Goal: Answer question/provide support: Share knowledge or assist other users

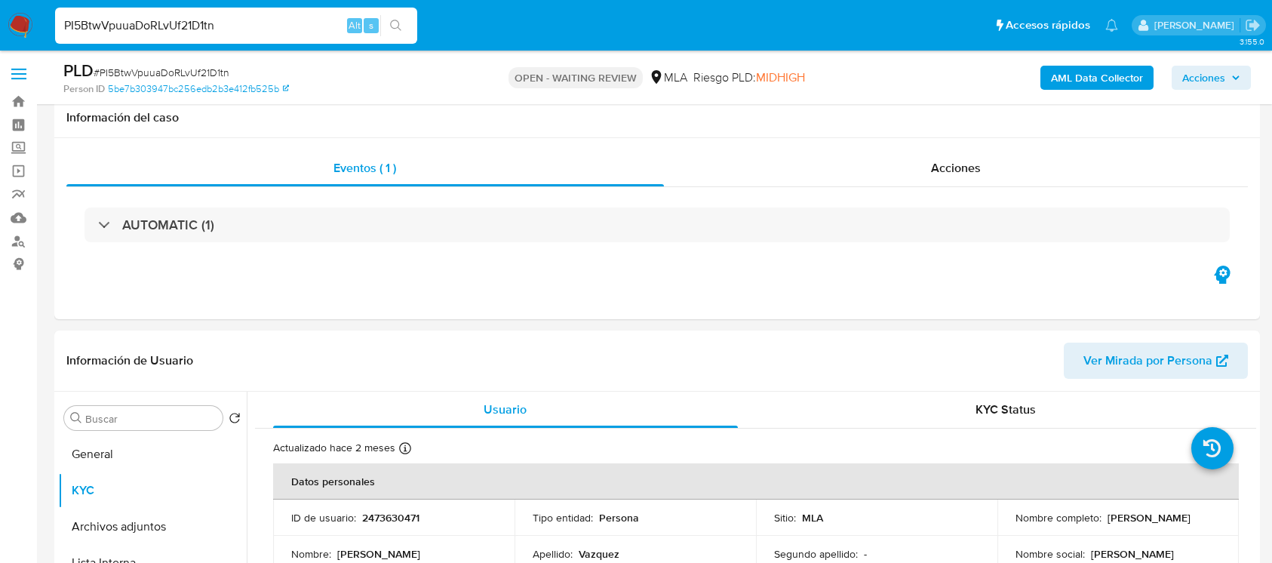
select select "10"
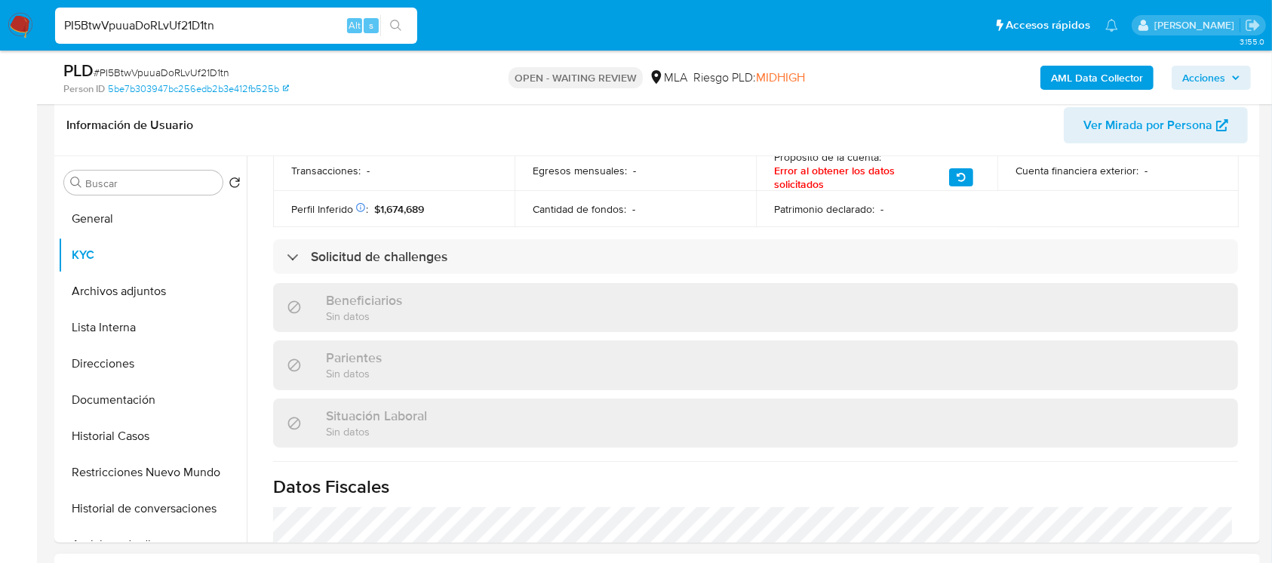
scroll to position [603, 0]
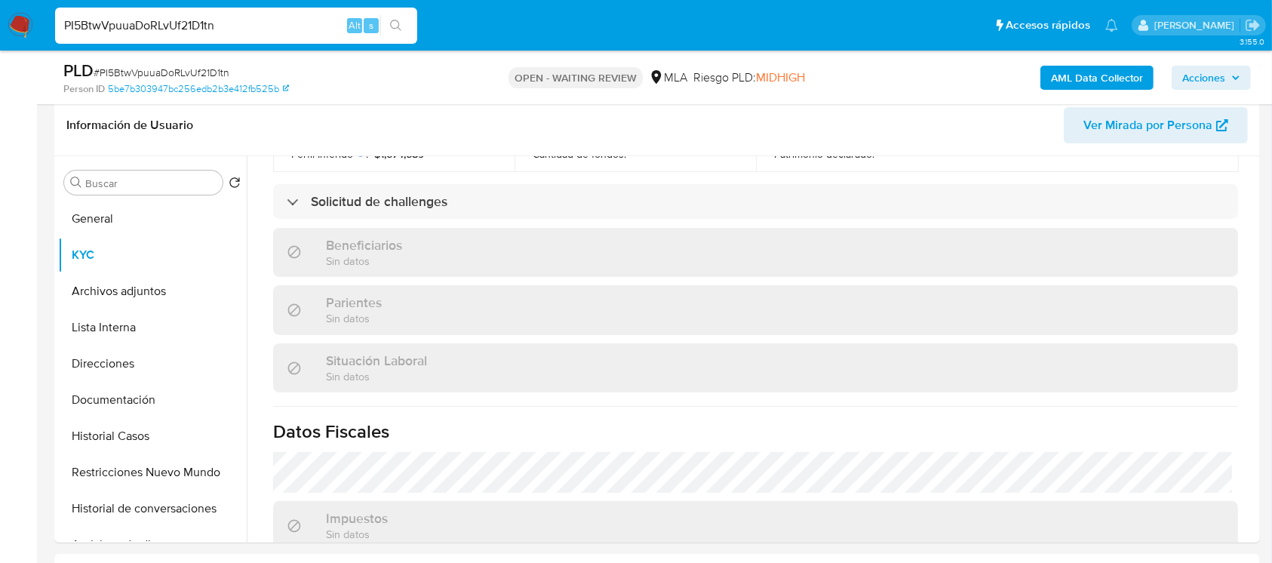
click at [212, 68] on span "# PI5BtwVpuuaDoRLvUf21D1tn" at bounding box center [162, 72] width 136 height 15
copy span "PI5BtwVpuuaDoRLvUf21D1tn"
click at [23, 23] on img at bounding box center [21, 26] width 26 height 26
click at [20, 26] on img at bounding box center [21, 26] width 26 height 26
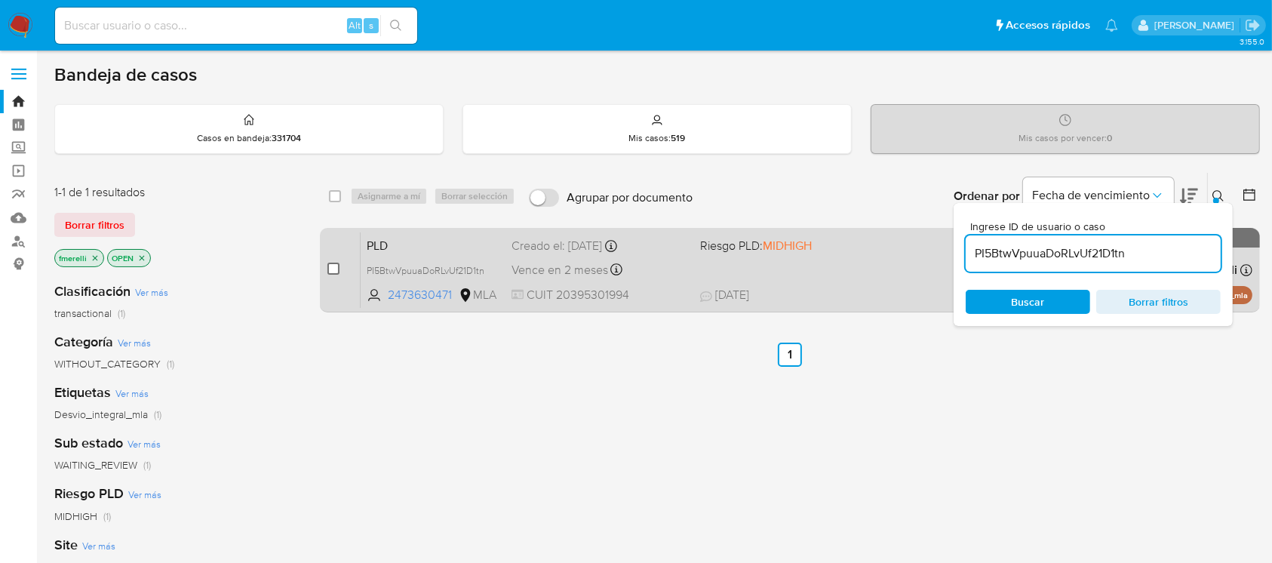
click at [336, 264] on input "checkbox" at bounding box center [333, 268] width 12 height 12
checkbox input "true"
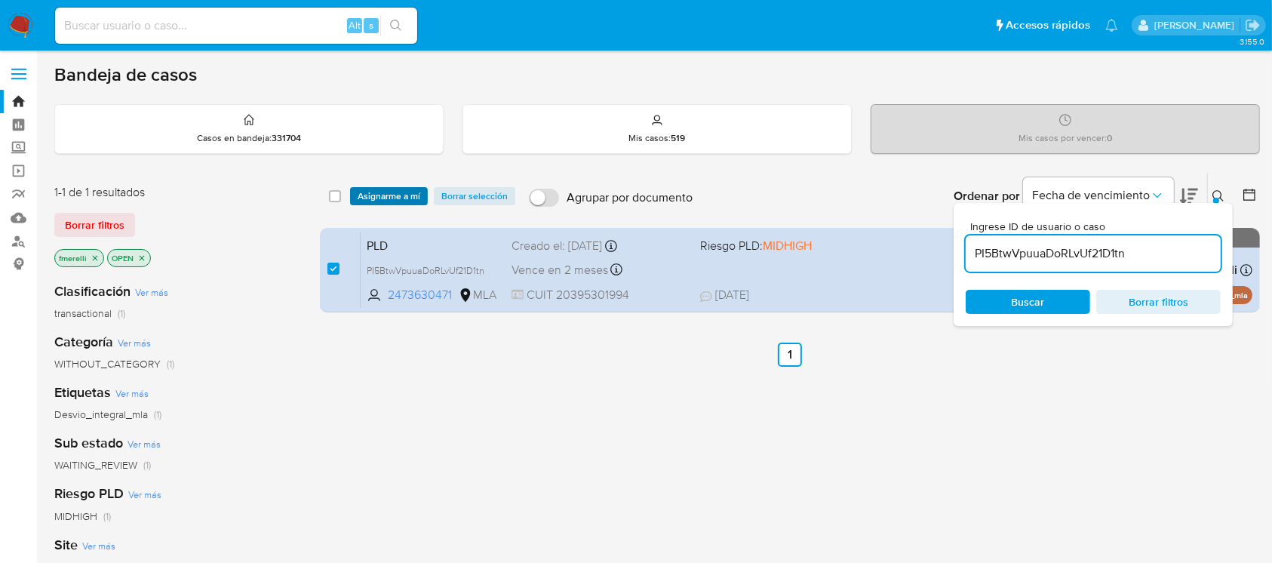
click at [390, 194] on span "Asignarme a mí" at bounding box center [388, 196] width 63 height 15
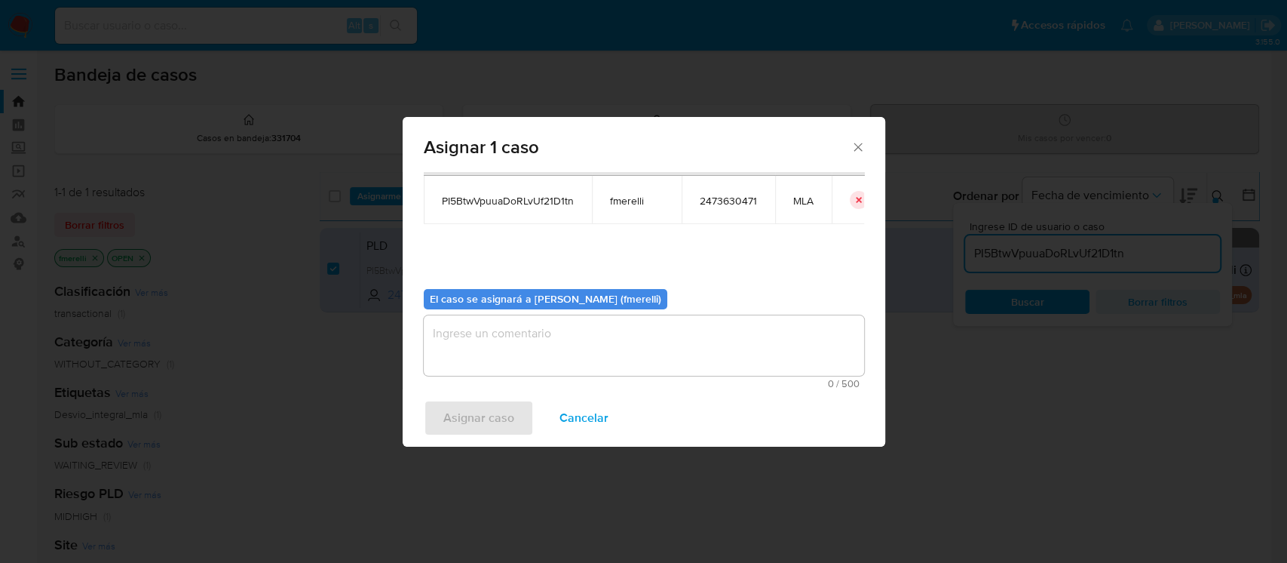
scroll to position [77, 0]
click at [570, 360] on textarea "assign-modal" at bounding box center [644, 344] width 440 height 60
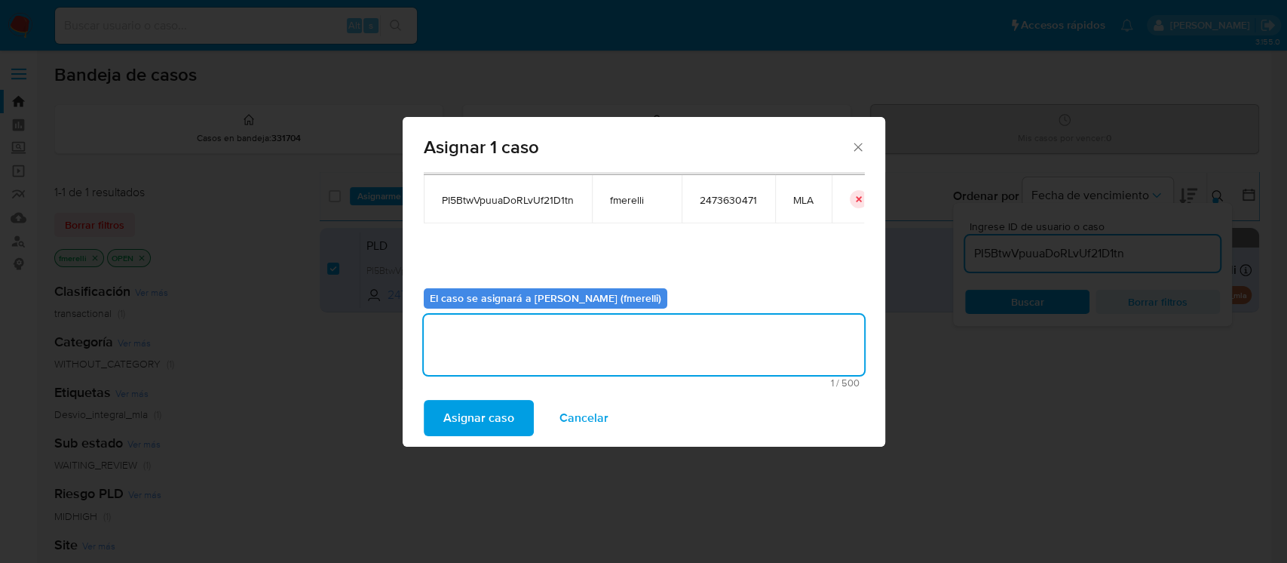
click at [497, 405] on span "Asignar caso" at bounding box center [478, 417] width 71 height 33
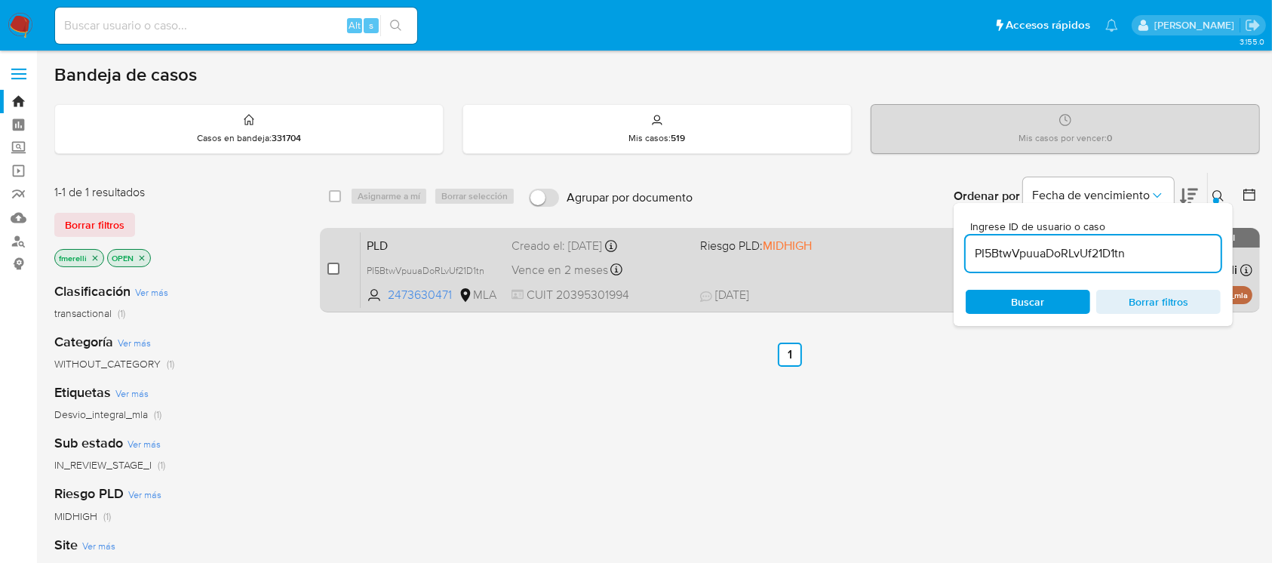
click at [338, 268] on input "checkbox" at bounding box center [333, 268] width 12 height 12
checkbox input "true"
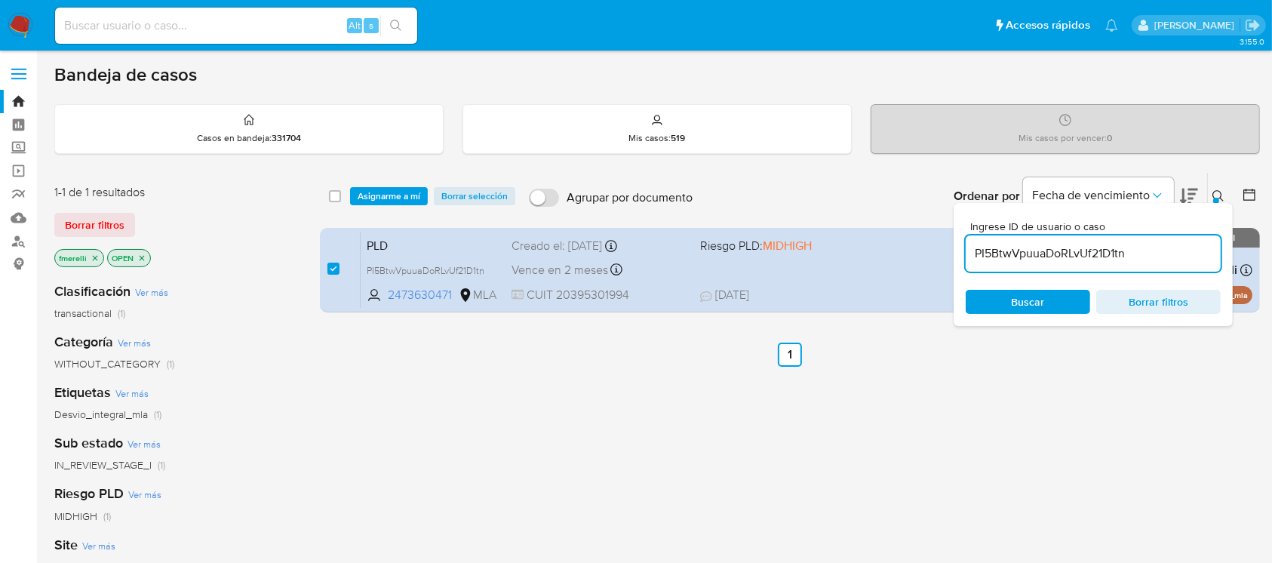
click at [403, 210] on div "select-all-cases-checkbox Asignarme a mí Borrar selección Agrupar por documento…" at bounding box center [790, 196] width 940 height 47
click at [416, 199] on span "Asignarme a mí" at bounding box center [388, 196] width 63 height 15
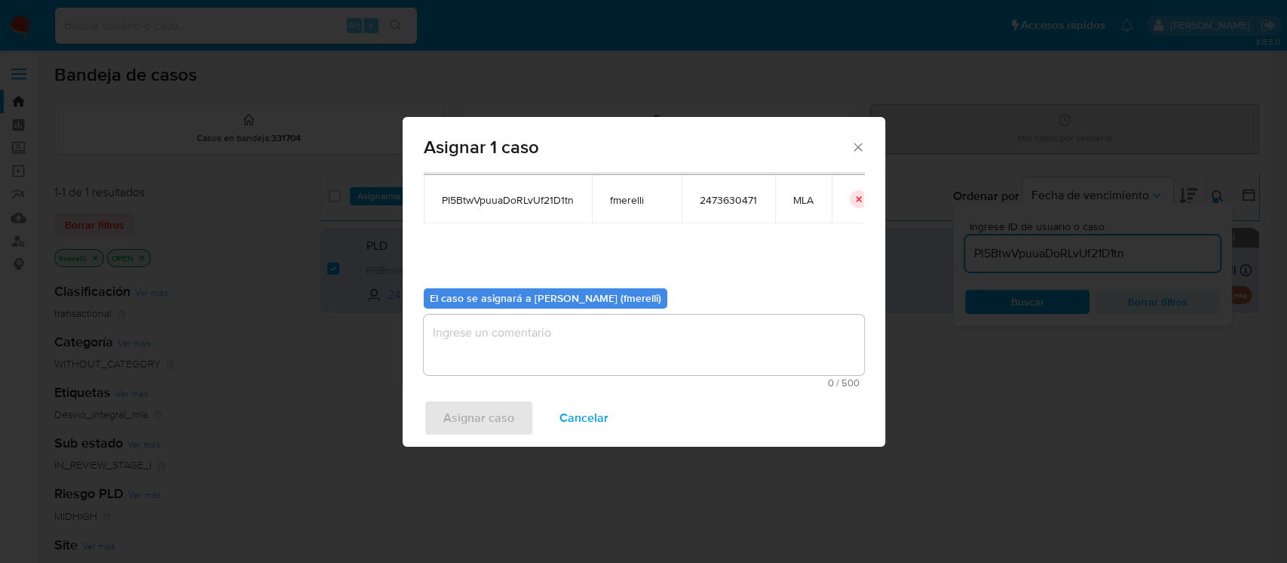
click at [561, 372] on textarea "assign-modal" at bounding box center [644, 344] width 440 height 60
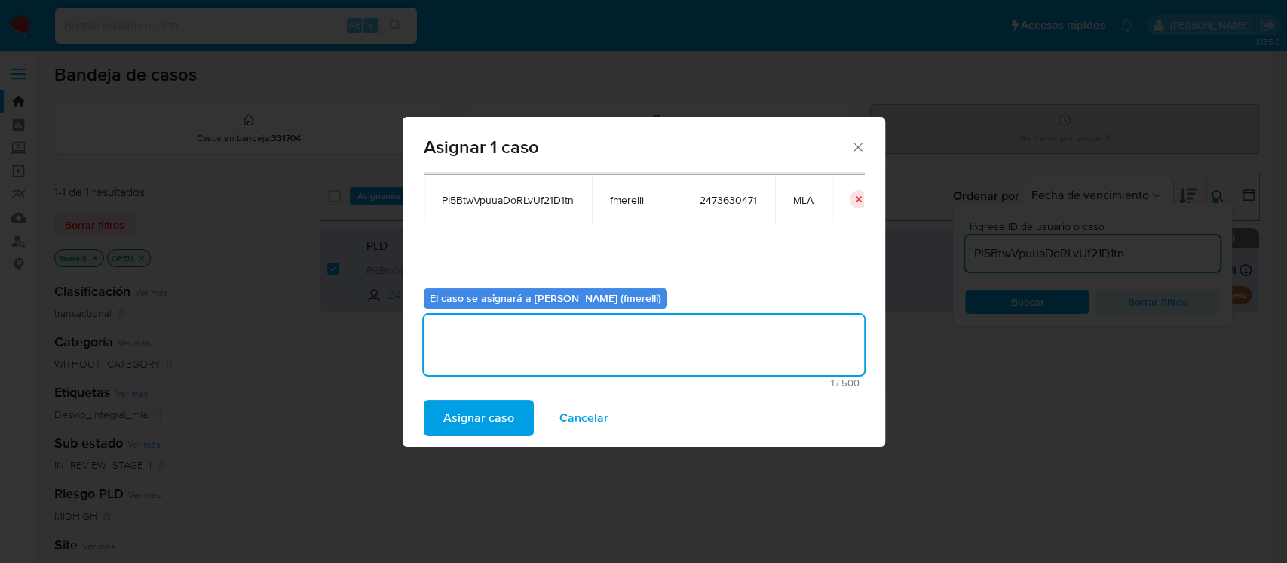
click at [468, 417] on span "Asignar caso" at bounding box center [478, 417] width 71 height 33
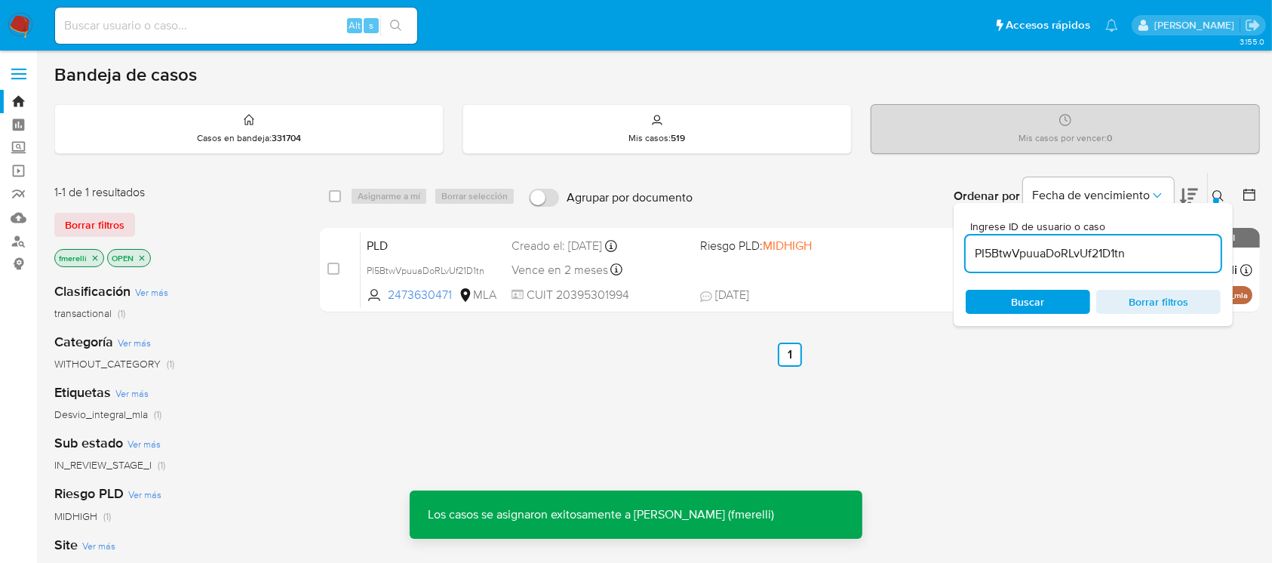
click at [634, 311] on div "select-all-cases-checkbox Asignarme a mí Borrar selección Agrupar por documento…" at bounding box center [790, 245] width 940 height 146
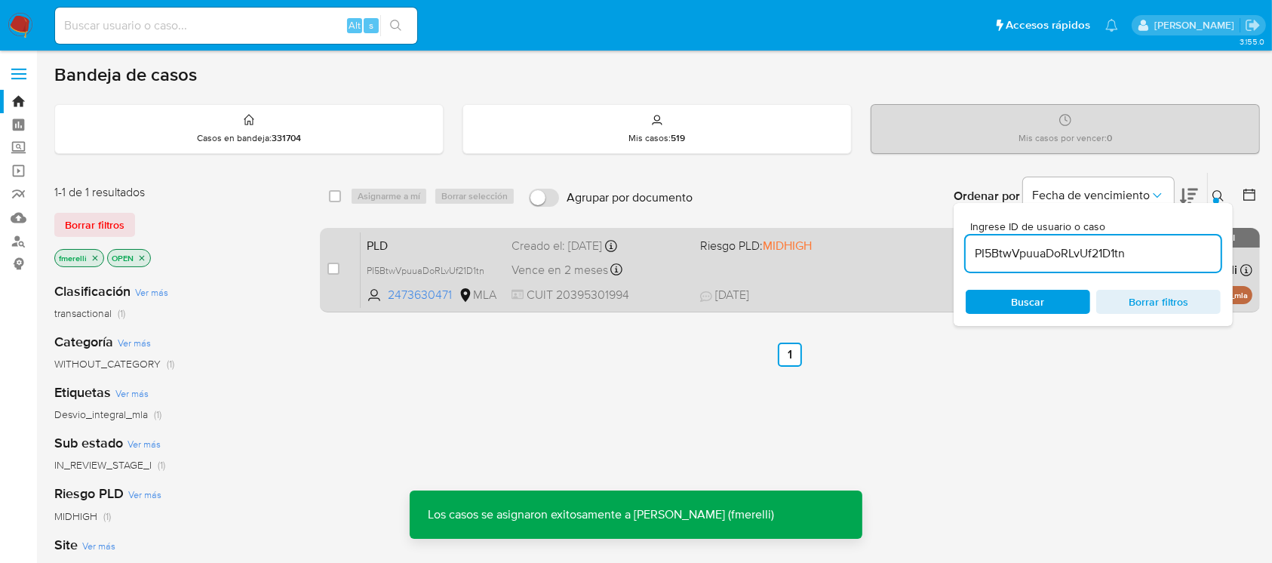
click at [652, 299] on span "CUIT 20395301994" at bounding box center [599, 295] width 176 height 17
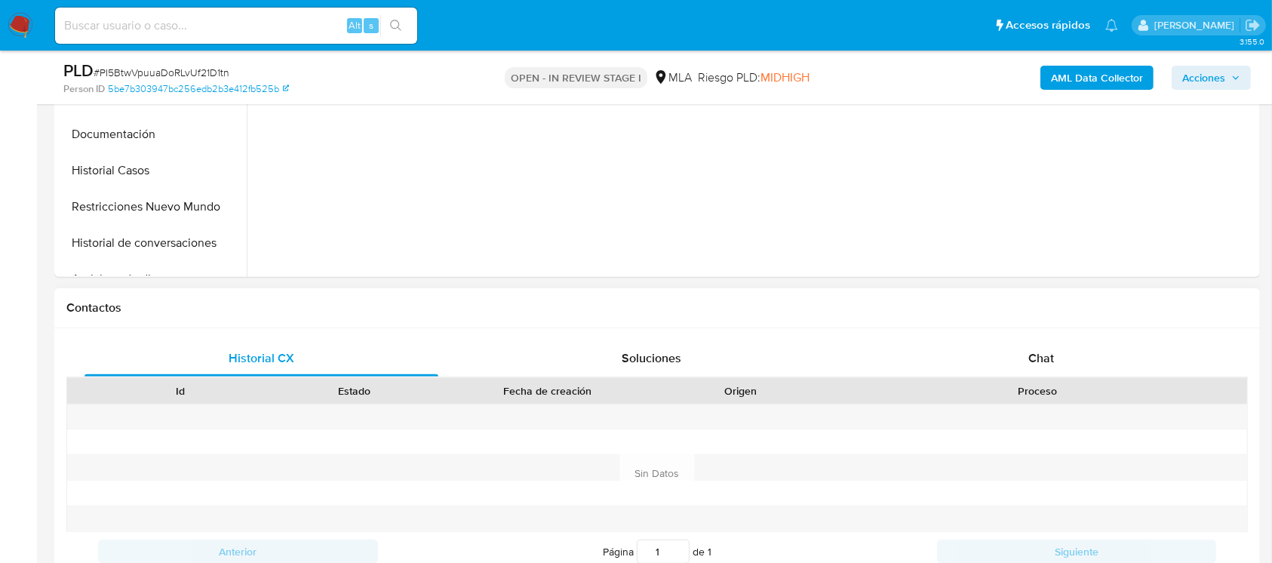
scroll to position [502, 0]
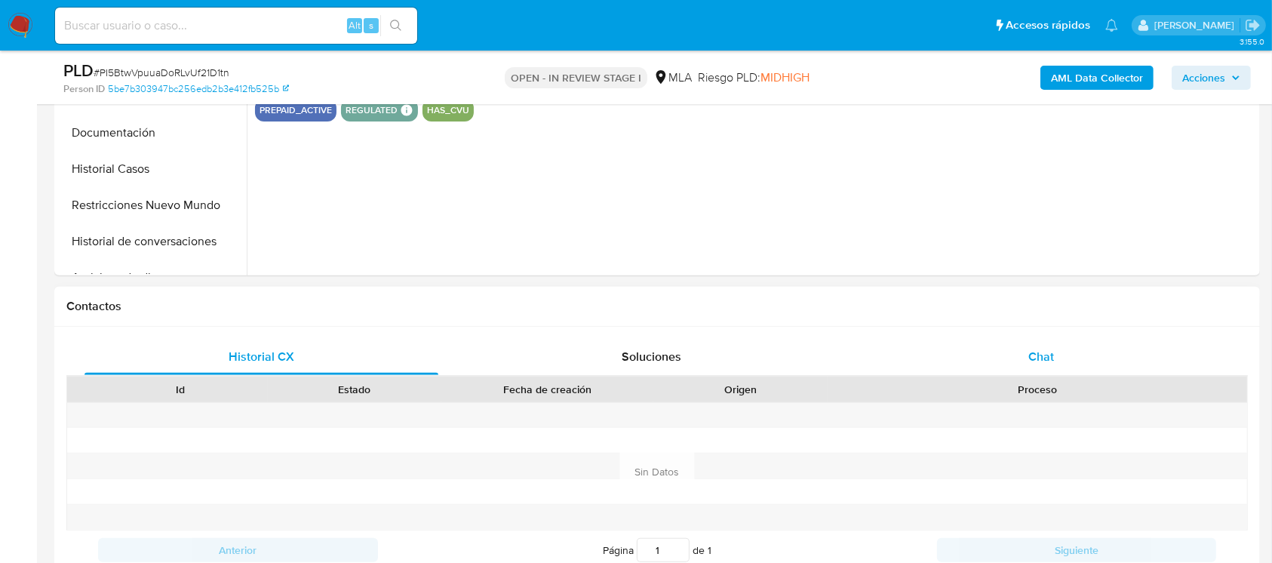
click at [1031, 367] on div "Chat" at bounding box center [1041, 357] width 354 height 36
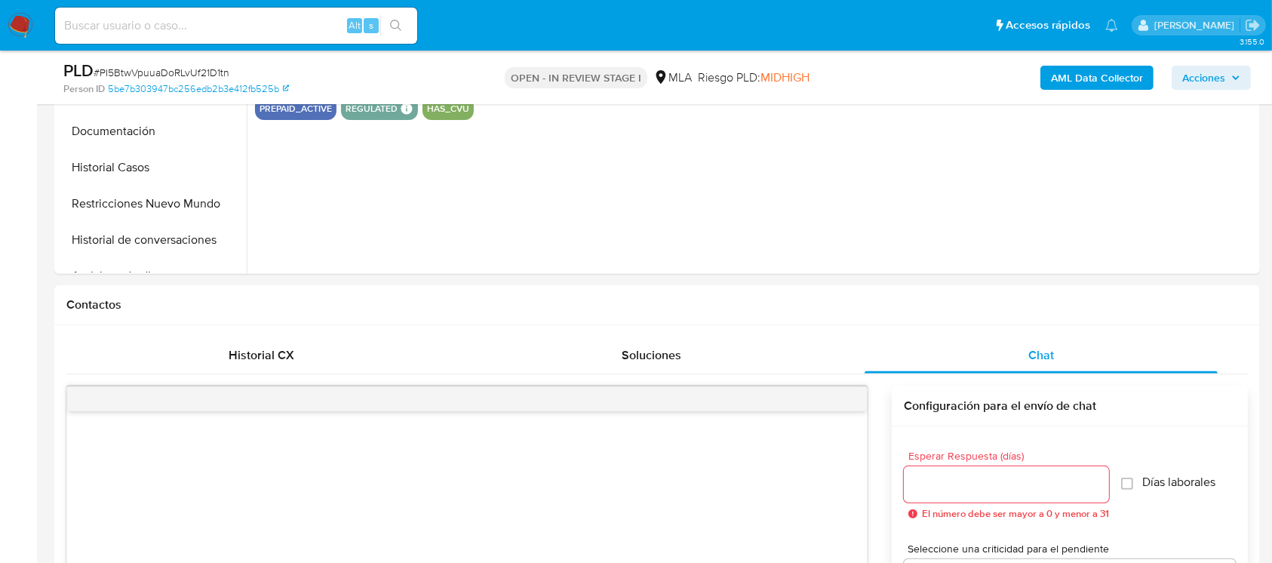
select select "10"
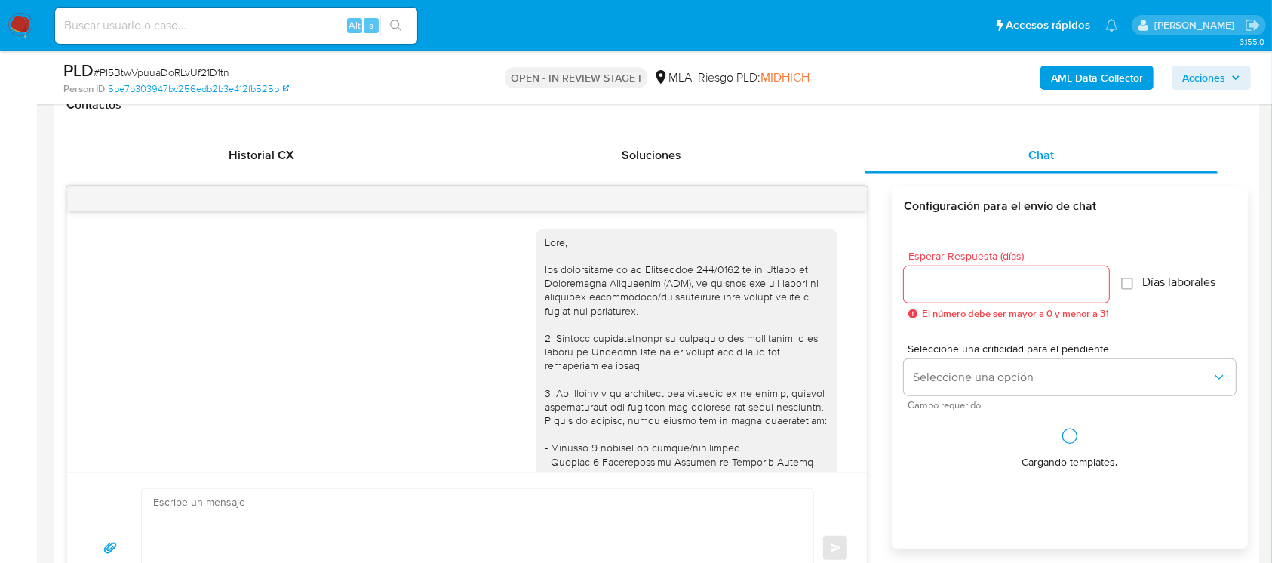
scroll to position [735, 0]
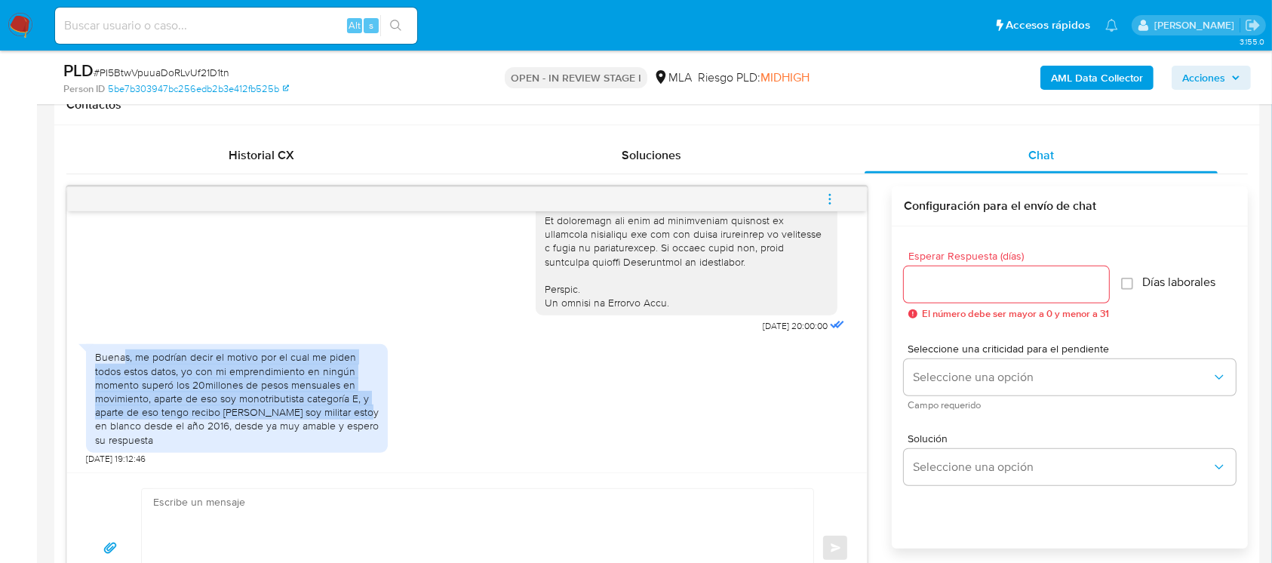
drag, startPoint x: 123, startPoint y: 352, endPoint x: 360, endPoint y: 408, distance: 243.3
click at [360, 408] on div "Buenas, me podrían decir el motivo por el cual me piden todos estos datos, yo c…" at bounding box center [237, 398] width 284 height 96
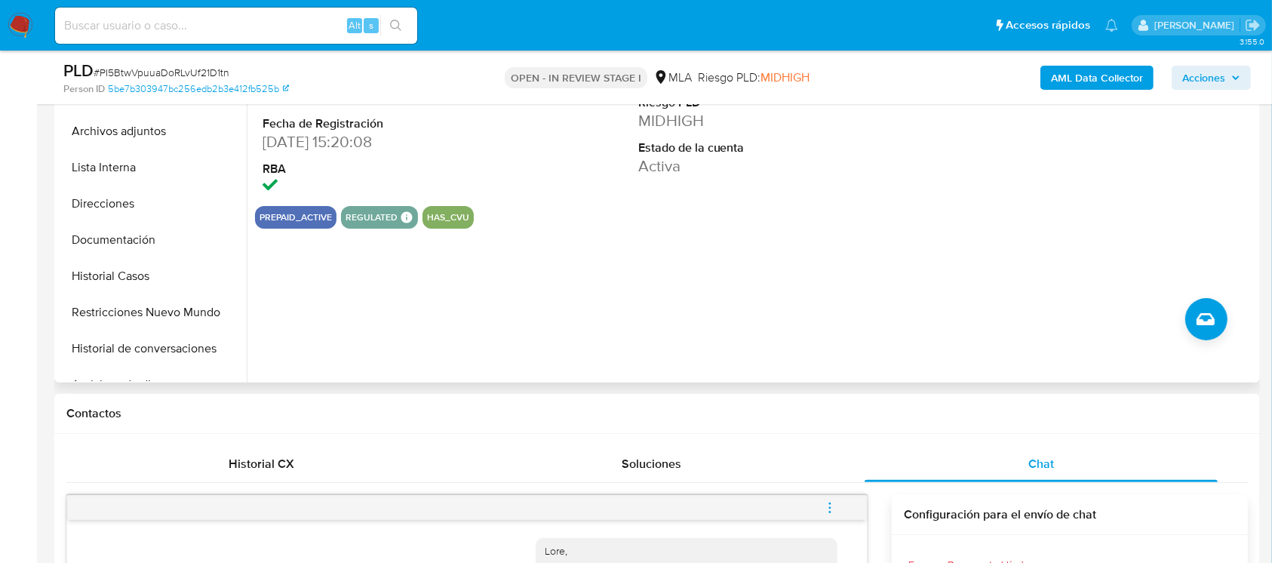
scroll to position [201, 0]
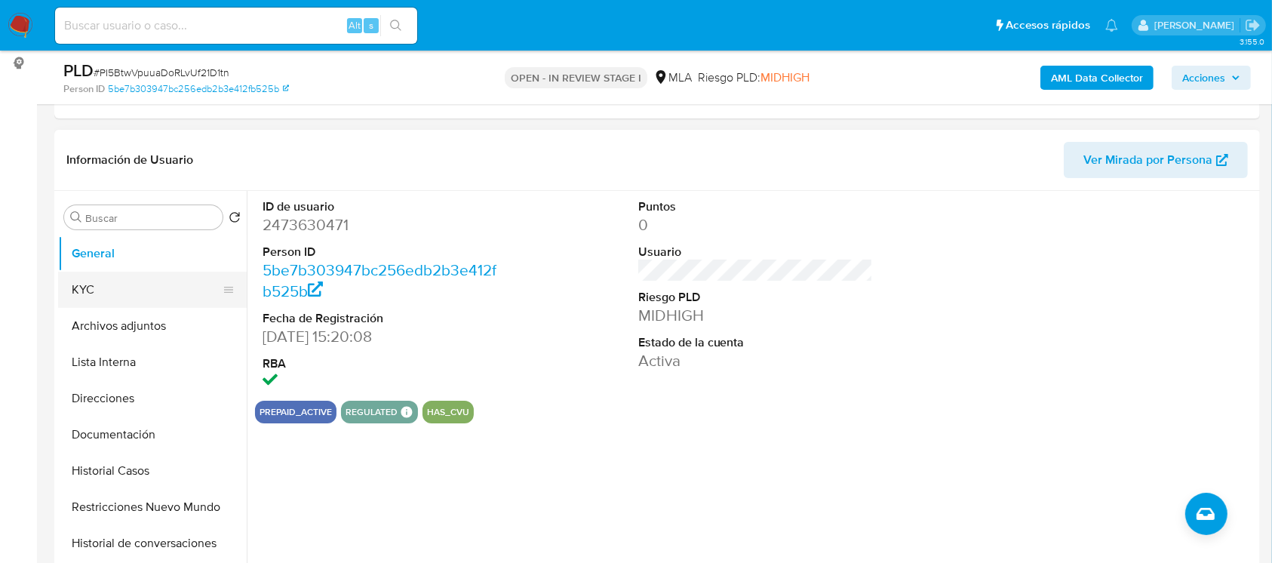
click at [111, 283] on button "KYC" at bounding box center [146, 289] width 176 height 36
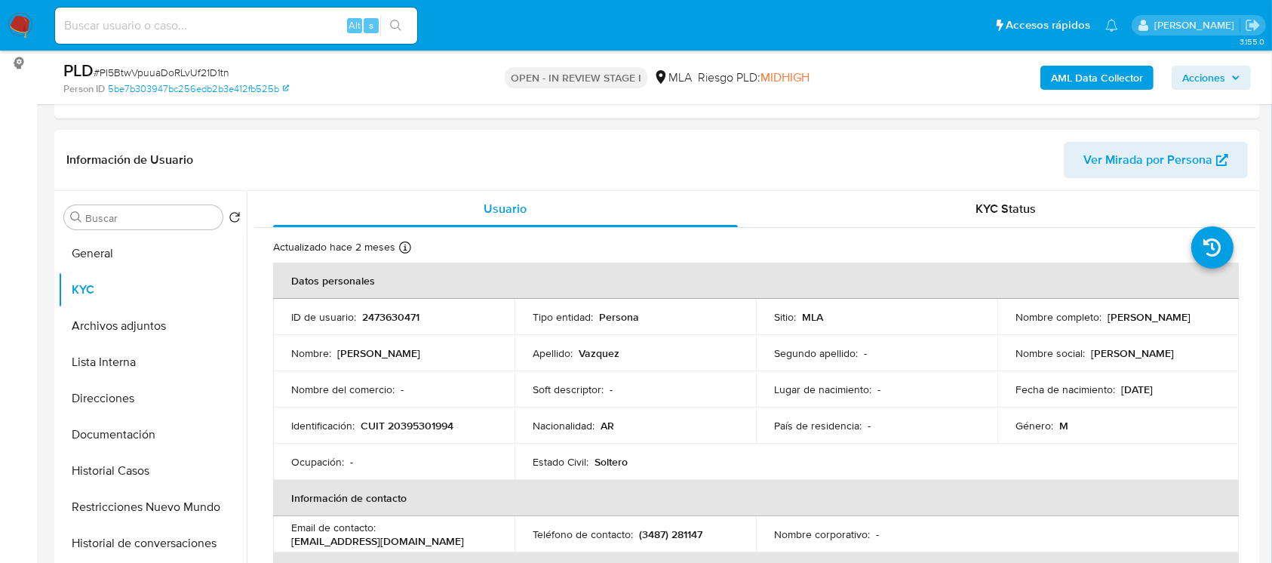
click at [1118, 318] on p "[PERSON_NAME]" at bounding box center [1148, 317] width 83 height 14
copy p "Dario"
click at [1109, 310] on p "[PERSON_NAME]" at bounding box center [1148, 317] width 83 height 14
click at [1107, 310] on p "[PERSON_NAME]" at bounding box center [1148, 317] width 83 height 14
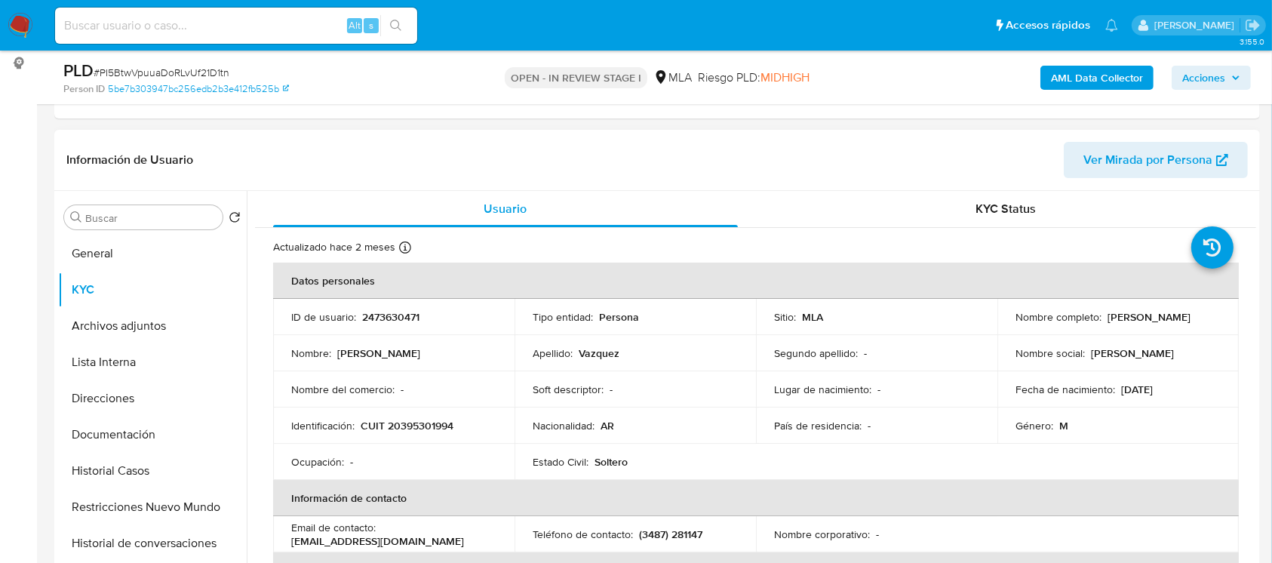
drag, startPoint x: 1128, startPoint y: 315, endPoint x: 1207, endPoint y: 317, distance: 78.4
click at [1207, 317] on div "Nombre completo : Dario Daniel Vazquez" at bounding box center [1117, 317] width 205 height 14
drag, startPoint x: 1097, startPoint y: 308, endPoint x: 1209, endPoint y: 323, distance: 112.5
click at [1209, 323] on div "Nombre completo : Dario Daniel Vazquez" at bounding box center [1117, 317] width 205 height 14
copy div "[PERSON_NAME]"
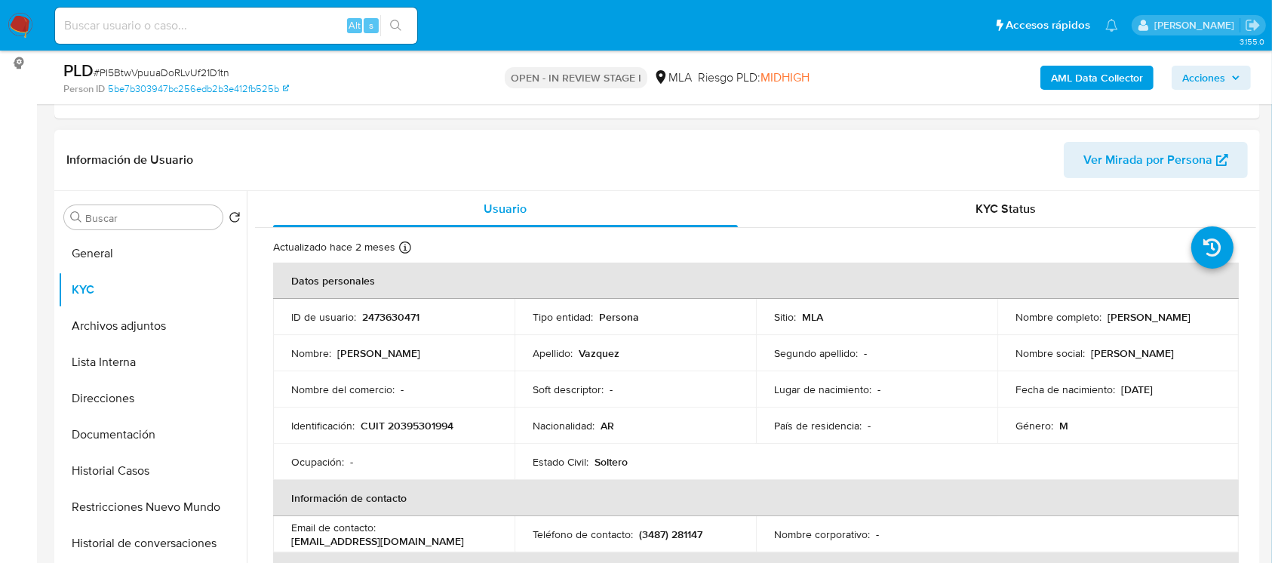
click at [1104, 335] on td "Nombre social : Dario Daniel" at bounding box center [1117, 353] width 241 height 36
drag, startPoint x: 1105, startPoint y: 315, endPoint x: 1198, endPoint y: 320, distance: 93.6
click at [1190, 320] on p "[PERSON_NAME]" at bounding box center [1148, 317] width 83 height 14
drag, startPoint x: 1206, startPoint y: 315, endPoint x: 1103, endPoint y: 314, distance: 103.3
click at [1103, 314] on div "Nombre completo : Dario Daniel Vazquez" at bounding box center [1117, 317] width 205 height 14
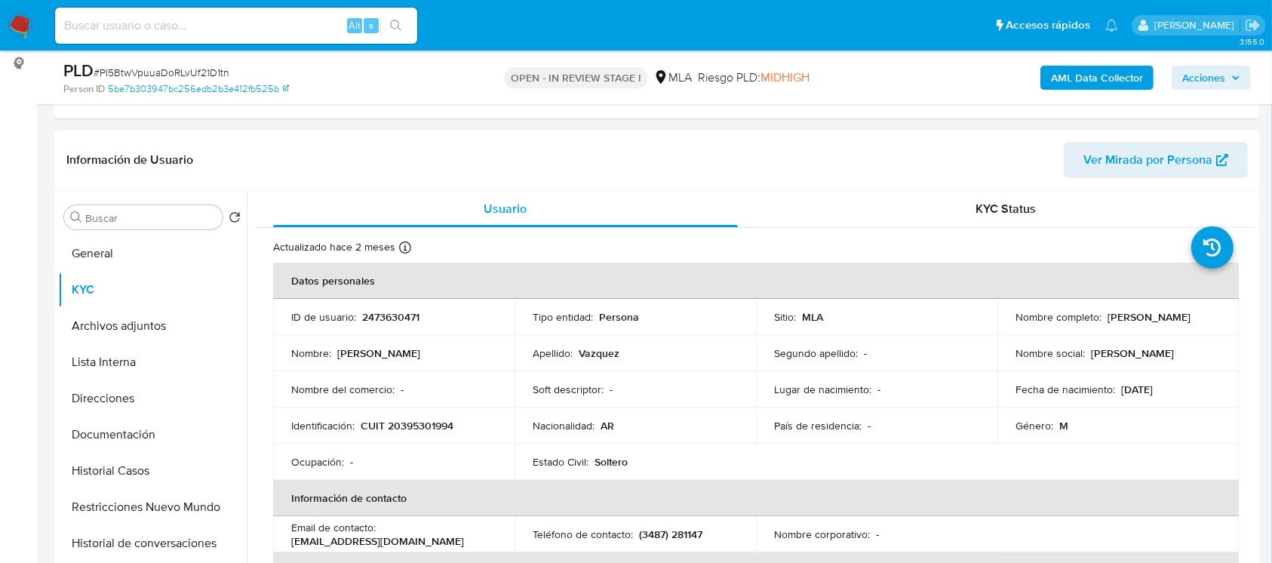
copy p "Dario Daniel Vazquez"
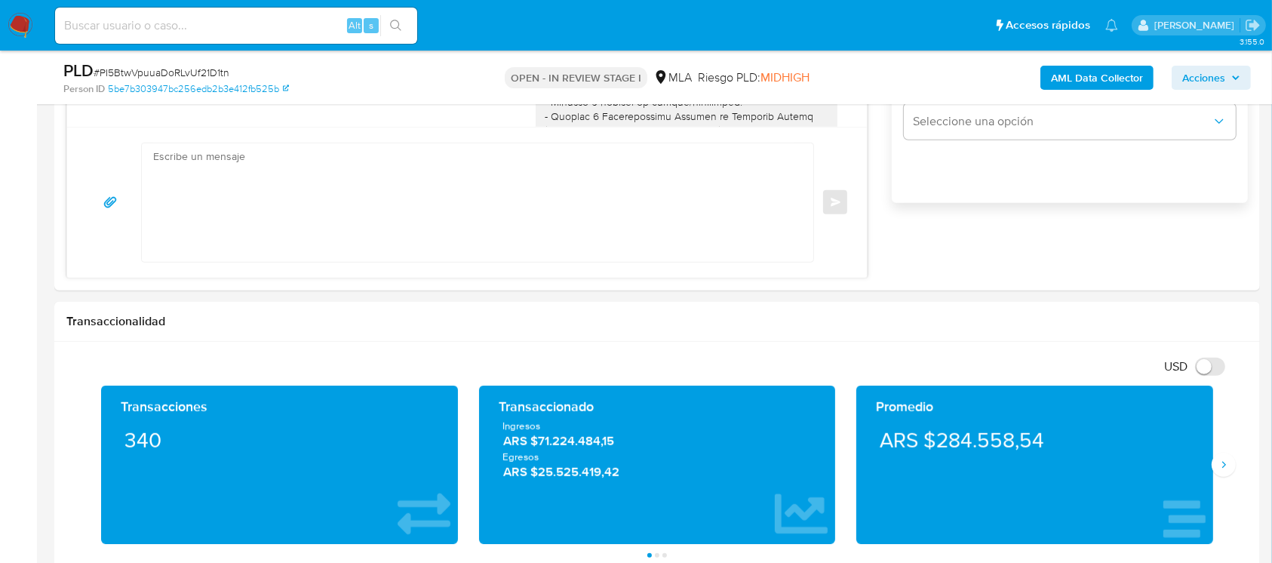
scroll to position [1005, 0]
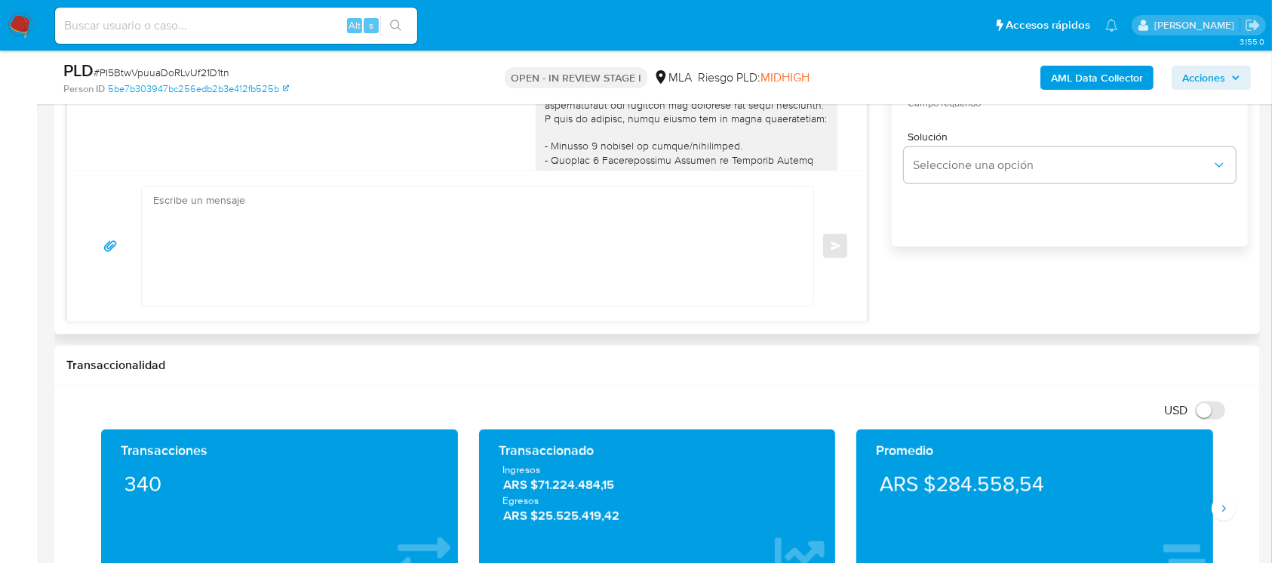
click at [516, 260] on textarea at bounding box center [473, 246] width 641 height 118
type textarea "h"
paste textarea "Dario Daniel Vazquez"
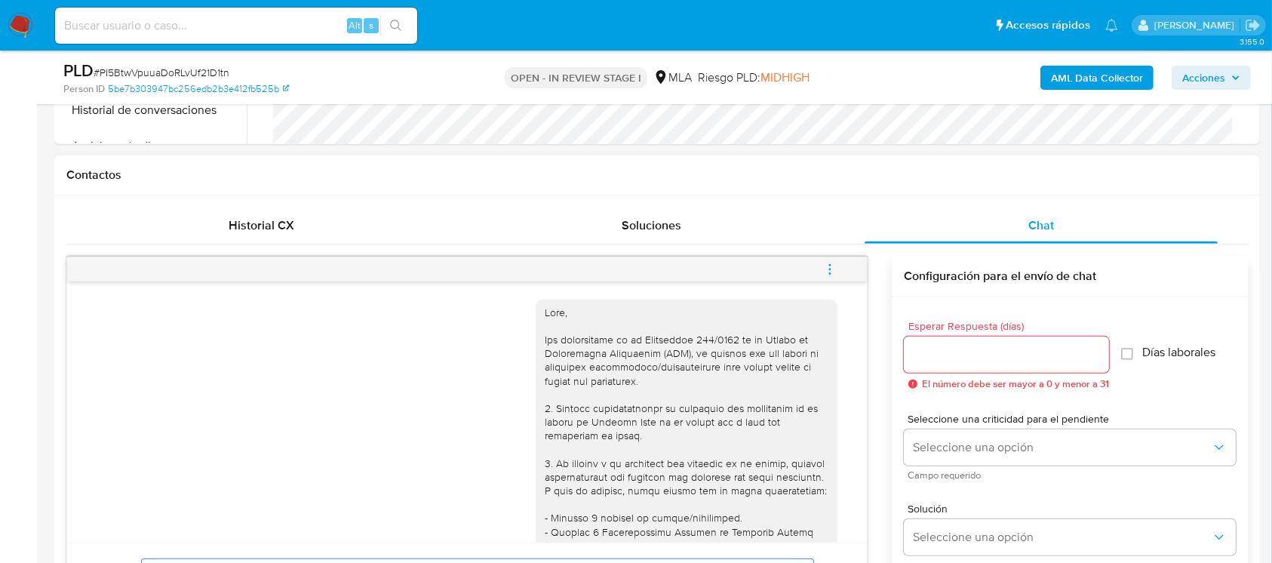
scroll to position [603, 0]
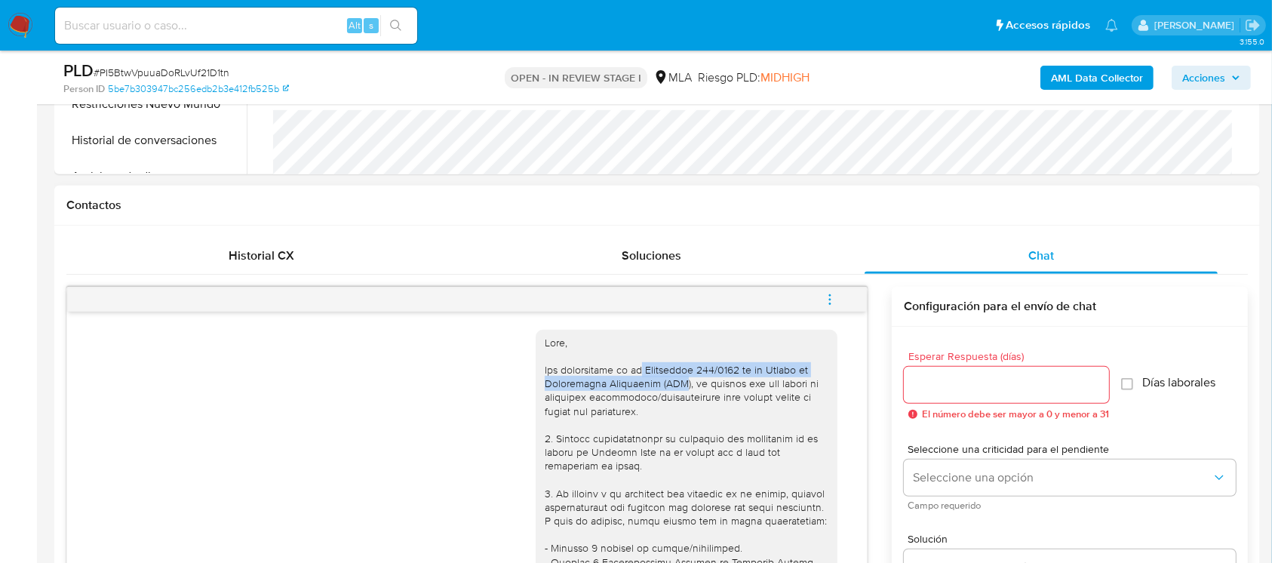
drag, startPoint x: 624, startPoint y: 371, endPoint x: 652, endPoint y: 380, distance: 29.3
copy div "Resolución 200/2024 de la Unidad de Información Financiera (UIF"
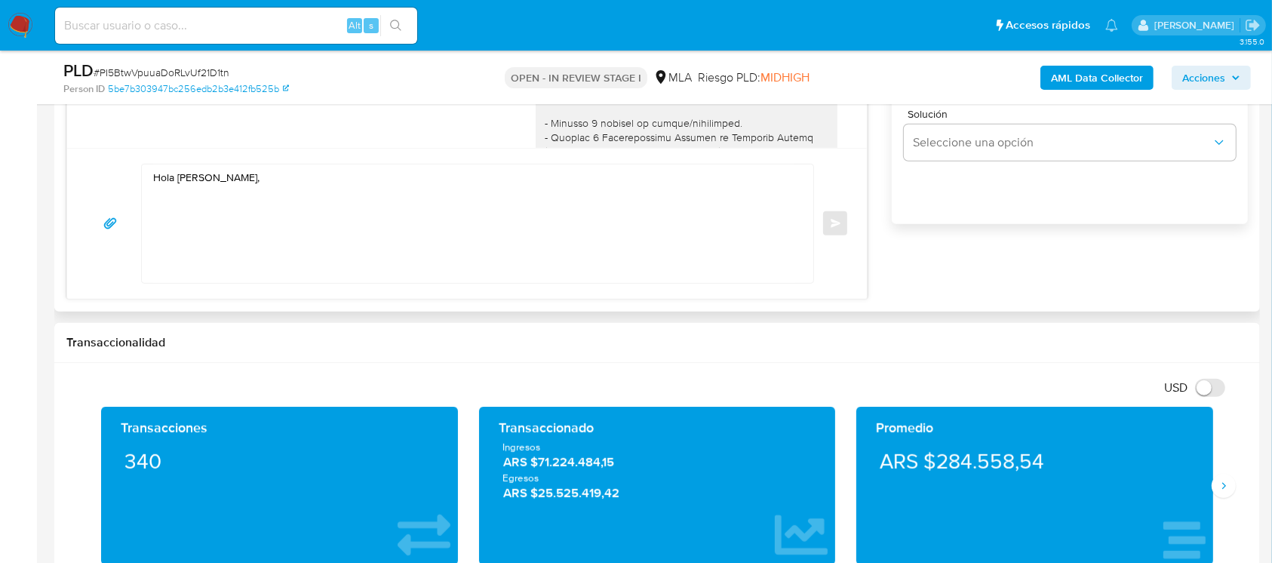
scroll to position [905, 0]
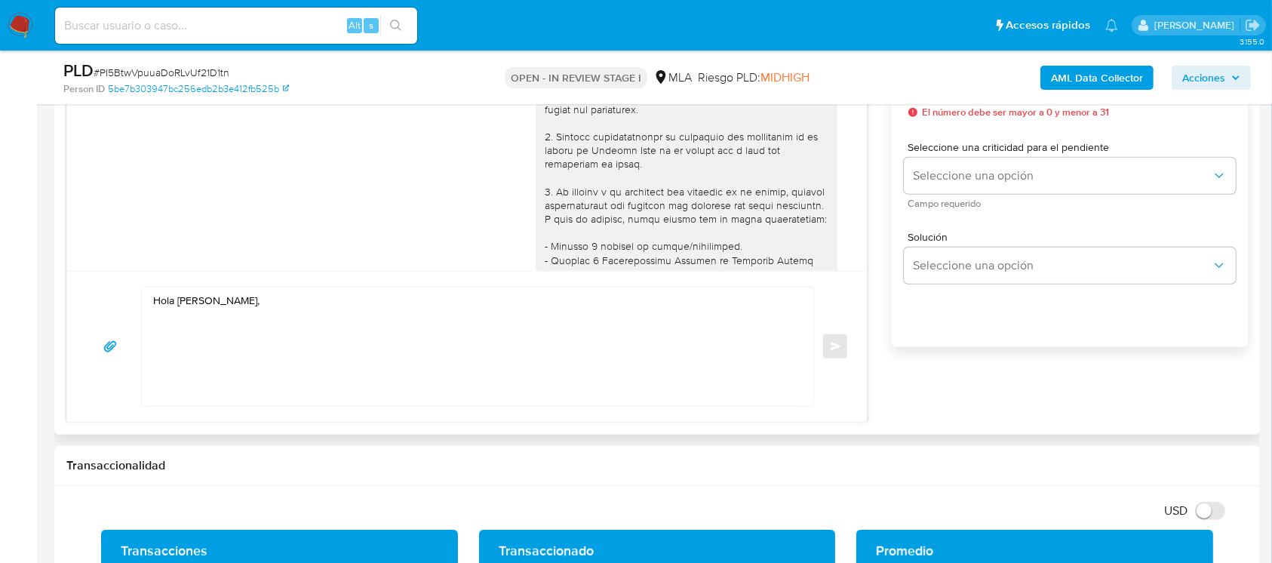
click at [428, 377] on textarea "Hola Dario Daniel Vazquez," at bounding box center [473, 346] width 641 height 118
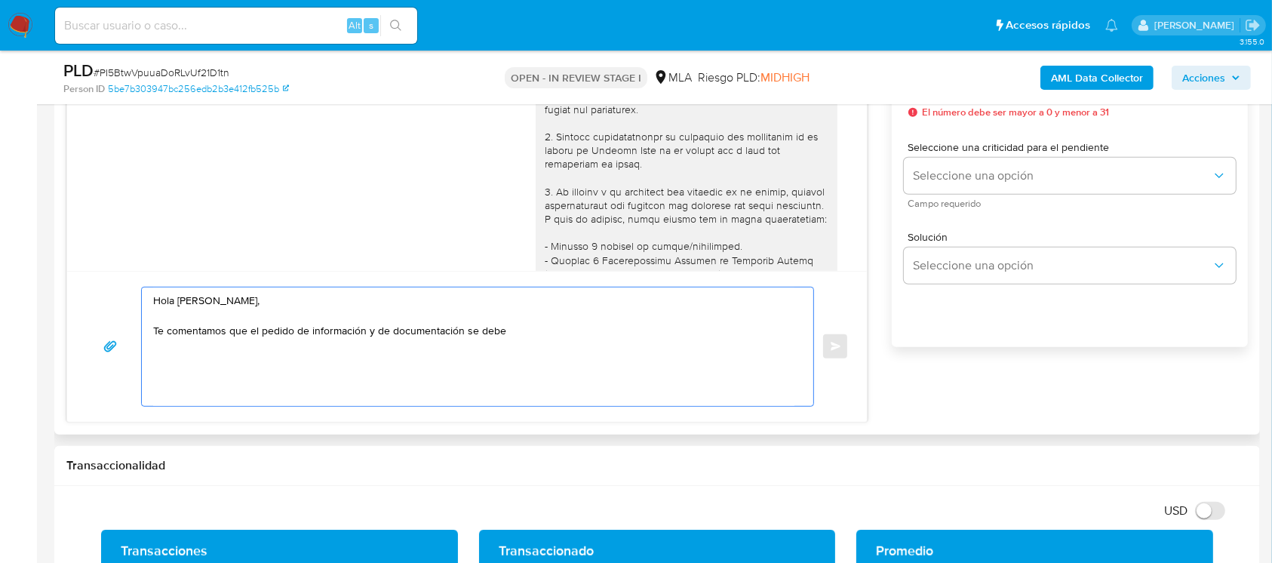
paste textarea "Resolución 200/2024 de la Unidad de Información Financiera (UIF"
click at [507, 327] on textarea "Hola Dario Daniel Vazquez, Te comentamos que el pedido de información y de docu…" at bounding box center [473, 346] width 641 height 118
click at [321, 341] on textarea "Hola Dario Daniel Vazquez, Te comentamos que el pedido de información y de docu…" at bounding box center [473, 346] width 641 height 118
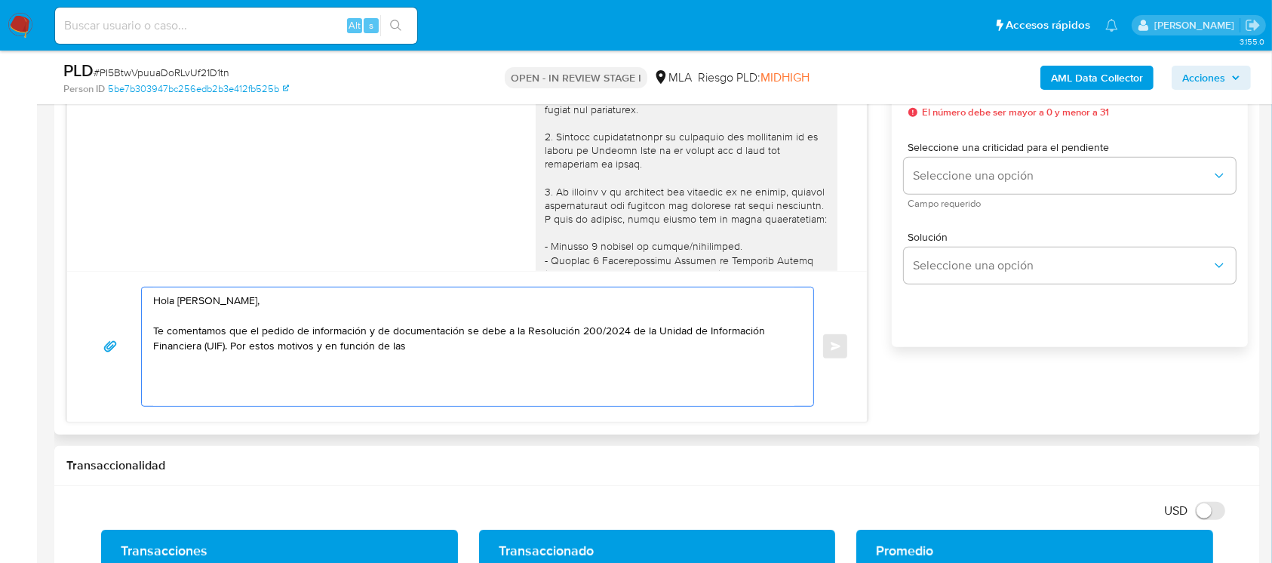
paste textarea "En función de las operaciones registradas en tu cuenta de Mercado Pago, necesit…"
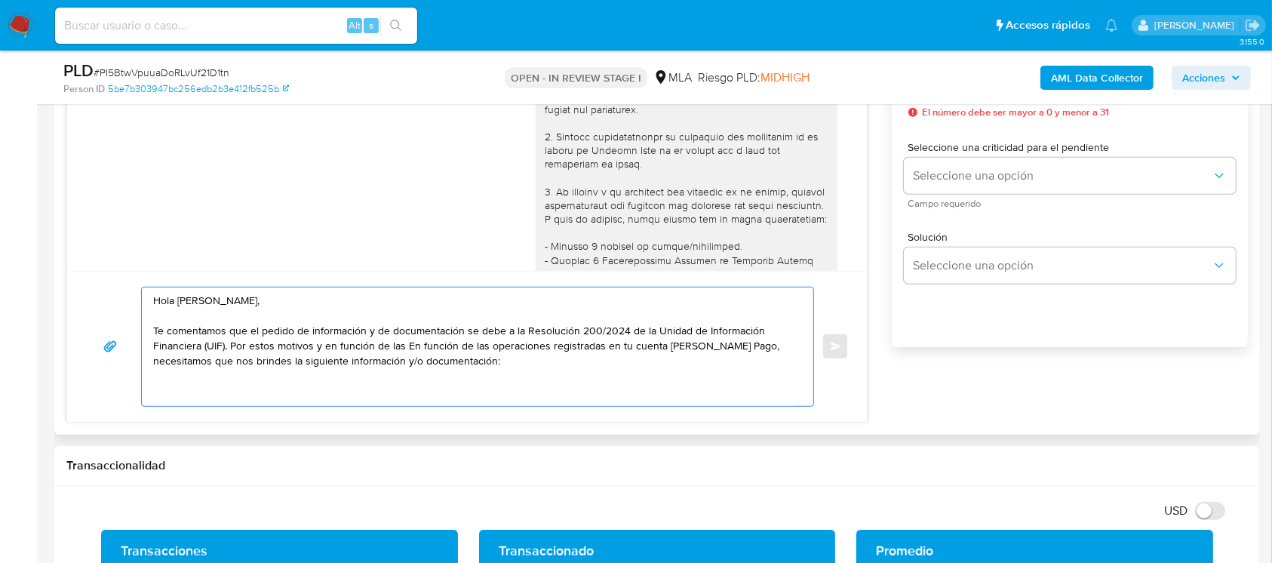
click at [408, 347] on textarea "Hola Dario Daniel Vazquez, Te comentamos que el pedido de información y de docu…" at bounding box center [473, 346] width 641 height 118
click at [439, 376] on textarea "Hola Dario Daniel Vazquez, Te comentamos que el pedido de información y de docu…" at bounding box center [473, 346] width 641 height 118
paste textarea "1. Descripción de la actividad: - Detalla la actividad que realizas a través de…"
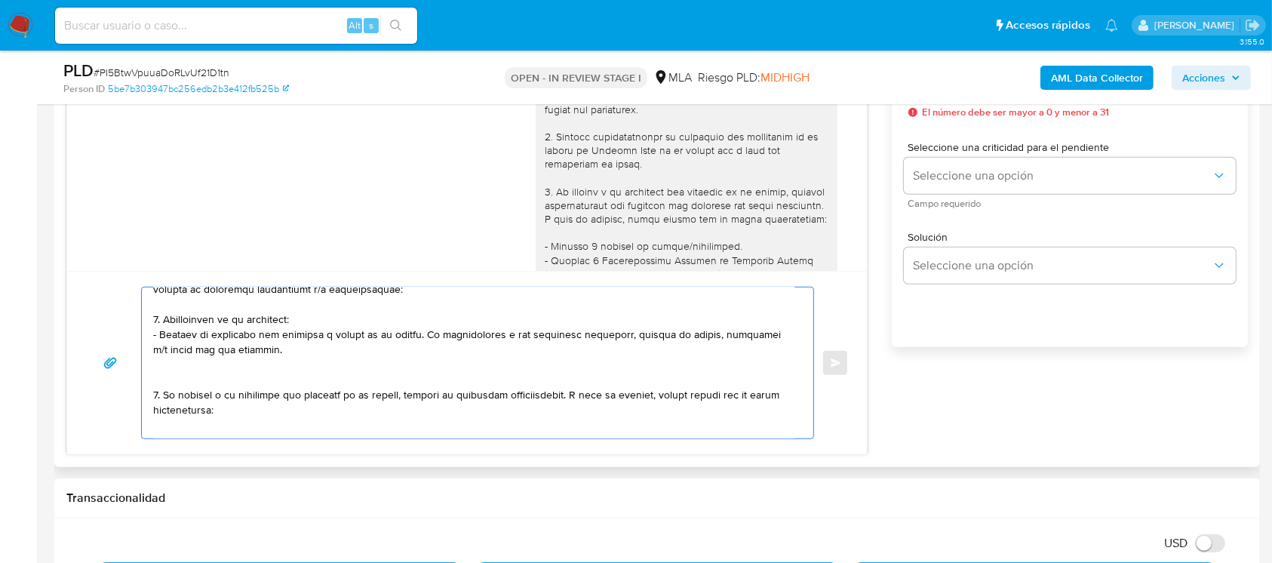
scroll to position [100, 0]
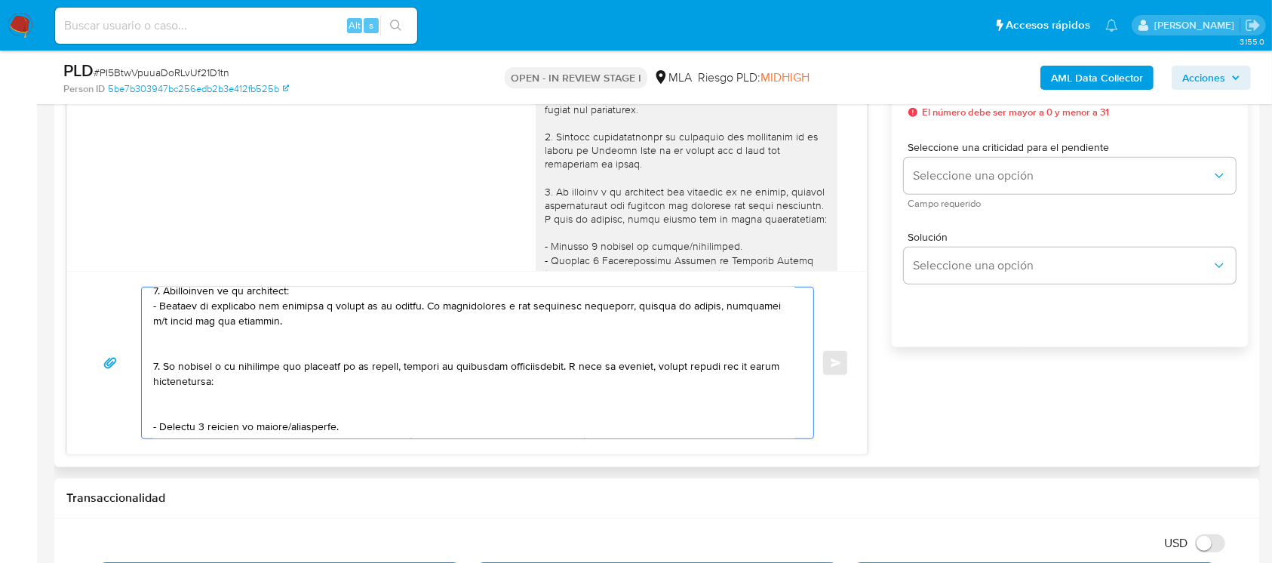
click at [228, 347] on textarea at bounding box center [473, 362] width 641 height 151
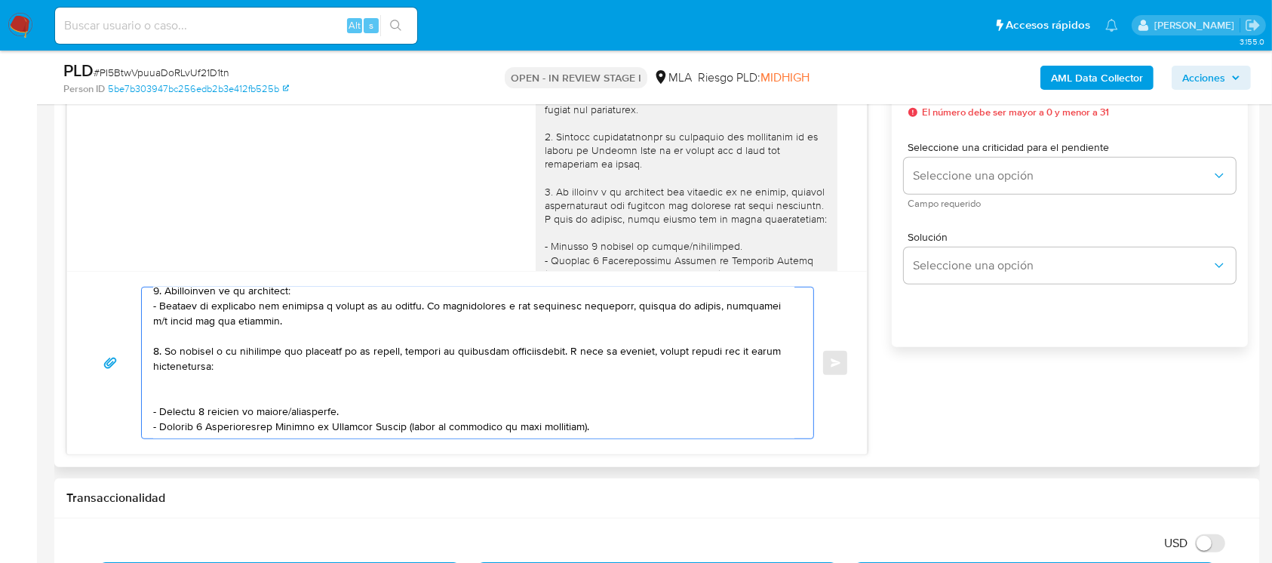
click at [243, 395] on textarea at bounding box center [473, 362] width 641 height 151
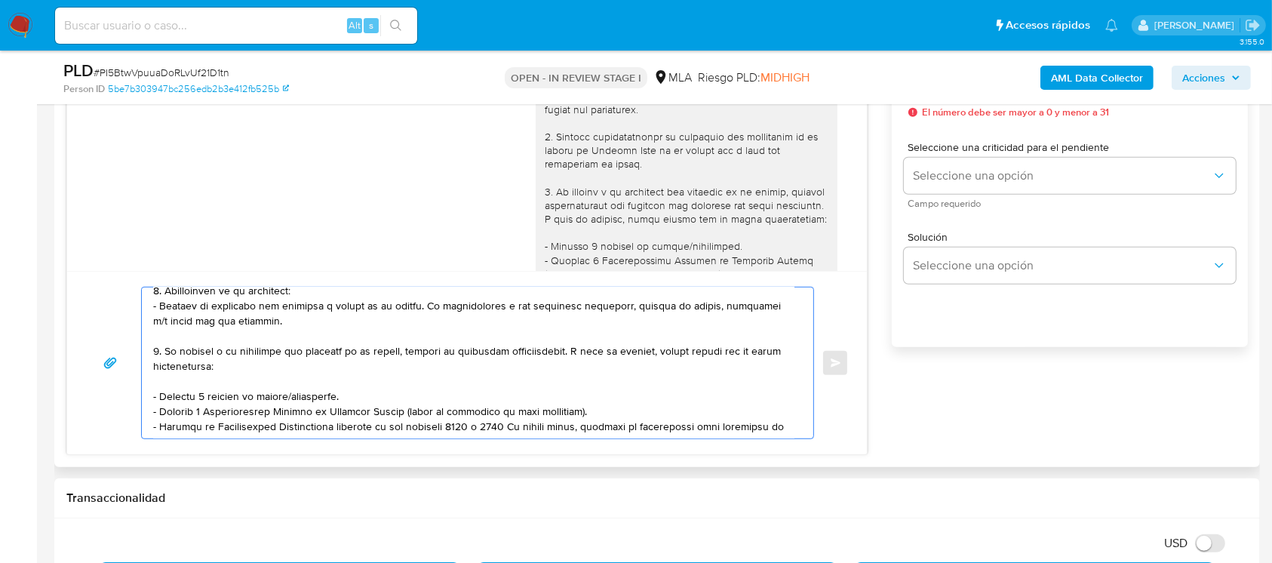
click at [258, 400] on textarea at bounding box center [473, 362] width 641 height 151
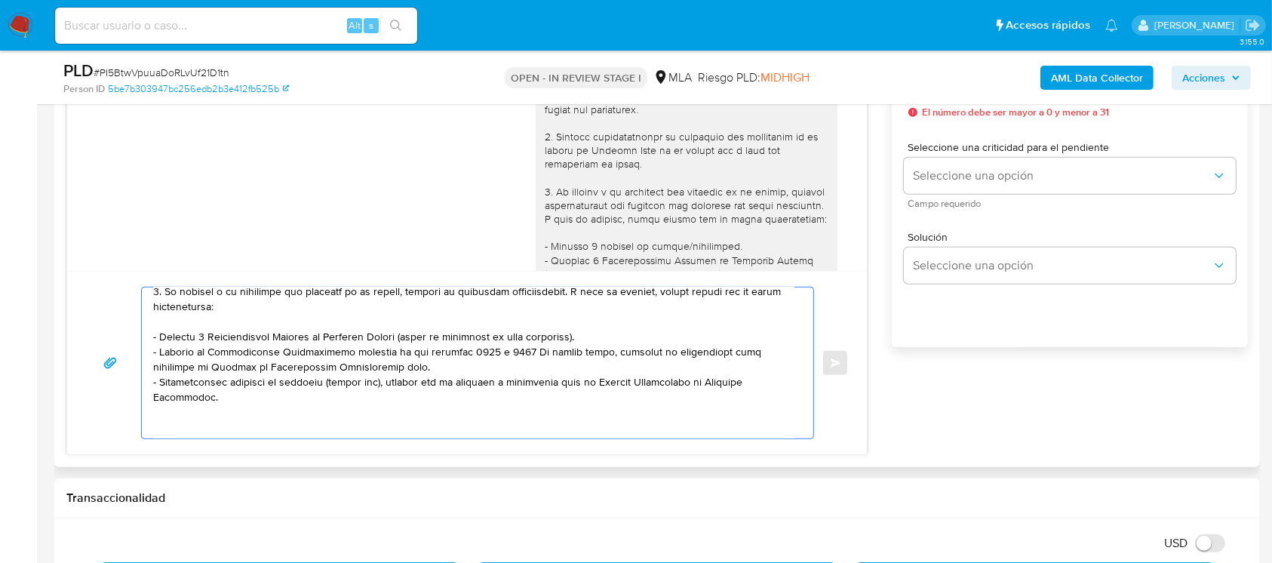
scroll to position [201, 0]
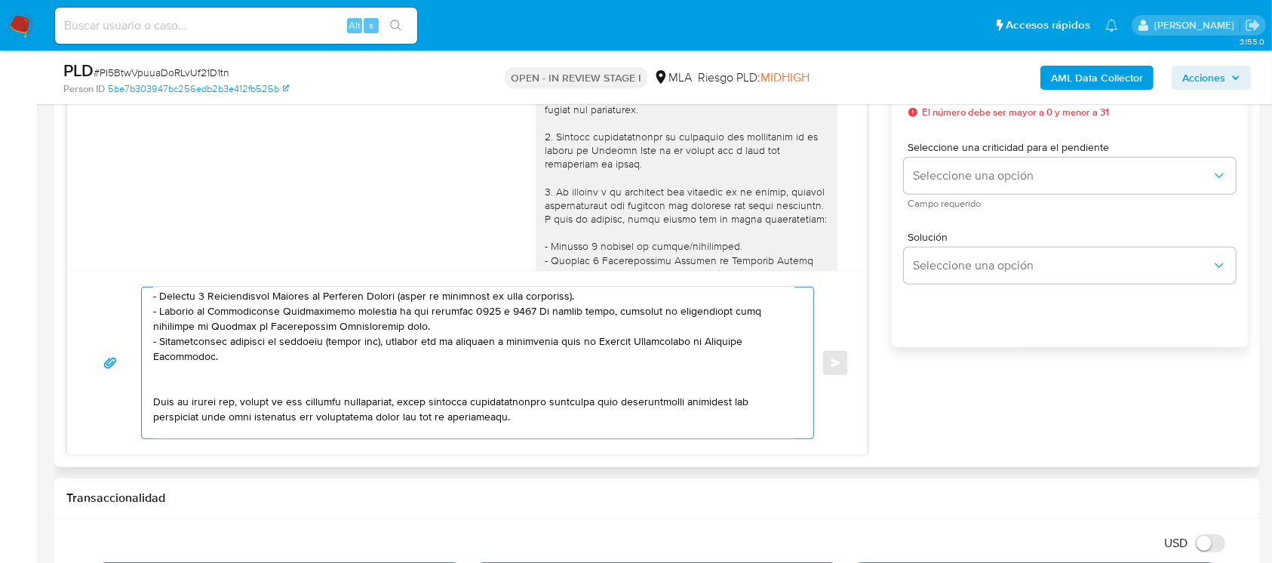
click at [284, 393] on textarea at bounding box center [473, 362] width 641 height 151
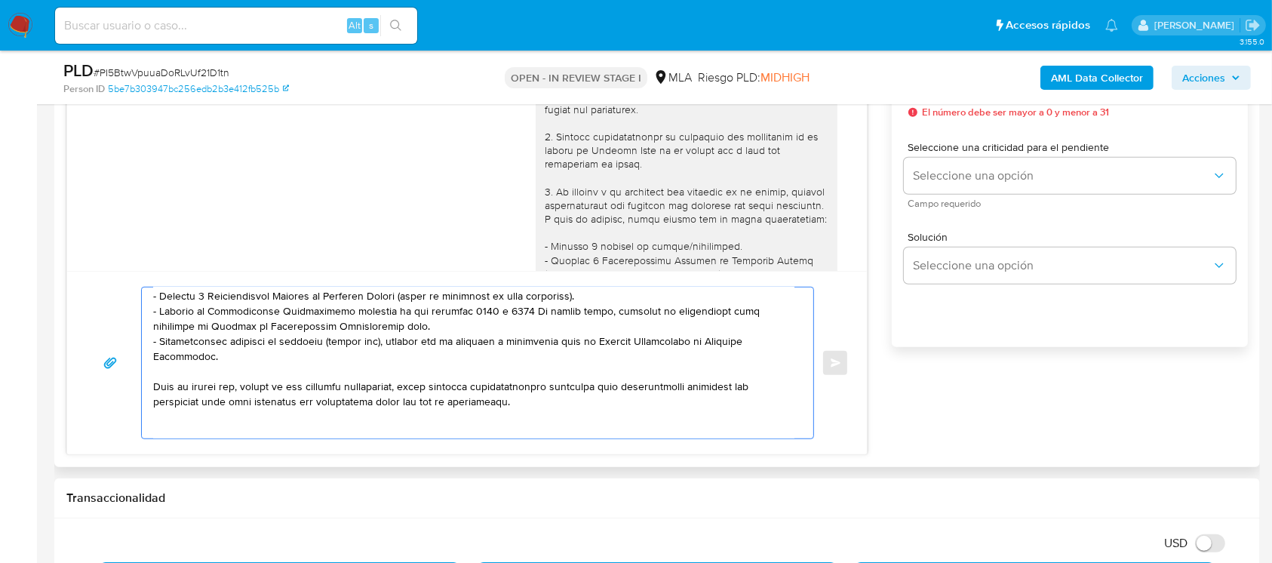
click at [416, 334] on textarea at bounding box center [473, 362] width 641 height 151
paste textarea "https://www.mercadopago.com.ar/ayuda/30181"
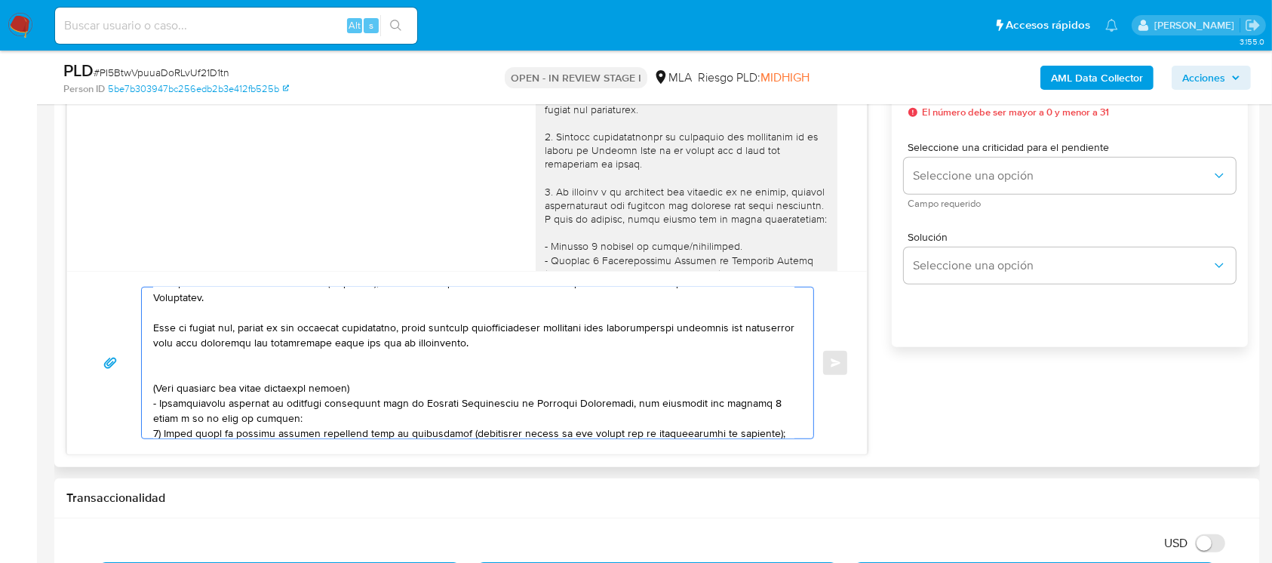
scroll to position [302, 0]
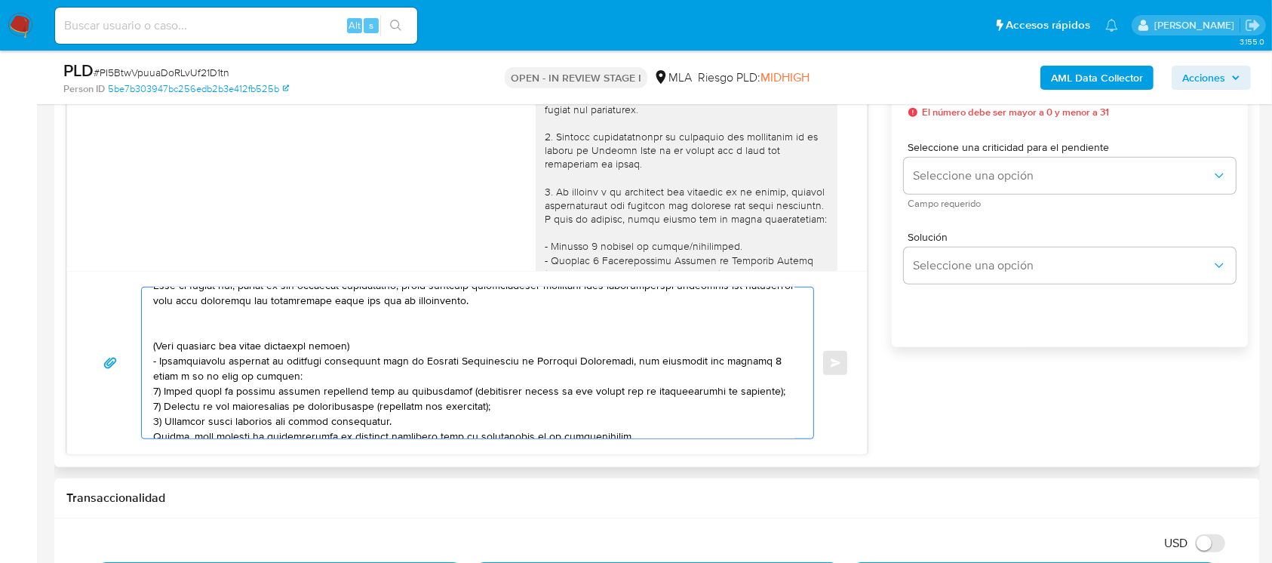
click at [244, 340] on textarea at bounding box center [473, 362] width 641 height 151
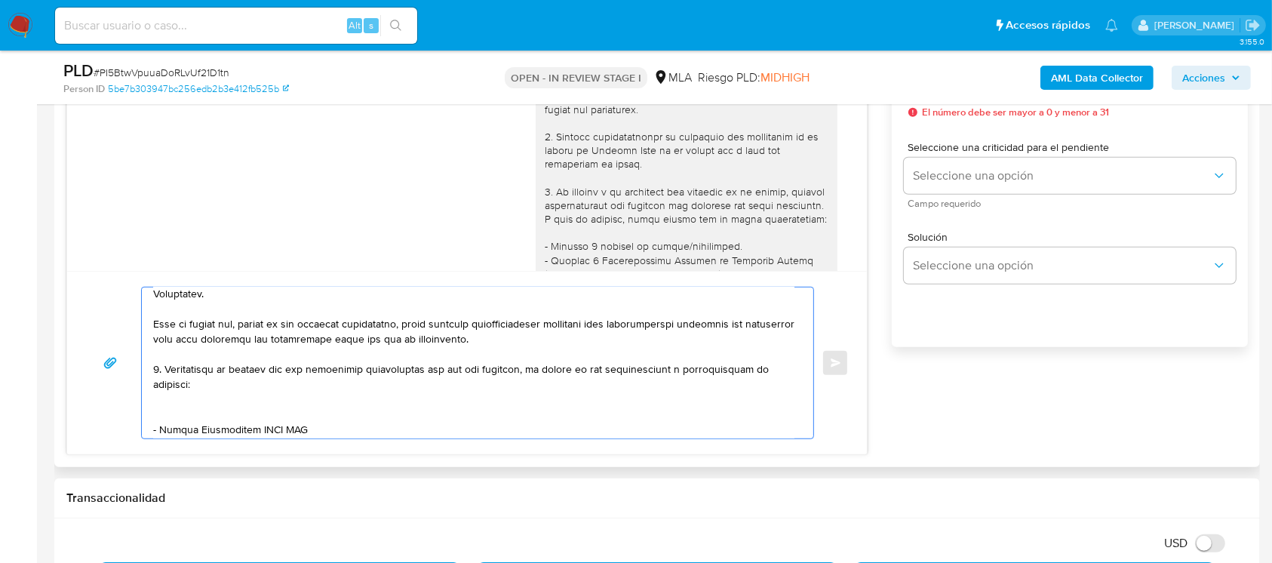
scroll to position [294, 0]
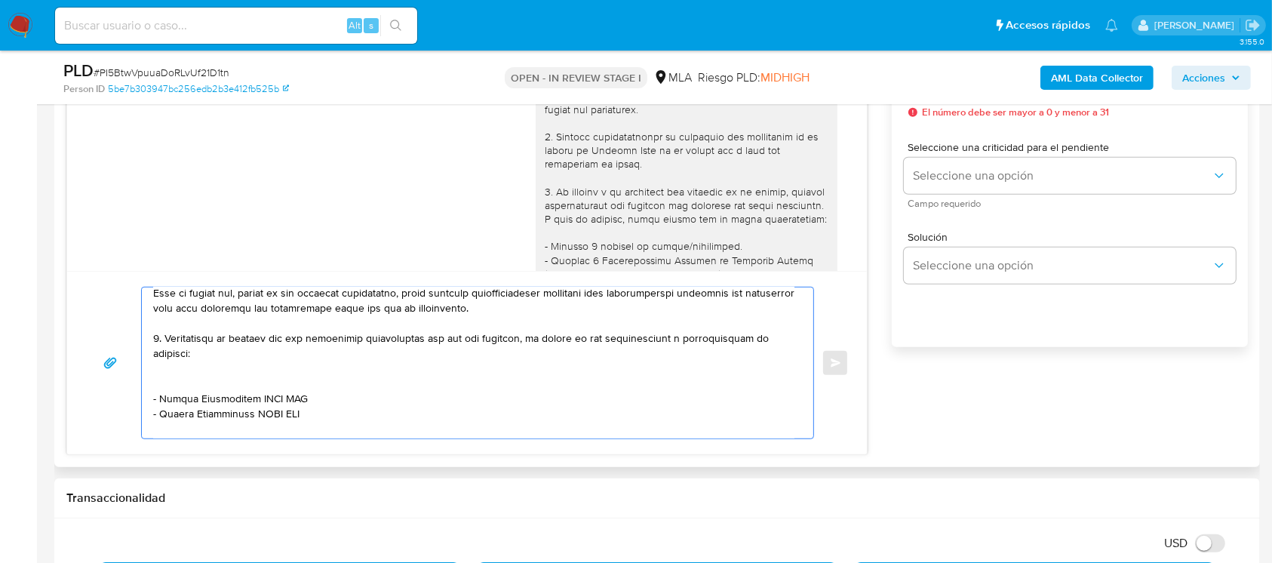
click at [209, 387] on textarea at bounding box center [473, 362] width 641 height 151
paste textarea "Jessica Mabel Alvarez"
paste textarea "27339749421"
paste textarea "SERGIO KRIGER"
paste textarea "20138736416"
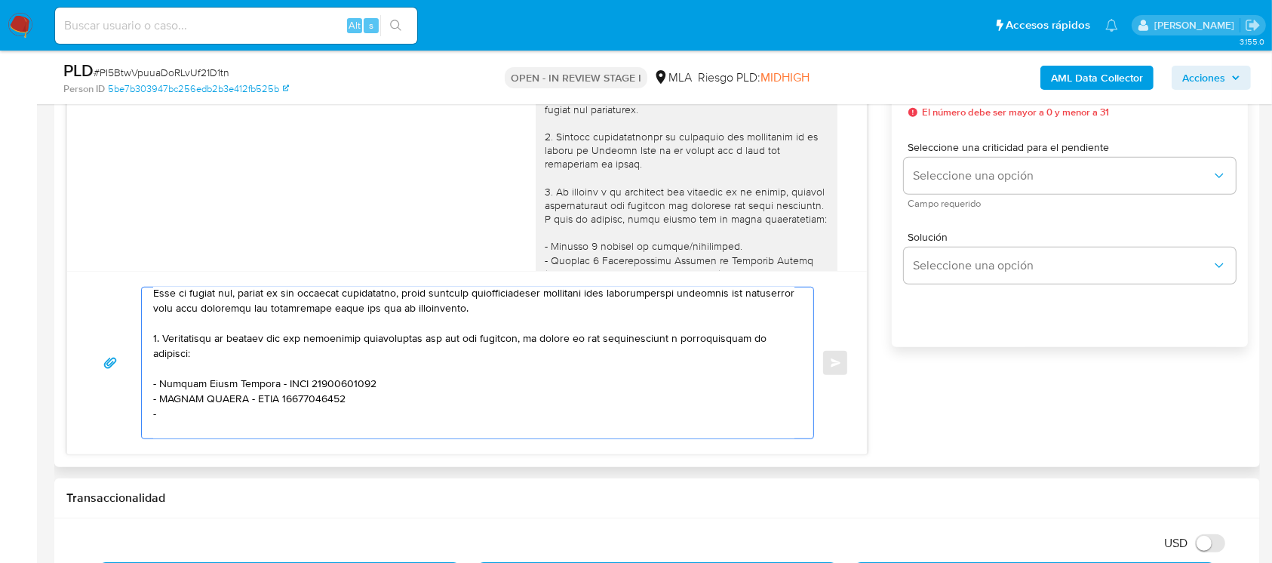
paste textarea "ULLMANN CRISTIAN FERNANDO"
paste textarea "20229619528"
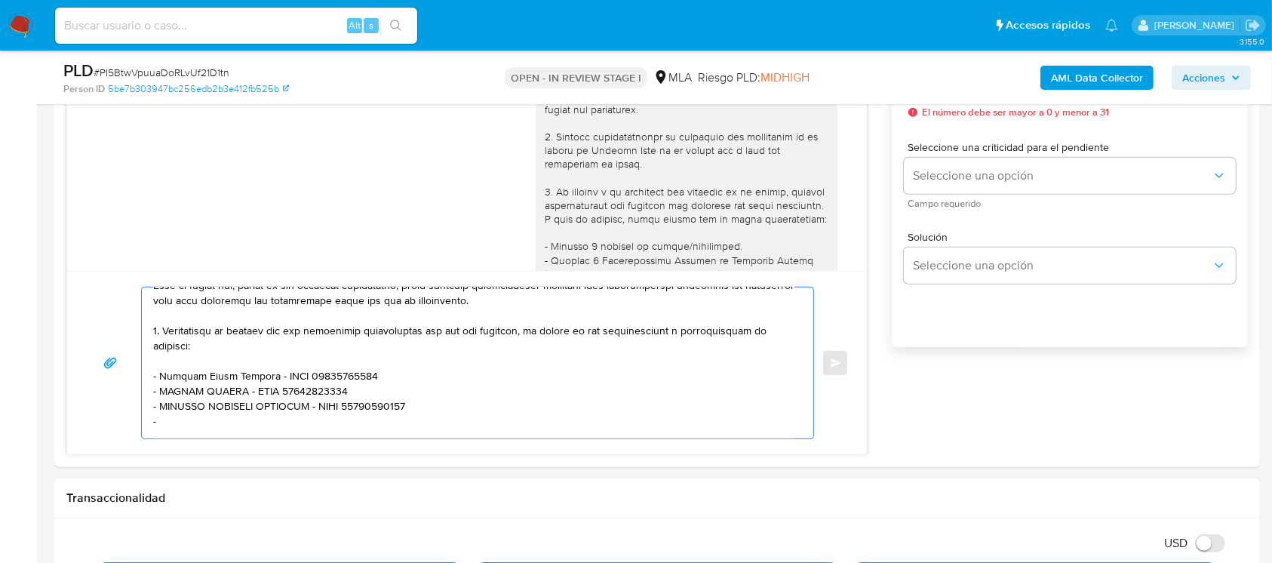
paste textarea "Arias Daniel Ivan"
paste textarea "20297556305"
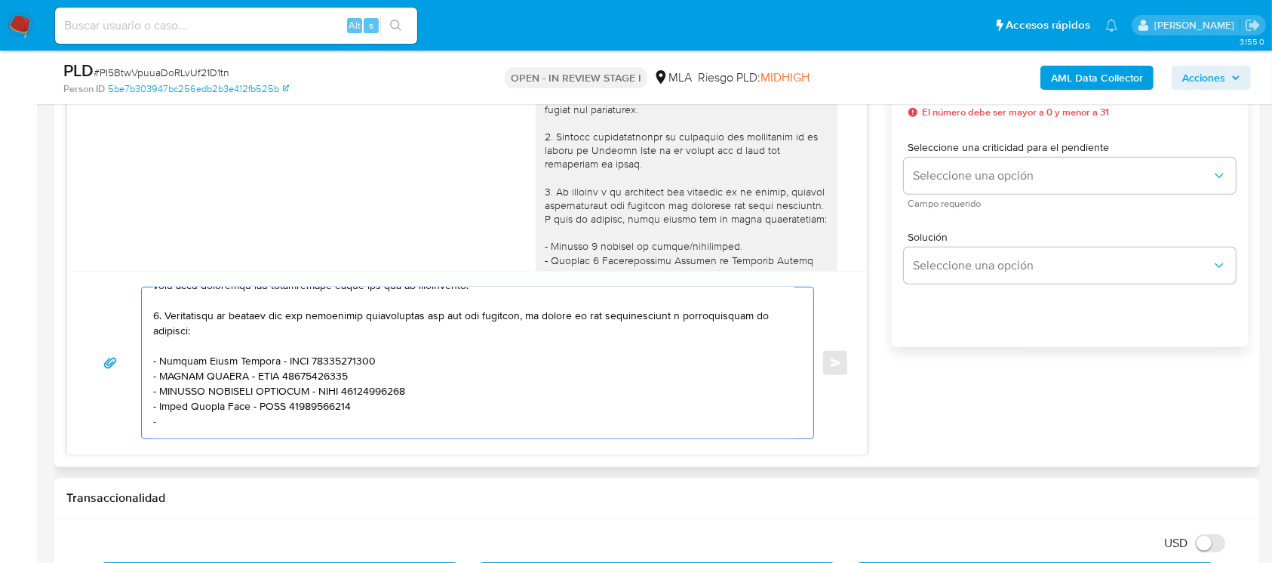
paste textarea "DELGADO LAURA GIMENA"
paste textarea "27262685328"
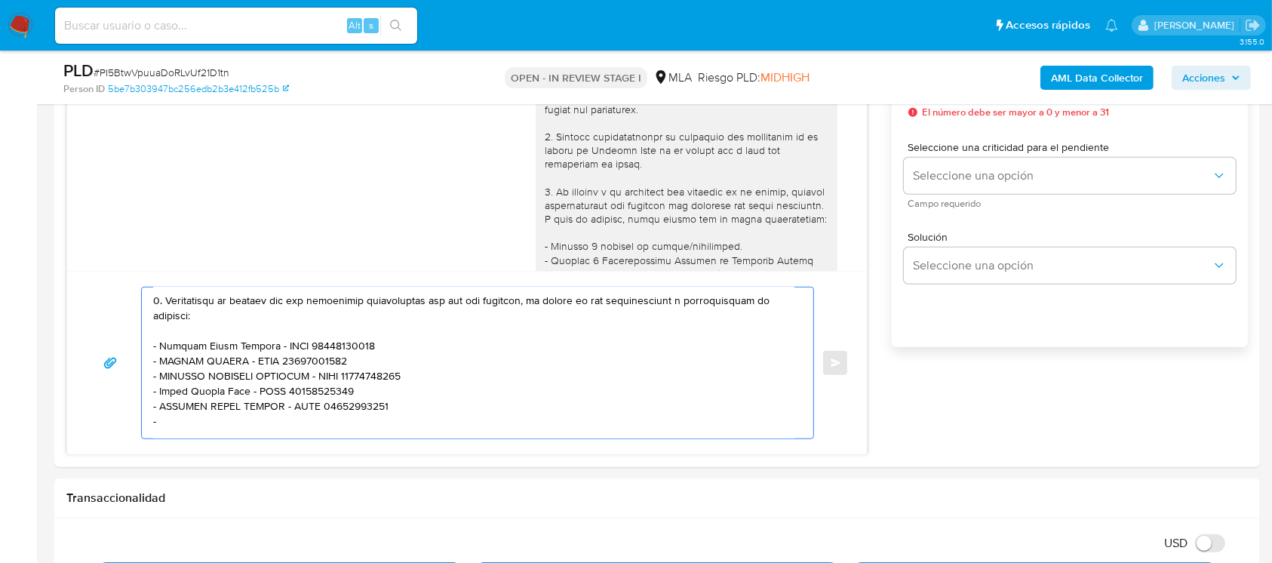
paste textarea "OCHOA BARBARA CELESTE"
paste textarea "27386312643"
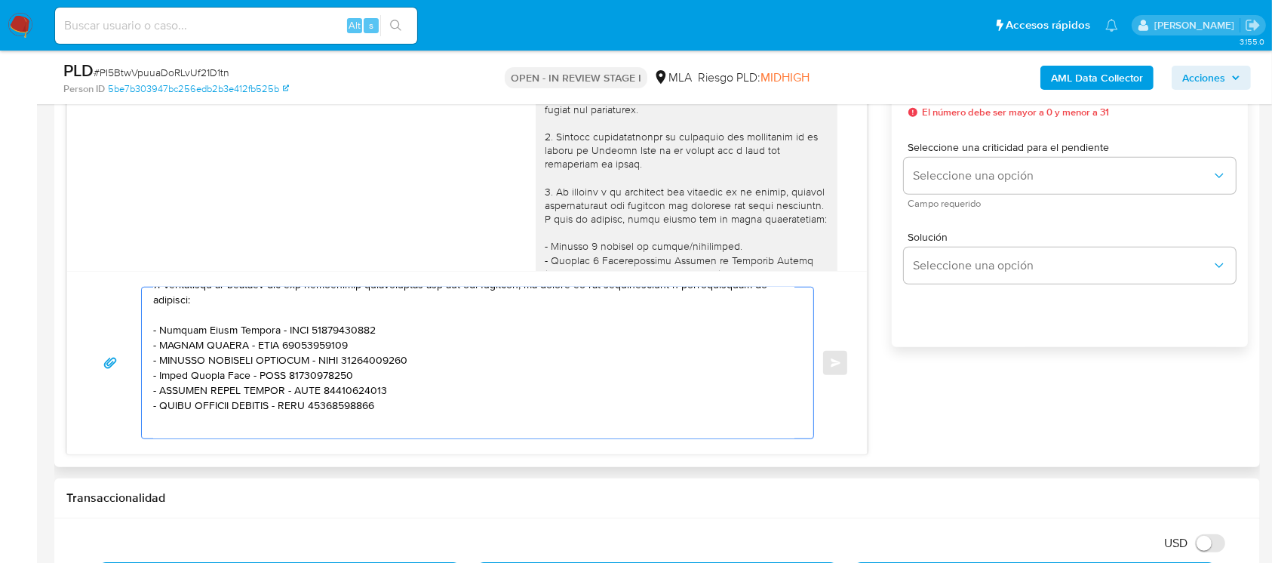
scroll to position [448, 0]
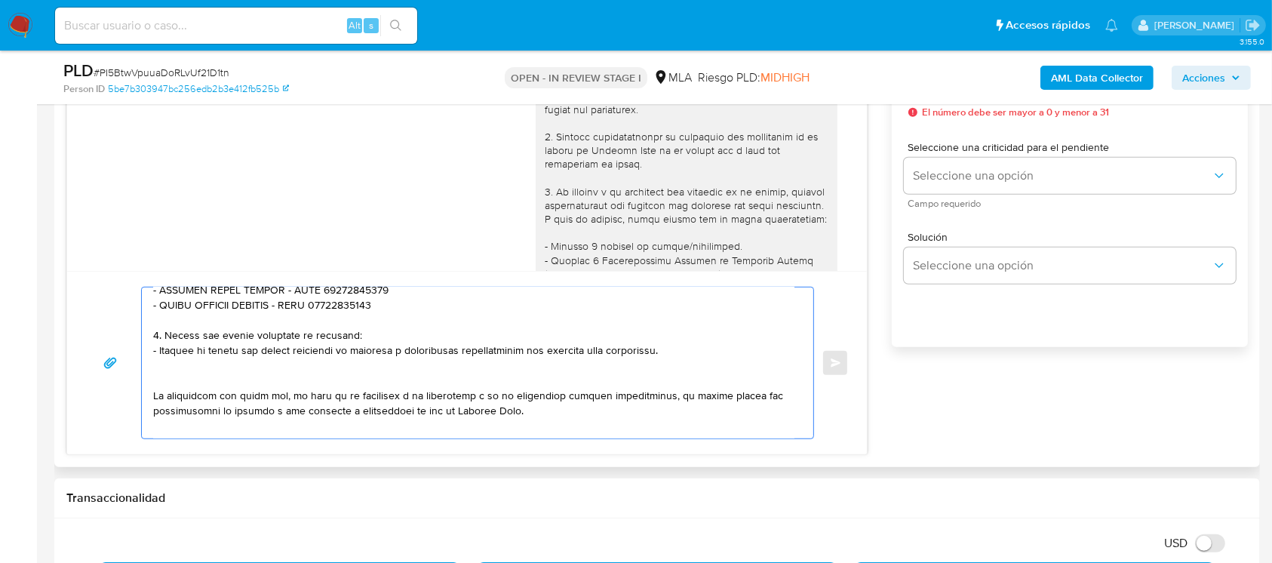
drag, startPoint x: 164, startPoint y: 343, endPoint x: 386, endPoint y: 359, distance: 222.3
click at [386, 359] on textarea at bounding box center [473, 362] width 641 height 151
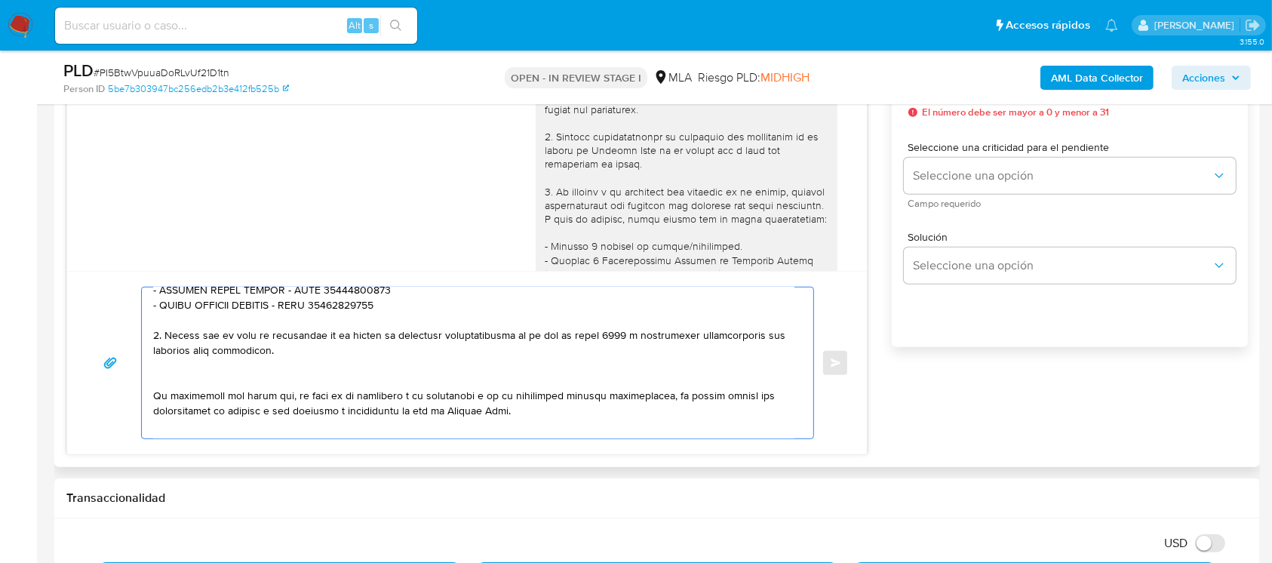
click at [358, 389] on textarea at bounding box center [473, 362] width 641 height 151
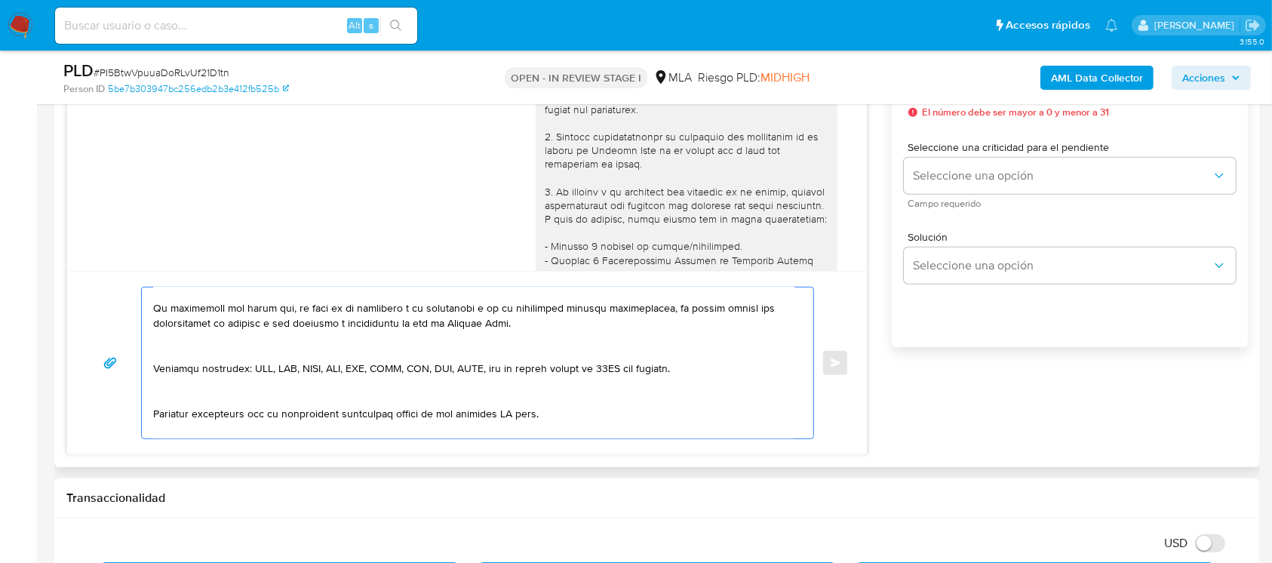
scroll to position [549, 0]
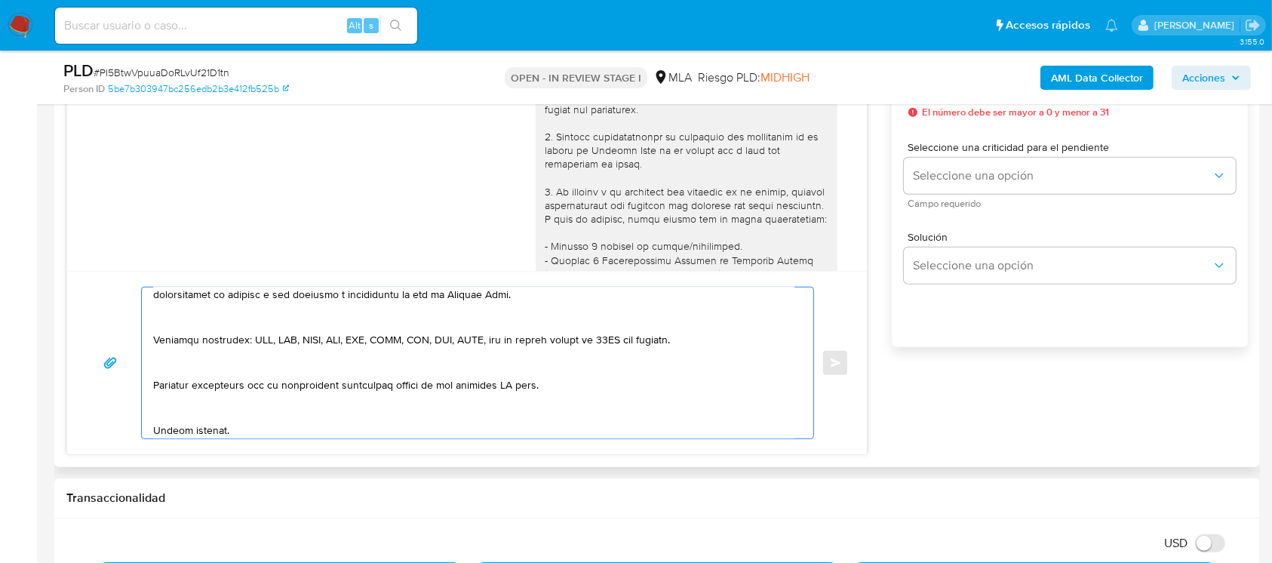
click at [308, 340] on textarea at bounding box center [473, 362] width 641 height 151
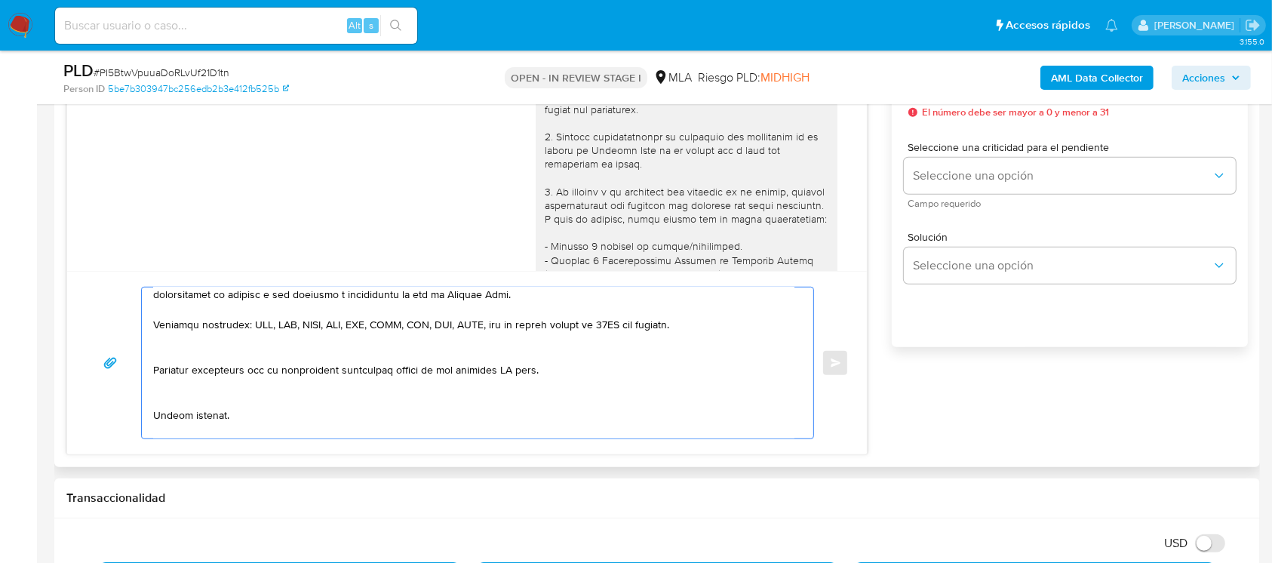
click at [242, 369] on textarea at bounding box center [473, 362] width 641 height 151
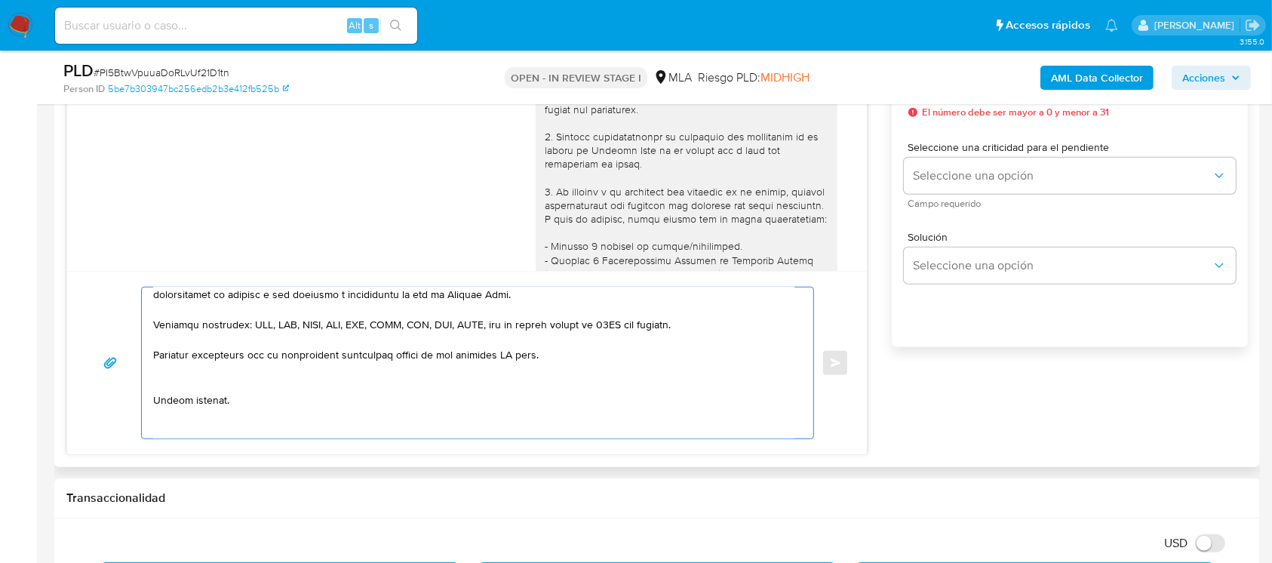
click at [238, 394] on textarea at bounding box center [473, 362] width 641 height 151
click at [220, 413] on textarea at bounding box center [473, 362] width 641 height 151
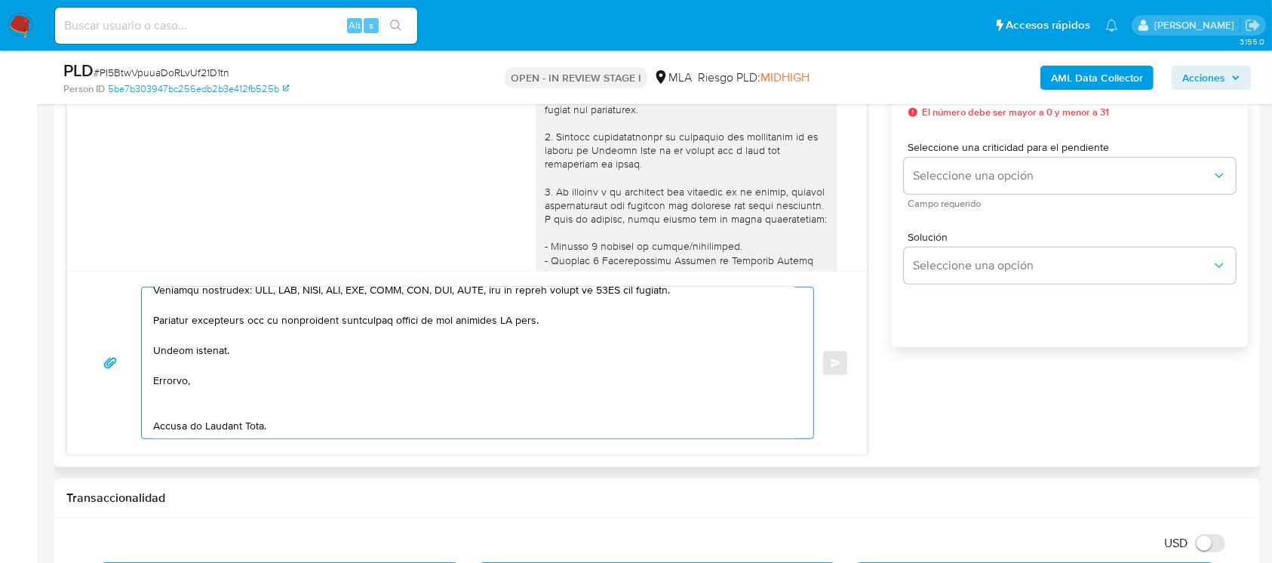
click at [229, 386] on textarea at bounding box center [473, 362] width 641 height 151
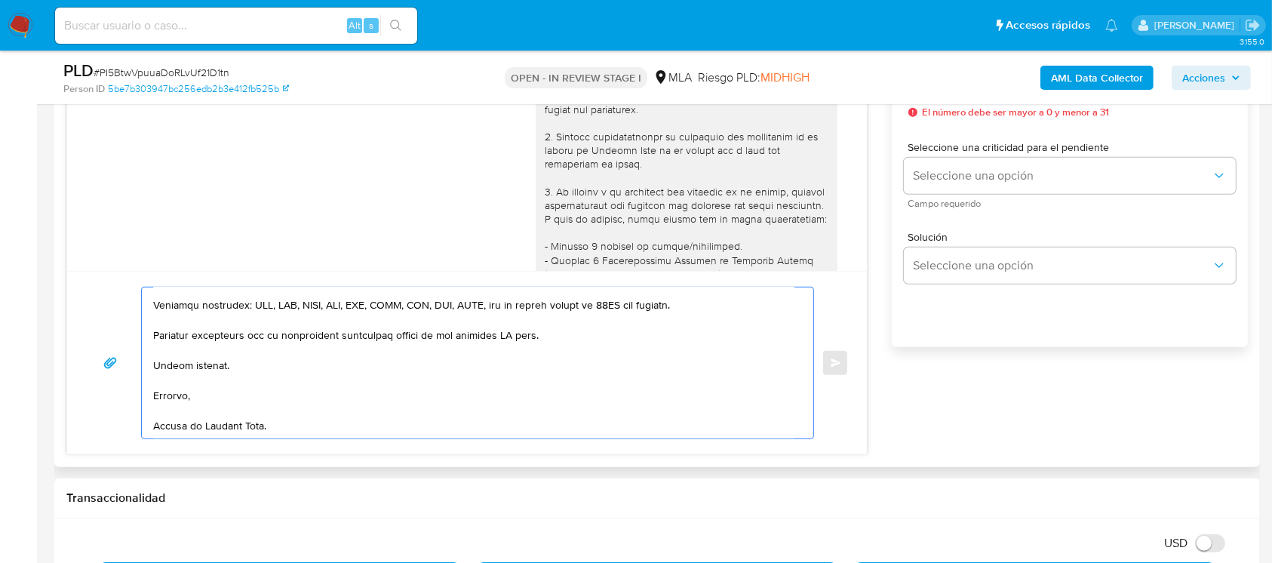
click at [205, 419] on textarea at bounding box center [473, 362] width 641 height 151
click at [514, 332] on textarea at bounding box center [473, 362] width 641 height 151
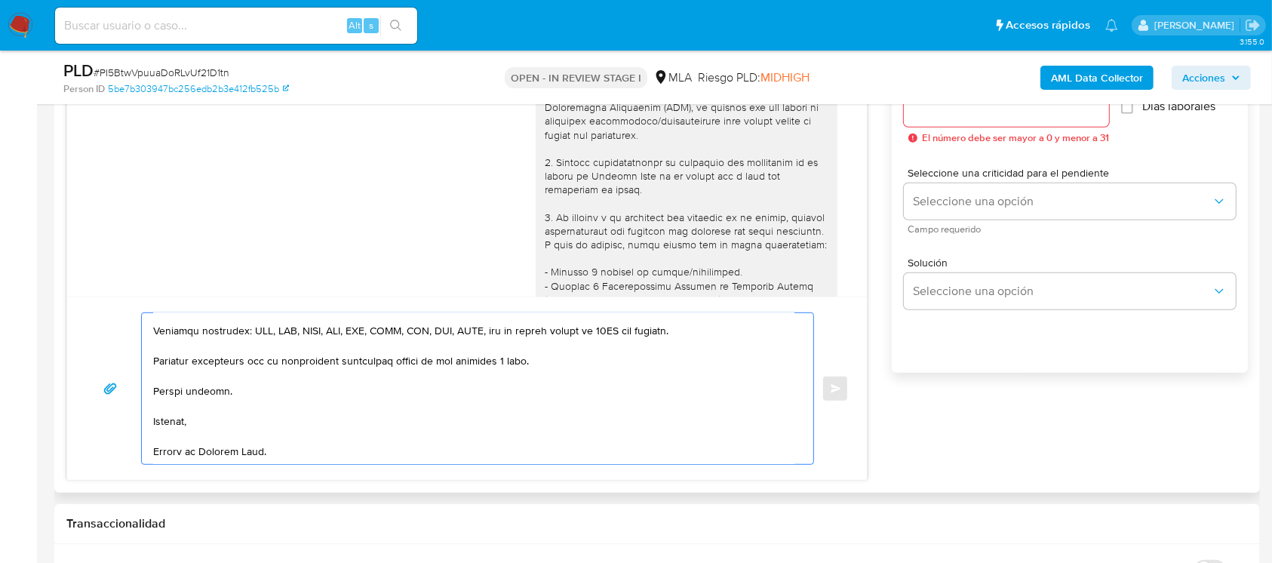
scroll to position [804, 0]
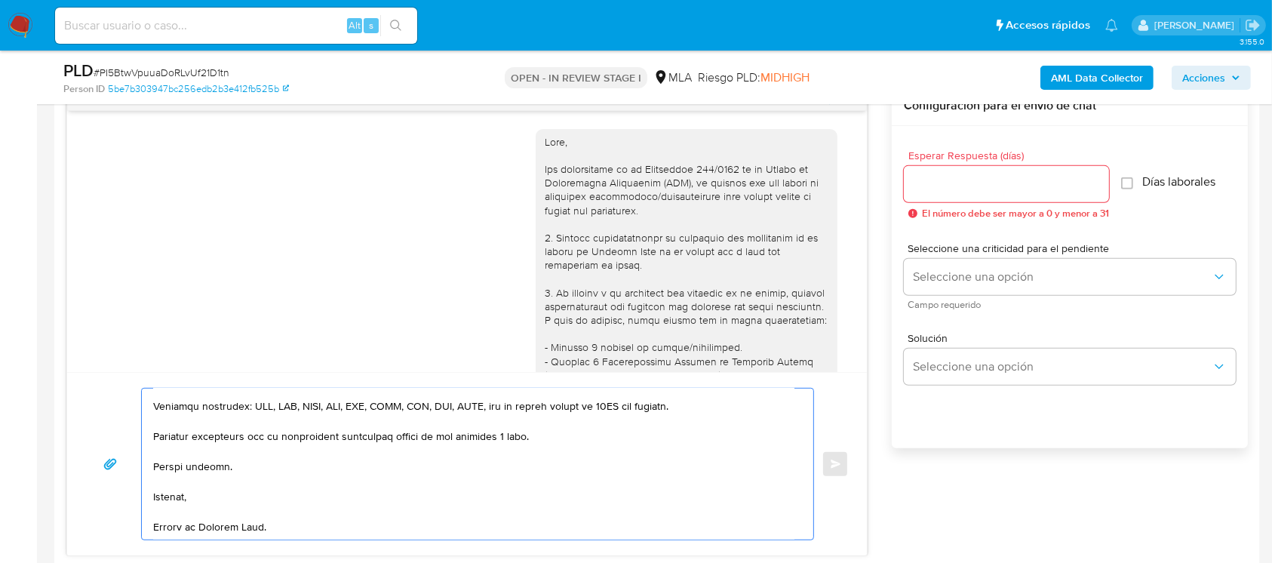
type textarea "Hola Dario Daniel Vazquez, Te comentamos que el pedido de información y de docu…"
click at [975, 188] on input "Esperar Respuesta (días)" at bounding box center [1005, 184] width 205 height 20
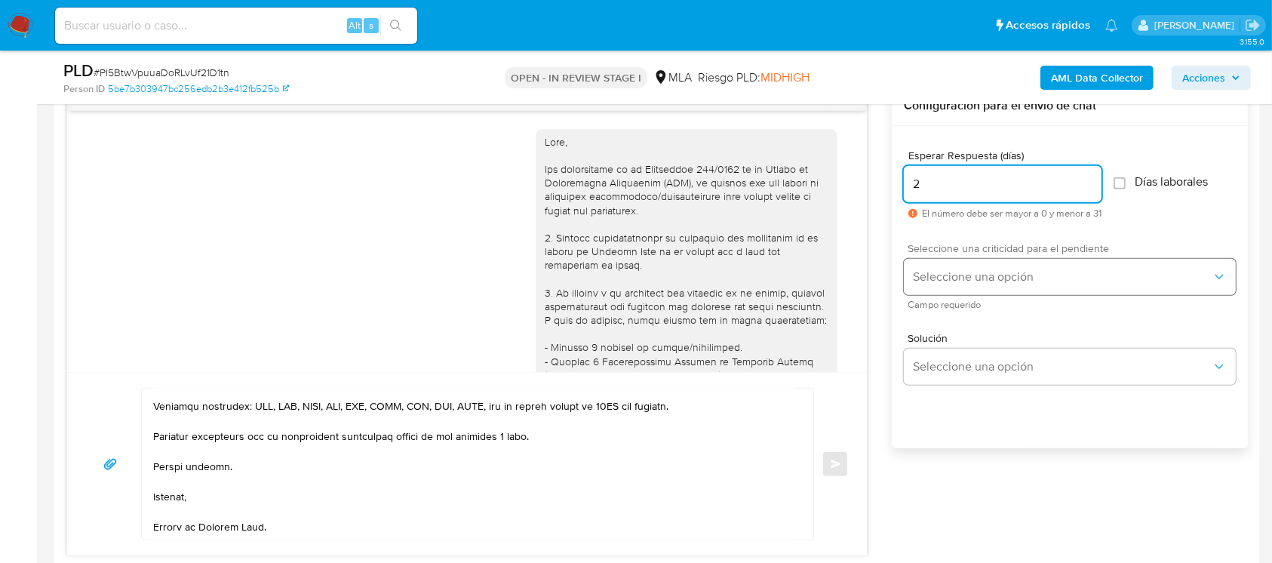
type input "2"
click at [970, 274] on span "Seleccione una opción" at bounding box center [1062, 276] width 299 height 15
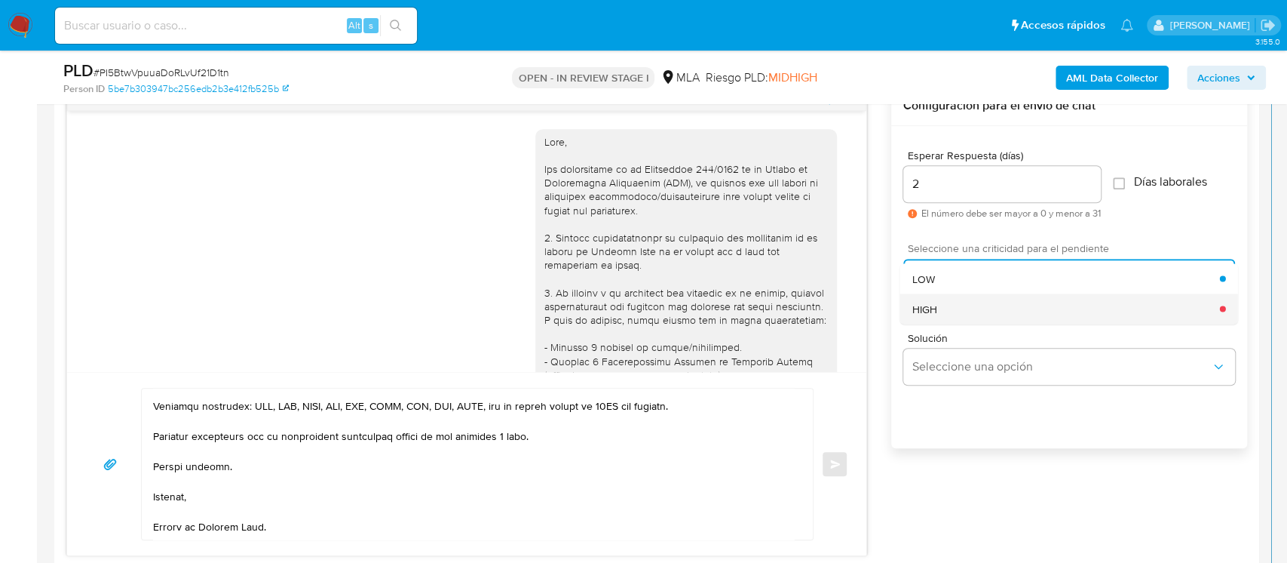
click at [962, 302] on div "HIGH" at bounding box center [1067, 308] width 308 height 30
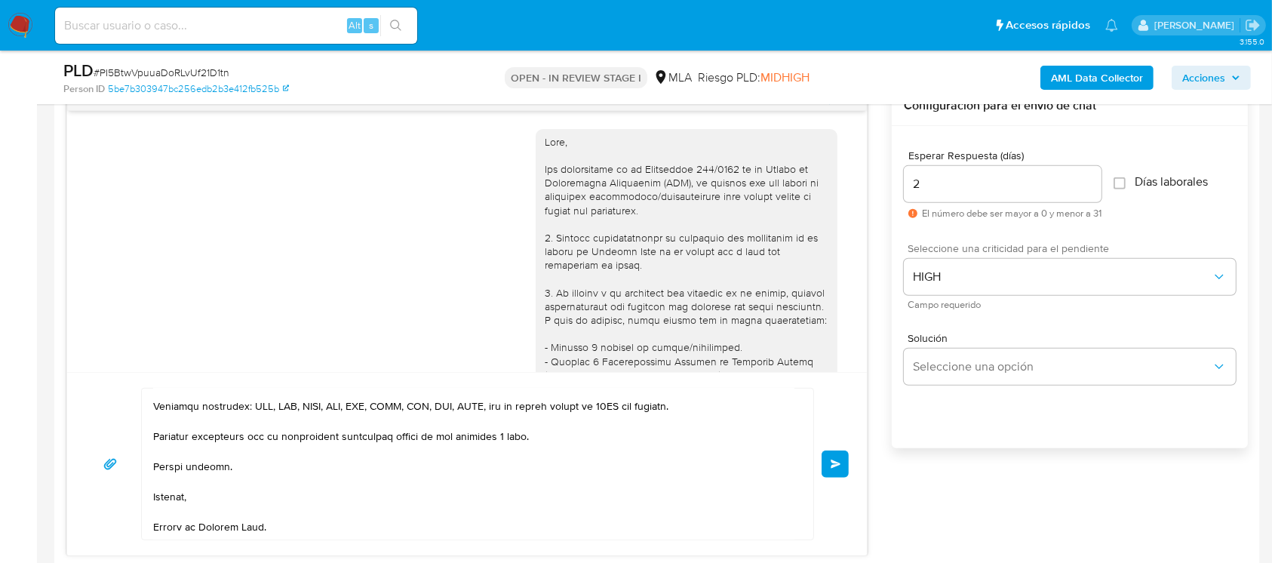
click at [833, 464] on span "Enviar" at bounding box center [835, 463] width 11 height 9
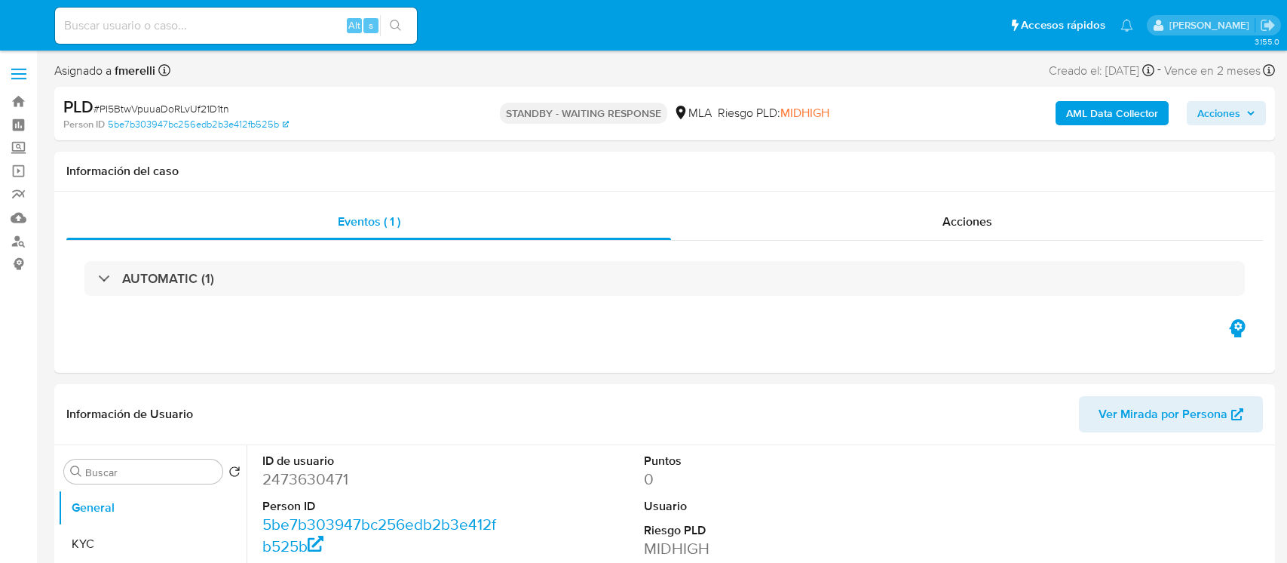
select select "10"
click at [290, 26] on input at bounding box center [236, 26] width 362 height 20
paste input "86ghq9k9EZ1UypTsYquEQFR9"
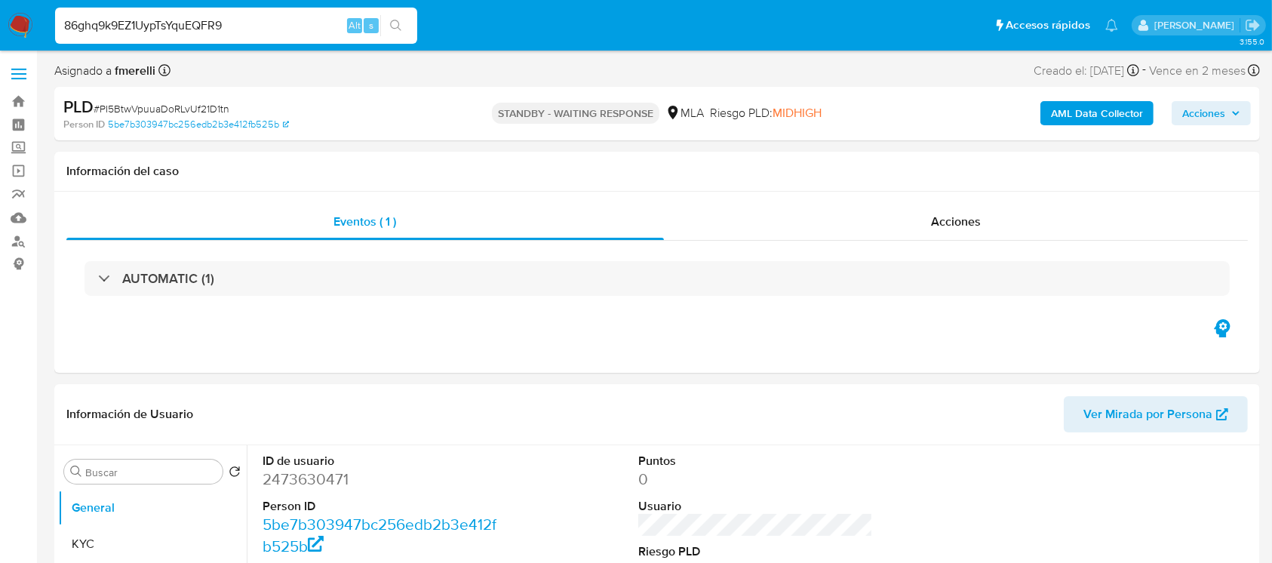
type input "86ghq9k9EZ1UypTsYquEQFR9"
select select "10"
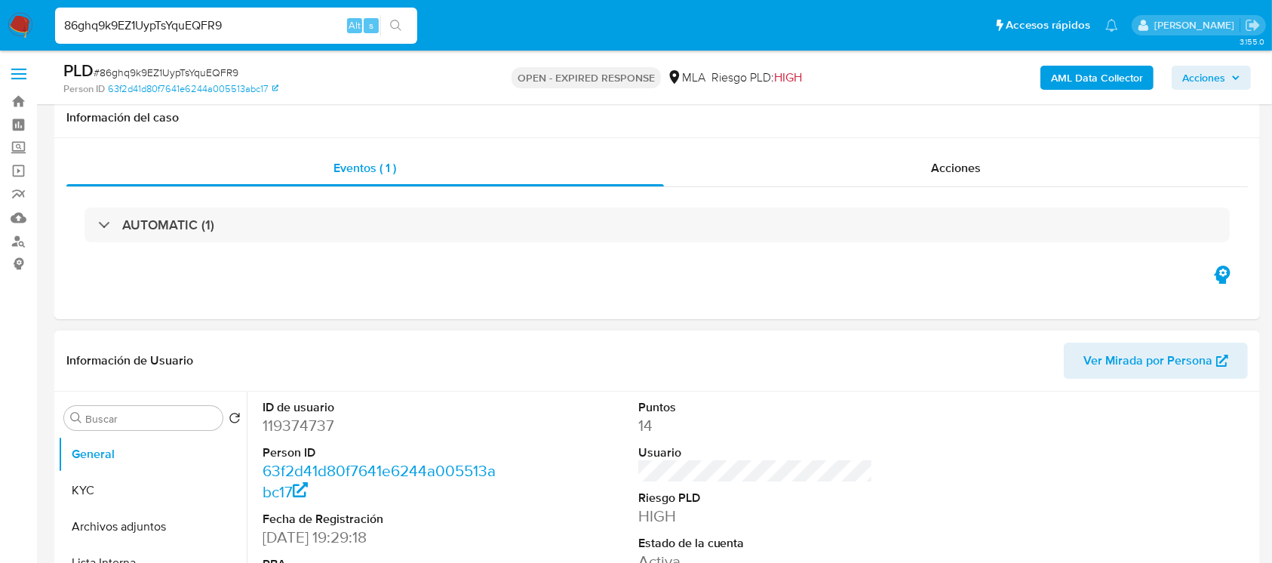
scroll to position [100, 0]
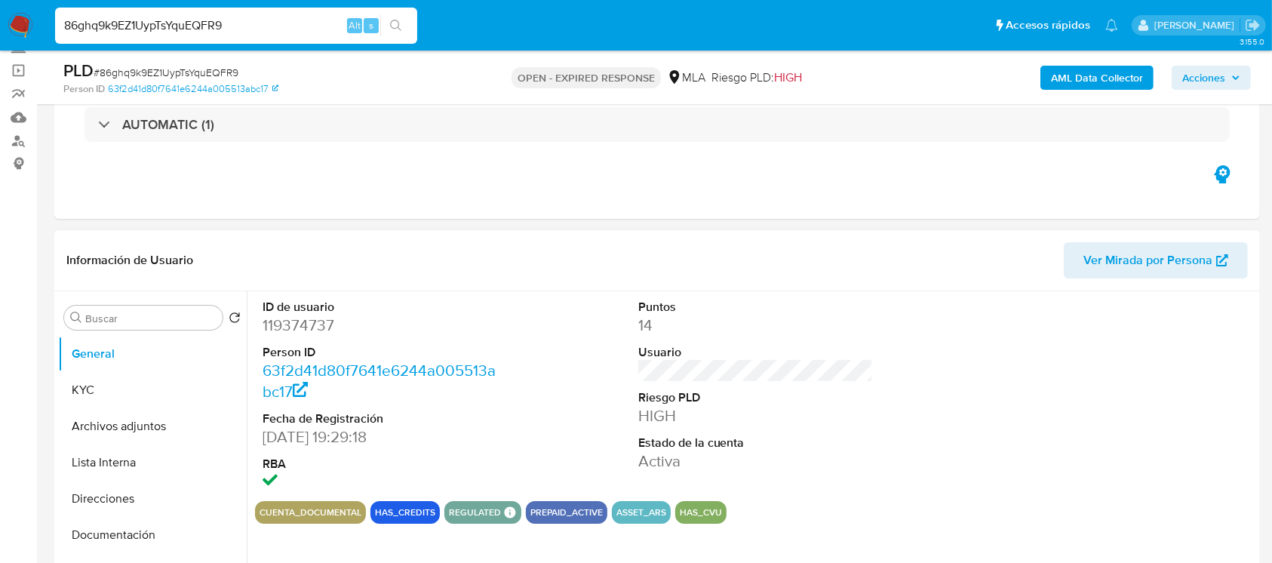
click at [318, 321] on dd "119374737" at bounding box center [379, 324] width 235 height 21
copy dd "119374737"
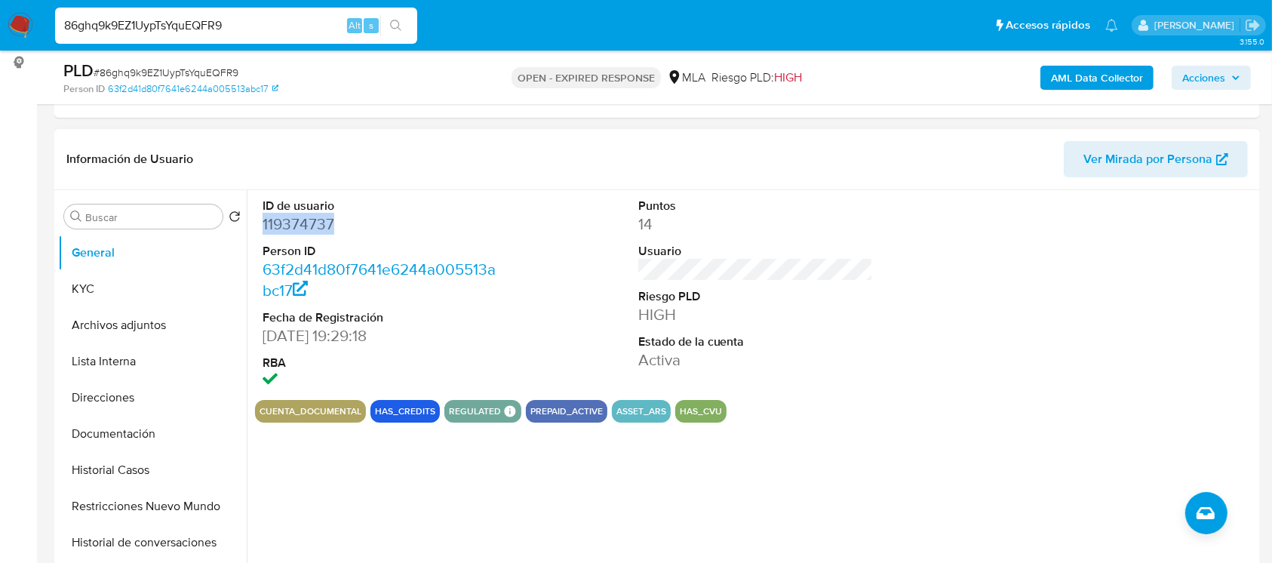
scroll to position [302, 0]
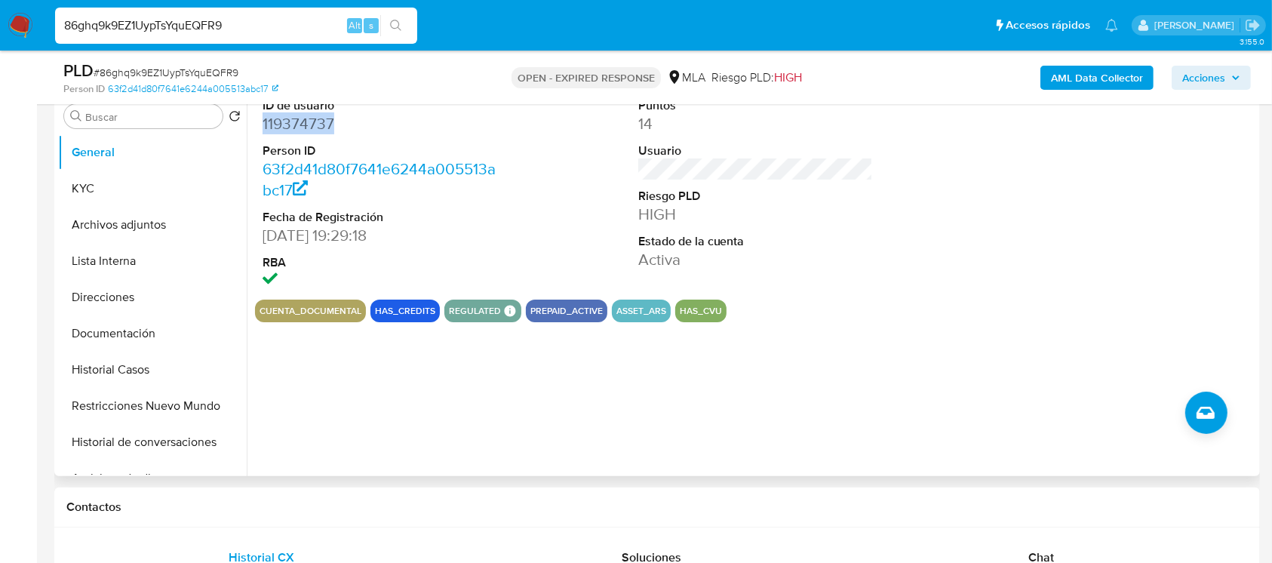
click at [283, 130] on dd "119374737" at bounding box center [379, 123] width 235 height 21
click at [108, 181] on button "KYC" at bounding box center [146, 188] width 176 height 36
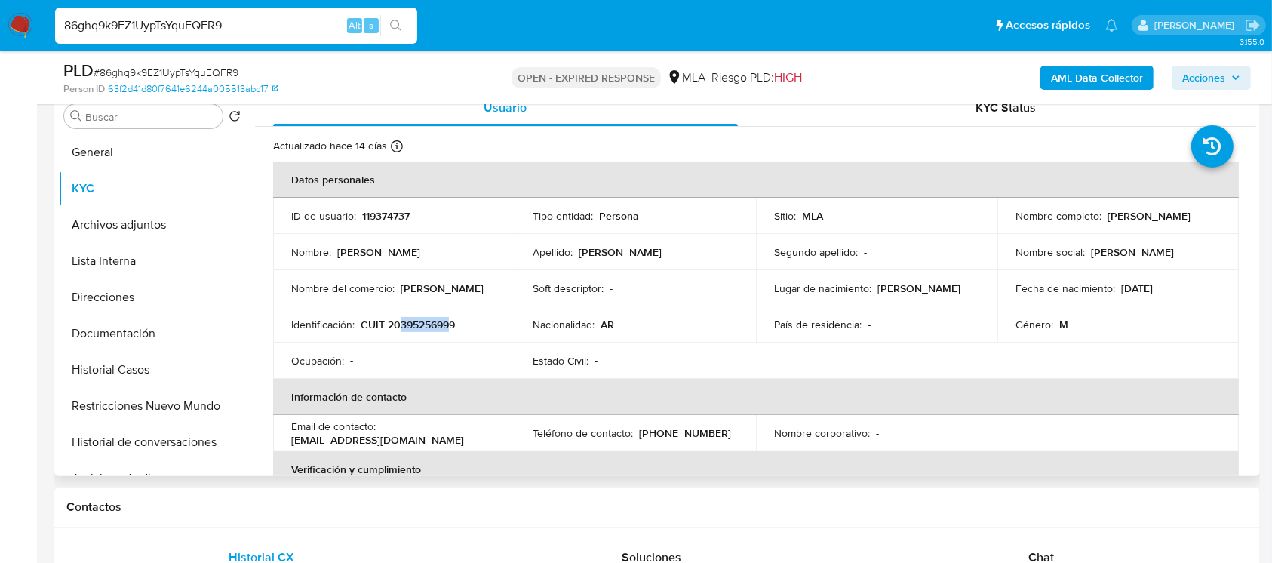
drag, startPoint x: 398, startPoint y: 322, endPoint x: 449, endPoint y: 327, distance: 51.5
click at [449, 327] on p "CUIT 20395256999" at bounding box center [407, 325] width 94 height 14
copy p "39525699"
click at [167, 343] on button "Documentación" at bounding box center [146, 333] width 176 height 36
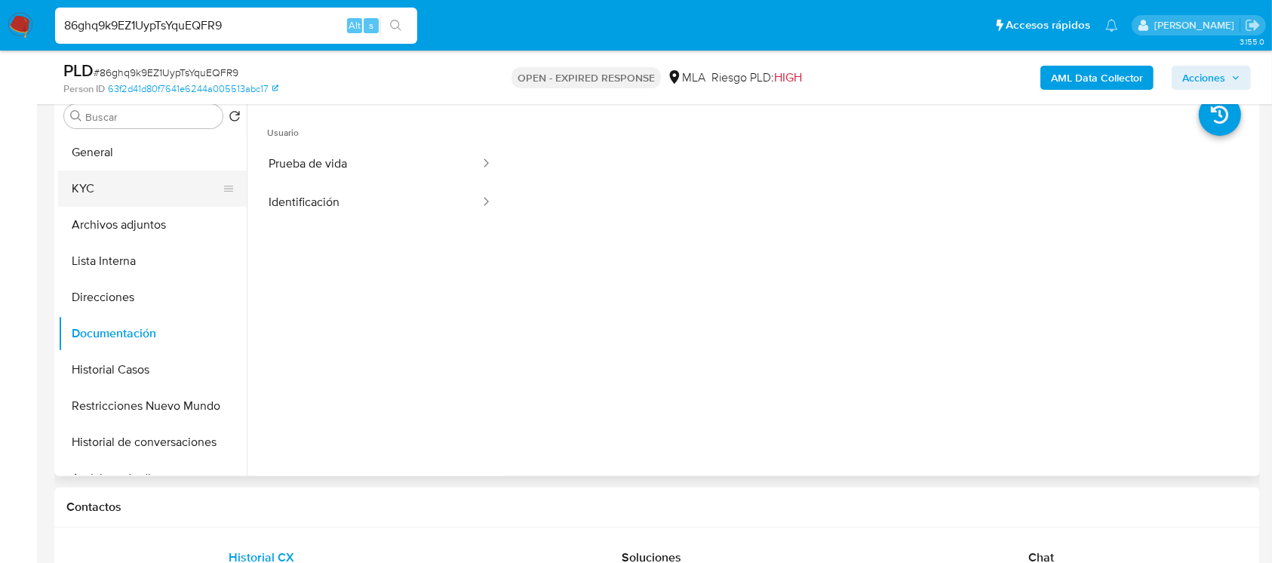
click at [150, 178] on button "KYC" at bounding box center [146, 188] width 176 height 36
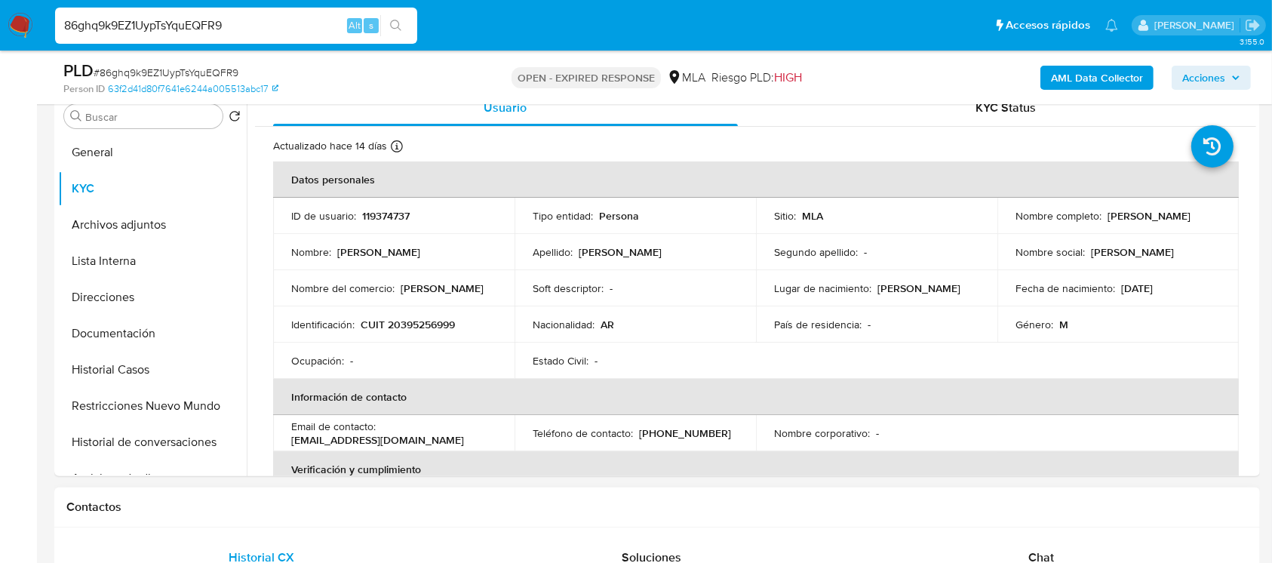
click at [867, 514] on div "Contactos" at bounding box center [656, 507] width 1205 height 40
click at [430, 323] on p "CUIT 20395256999" at bounding box center [407, 325] width 94 height 14
click at [430, 322] on p "CUIT 20395256999" at bounding box center [407, 325] width 94 height 14
copy p "20395256999"
click at [425, 327] on p "CUIT 20395256999" at bounding box center [407, 325] width 94 height 14
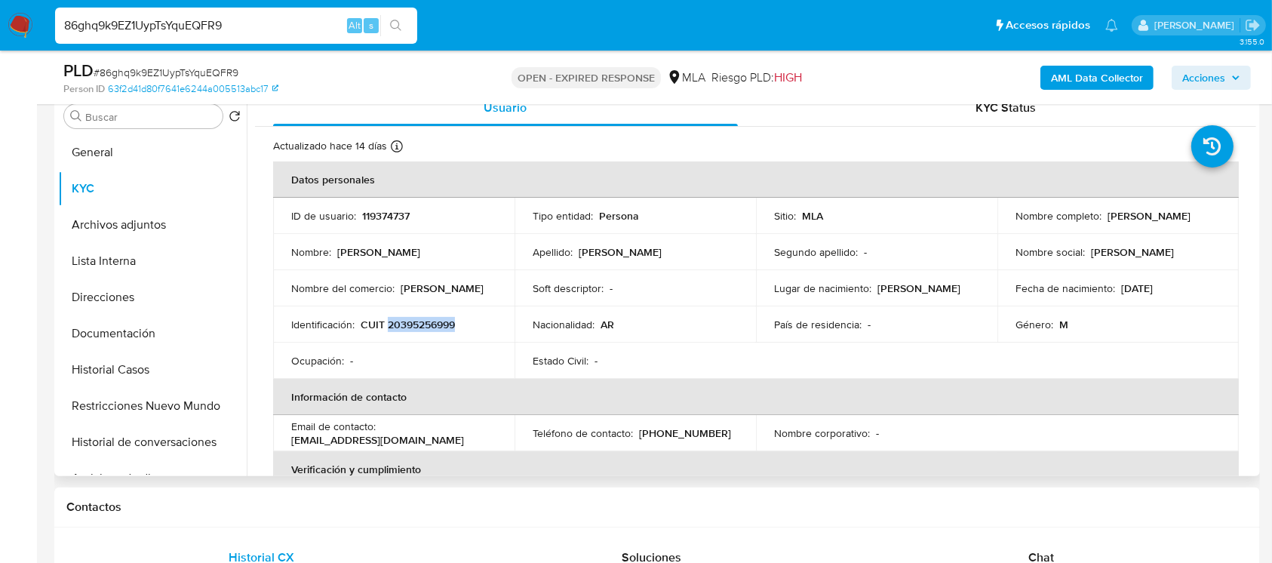
click at [425, 327] on p "CUIT 20395256999" at bounding box center [407, 325] width 94 height 14
drag, startPoint x: 410, startPoint y: 196, endPoint x: 388, endPoint y: 209, distance: 25.4
click at [410, 196] on th "Datos personales" at bounding box center [755, 179] width 965 height 36
click at [388, 209] on p "119374737" at bounding box center [386, 216] width 48 height 14
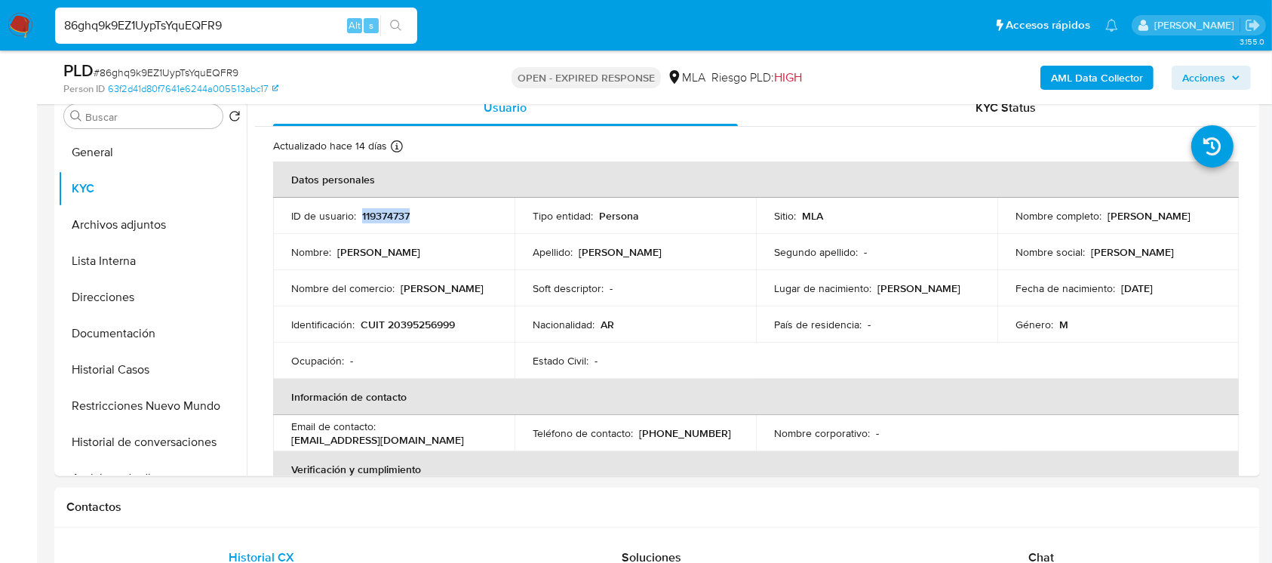
copy p "119374737"
click at [429, 324] on p "CUIT 20395256999" at bounding box center [407, 325] width 94 height 14
copy p "20395256999"
click at [434, 318] on p "CUIT 20395256999" at bounding box center [407, 325] width 94 height 14
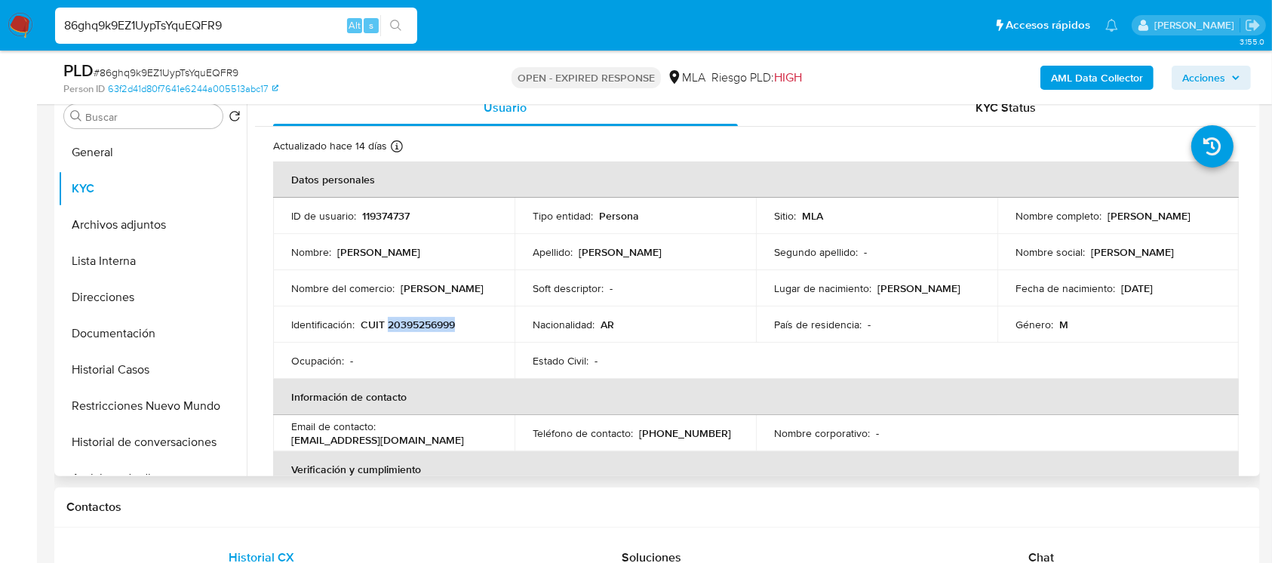
click at [434, 318] on p "CUIT 20395256999" at bounding box center [407, 325] width 94 height 14
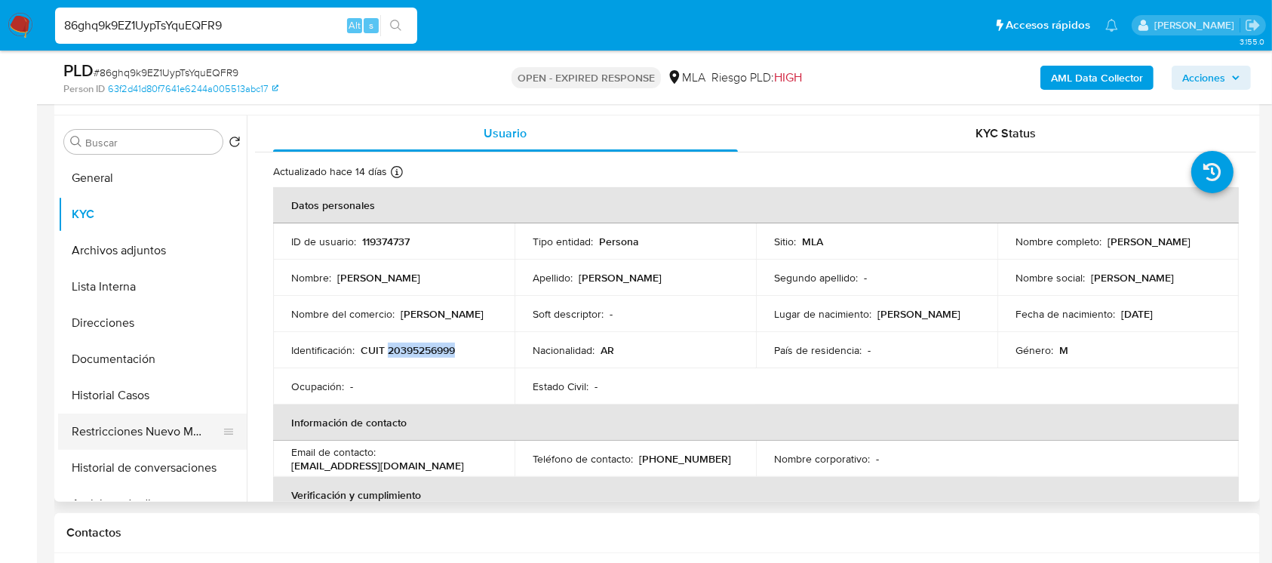
scroll to position [402, 0]
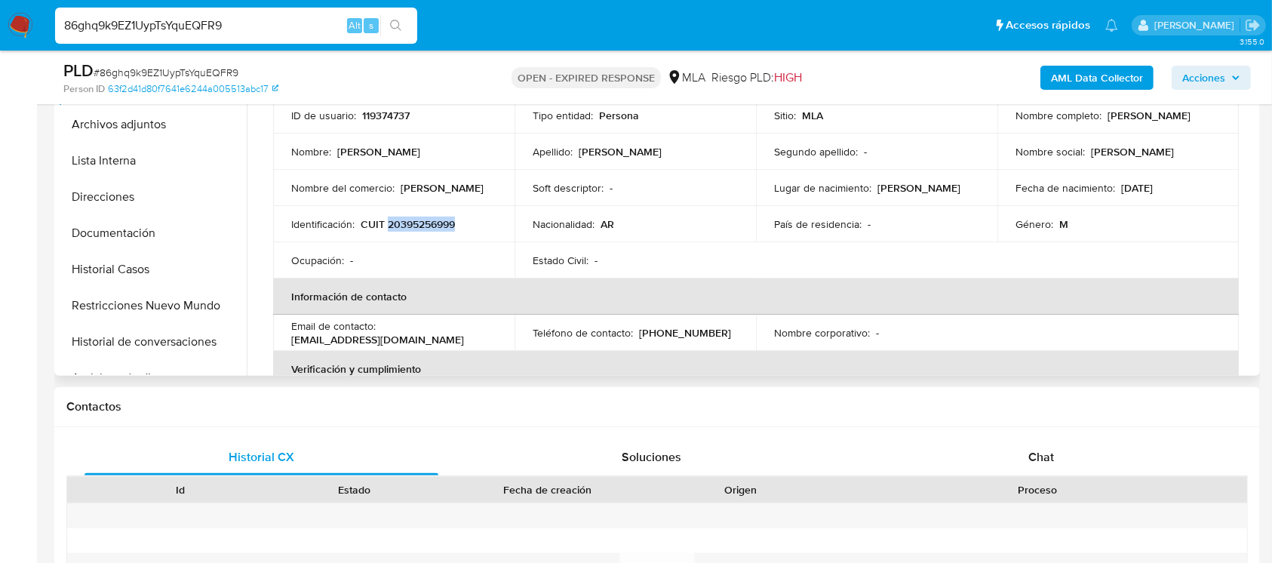
drag, startPoint x: 452, startPoint y: 333, endPoint x: 288, endPoint y: 342, distance: 164.6
click at [288, 342] on td "Email de contacto : mauricioagostini96@hotmail.com" at bounding box center [393, 332] width 241 height 36
copy p "mauricioagostini96@hotmail.com"
click at [649, 336] on p "(261) 3835700" at bounding box center [685, 333] width 92 height 14
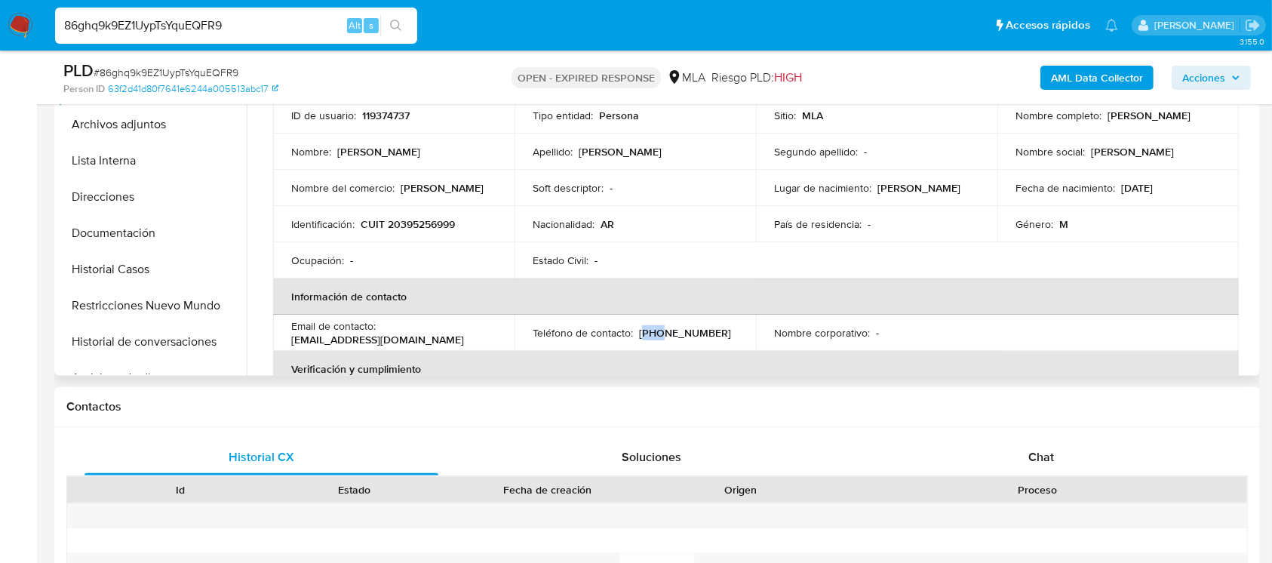
copy p "261"
click at [675, 330] on p "(261) 3835700" at bounding box center [685, 333] width 92 height 14
copy p "3835700"
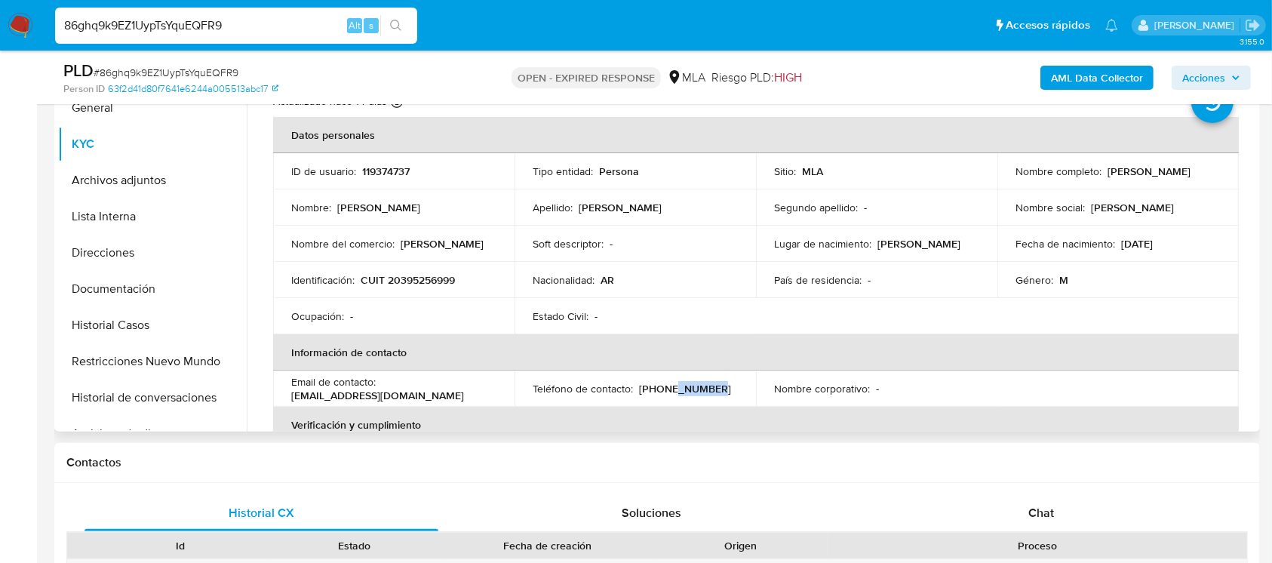
scroll to position [302, 0]
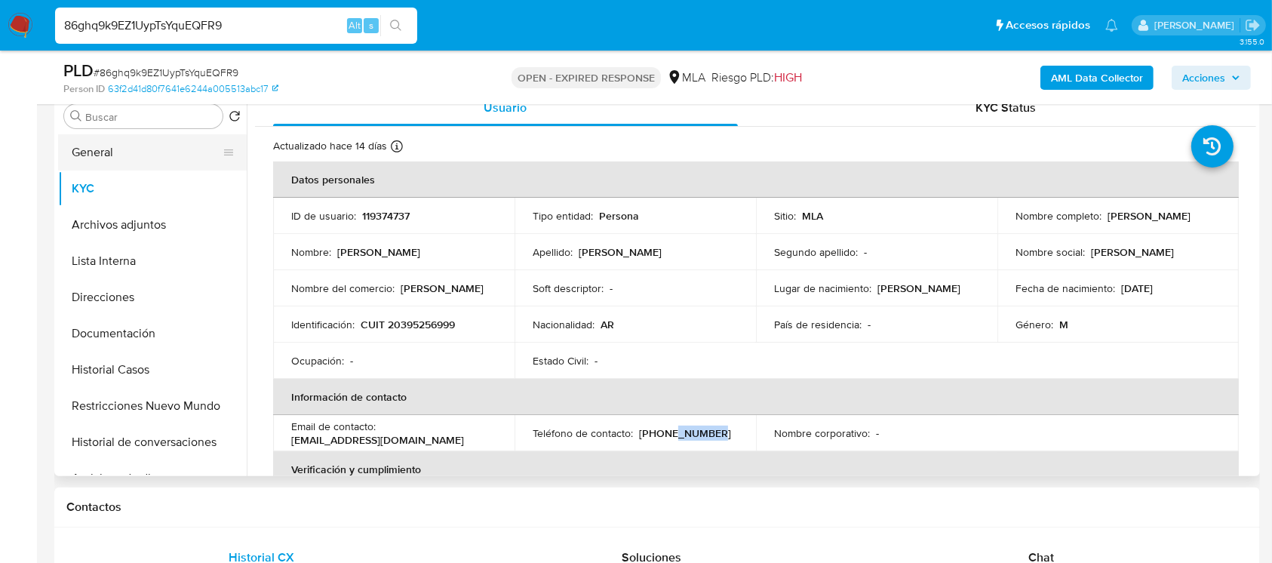
click at [135, 143] on button "General" at bounding box center [146, 152] width 176 height 36
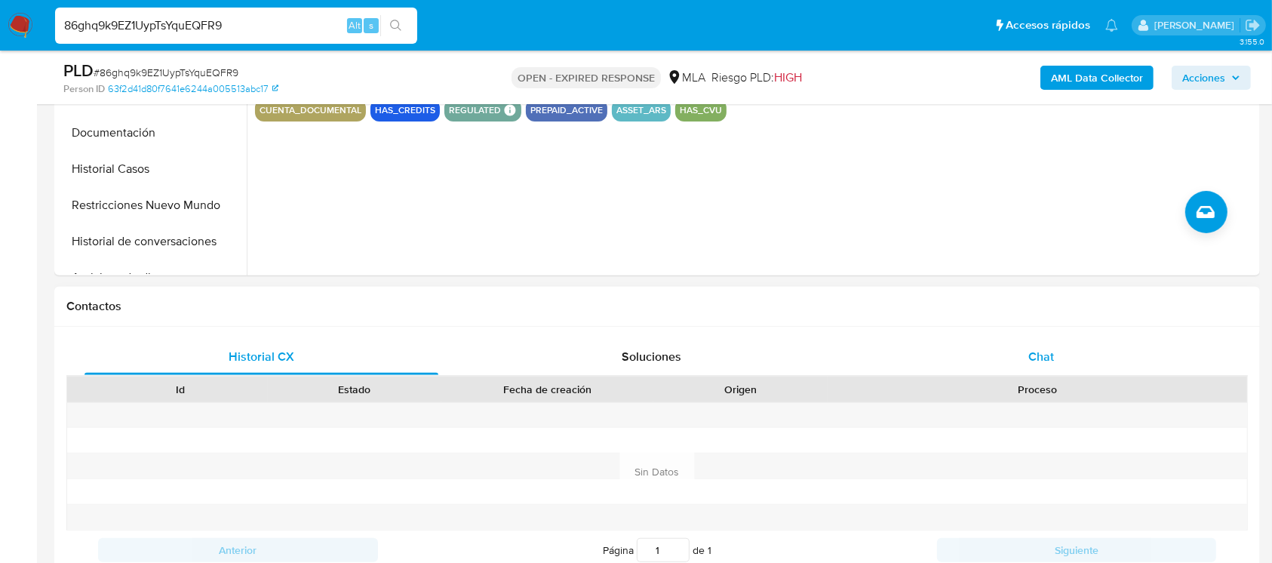
click at [1043, 348] on span "Chat" at bounding box center [1041, 356] width 26 height 17
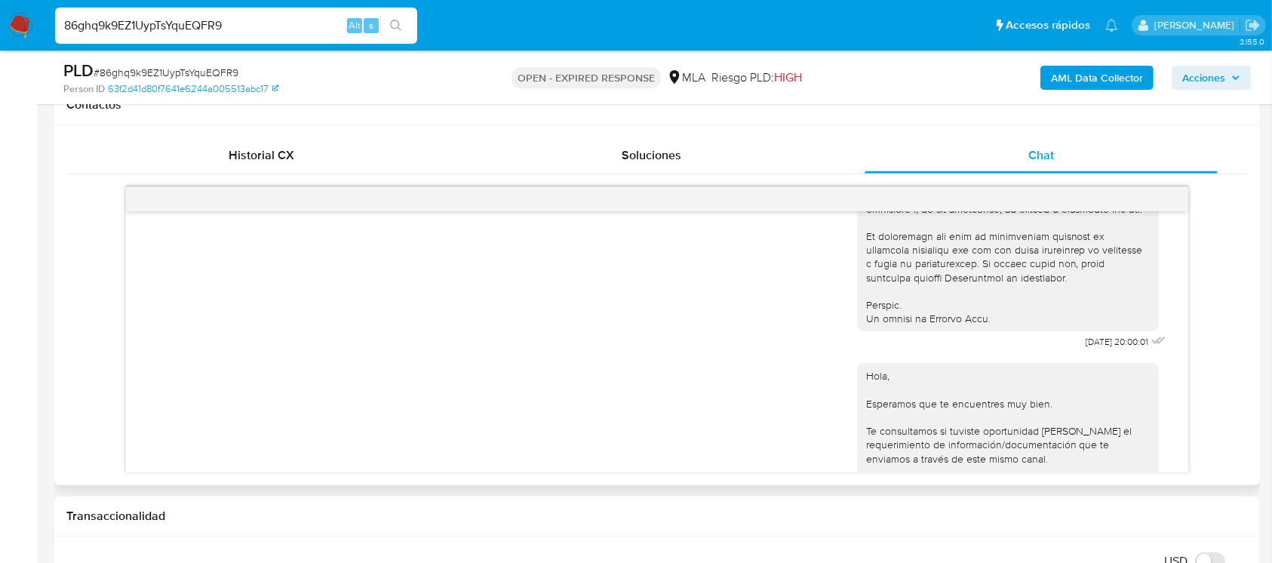
scroll to position [704, 0]
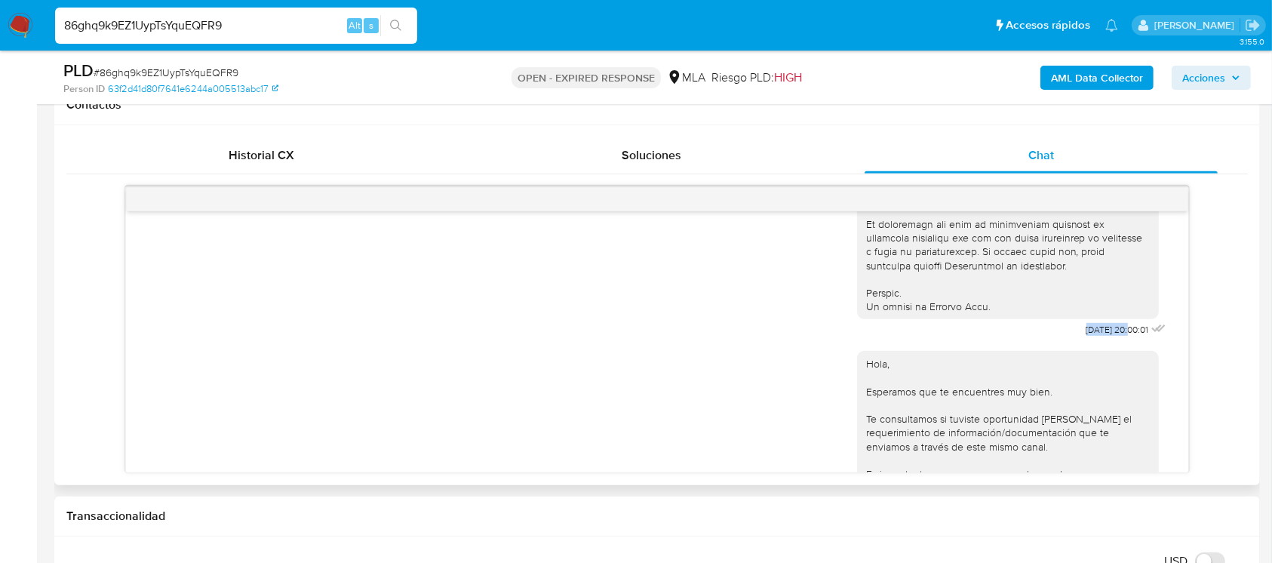
drag, startPoint x: 1048, startPoint y: 359, endPoint x: 1097, endPoint y: 360, distance: 49.0
copy span "17/07/2025"
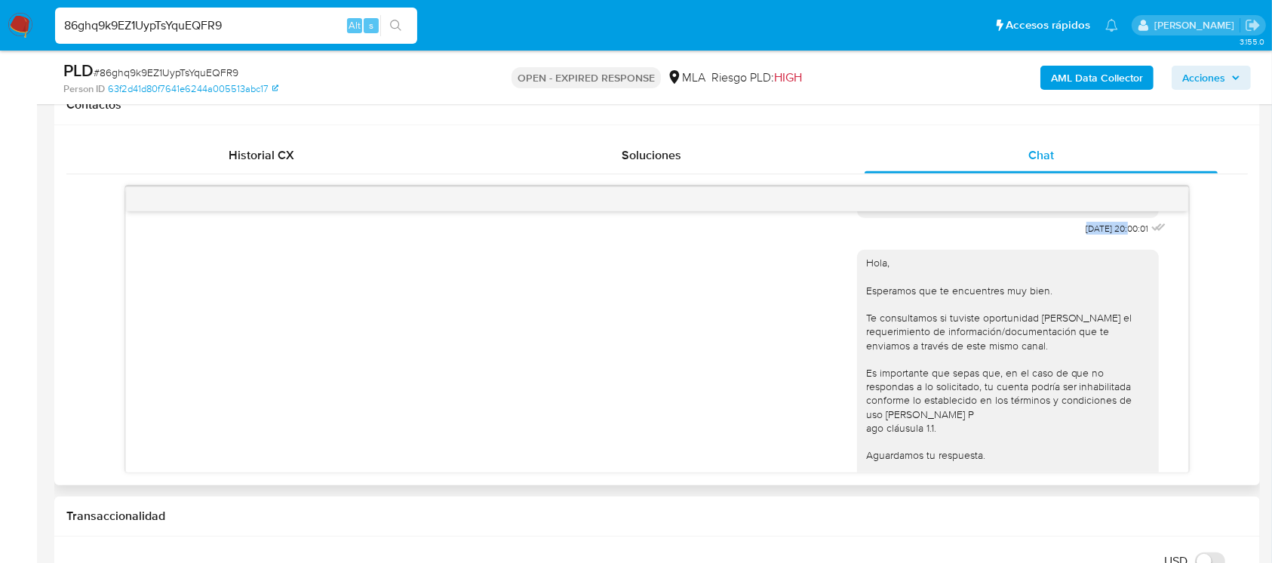
scroll to position [925, 0]
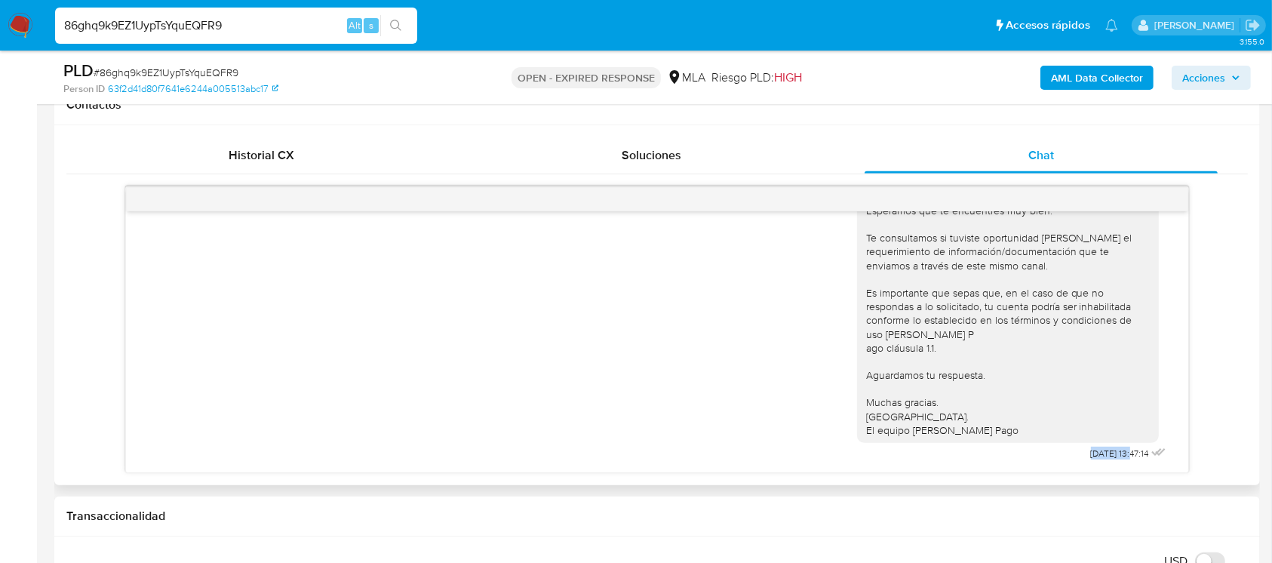
drag, startPoint x: 1061, startPoint y: 460, endPoint x: 1102, endPoint y: 461, distance: 40.7
click at [1102, 461] on div "Hola, Esperamos que te encuentres muy bien. Te consultamos si tuviste oportunid…" at bounding box center [1013, 311] width 312 height 305
copy span "21/07/2025"
click at [173, 66] on span "# 86ghq9k9EZ1UypTsYquEQFR9" at bounding box center [166, 72] width 145 height 15
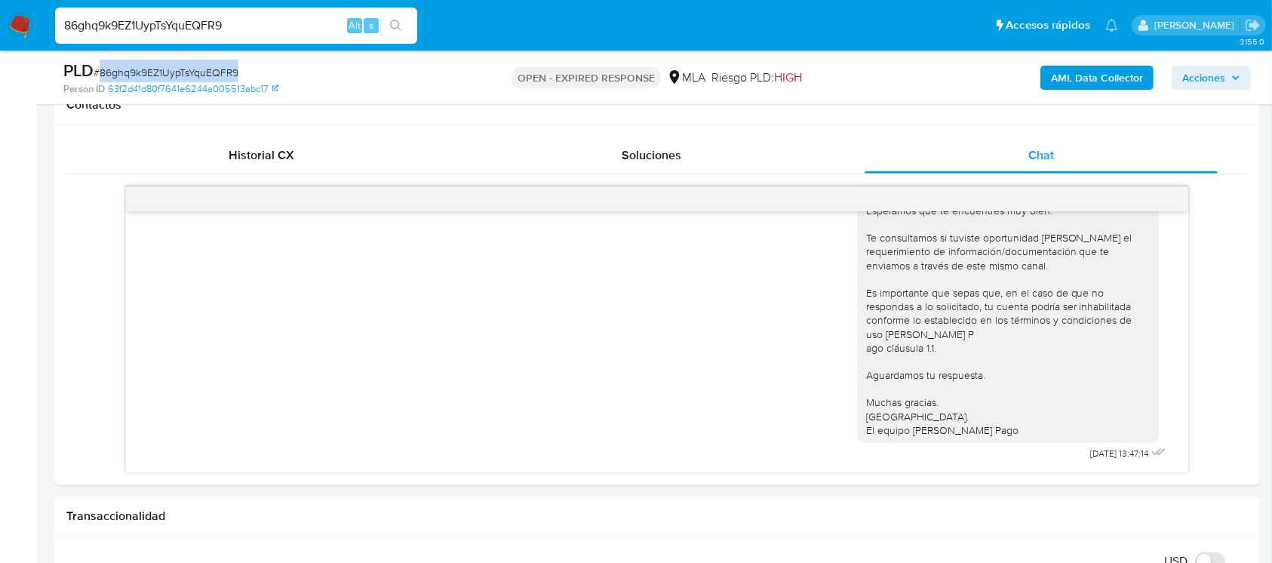
click at [22, 31] on img at bounding box center [21, 26] width 26 height 26
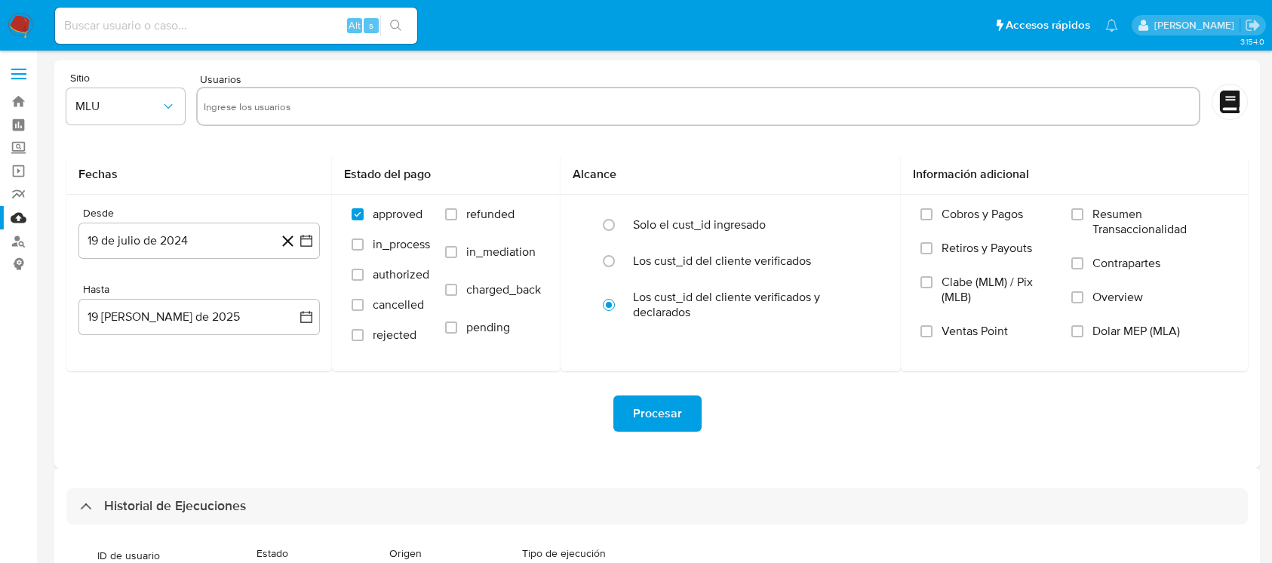
select select "10"
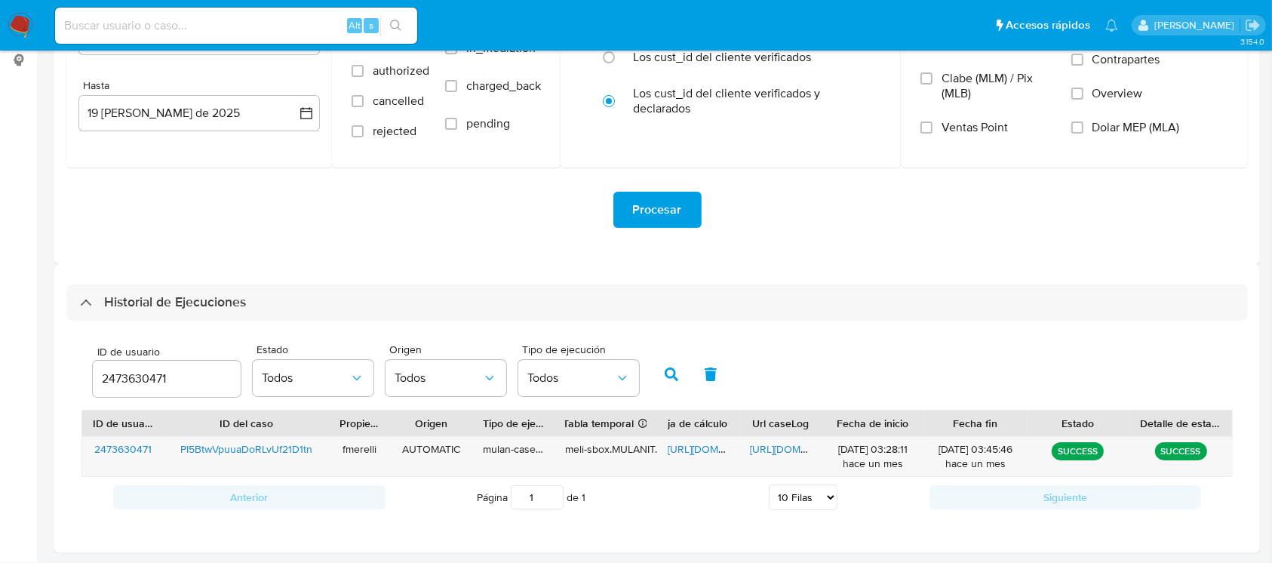
click at [140, 380] on input "2473630471" at bounding box center [167, 379] width 148 height 20
type input "119374737"
click at [688, 373] on button "button" at bounding box center [671, 374] width 39 height 36
click at [133, 378] on input "119374737" at bounding box center [167, 379] width 148 height 20
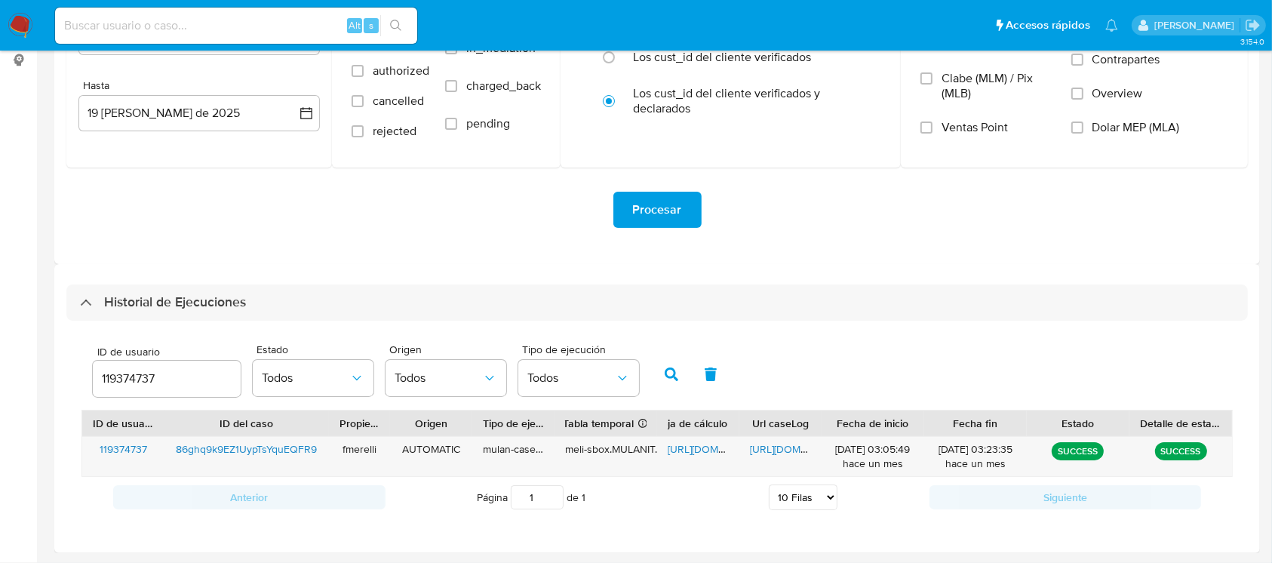
click at [133, 377] on input "119374737" at bounding box center [167, 379] width 148 height 20
click at [673, 366] on button "button" at bounding box center [671, 374] width 39 height 36
click at [759, 449] on span "[URL][DOMAIN_NAME]" at bounding box center [802, 448] width 104 height 15
click at [672, 456] on span "[URL][DOMAIN_NAME]" at bounding box center [719, 448] width 104 height 15
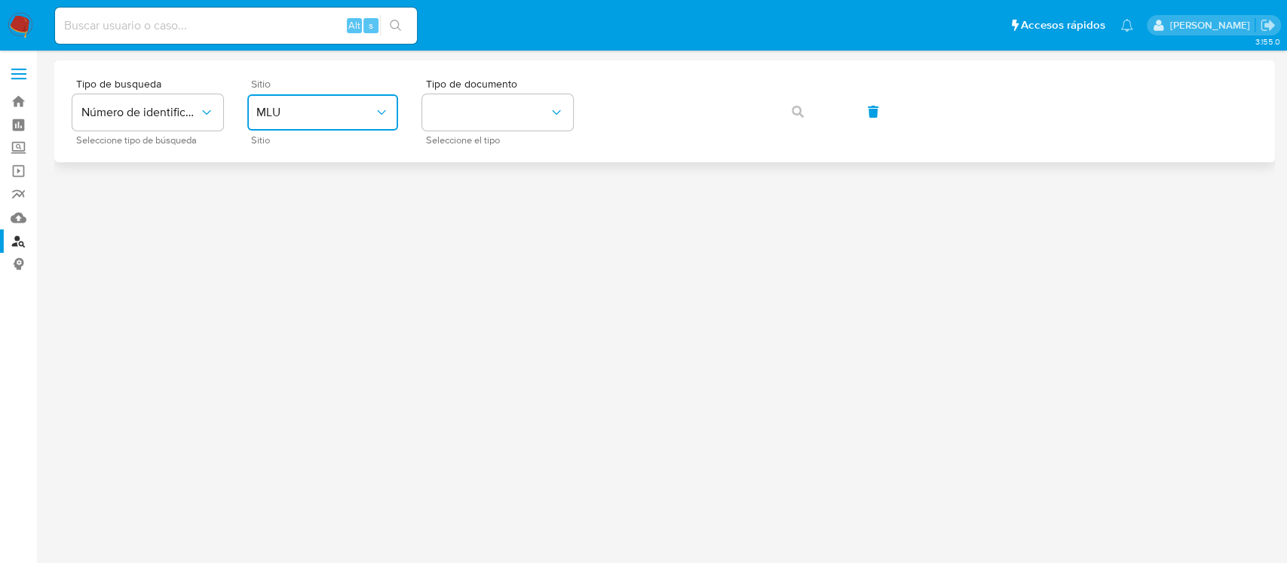
click at [353, 124] on button "MLU" at bounding box center [322, 112] width 151 height 36
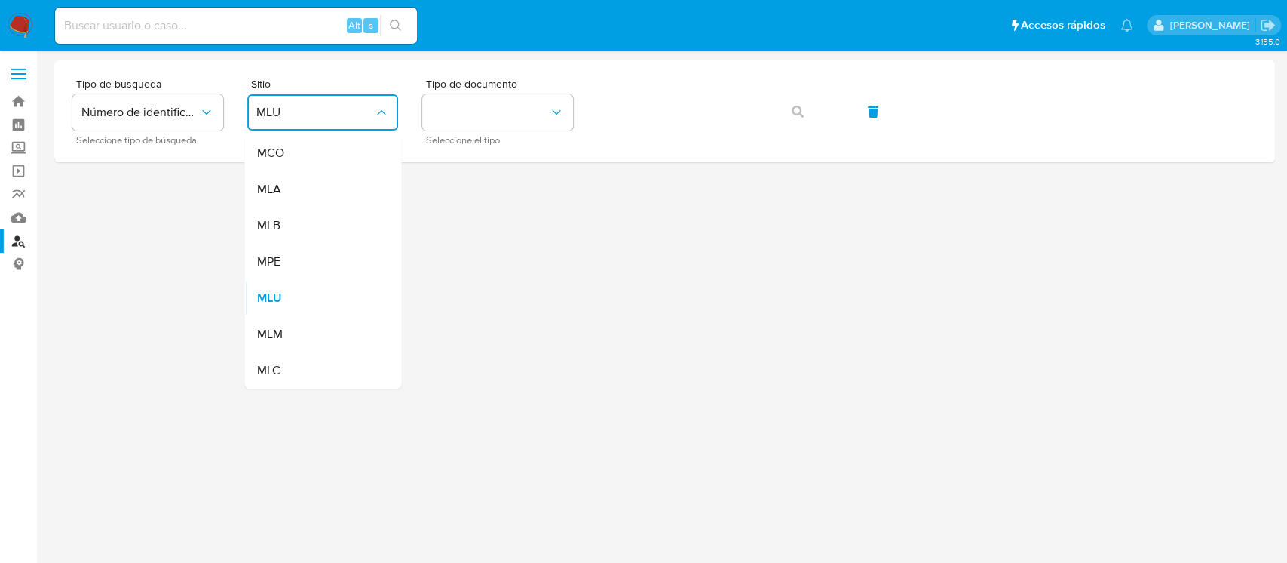
click at [314, 180] on div "MLA" at bounding box center [318, 189] width 124 height 36
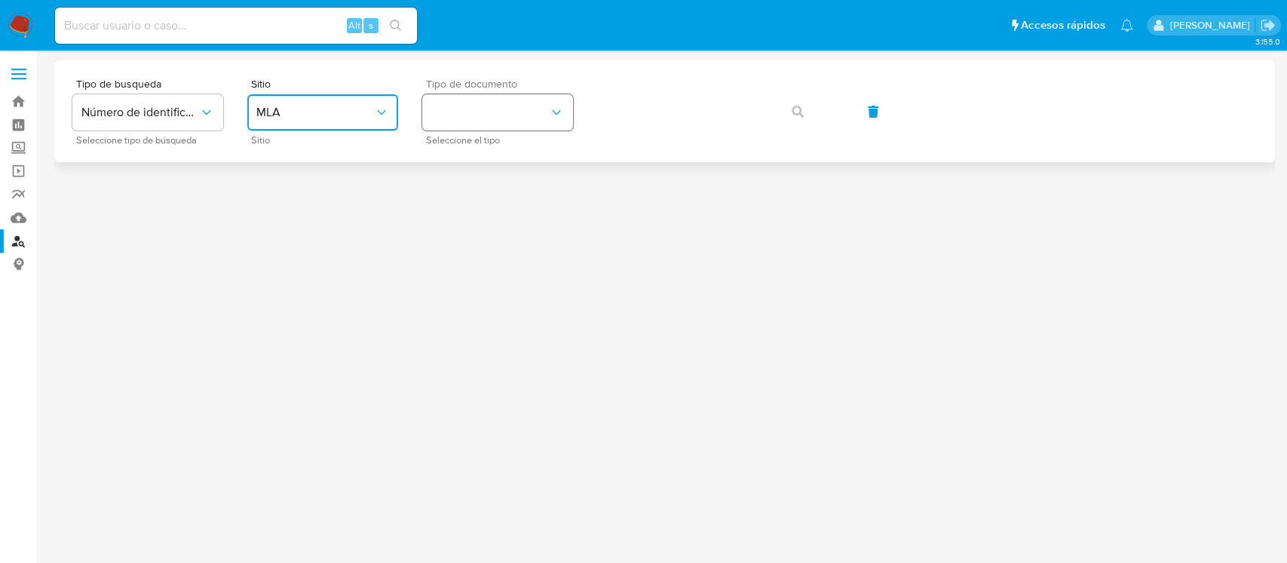
click at [443, 113] on button "identificationType" at bounding box center [497, 112] width 151 height 36
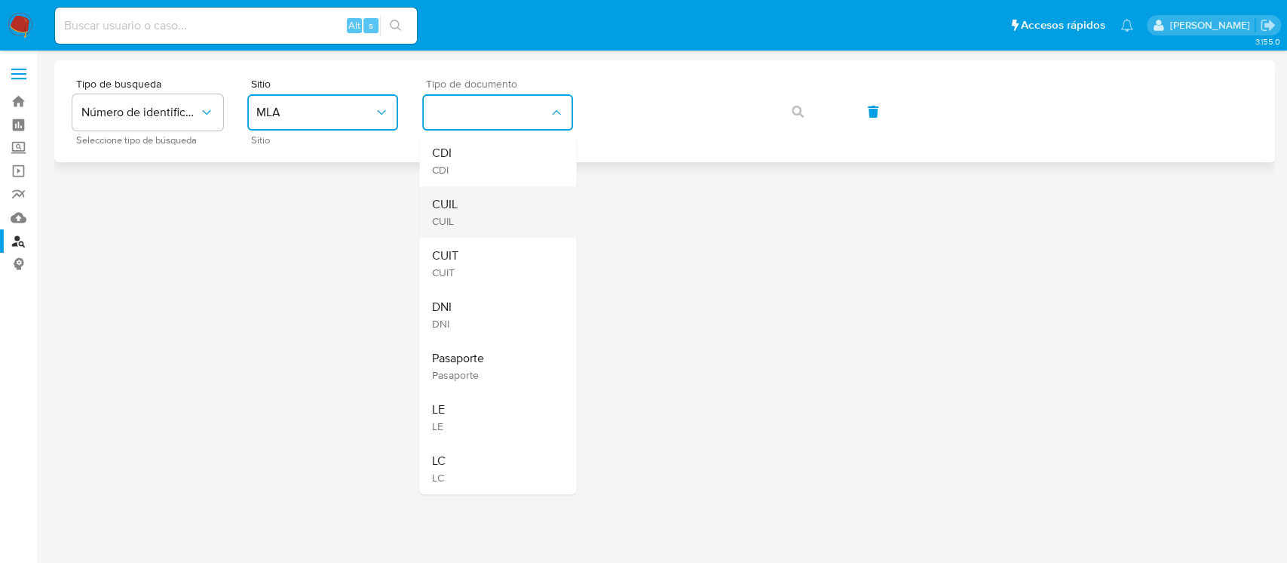
click at [459, 222] on div "CUIL CUIL" at bounding box center [493, 211] width 124 height 51
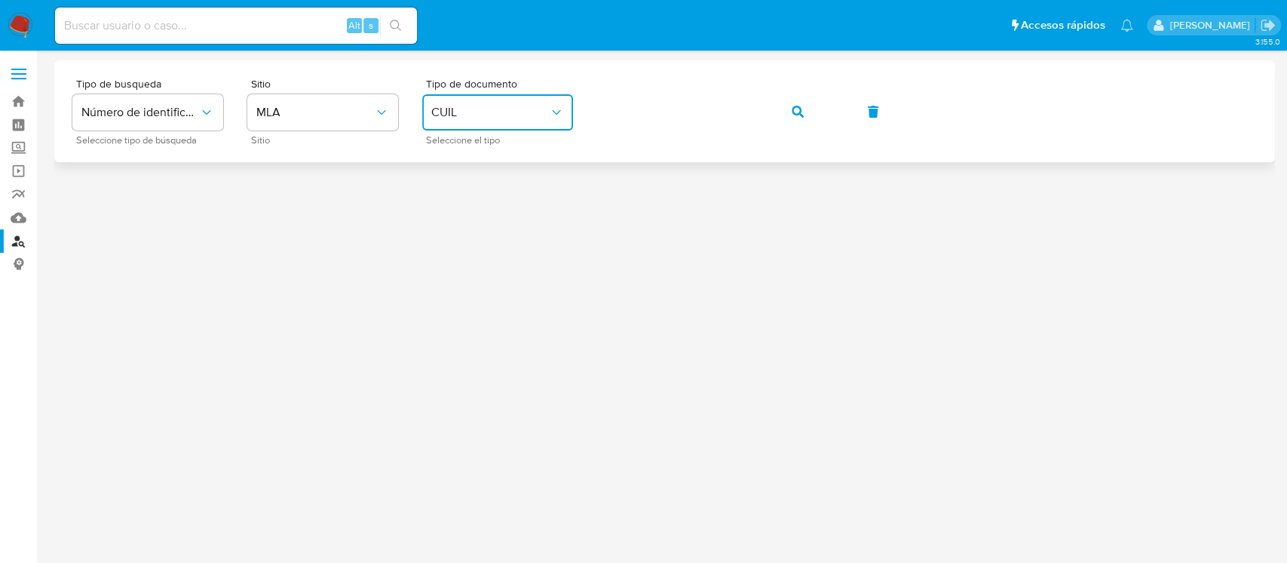
drag, startPoint x: 809, startPoint y: 115, endPoint x: 782, endPoint y: 130, distance: 30.7
click at [809, 115] on button "button" at bounding box center [797, 112] width 51 height 36
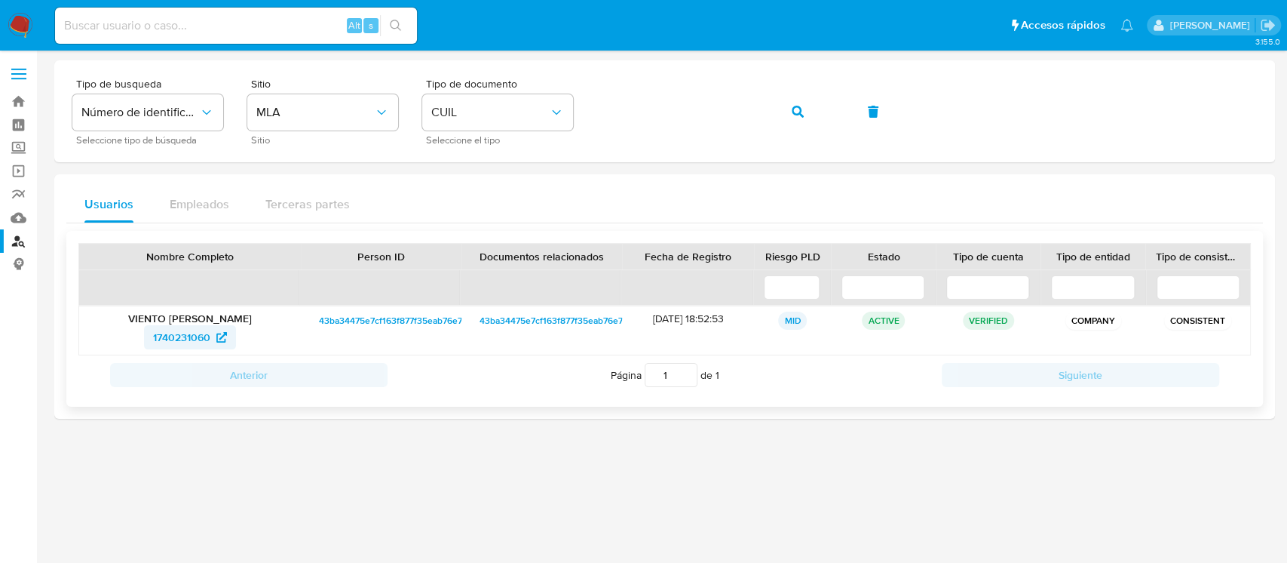
click at [198, 335] on span "1740231060" at bounding box center [181, 337] width 57 height 24
click at [787, 118] on button "button" at bounding box center [797, 112] width 51 height 36
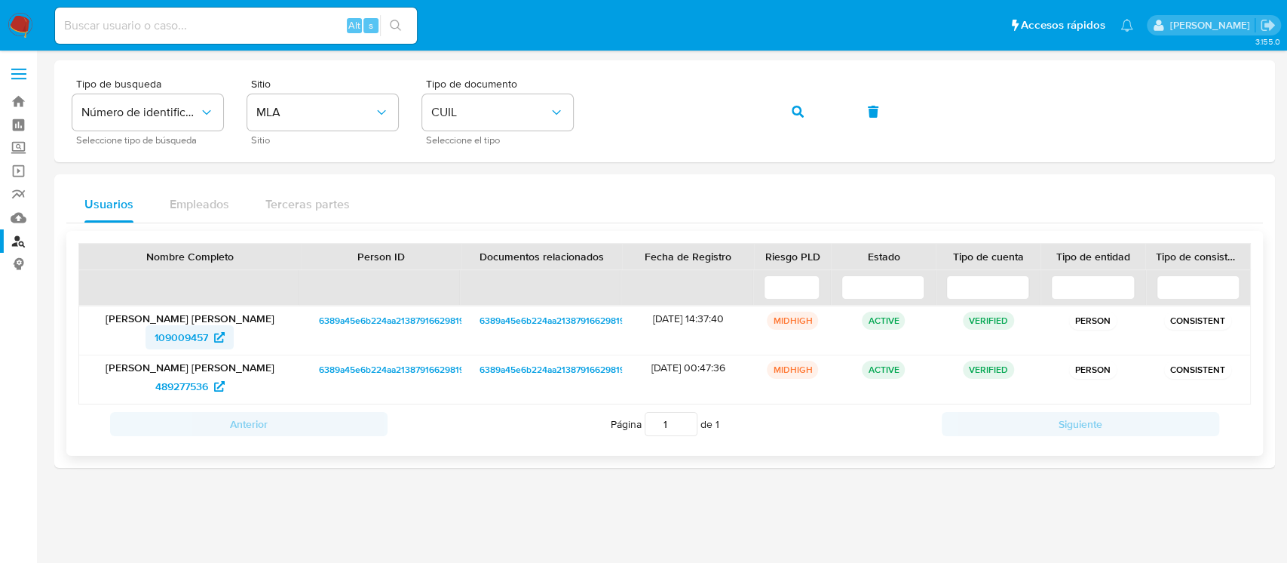
click at [213, 335] on span "109009457" at bounding box center [190, 337] width 70 height 24
click at [795, 111] on icon "button" at bounding box center [798, 112] width 12 height 12
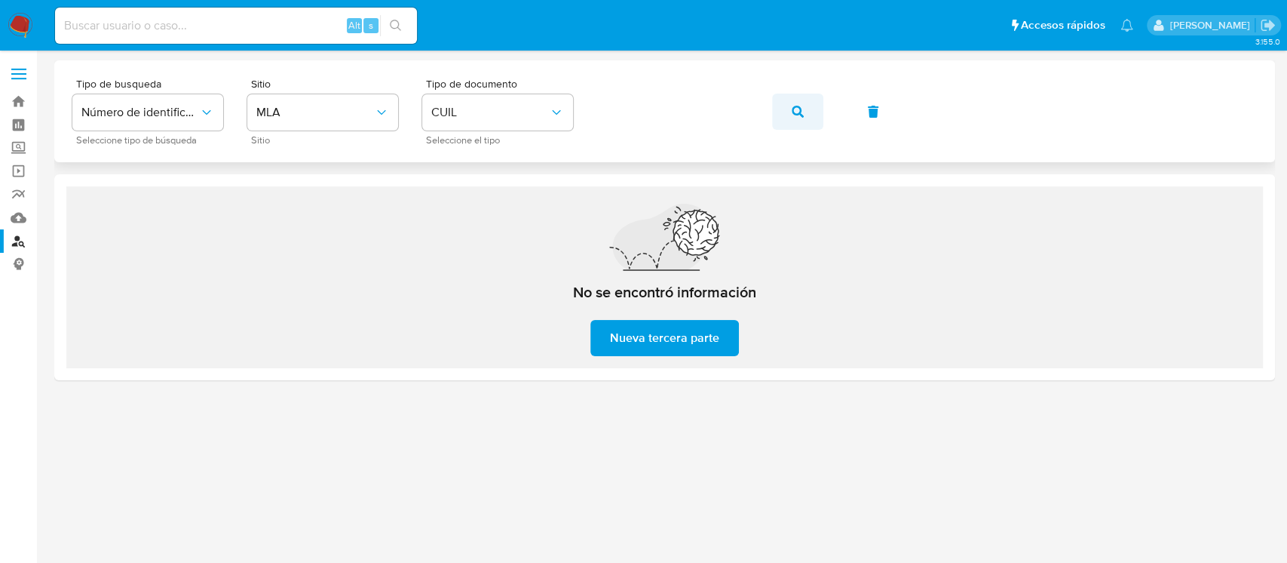
click at [792, 109] on icon "button" at bounding box center [798, 112] width 12 height 12
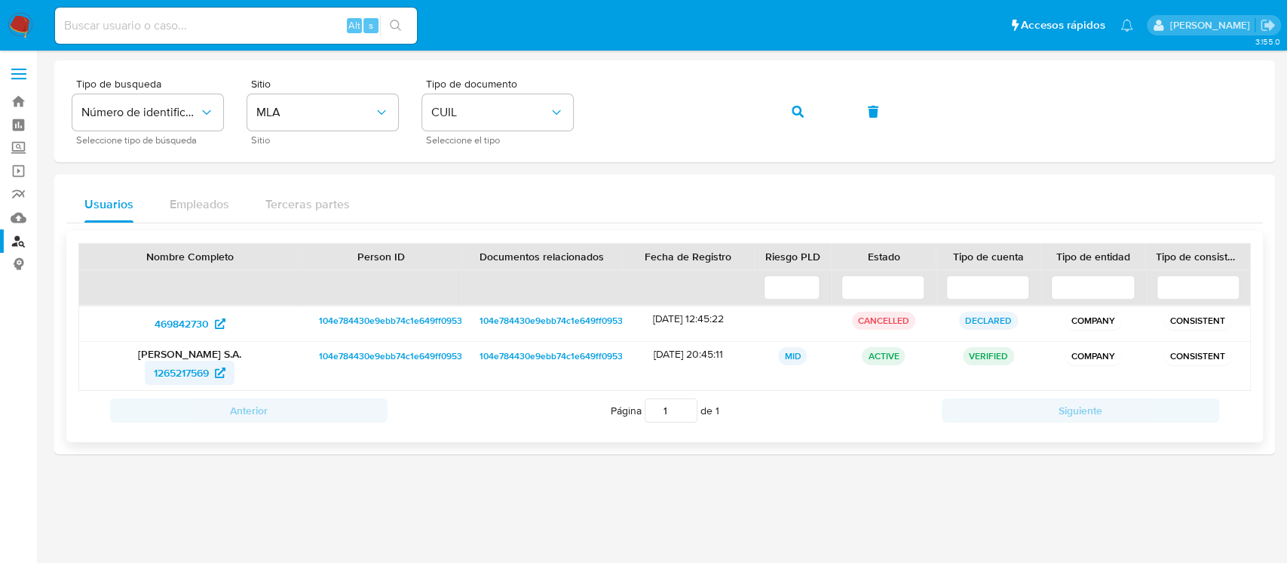
click at [195, 375] on span "1265217569" at bounding box center [181, 372] width 55 height 24
click at [795, 113] on icon "button" at bounding box center [798, 112] width 12 height 12
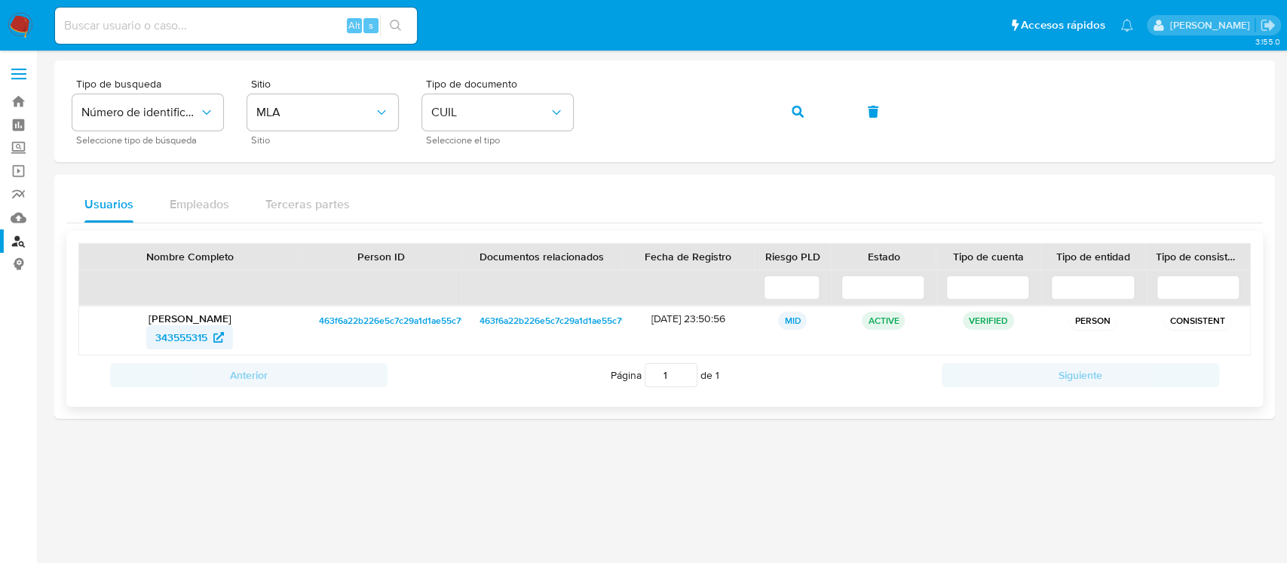
click at [199, 342] on span "343555315" at bounding box center [181, 337] width 52 height 24
click at [803, 115] on button "button" at bounding box center [797, 112] width 51 height 36
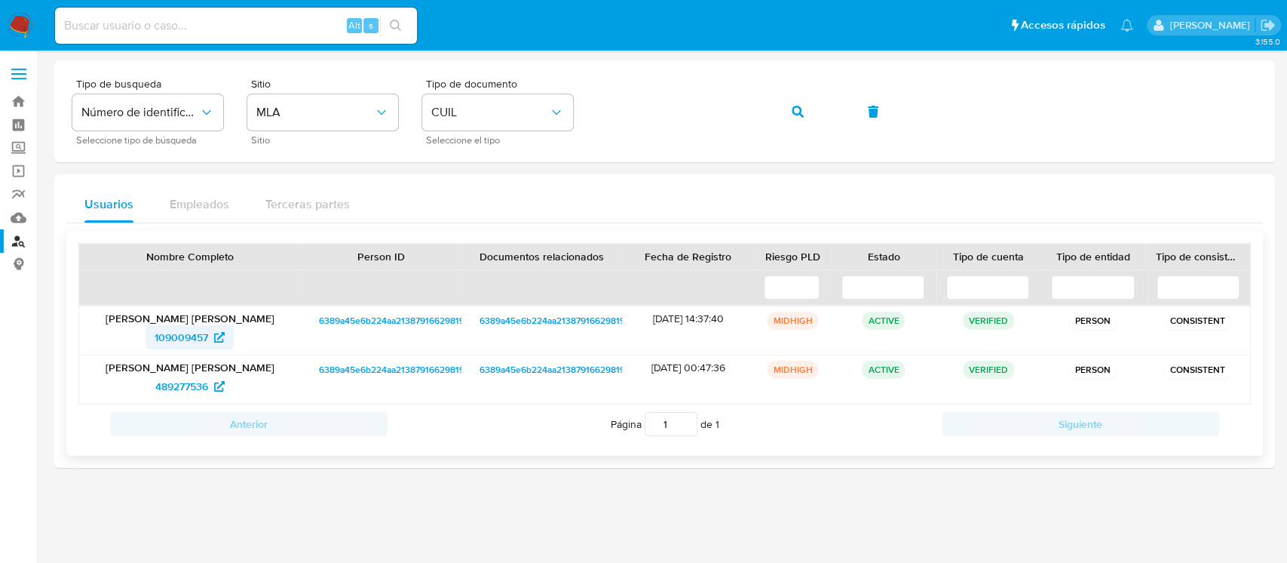
click at [173, 333] on span "109009457" at bounding box center [182, 337] width 54 height 24
click at [800, 110] on icon "button" at bounding box center [798, 112] width 12 height 12
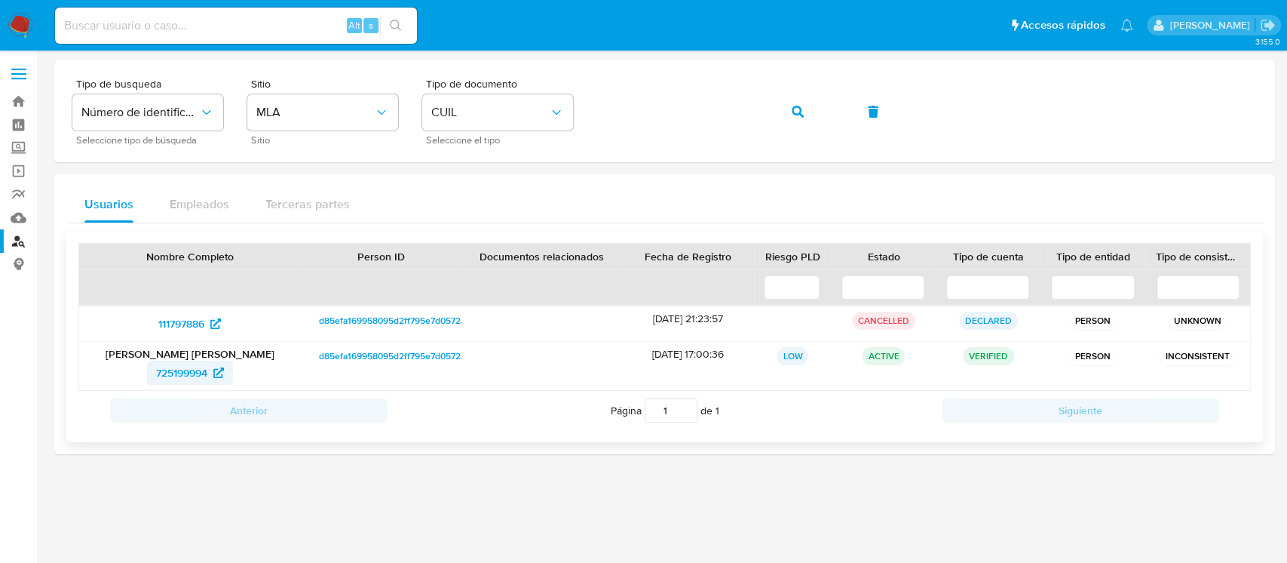
click at [211, 367] on span "725199994" at bounding box center [190, 372] width 68 height 24
click at [781, 112] on button "button" at bounding box center [797, 112] width 51 height 36
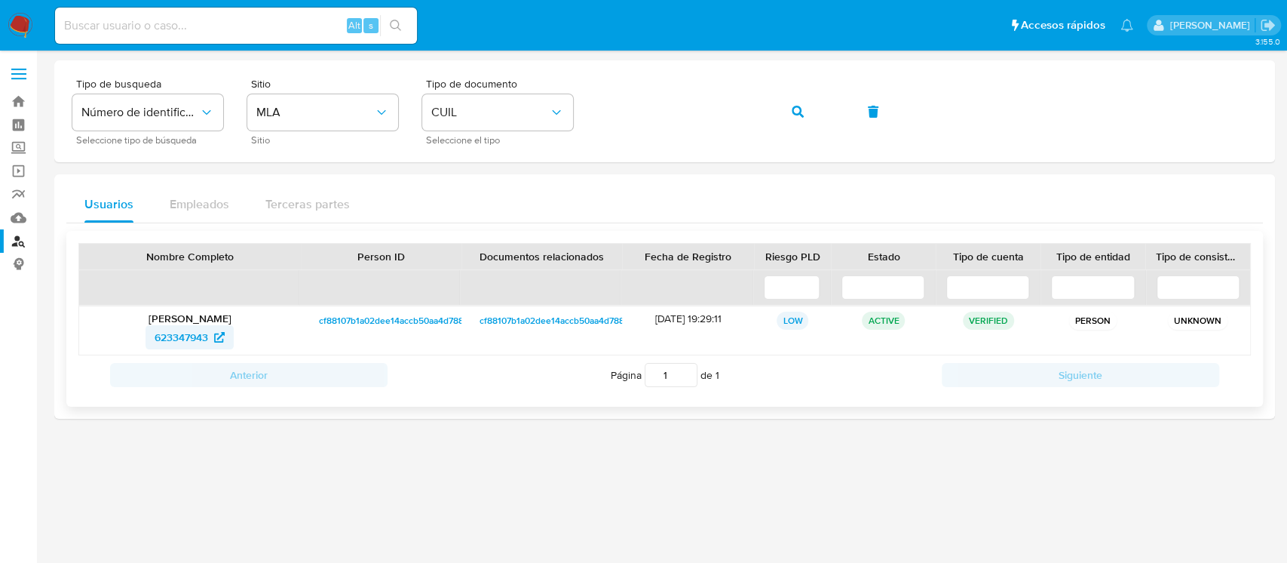
click at [203, 345] on span "623347943" at bounding box center [182, 337] width 54 height 24
click at [788, 121] on button "button" at bounding box center [797, 112] width 51 height 36
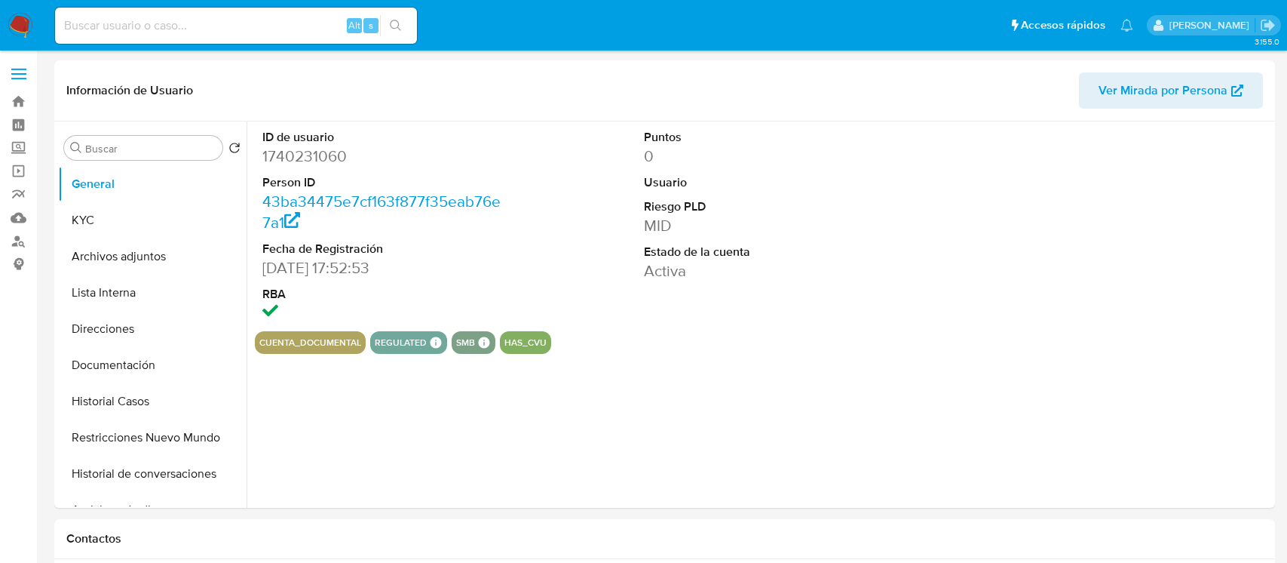
select select "10"
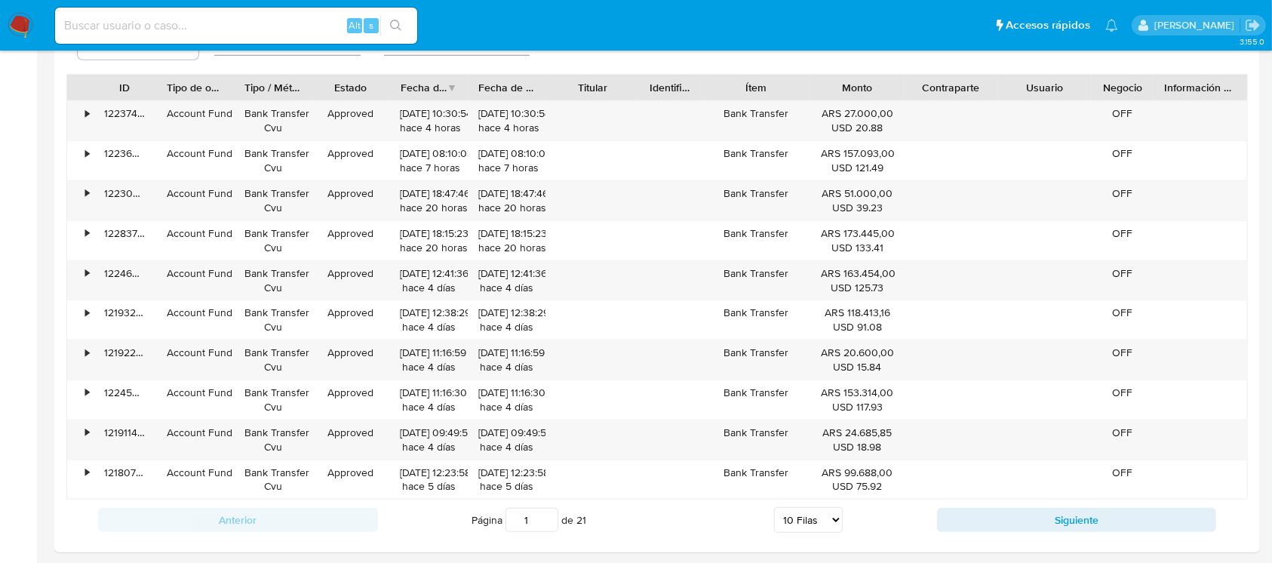
scroll to position [1642, 0]
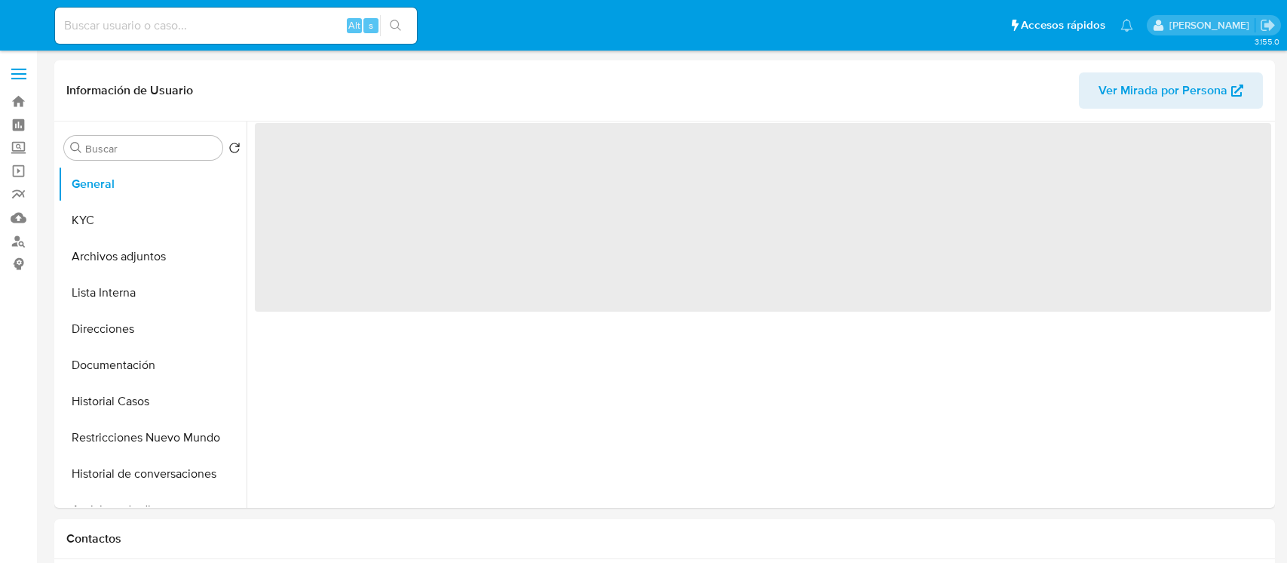
select select "10"
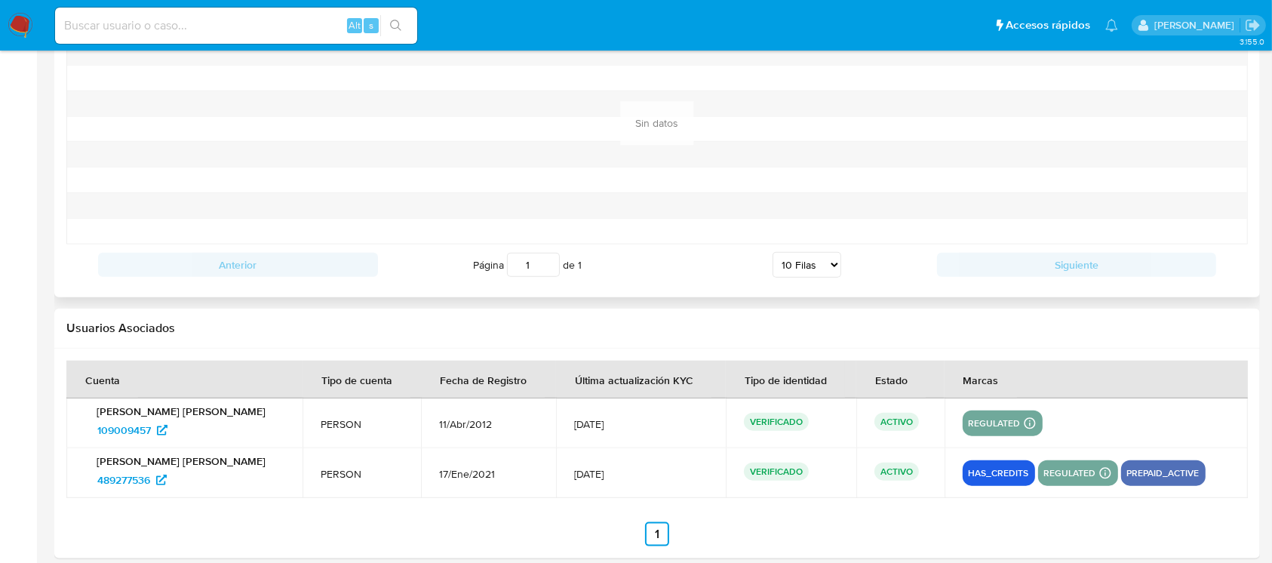
scroll to position [1651, 0]
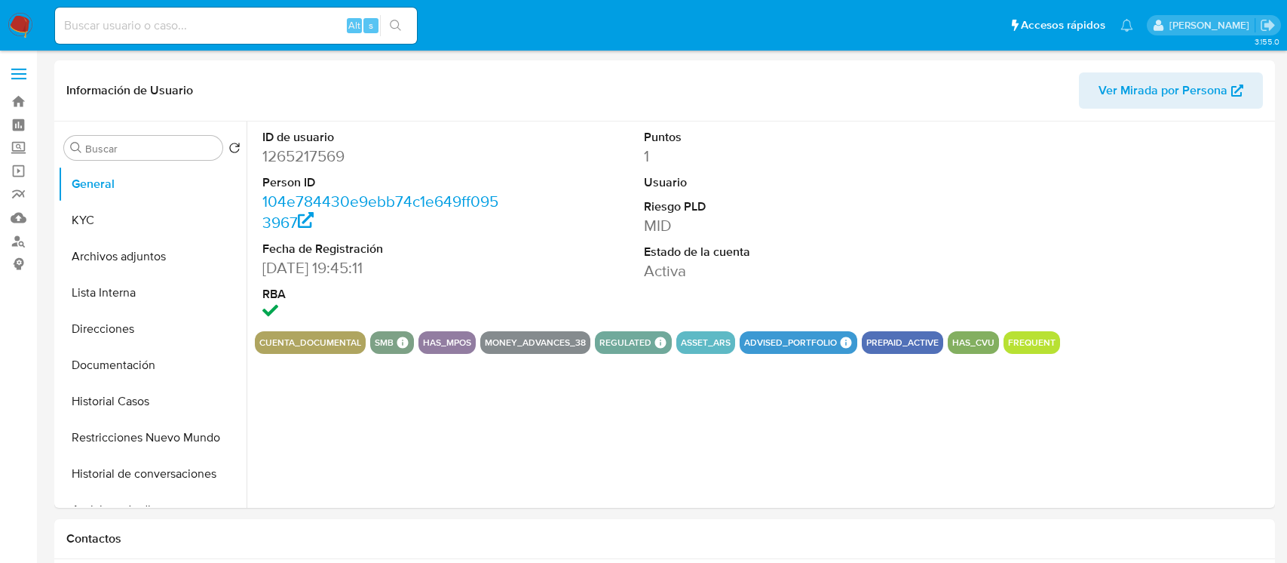
select select "10"
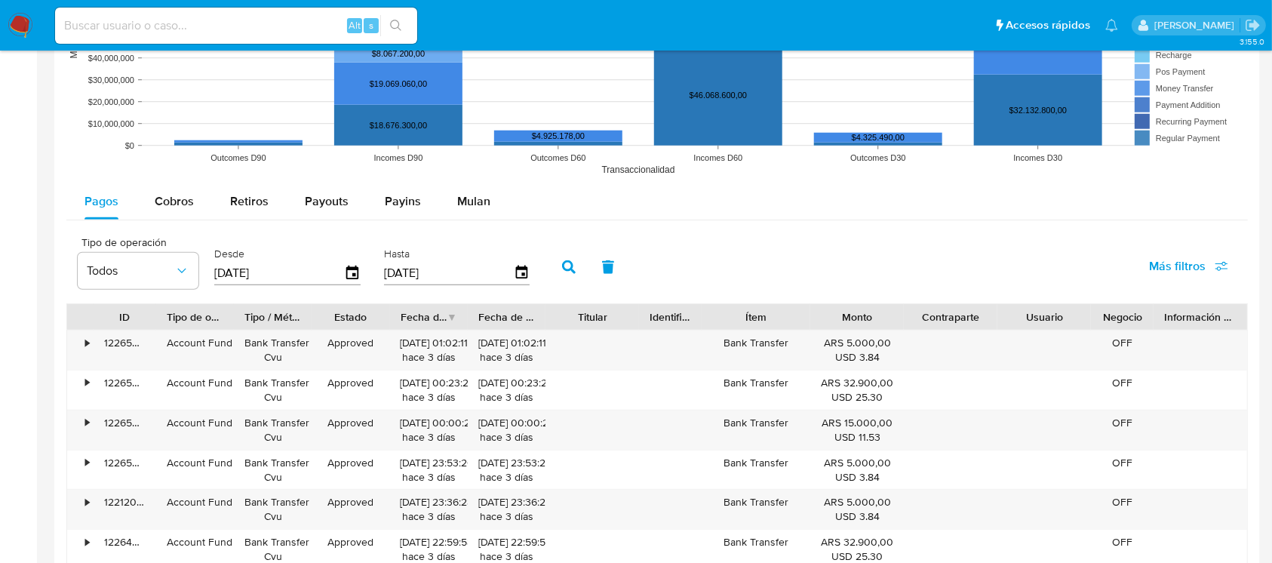
scroll to position [1784, 0]
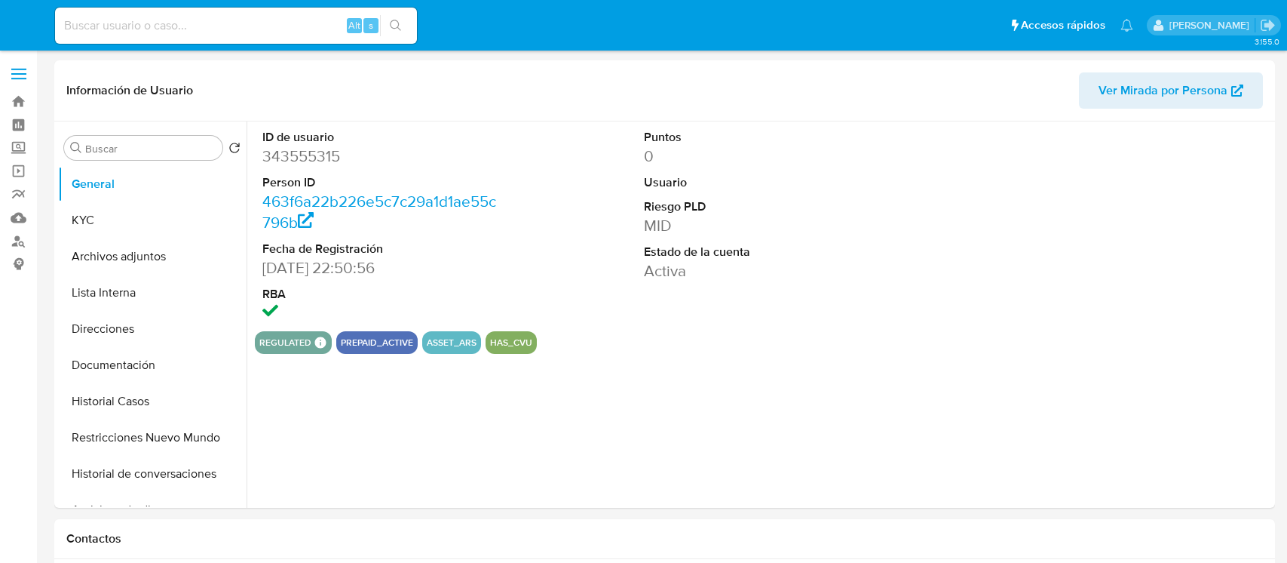
select select "10"
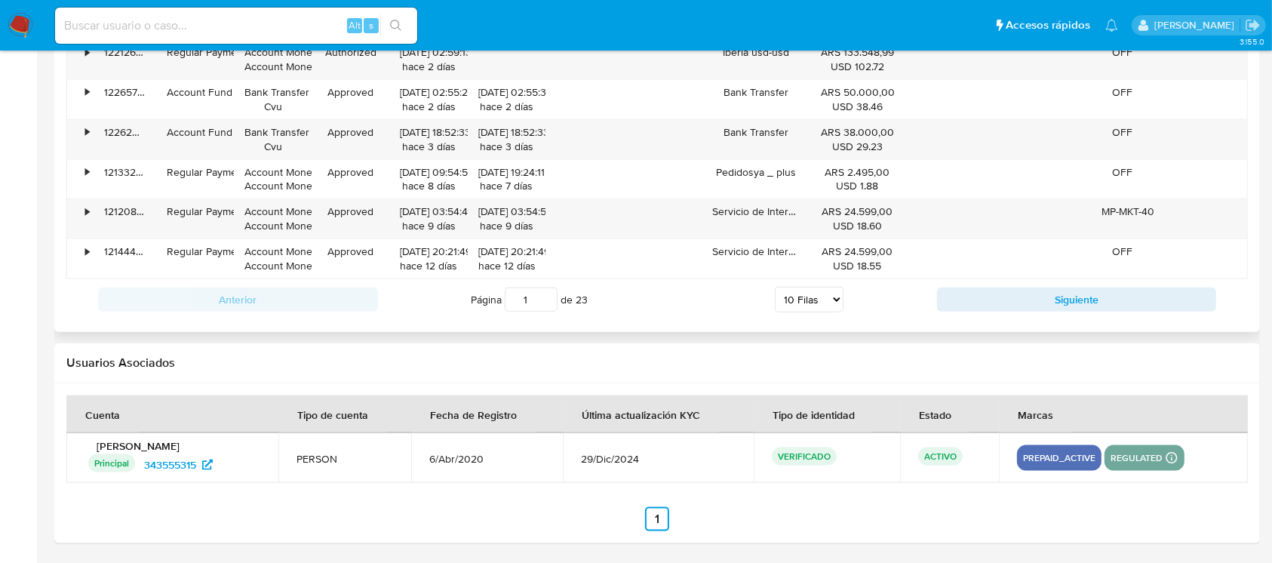
scroll to position [1744, 0]
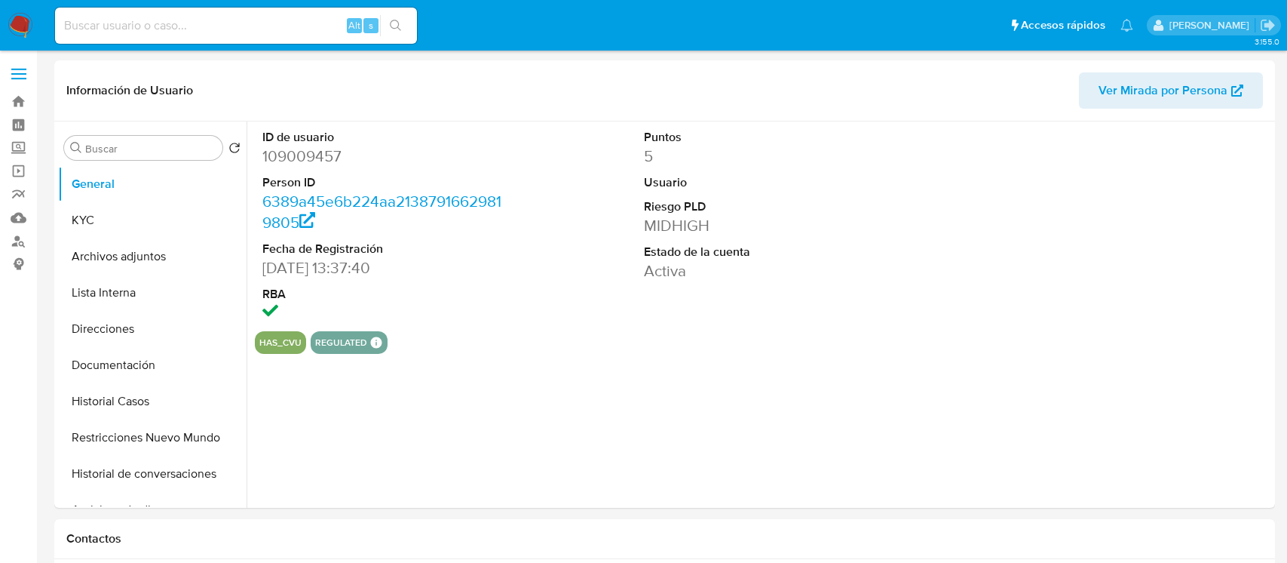
select select "10"
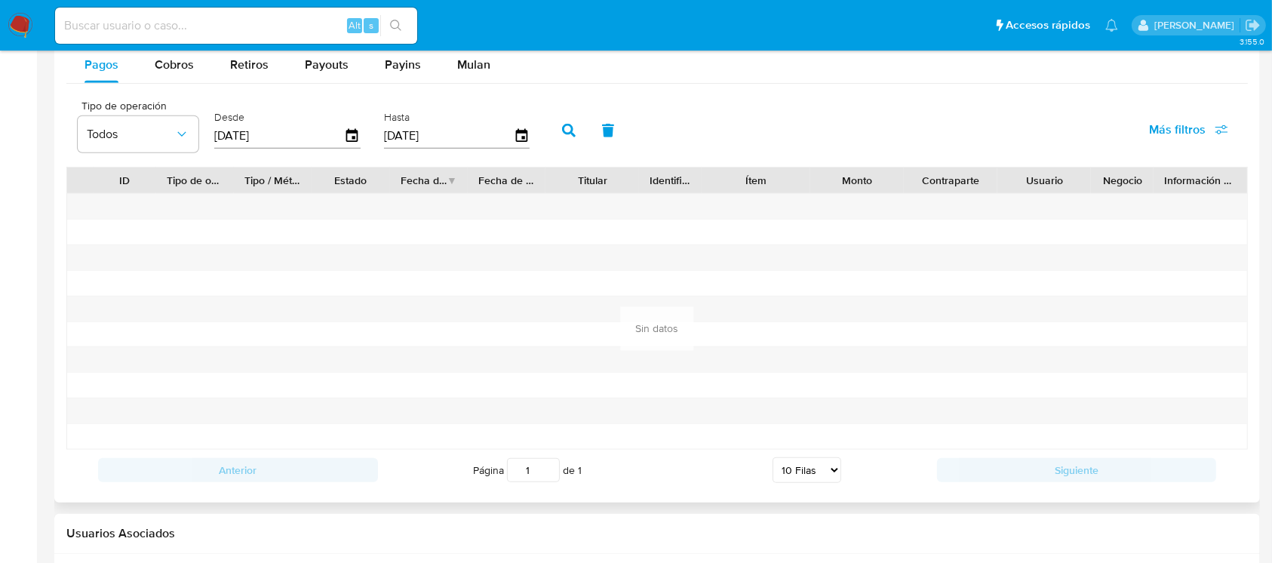
scroll to position [1651, 0]
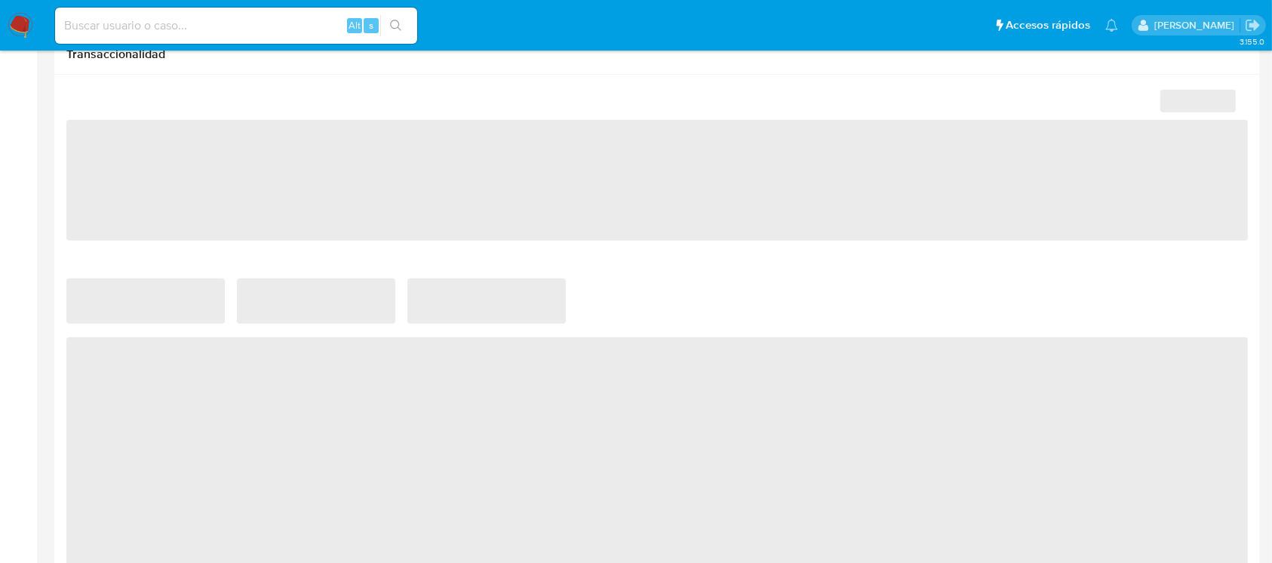
scroll to position [1495, 0]
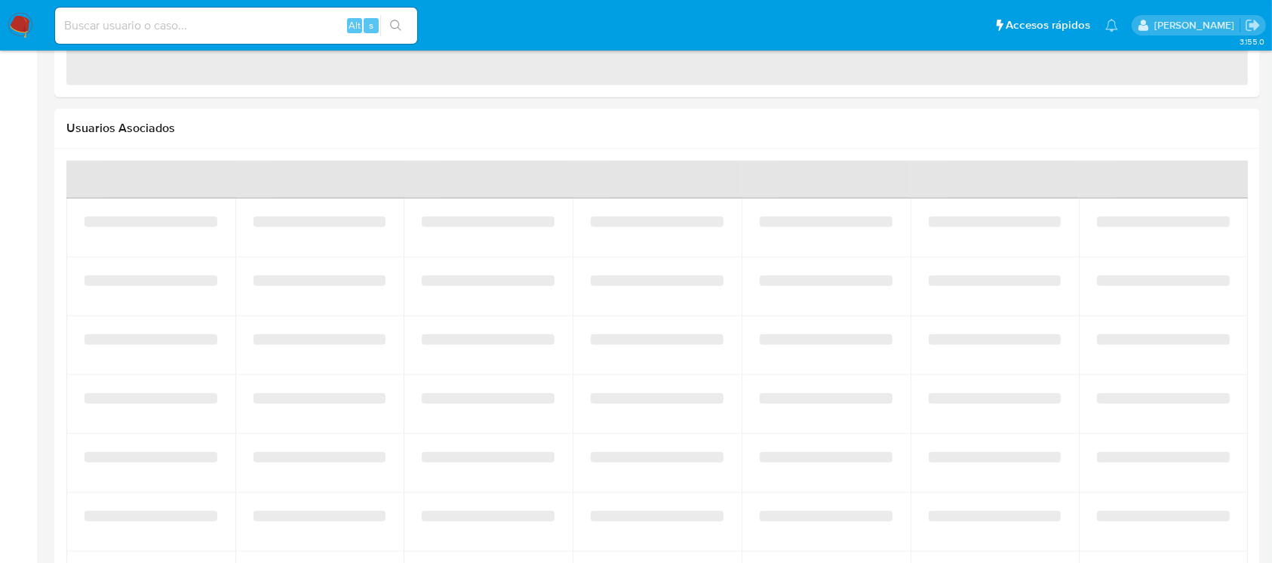
select select "10"
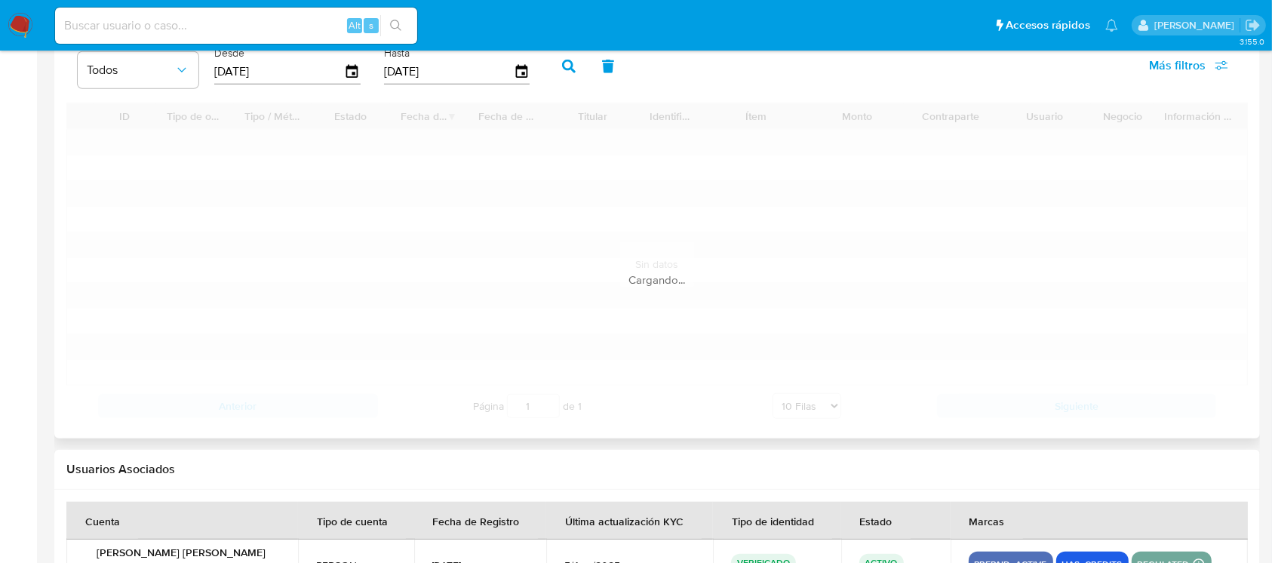
scroll to position [1649, 0]
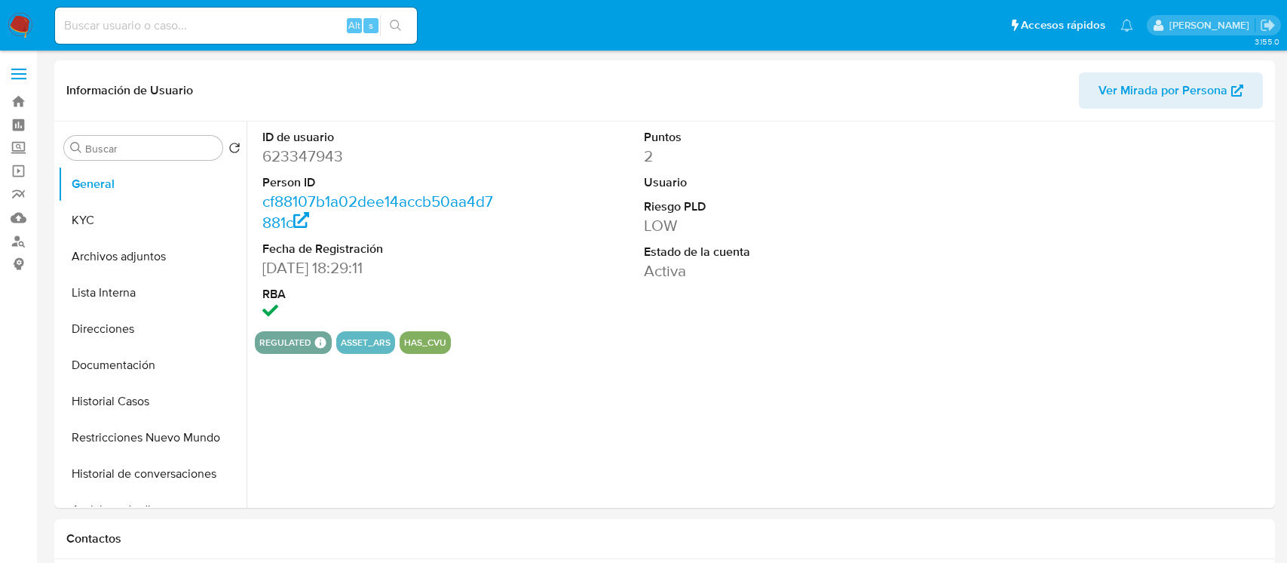
select select "10"
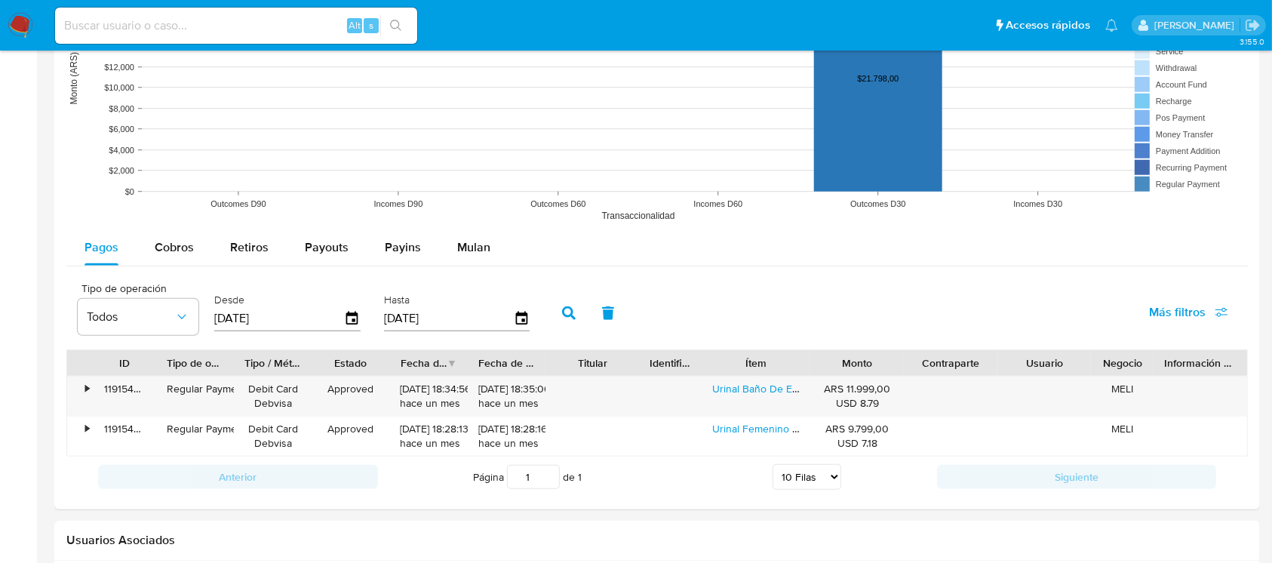
scroll to position [1426, 0]
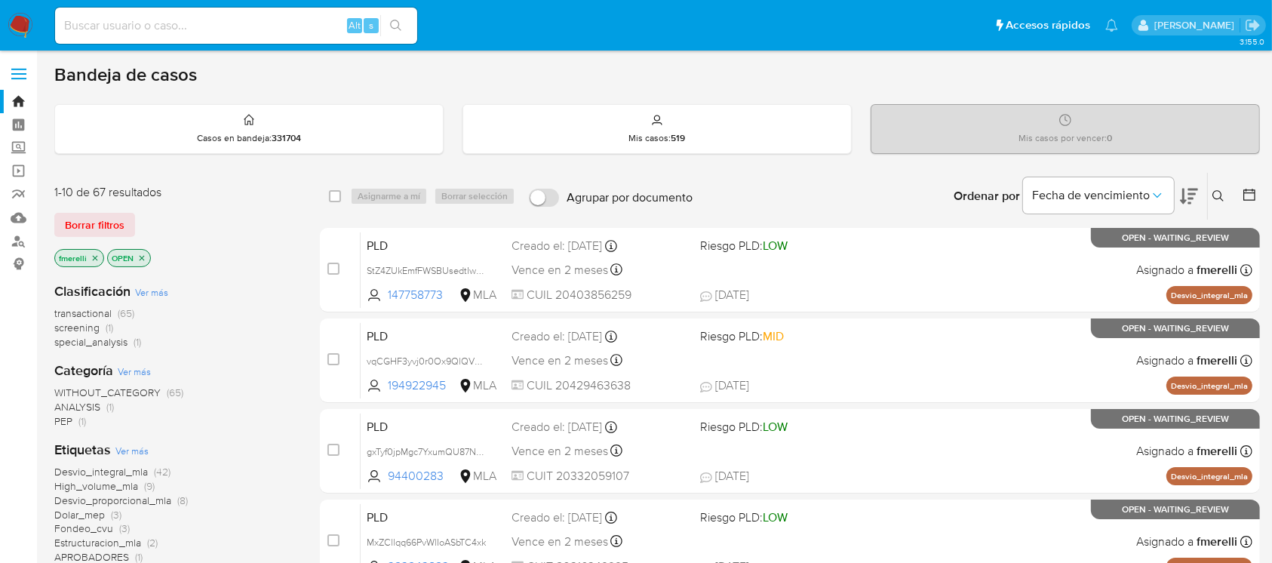
click at [1216, 190] on icon at bounding box center [1218, 196] width 12 height 12
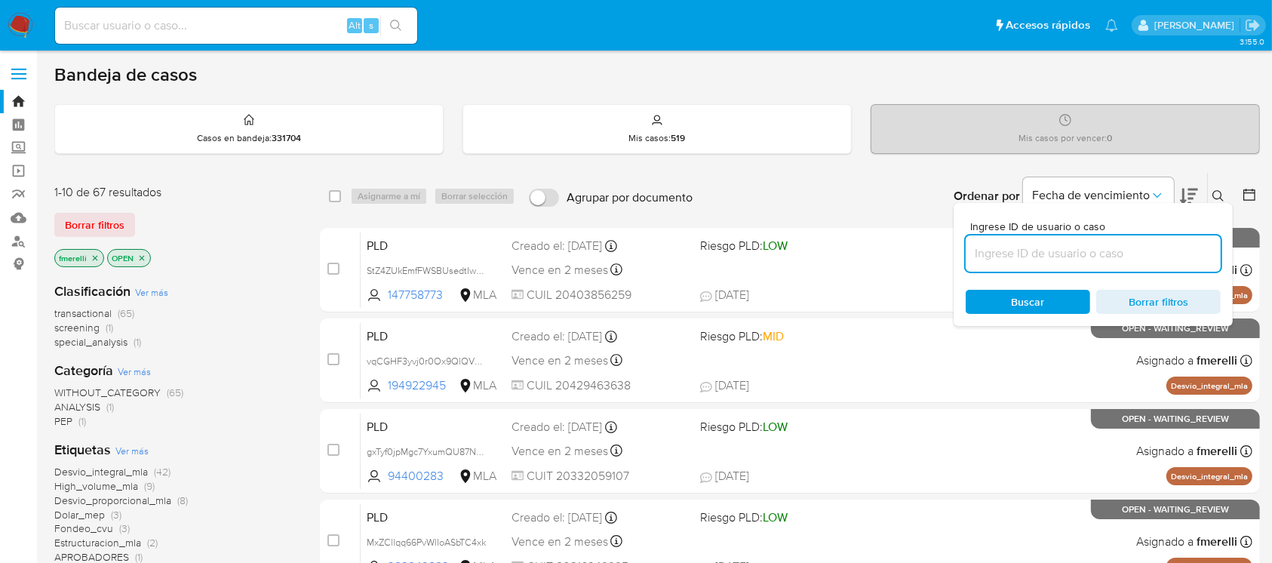
click at [1093, 262] on input at bounding box center [1092, 254] width 255 height 20
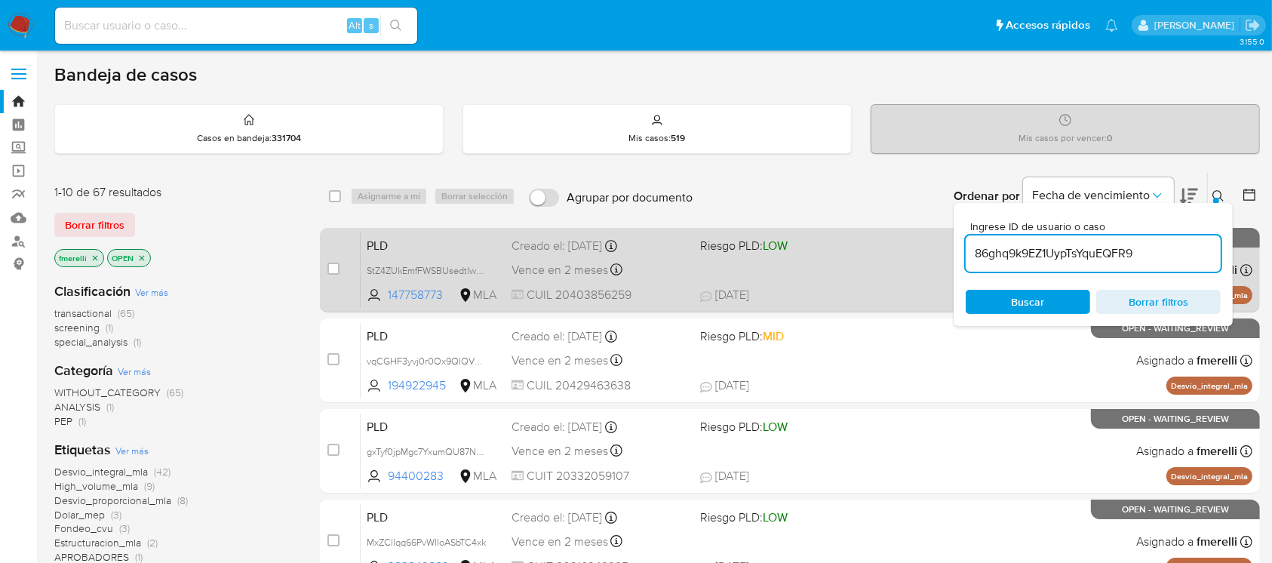
type input "86ghq9k9EZ1UypTsYquEQFR9"
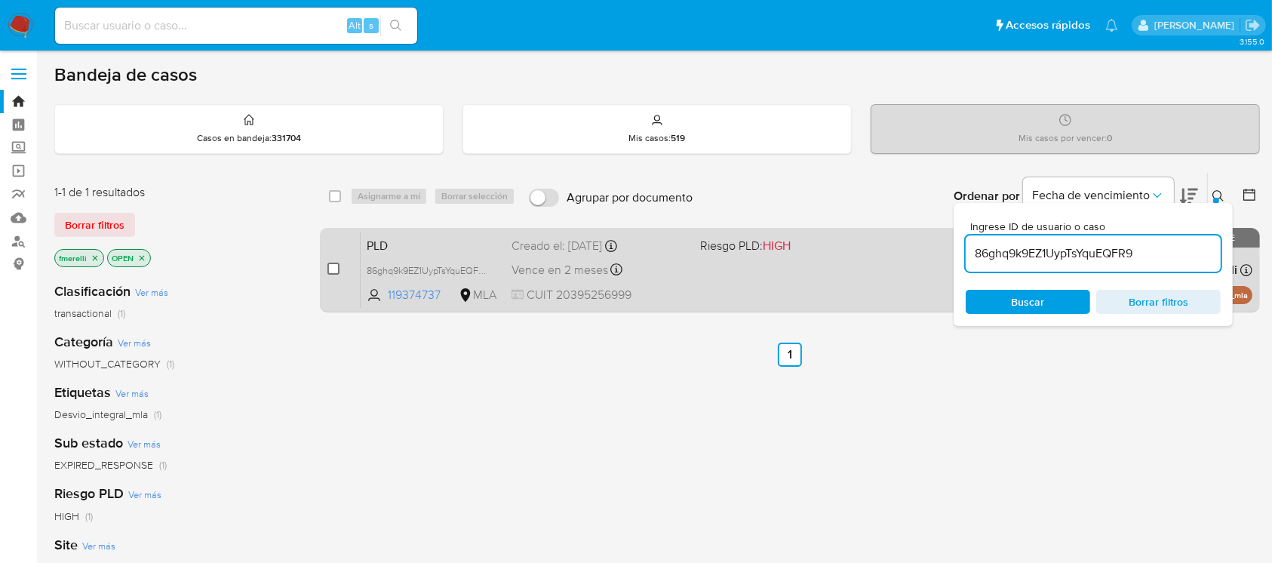
click at [330, 268] on input "checkbox" at bounding box center [333, 268] width 12 height 12
checkbox input "true"
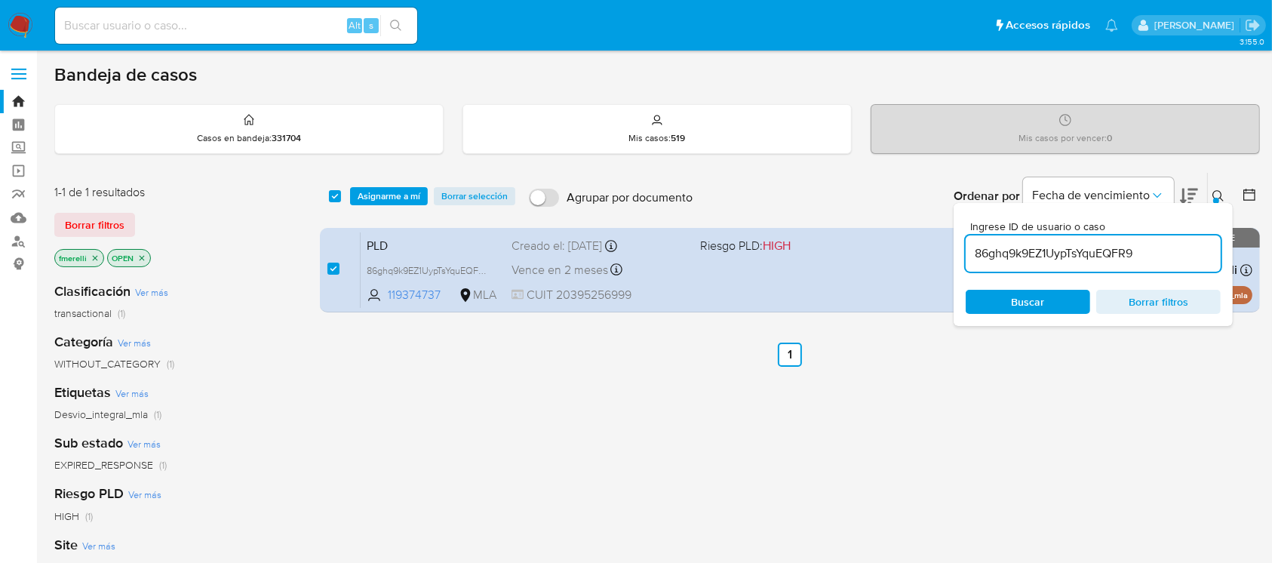
click at [379, 213] on div "select-all-cases-checkbox Asignarme a mí Borrar selección Agrupar por documento…" at bounding box center [790, 196] width 940 height 47
click at [396, 196] on span "Asignarme a mí" at bounding box center [388, 196] width 63 height 15
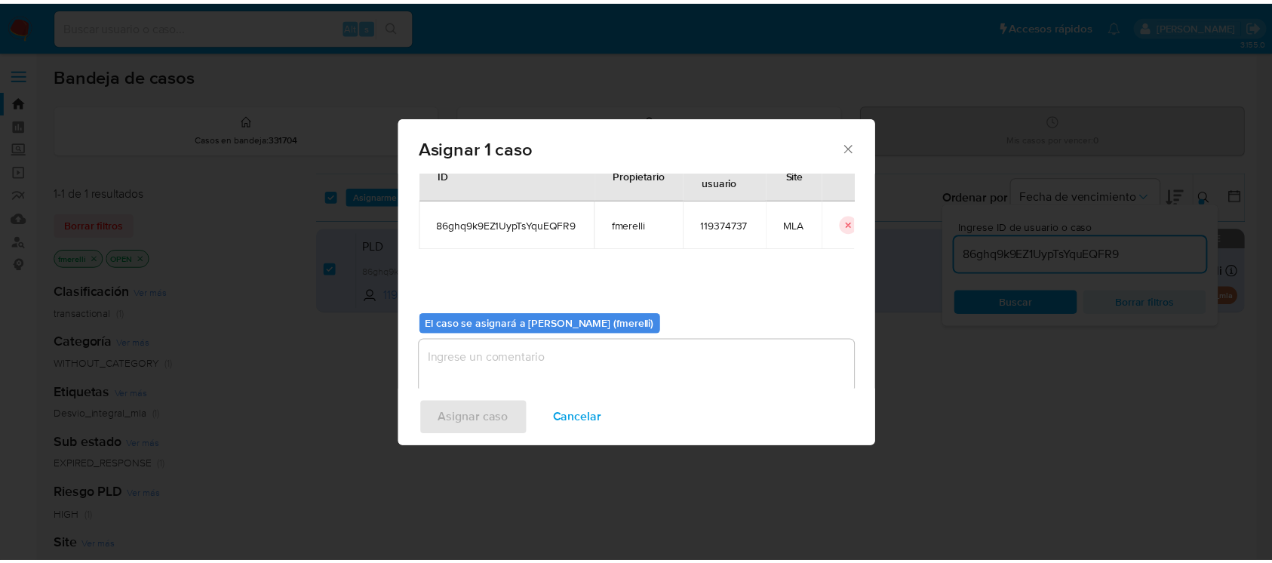
scroll to position [77, 0]
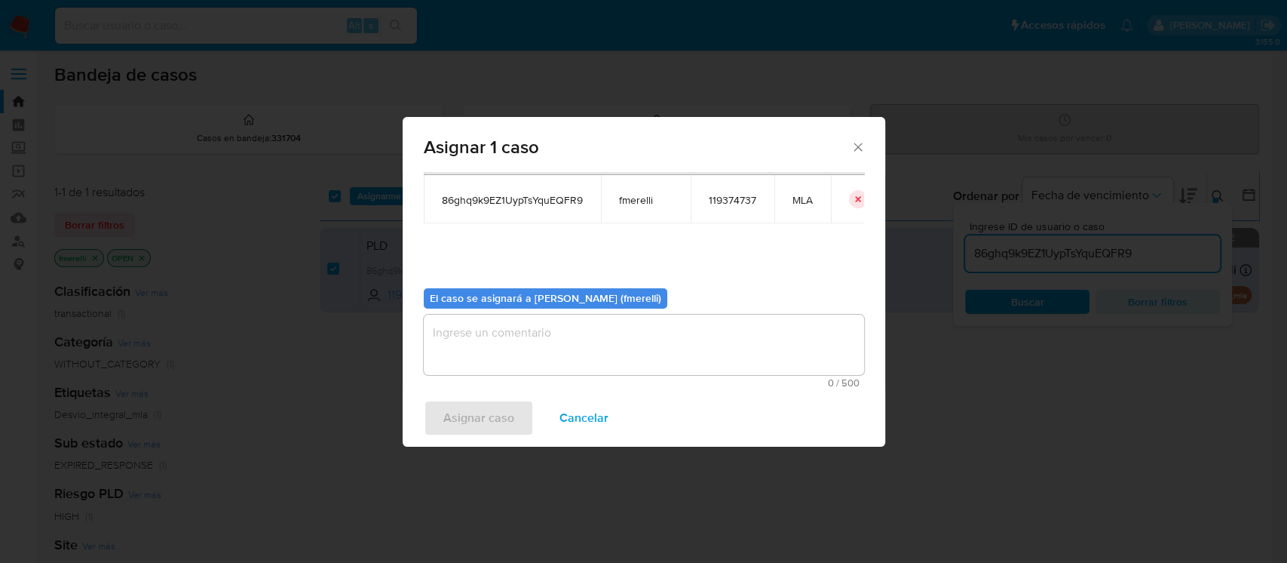
drag, startPoint x: 495, startPoint y: 336, endPoint x: 493, endPoint y: 359, distance: 23.4
click at [495, 336] on textarea "assign-modal" at bounding box center [644, 344] width 440 height 60
click at [472, 422] on span "Asignar caso" at bounding box center [478, 417] width 71 height 33
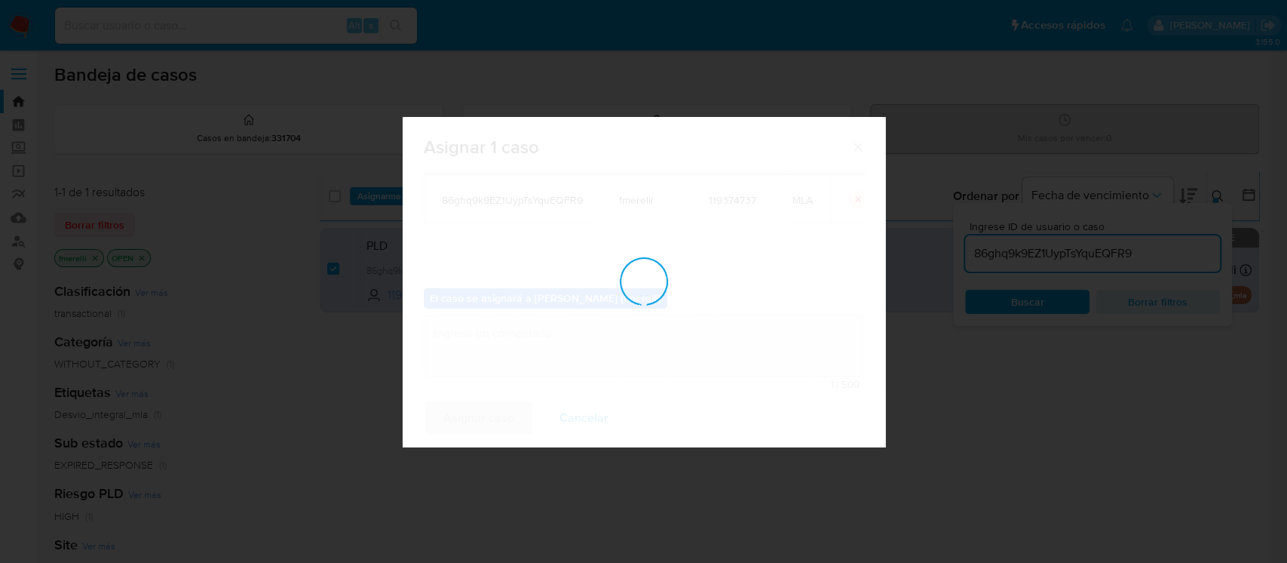
checkbox input "false"
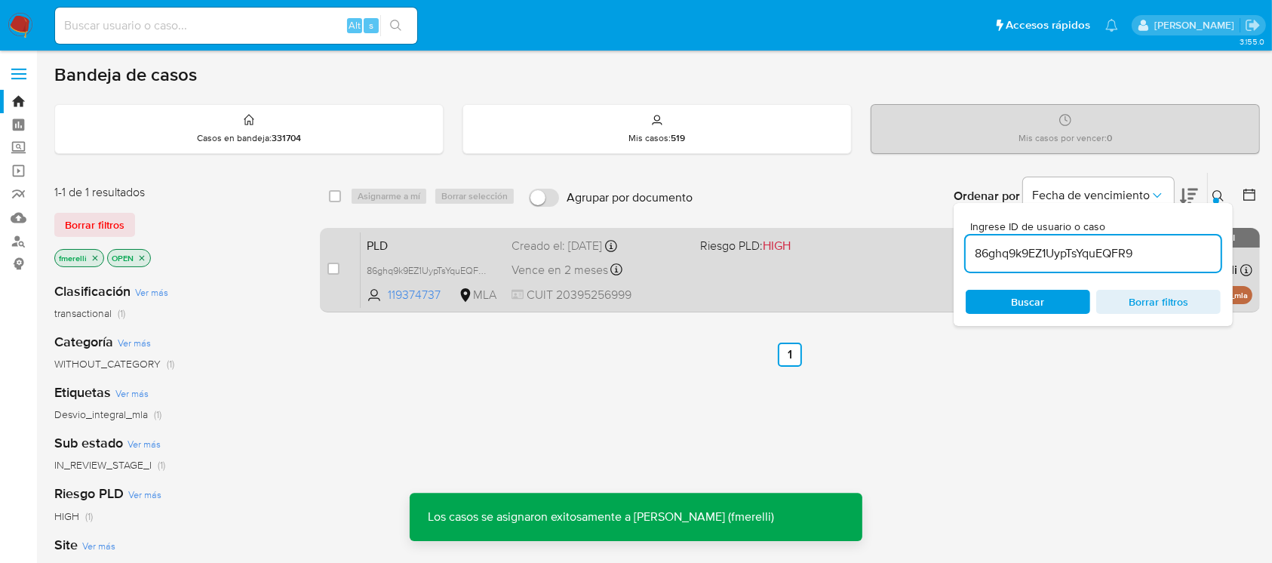
click at [641, 259] on div "Vence en 2 meses Vence el 10/10/2025 03:23:59" at bounding box center [599, 269] width 176 height 20
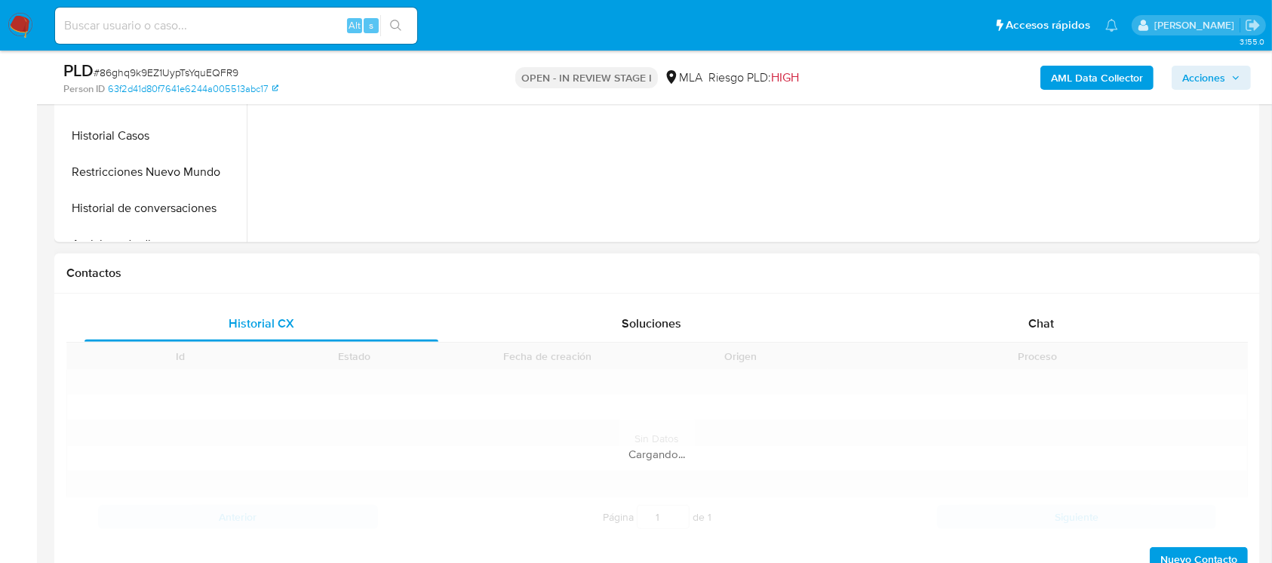
scroll to position [704, 0]
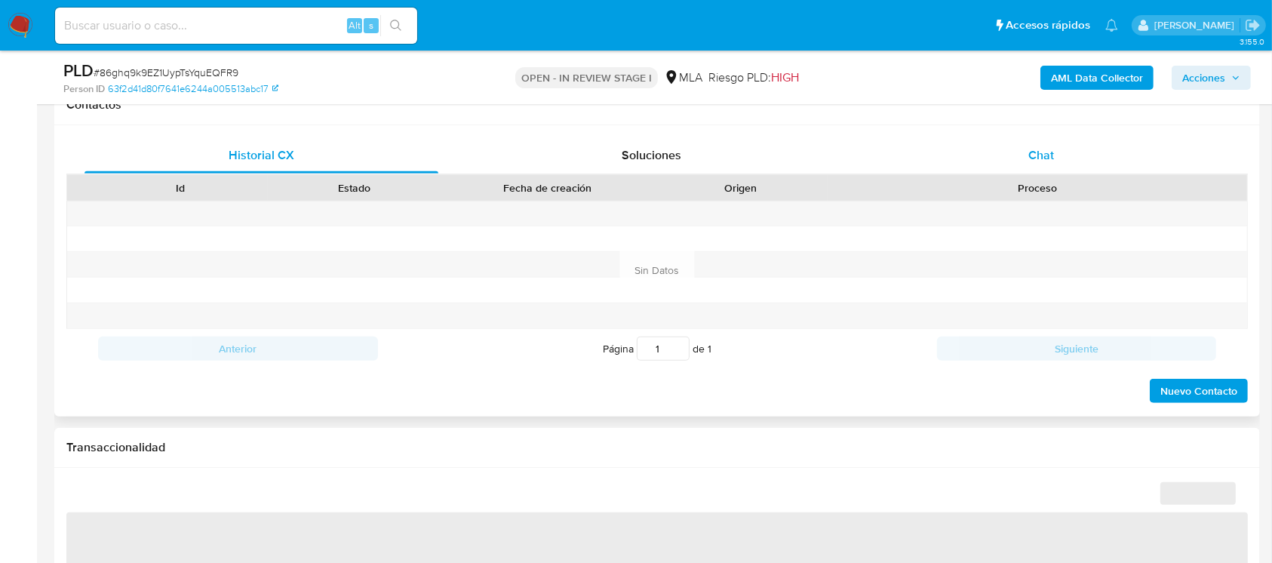
click at [1063, 164] on div "Chat" at bounding box center [1041, 155] width 354 height 36
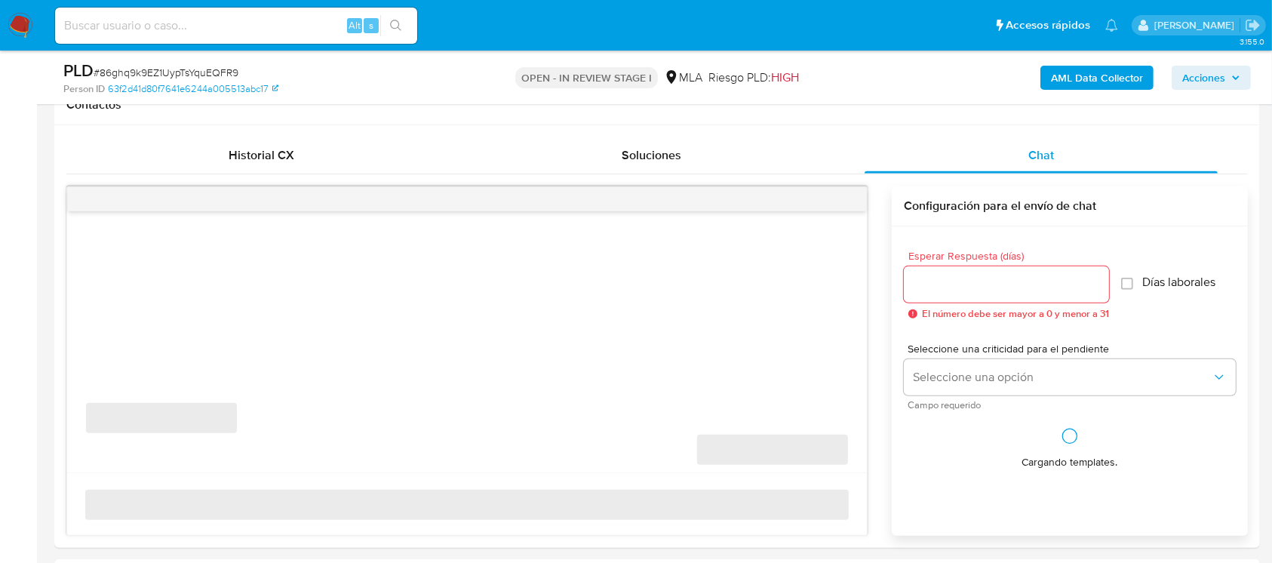
select select "10"
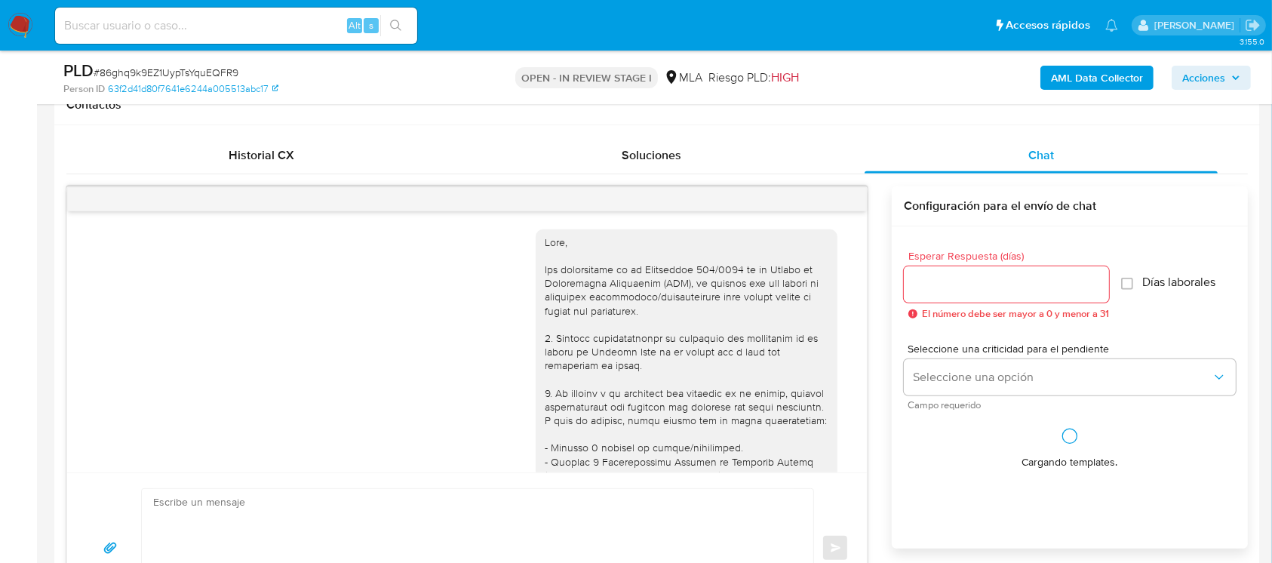
scroll to position [925, 0]
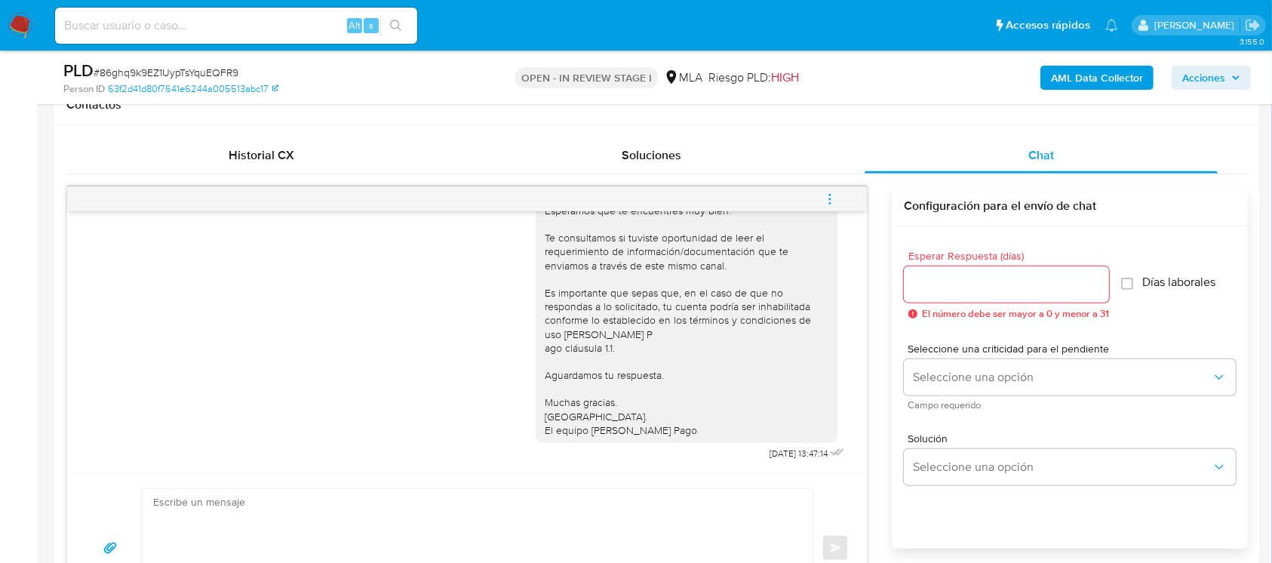
click at [836, 196] on icon "menu-action" at bounding box center [830, 199] width 14 height 14
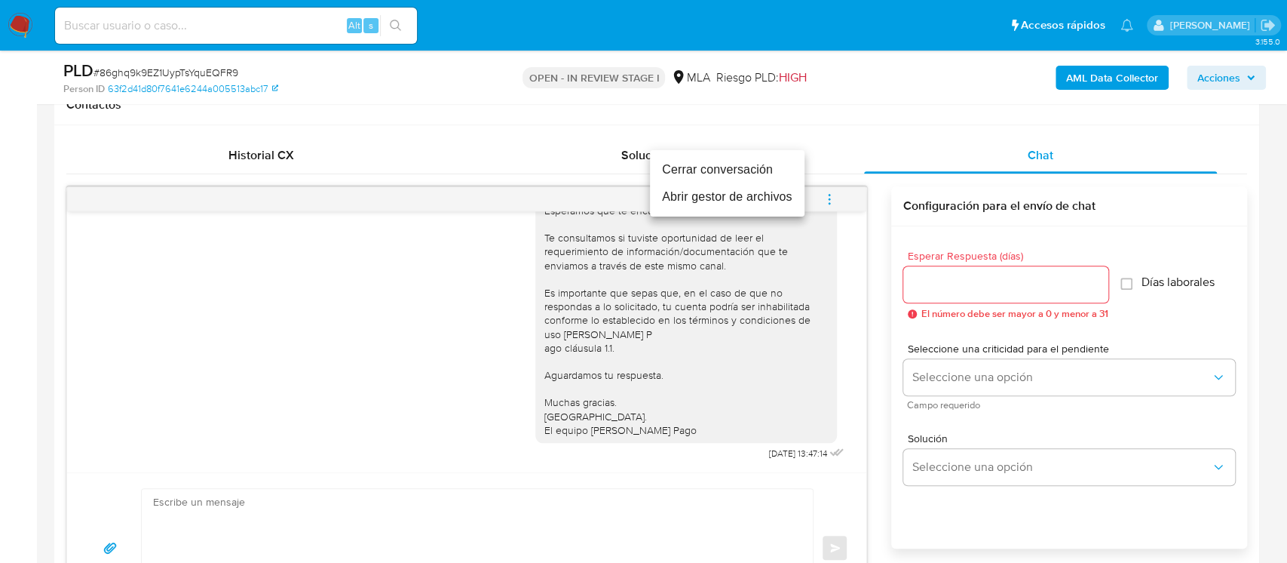
click at [729, 173] on li "Cerrar conversación" at bounding box center [727, 169] width 155 height 27
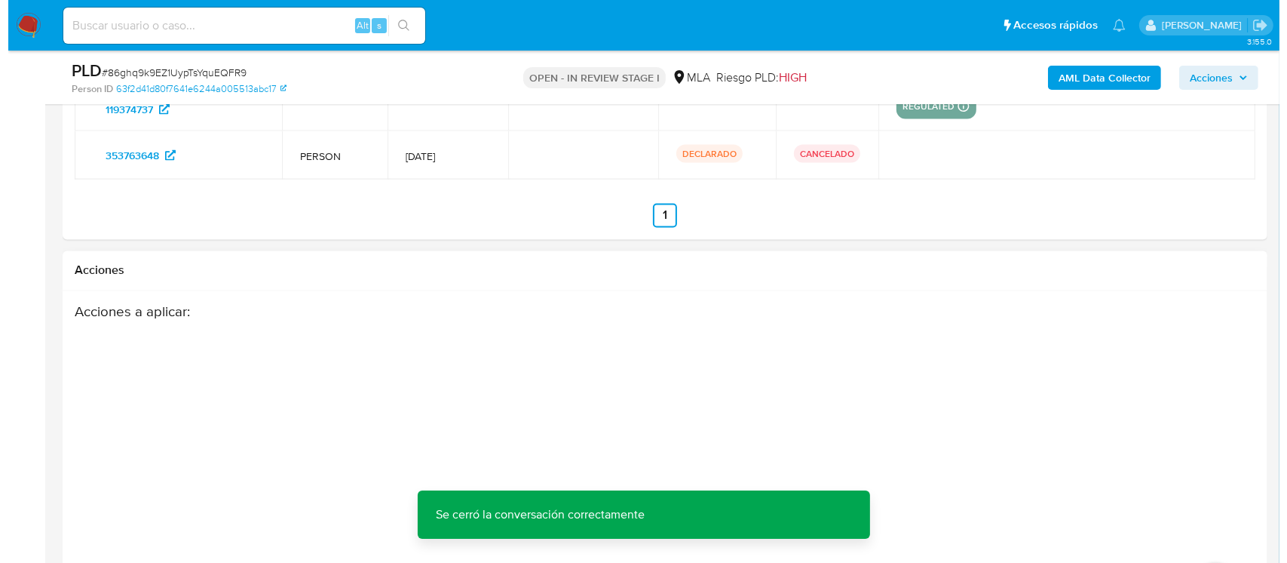
scroll to position [2735, 0]
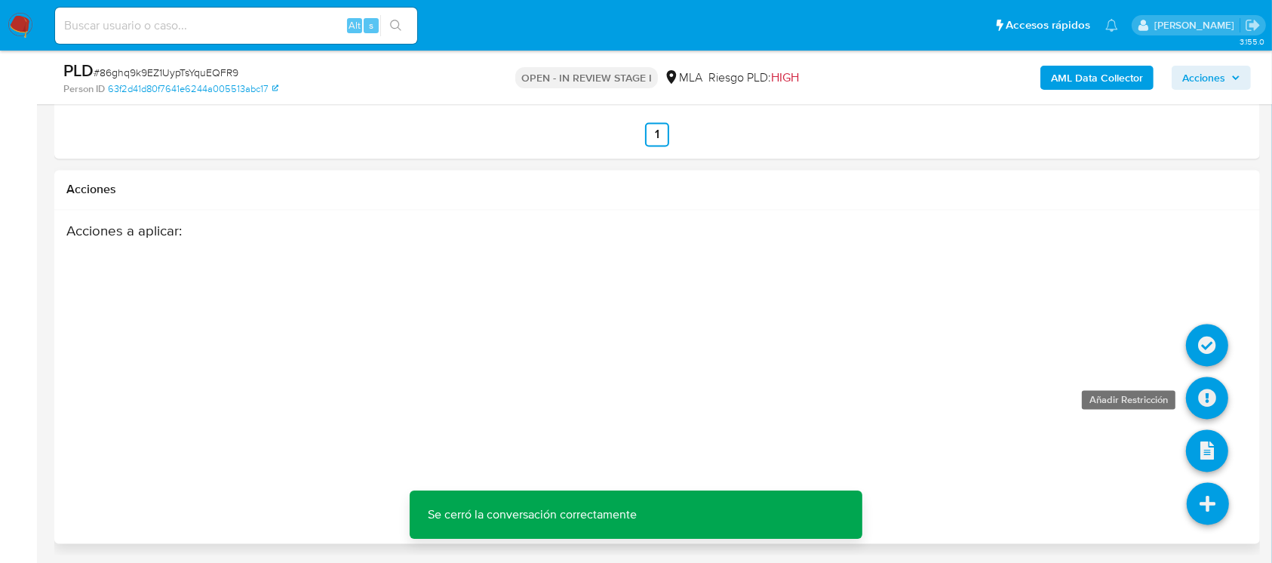
click at [1203, 378] on icon at bounding box center [1207, 398] width 42 height 42
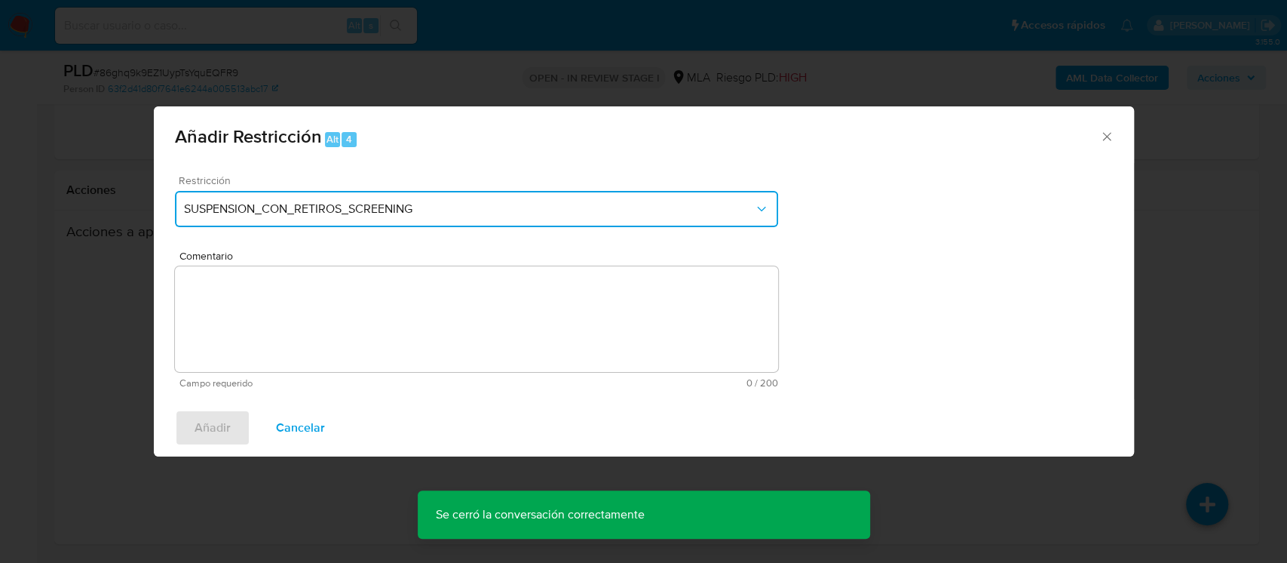
click at [522, 210] on span "SUSPENSION_CON_RETIROS_SCREENING" at bounding box center [469, 208] width 570 height 15
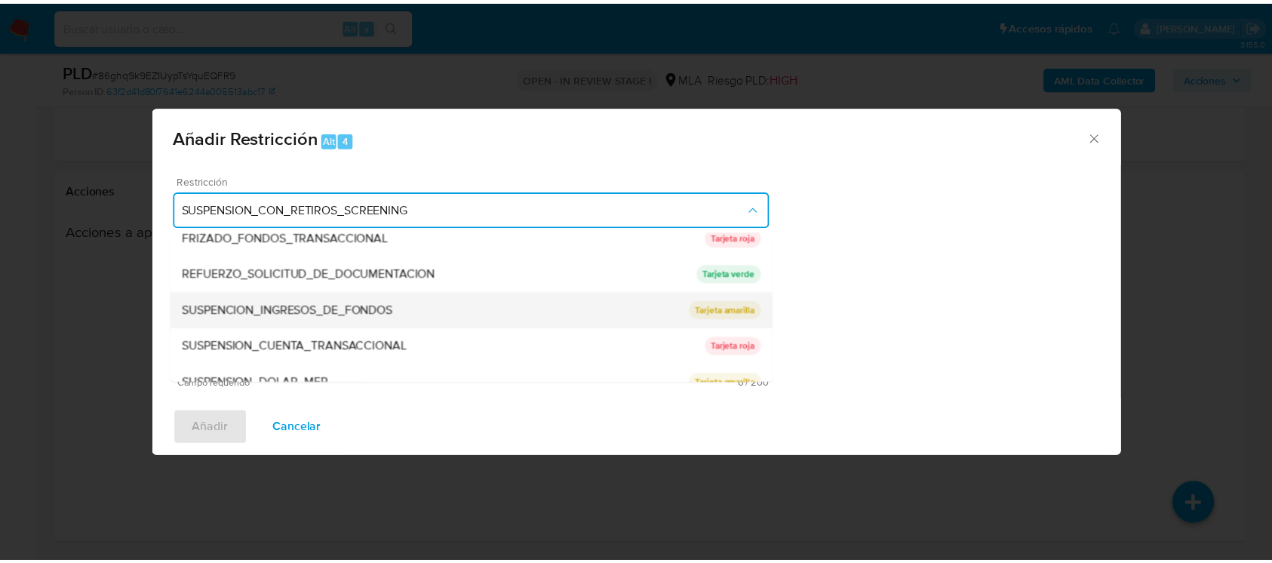
scroll to position [320, 0]
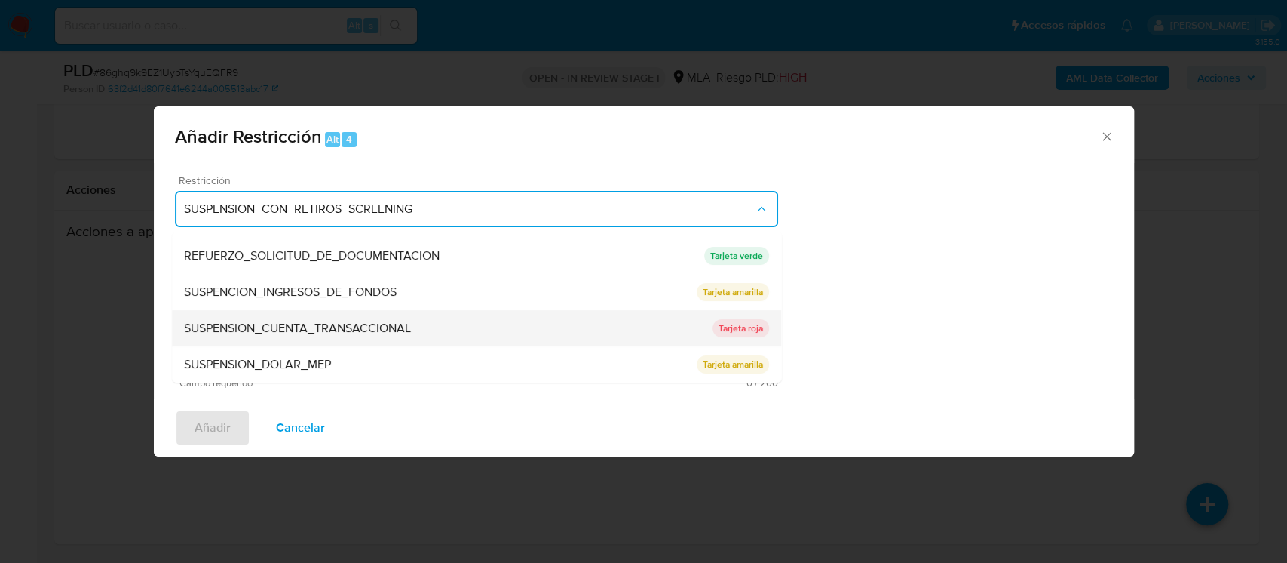
click at [482, 333] on div "SUSPENSION_CUENTA_TRANSACCIONAL" at bounding box center [448, 328] width 529 height 36
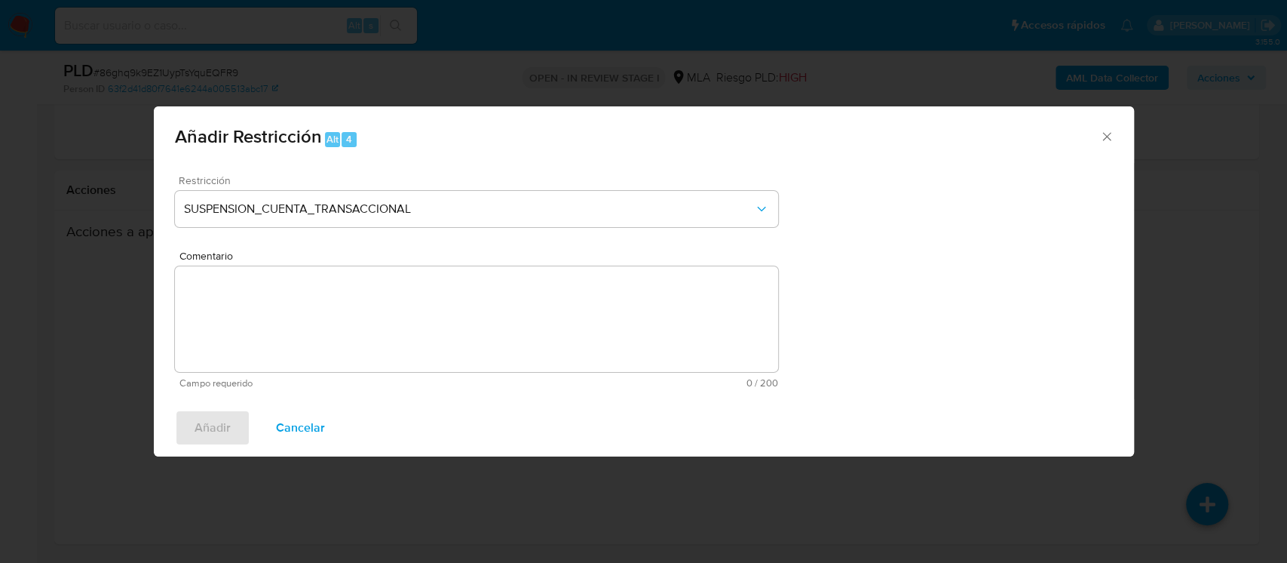
click at [464, 317] on textarea "Comentario" at bounding box center [476, 319] width 603 height 106
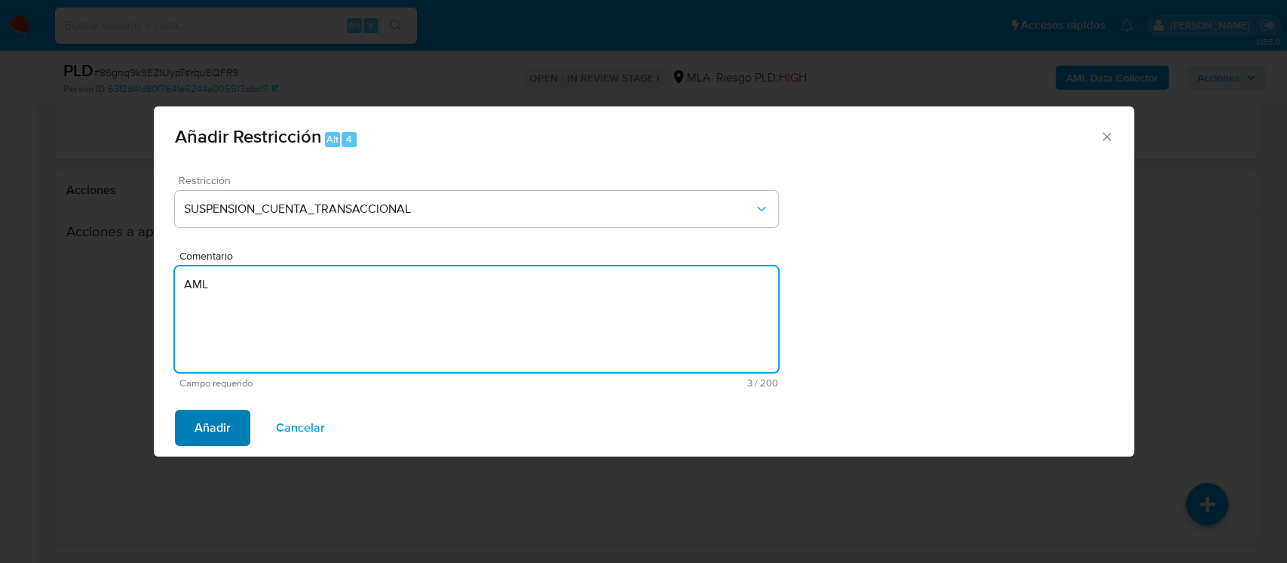
type textarea "AML"
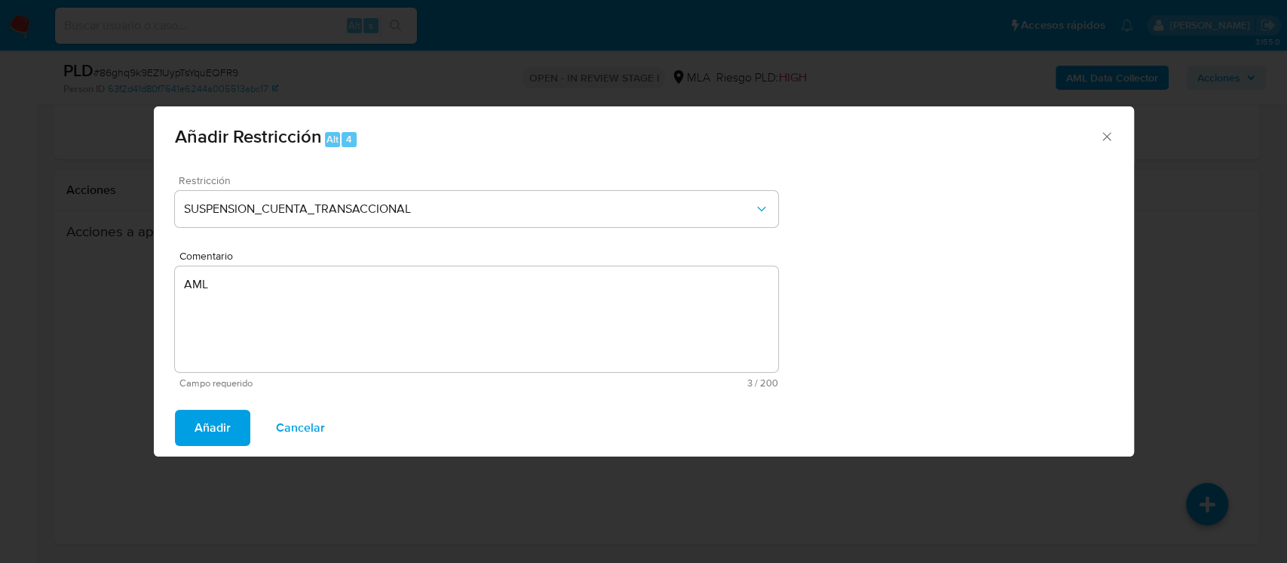
click at [213, 436] on span "Añadir" at bounding box center [213, 427] width 36 height 33
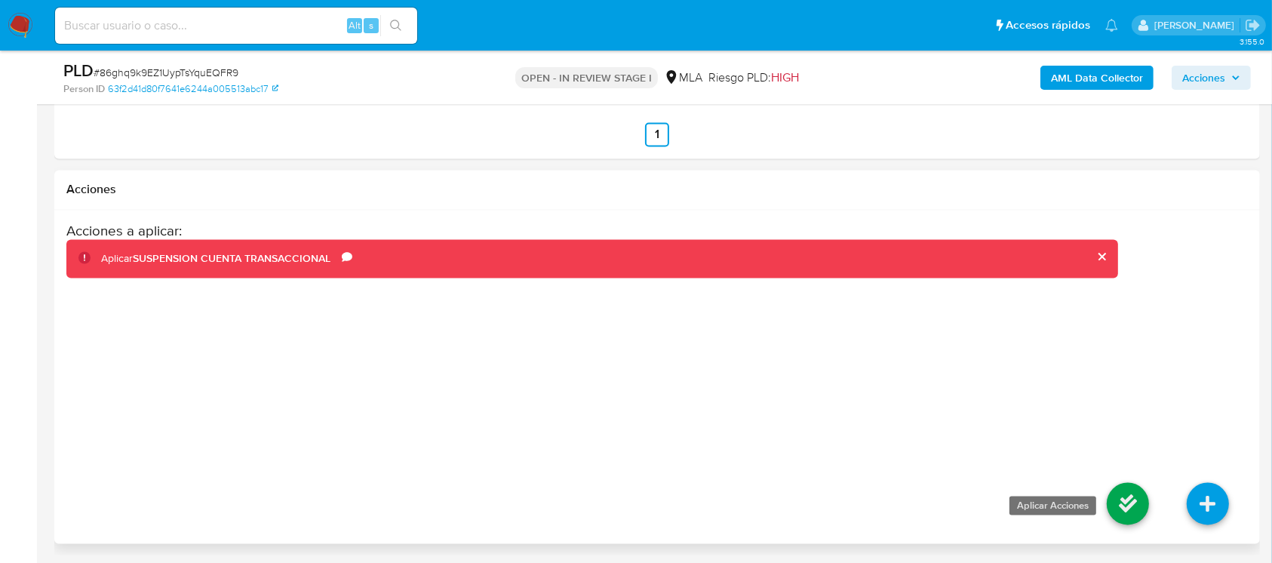
click at [1122, 493] on icon at bounding box center [1127, 504] width 42 height 42
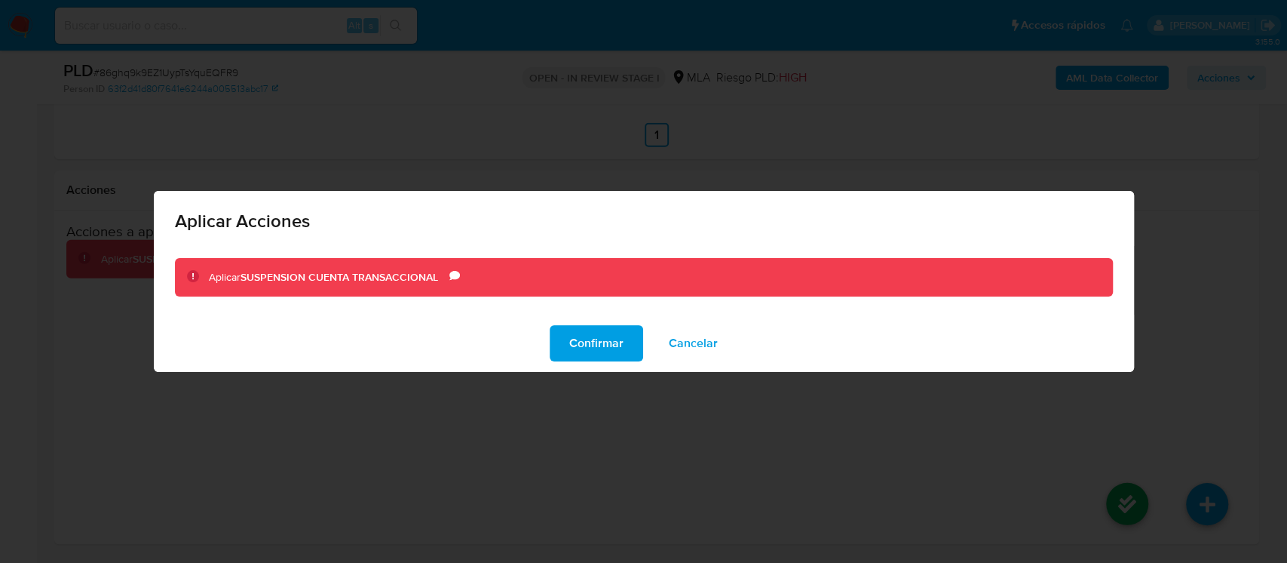
click at [654, 347] on button "Cancelar" at bounding box center [693, 343] width 88 height 36
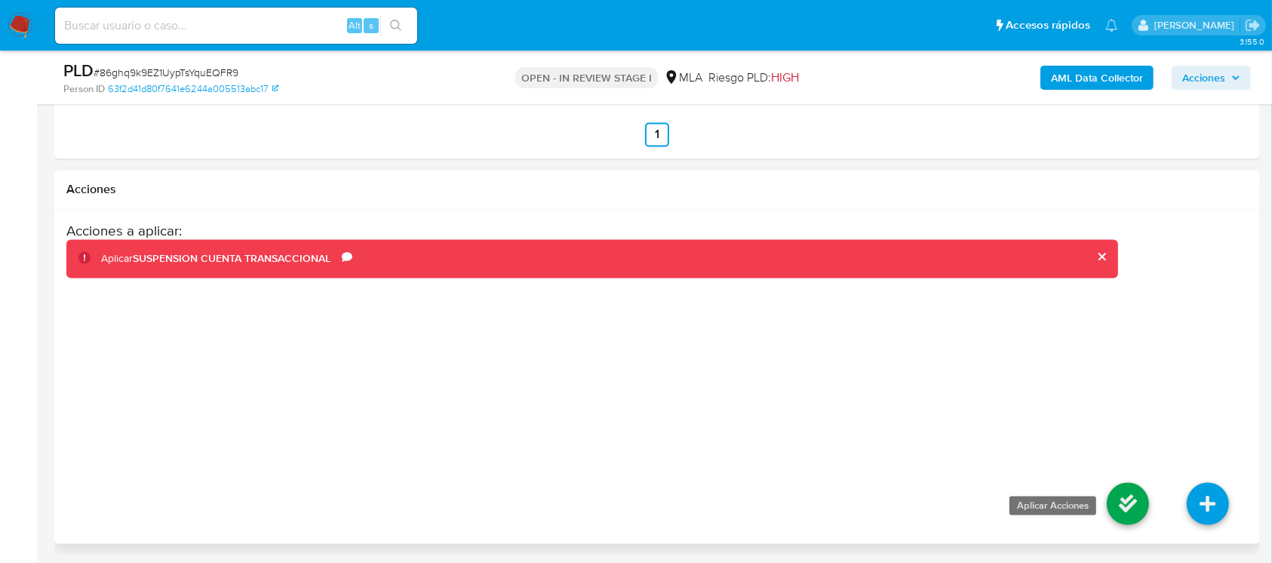
click at [1110, 498] on icon at bounding box center [1127, 504] width 42 height 42
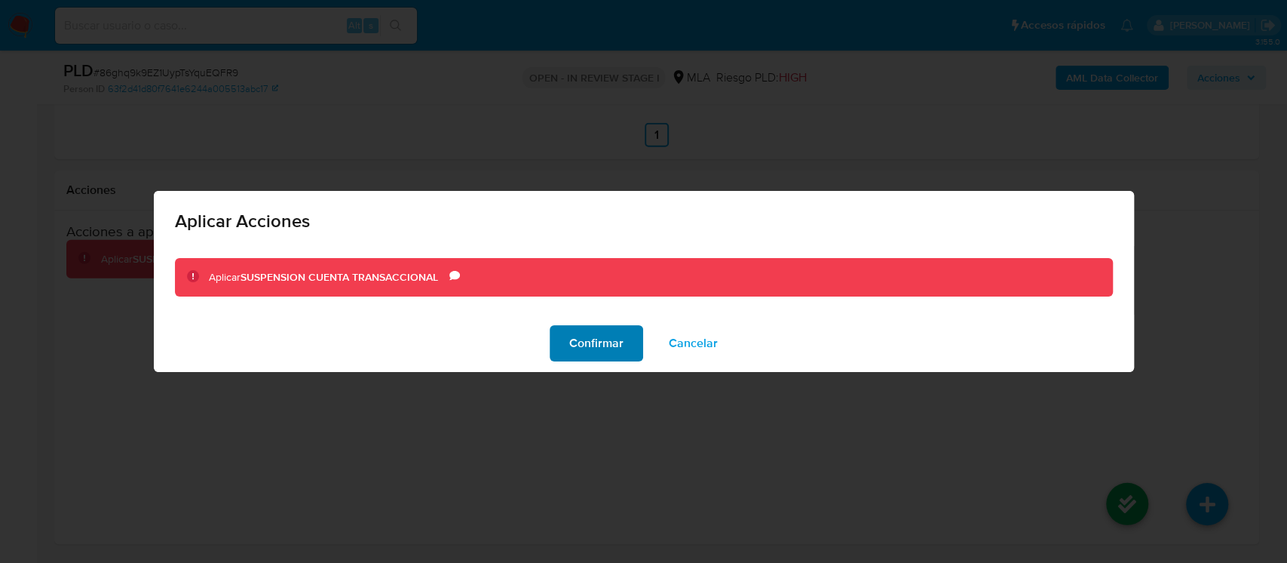
click at [594, 339] on span "Confirmar" at bounding box center [596, 343] width 54 height 33
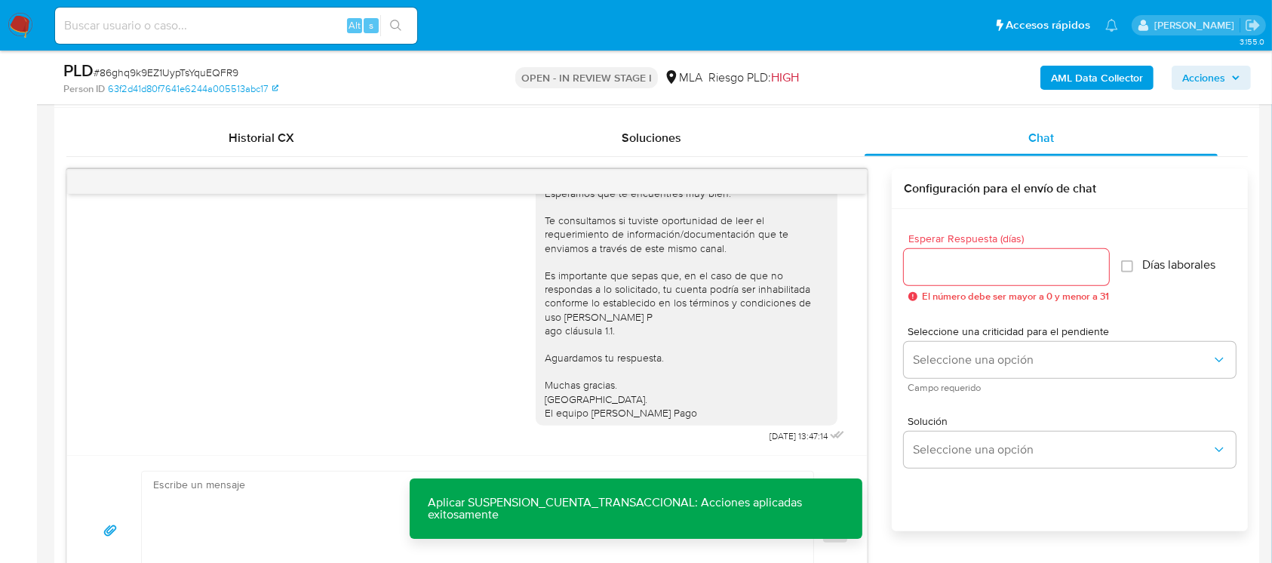
scroll to position [322, 0]
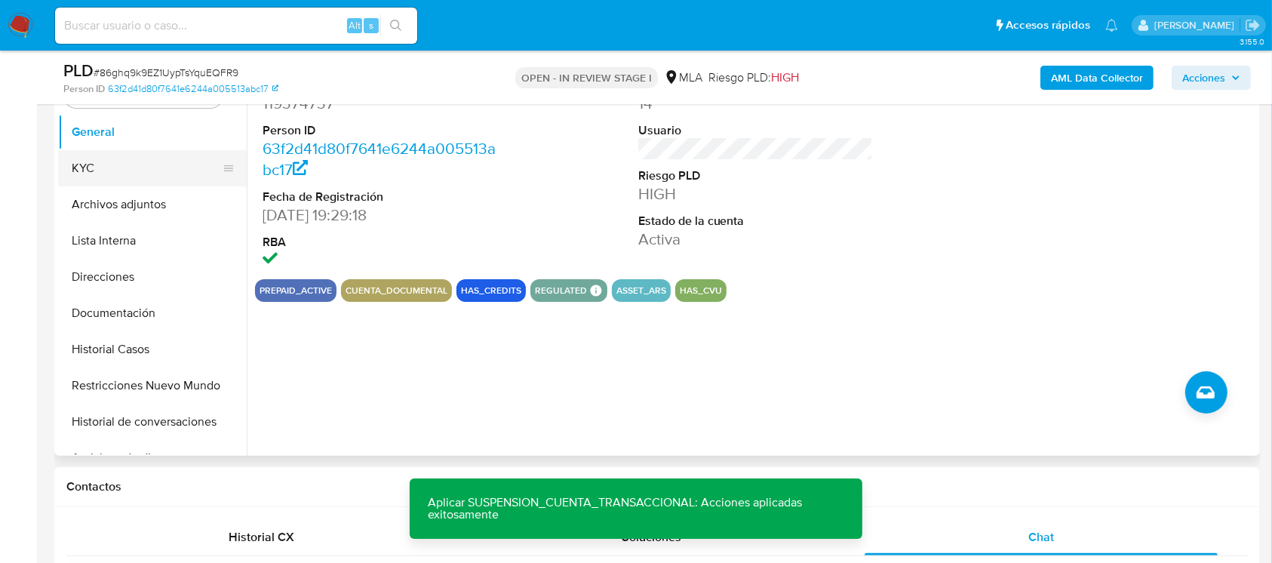
click at [100, 170] on button "KYC" at bounding box center [146, 168] width 176 height 36
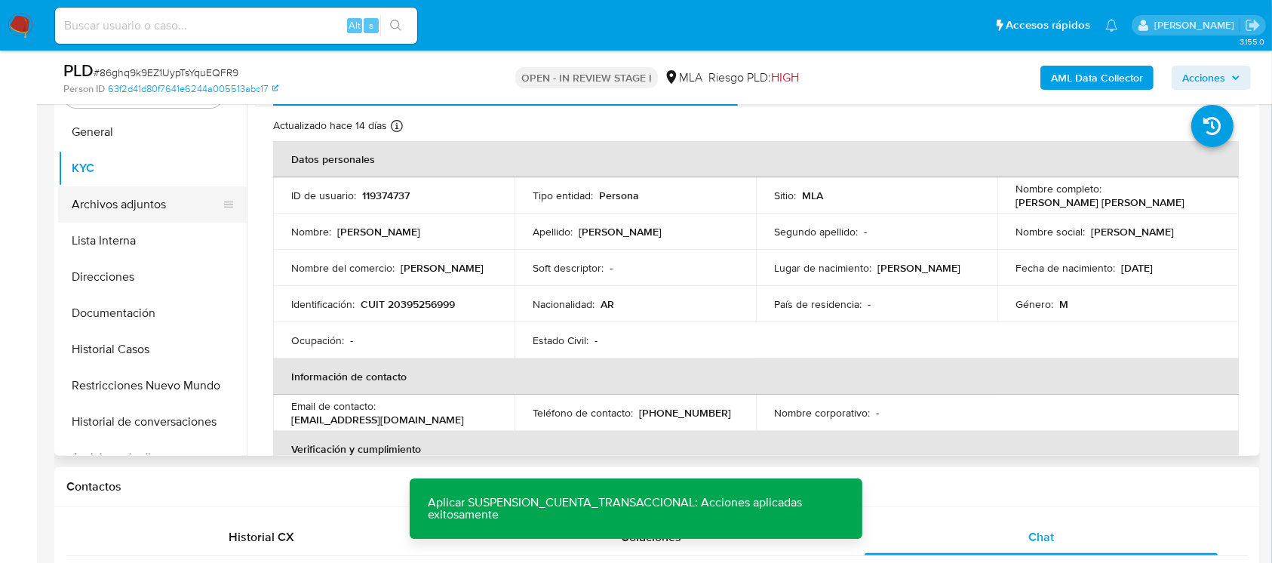
click at [121, 202] on button "Archivos adjuntos" at bounding box center [146, 204] width 176 height 36
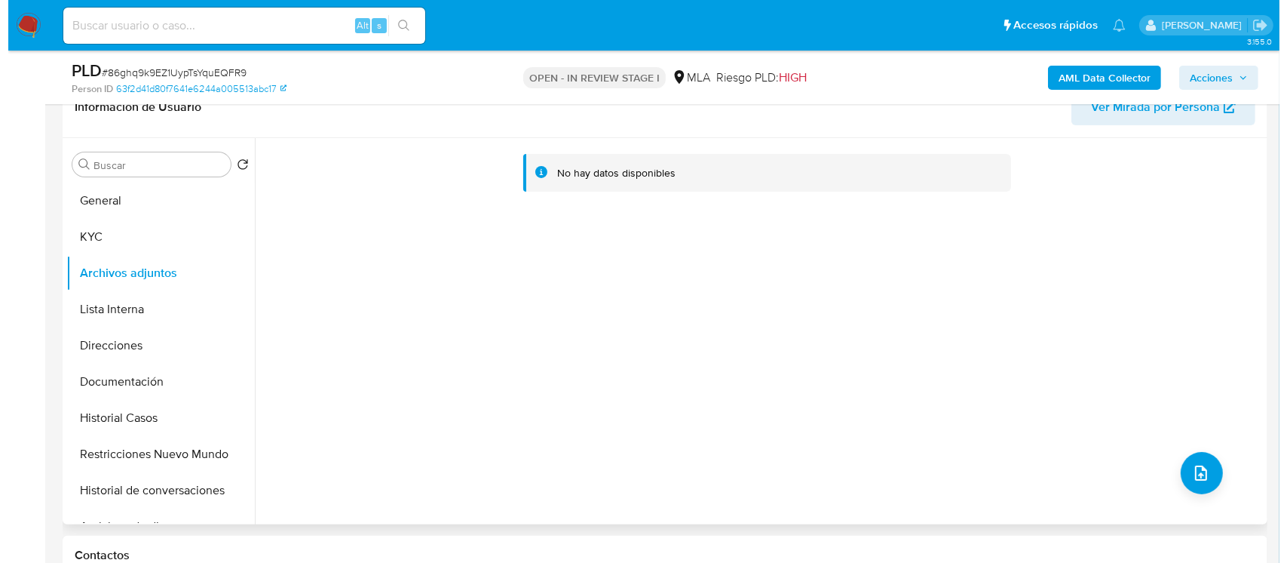
scroll to position [222, 0]
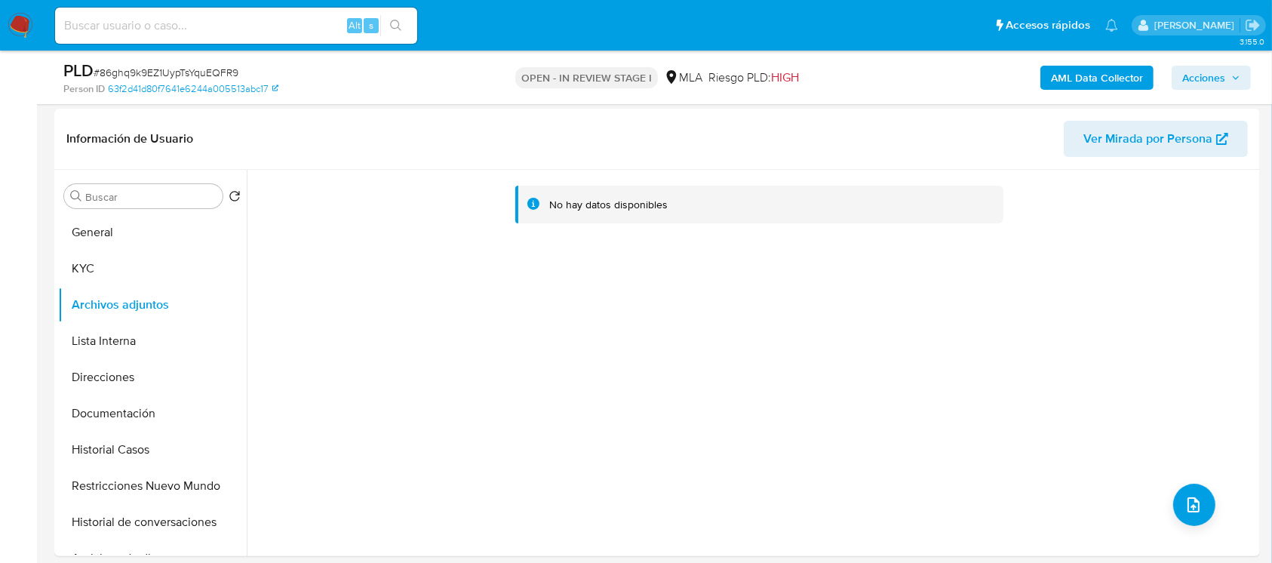
click at [1079, 66] on b "AML Data Collector" at bounding box center [1097, 78] width 92 height 24
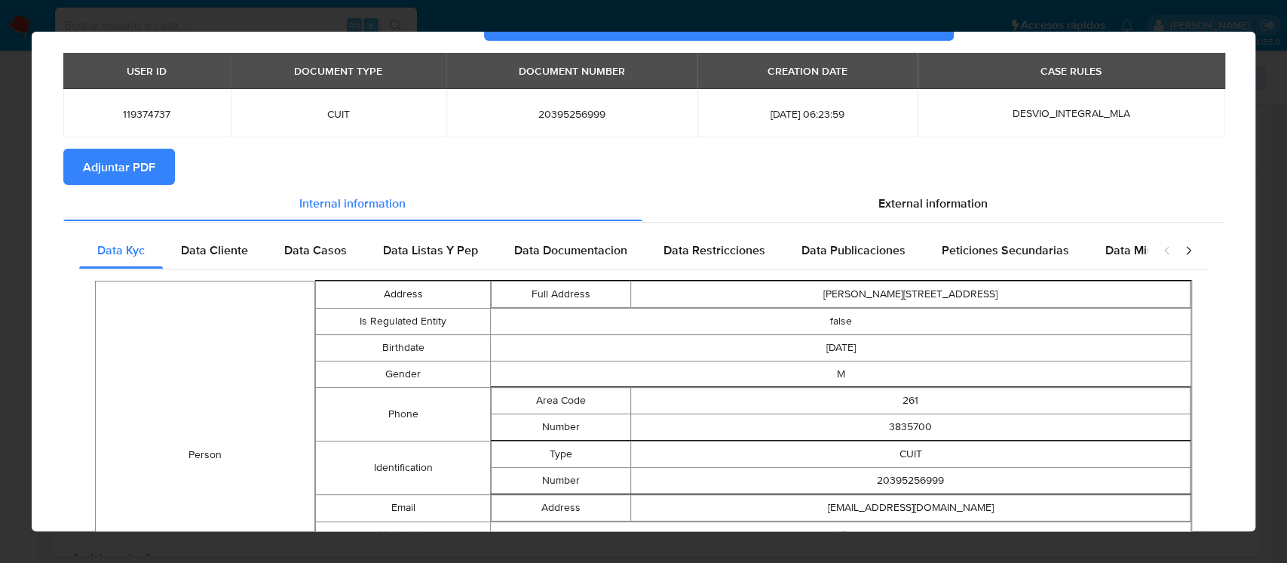
scroll to position [3, 0]
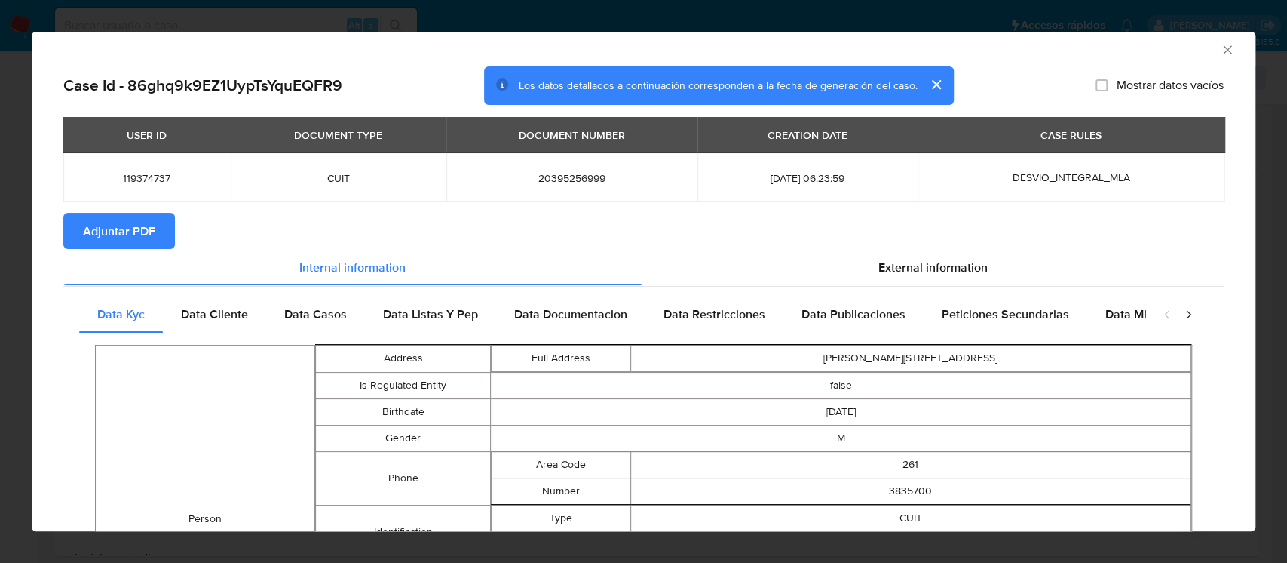
click at [230, 309] on span "Data Cliente" at bounding box center [214, 313] width 67 height 17
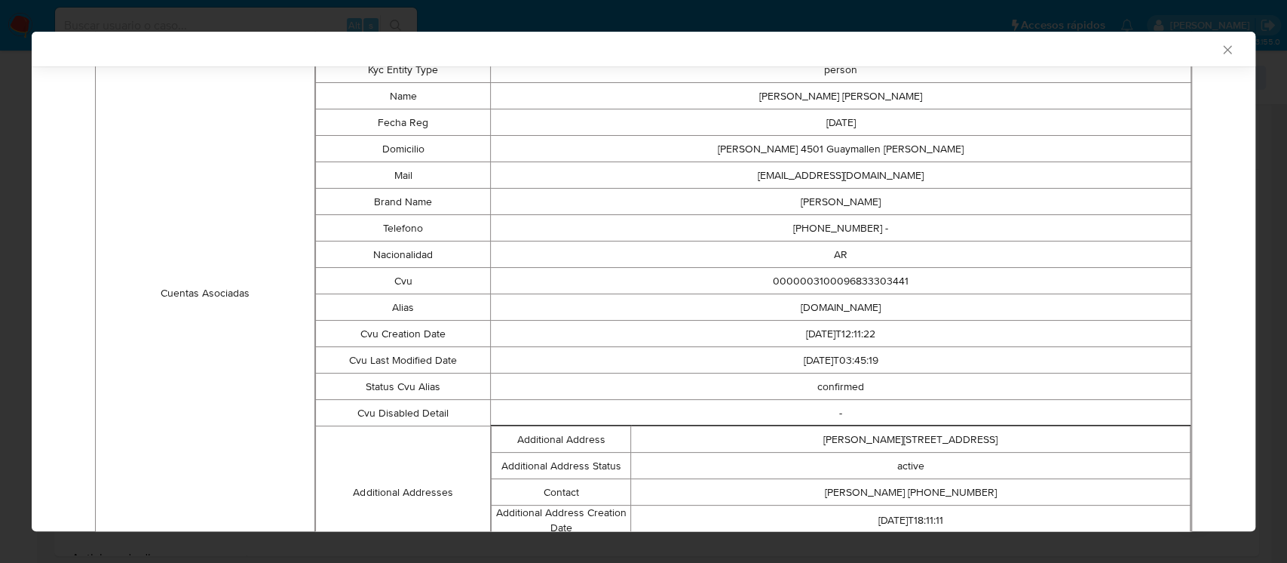
scroll to position [222, 0]
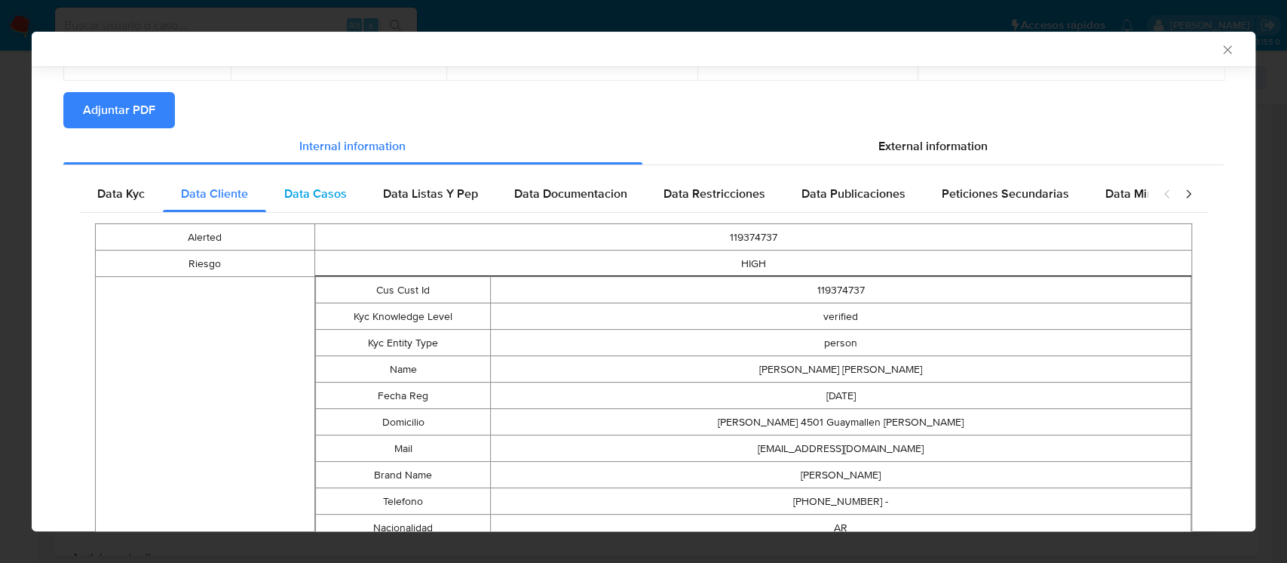
click at [326, 204] on div "Data Casos" at bounding box center [315, 194] width 99 height 36
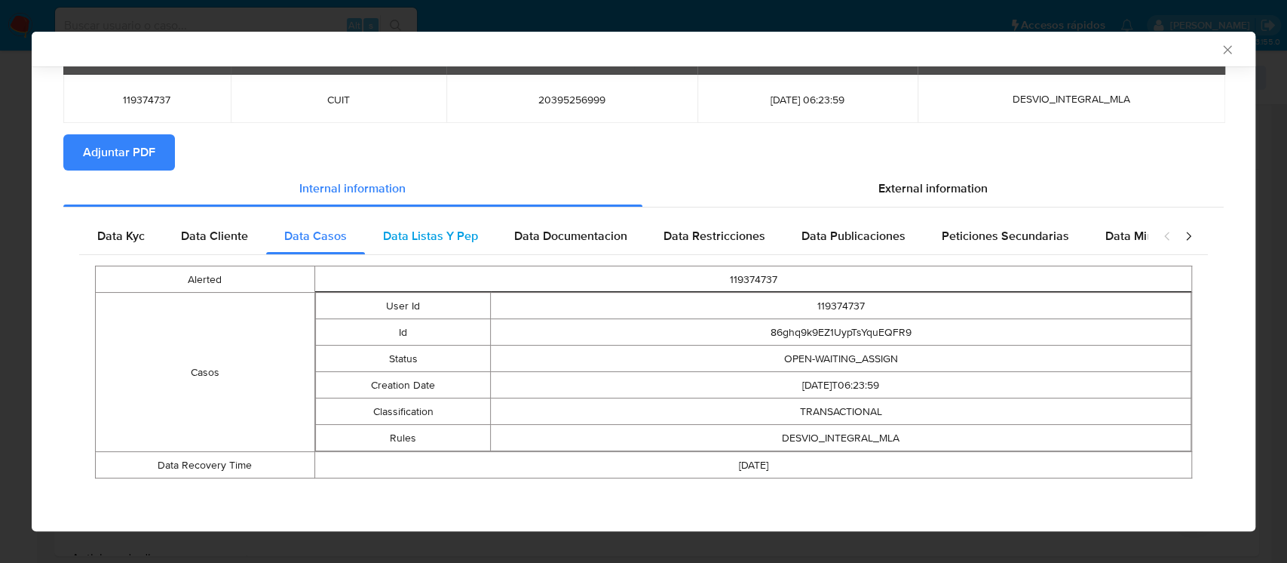
scroll to position [78, 0]
click at [434, 240] on span "Data Listas Y Pep" at bounding box center [430, 235] width 95 height 17
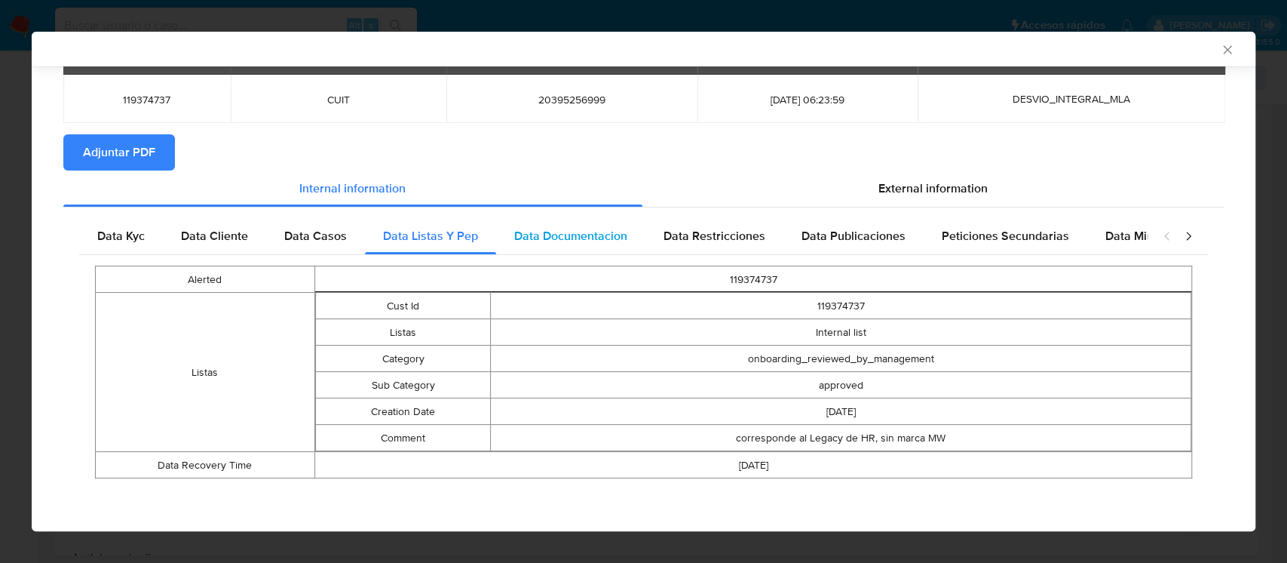
click at [572, 242] on span "Data Documentacion" at bounding box center [570, 235] width 113 height 17
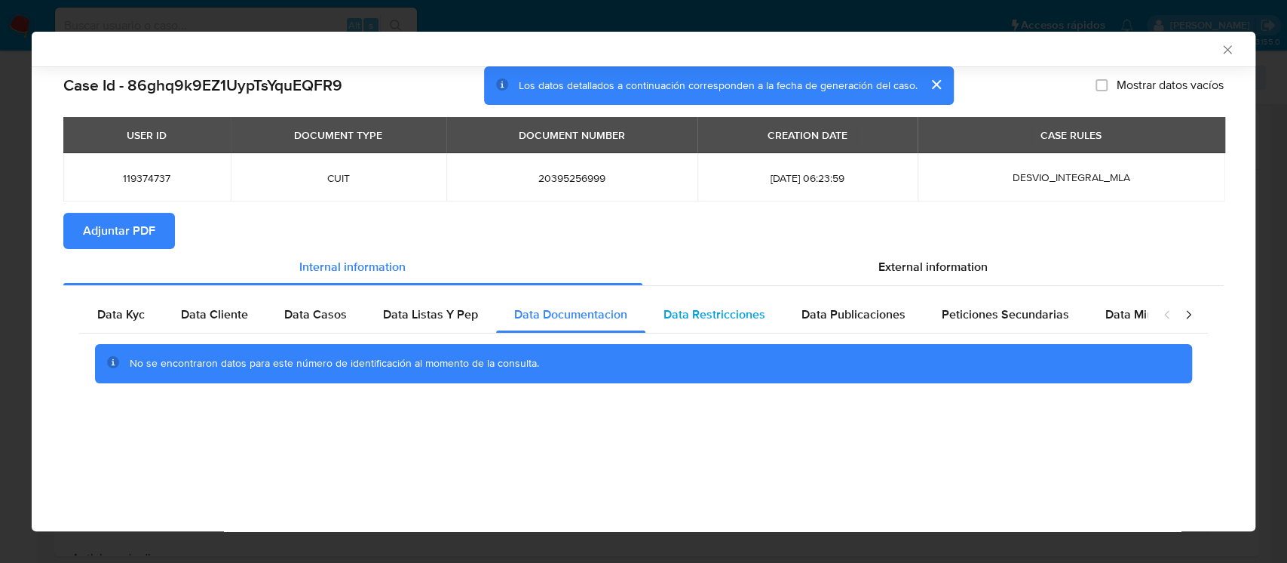
click at [717, 299] on div "Data Restricciones" at bounding box center [715, 314] width 138 height 36
click at [802, 317] on span "Data Publicaciones" at bounding box center [854, 313] width 104 height 17
click at [949, 315] on span "Peticiones Secundarias" at bounding box center [1005, 313] width 127 height 17
click at [1106, 317] on span "Data Minoridad" at bounding box center [1147, 313] width 83 height 17
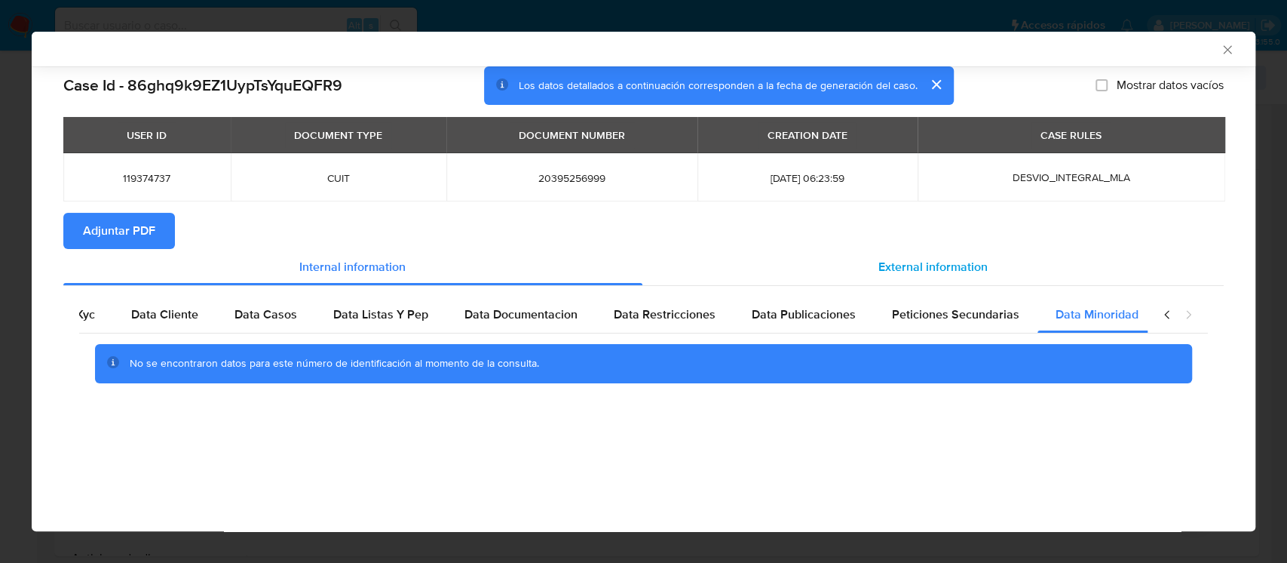
scroll to position [0, 51]
click at [970, 263] on span "External information" at bounding box center [933, 266] width 109 height 17
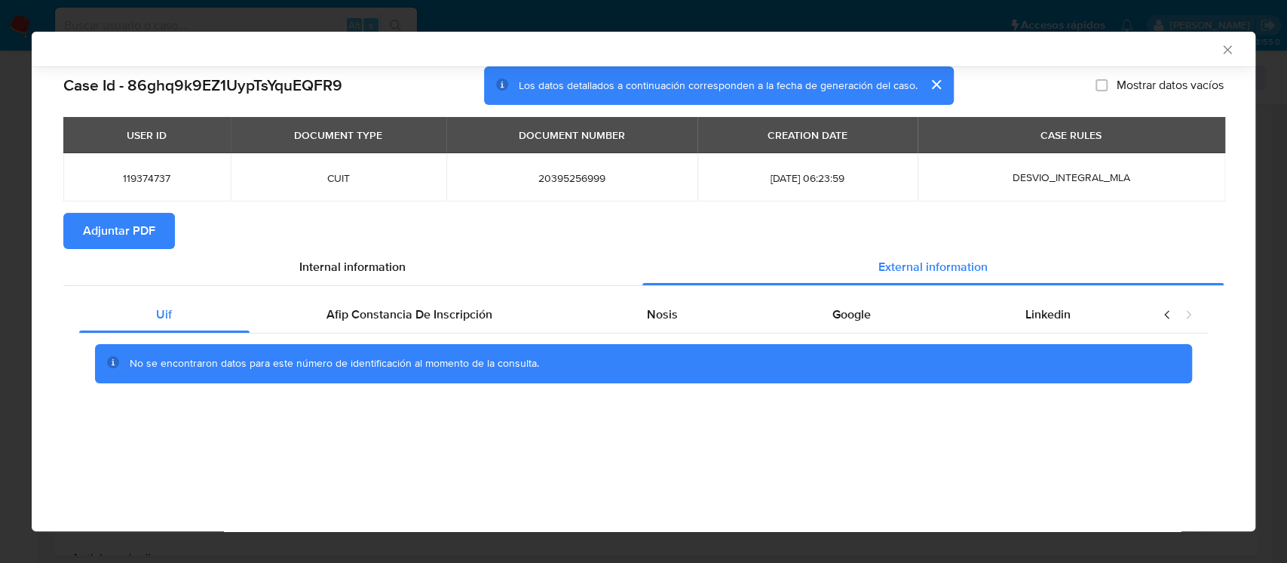
scroll to position [0, 0]
drag, startPoint x: 394, startPoint y: 323, endPoint x: 431, endPoint y: 320, distance: 36.3
click at [394, 322] on span "Afip Constancia De Inscripción" at bounding box center [410, 313] width 166 height 17
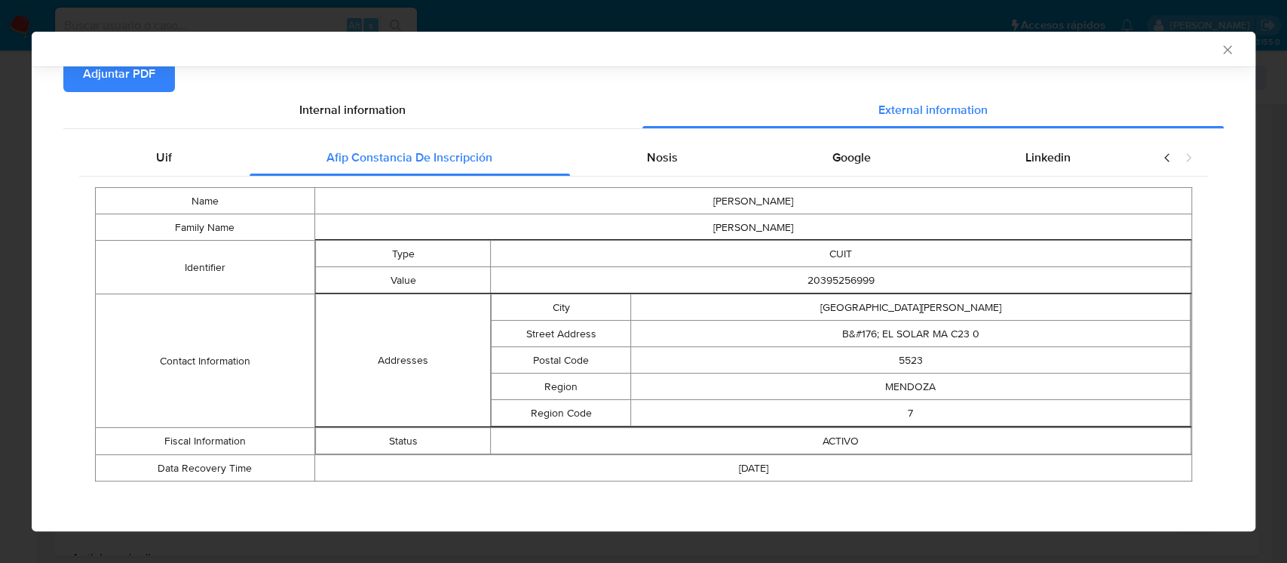
scroll to position [158, 0]
click at [654, 157] on span "Nosis" at bounding box center [662, 155] width 31 height 17
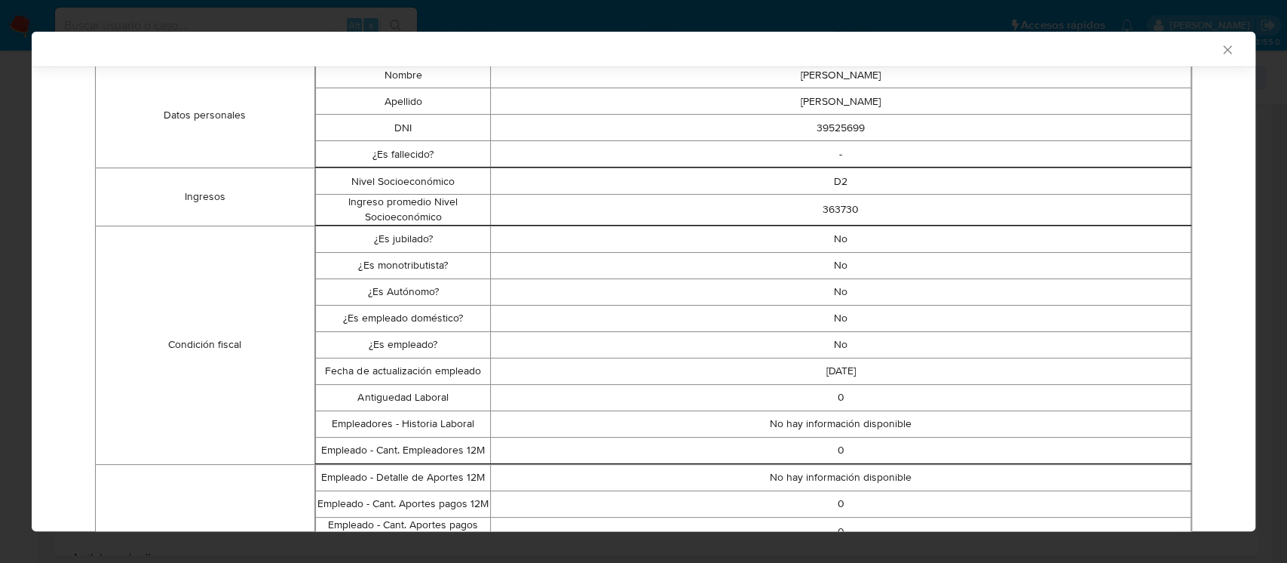
scroll to position [0, 0]
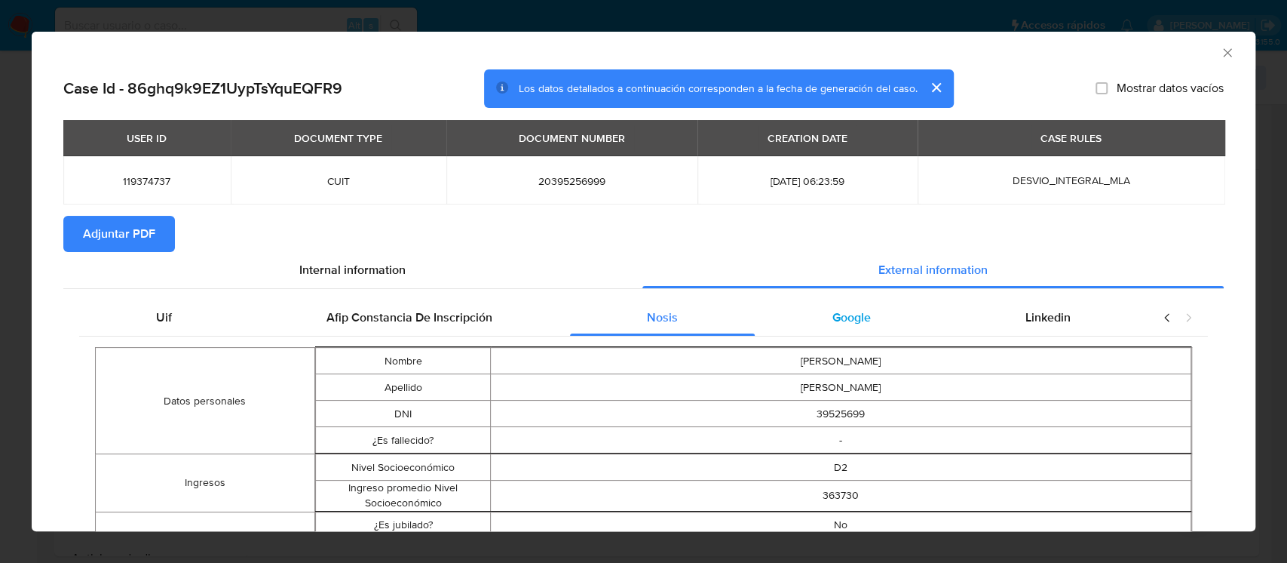
click at [847, 310] on span "Google" at bounding box center [852, 316] width 38 height 17
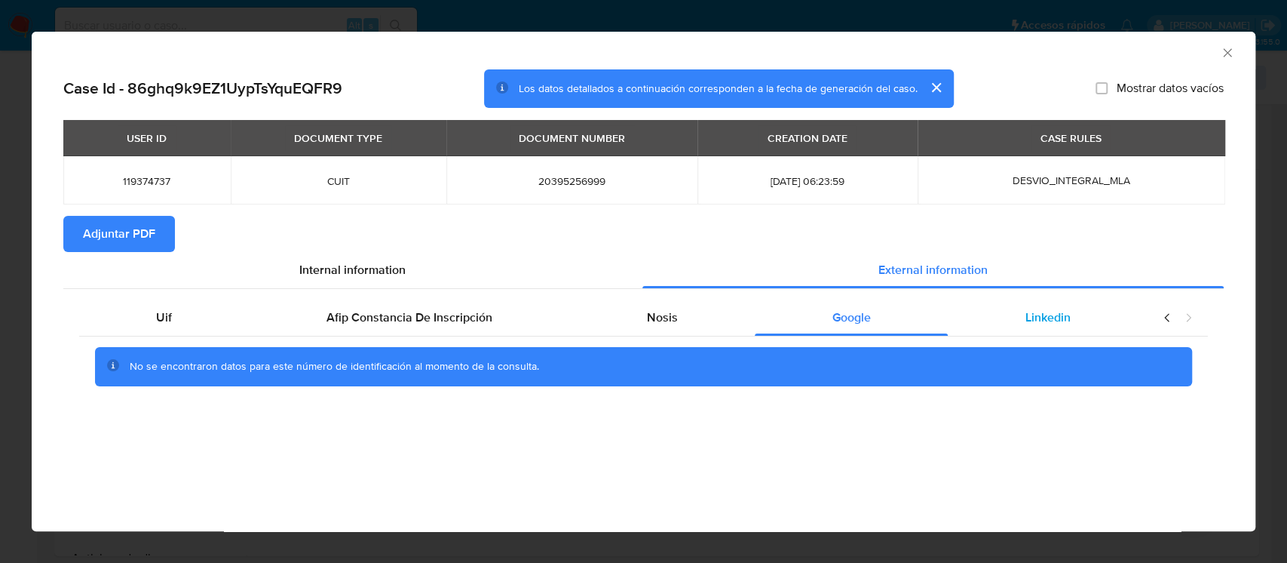
click at [1041, 328] on div "Linkedin" at bounding box center [1048, 317] width 200 height 36
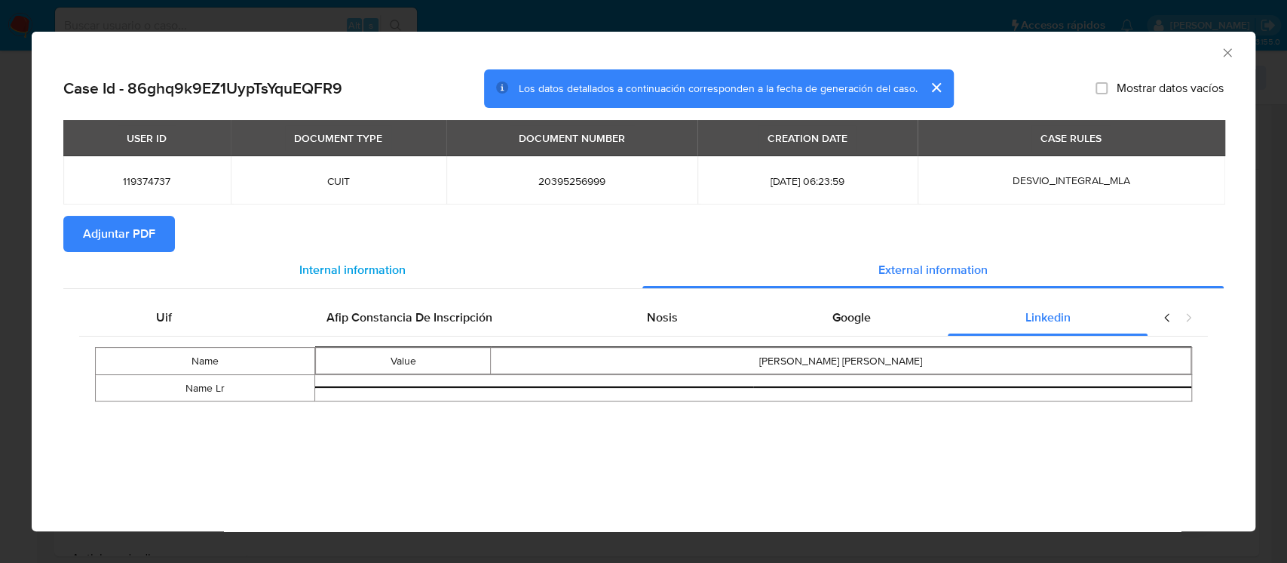
click at [126, 265] on div "Internal information" at bounding box center [352, 270] width 579 height 36
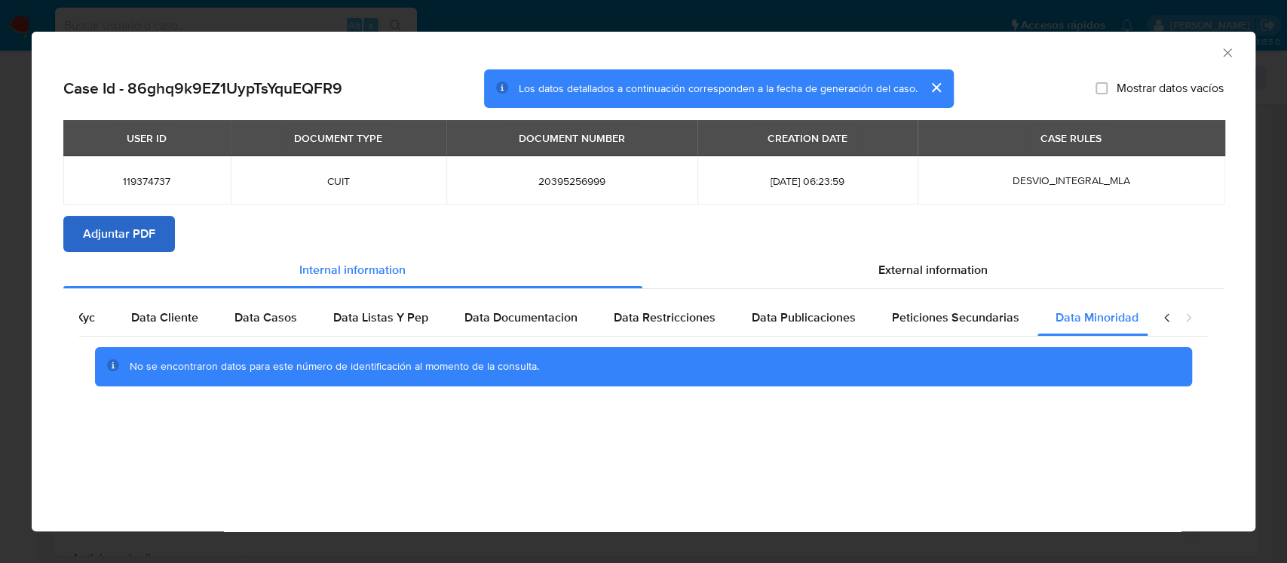
scroll to position [0, 51]
click at [144, 241] on span "Adjuntar PDF" at bounding box center [119, 233] width 72 height 33
click at [1225, 53] on icon "Cerrar ventana" at bounding box center [1227, 52] width 15 height 15
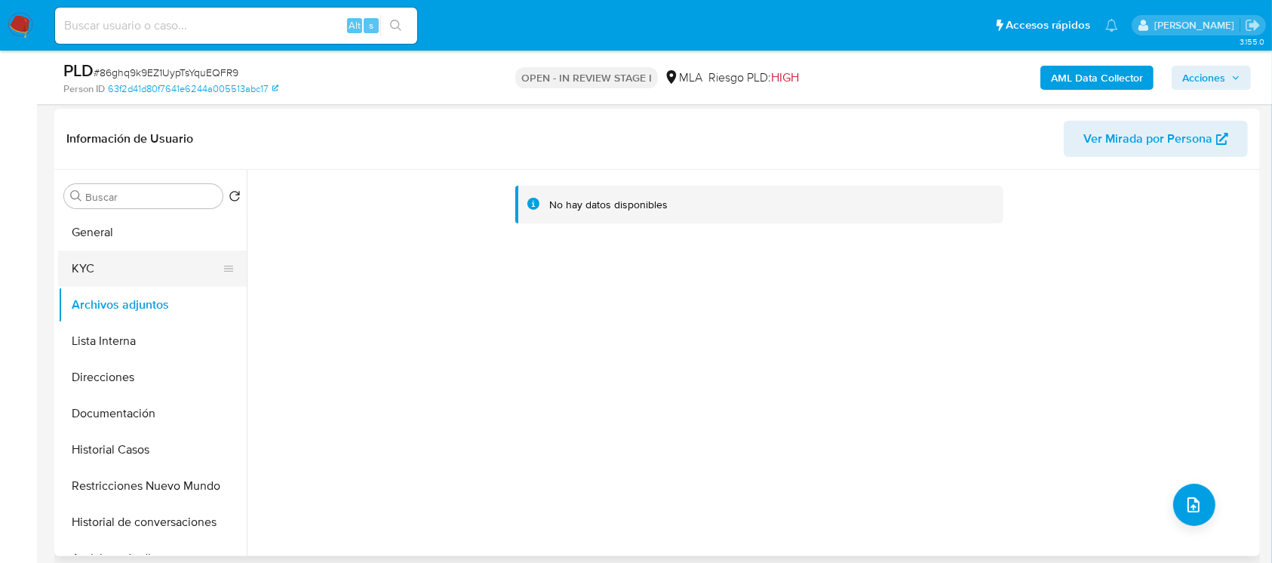
click at [129, 263] on button "KYC" at bounding box center [146, 268] width 176 height 36
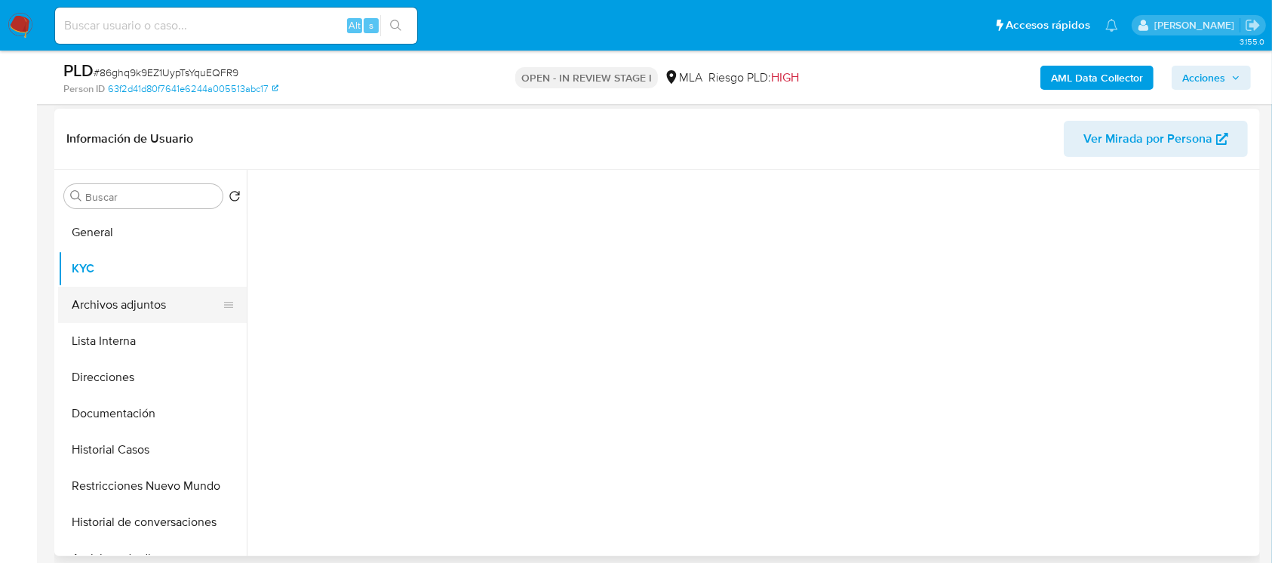
click at [139, 297] on button "Archivos adjuntos" at bounding box center [146, 305] width 176 height 36
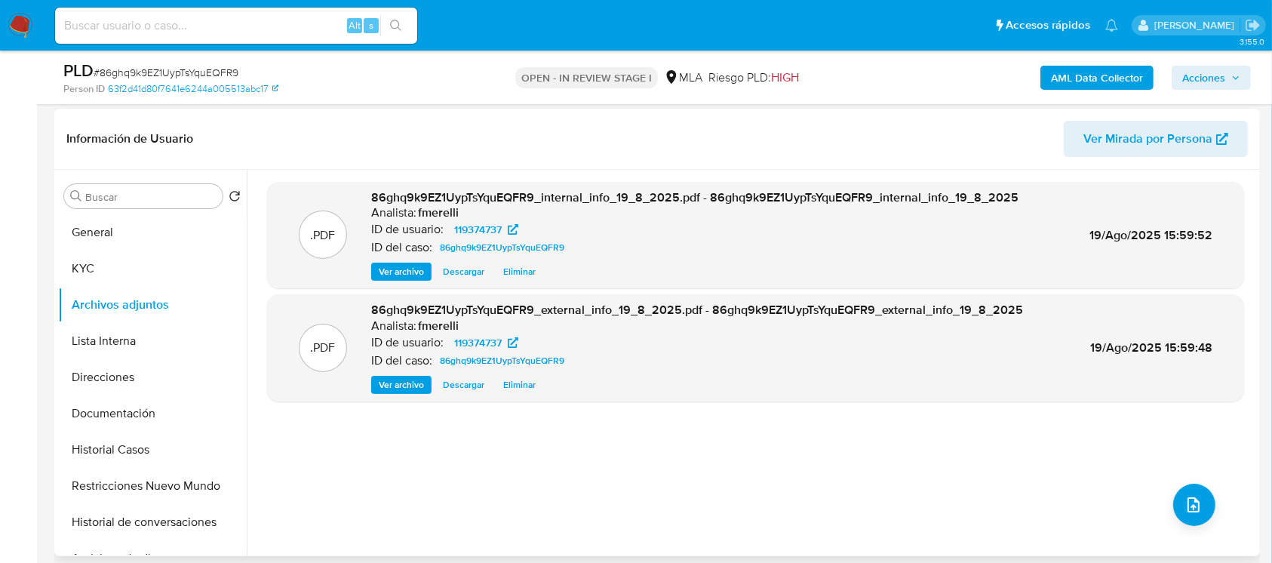
click at [410, 275] on span "Ver archivo" at bounding box center [401, 271] width 45 height 15
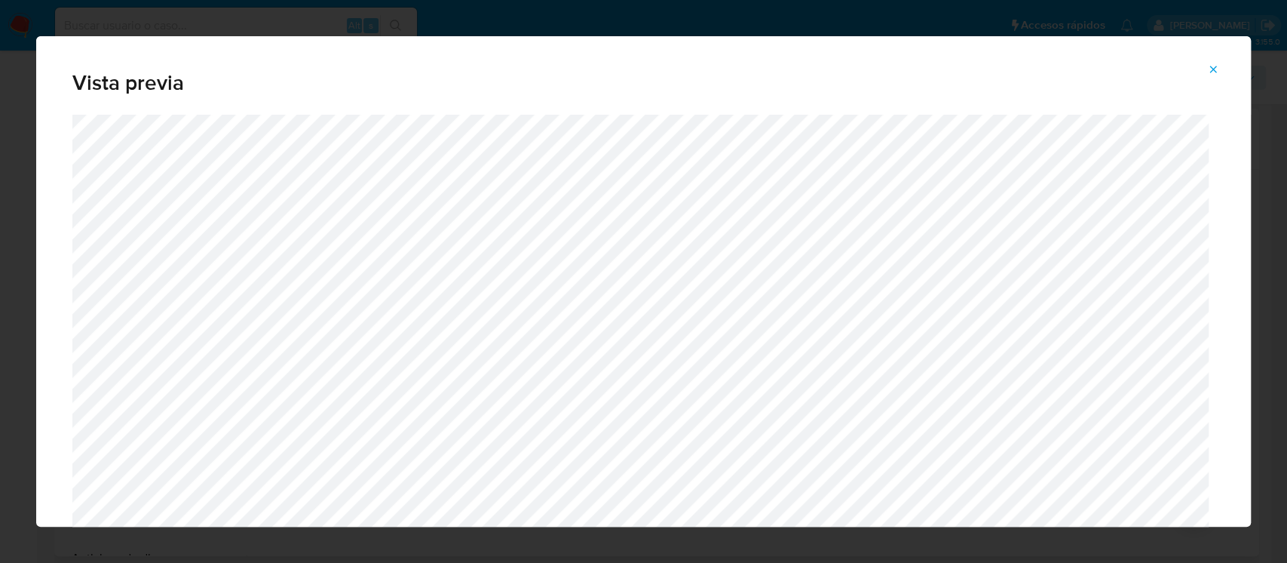
click at [1213, 69] on icon "Attachment preview" at bounding box center [1213, 69] width 7 height 7
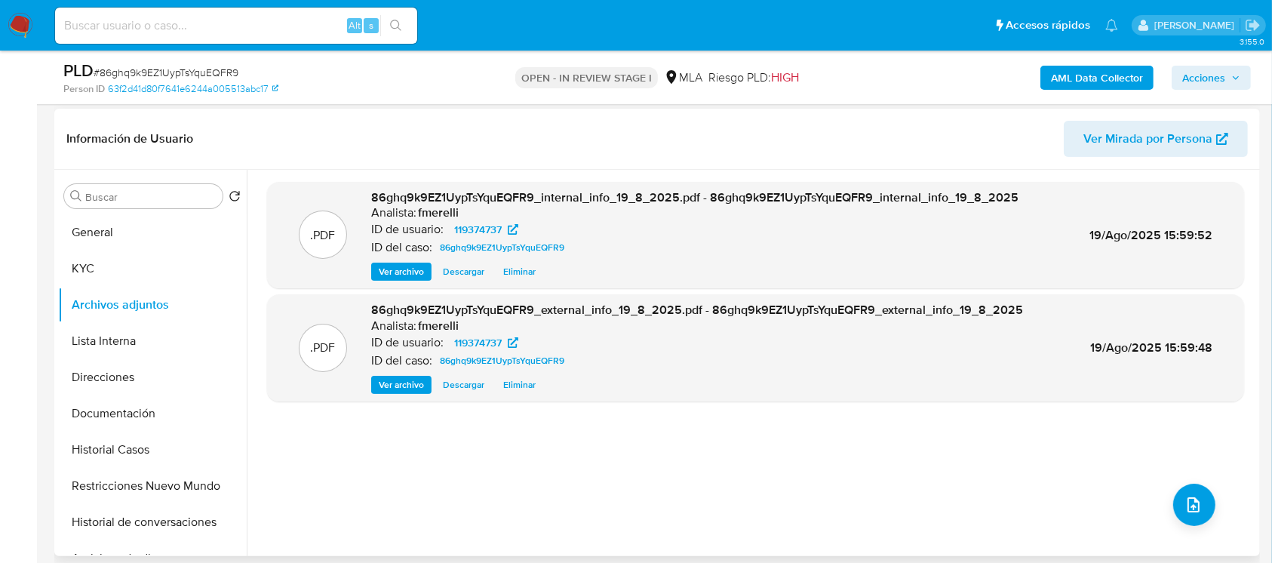
click at [407, 377] on span "Ver archivo" at bounding box center [401, 384] width 45 height 15
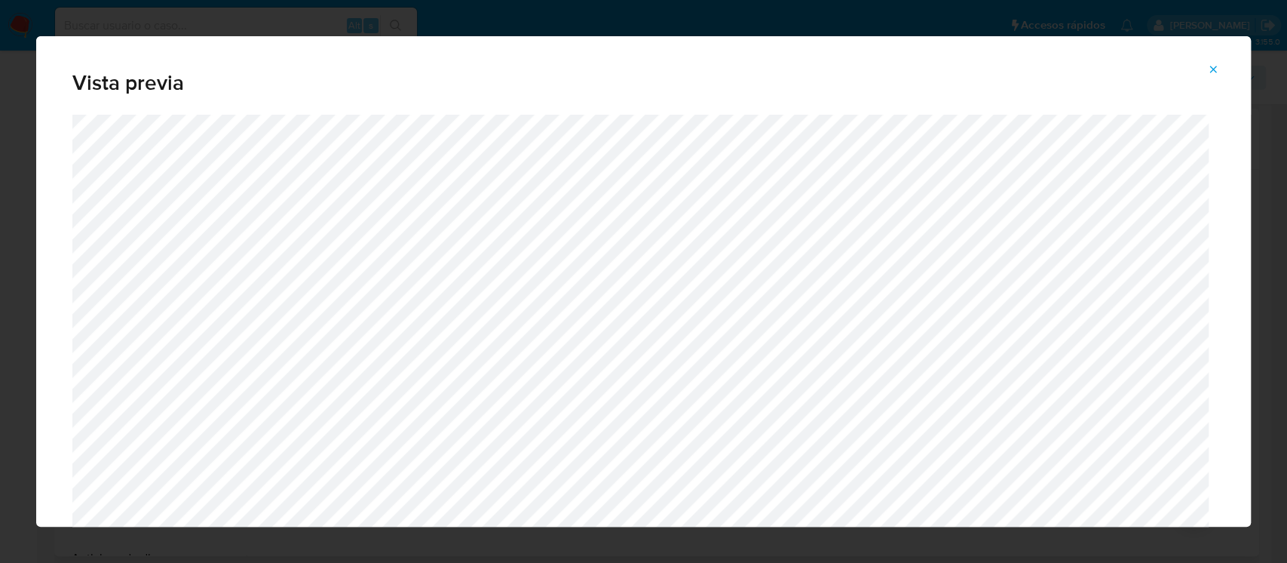
drag, startPoint x: 1216, startPoint y: 61, endPoint x: 1216, endPoint y: 69, distance: 8.3
click at [1215, 63] on span "Attachment preview" at bounding box center [1213, 69] width 12 height 21
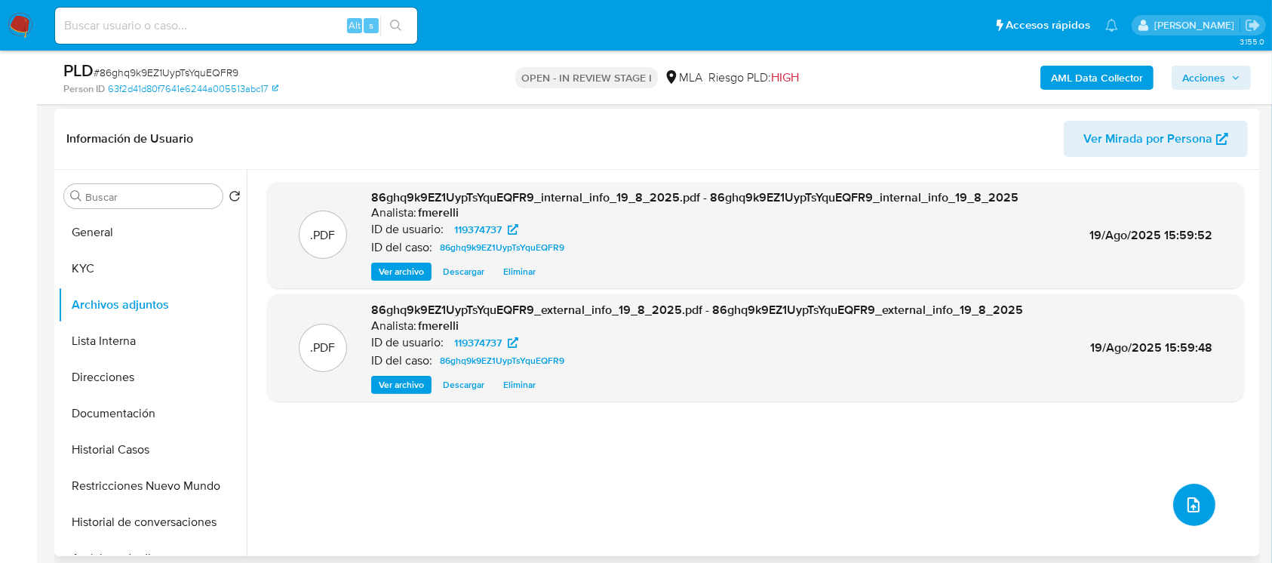
click at [1201, 510] on button "upload-file" at bounding box center [1194, 504] width 42 height 42
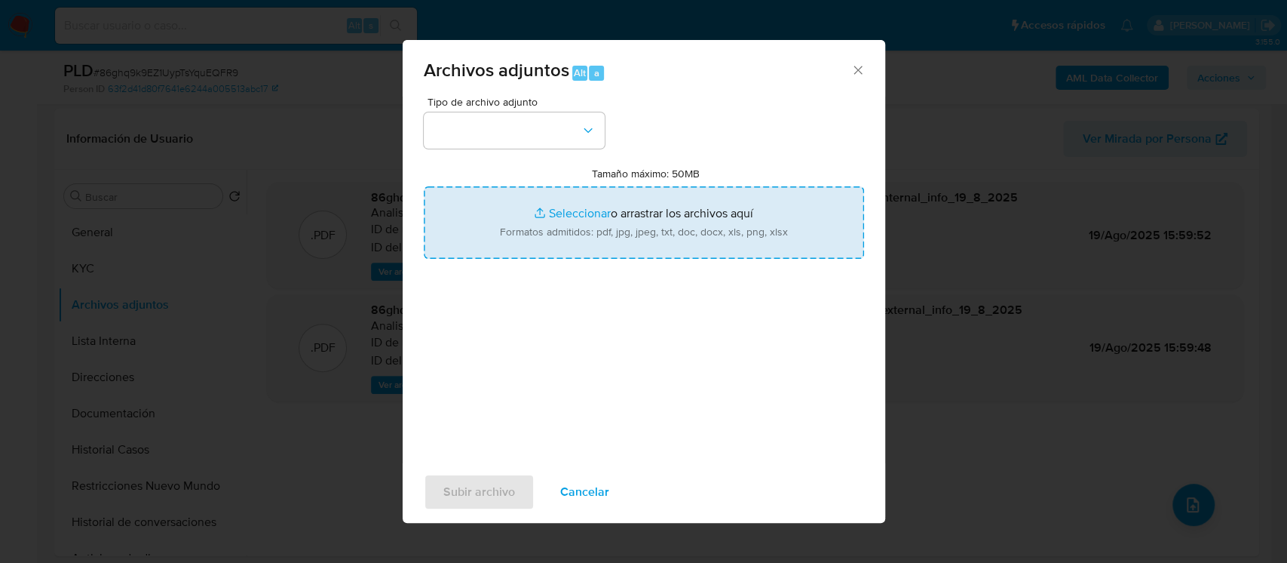
type input "C:\fakepath\NOSIS_Manager_InformeIndividual_20395256999_654927_20250819153101.p…"
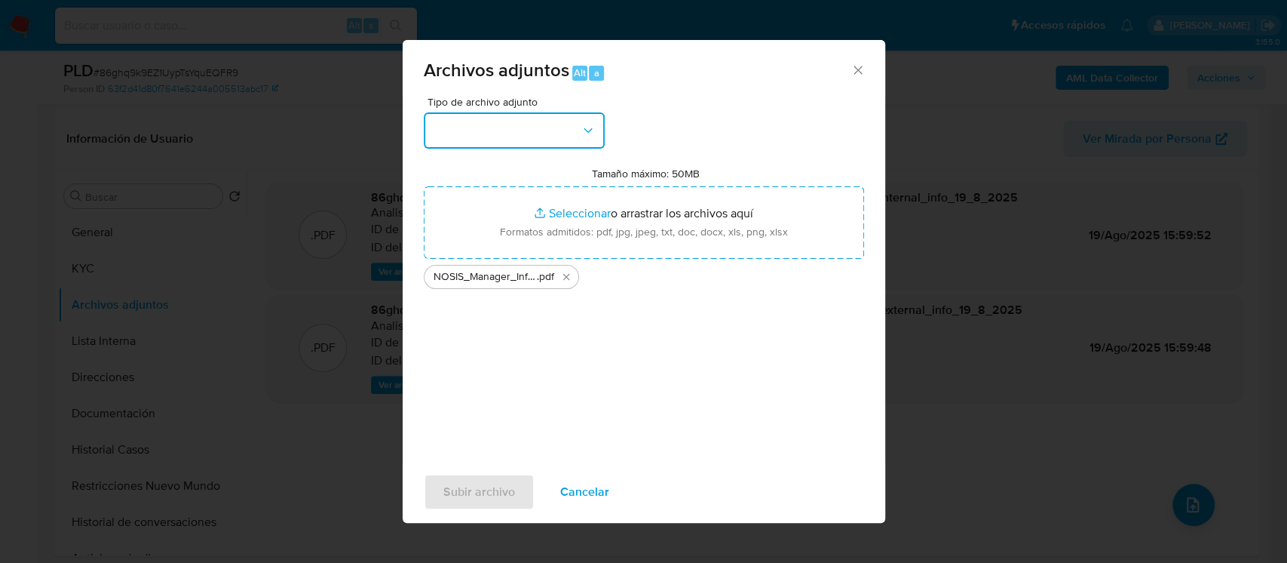
click at [537, 132] on button "button" at bounding box center [514, 130] width 181 height 36
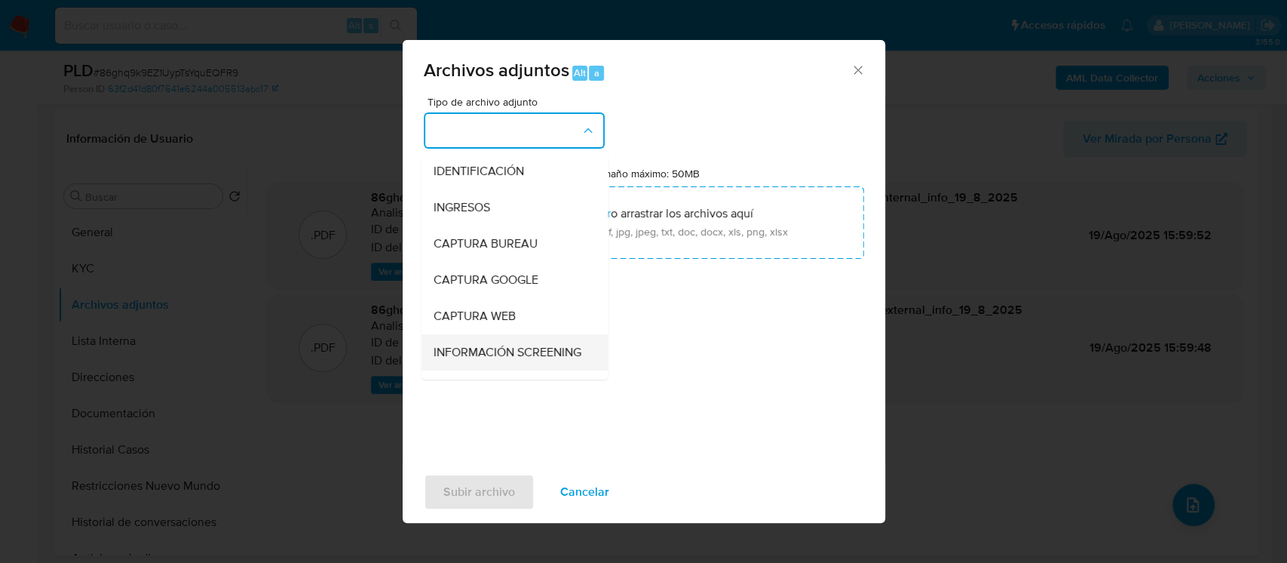
scroll to position [201, 0]
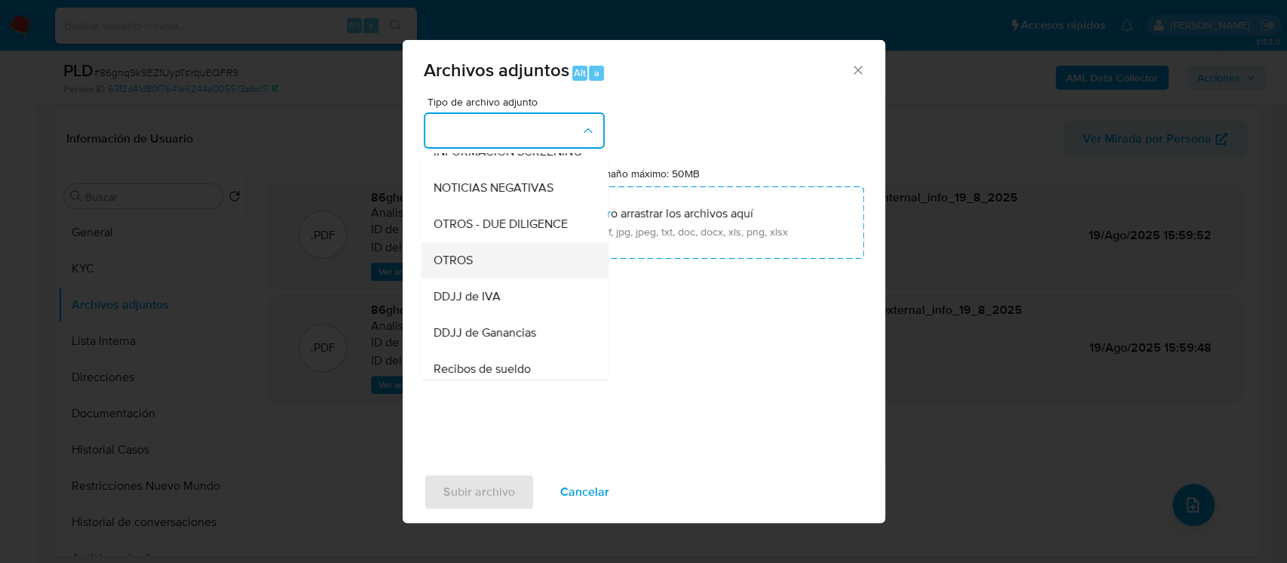
click at [511, 274] on div "OTROS" at bounding box center [510, 260] width 154 height 36
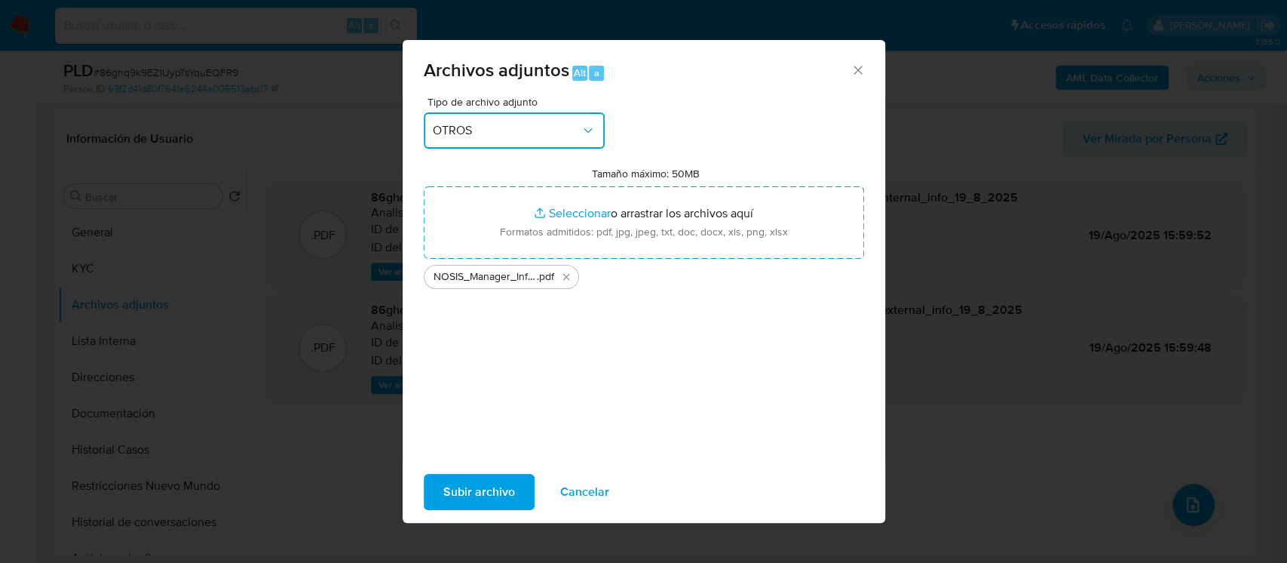
click at [525, 124] on span "OTROS" at bounding box center [507, 130] width 148 height 15
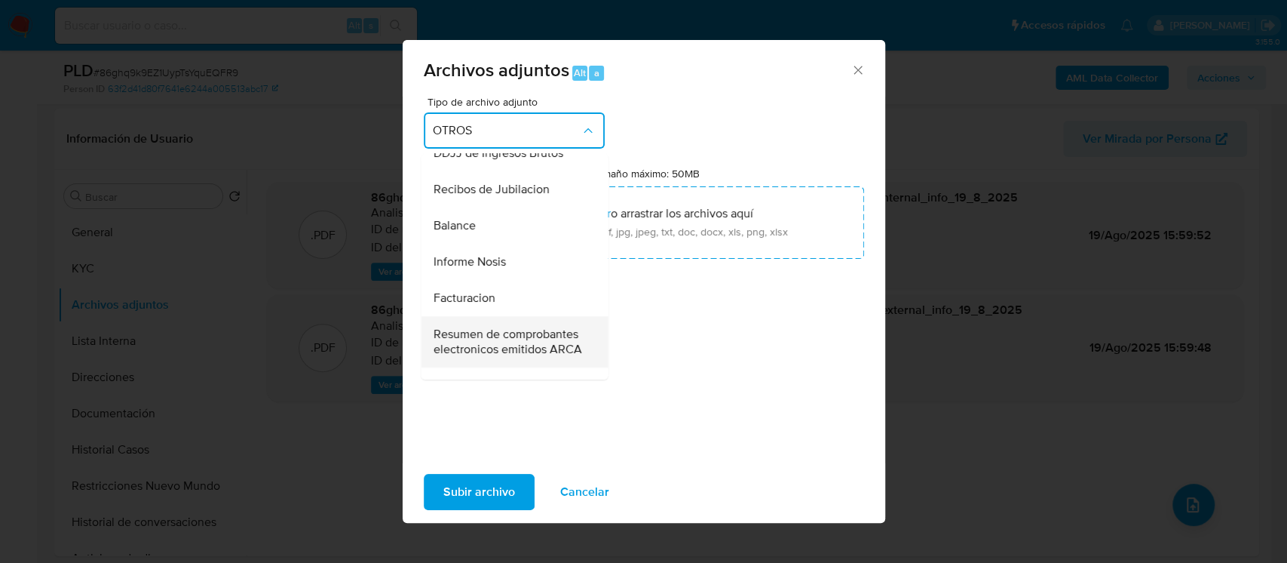
scroll to position [573, 0]
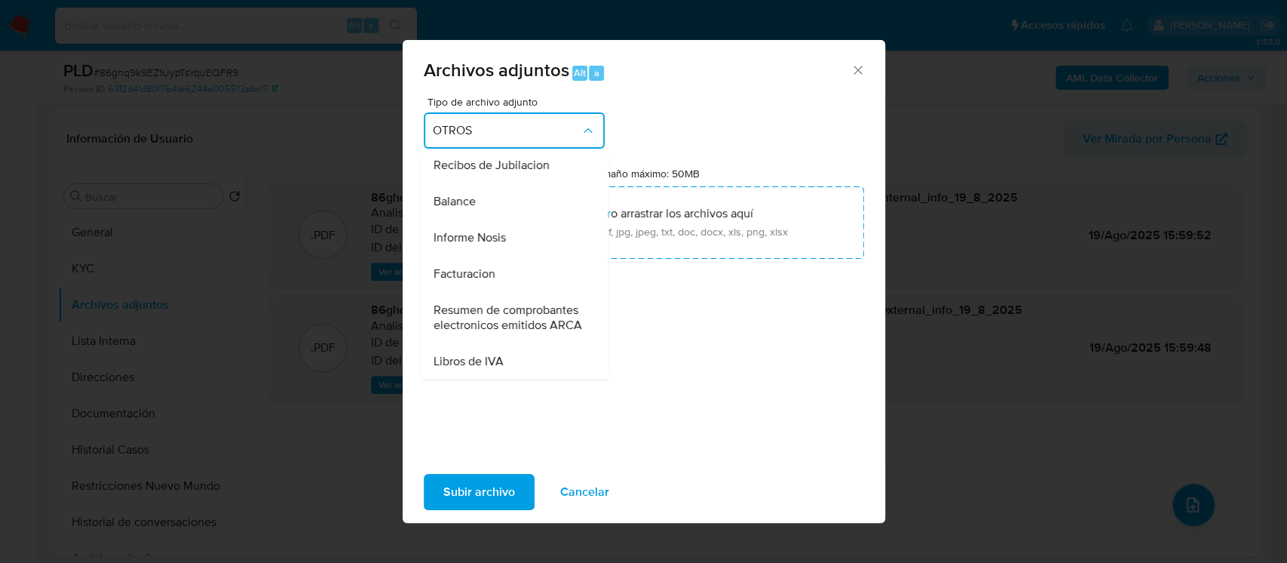
drag, startPoint x: 538, startPoint y: 219, endPoint x: 517, endPoint y: 416, distance: 197.1
click at [537, 219] on div "Informe Nosis" at bounding box center [510, 237] width 154 height 36
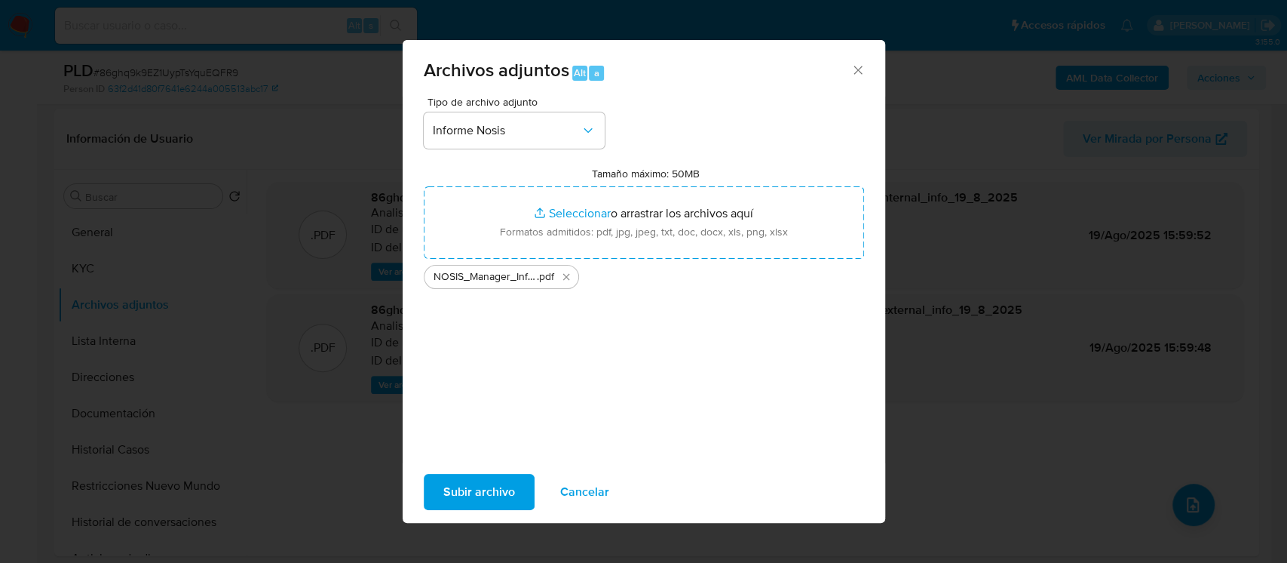
click at [495, 505] on span "Subir archivo" at bounding box center [479, 491] width 72 height 33
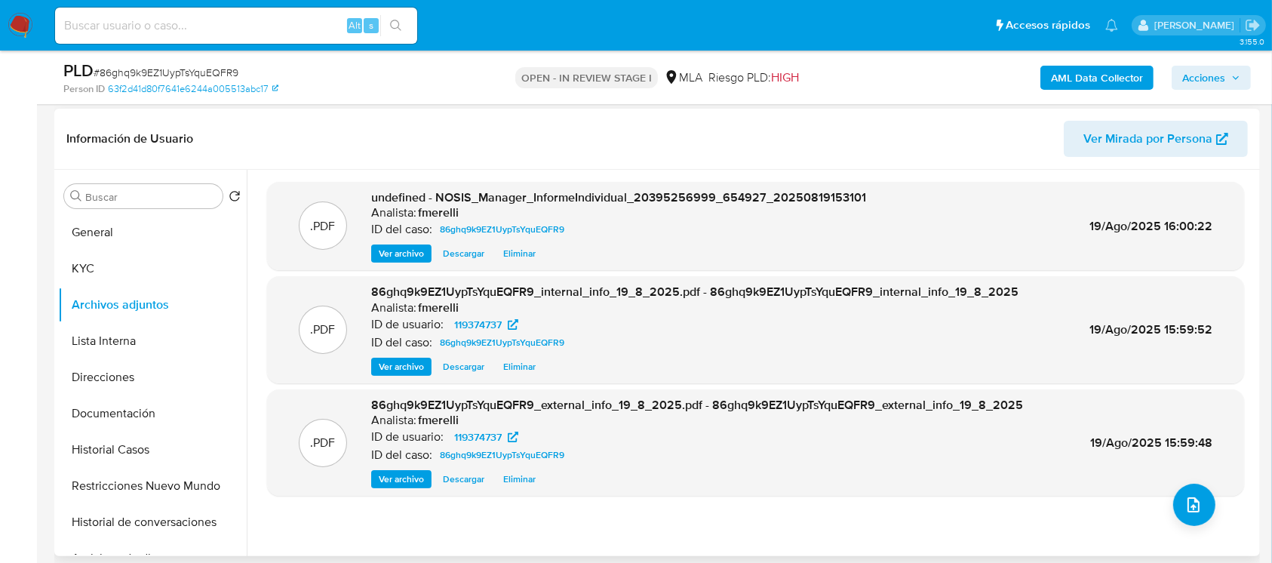
click at [413, 246] on span "Ver archivo" at bounding box center [401, 253] width 45 height 15
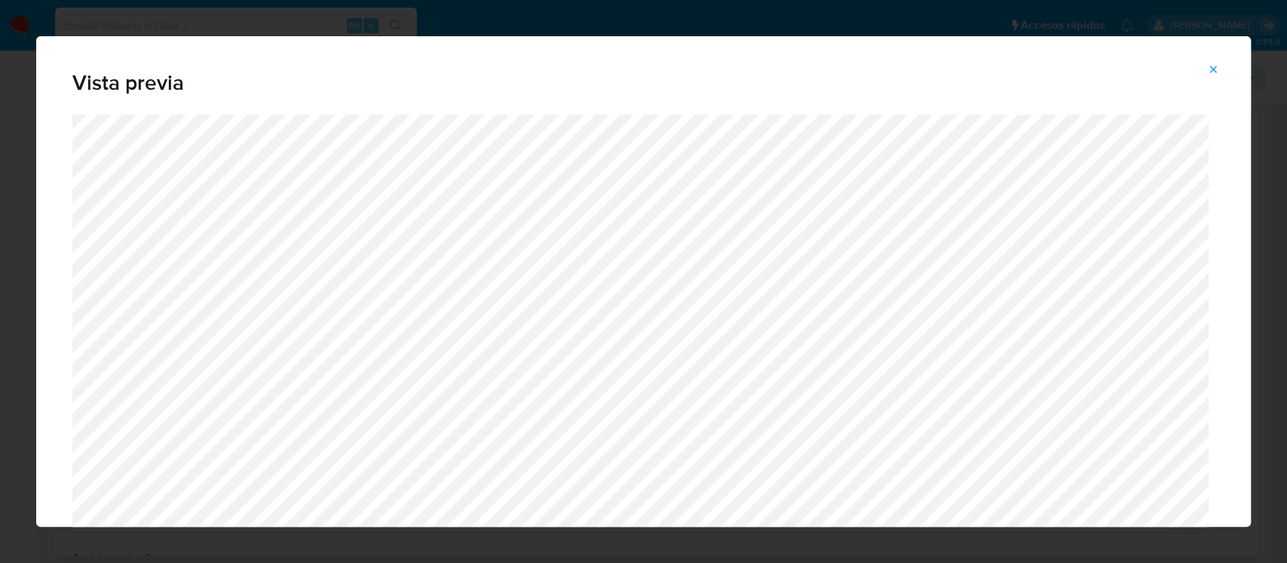
click at [1207, 67] on icon "Attachment preview" at bounding box center [1213, 69] width 12 height 12
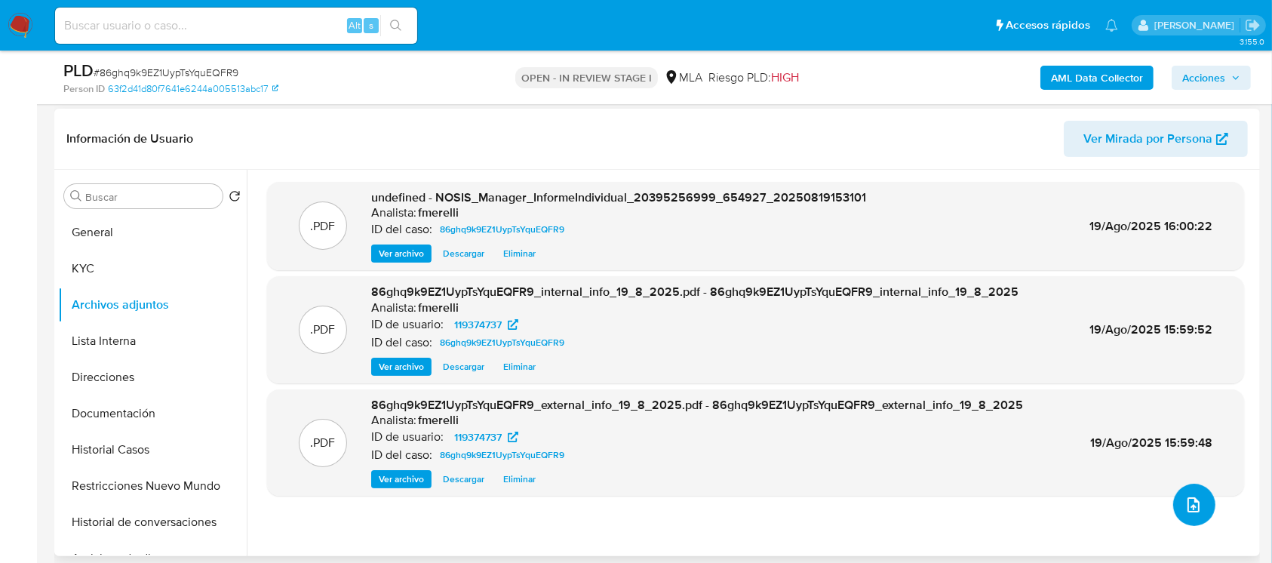
click at [1201, 511] on button "upload-file" at bounding box center [1194, 504] width 42 height 42
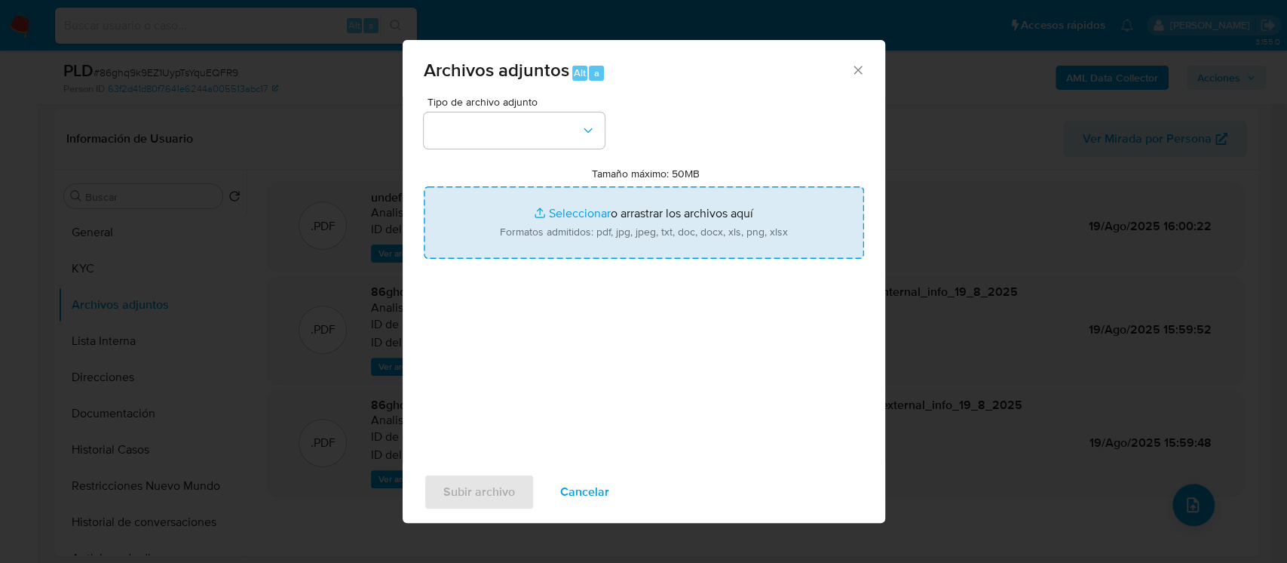
type input "C:\fakepath\Movimientos - User 119374737.xlsx"
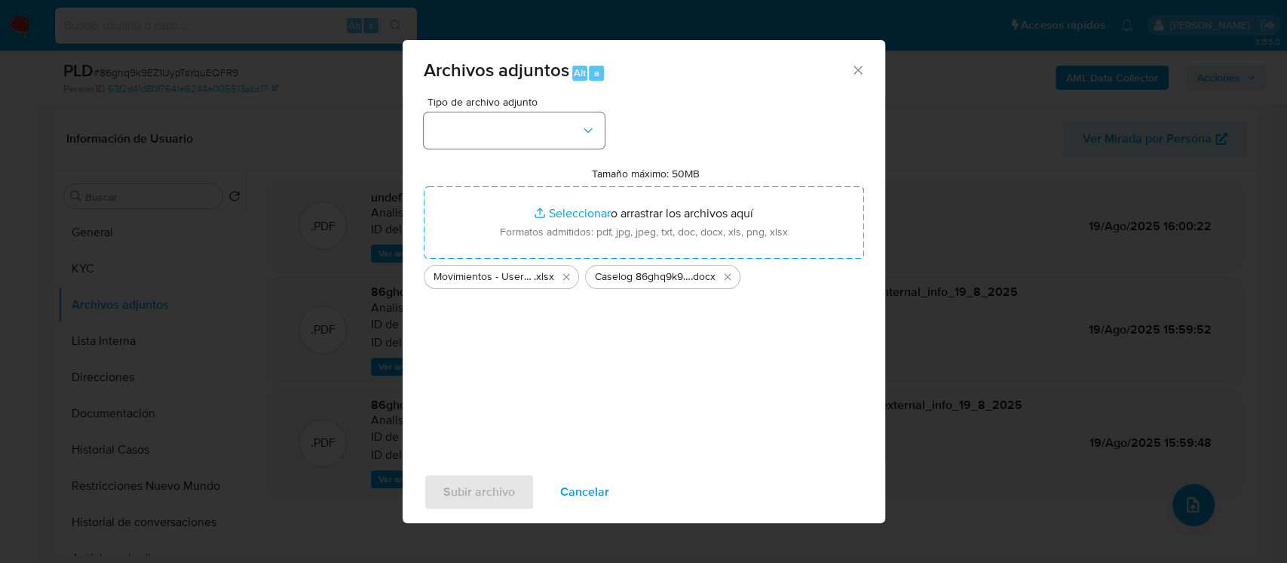
click at [513, 148] on div "Tipo de archivo adjunto Tamaño máximo: 50MB Seleccionar archivos Seleccionar o …" at bounding box center [644, 275] width 440 height 356
click at [525, 127] on button "button" at bounding box center [514, 130] width 181 height 36
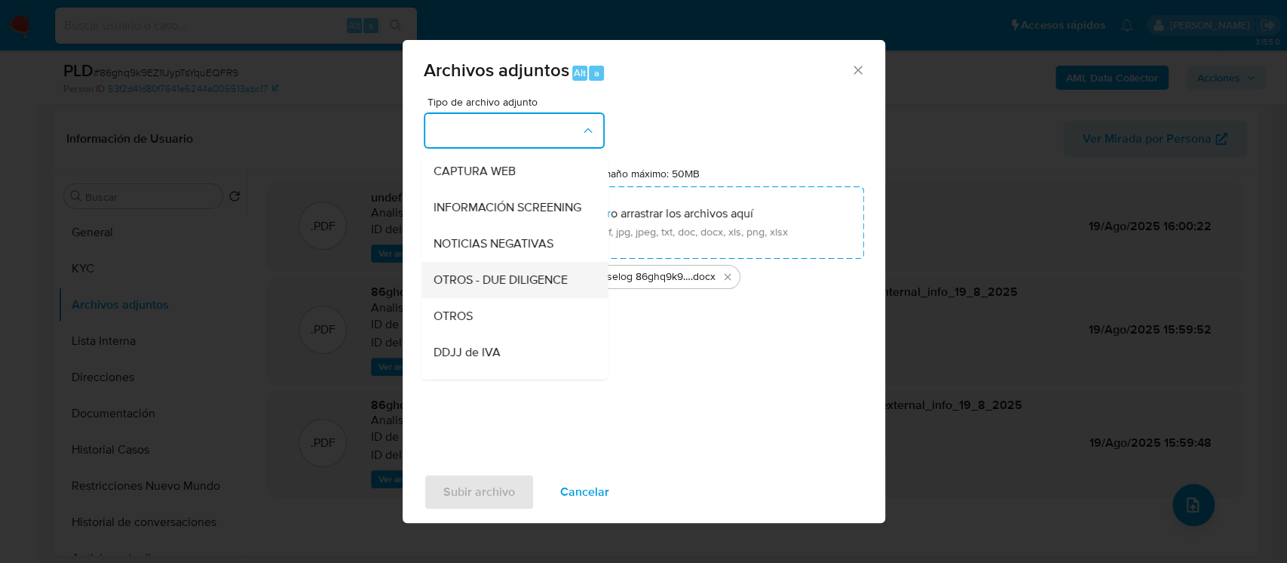
scroll to position [201, 0]
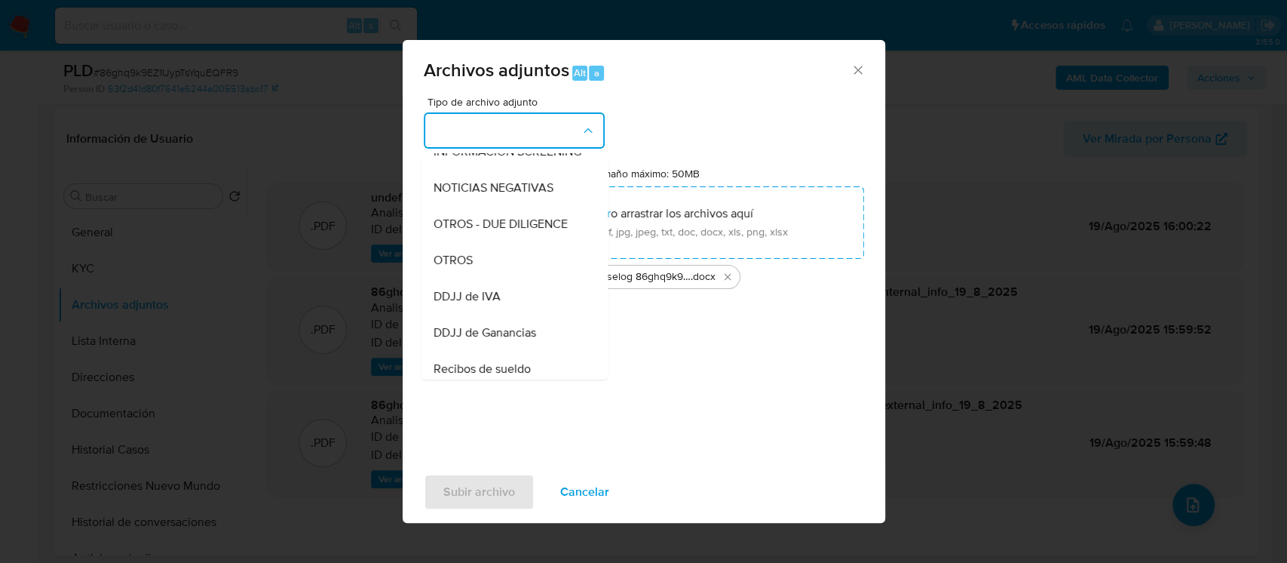
click at [502, 270] on div "OTROS" at bounding box center [510, 260] width 154 height 36
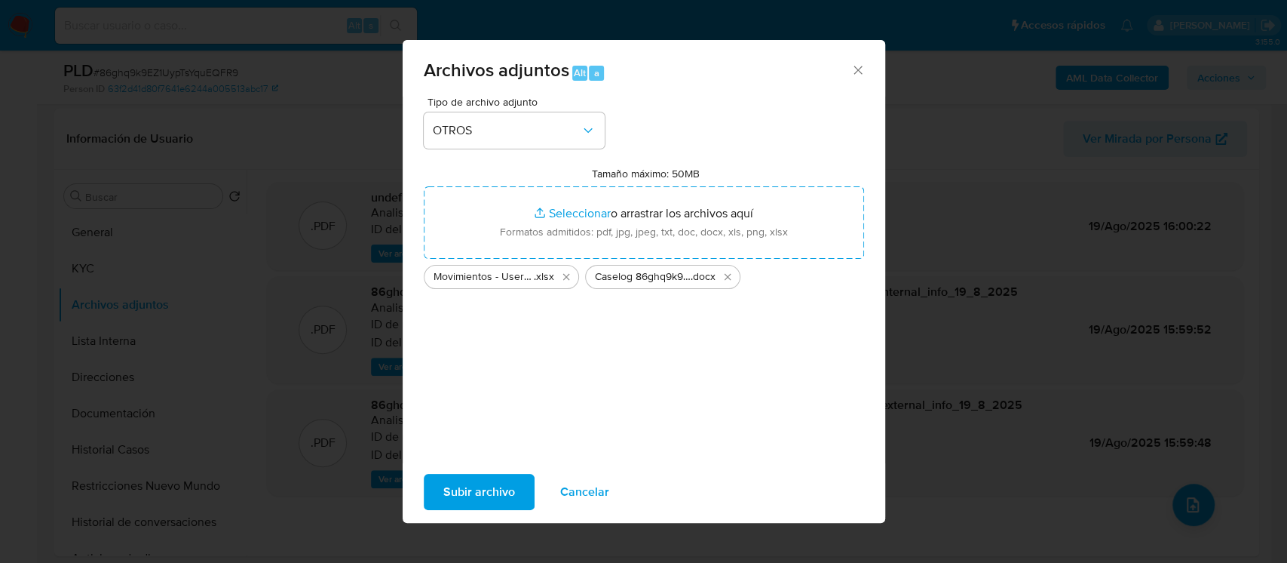
click at [502, 485] on span "Subir archivo" at bounding box center [479, 491] width 72 height 33
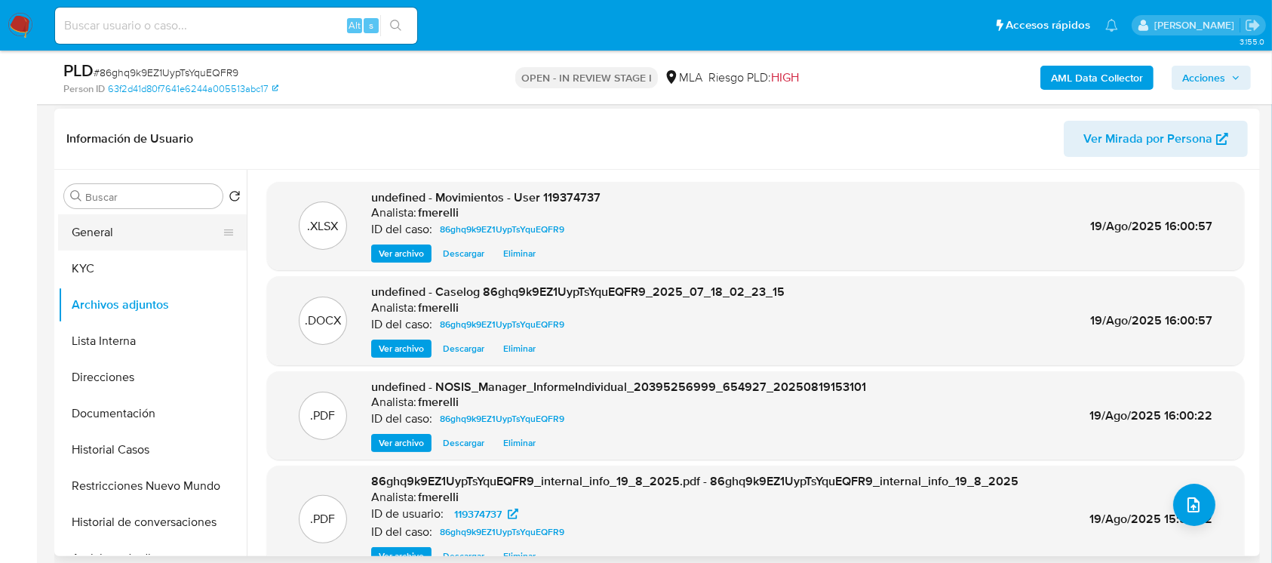
click at [87, 225] on button "General" at bounding box center [146, 232] width 176 height 36
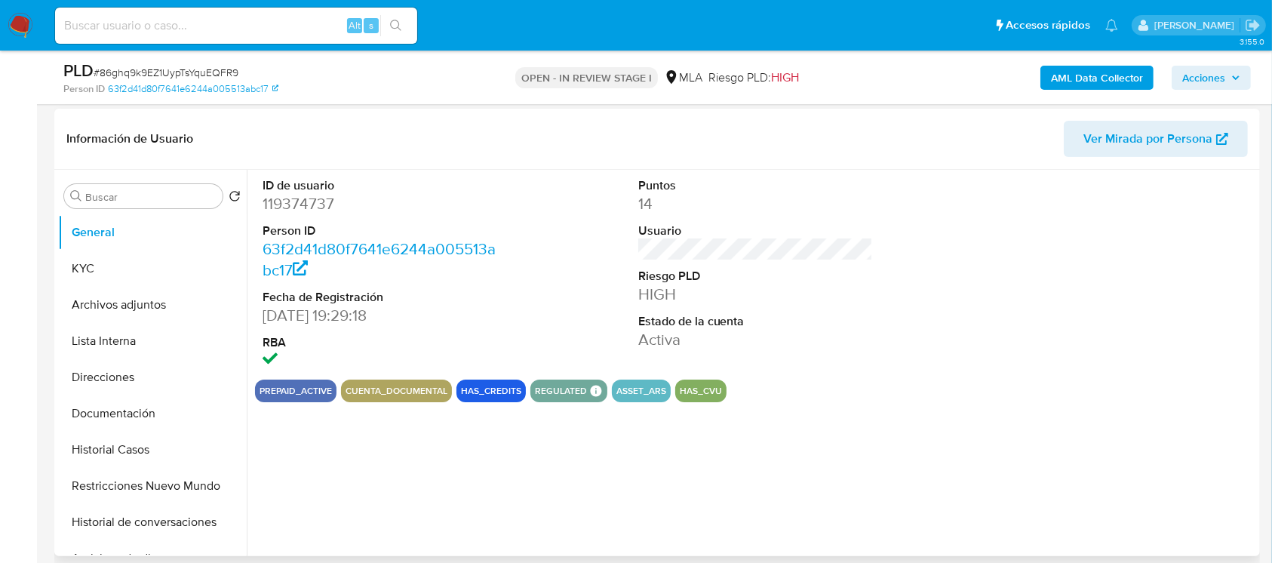
click at [285, 206] on dd "119374737" at bounding box center [379, 203] width 235 height 21
copy dd "119374737"
click at [153, 302] on button "Archivos adjuntos" at bounding box center [146, 305] width 176 height 36
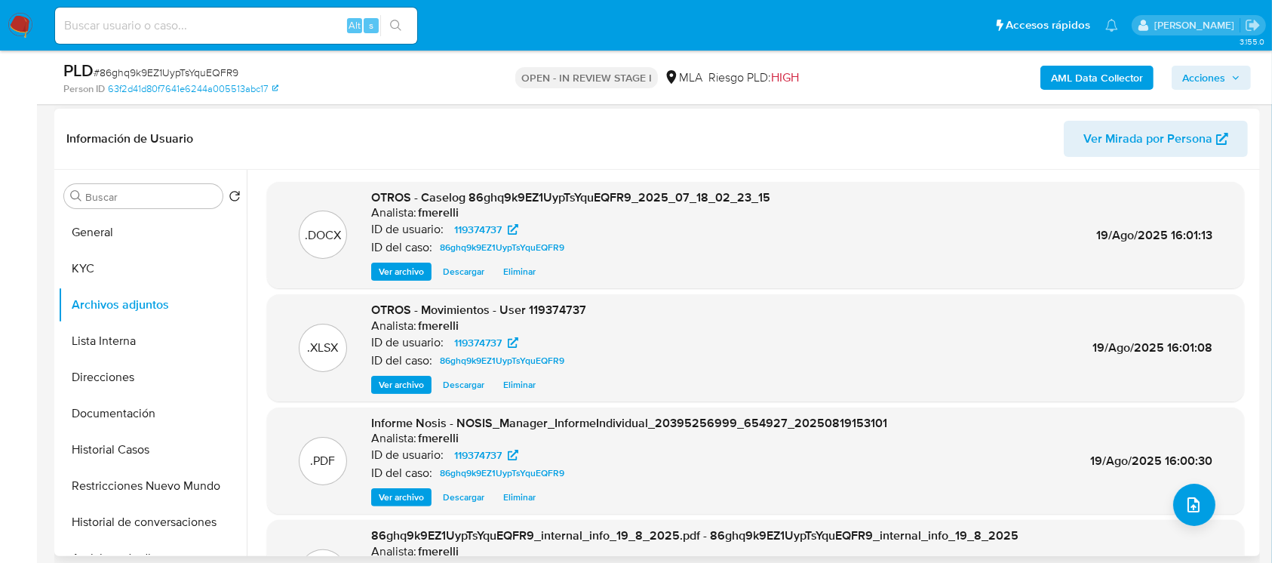
click at [419, 266] on span "Ver archivo" at bounding box center [401, 271] width 45 height 15
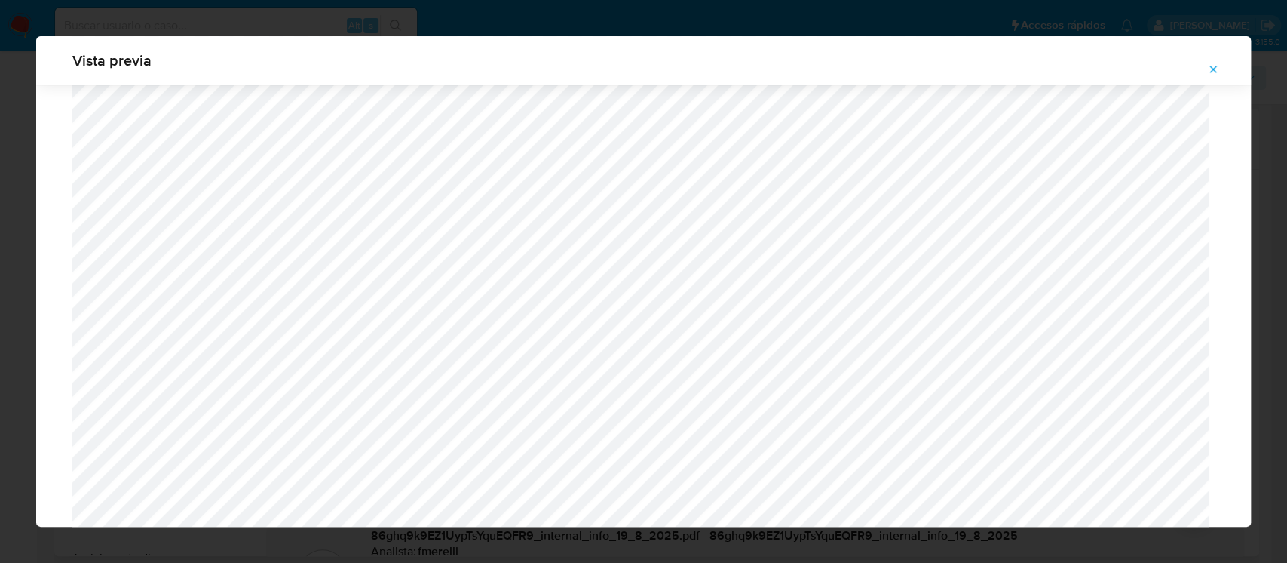
scroll to position [1472, 0]
click at [1216, 73] on icon "Attachment preview" at bounding box center [1213, 69] width 12 height 12
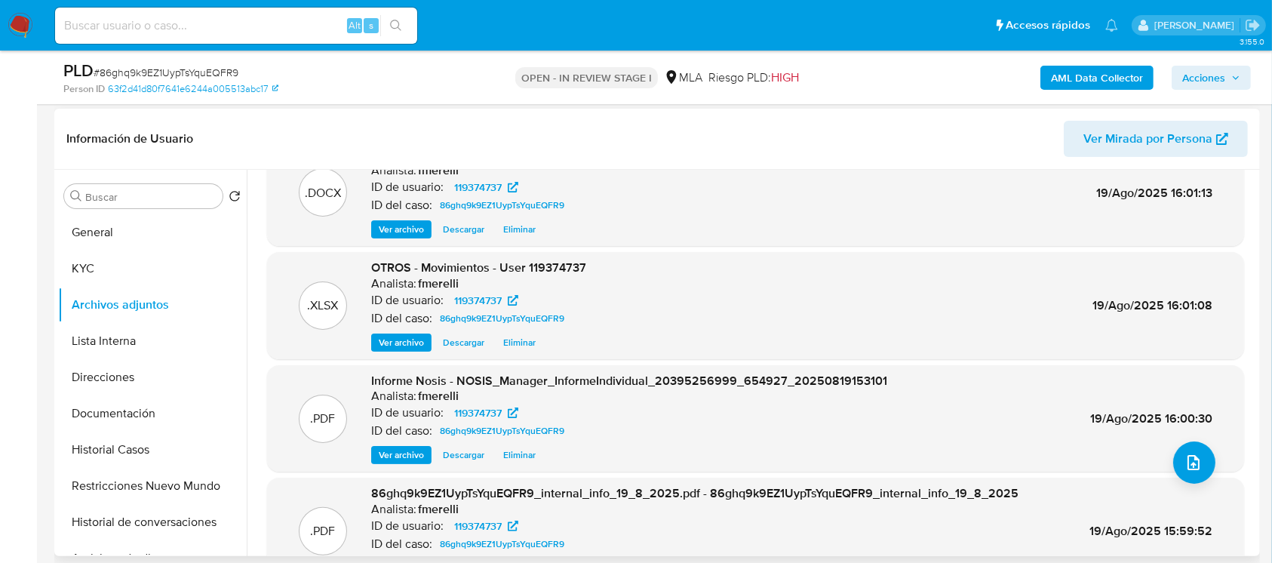
scroll to position [127, 0]
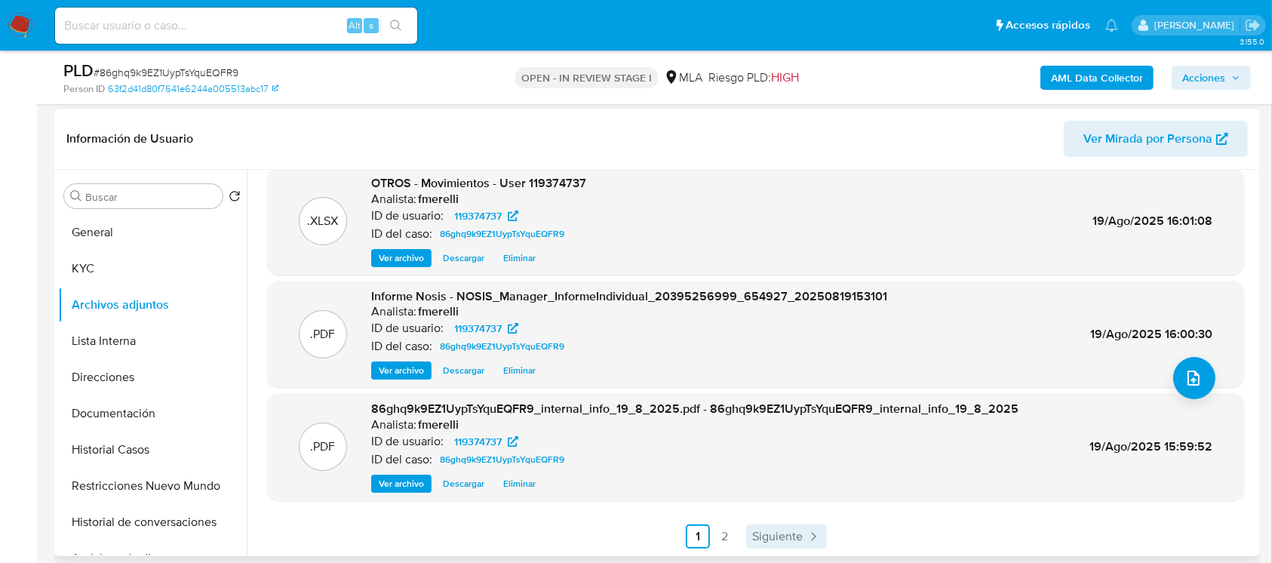
click at [786, 536] on span "Siguiente" at bounding box center [777, 536] width 51 height 12
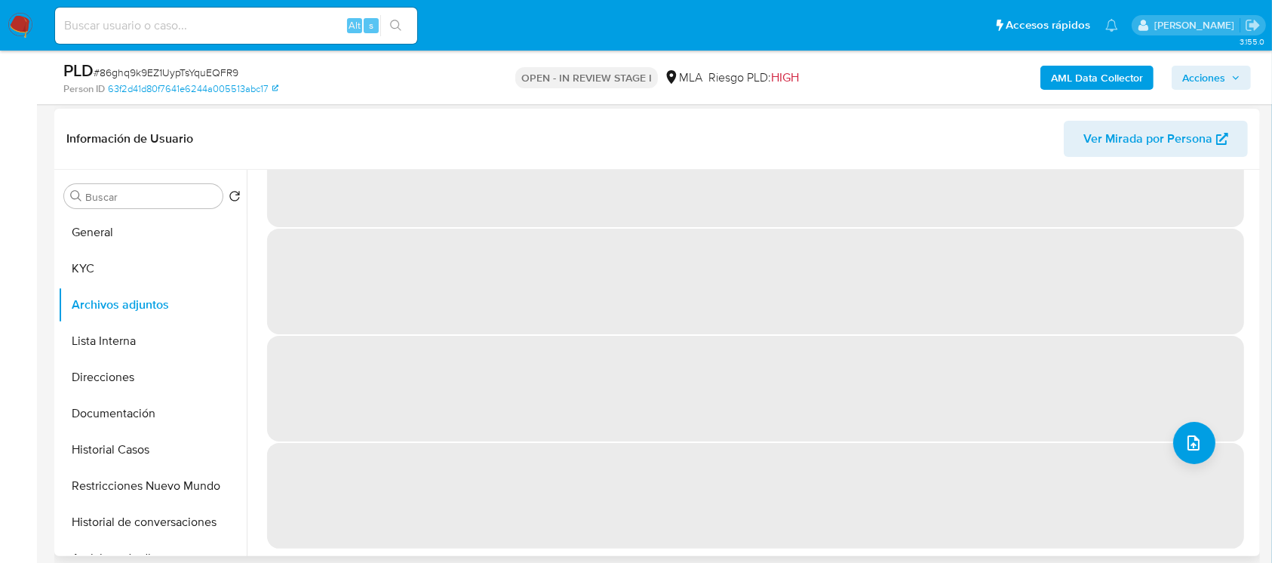
scroll to position [0, 0]
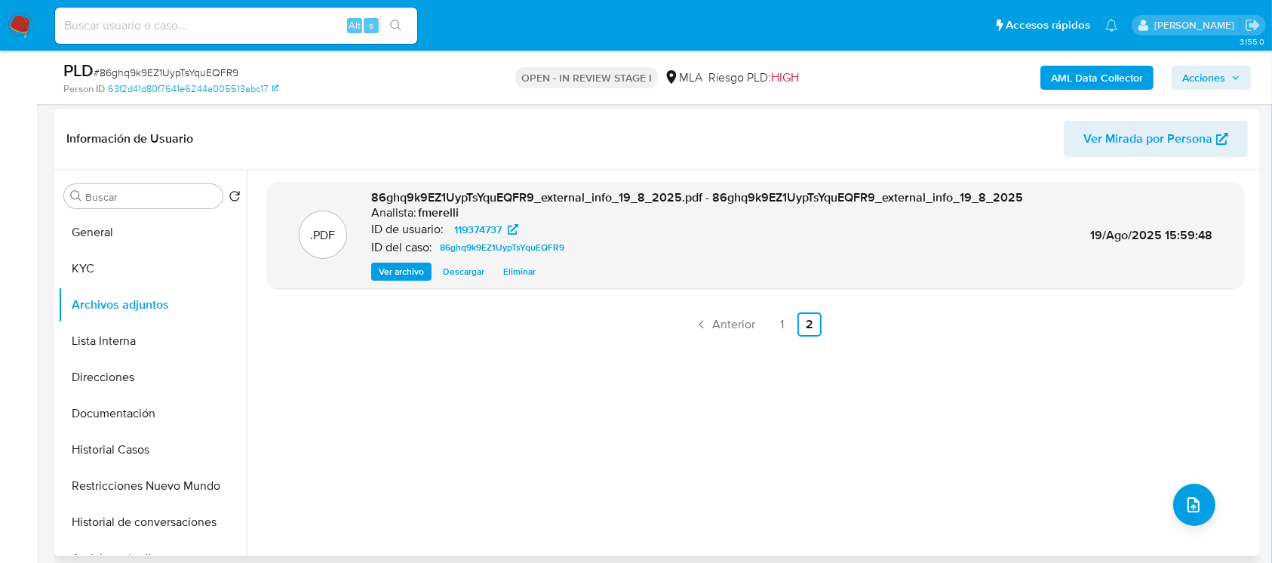
click at [342, 399] on div ".PDF 86ghq9k9EZ1UypTsYquEQFR9_external_info_19_8_2025.pdf - 86ghq9k9EZ1UypTsYqu…" at bounding box center [755, 363] width 977 height 362
click at [175, 344] on button "Lista Interna" at bounding box center [146, 341] width 176 height 36
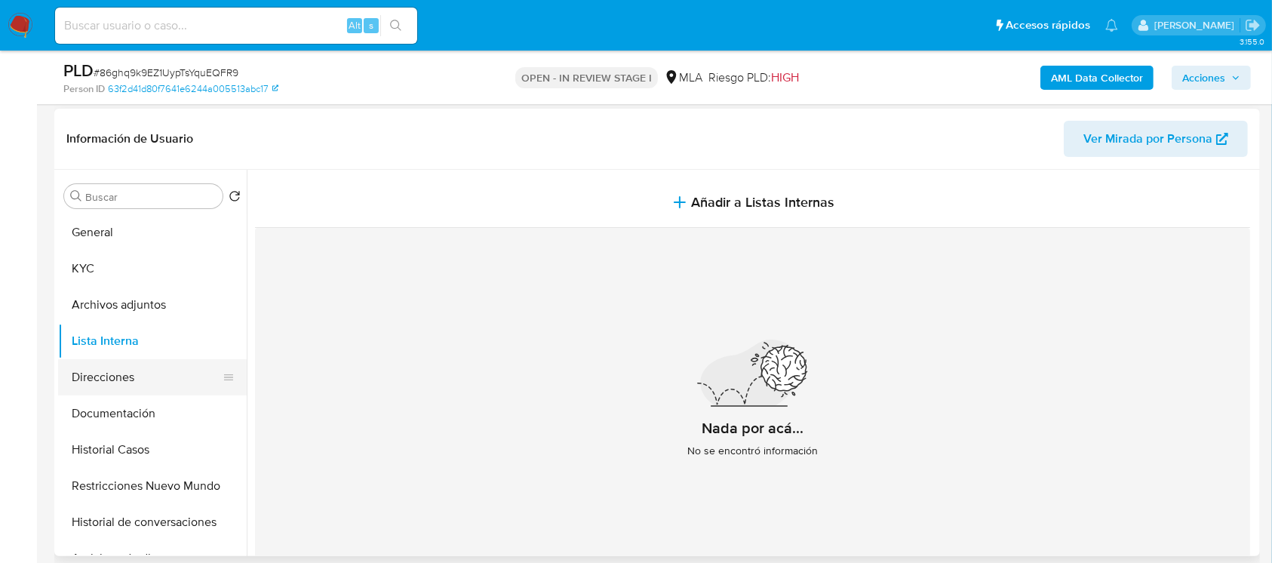
click at [165, 364] on button "Direcciones" at bounding box center [146, 377] width 176 height 36
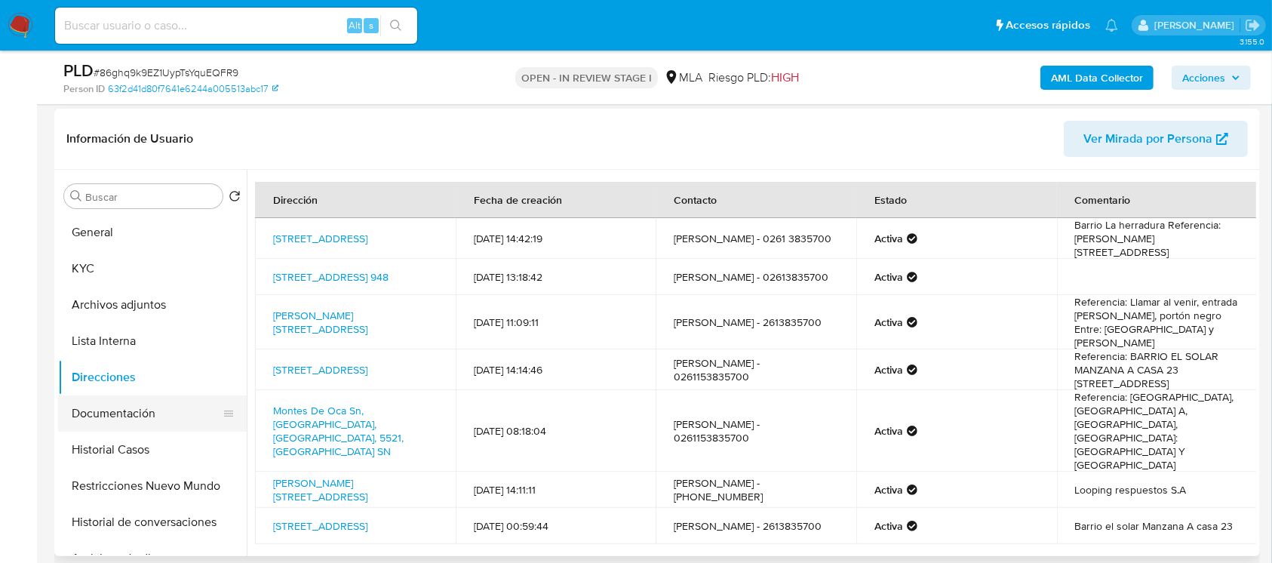
click at [145, 407] on button "Documentación" at bounding box center [146, 413] width 176 height 36
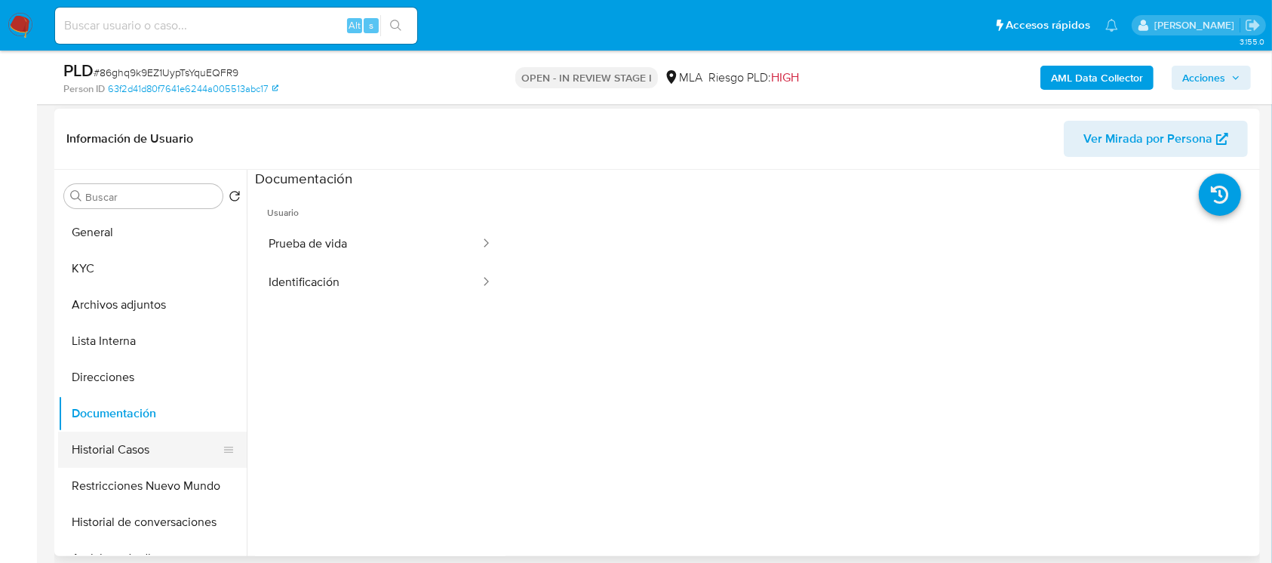
click at [169, 440] on button "Historial Casos" at bounding box center [146, 449] width 176 height 36
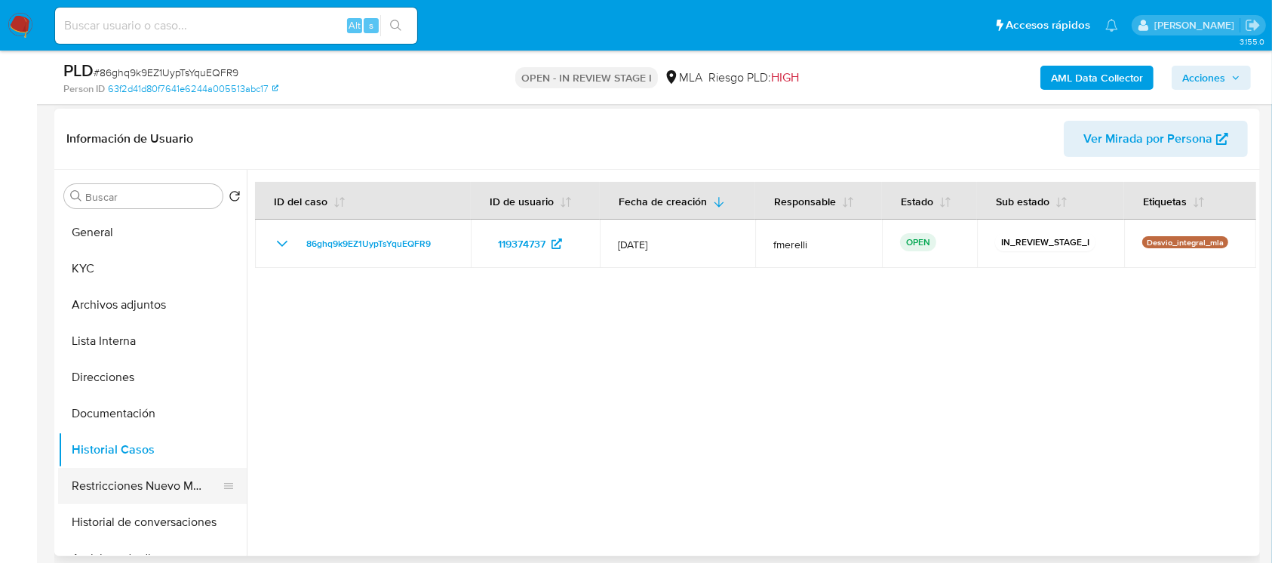
click at [157, 486] on button "Restricciones Nuevo Mundo" at bounding box center [146, 486] width 176 height 36
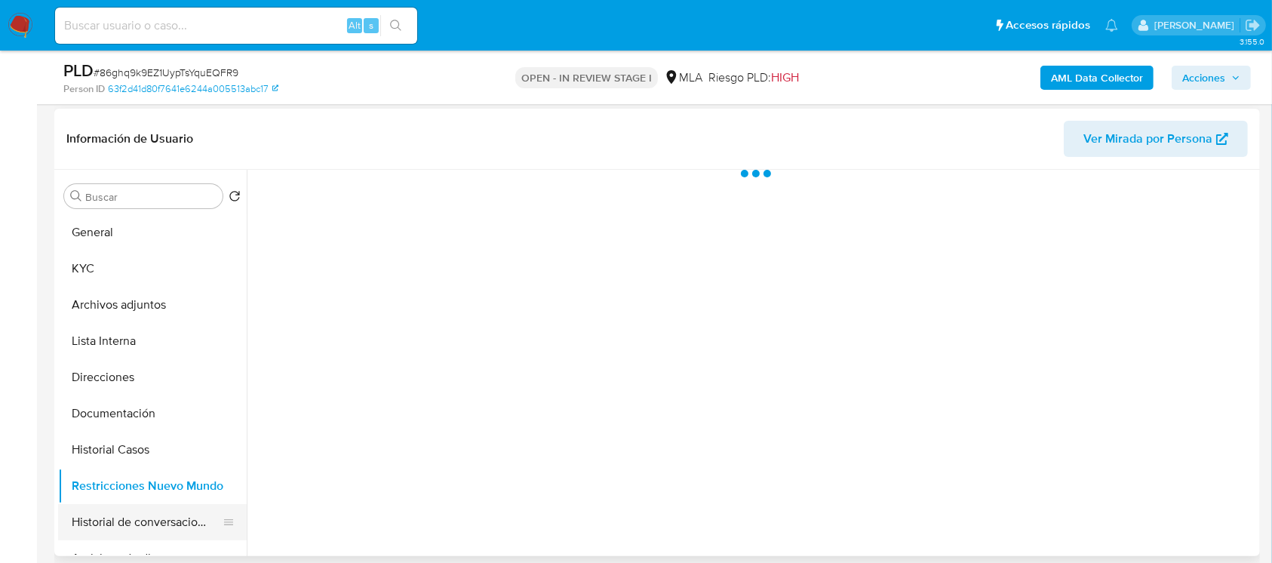
scroll to position [100, 0]
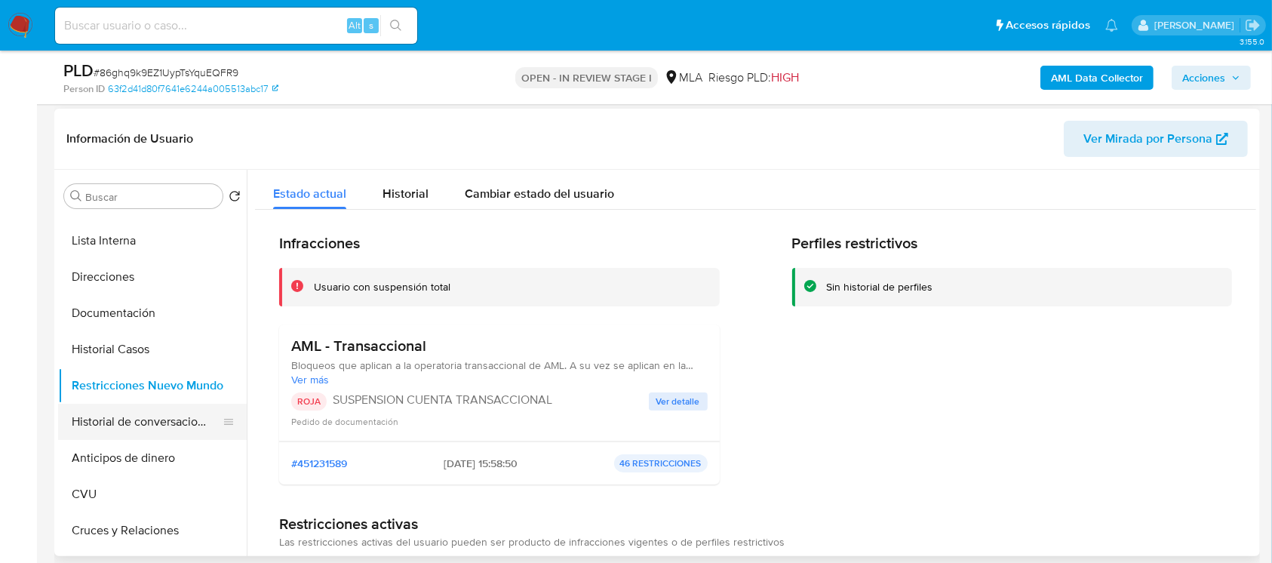
click at [146, 419] on button "Historial de conversaciones" at bounding box center [146, 421] width 176 height 36
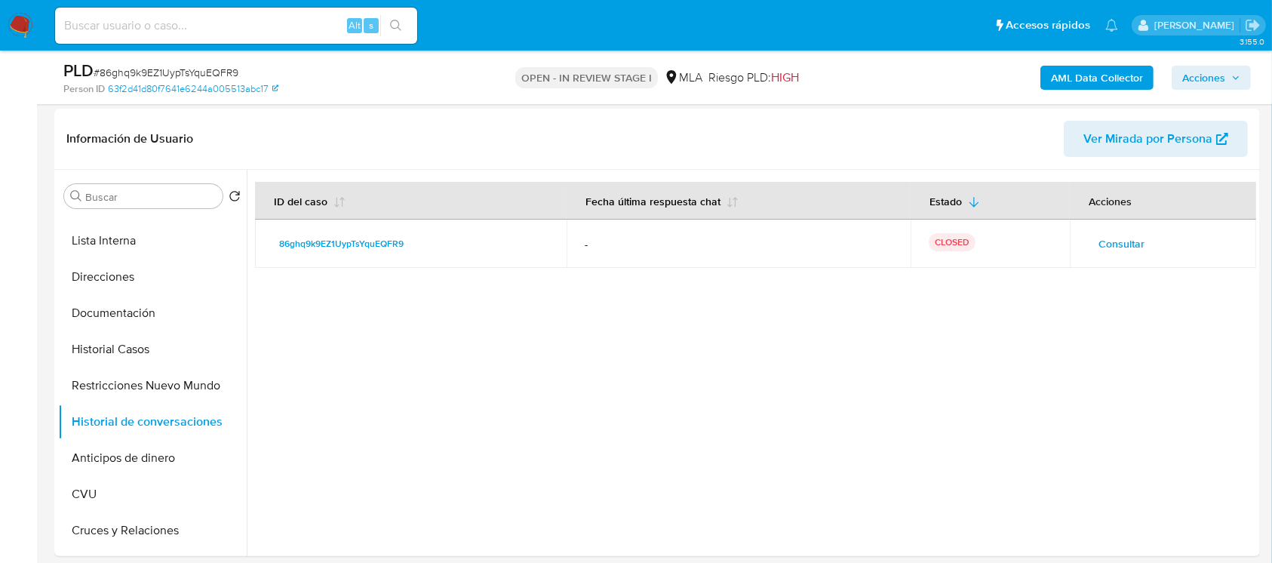
click at [1204, 76] on span "Acciones" at bounding box center [1203, 78] width 43 height 24
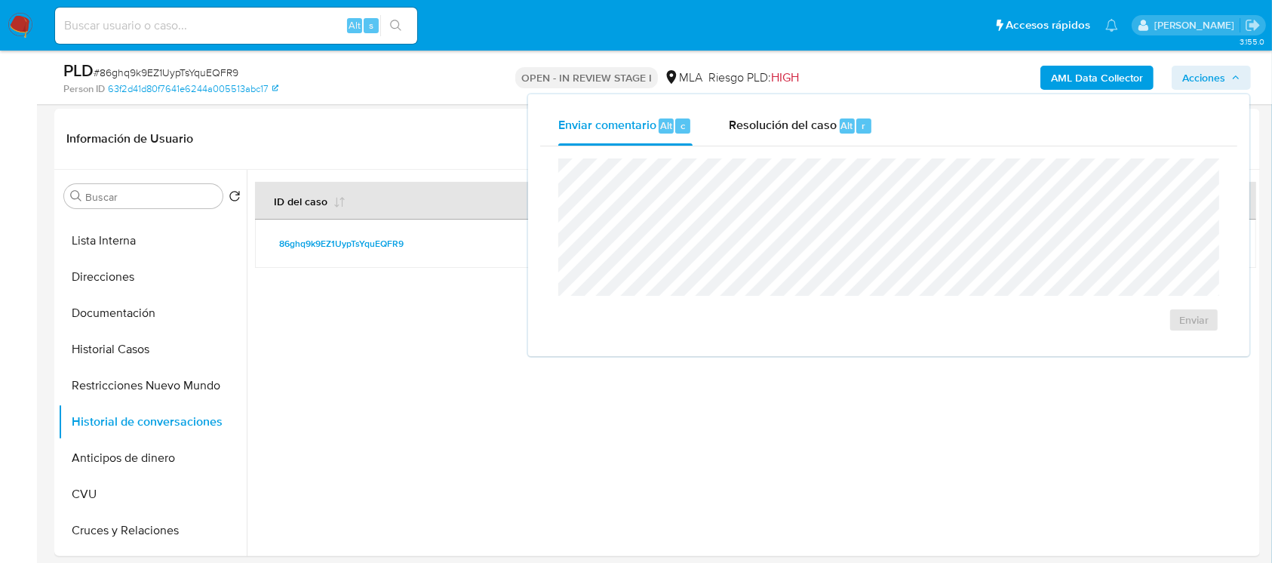
click at [818, 146] on div "Enviar" at bounding box center [888, 245] width 697 height 198
click at [828, 130] on span "Resolución del caso" at bounding box center [783, 124] width 108 height 17
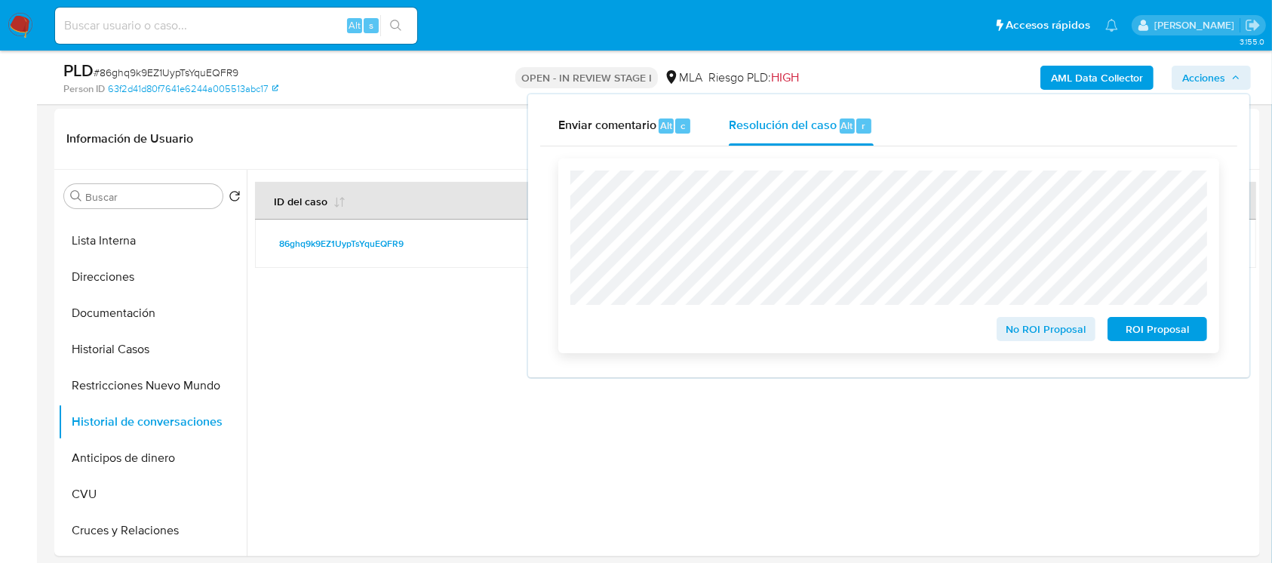
click at [1152, 332] on span "ROI Proposal" at bounding box center [1157, 328] width 78 height 21
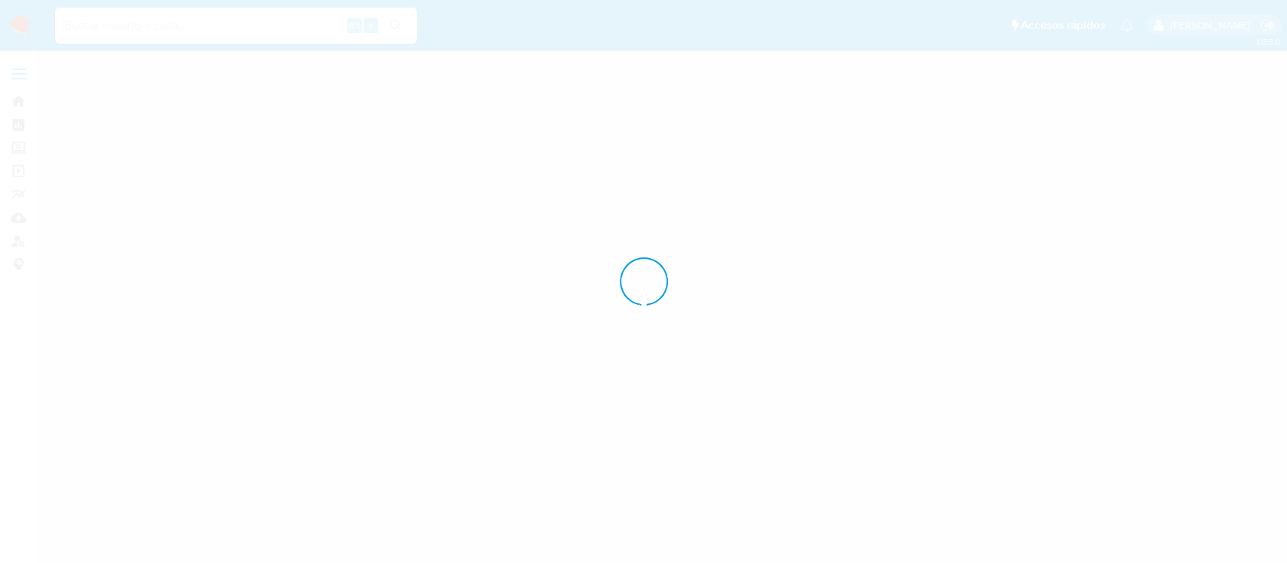
drag, startPoint x: 153, startPoint y: 31, endPoint x: 139, endPoint y: 28, distance: 14.6
click at [153, 30] on div at bounding box center [643, 281] width 1287 height 563
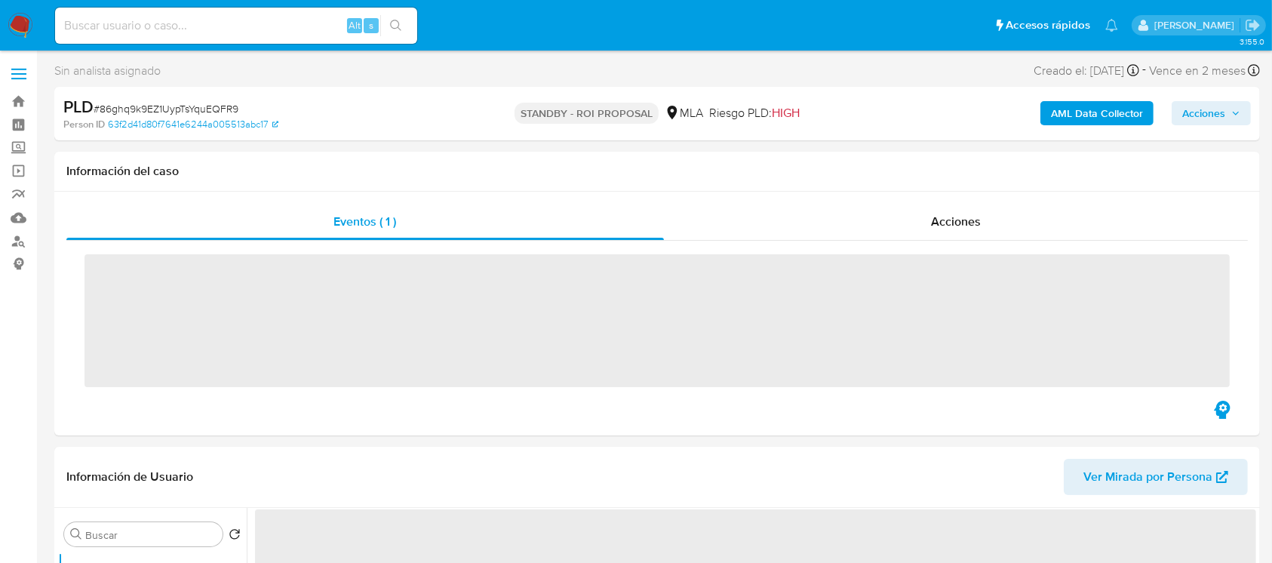
click at [147, 33] on input at bounding box center [236, 26] width 362 height 20
paste input "wwH9OEWGpFOdtE50IxAbu5dz"
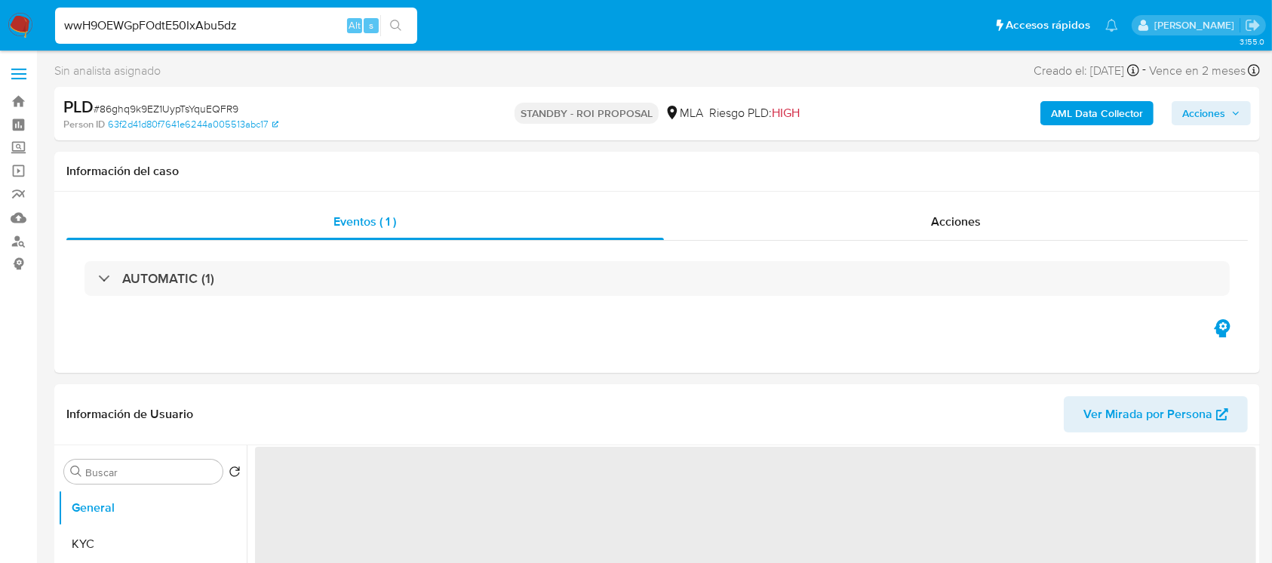
type input "wwH9OEWGpFOdtE50IxAbu5dz"
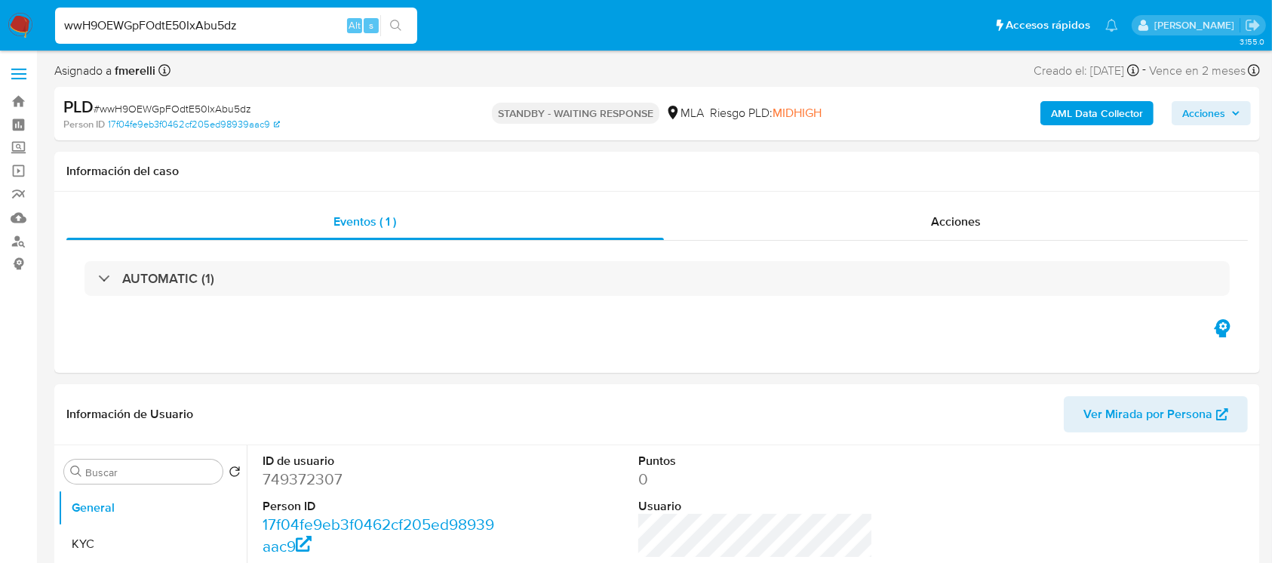
click at [299, 35] on div "wwH9OEWGpFOdtE50IxAbu5dz Alt s" at bounding box center [236, 26] width 362 height 36
select select "10"
click at [302, 32] on input "wwH9OEWGpFOdtE50IxAbu5dz" at bounding box center [236, 26] width 362 height 20
paste input "TVxntGg9x2ehRPheY4qakX34"
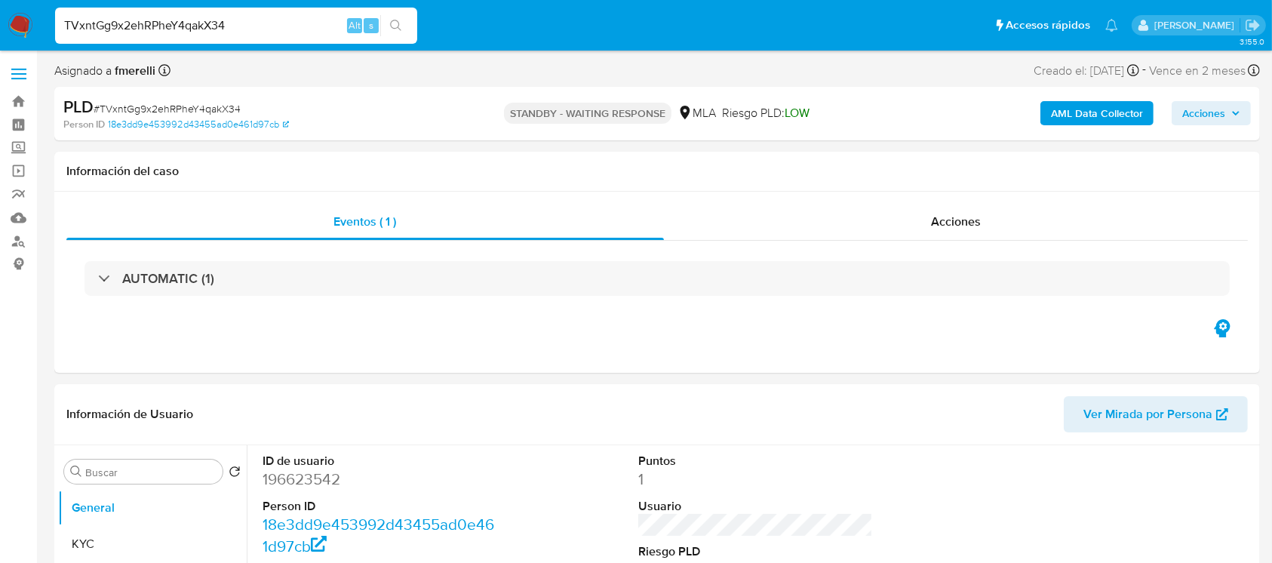
click at [282, 31] on input "TVxntGg9x2ehRPheY4qakX34" at bounding box center [236, 26] width 362 height 20
paste input "MlmMbpsCRzaTNXPAxizlgKQk"
type input "MlmMbpsCRzaTNXPAxizlgKQk"
select select "10"
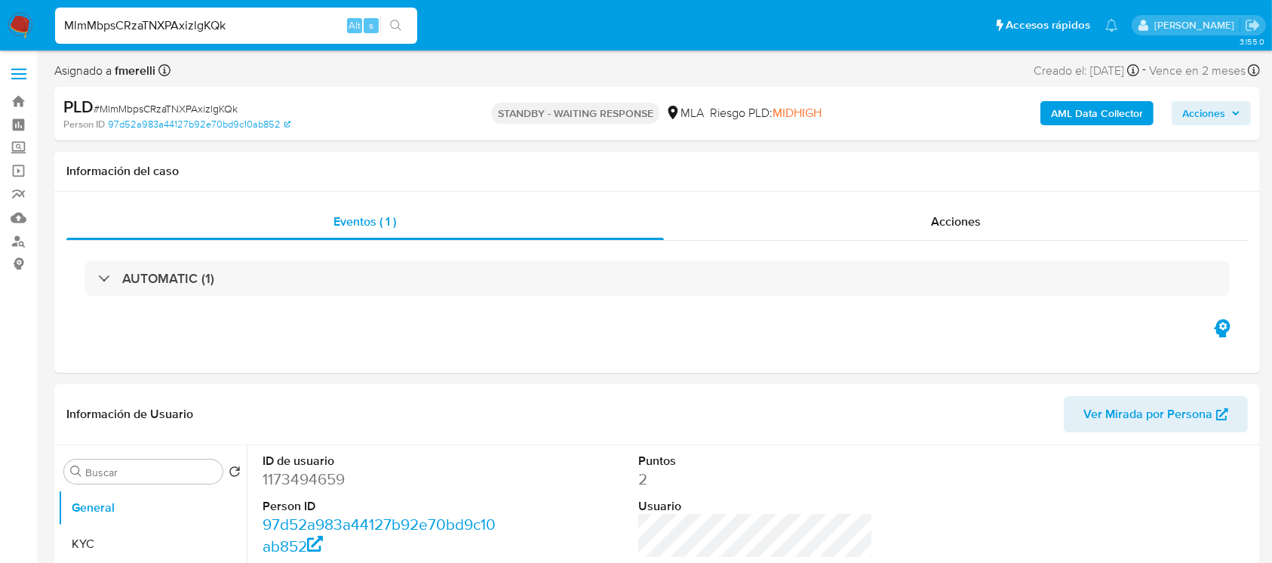
click at [305, 33] on input "MlmMbpsCRzaTNXPAxizlgKQk" at bounding box center [236, 26] width 362 height 20
select select "10"
click at [305, 33] on input "MlmMbpsCRzaTNXPAxizlgKQk" at bounding box center [236, 26] width 362 height 20
paste input "inoJw8a7apjO9GonYjnFn7Uc"
type input "inoJw8a7apjO9GonYjnFn7Uc"
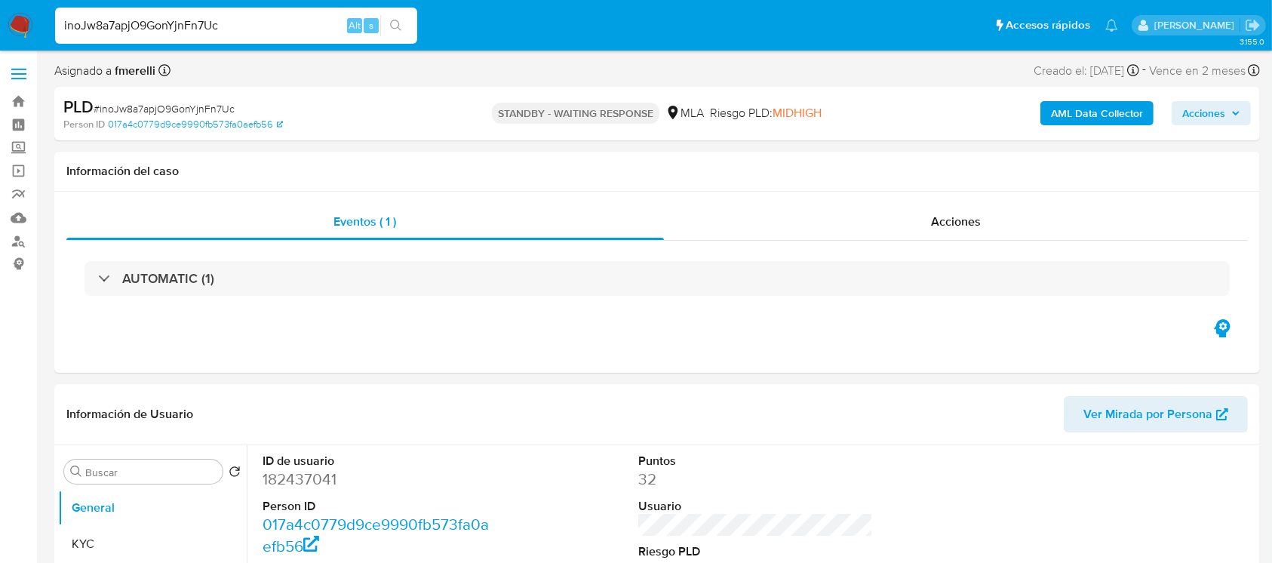
click at [313, 21] on input "inoJw8a7apjO9GonYjnFn7Uc" at bounding box center [236, 26] width 362 height 20
select select "10"
paste input "RgQHM4btjH8jUD9sBRMI9mTd"
type input "RgQHM4btjH8jUD9sBRMI9mTd"
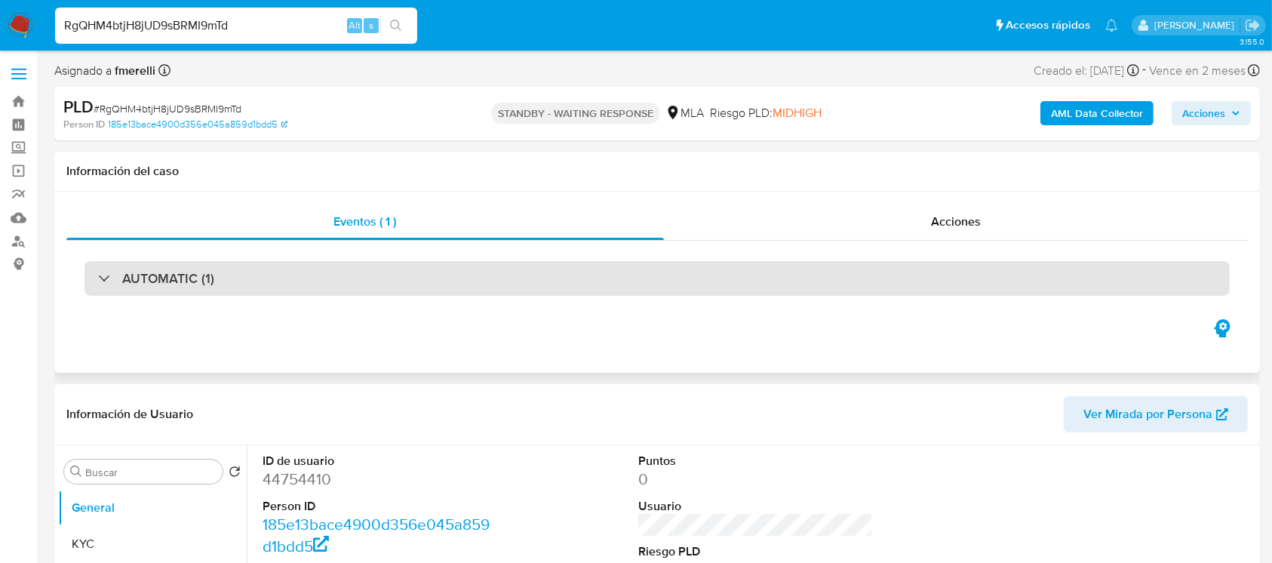
select select "10"
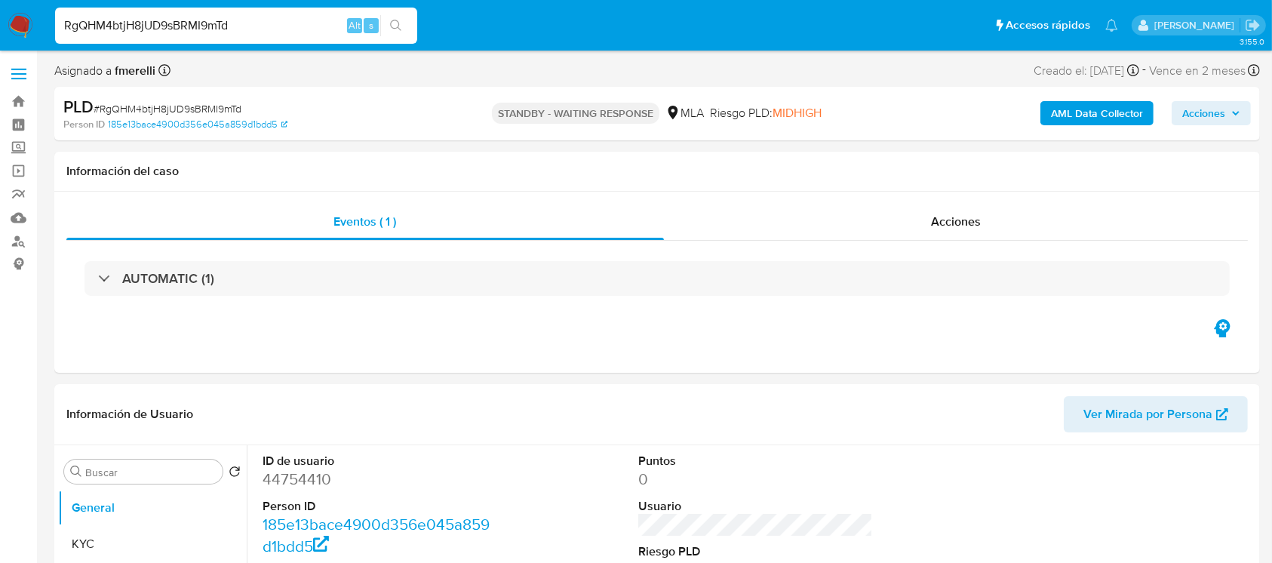
click at [313, 28] on input "RgQHM4btjH8jUD9sBRMI9mTd" at bounding box center [236, 26] width 362 height 20
paste input "DMfASEH8jmO9HJK9ubjvv2dI"
click at [287, 27] on input "DMfASEH8jmO9HJK9ubjvv2dI" at bounding box center [236, 26] width 362 height 20
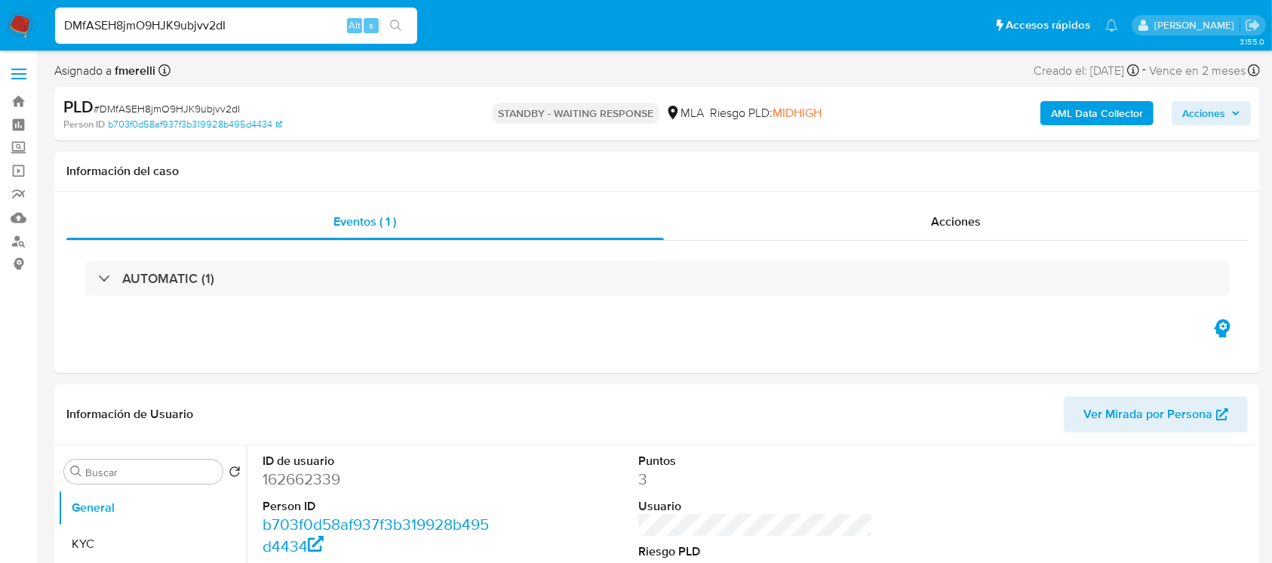
paste input "KfueDQGKZwkS0H21MSZBuVax"
type input "KfueDQGKZwkS0H21MSZBuVax"
select select "10"
type input "KfueDQGKZwkS0H21MSZBuVax"
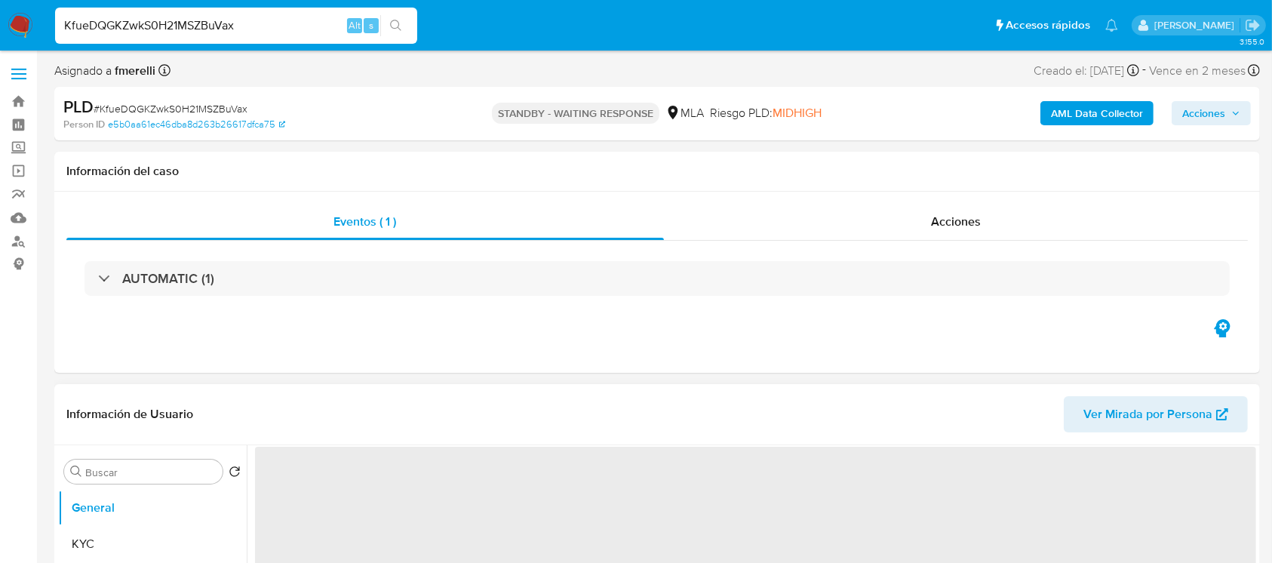
select select "10"
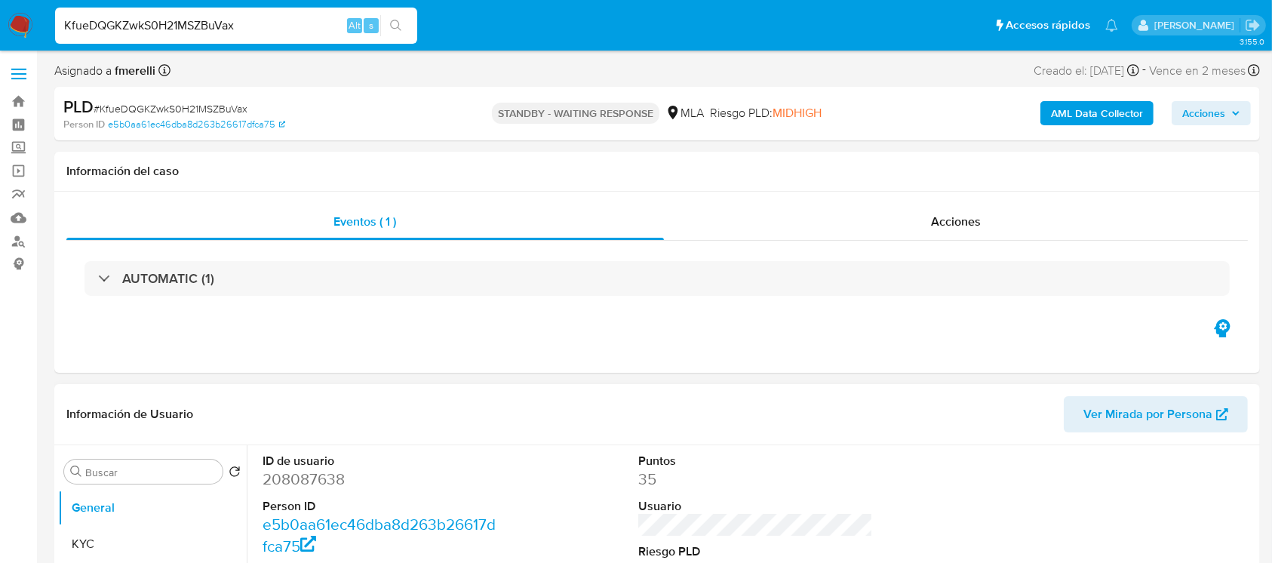
click at [293, 30] on input "KfueDQGKZwkS0H21MSZBuVax" at bounding box center [236, 26] width 362 height 20
paste input "G79FlqTBaXhuBWZM7SyjJeX8"
type input "G79FlqTBaXhuBWZM7SyjJeX8"
select select "10"
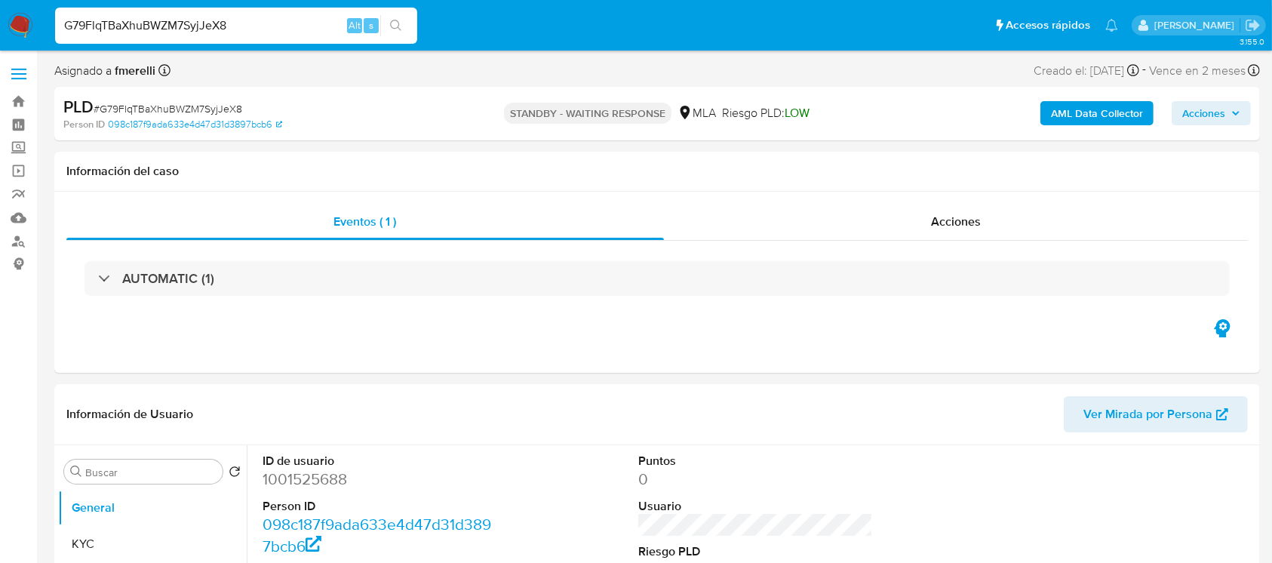
click at [299, 32] on input "G79FlqTBaXhuBWZM7SyjJeX8" at bounding box center [236, 26] width 362 height 20
paste input "X0Uphh5k4pthfSptaviaeH6F"
type input "X0Uphh5k4pthfSptaviaeH6F"
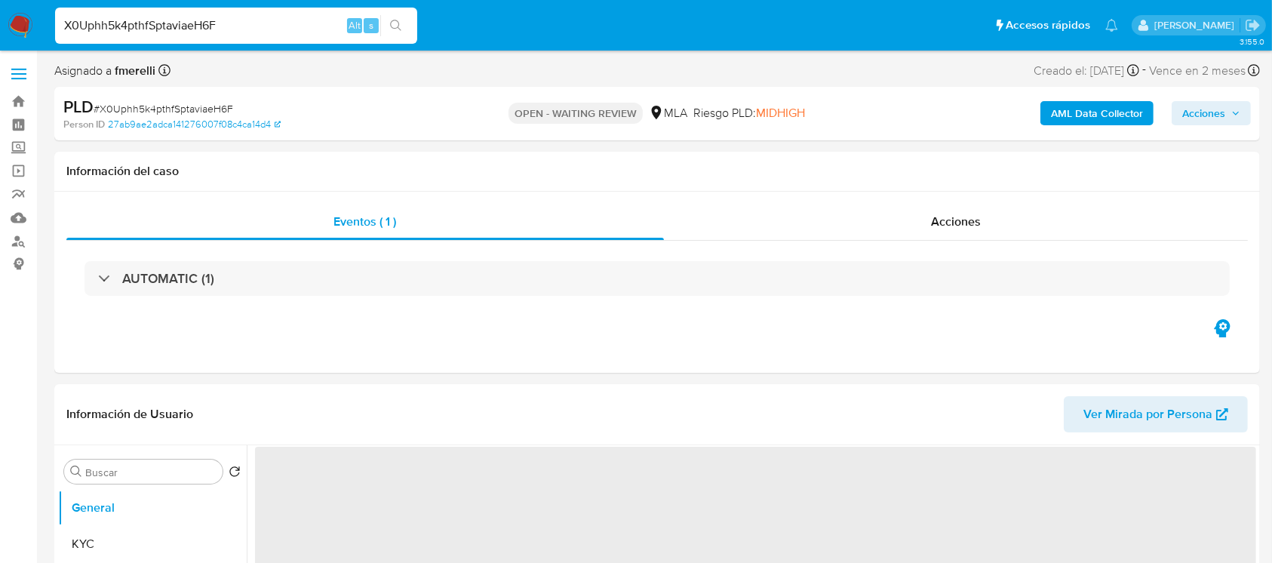
select select "10"
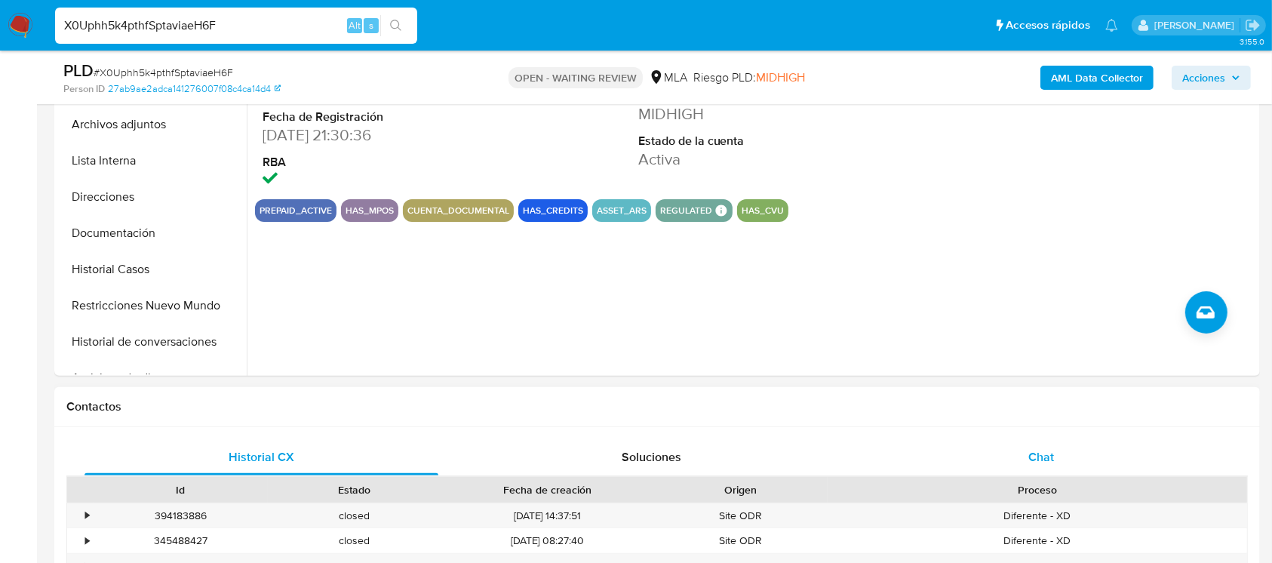
click at [1005, 445] on div "Chat" at bounding box center [1041, 457] width 354 height 36
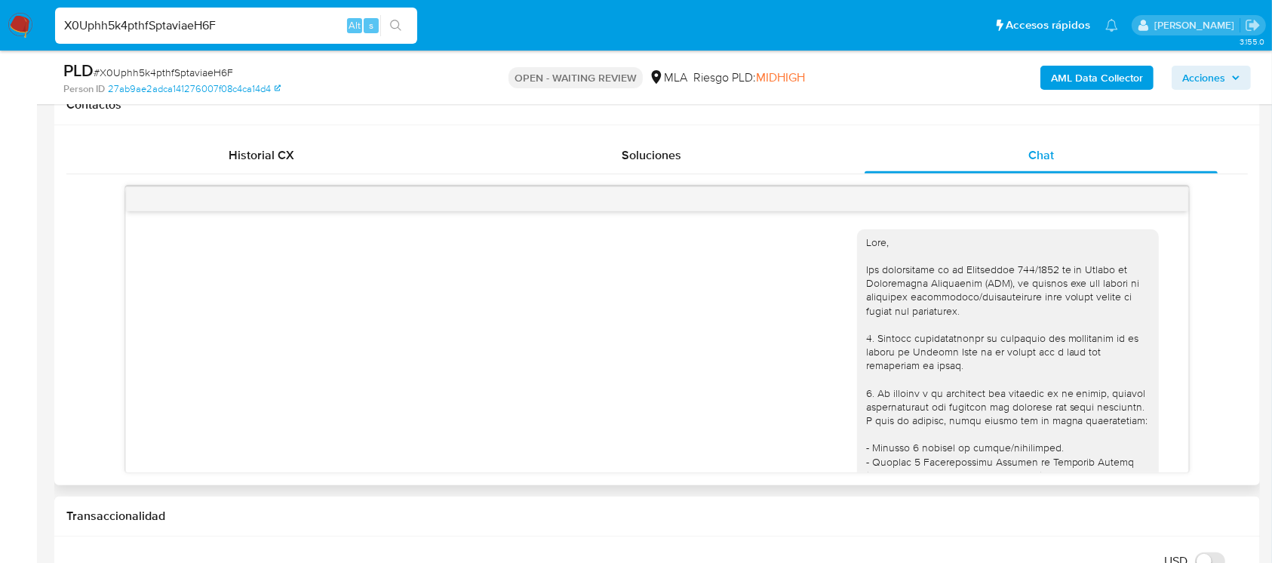
scroll to position [1387, 0]
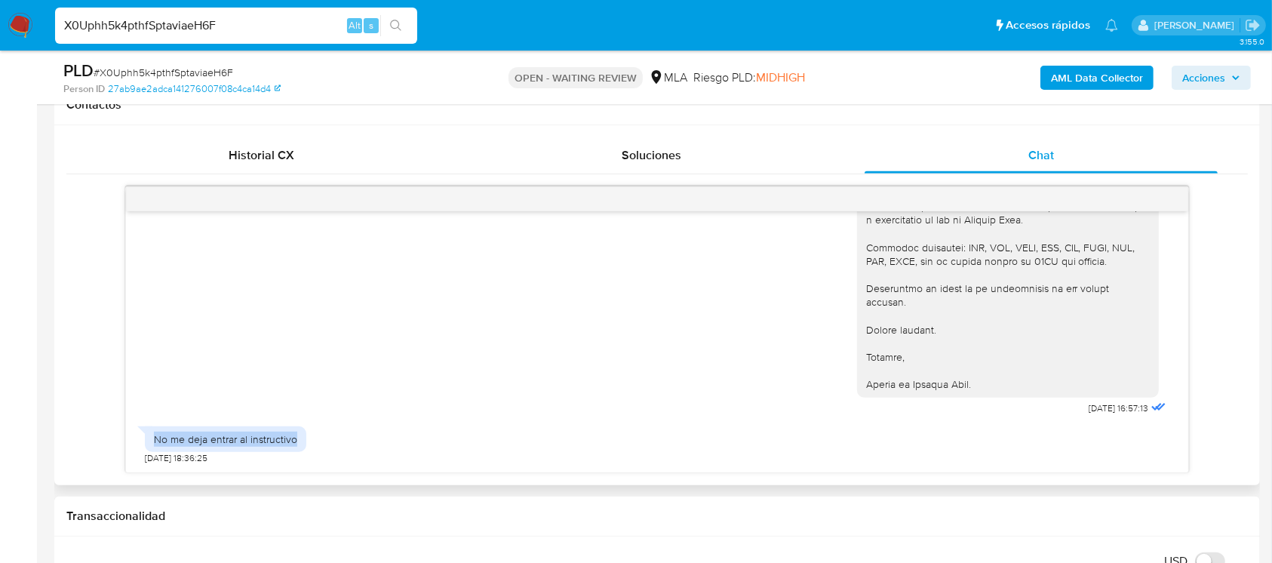
drag, startPoint x: 150, startPoint y: 437, endPoint x: 307, endPoint y: 452, distance: 157.5
click at [307, 452] on div "No me deja entrar al instructivo 19/08/2025 18:36:25" at bounding box center [656, 441] width 1023 height 45
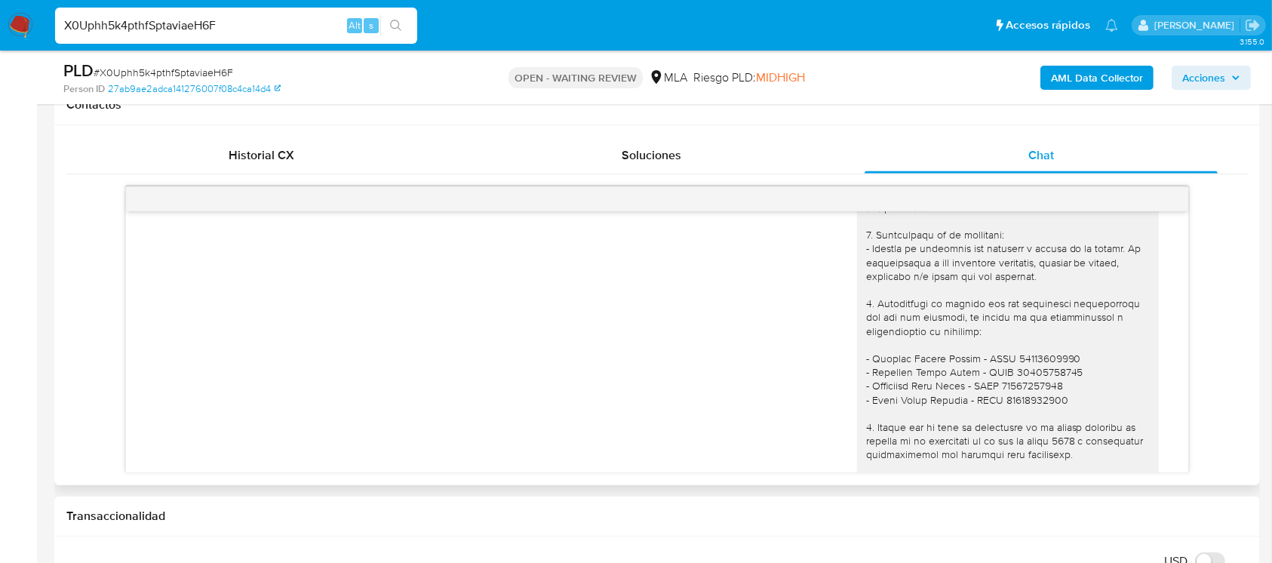
scroll to position [1085, 0]
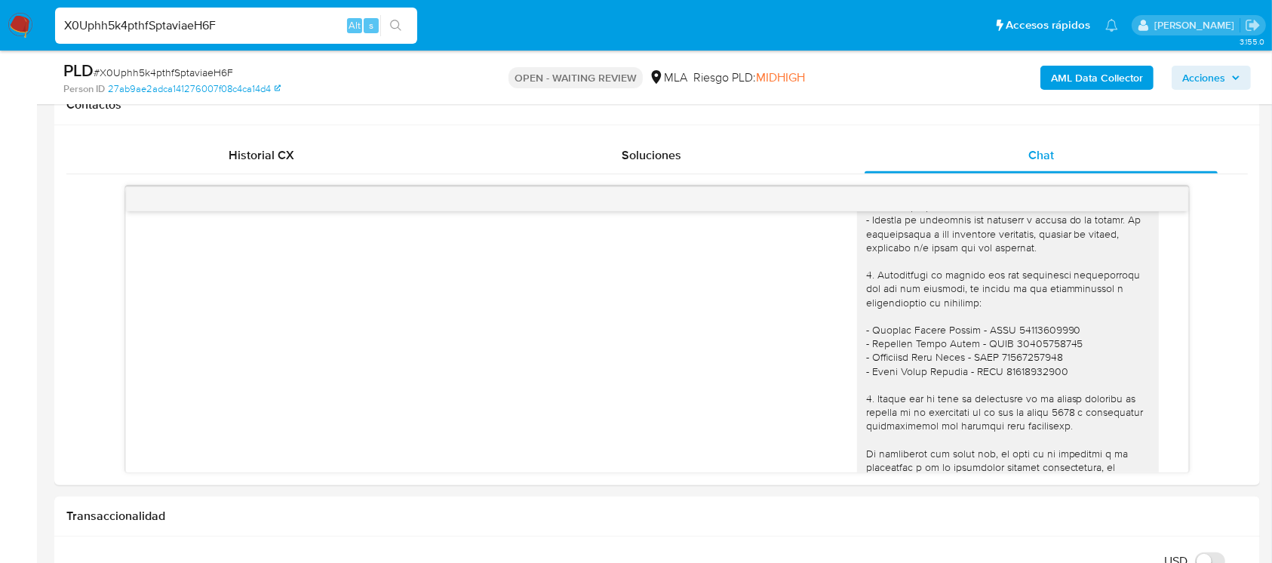
click at [247, 33] on input "X0Uphh5k4pthfSptaviaeH6F" at bounding box center [236, 26] width 362 height 20
click at [247, 32] on input "X0Uphh5k4pthfSptaviaeH6F" at bounding box center [236, 26] width 362 height 20
paste input "PI5BtwVpuuaDoRLvUf21D1tn"
type input "PI5BtwVpuuaDoRLvUf21D1tn"
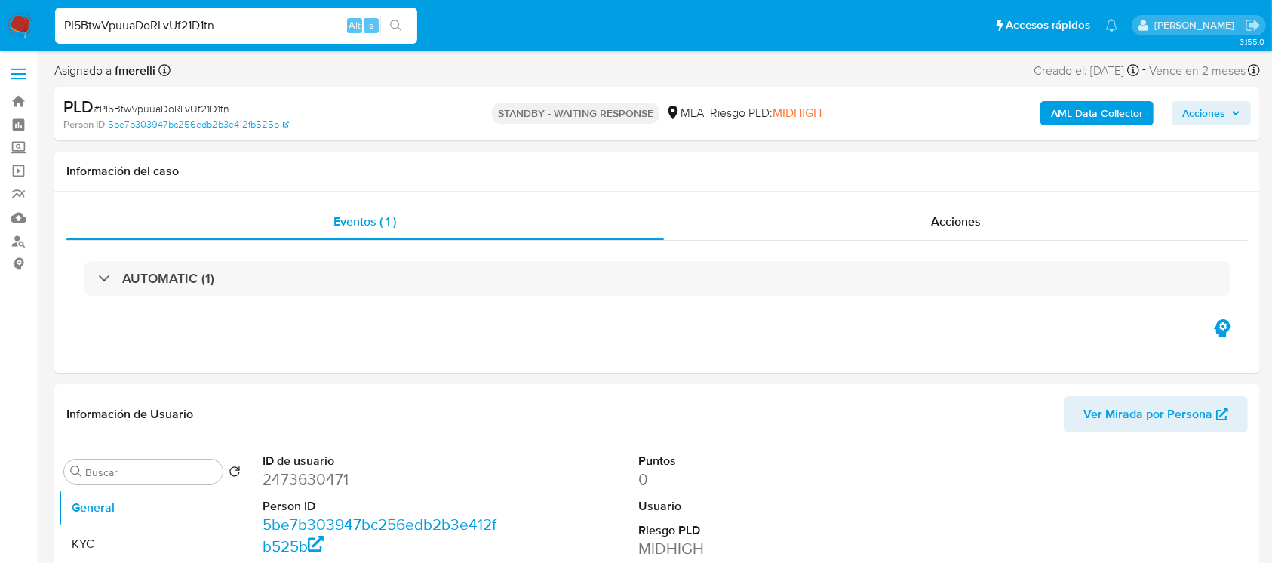
click at [25, 32] on img at bounding box center [21, 26] width 26 height 26
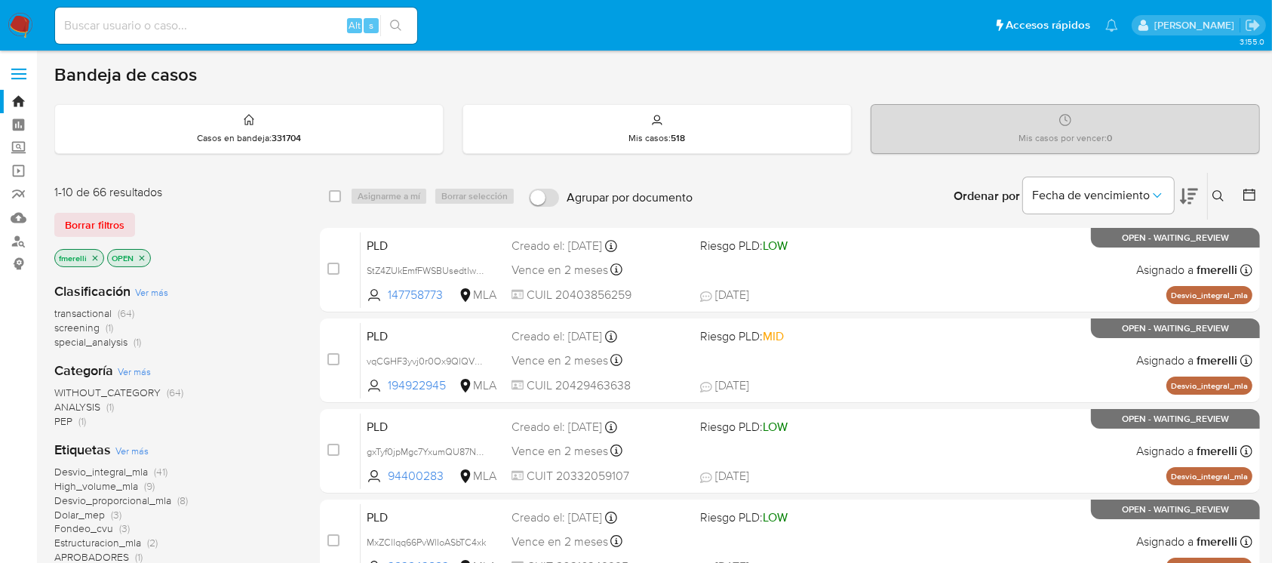
click at [1211, 191] on button at bounding box center [1219, 196] width 25 height 18
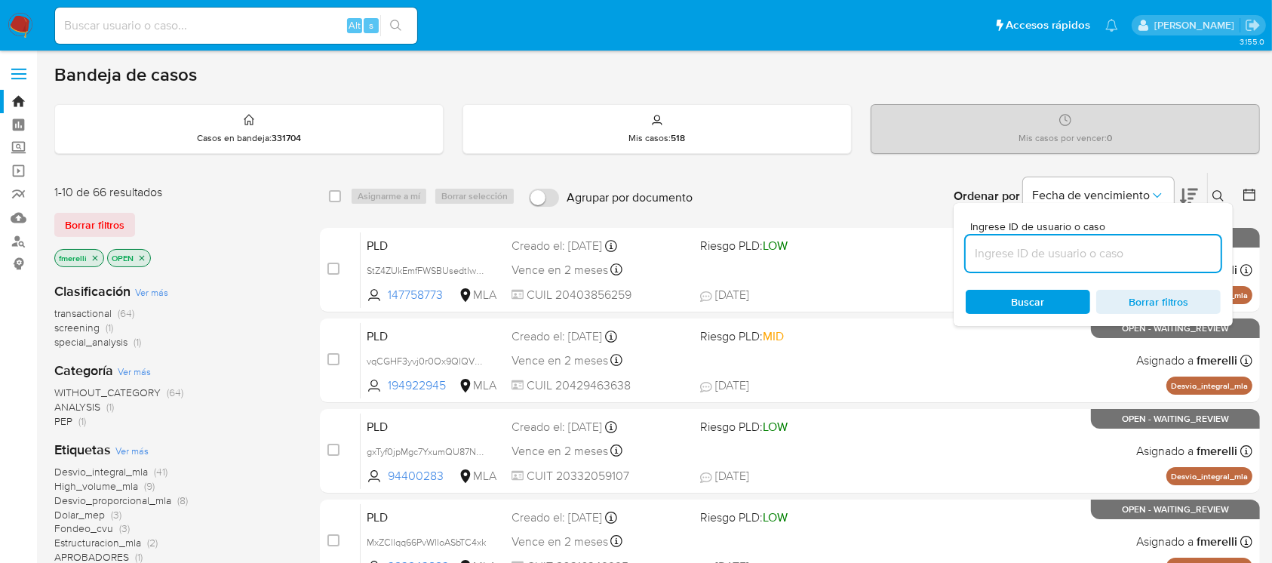
click at [1111, 253] on input at bounding box center [1092, 254] width 255 height 20
type input "PI5BtwVpuuaDoRLvUf21D1tn"
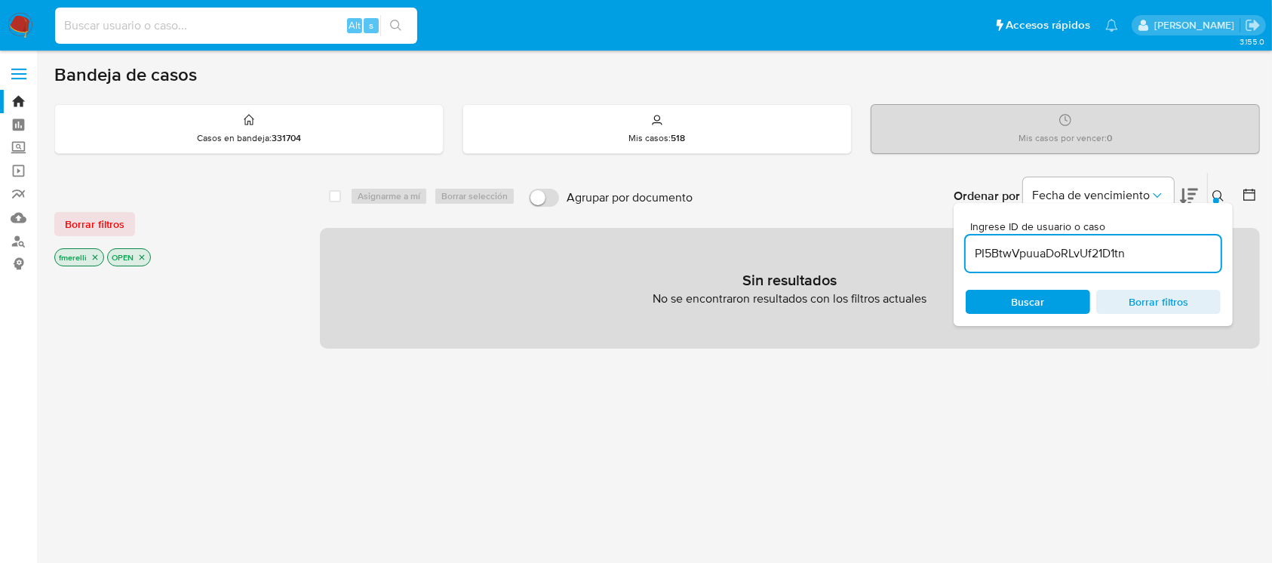
click at [291, 31] on input at bounding box center [236, 26] width 362 height 20
click at [247, 32] on input at bounding box center [236, 26] width 362 height 20
paste input "PI5BtwVpuuaDoRLvUf21D1tn"
type input "PI5BtwVpuuaDoRLvUf21D1tn"
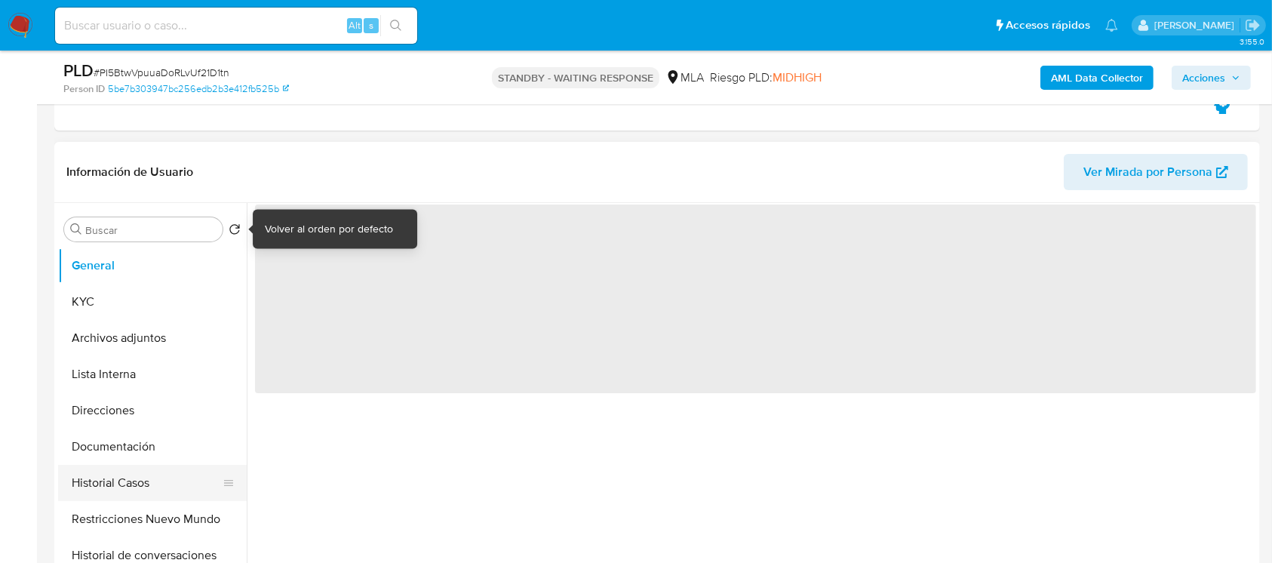
scroll to position [302, 0]
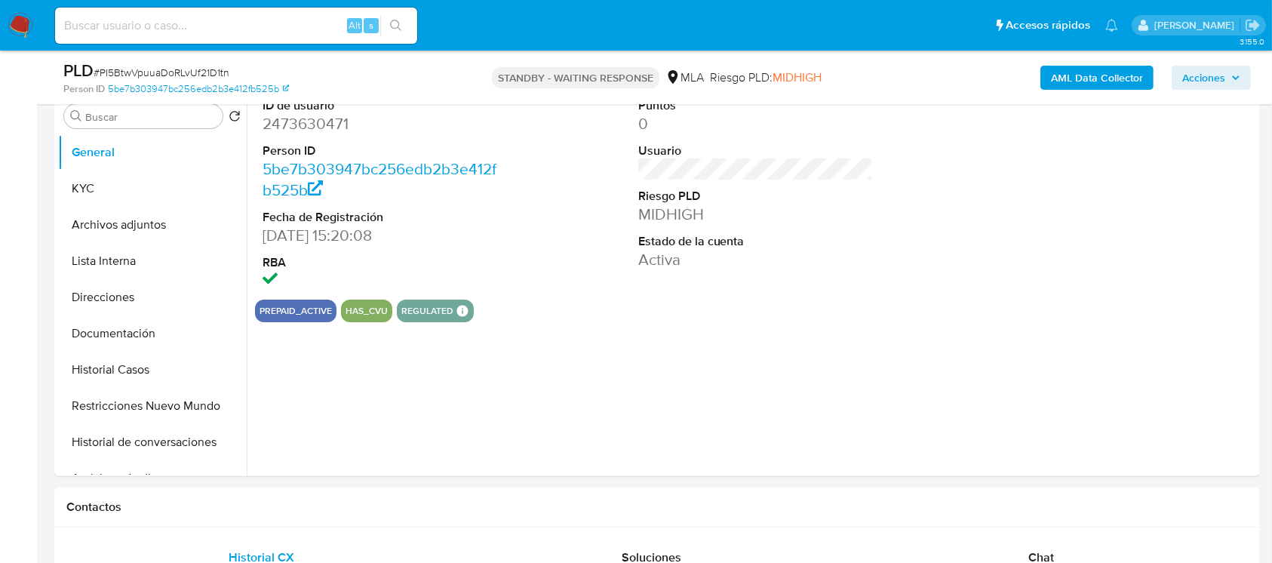
click at [17, 16] on img at bounding box center [21, 26] width 26 height 26
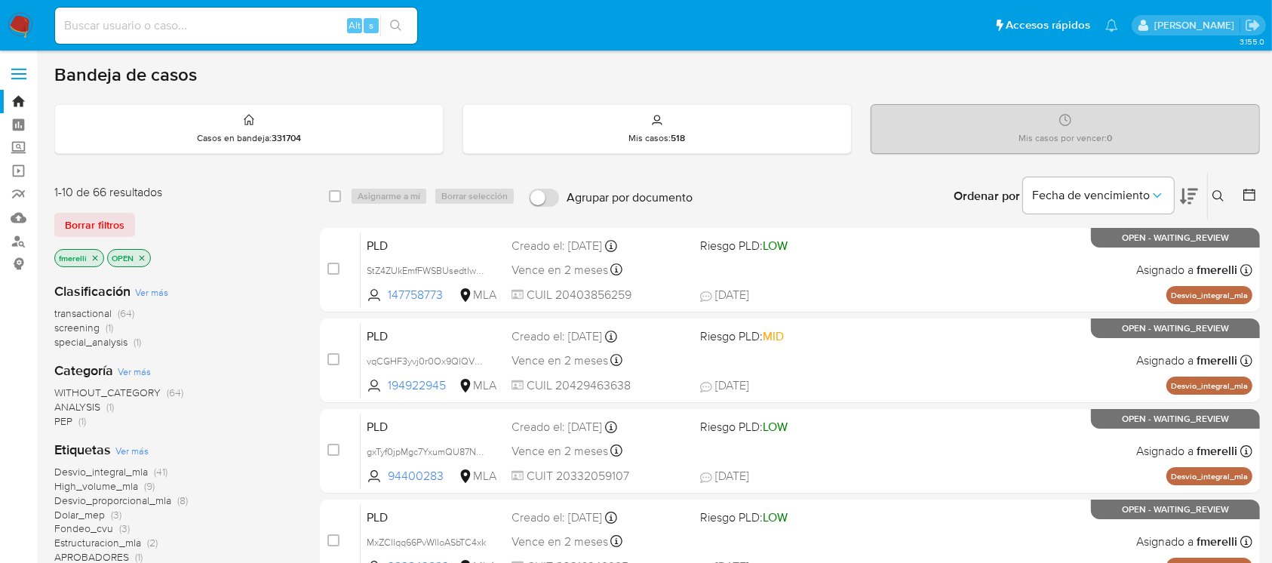
click at [1225, 188] on button at bounding box center [1219, 196] width 25 height 18
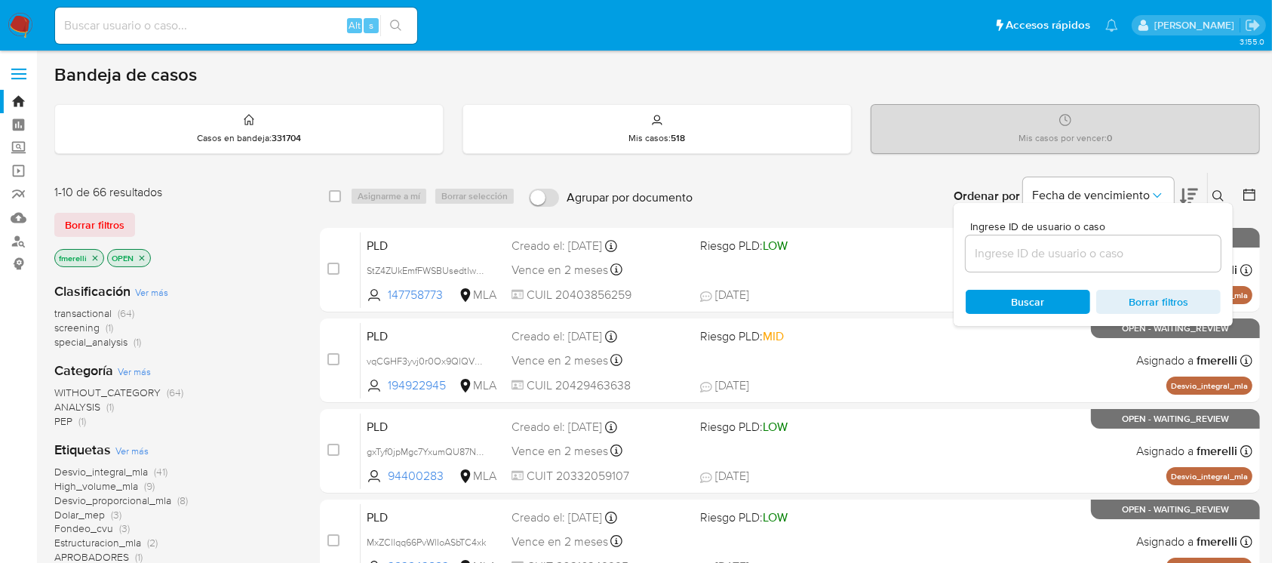
click at [1140, 250] on input at bounding box center [1092, 254] width 255 height 20
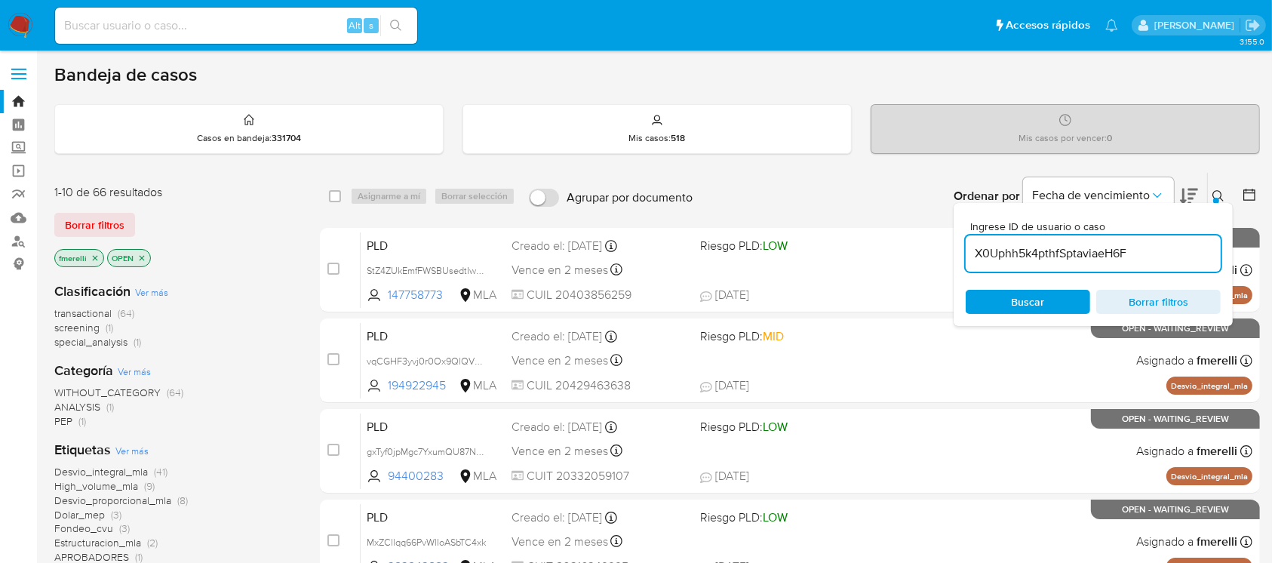
type input "X0Uphh5k4pthfSptaviaeH6F"
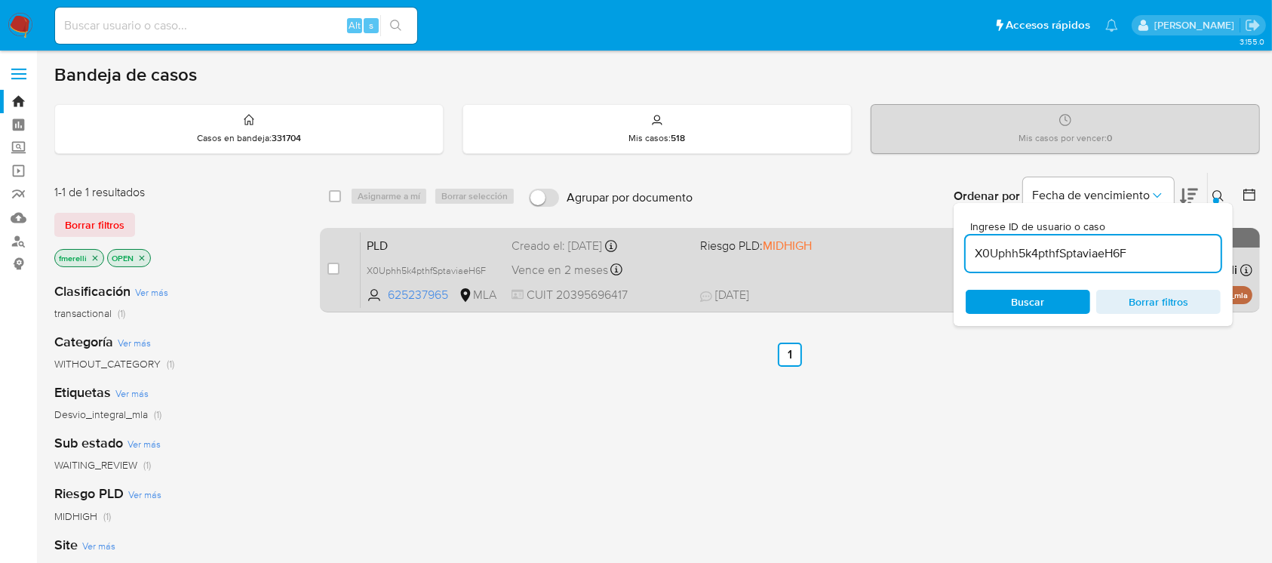
click at [345, 273] on div "case-item-checkbox No es posible asignar el caso" at bounding box center [343, 270] width 33 height 76
click at [330, 271] on input "checkbox" at bounding box center [333, 268] width 12 height 12
checkbox input "true"
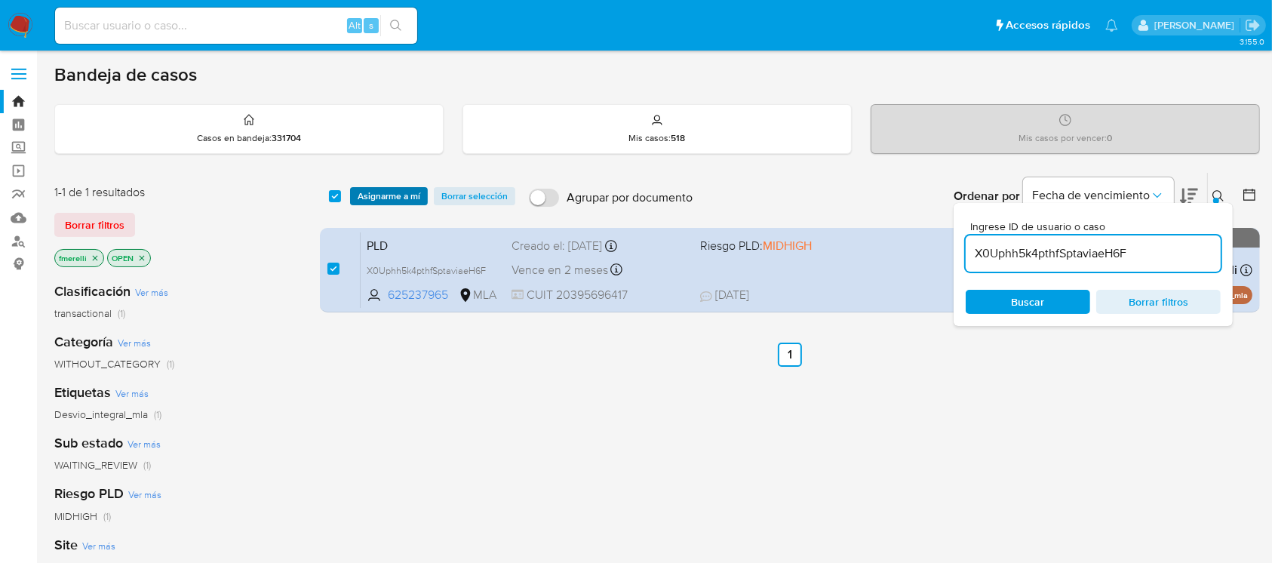
click at [398, 202] on span "Asignarme a mí" at bounding box center [388, 196] width 63 height 15
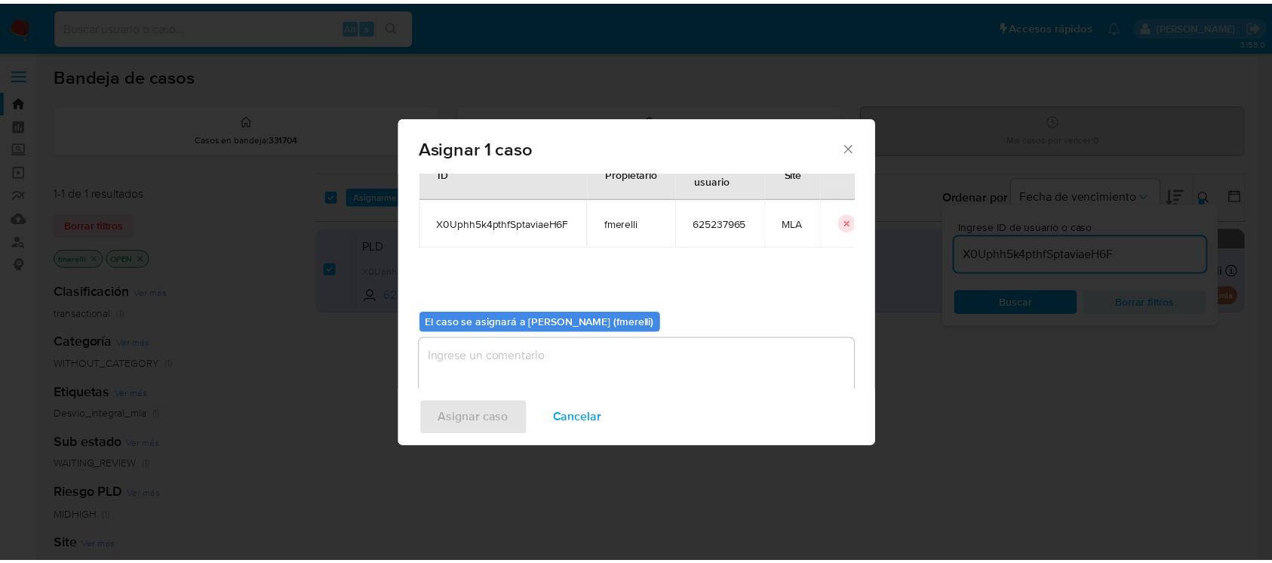
scroll to position [77, 0]
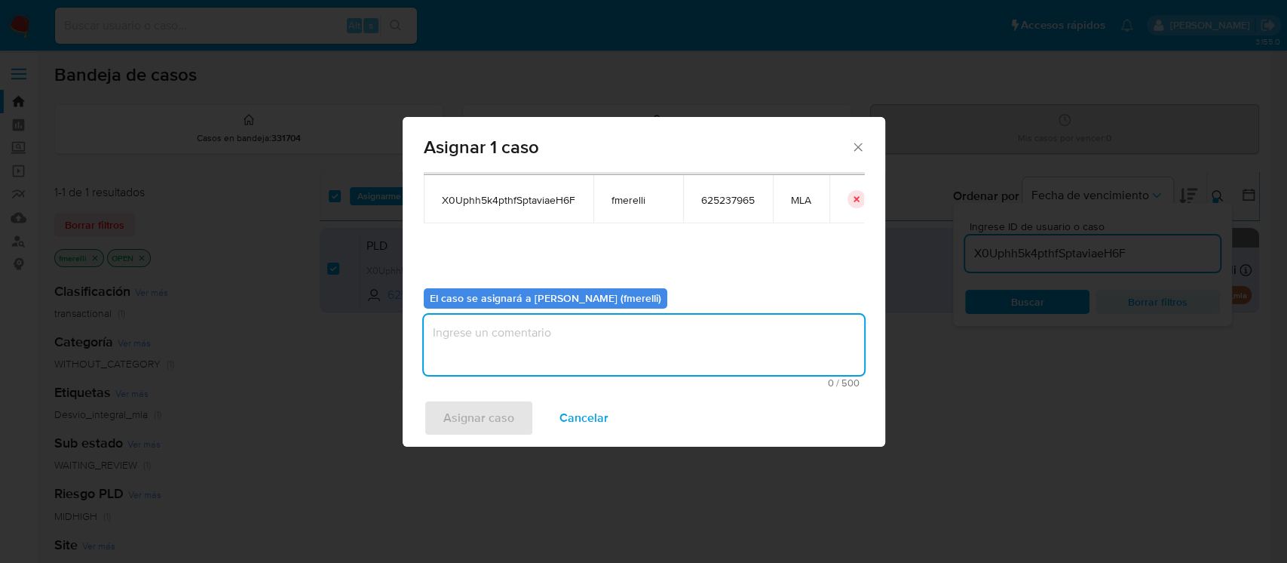
click at [509, 319] on textarea "assign-modal" at bounding box center [644, 344] width 440 height 60
click at [479, 425] on span "Asignar caso" at bounding box center [478, 417] width 71 height 33
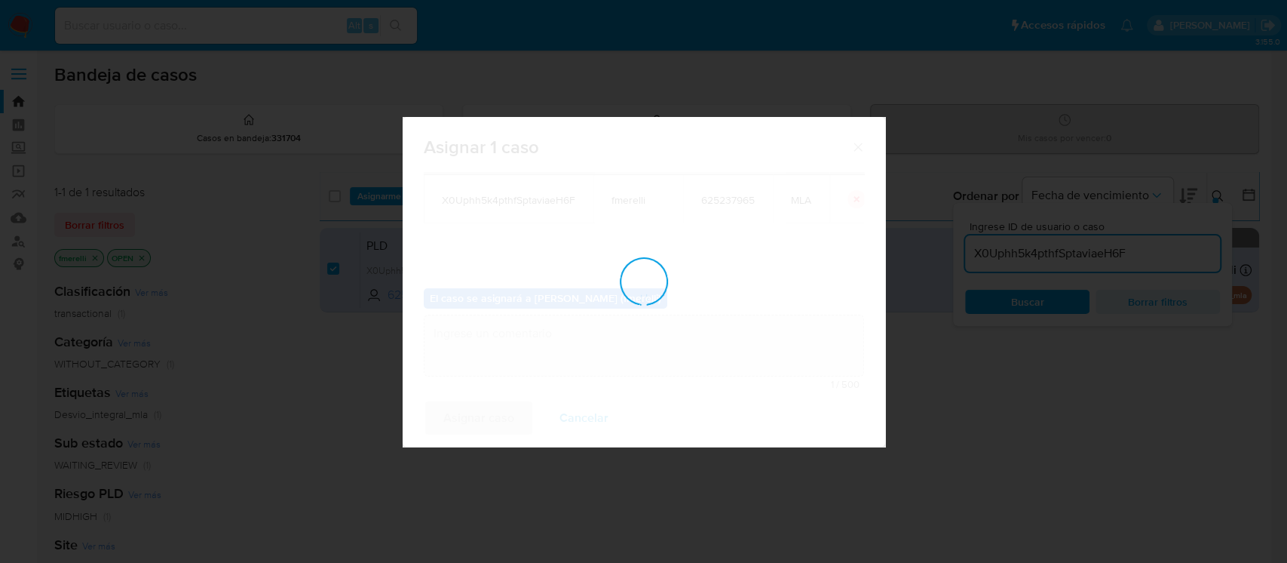
checkbox input "false"
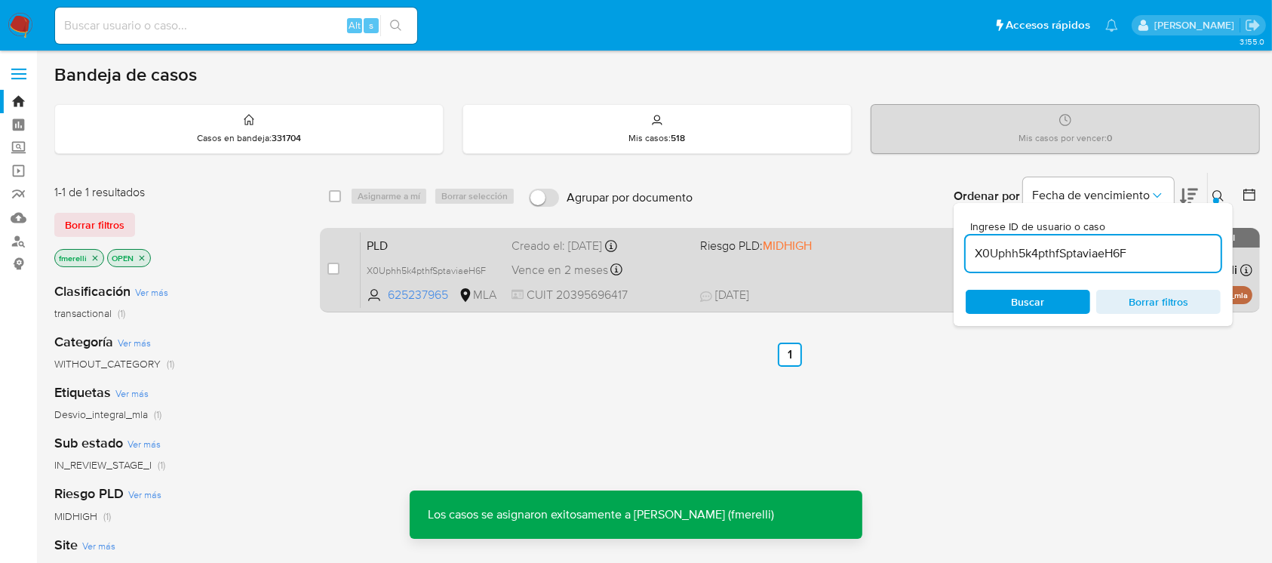
click at [808, 269] on div "PLD X0Uphh5k4pthfSptaviaeH6F 625237965 MLA Riesgo PLD: MIDHIGH Creado el: [DATE…" at bounding box center [805, 270] width 891 height 76
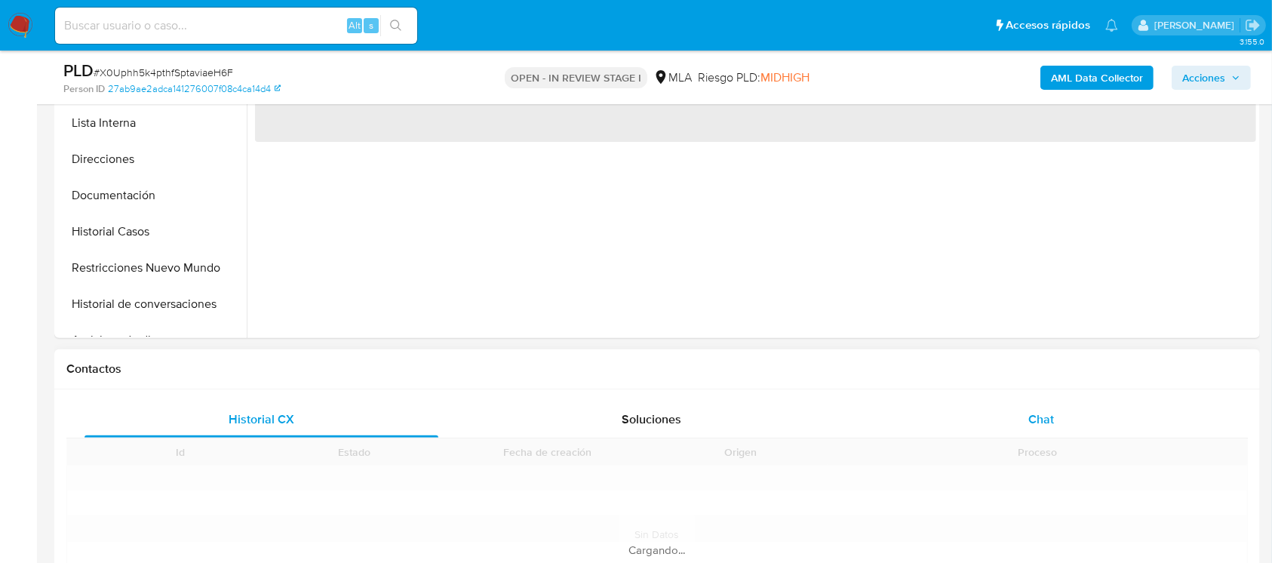
click at [992, 401] on div "Chat" at bounding box center [1041, 419] width 354 height 36
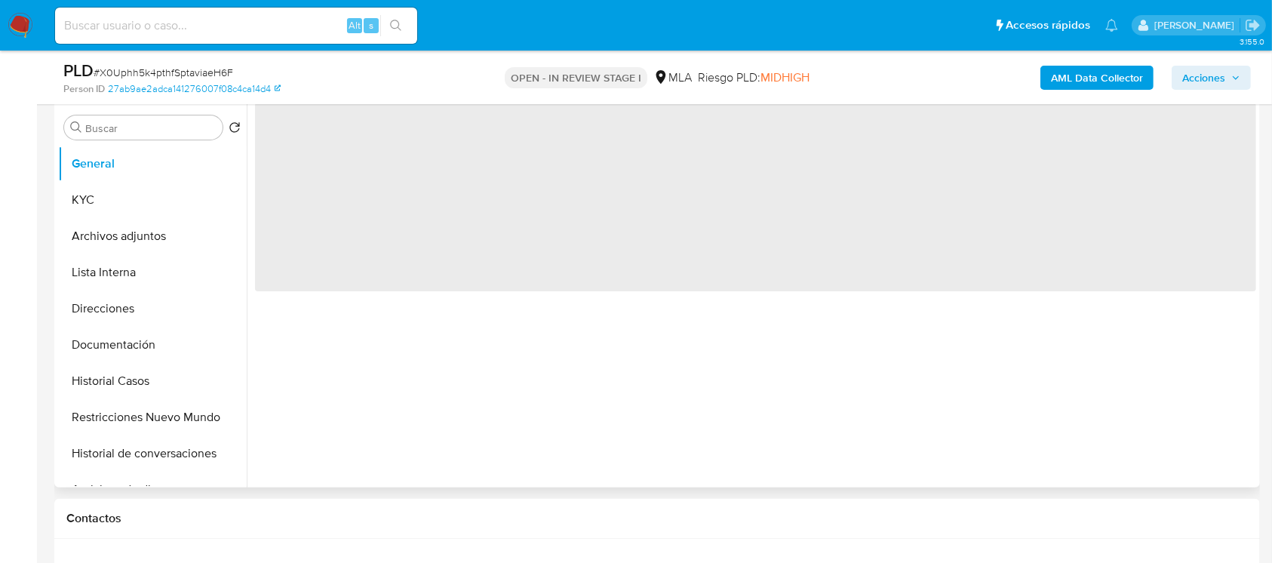
scroll to position [201, 0]
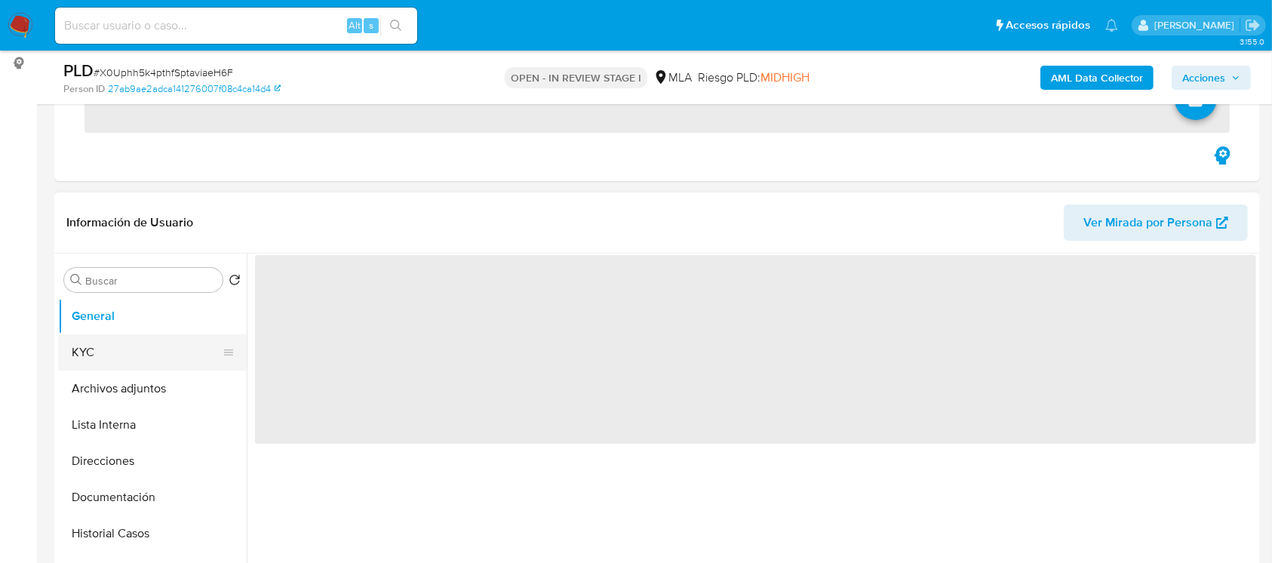
click at [128, 359] on button "KYC" at bounding box center [146, 352] width 176 height 36
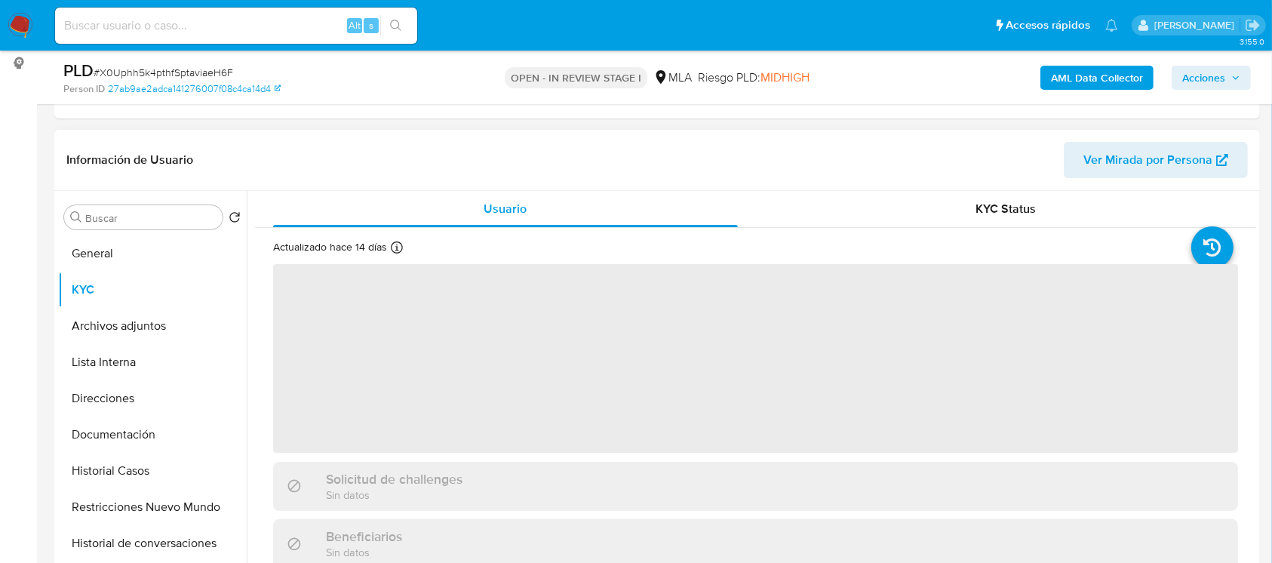
scroll to position [1387, 0]
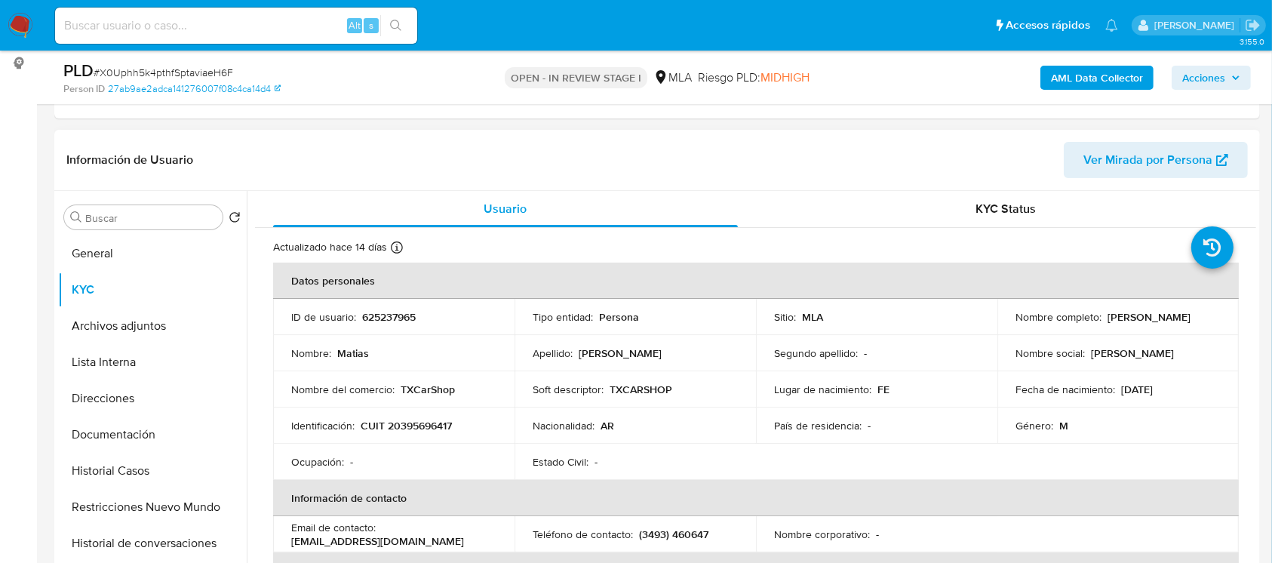
click at [1107, 317] on p "[PERSON_NAME]" at bounding box center [1148, 317] width 83 height 14
select select "10"
copy p "Matias"
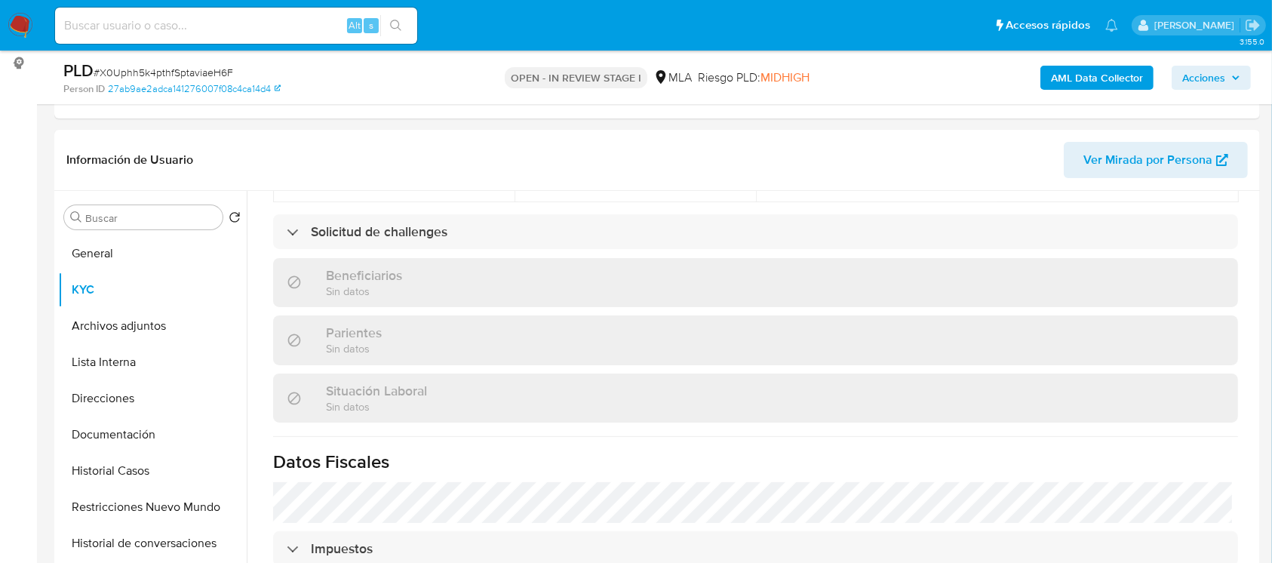
scroll to position [804, 0]
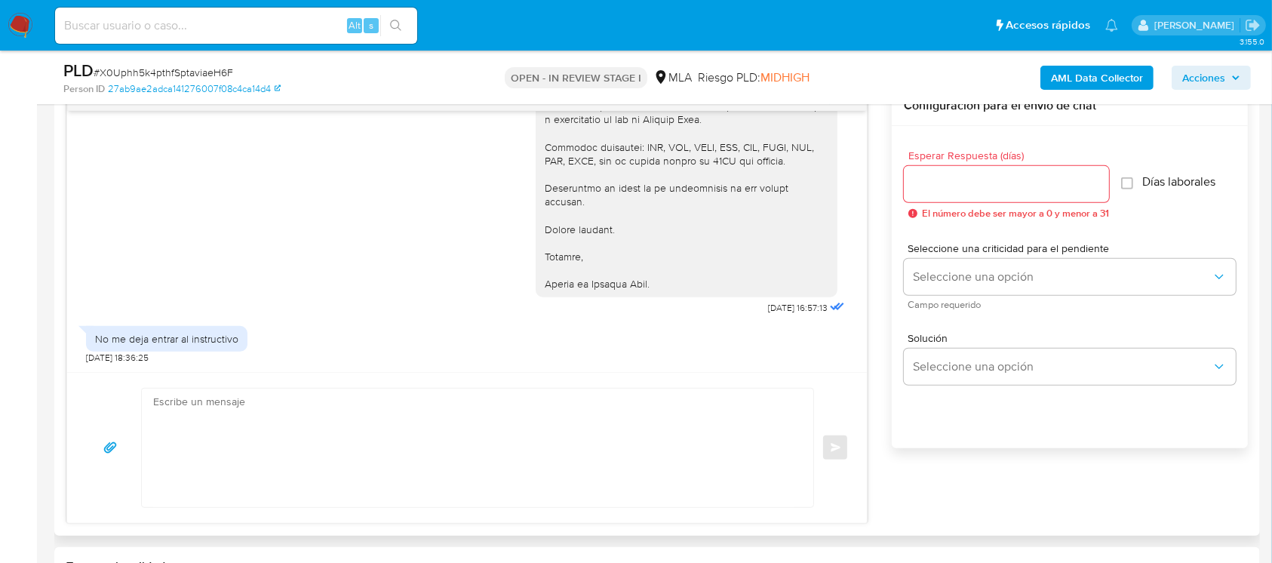
click at [499, 410] on textarea at bounding box center [473, 447] width 641 height 118
paste textarea "Matias"
paste textarea "[URL][DOMAIN_NAME]"
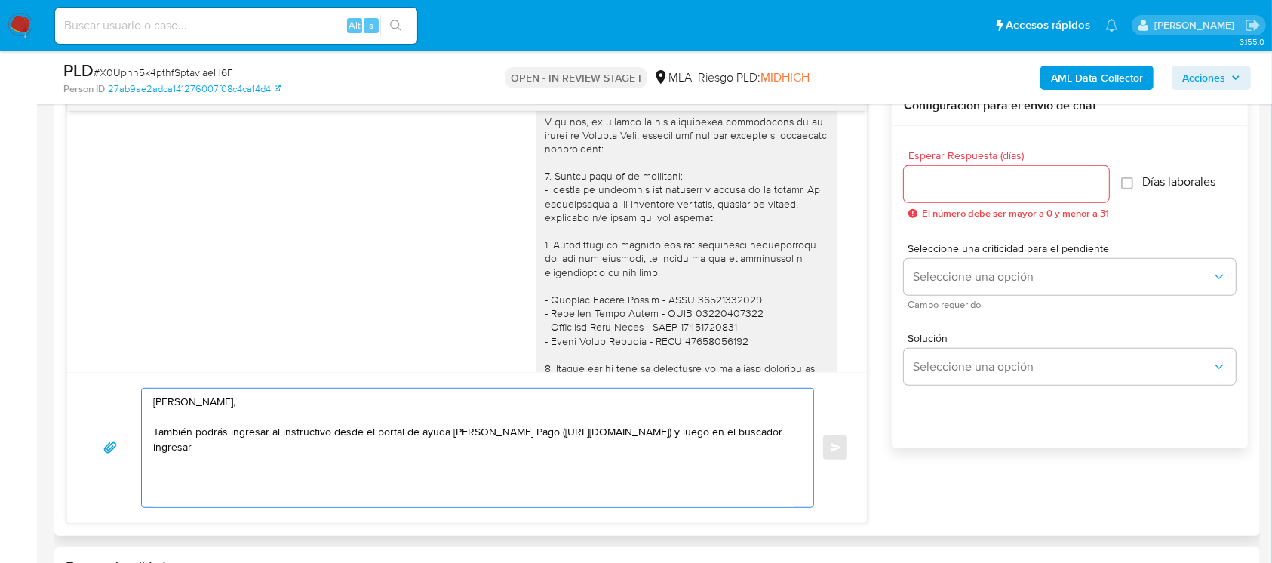
scroll to position [984, 0]
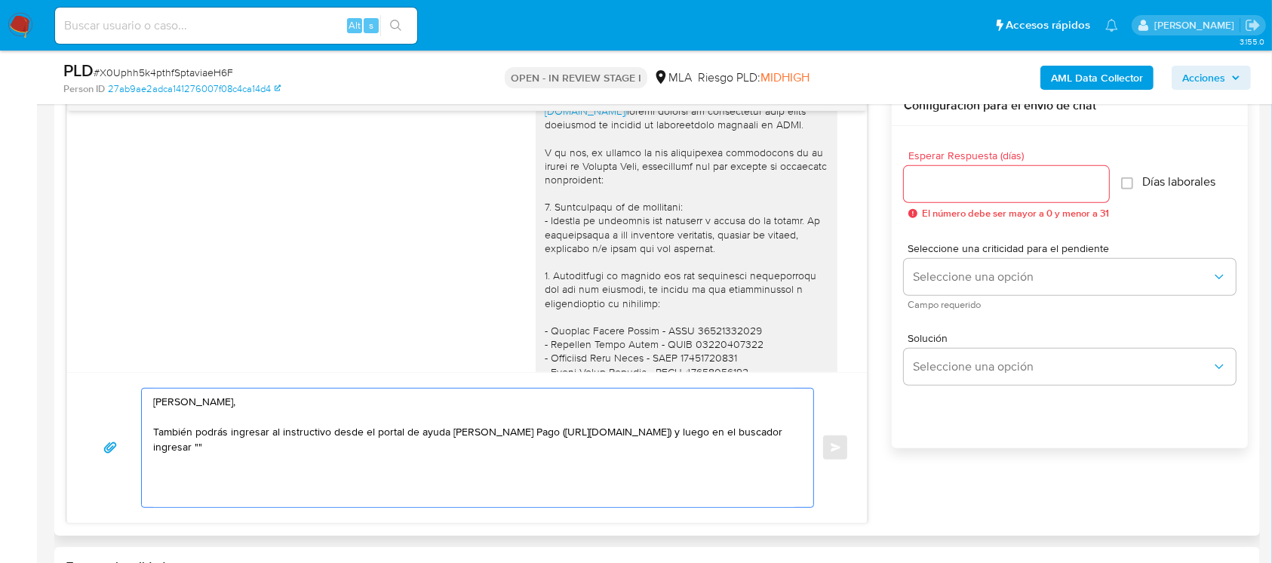
paste textarea "Guía para descargar el resumen de comprobantes electrónicos de la página de la …"
click at [240, 443] on textarea "[PERSON_NAME], También podrás ingresar al instructivo desde el portal de ayuda …" at bounding box center [473, 447] width 641 height 118
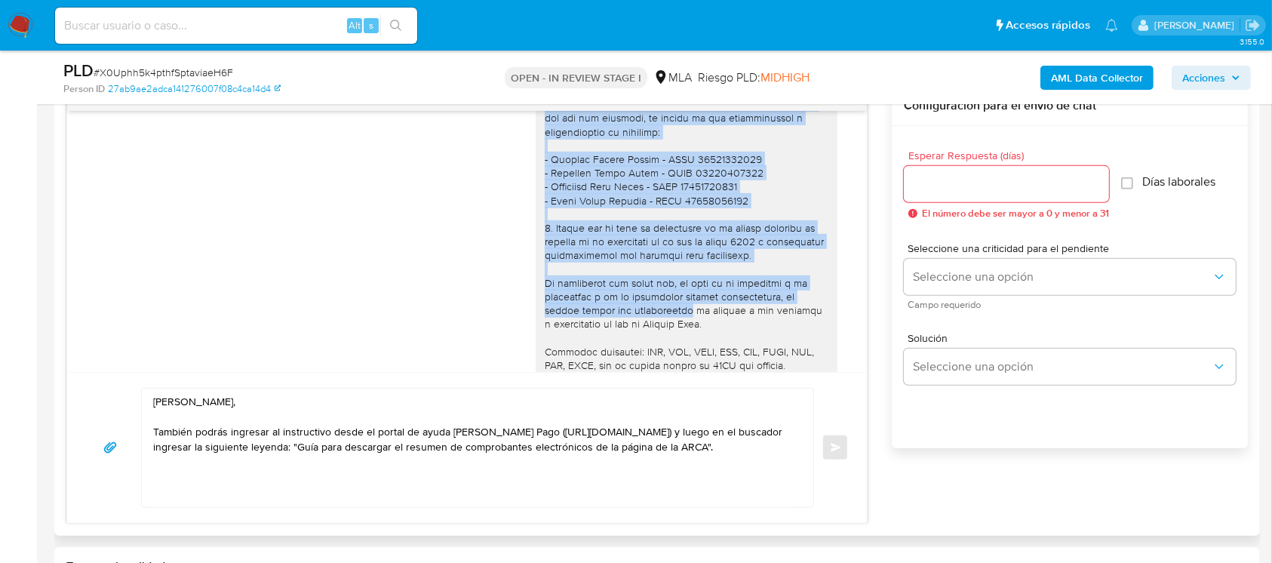
scroll to position [1157, 0]
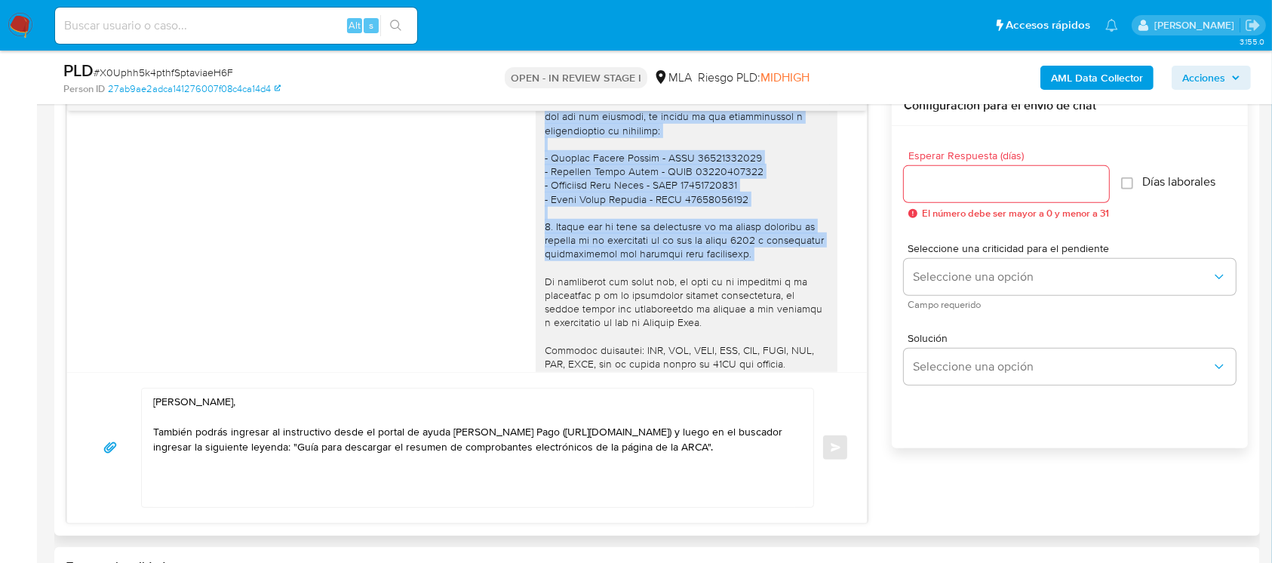
drag, startPoint x: 530, startPoint y: 245, endPoint x: 802, endPoint y: 294, distance: 276.6
click at [802, 294] on div "[PERSON_NAME], Muchas gracias por la respuesta. [PERSON_NAME], a partir del sig…" at bounding box center [687, 178] width 284 height 631
copy div "1. Descripción de la actividad: - Detalla la actividad que realizas a través de…"
click at [762, 453] on textarea "[PERSON_NAME], También podrás ingresar al instructivo desde el portal de ayuda …" at bounding box center [473, 447] width 641 height 118
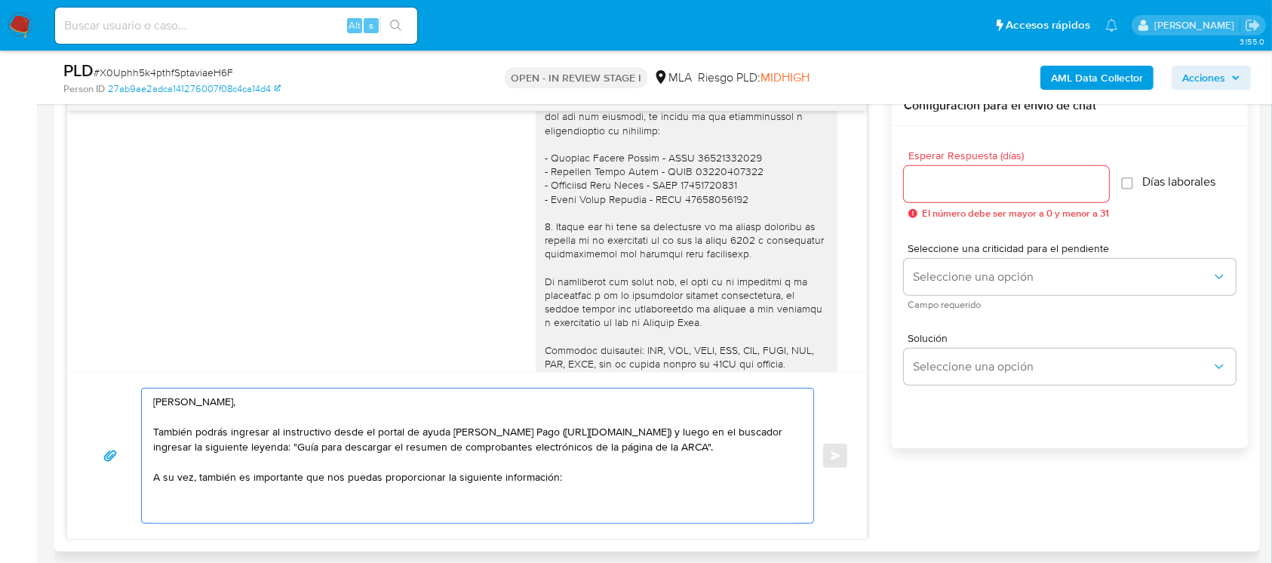
paste textarea "1. Descripción de la actividad: - Detalla la actividad que realizas a través de…"
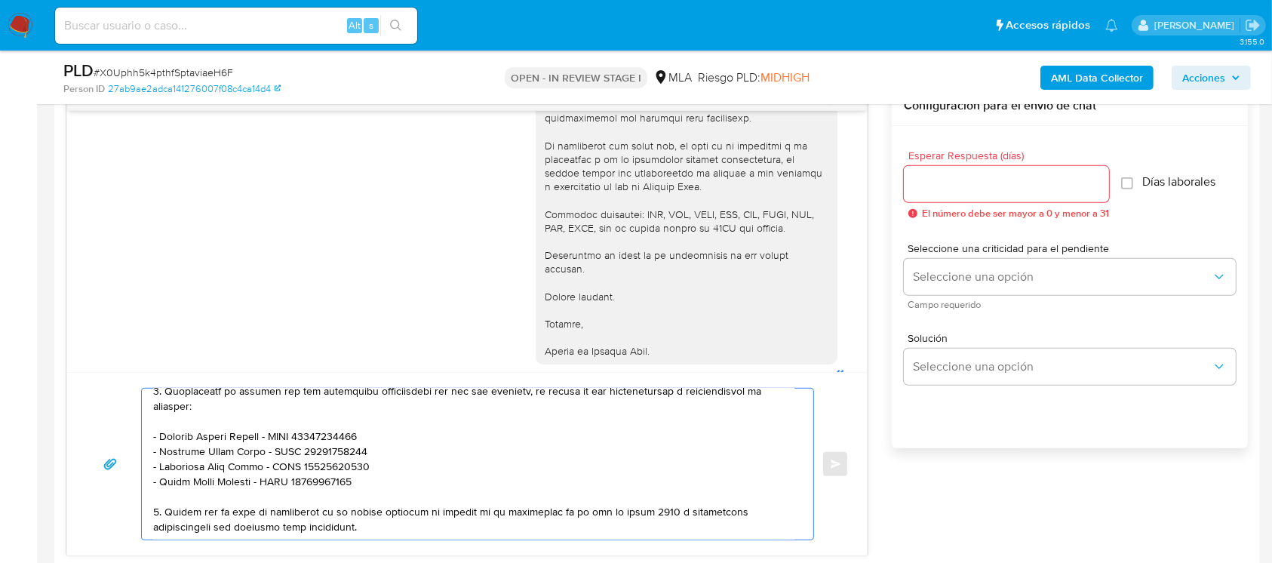
scroll to position [1357, 0]
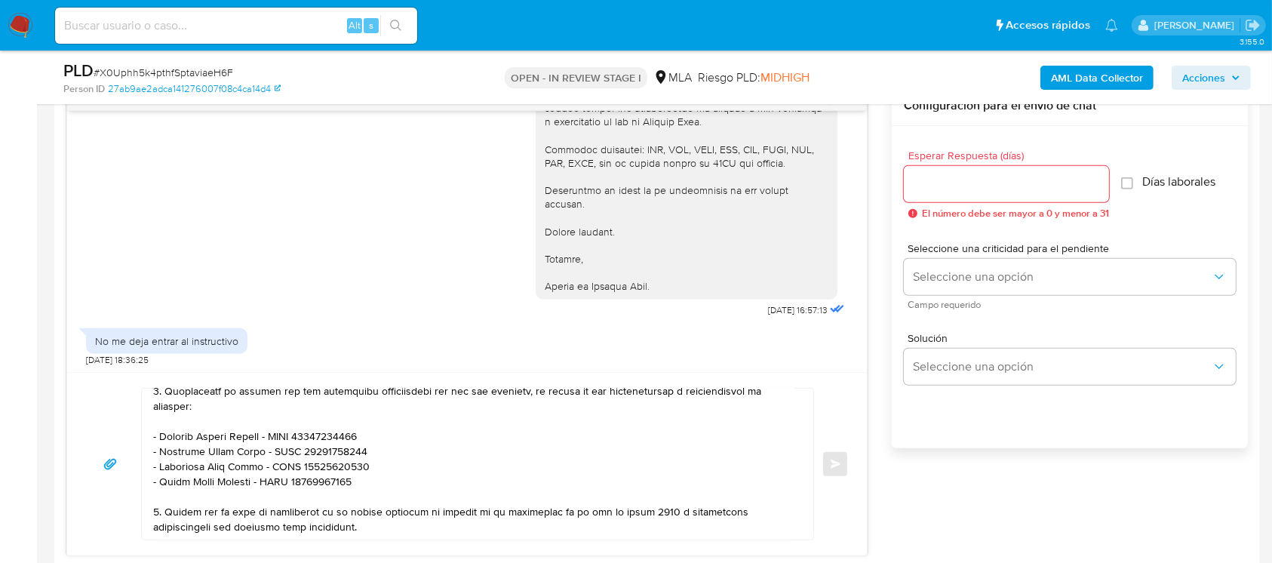
drag, startPoint x: 529, startPoint y: 230, endPoint x: 807, endPoint y: 322, distance: 292.4
copy div "Aguardamos el envío de la información lo más pronto posible. Muchas gracias. Sa…"
click at [380, 522] on textarea at bounding box center [473, 463] width 641 height 151
click at [388, 498] on textarea at bounding box center [473, 463] width 641 height 151
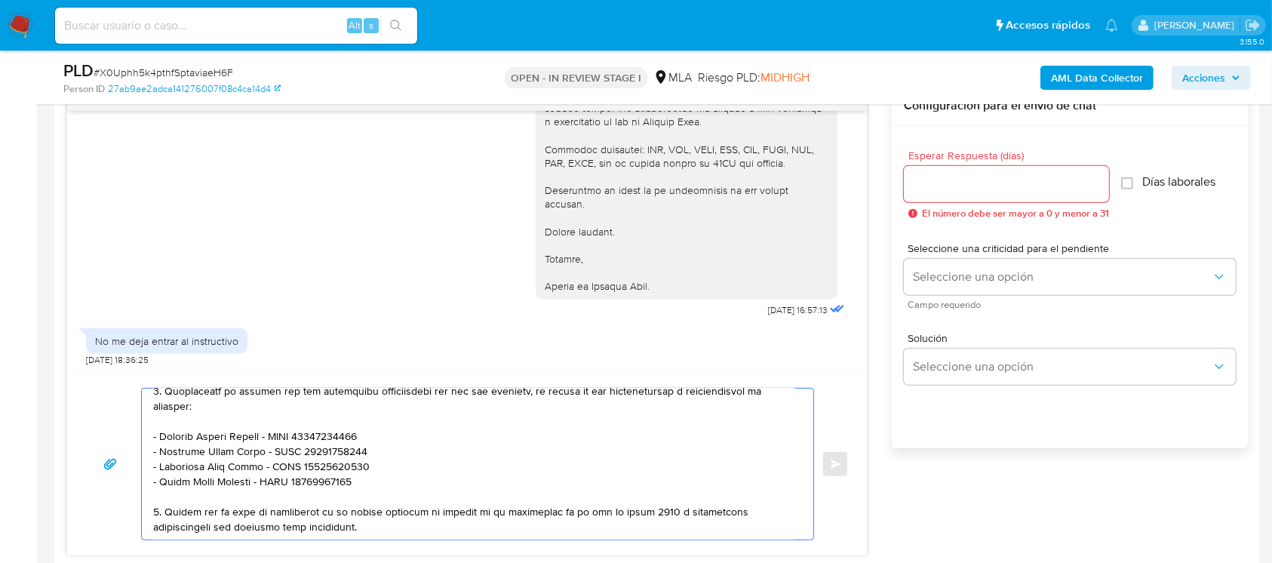
paste textarea "Aguardamos el envío de la información lo más pronto posible. Muchas gracias. Sa…"
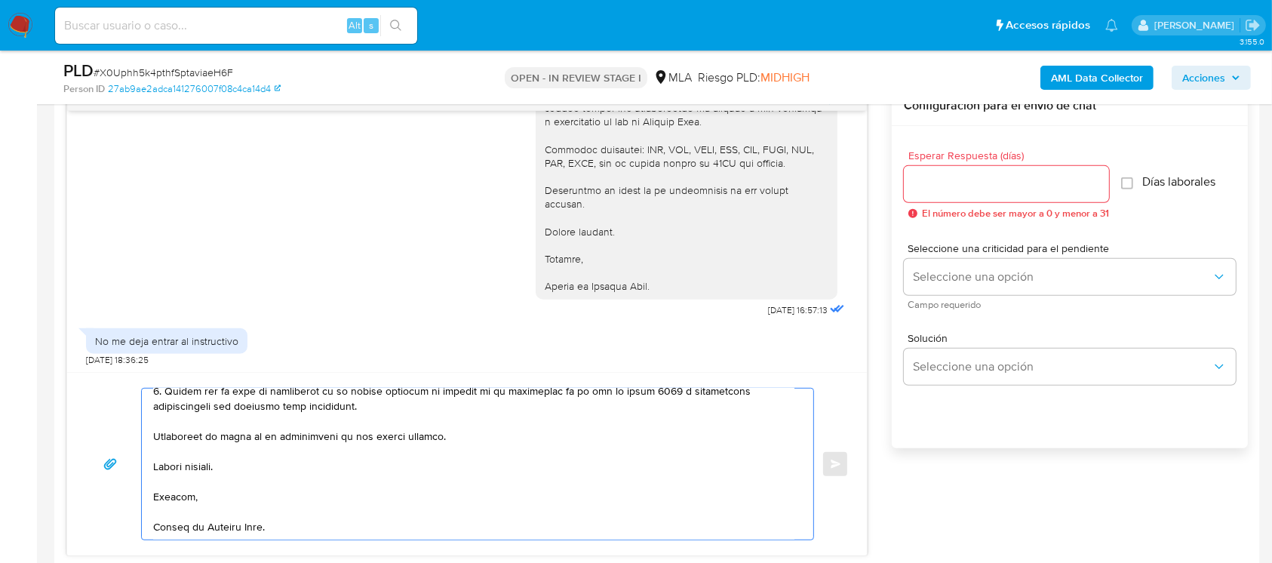
scroll to position [307, 0]
type textarea "Hola Matias, También podrás ingresar al instructivo desde el portal de ayuda de…"
click at [1009, 182] on input "Esperar Respuesta (días)" at bounding box center [1005, 184] width 205 height 20
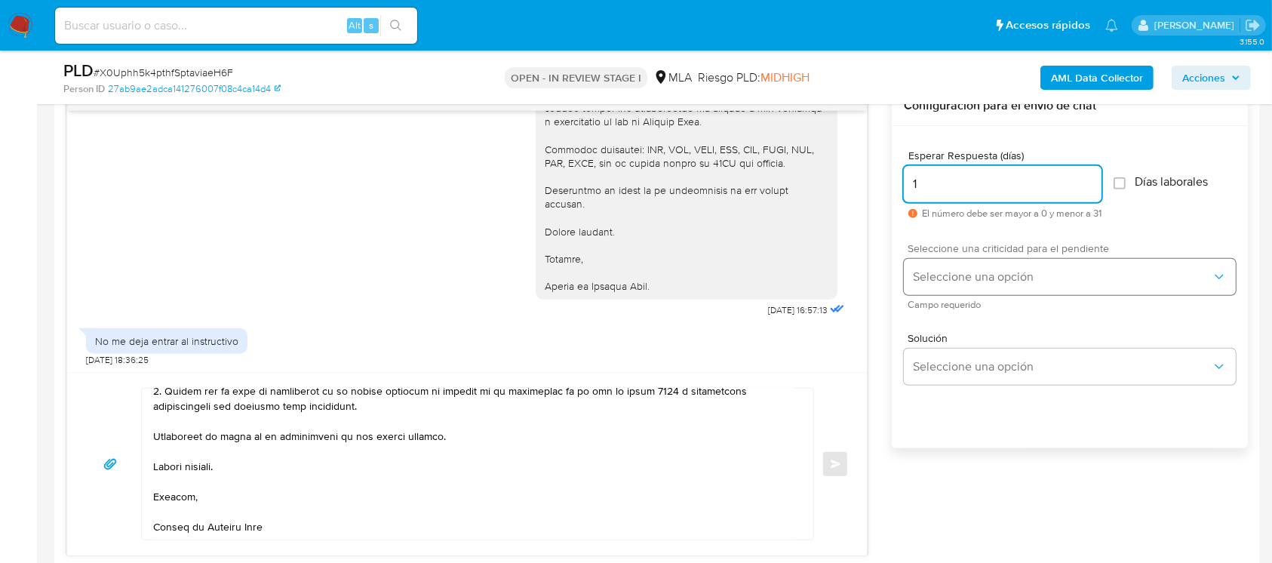
type input "1"
click at [951, 267] on button "Seleccione una opción" at bounding box center [1069, 277] width 332 height 36
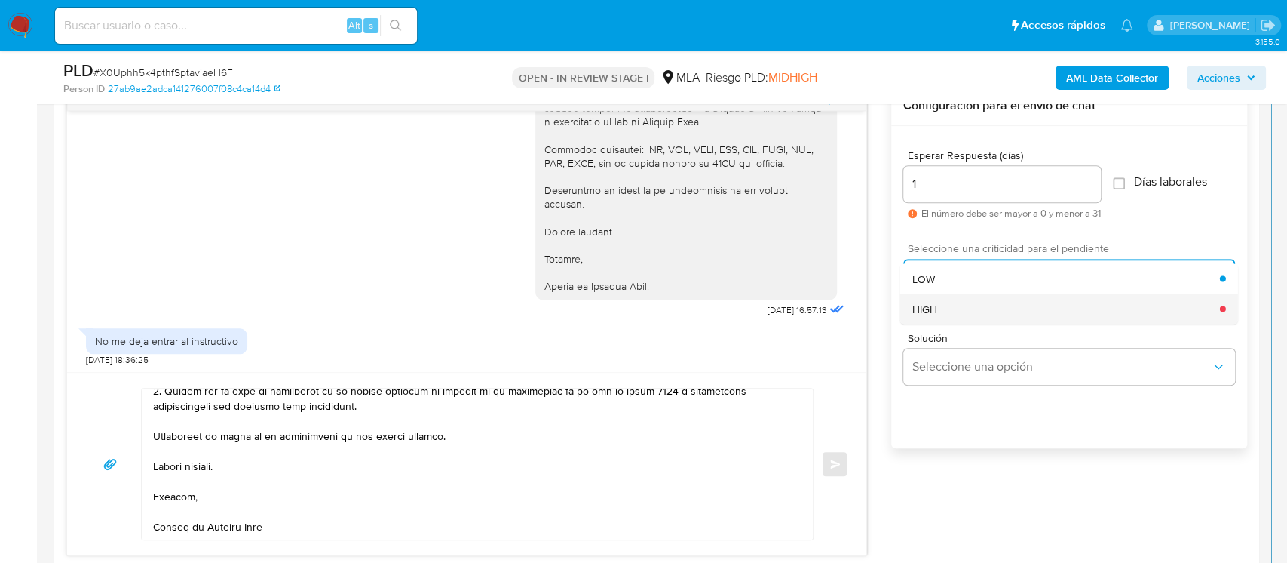
click at [956, 299] on div "HIGH" at bounding box center [1067, 308] width 308 height 30
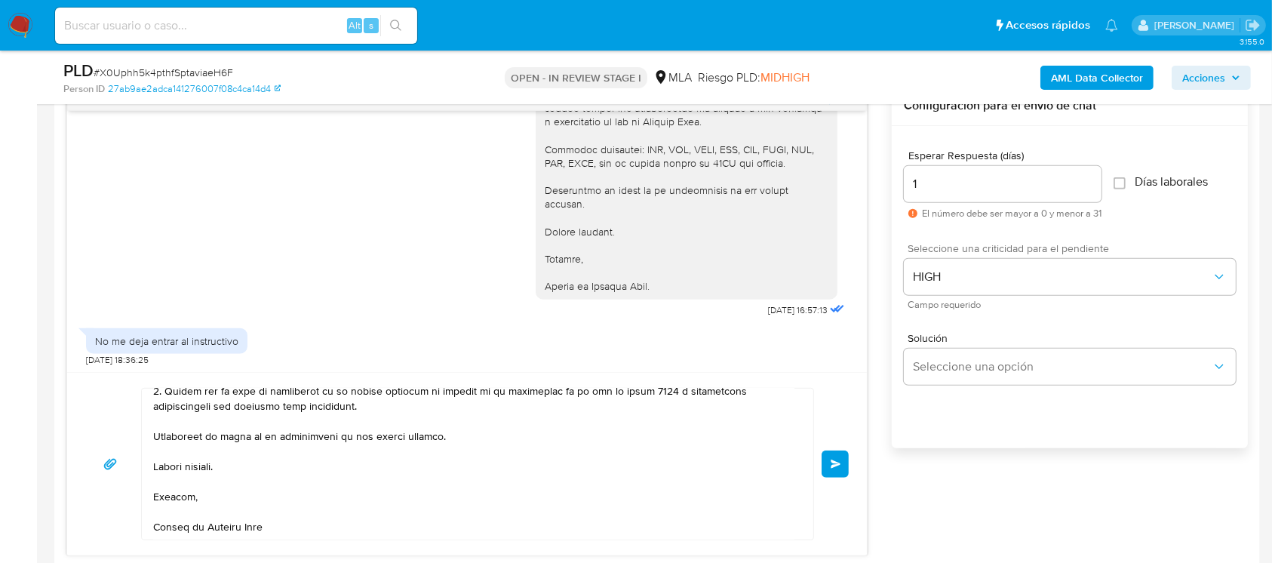
click at [839, 465] on span "Enviar" at bounding box center [835, 463] width 11 height 9
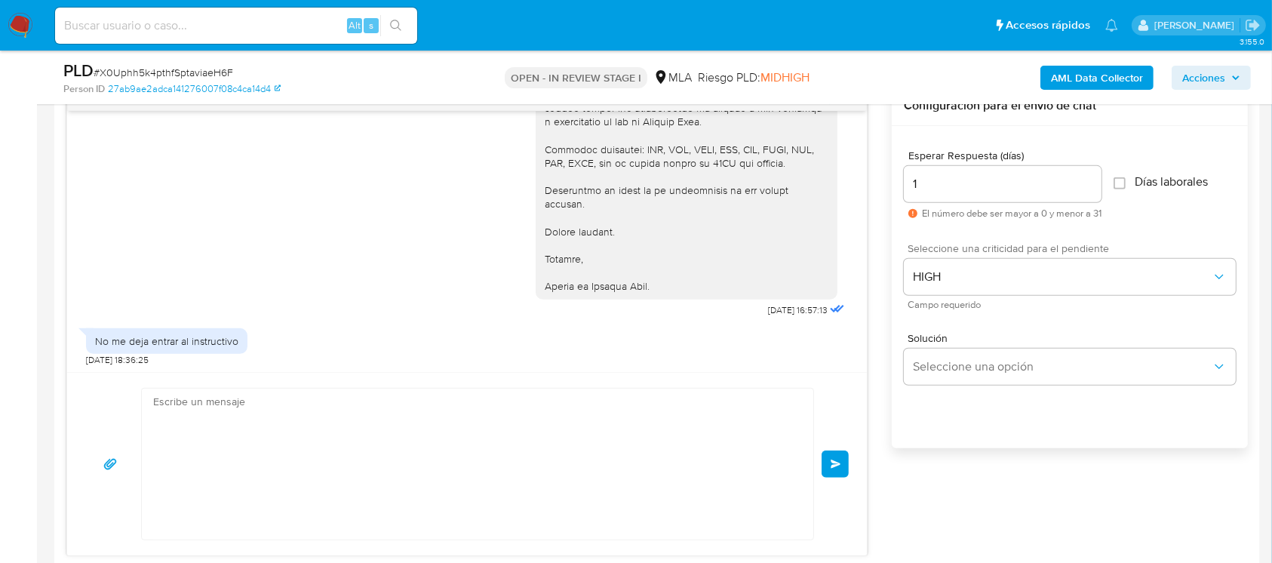
scroll to position [0, 0]
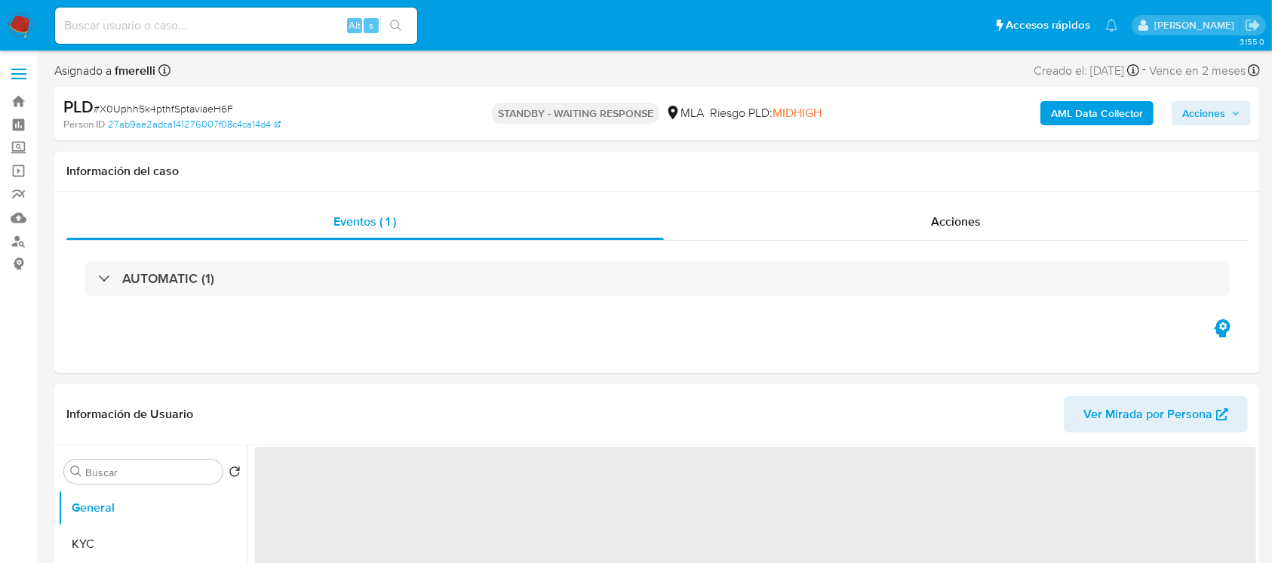
click at [250, 23] on input at bounding box center [236, 26] width 362 height 20
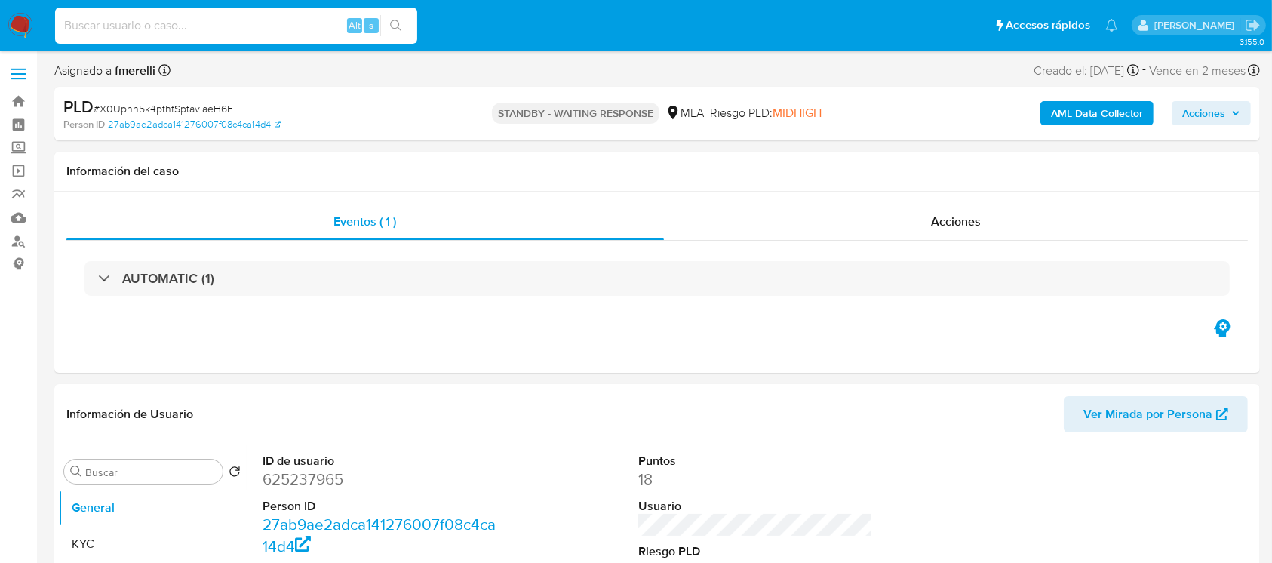
paste input "wPg94szl0mpmIAi6UUAE8OpG"
type input "wPg94szl0mpmIAi6UUAE8OpG"
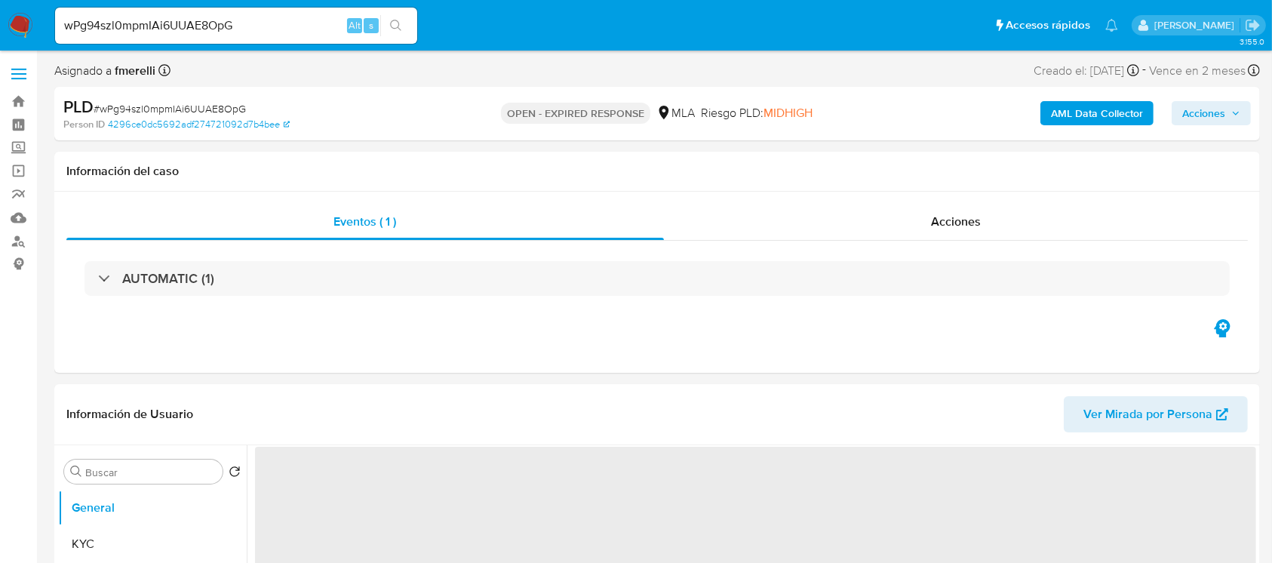
select select "10"
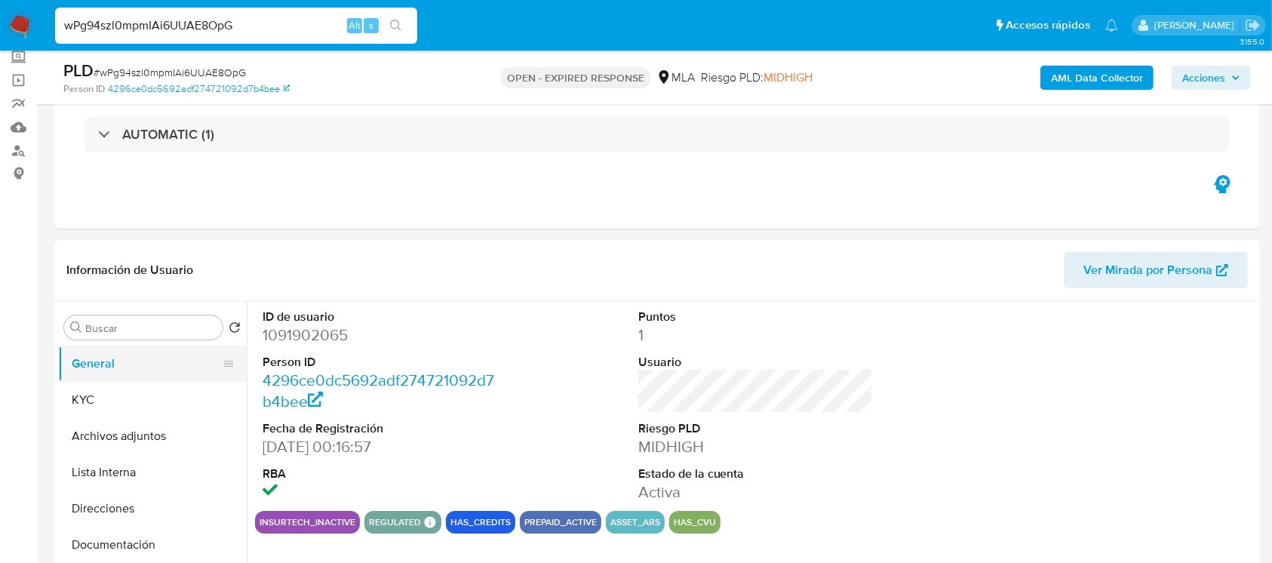
scroll to position [100, 0]
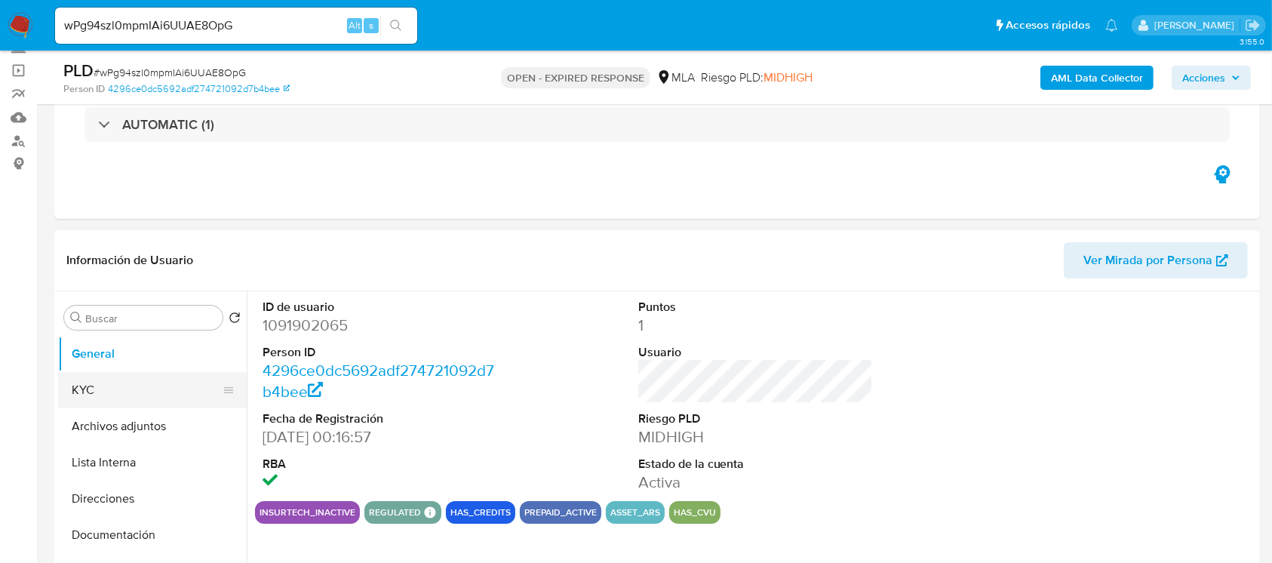
click at [104, 387] on button "KYC" at bounding box center [146, 390] width 176 height 36
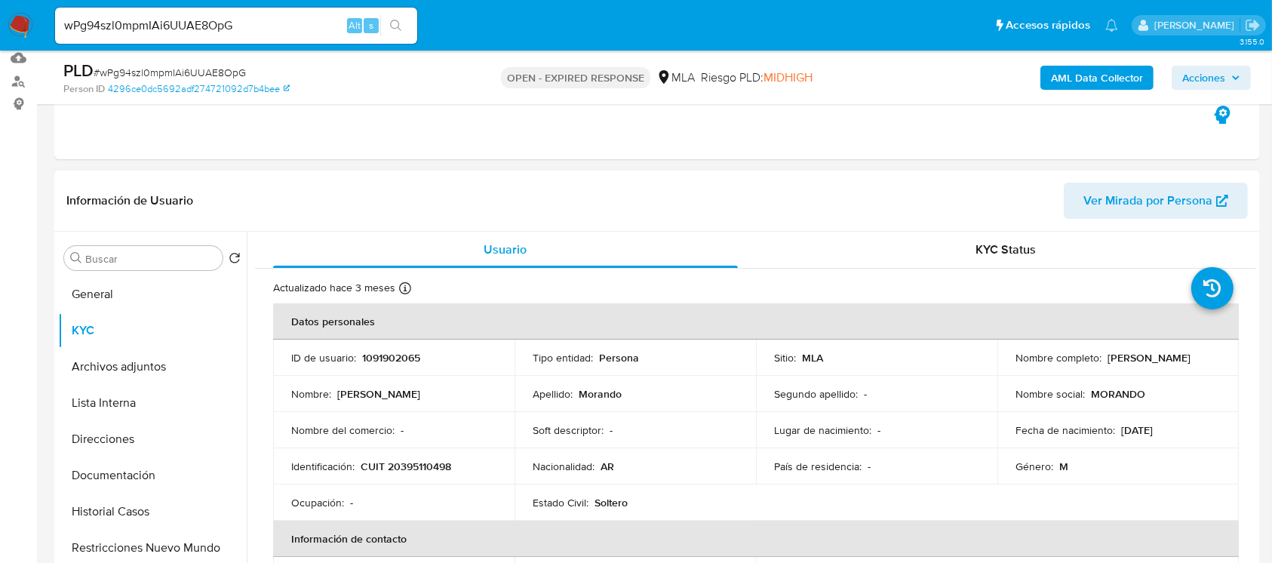
scroll to position [201, 0]
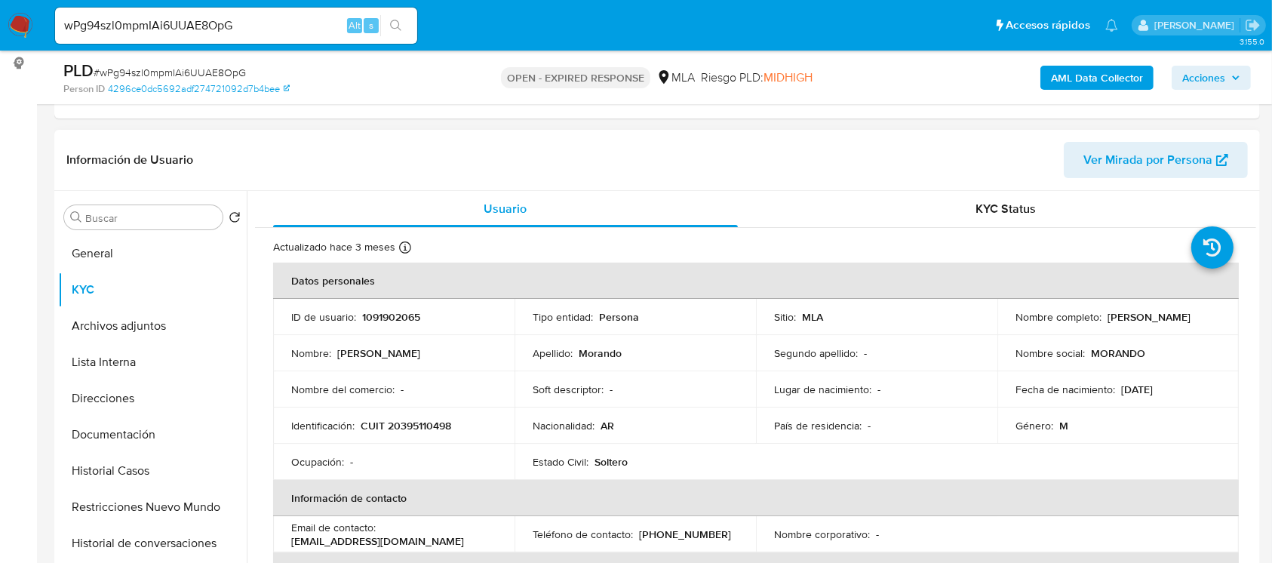
click at [410, 419] on p "CUIT 20395110498" at bounding box center [405, 426] width 90 height 14
copy p "20395110498"
click at [382, 313] on p "1091902065" at bounding box center [391, 317] width 58 height 14
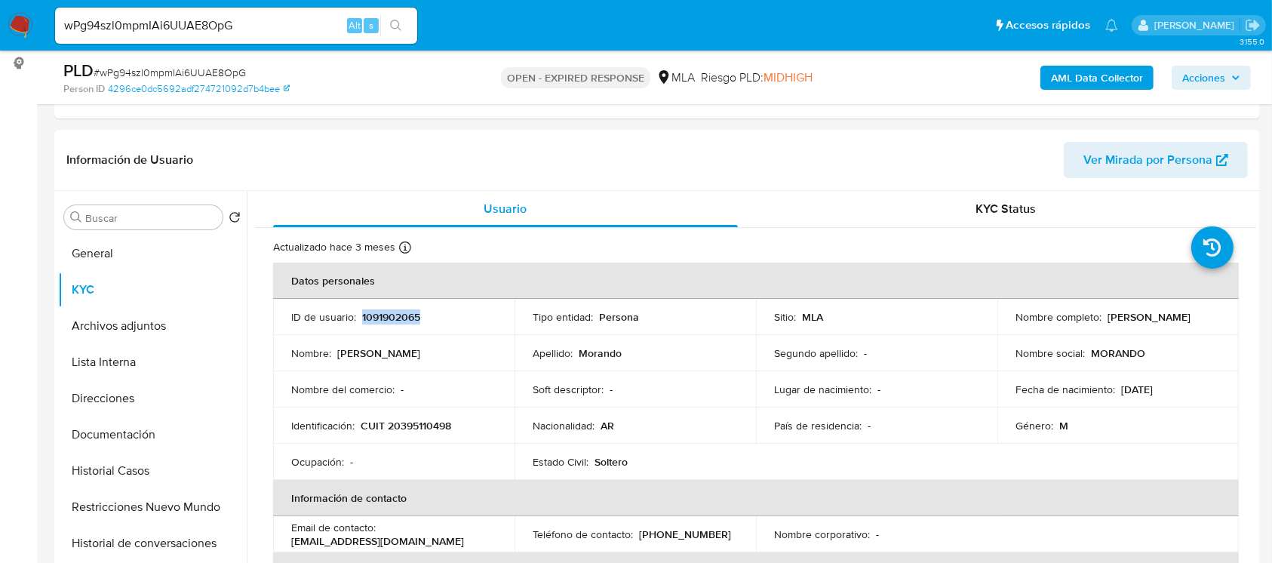
copy p "1091902065"
click at [403, 432] on td "Identificación : CUIT 20395110498" at bounding box center [393, 425] width 241 height 36
click at [412, 422] on p "CUIT 20395110498" at bounding box center [405, 426] width 90 height 14
copy p "20395110498"
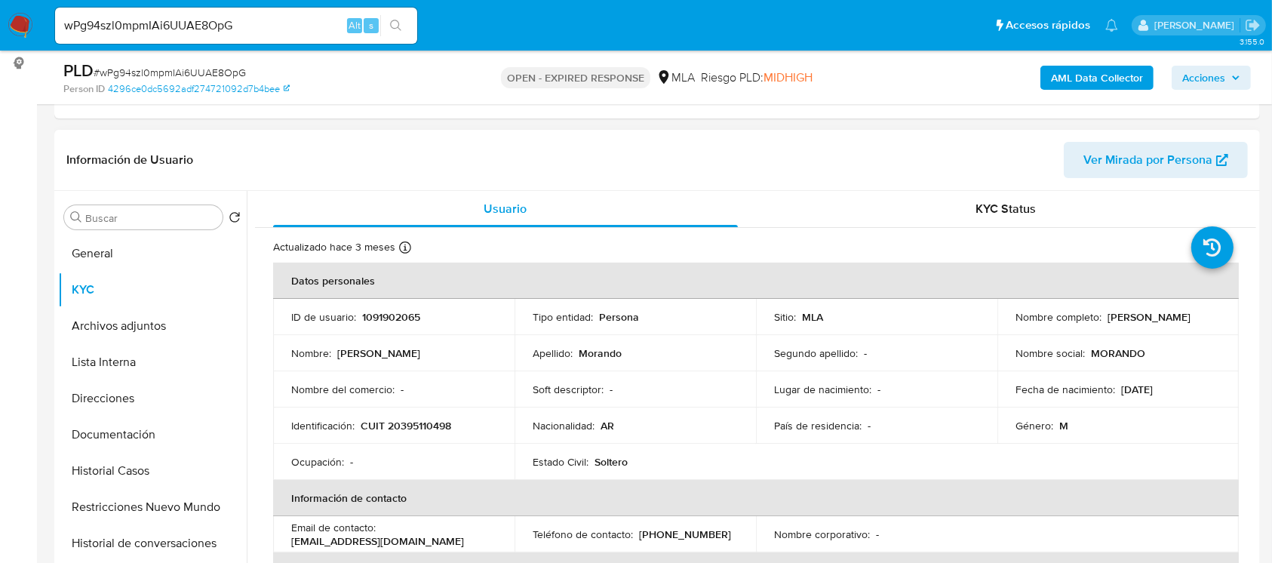
click at [384, 313] on p "1091902065" at bounding box center [391, 317] width 58 height 14
copy p "1091902065"
click at [422, 421] on p "CUIT 20395110498" at bounding box center [405, 426] width 90 height 14
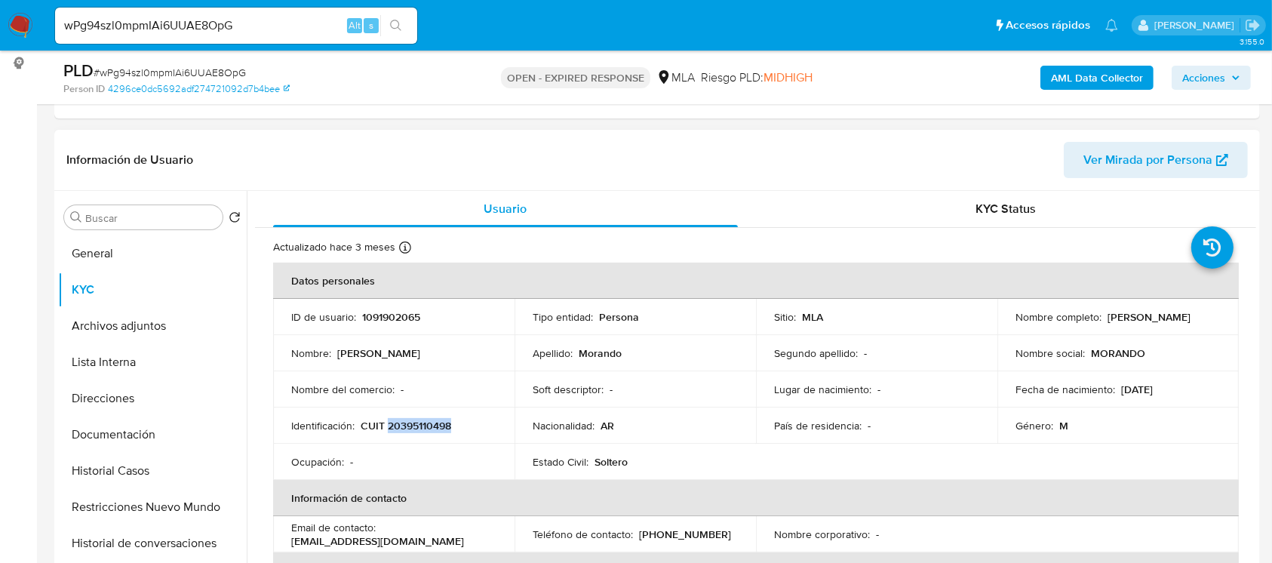
copy p "20395110498"
click at [192, 69] on span "# wPg94szl0mpmIAi6UUAE8OpG" at bounding box center [170, 72] width 152 height 15
copy span "wPg94szl0mpmIAi6UUAE8OpG"
click at [23, 30] on img at bounding box center [21, 26] width 26 height 26
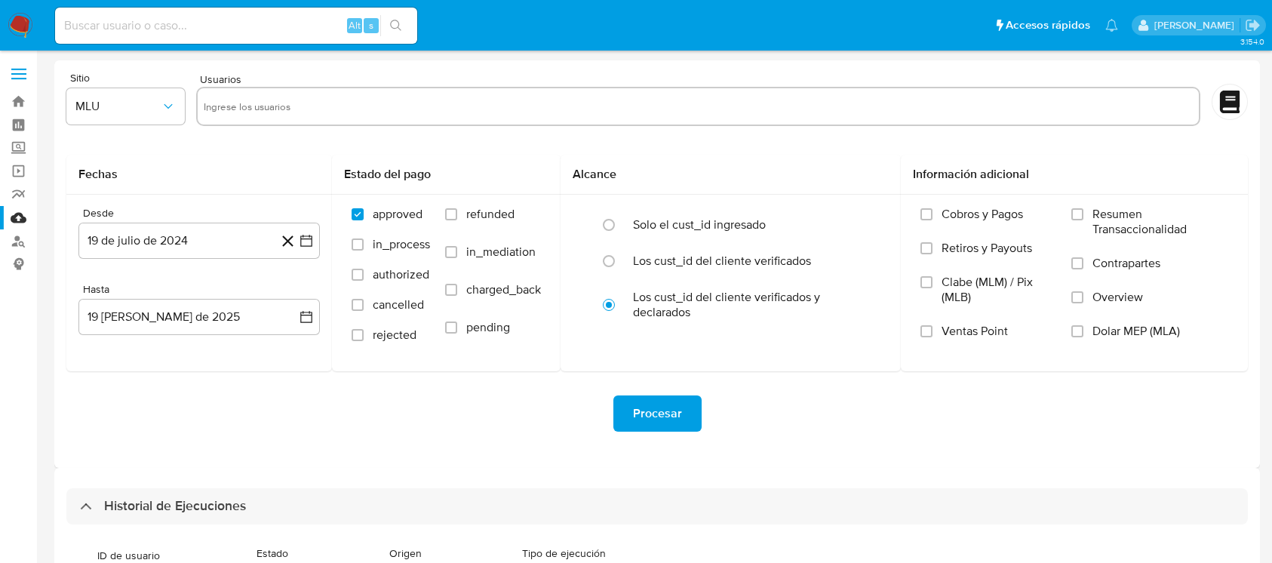
select select "10"
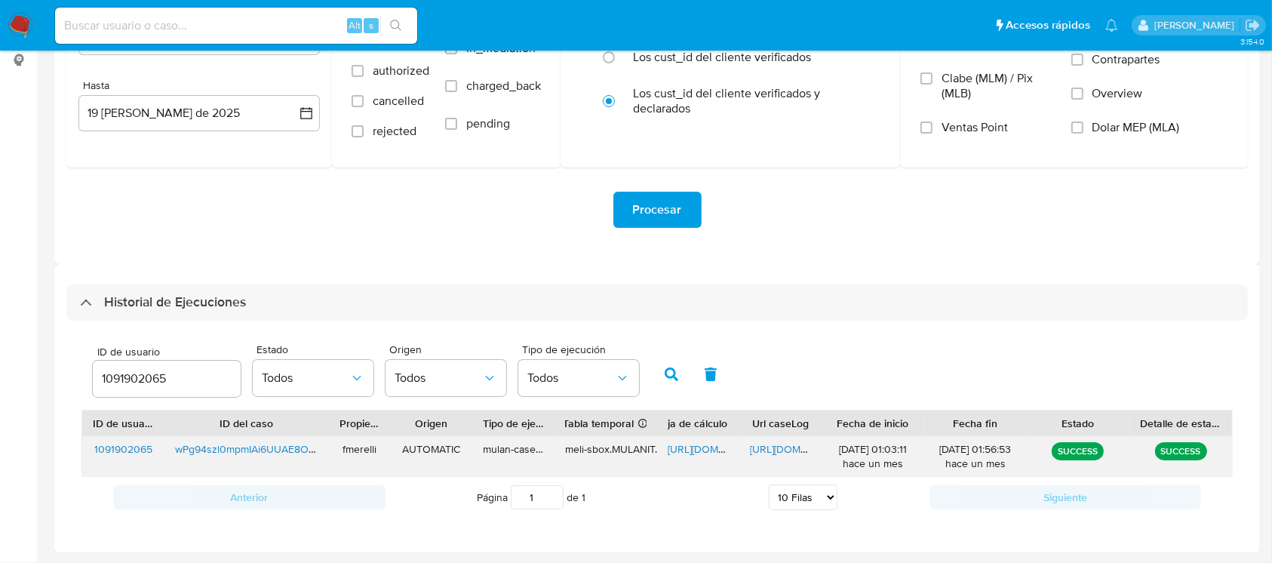
click at [771, 444] on span "[URL][DOMAIN_NAME]" at bounding box center [802, 448] width 104 height 15
click at [695, 452] on span "[URL][DOMAIN_NAME]" at bounding box center [719, 448] width 104 height 15
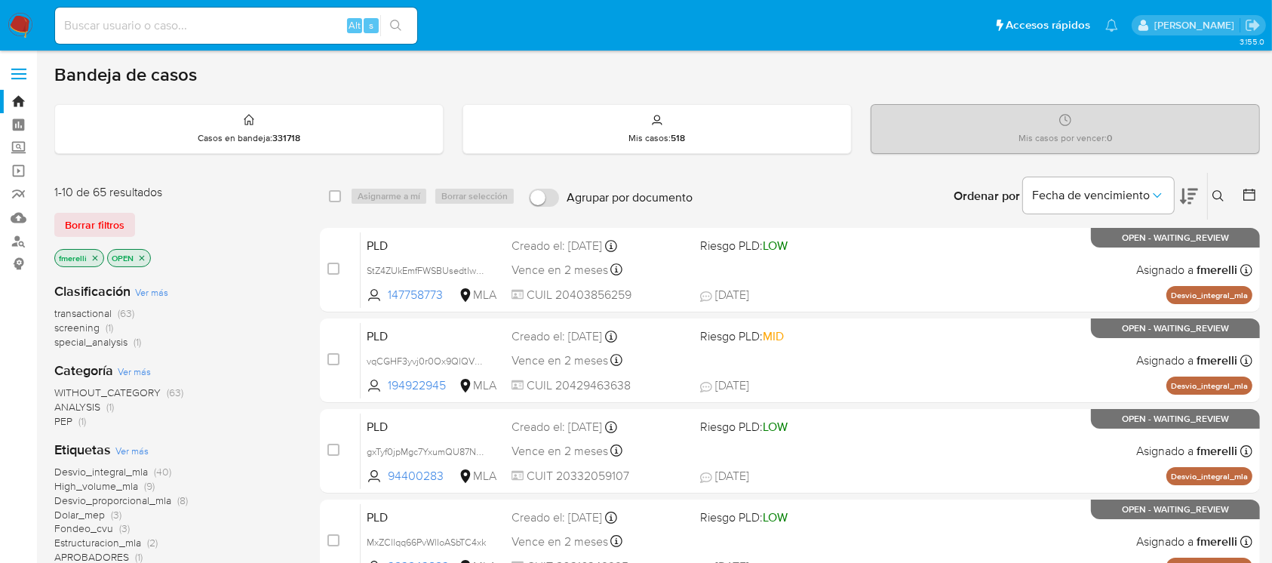
click at [1217, 194] on icon at bounding box center [1218, 196] width 12 height 12
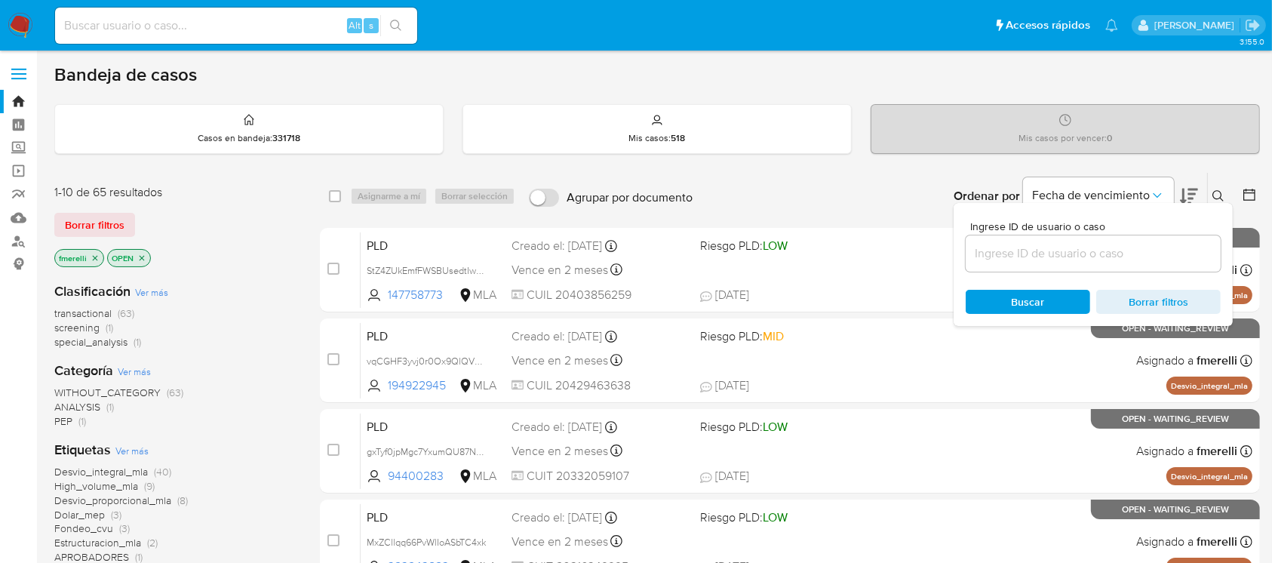
click at [1149, 257] on input at bounding box center [1092, 254] width 255 height 20
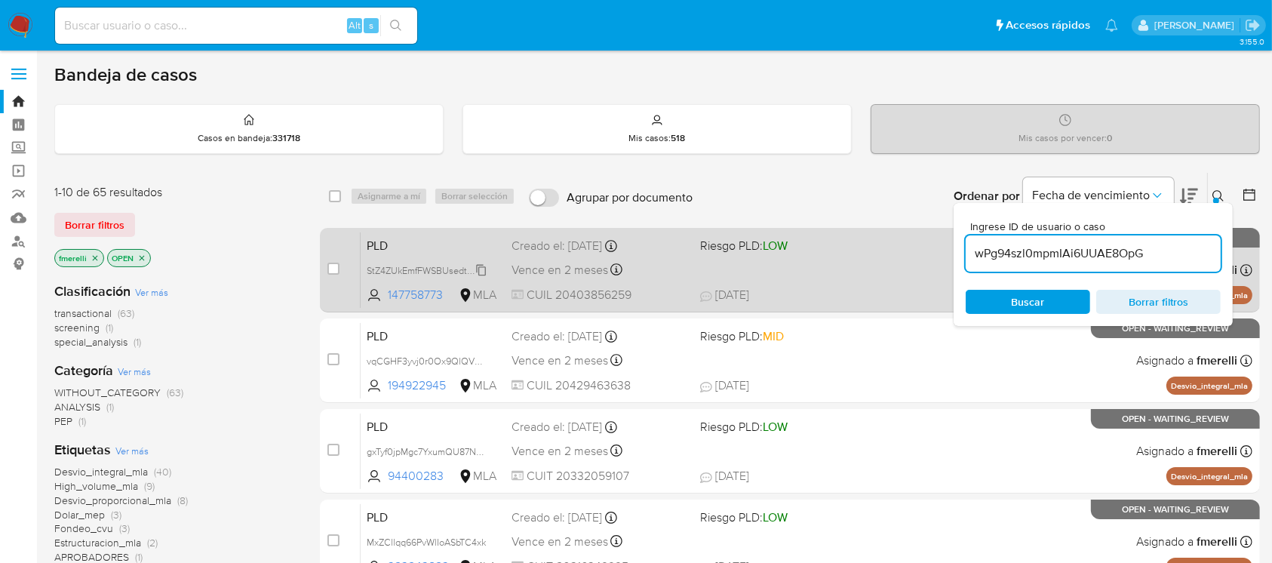
type input "wPg94szl0mpmIAi6UUAE8OpG"
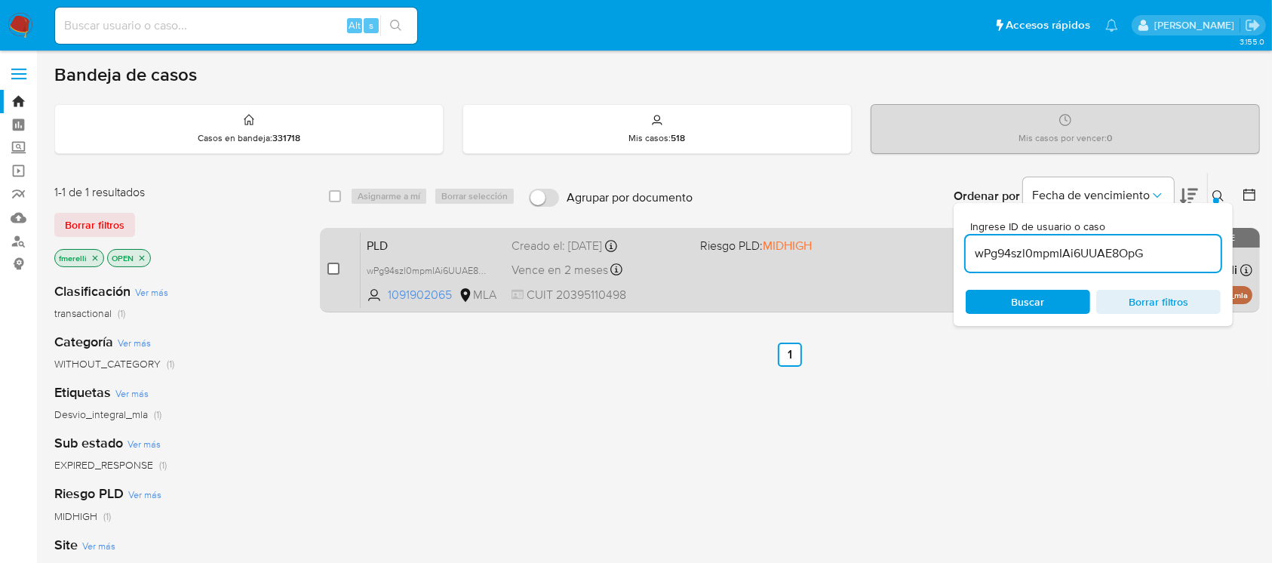
click at [333, 265] on input "checkbox" at bounding box center [333, 268] width 12 height 12
checkbox input "true"
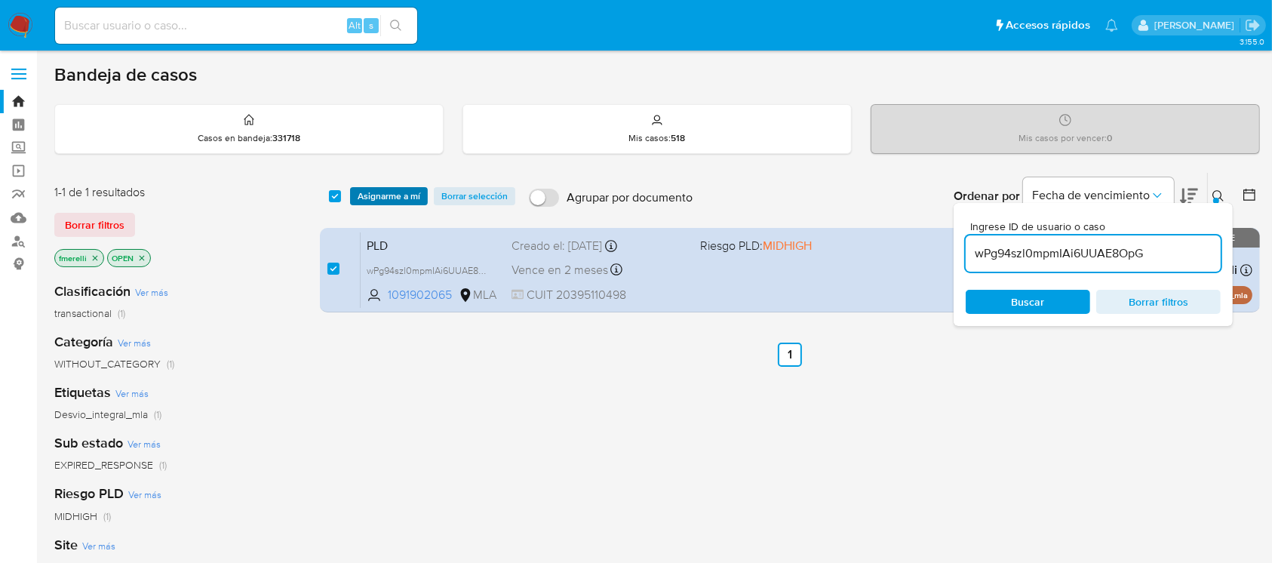
click at [391, 198] on span "Asignarme a mí" at bounding box center [388, 196] width 63 height 15
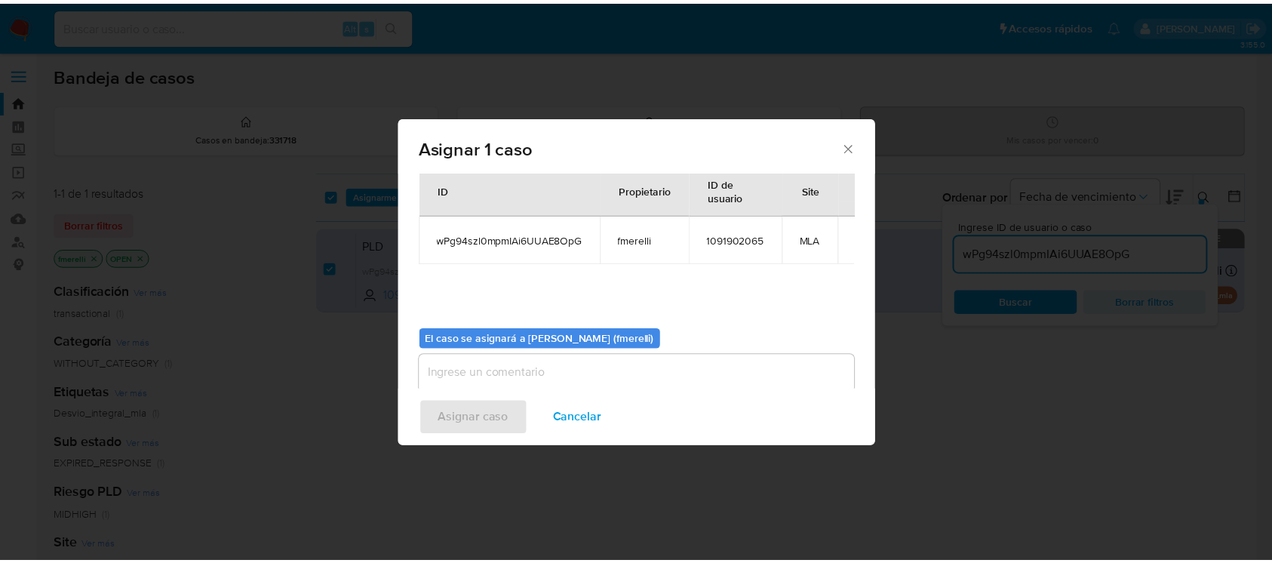
scroll to position [77, 0]
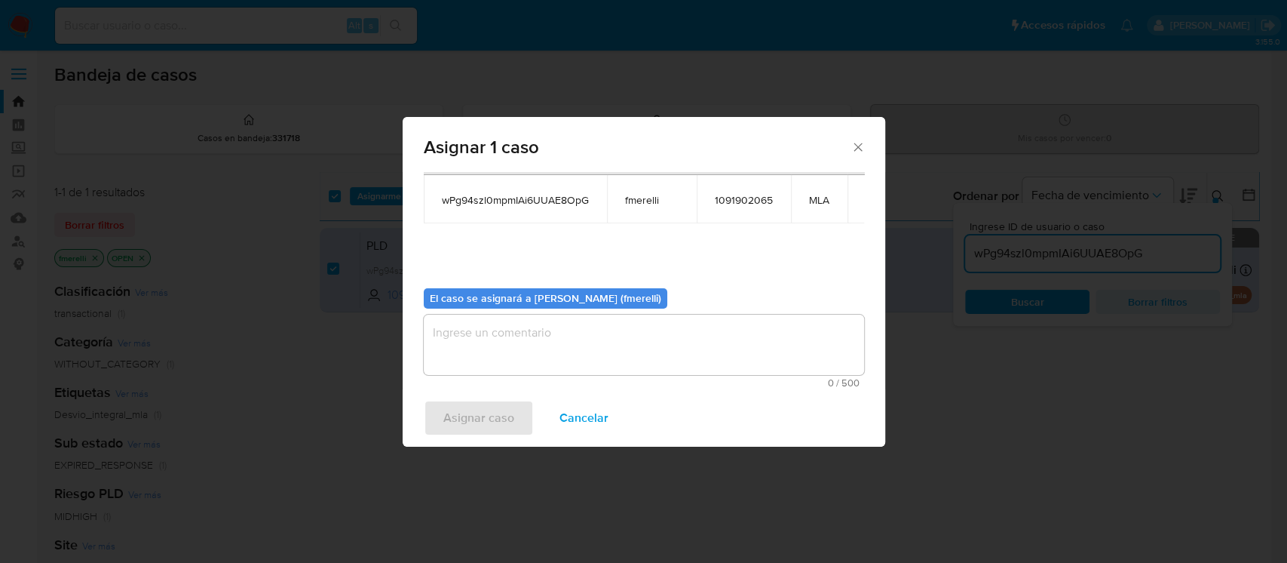
click at [483, 359] on textarea "assign-modal" at bounding box center [644, 344] width 440 height 60
click at [456, 413] on span "Asignar caso" at bounding box center [478, 417] width 71 height 33
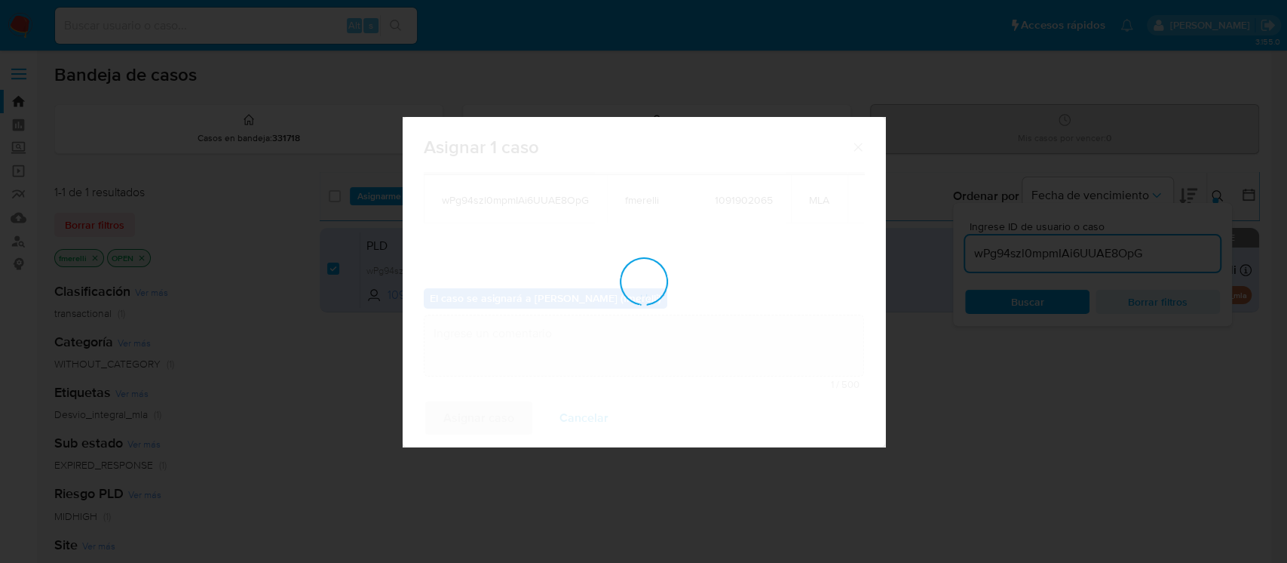
checkbox input "false"
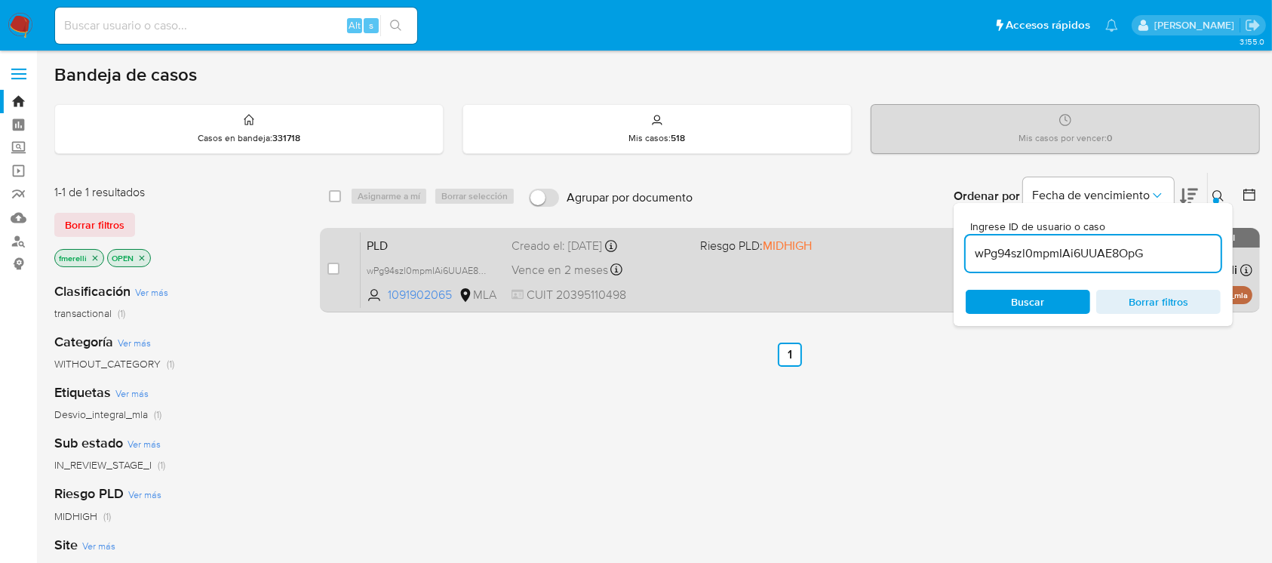
click at [703, 247] on span "Riesgo PLD: MIDHIGH" at bounding box center [756, 245] width 112 height 17
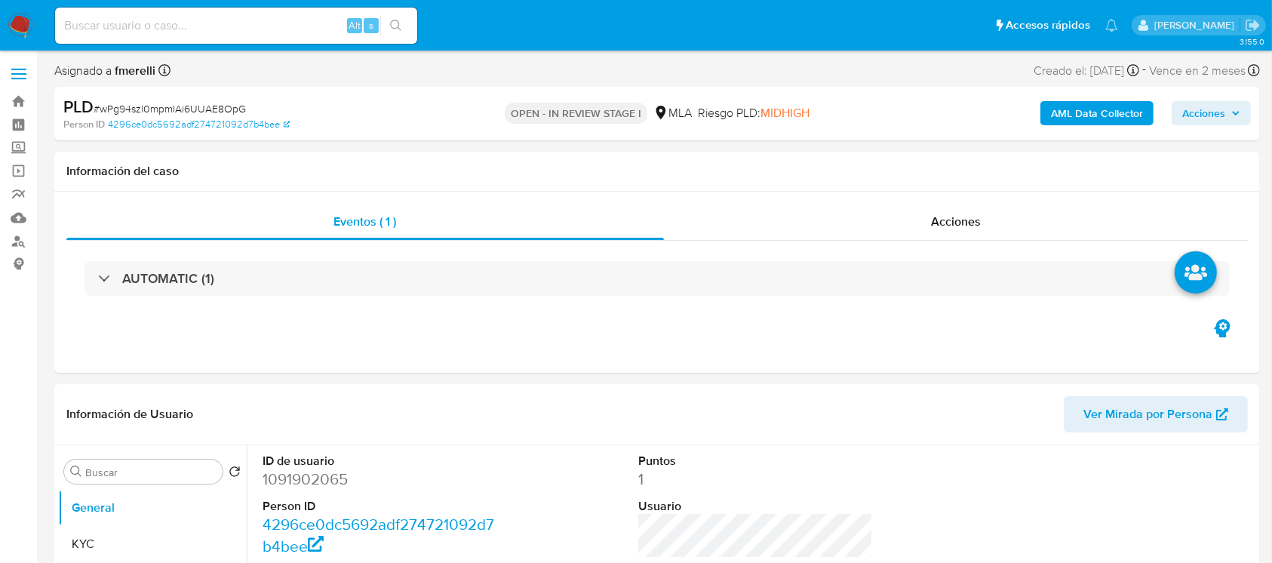
select select "10"
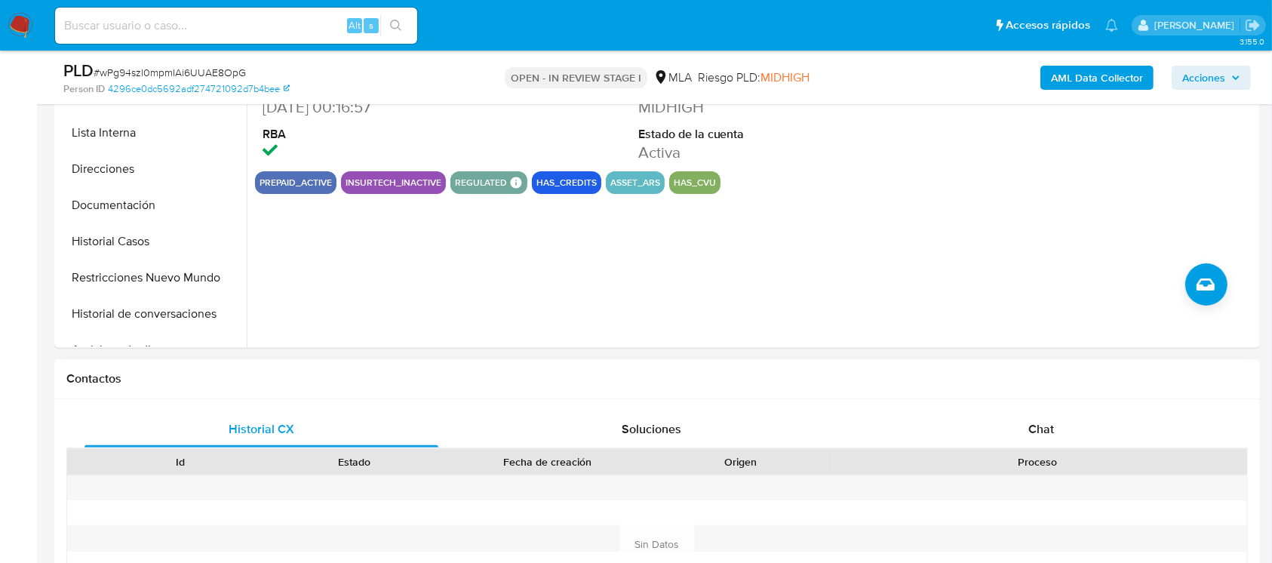
scroll to position [502, 0]
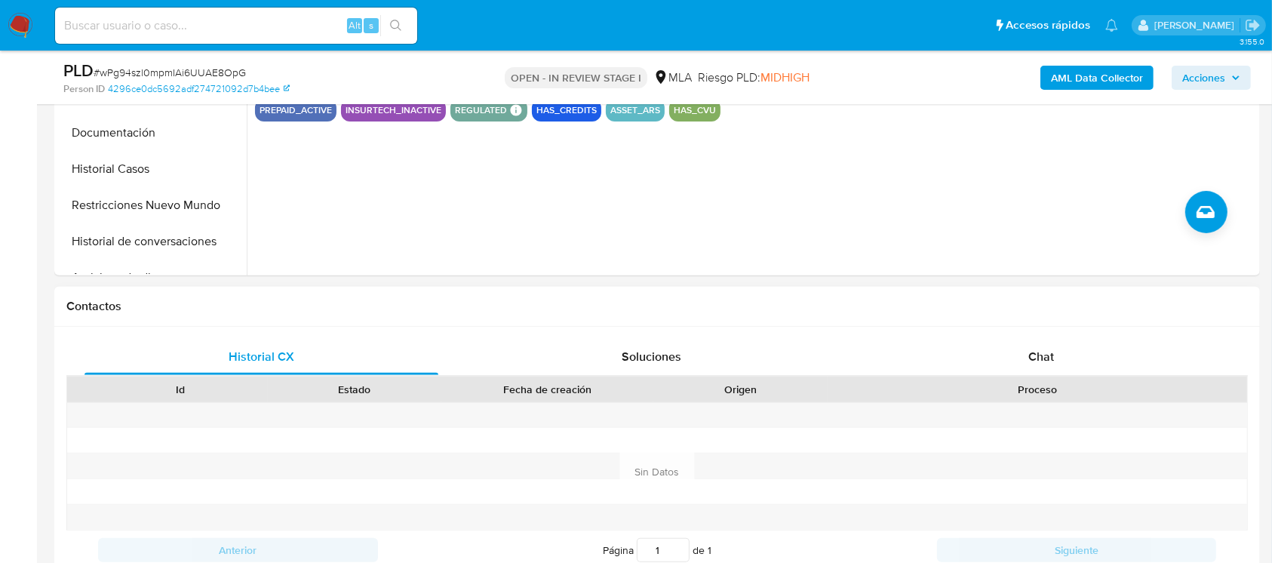
click at [1029, 336] on div "Historial CX Soluciones Chat Id Estado Fecha de creación Origen Proceso Anterio…" at bounding box center [656, 472] width 1205 height 291
click at [1024, 347] on div "Chat" at bounding box center [1041, 357] width 354 height 36
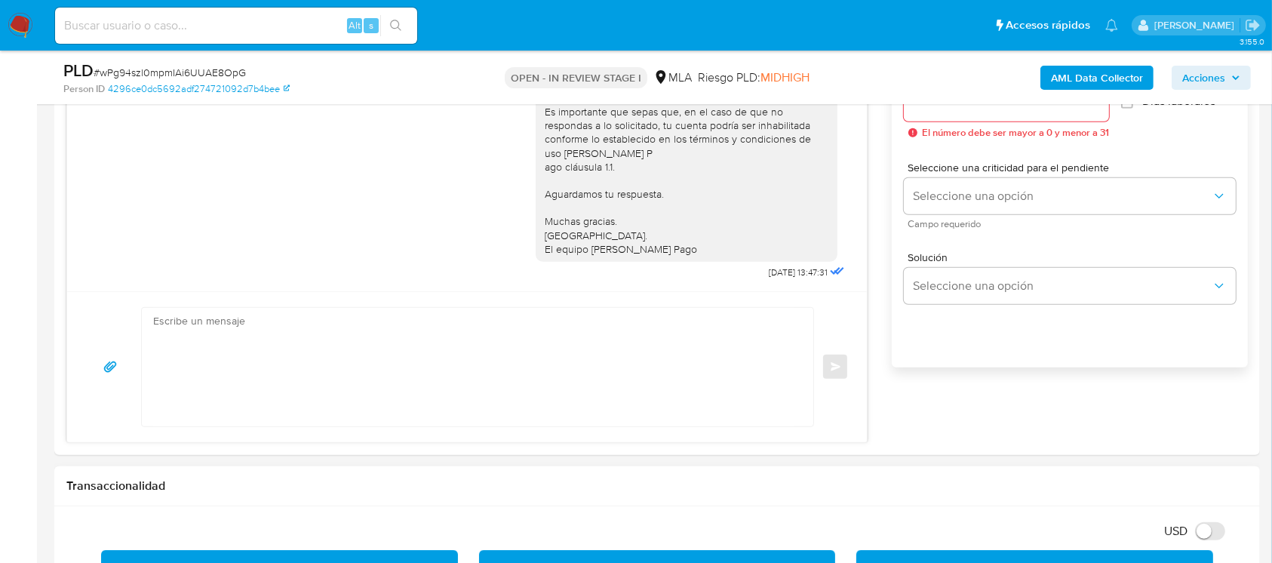
scroll to position [1005, 0]
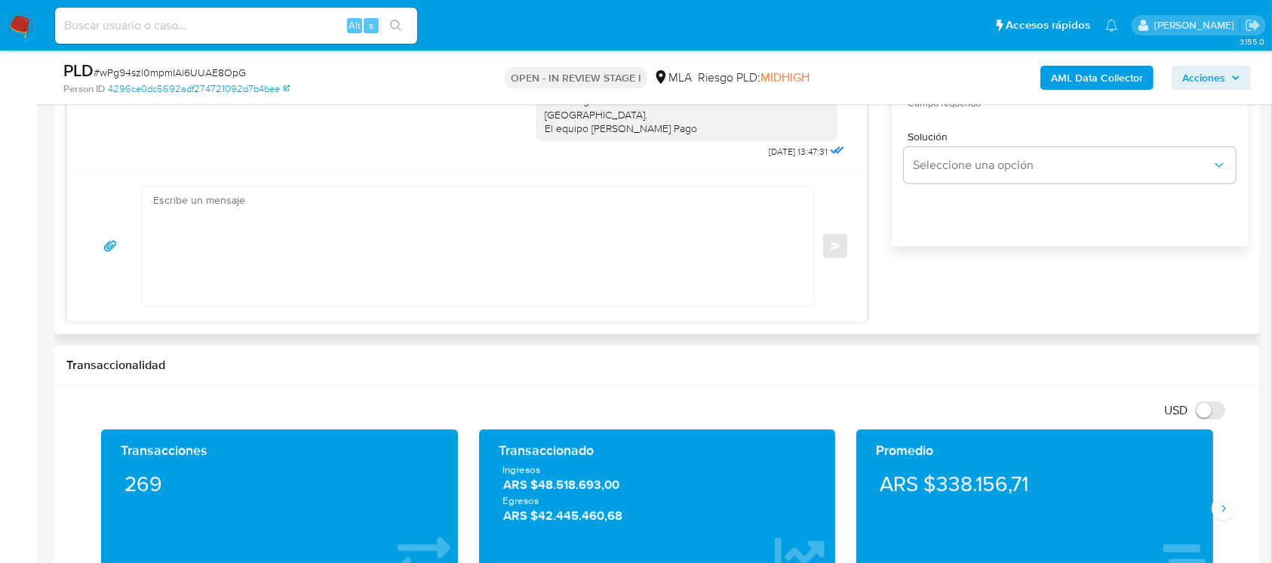
click at [586, 269] on textarea at bounding box center [473, 246] width 641 height 118
paste textarea "Lore , Ip dolorsi am con adipiscinge seddoeiusmo te in utlabo et Dolorem Aliq, …"
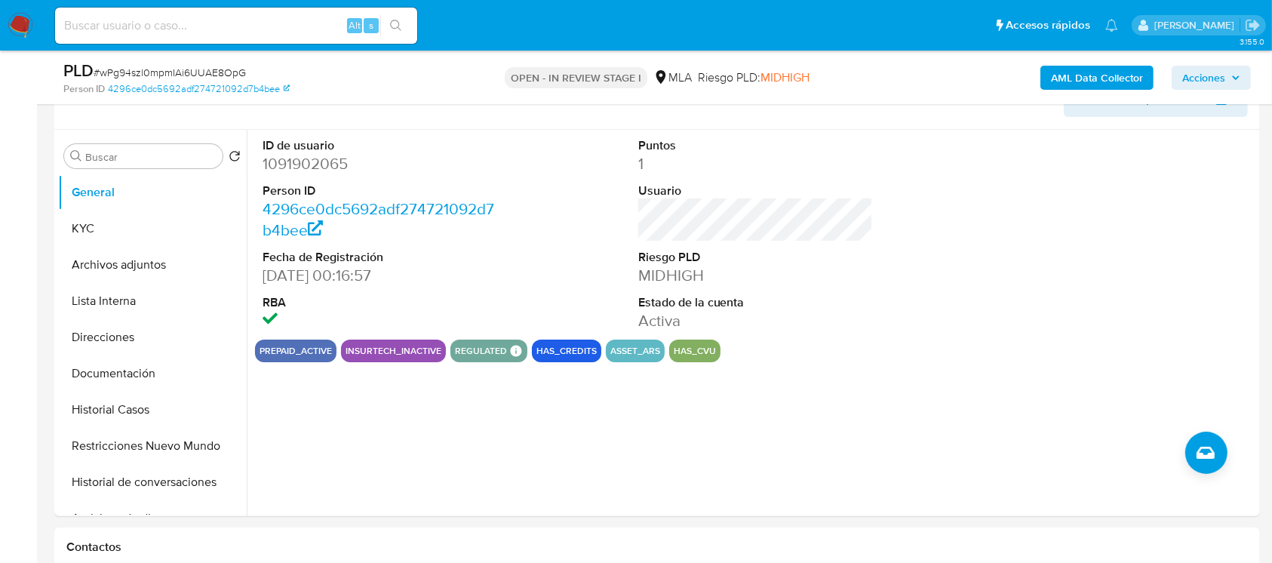
scroll to position [201, 0]
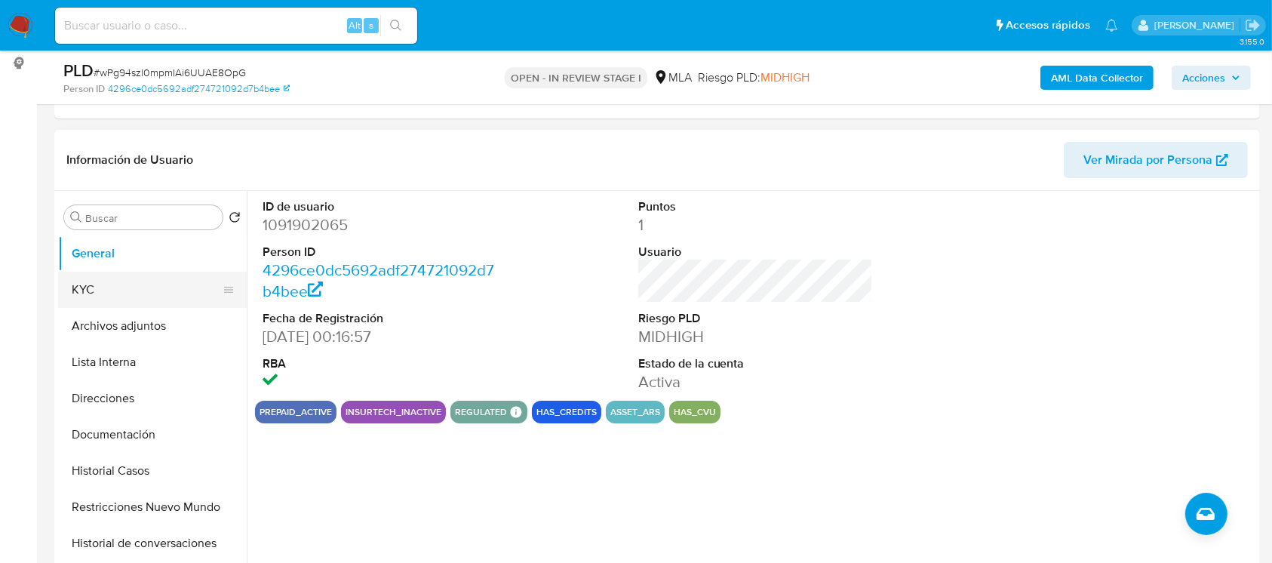
click at [91, 278] on button "KYC" at bounding box center [146, 289] width 176 height 36
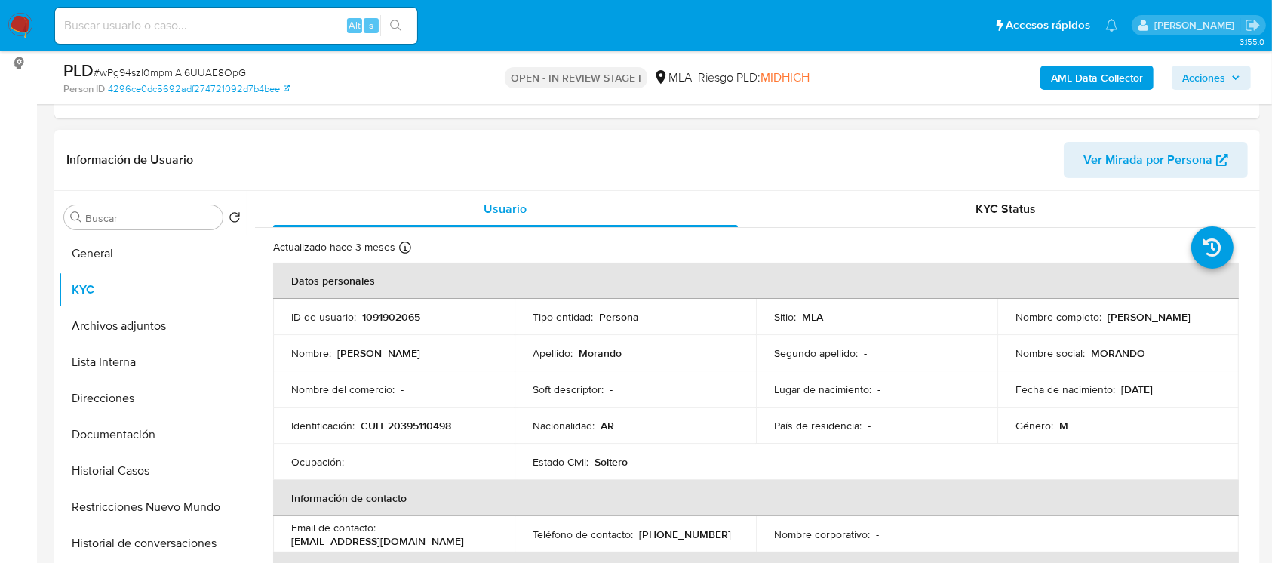
drag, startPoint x: 1103, startPoint y: 312, endPoint x: 1201, endPoint y: 318, distance: 98.2
click at [1201, 318] on div "Nombre completo : [PERSON_NAME]" at bounding box center [1117, 317] width 205 height 14
copy p "[PERSON_NAME]"
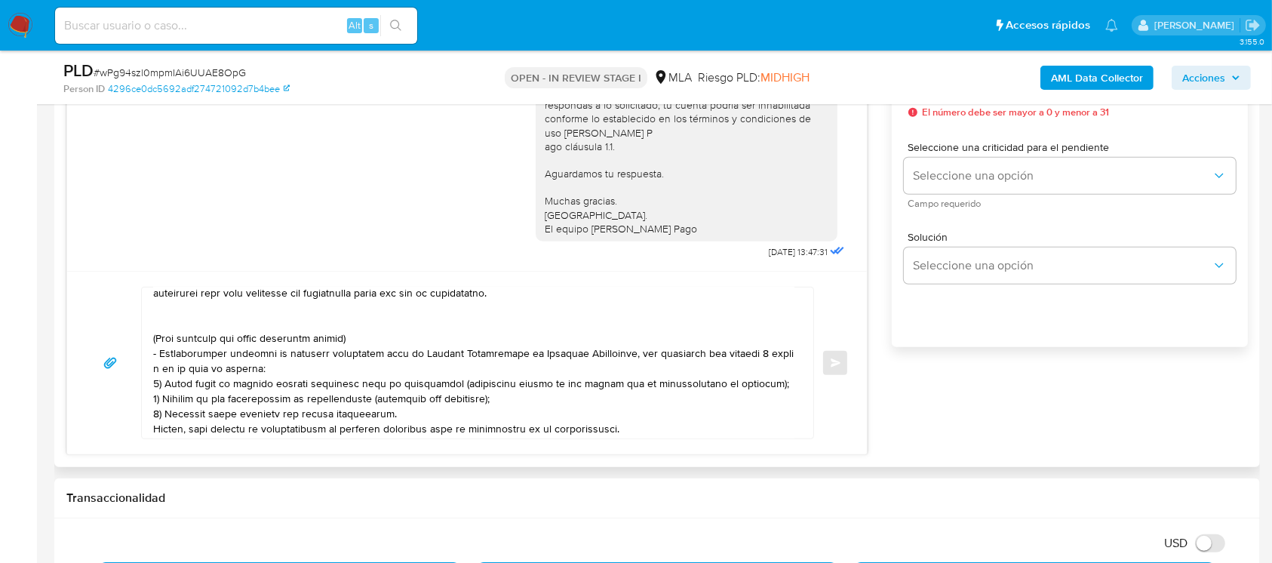
scroll to position [0, 0]
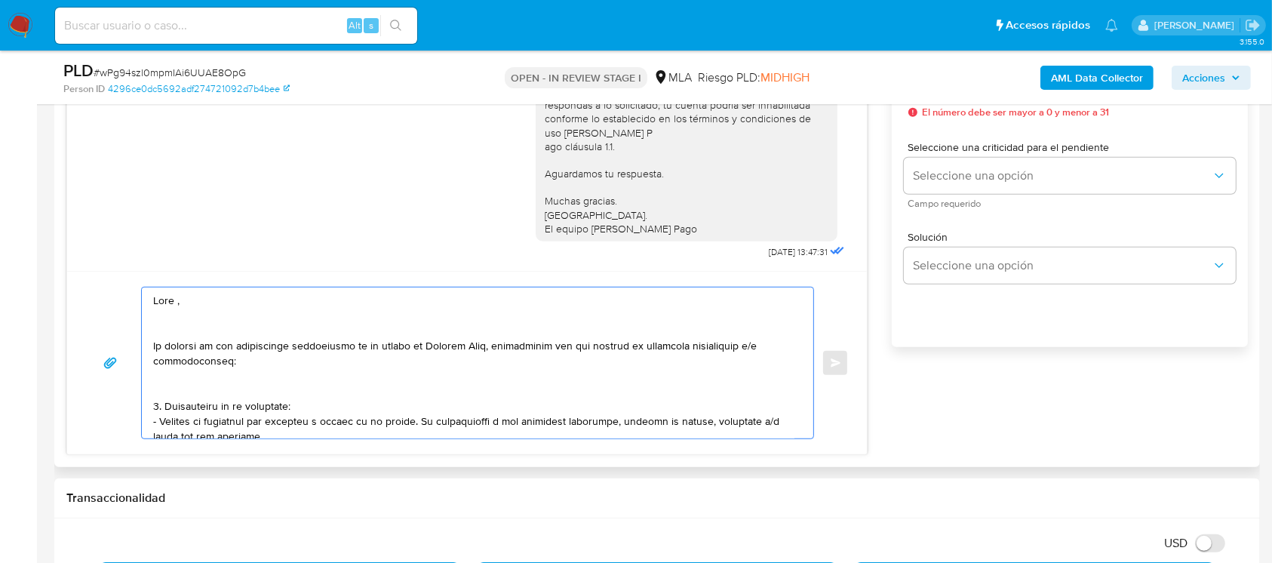
click at [203, 293] on textarea at bounding box center [473, 362] width 641 height 151
paste textarea "[PERSON_NAME]"
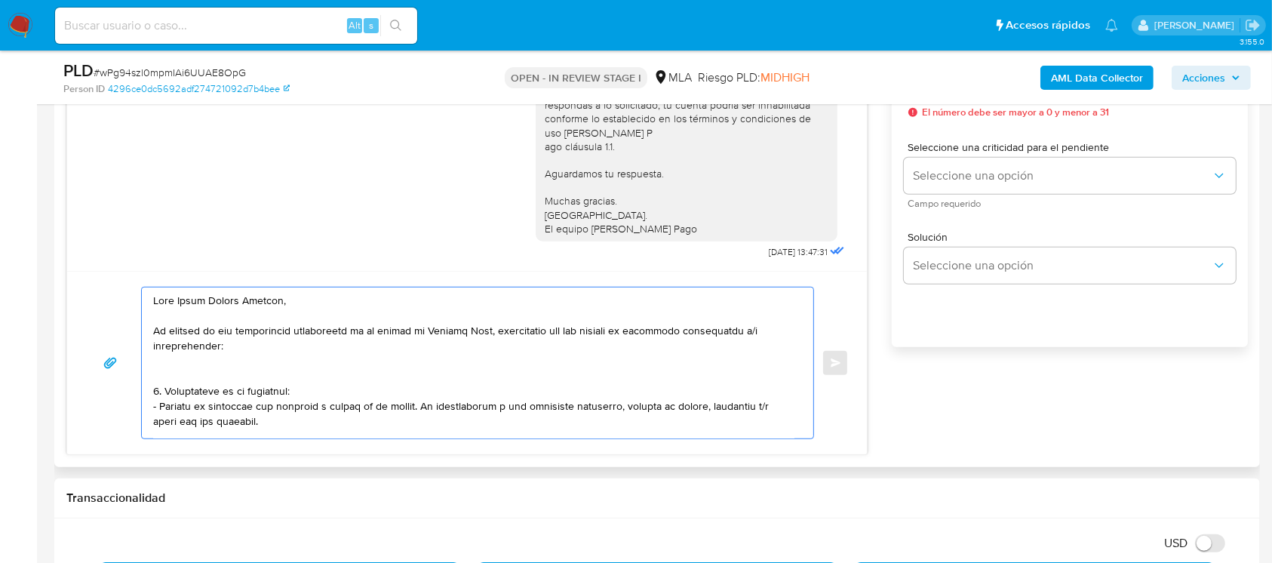
click at [178, 366] on textarea at bounding box center [473, 362] width 641 height 151
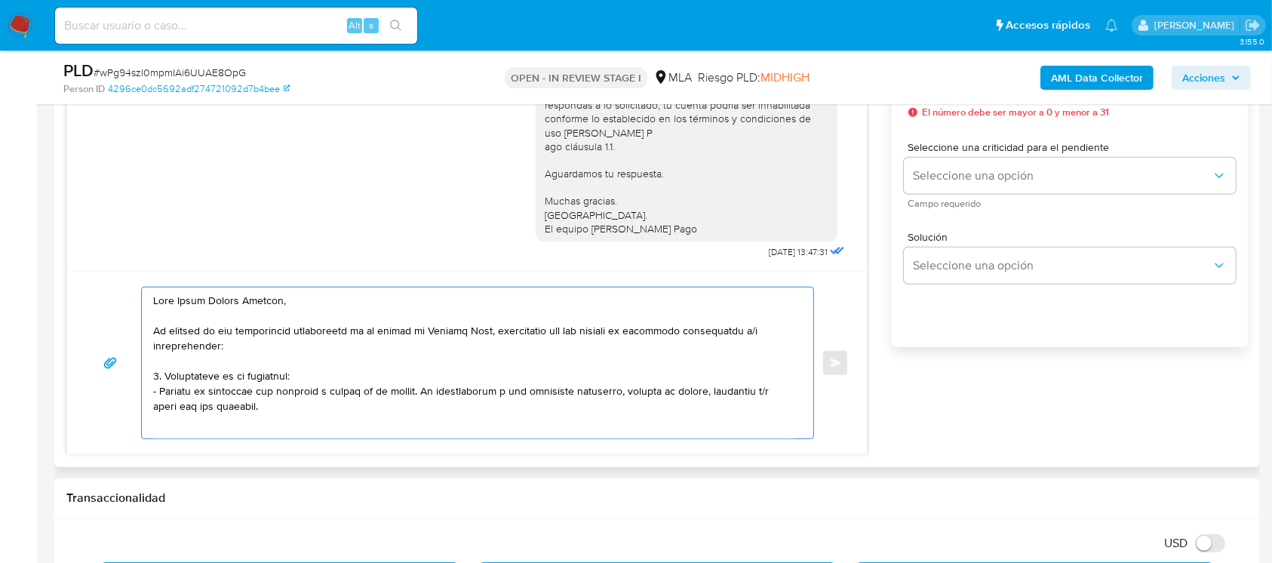
scroll to position [100, 0]
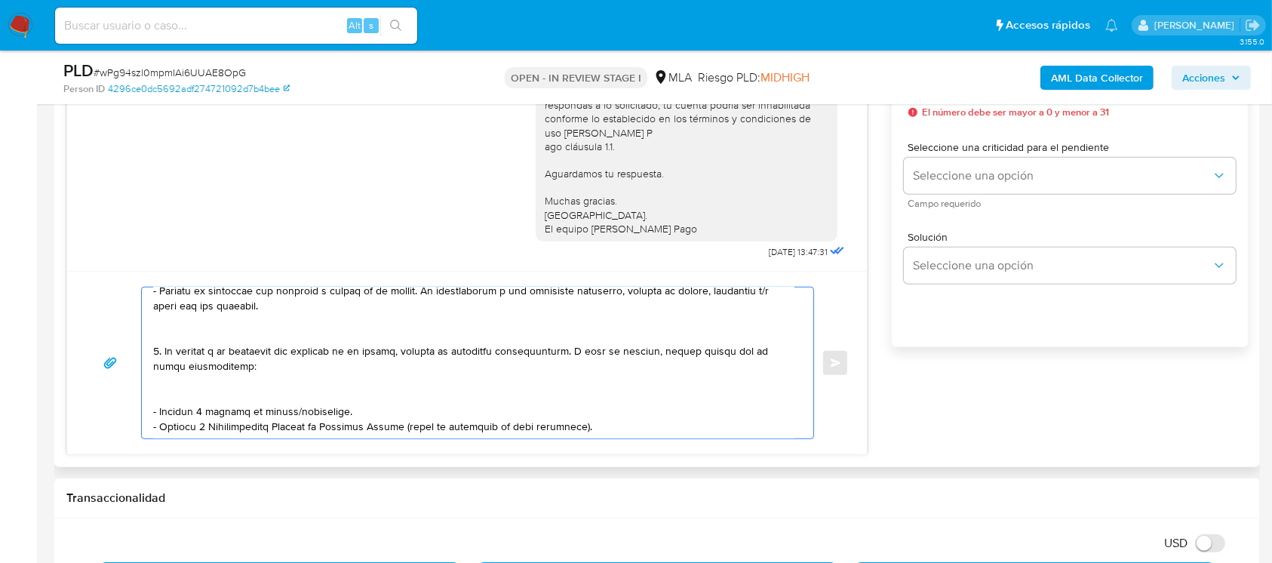
click at [227, 334] on textarea at bounding box center [473, 362] width 641 height 151
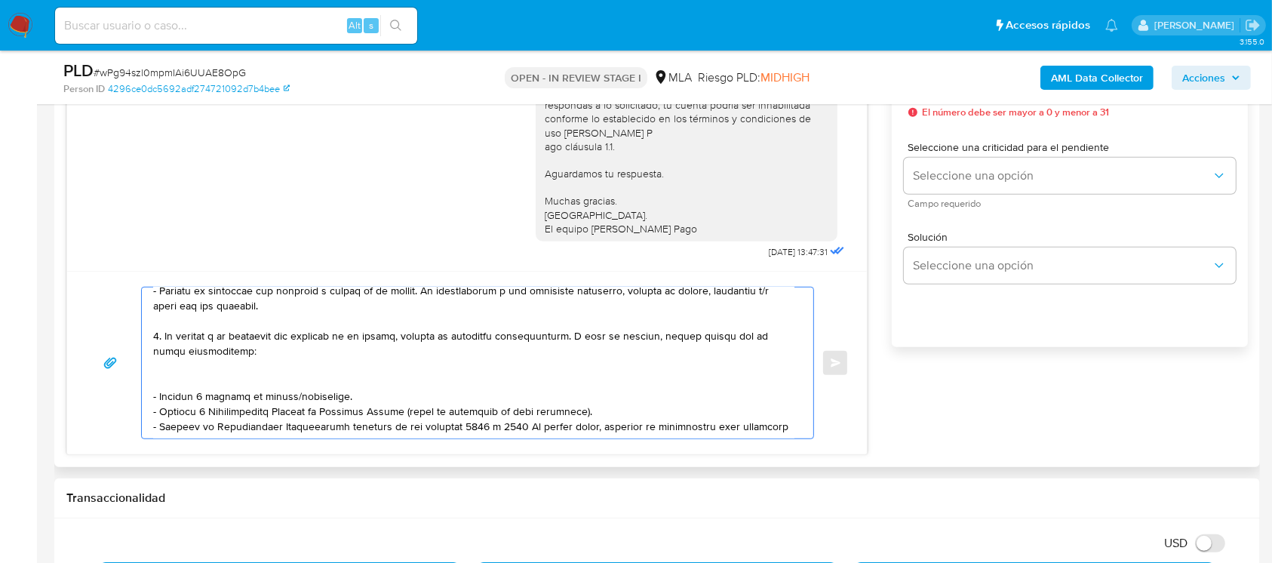
click at [202, 372] on textarea at bounding box center [473, 362] width 641 height 151
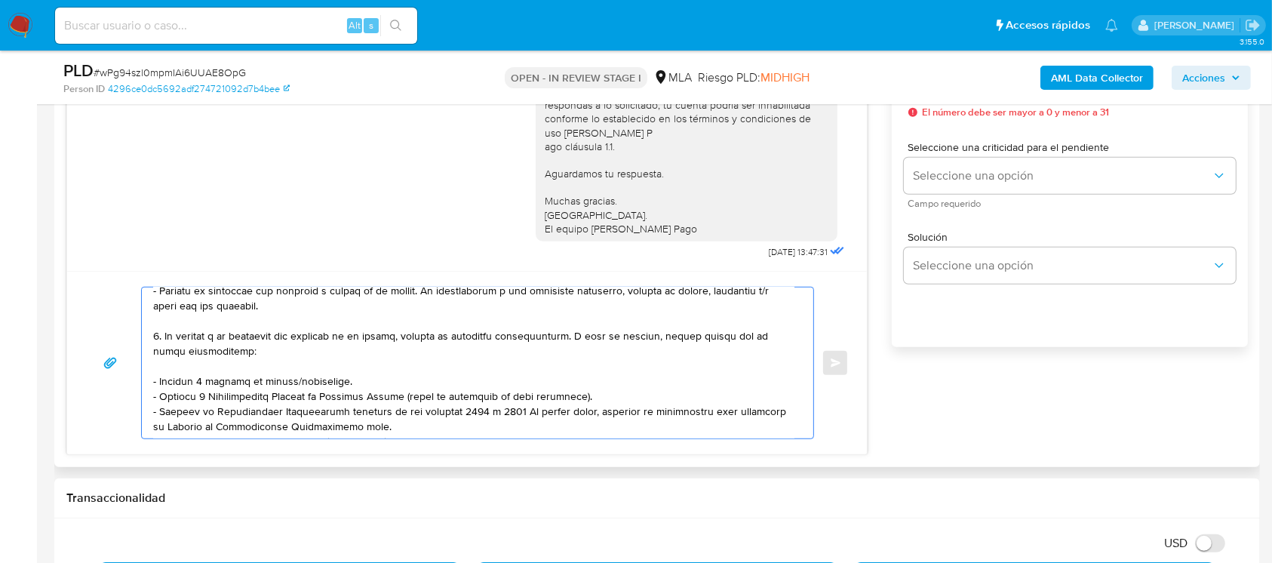
click at [264, 377] on textarea at bounding box center [473, 362] width 641 height 151
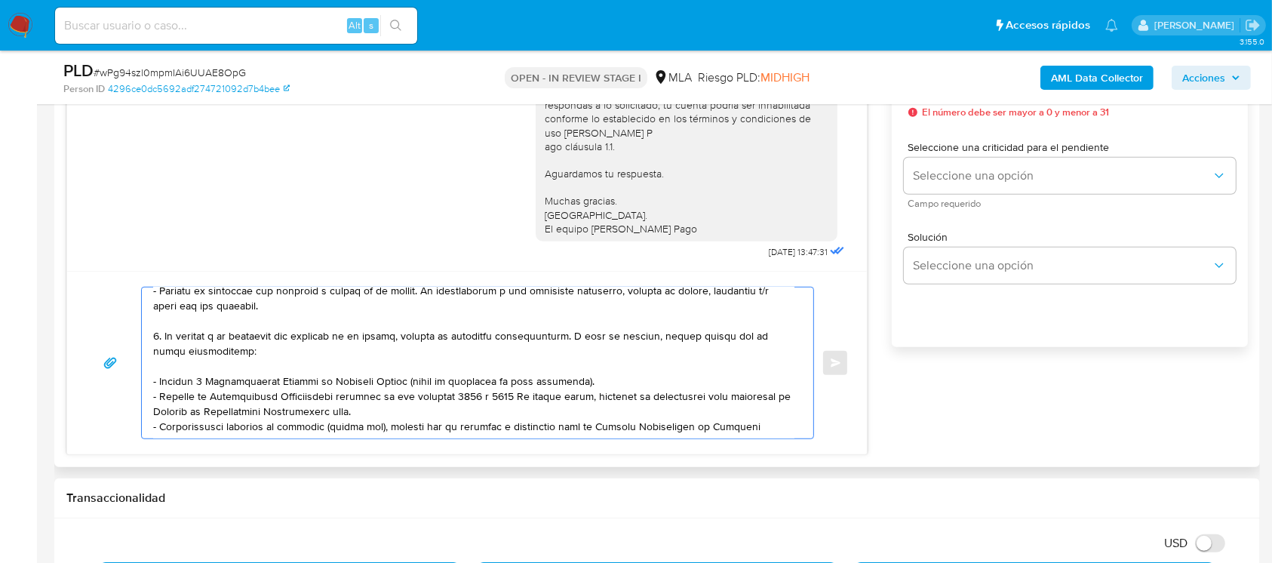
scroll to position [201, 0]
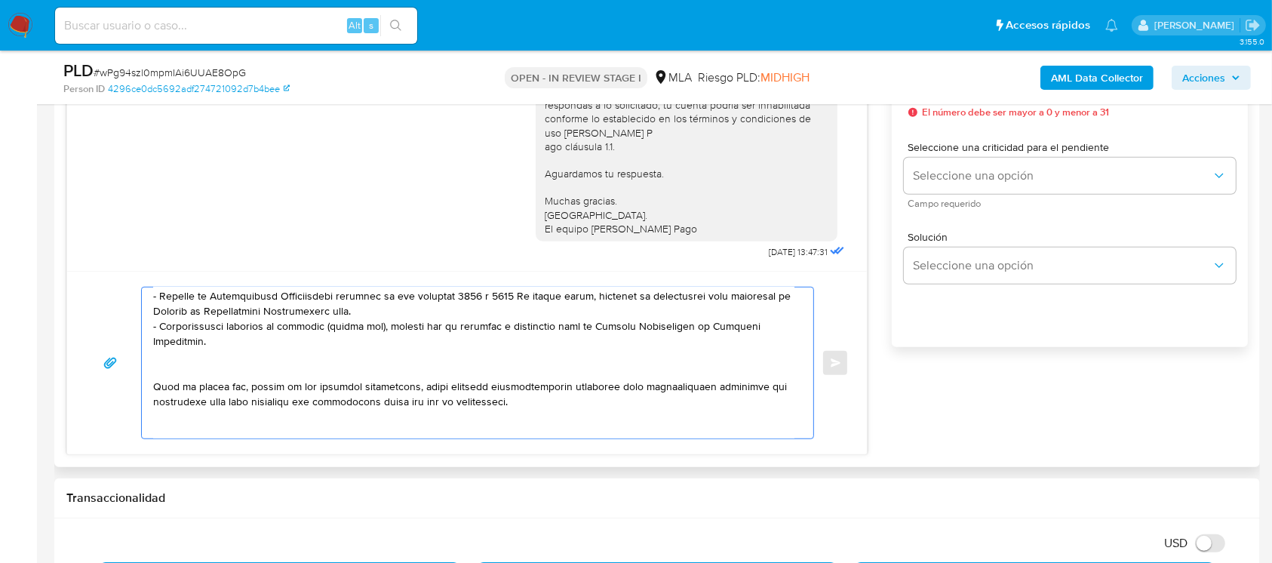
click at [265, 377] on textarea at bounding box center [473, 362] width 641 height 151
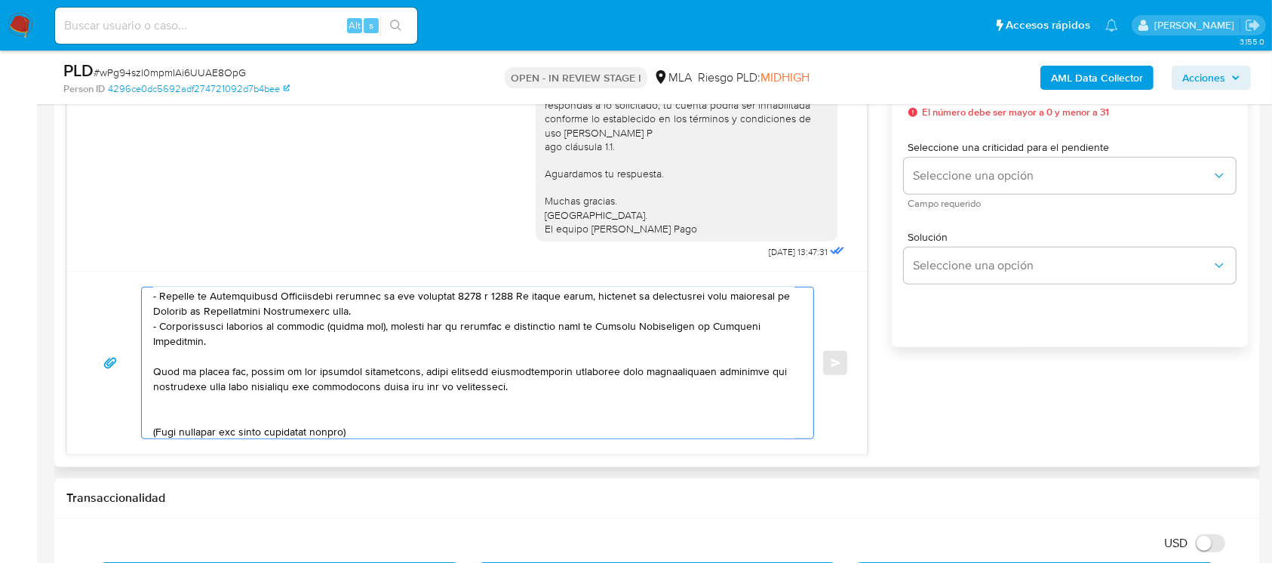
click at [403, 311] on textarea at bounding box center [473, 362] width 641 height 151
paste textarea "https://www.mercadopago.com.ar/ayuda/30181"
click at [270, 410] on textarea at bounding box center [473, 362] width 641 height 151
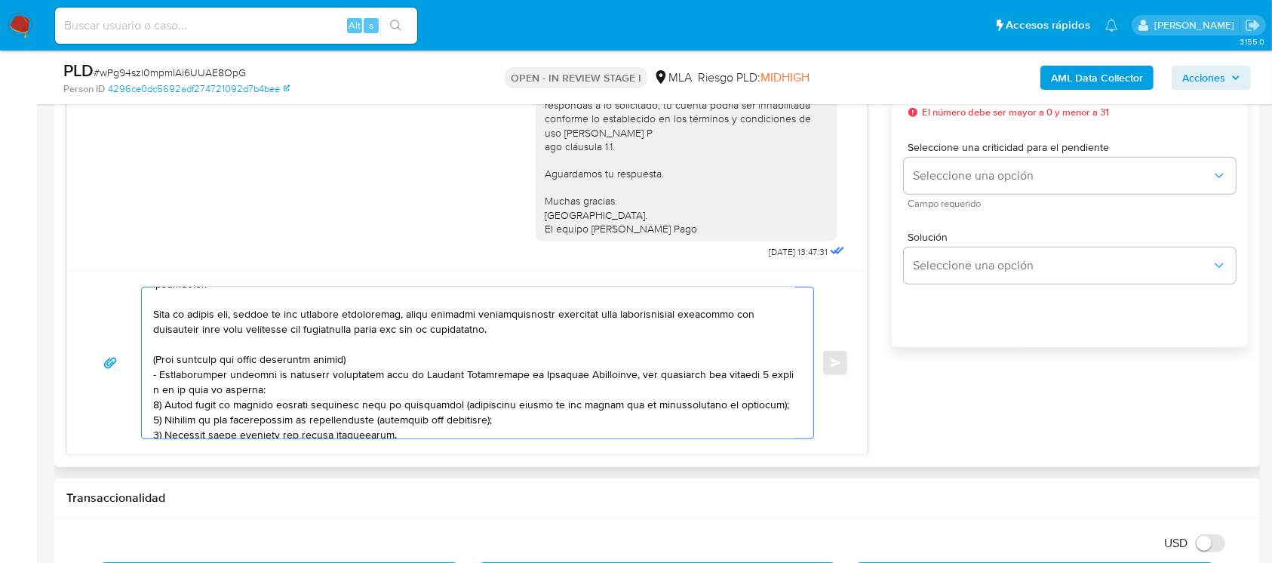
scroll to position [302, 0]
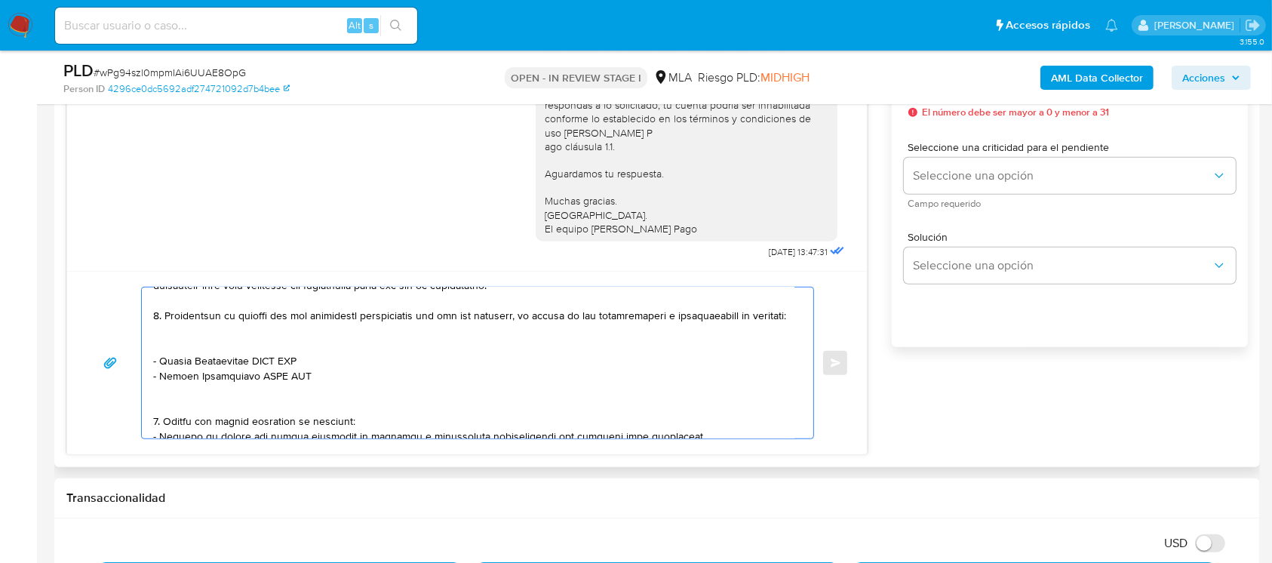
click at [171, 368] on textarea at bounding box center [473, 362] width 641 height 151
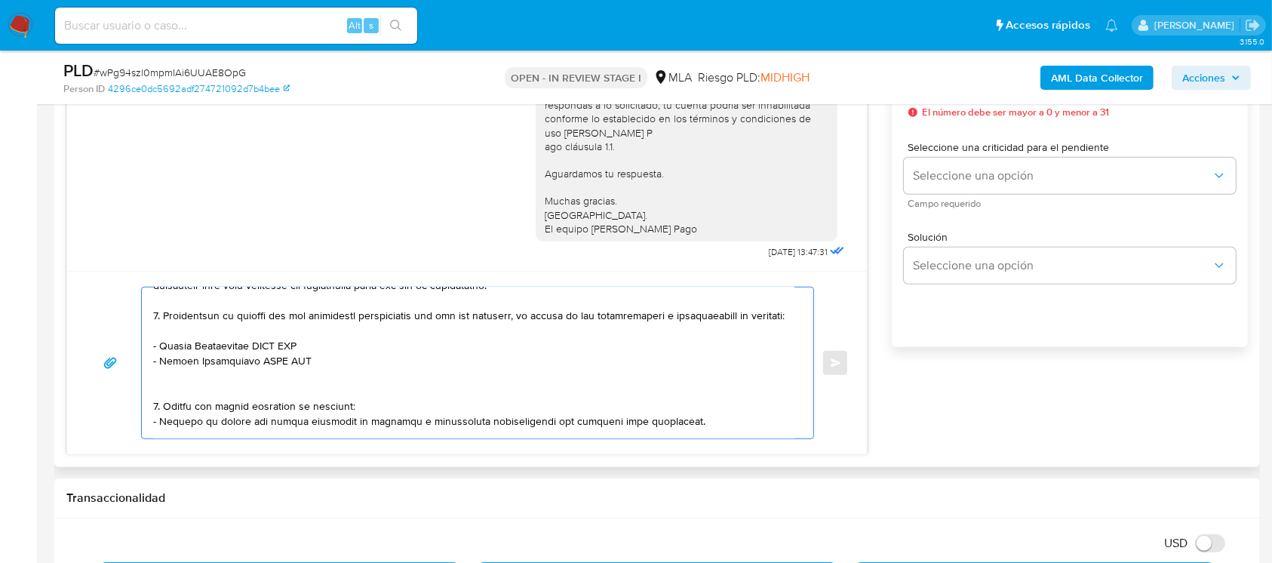
paste textarea "Adriana Ines Lizarraga"
paste textarea "27289718716"
paste textarea "Damian Emilio Brambilla"
paste textarea "20293287253"
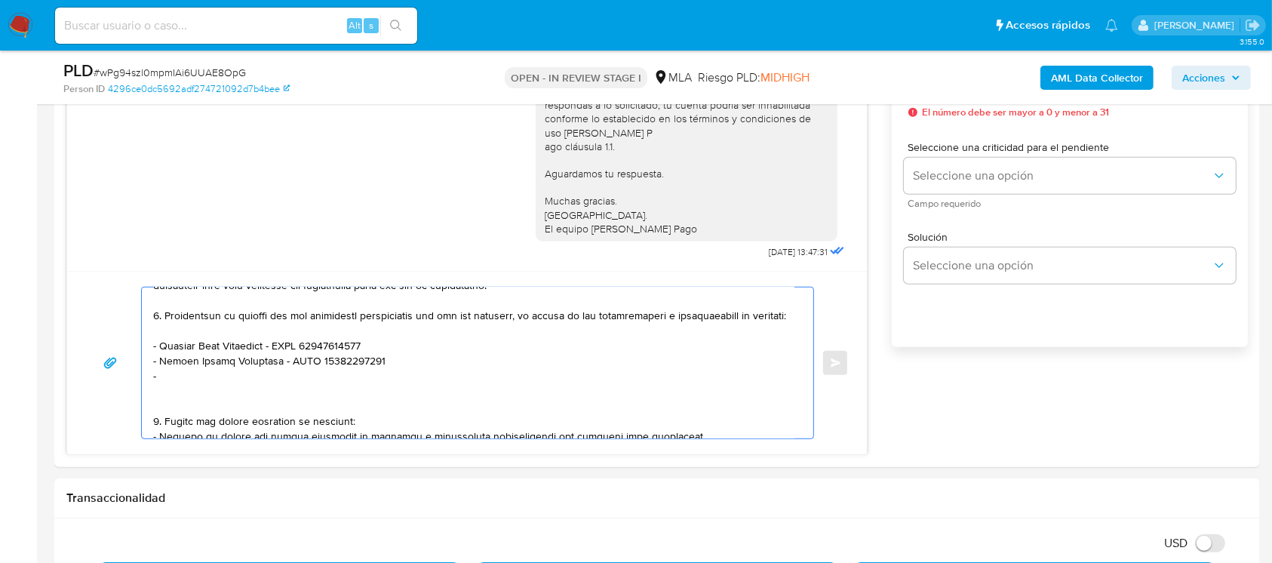
paste textarea "Sergio Leonardo Parra"
paste textarea "23318315329"
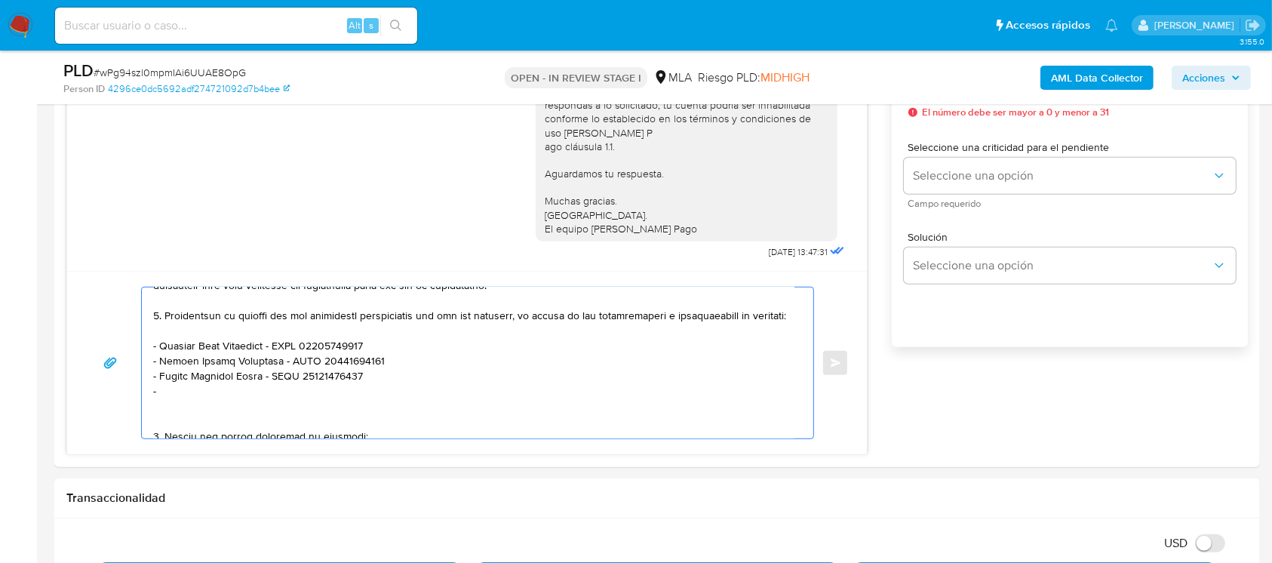
paste textarea "Gabriel Agustin Martin"
paste textarea "20476522766"
paste textarea "Lucas Eduardo Bernardo"
paste textarea "20360968295"
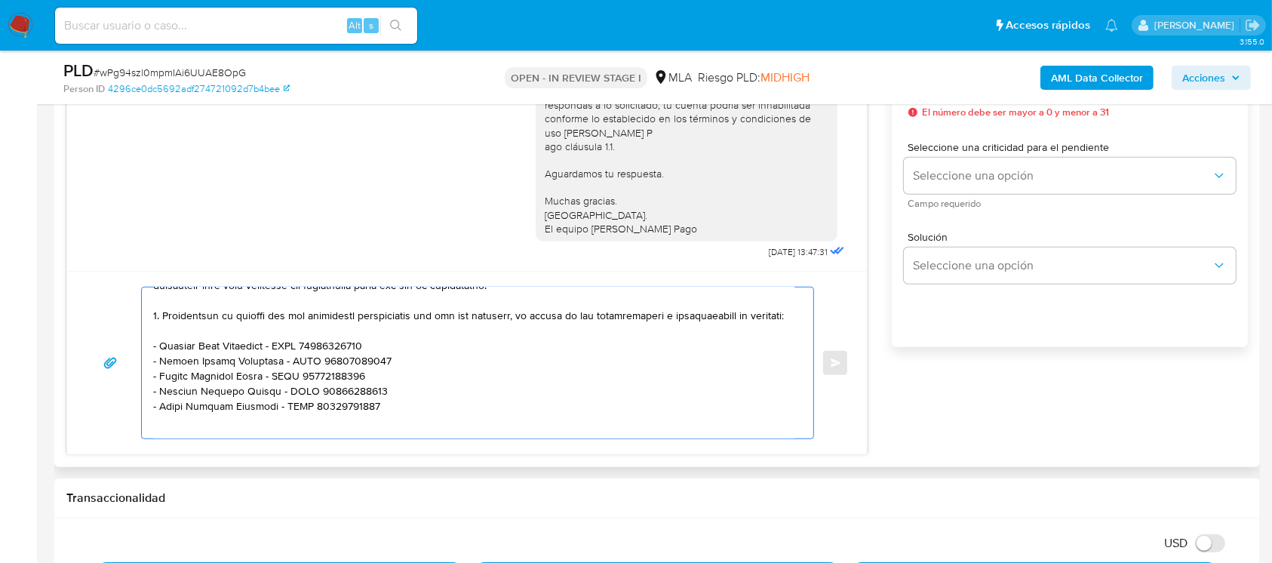
scroll to position [317, 0]
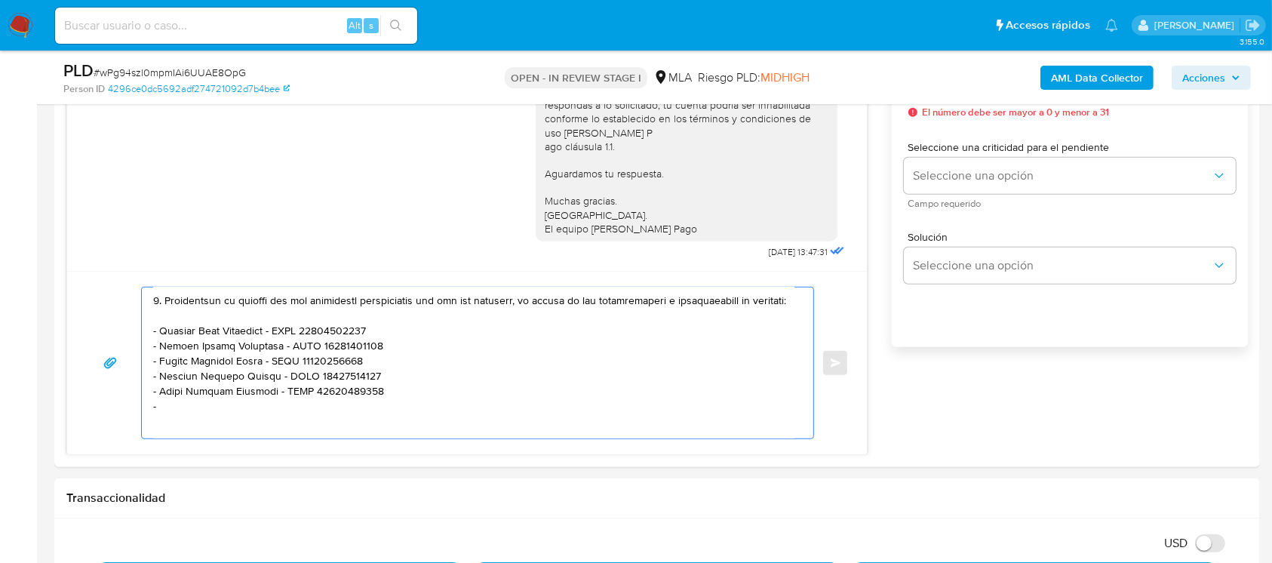
paste textarea "Pablo Ezequiel Velasco"
paste textarea "20377901542"
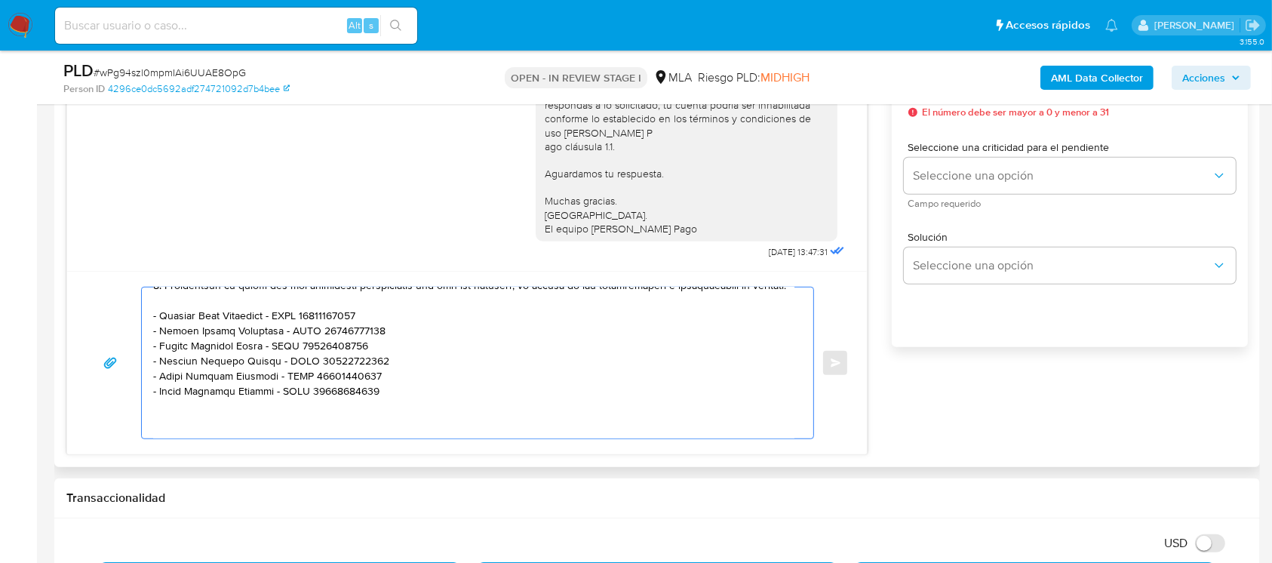
drag, startPoint x: 162, startPoint y: 335, endPoint x: 189, endPoint y: 404, distance: 74.5
click at [189, 404] on textarea at bounding box center [473, 362] width 641 height 151
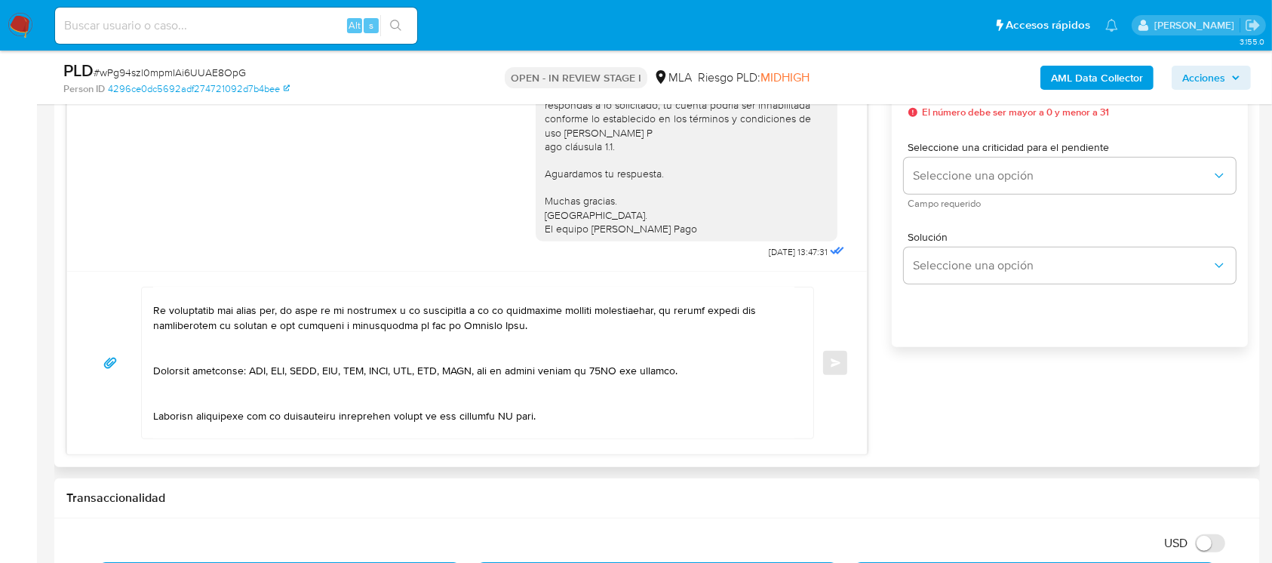
scroll to position [433, 0]
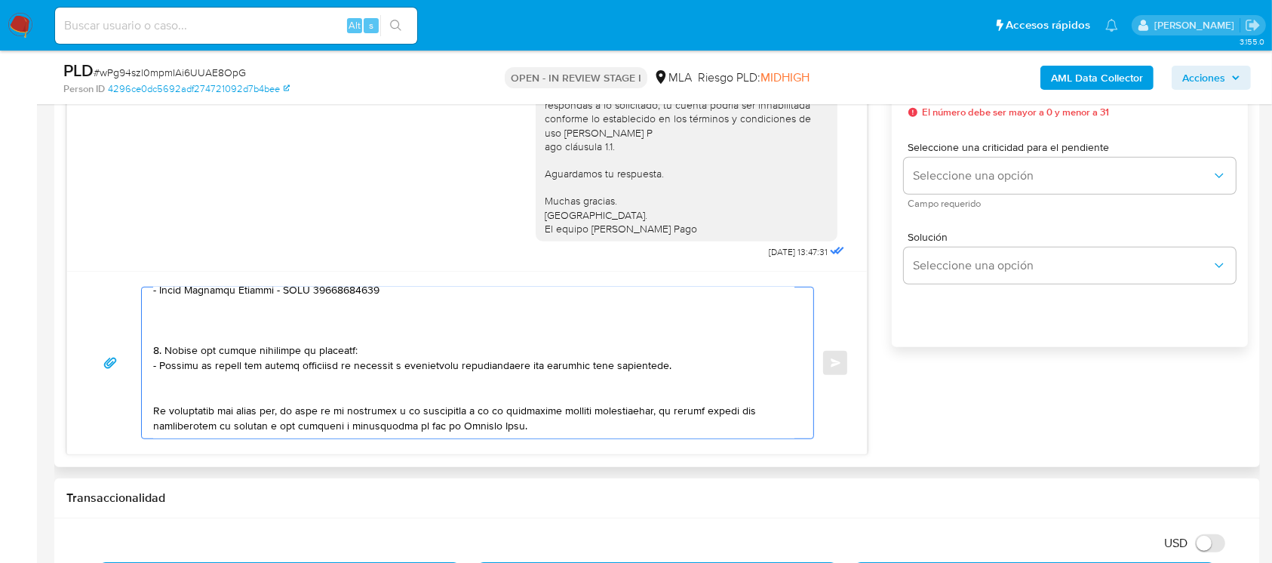
click at [201, 354] on textarea at bounding box center [473, 362] width 641 height 151
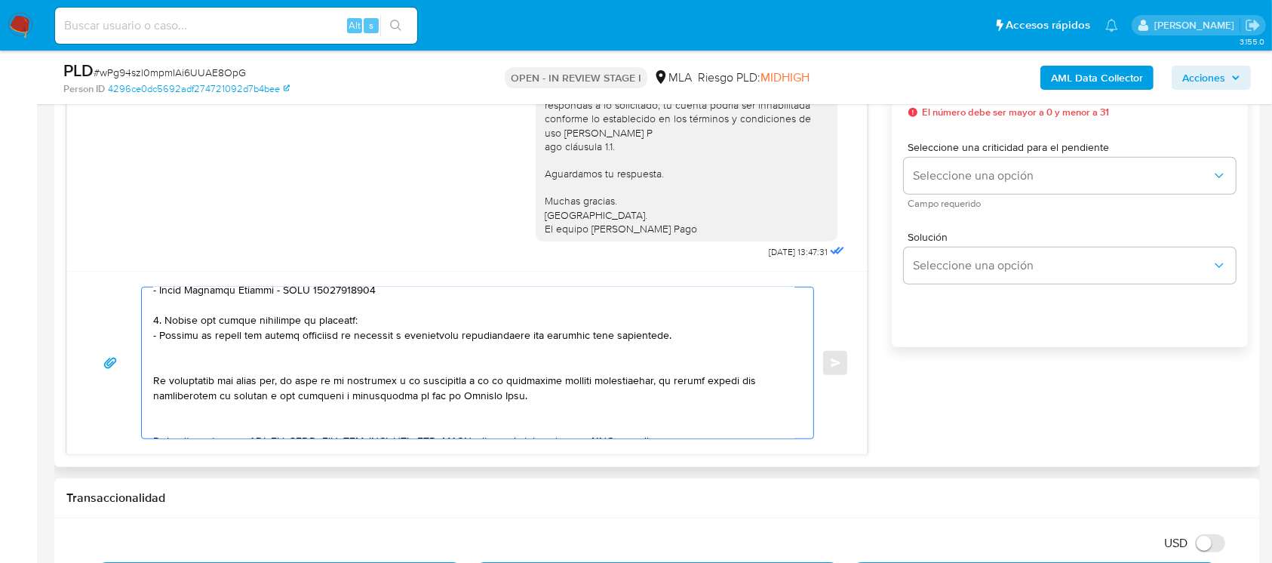
drag, startPoint x: 165, startPoint y: 346, endPoint x: 386, endPoint y: 362, distance: 221.5
click at [386, 362] on textarea at bounding box center [473, 362] width 641 height 151
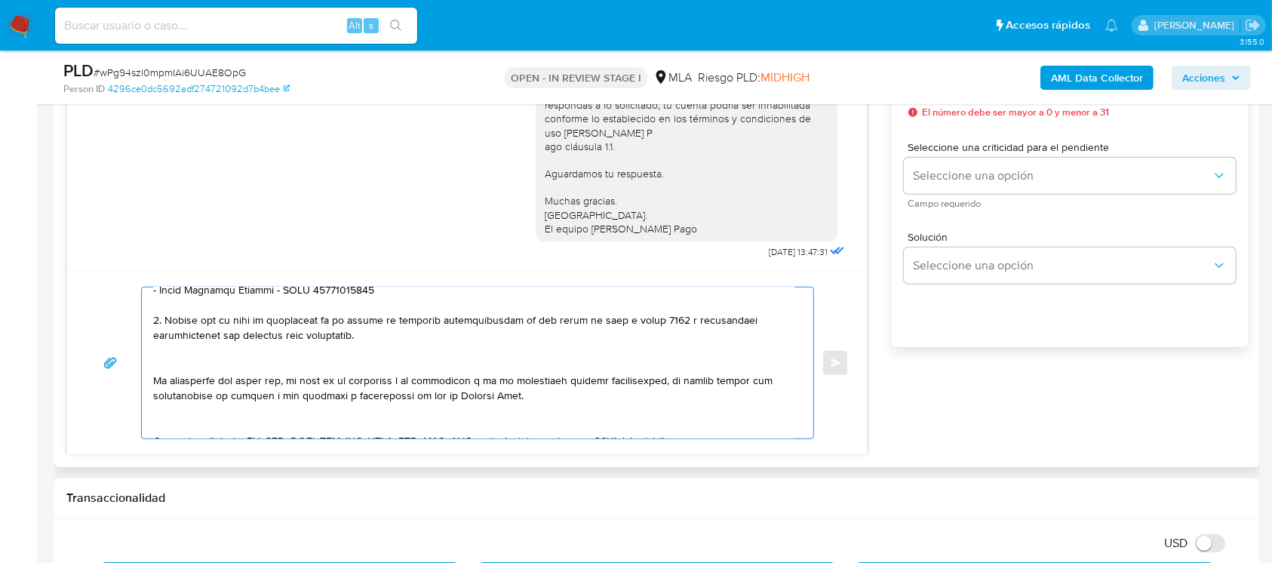
click at [400, 379] on textarea at bounding box center [473, 362] width 641 height 151
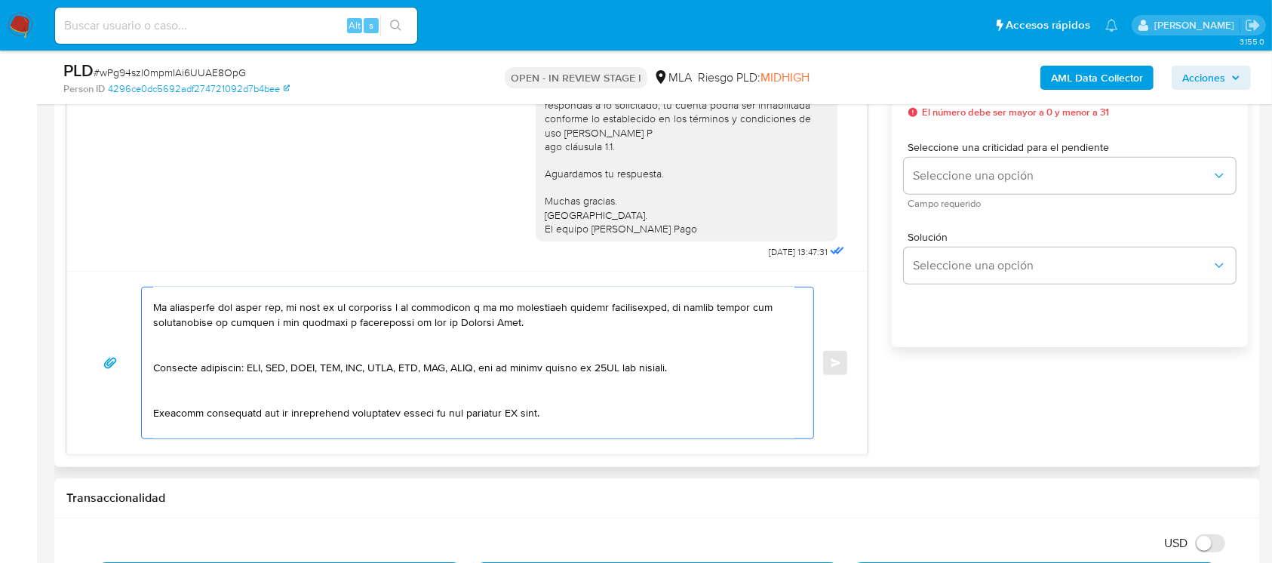
scroll to position [533, 0]
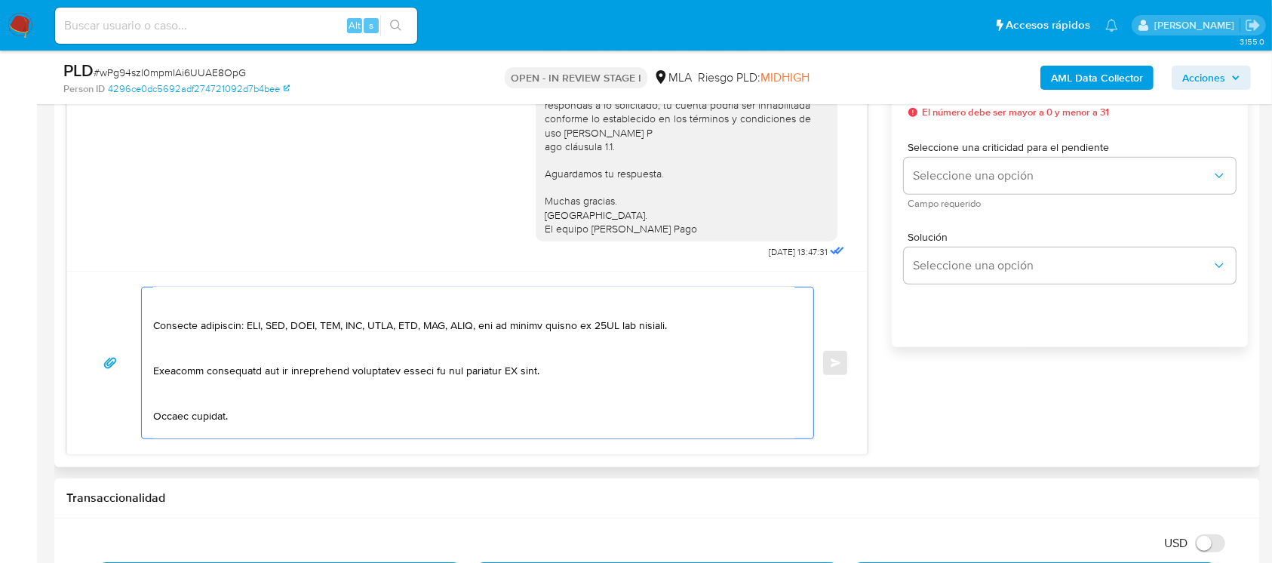
click at [266, 334] on textarea at bounding box center [473, 362] width 641 height 151
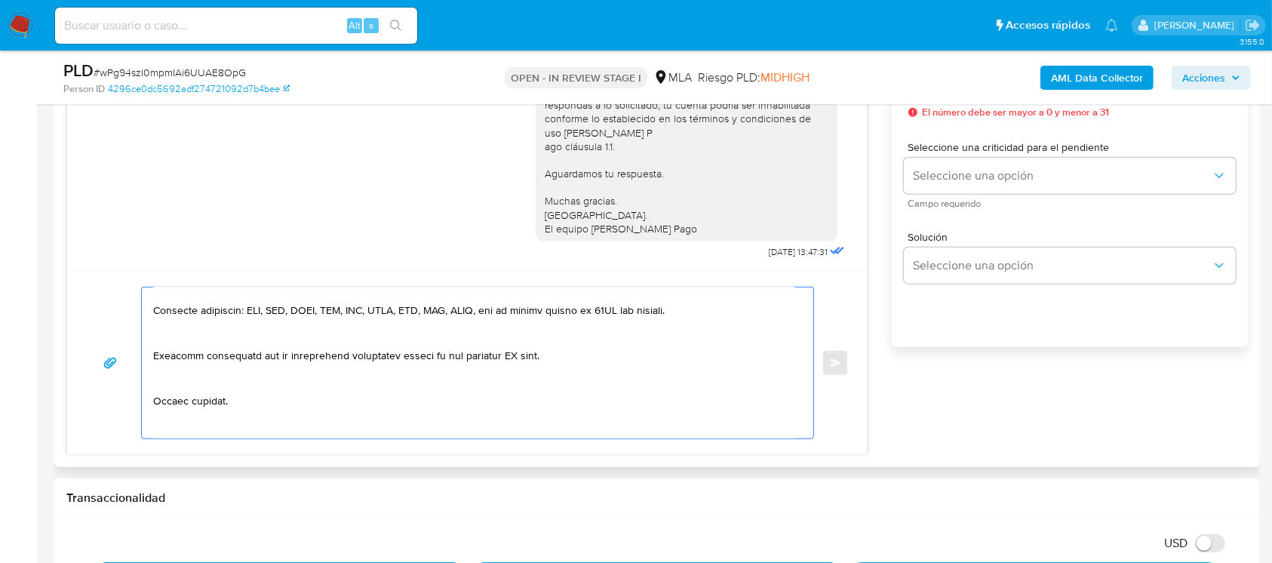
click at [243, 363] on textarea at bounding box center [473, 362] width 641 height 151
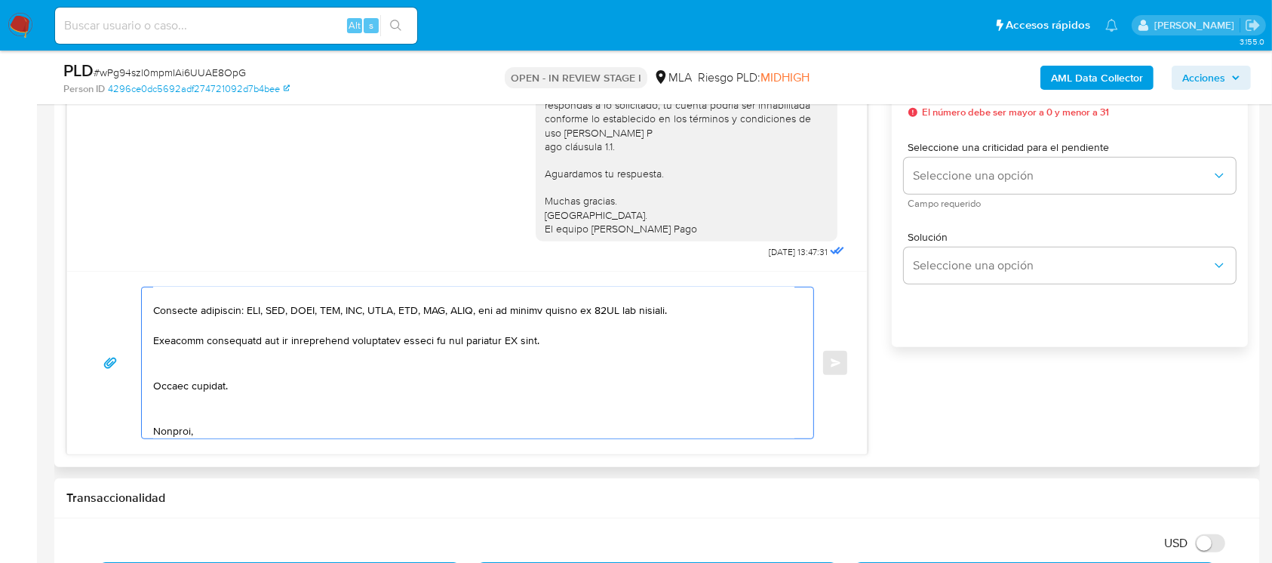
click at [223, 397] on textarea at bounding box center [473, 362] width 641 height 151
click at [195, 430] on textarea at bounding box center [473, 362] width 641 height 151
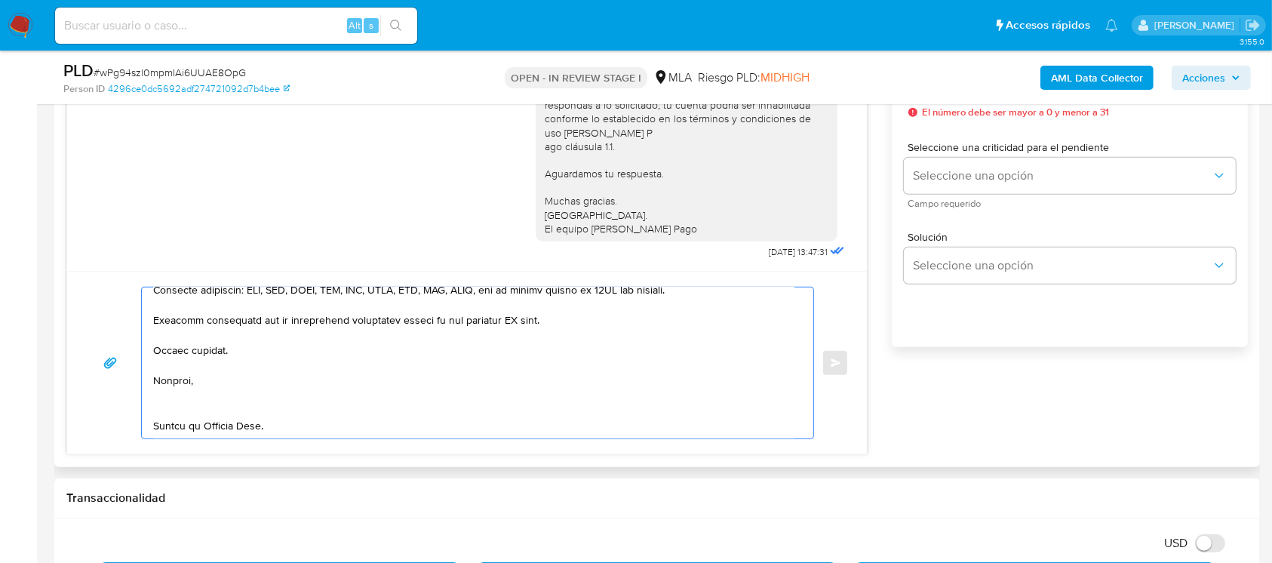
click at [186, 384] on textarea at bounding box center [473, 362] width 641 height 151
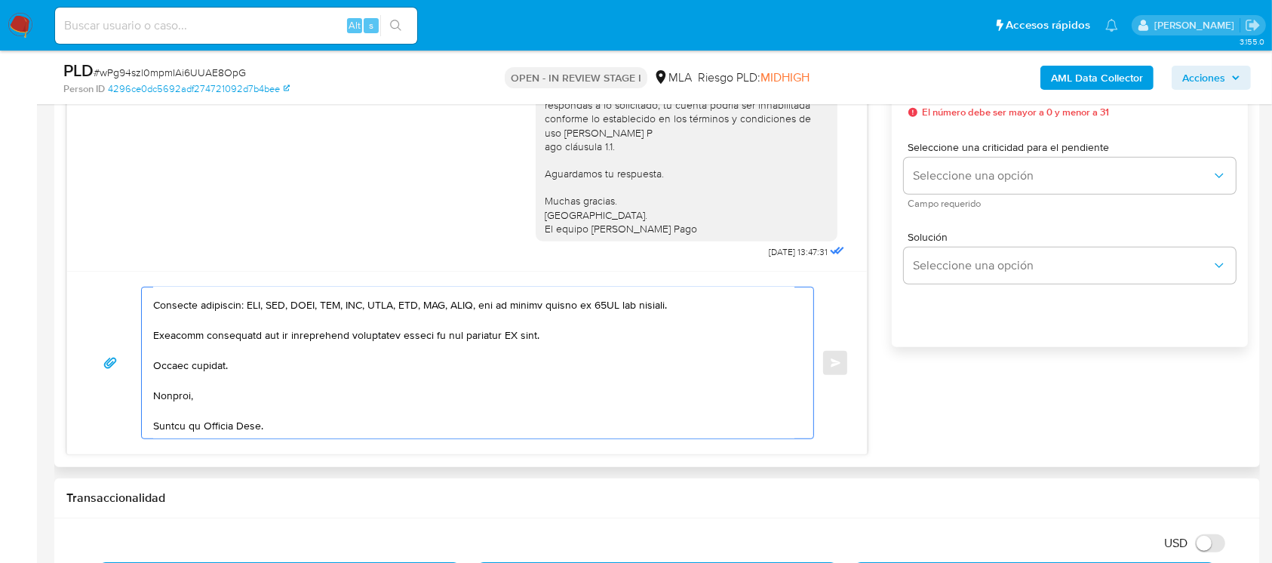
click at [184, 430] on textarea at bounding box center [473, 362] width 641 height 151
click at [513, 333] on textarea at bounding box center [473, 362] width 641 height 151
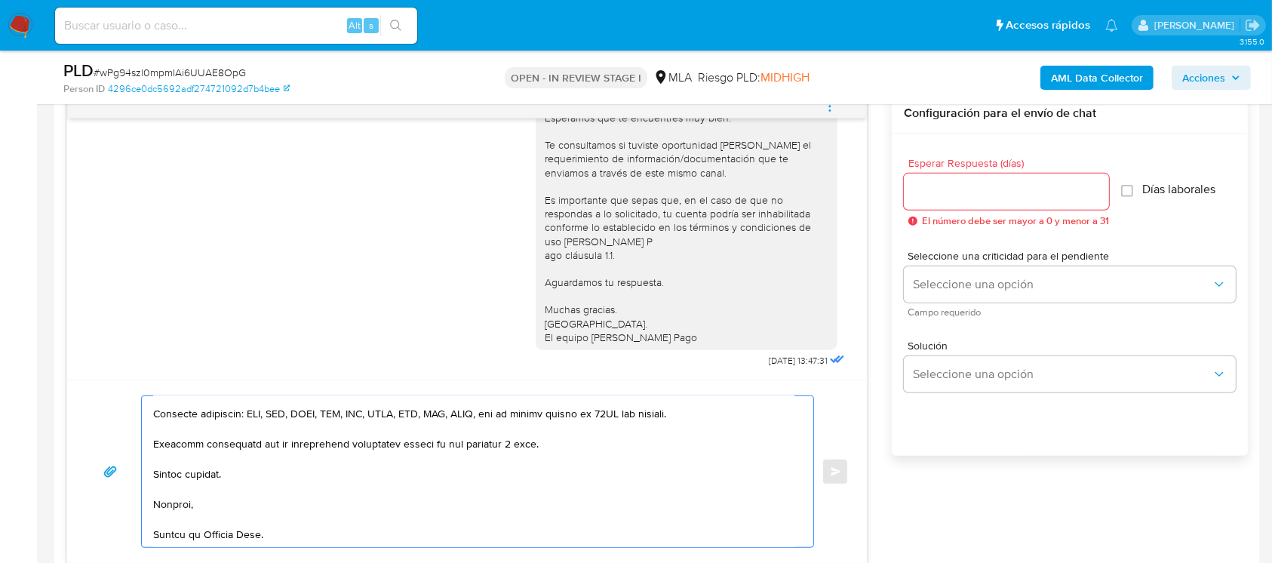
scroll to position [704, 0]
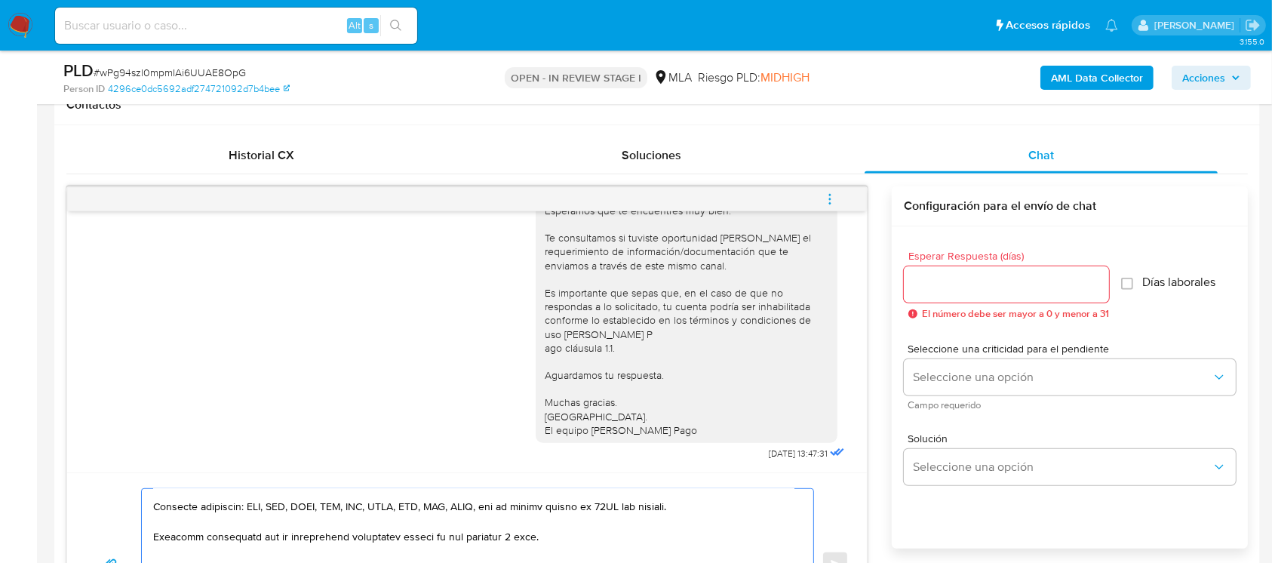
drag, startPoint x: 552, startPoint y: 530, endPoint x: 149, endPoint y: 529, distance: 403.5
click at [149, 529] on div at bounding box center [474, 564] width 664 height 151
type textarea "Hola Ariel Emilio Morando, En función de las operaciones registradas en tu cuen…"
click at [1026, 281] on input "Esperar Respuesta (días)" at bounding box center [1005, 285] width 205 height 20
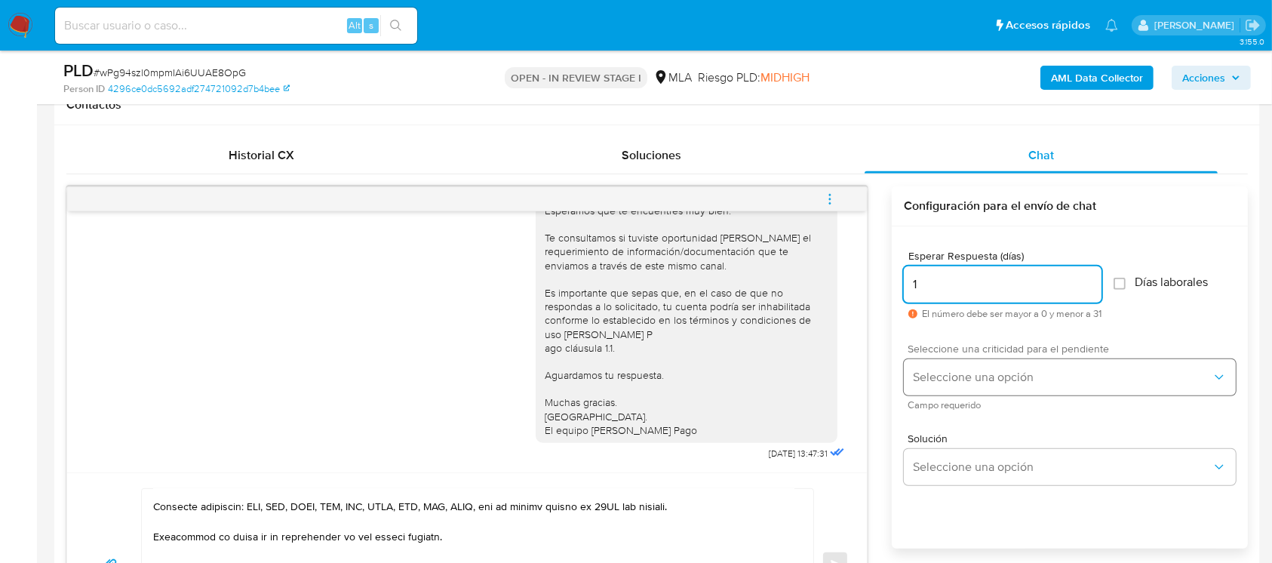
type input "1"
click at [1017, 373] on span "Seleccione una opción" at bounding box center [1062, 377] width 299 height 15
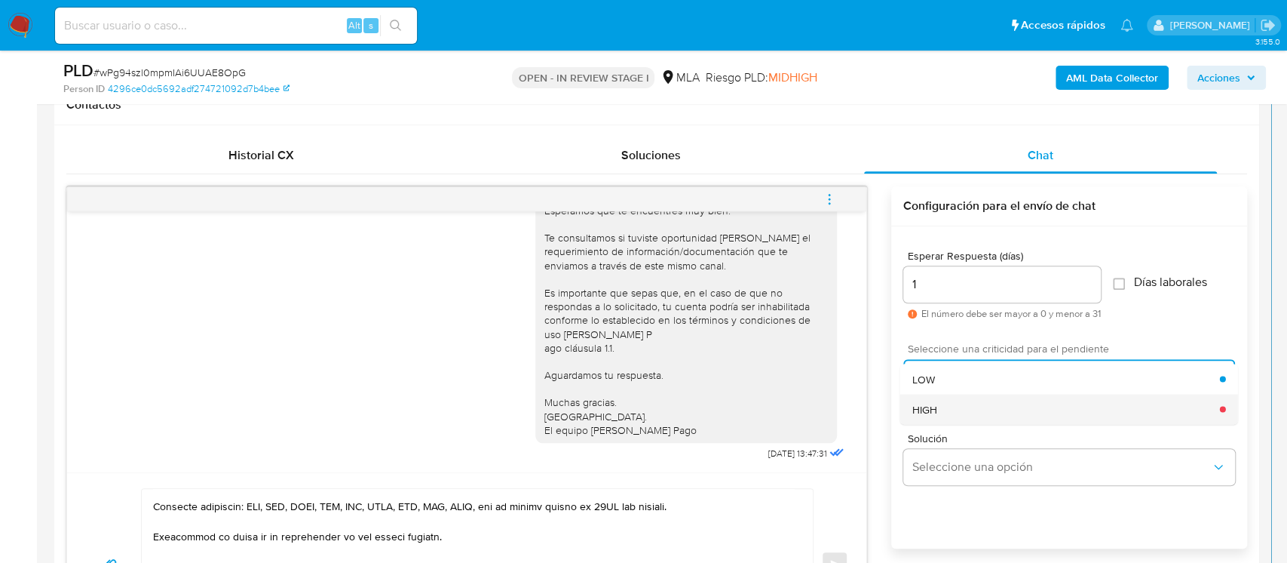
click at [994, 406] on div "HIGH" at bounding box center [1067, 409] width 308 height 30
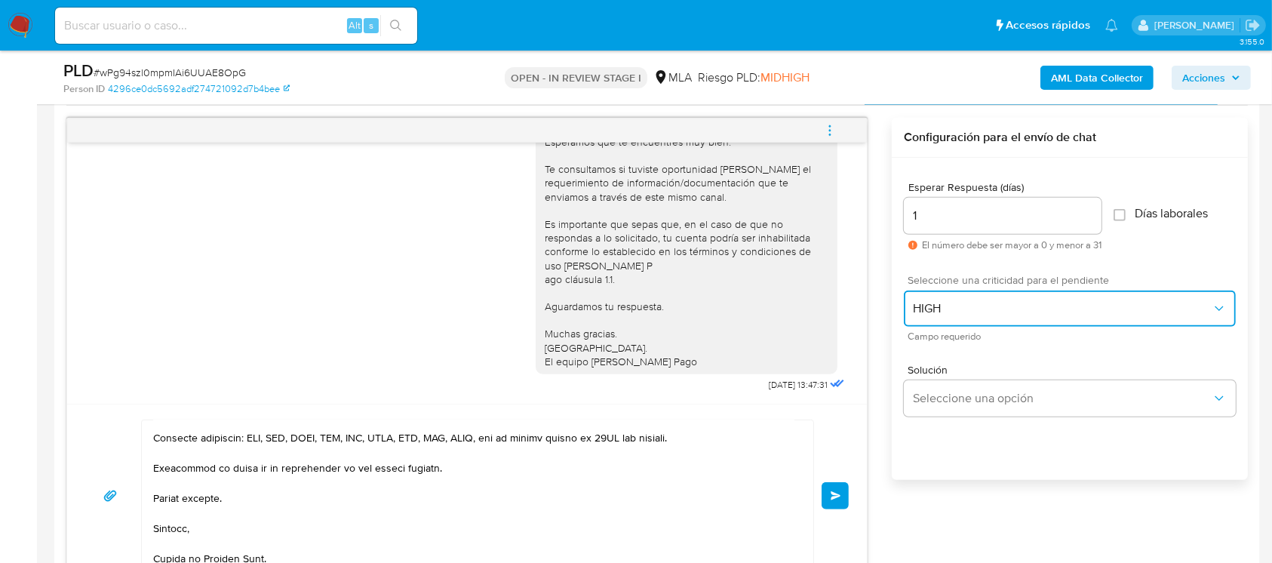
scroll to position [804, 0]
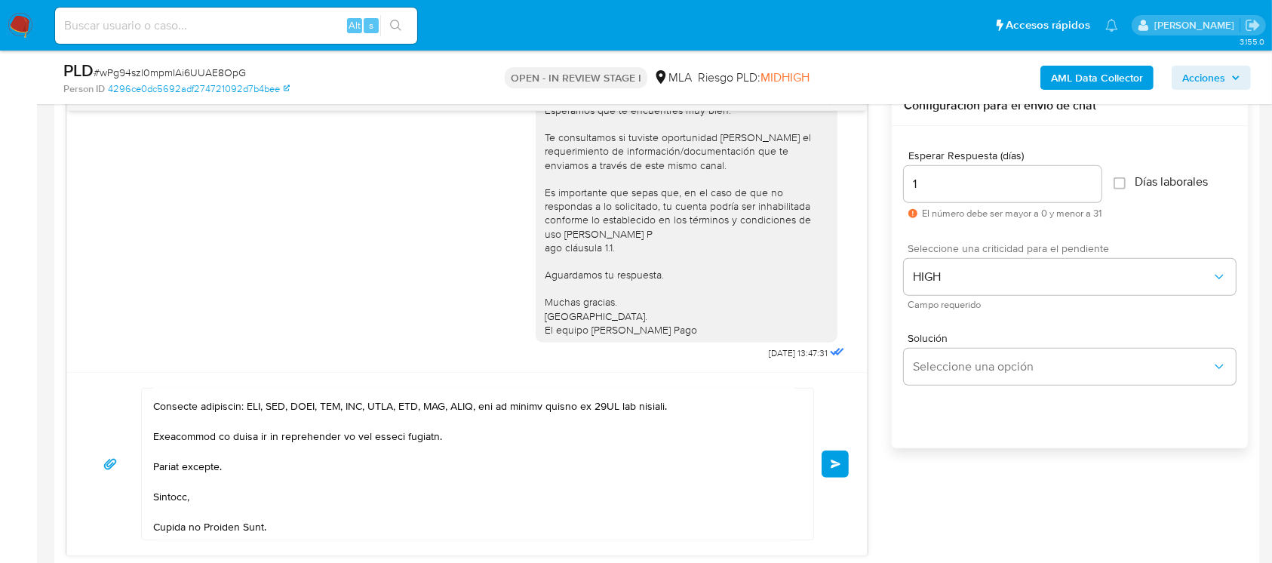
click at [839, 459] on span "Enviar" at bounding box center [835, 463] width 11 height 9
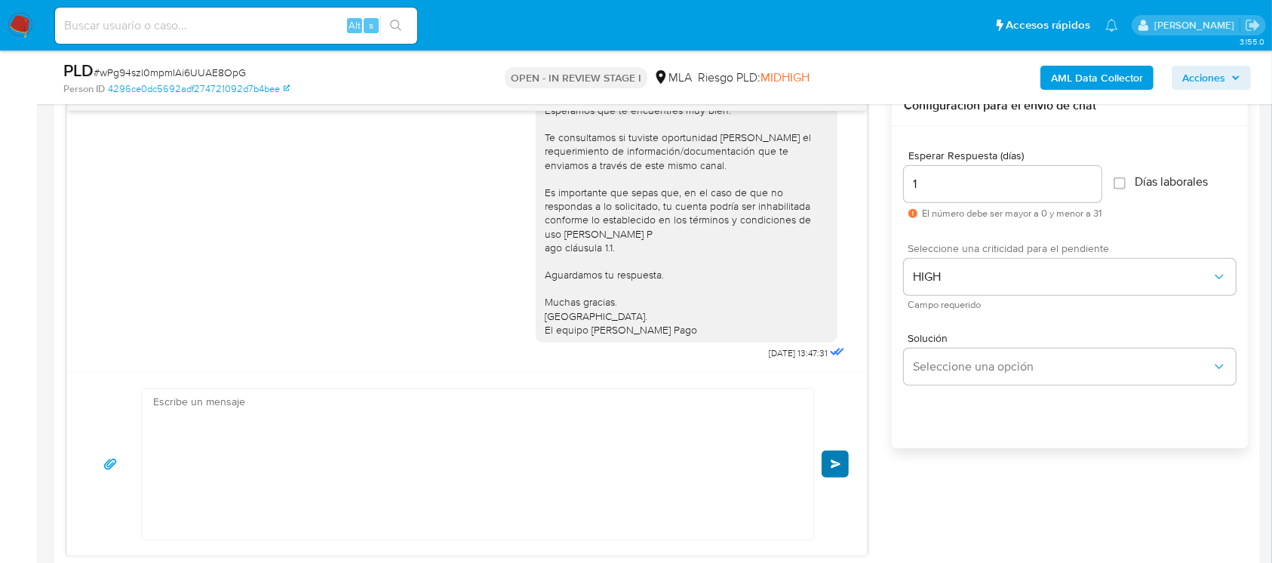
scroll to position [1792, 0]
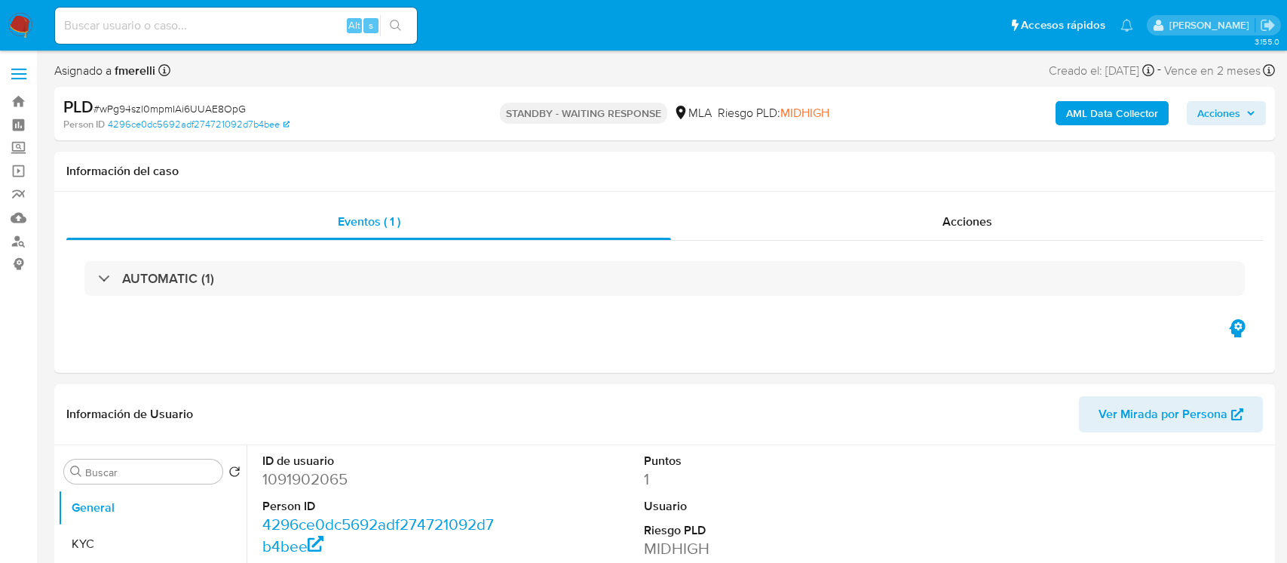
select select "10"
click at [309, 31] on input at bounding box center [236, 26] width 362 height 20
paste input "zbSvOQ61CbtjVrsd5aHCSOVl"
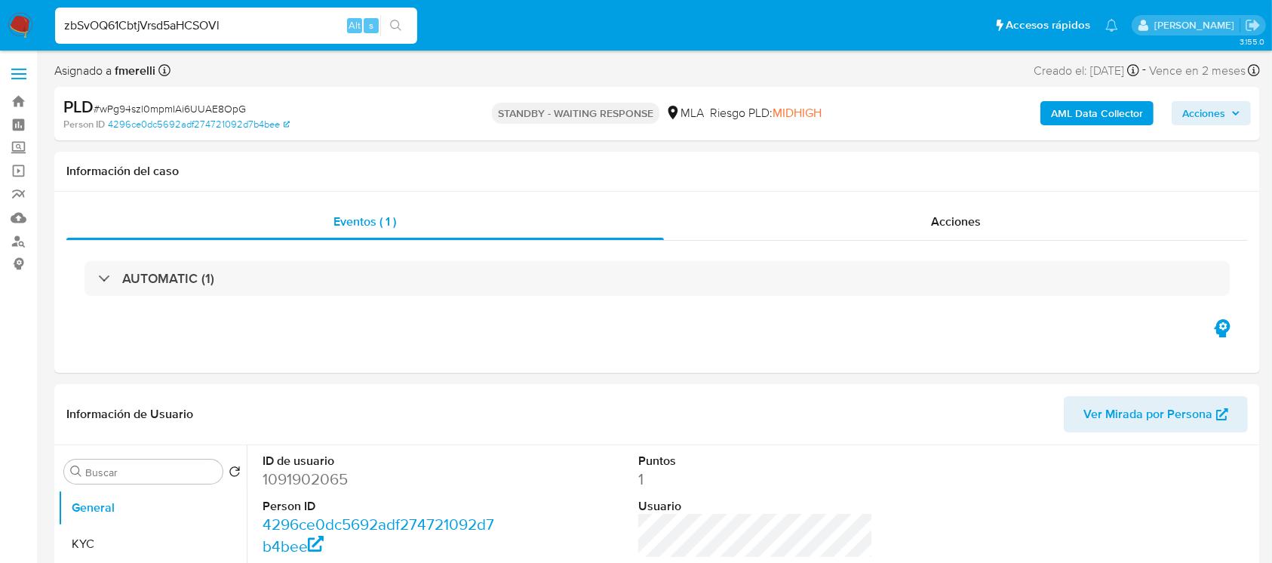
type input "zbSvOQ61CbtjVrsd5aHCSOVl"
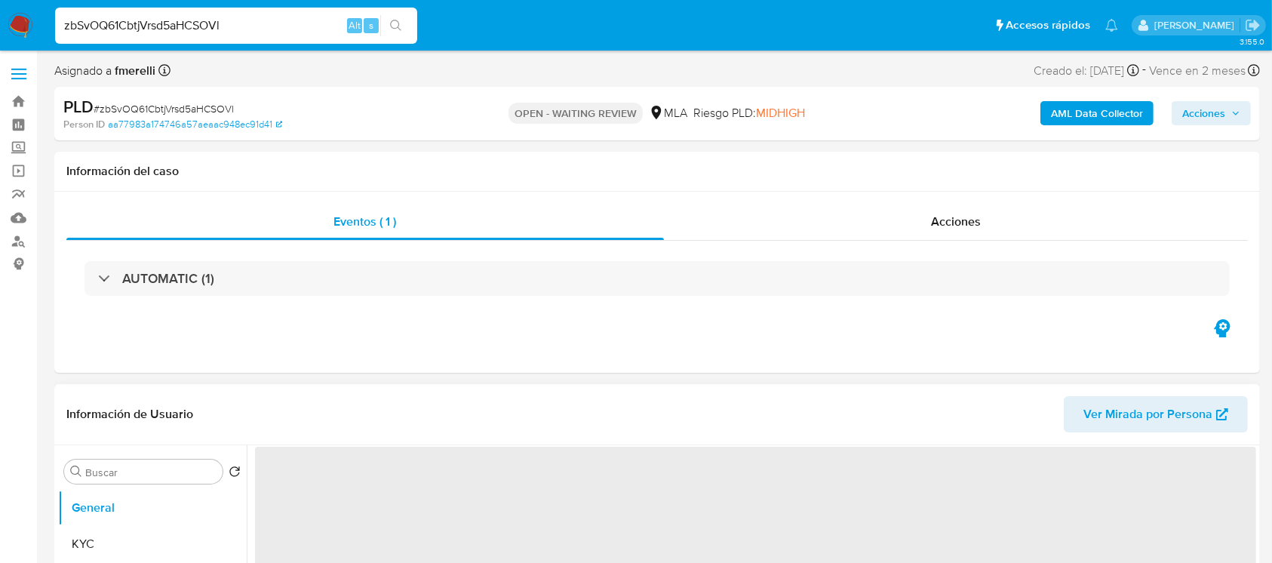
select select "10"
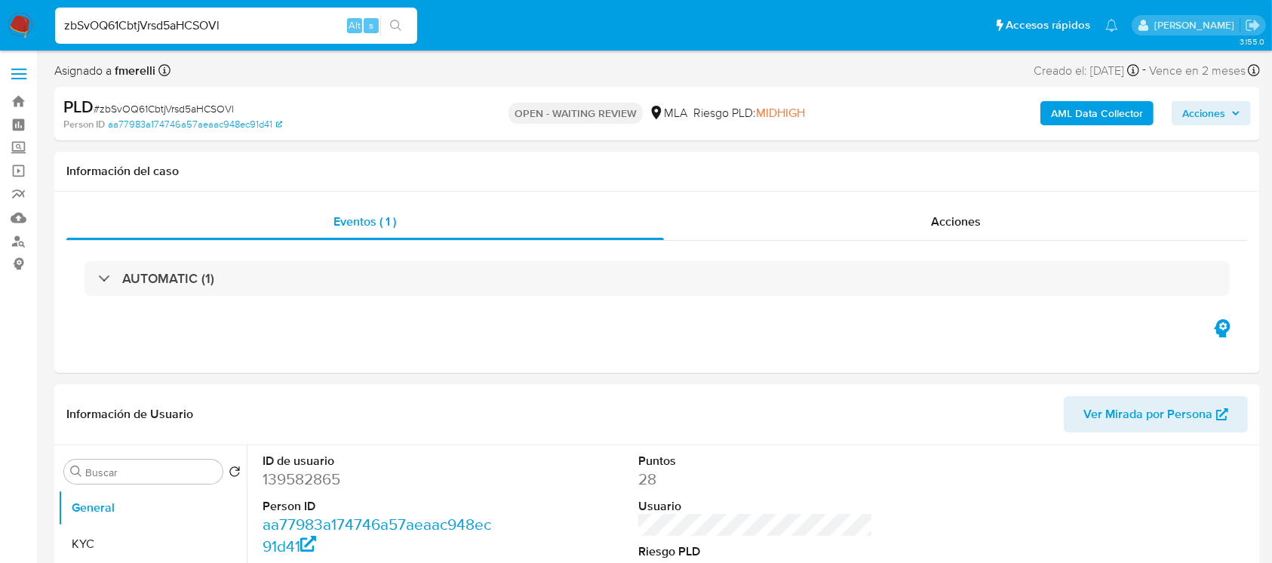
click at [235, 23] on input "zbSvOQ61CbtjVrsd5aHCSOVl" at bounding box center [236, 26] width 362 height 20
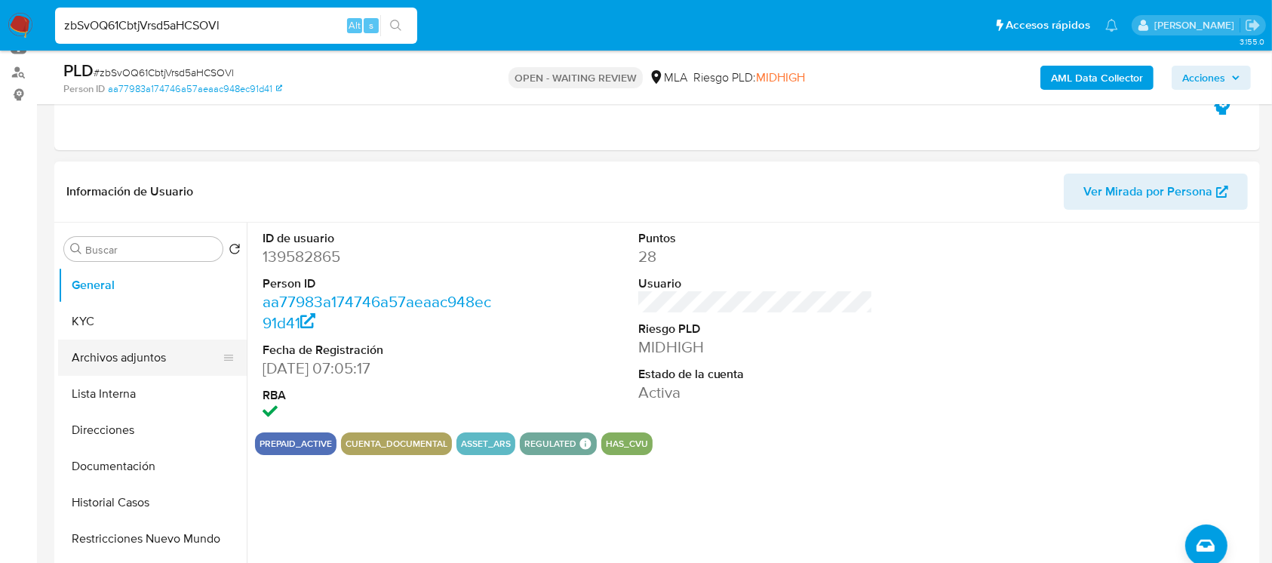
scroll to position [201, 0]
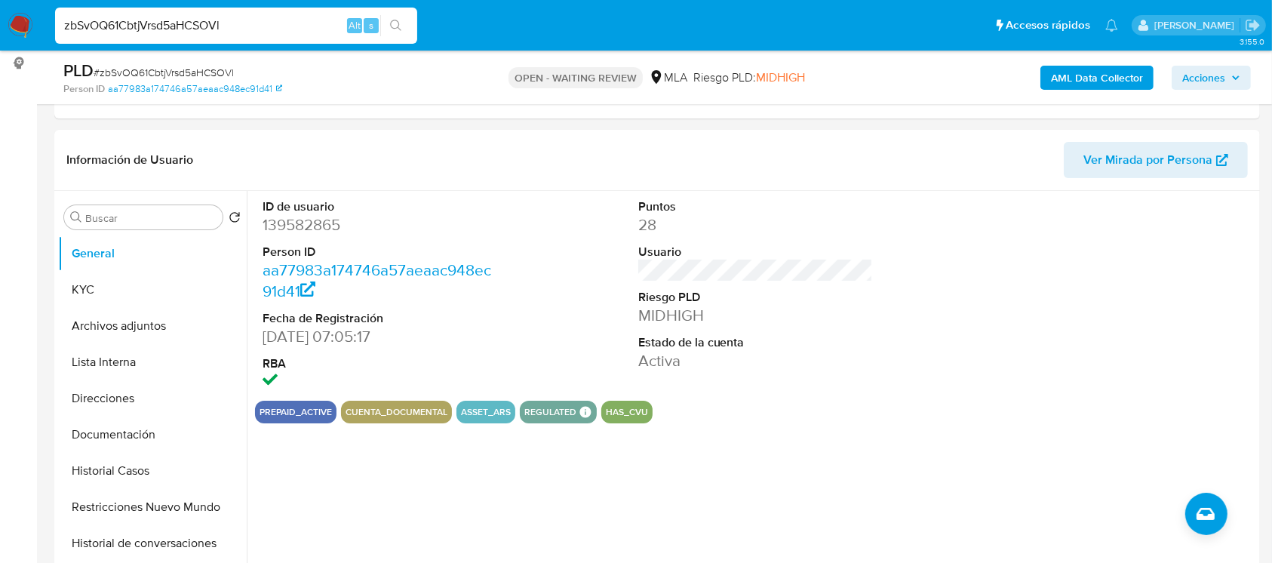
click at [274, 231] on dd "139582865" at bounding box center [379, 224] width 235 height 21
copy dd "139582865"
click at [121, 284] on button "KYC" at bounding box center [146, 289] width 176 height 36
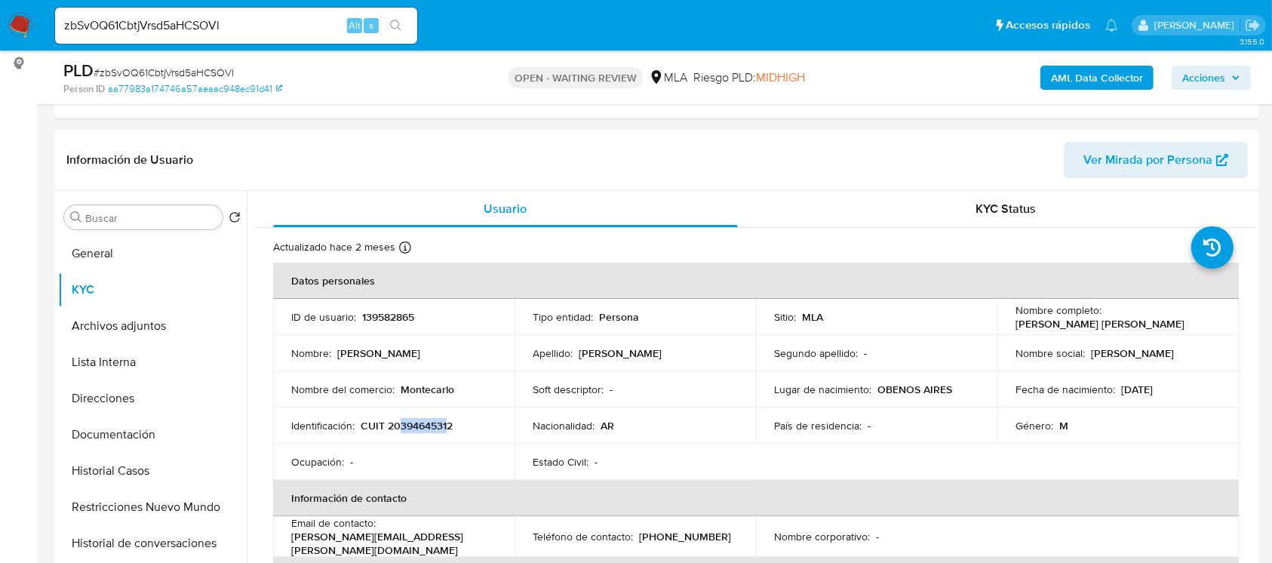
drag, startPoint x: 399, startPoint y: 425, endPoint x: 447, endPoint y: 424, distance: 48.3
click at [447, 424] on p "CUIT 20394645312" at bounding box center [406, 426] width 92 height 14
copy p "39464531"
click at [164, 440] on button "Documentación" at bounding box center [146, 434] width 176 height 36
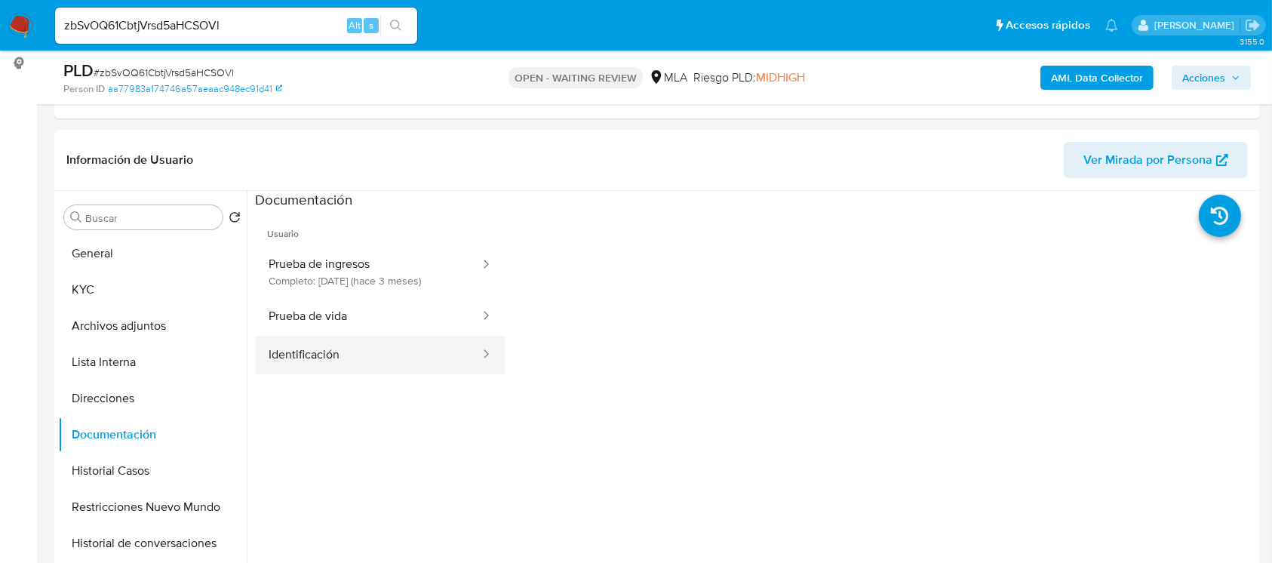
click at [305, 356] on button "Identificación" at bounding box center [368, 355] width 226 height 38
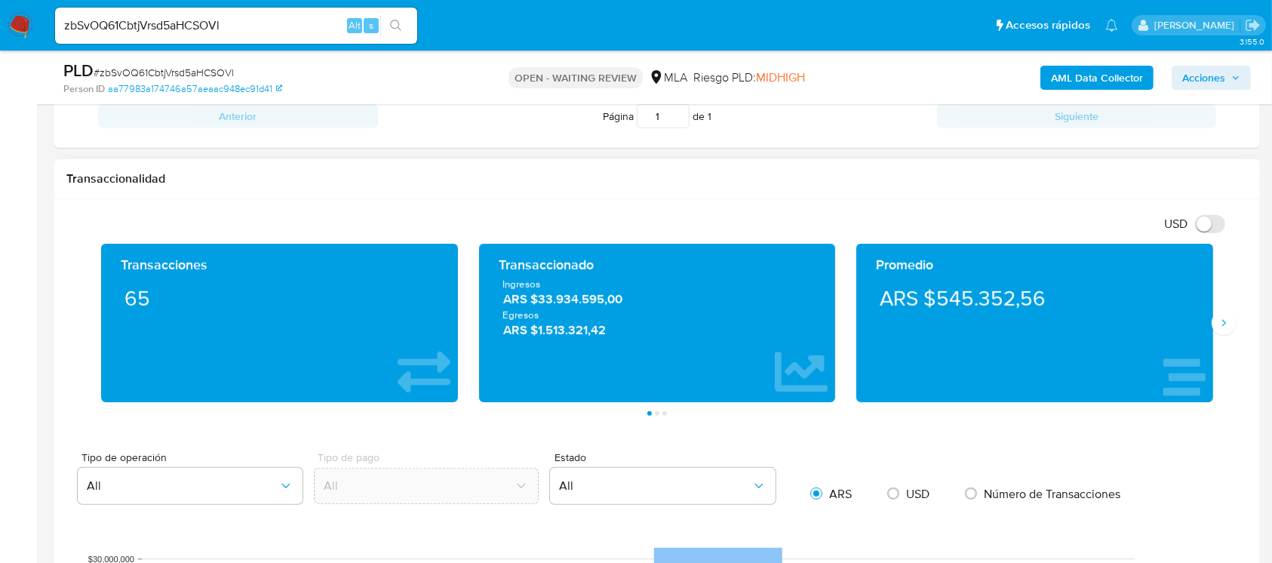
scroll to position [331, 0]
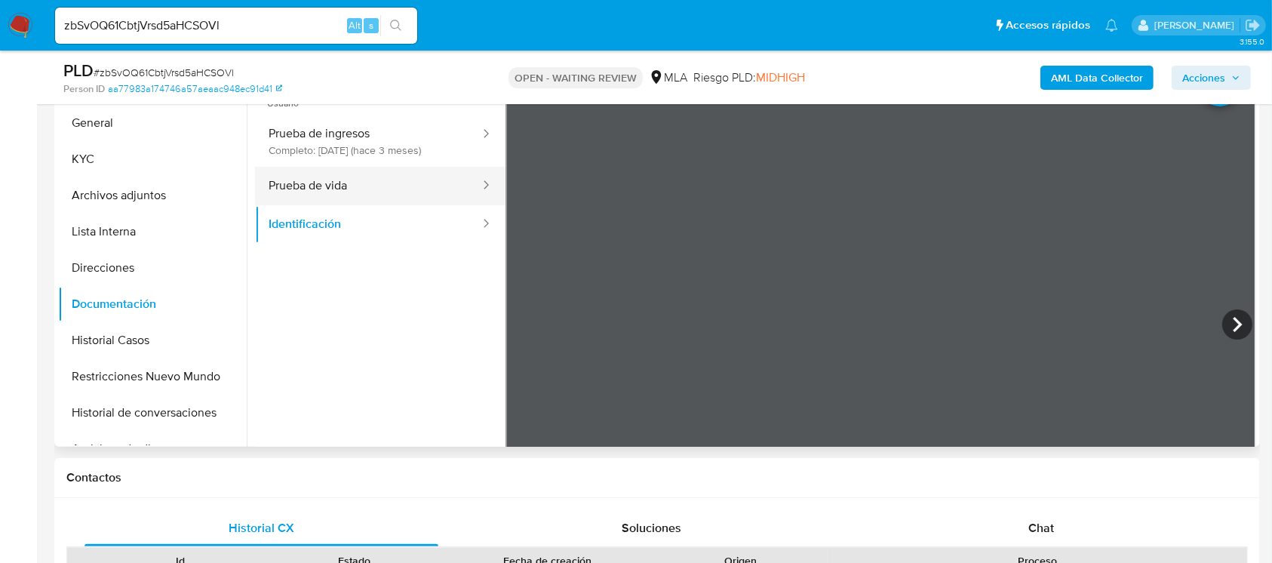
click at [351, 190] on button "Prueba de vida" at bounding box center [368, 186] width 226 height 38
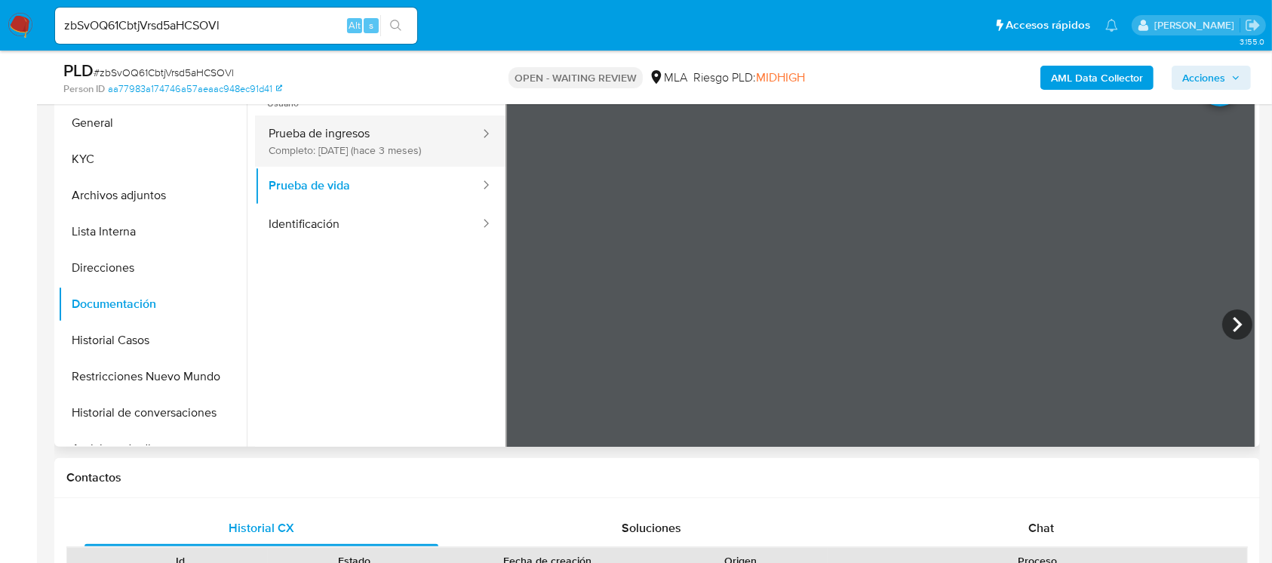
click at [320, 150] on button "Prueba de ingresos Completo: 16/05/2025 (hace 3 meses)" at bounding box center [368, 140] width 226 height 51
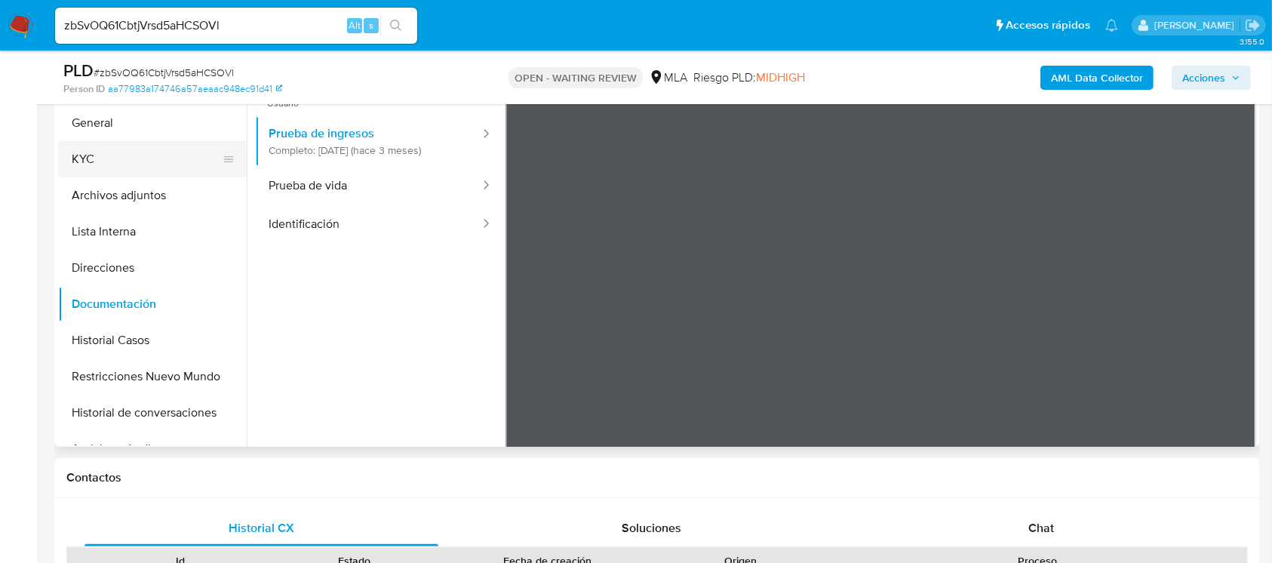
click at [140, 151] on button "KYC" at bounding box center [146, 159] width 176 height 36
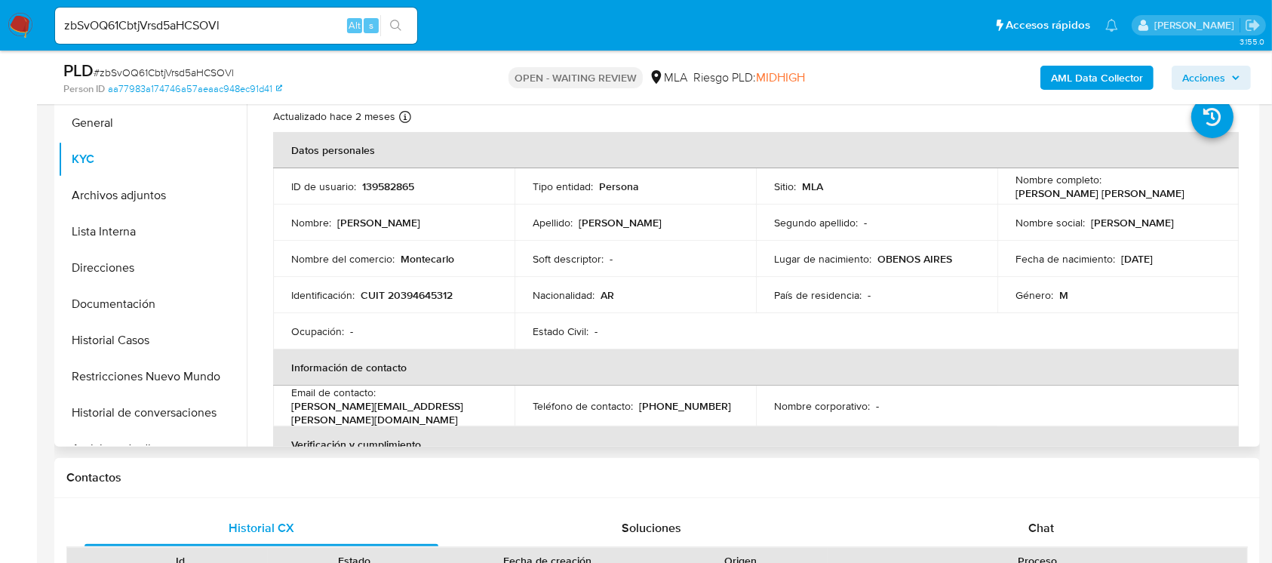
click at [416, 302] on p "CUIT 20394645312" at bounding box center [406, 295] width 92 height 14
copy p "20394645312"
click at [402, 299] on p "CUIT 20394645312" at bounding box center [406, 295] width 92 height 14
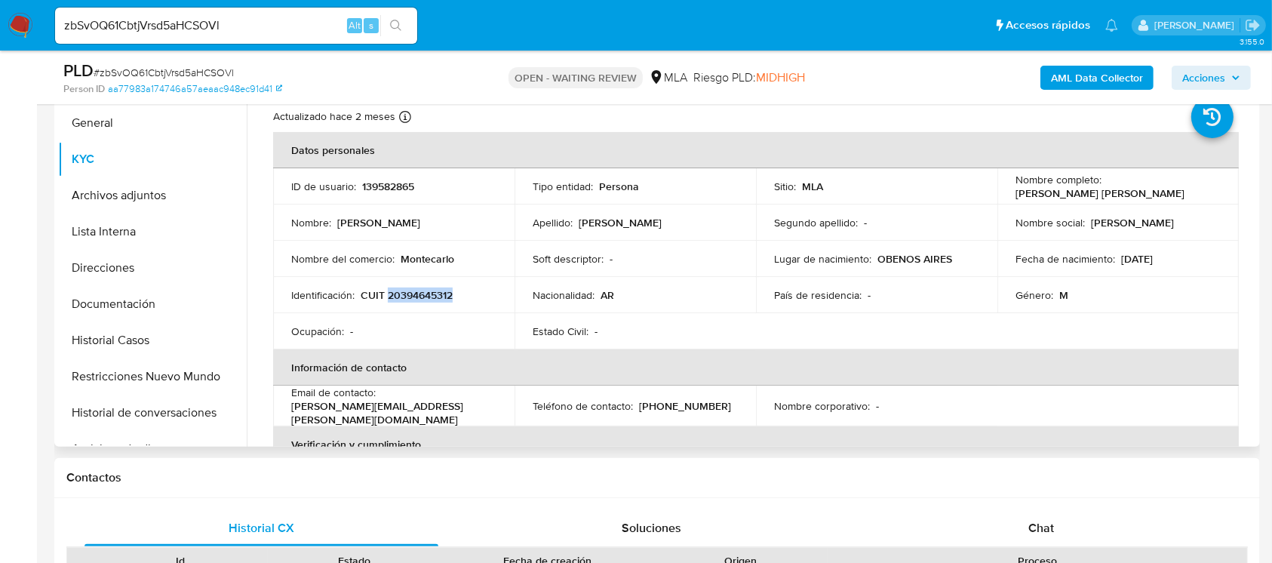
click at [402, 299] on p "CUIT 20394645312" at bounding box center [406, 295] width 92 height 14
click at [392, 183] on p "139582865" at bounding box center [388, 186] width 52 height 14
click at [388, 182] on p "139582865" at bounding box center [388, 186] width 52 height 14
copy p "139582865"
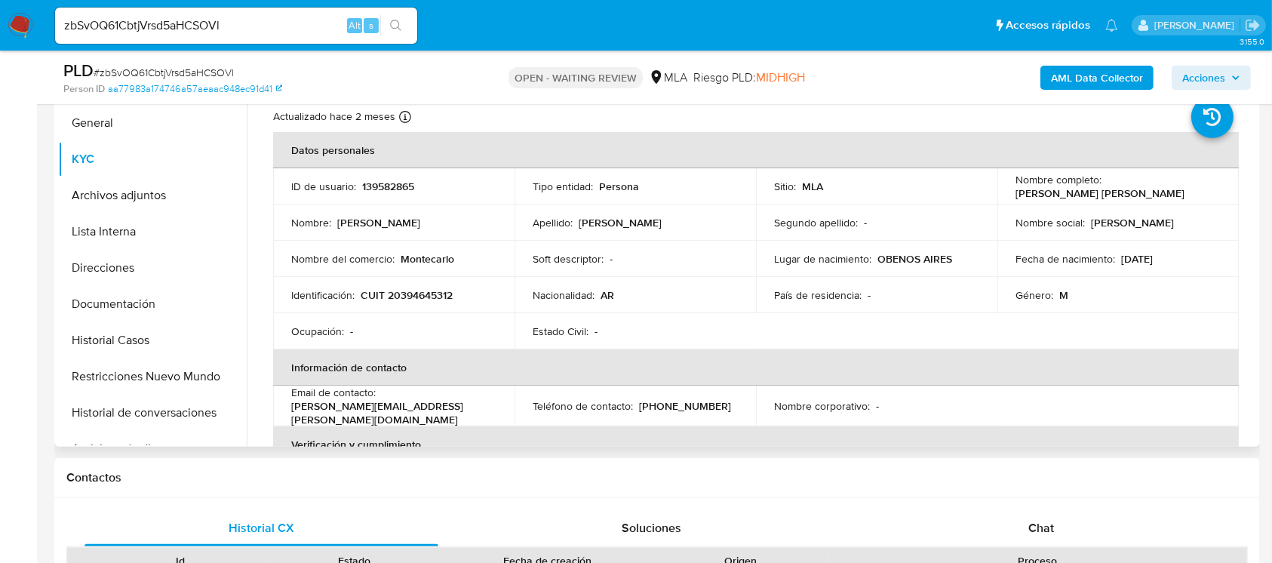
click at [401, 288] on p "CUIT 20394645312" at bounding box center [406, 295] width 92 height 14
copy p "CUIT 20394645312"
click at [431, 290] on p "CUIT 20394645312" at bounding box center [406, 295] width 92 height 14
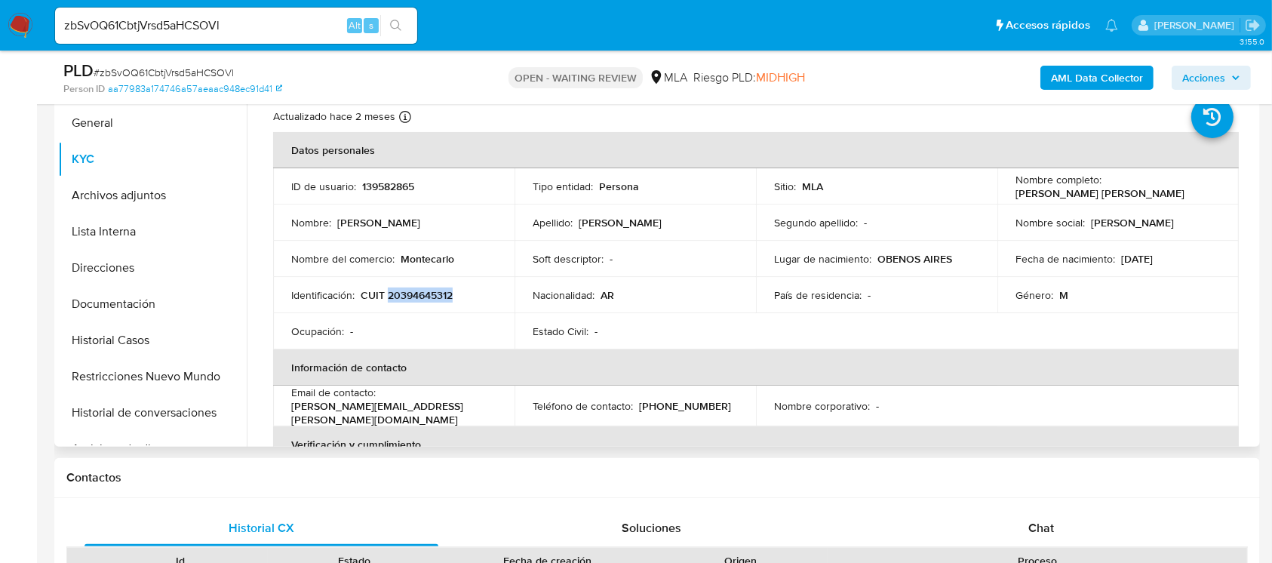
click at [425, 296] on p "CUIT 20394645312" at bounding box center [406, 295] width 92 height 14
click at [197, 69] on span "# zbSvOQ61CbtjVrsd5aHCSOVl" at bounding box center [164, 72] width 140 height 15
click at [189, 69] on span "# zbSvOQ61CbtjVrsd5aHCSOVl" at bounding box center [164, 72] width 140 height 15
click at [135, 82] on link "aa77983a174746a57aeaac948ec91d41" at bounding box center [195, 89] width 174 height 14
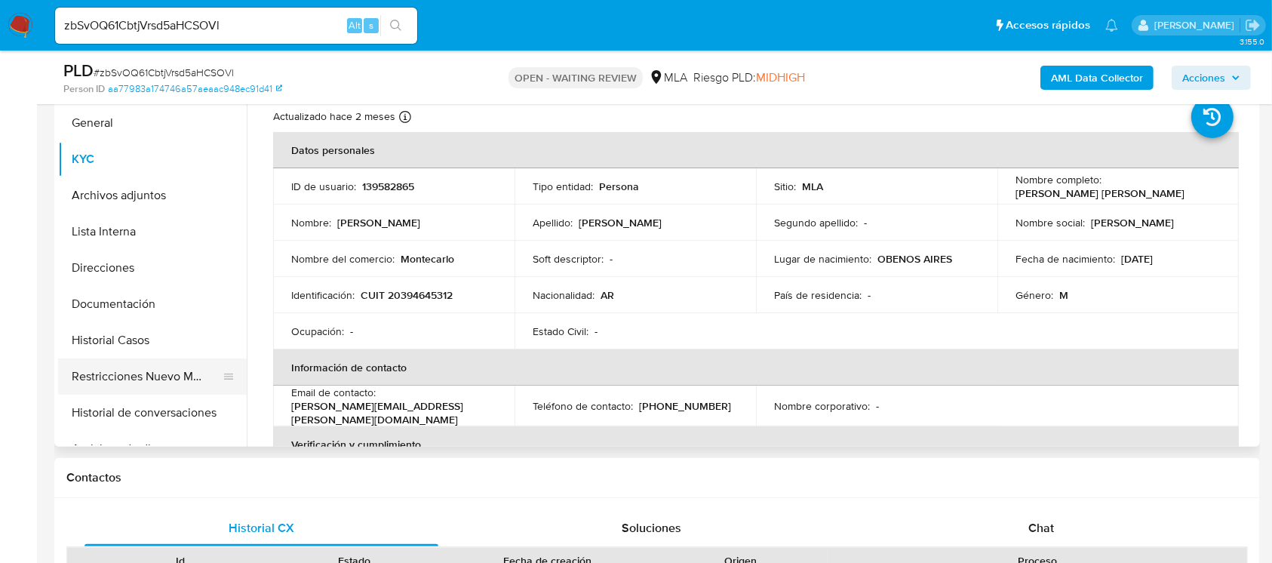
click at [165, 357] on button "Historial Casos" at bounding box center [152, 340] width 189 height 36
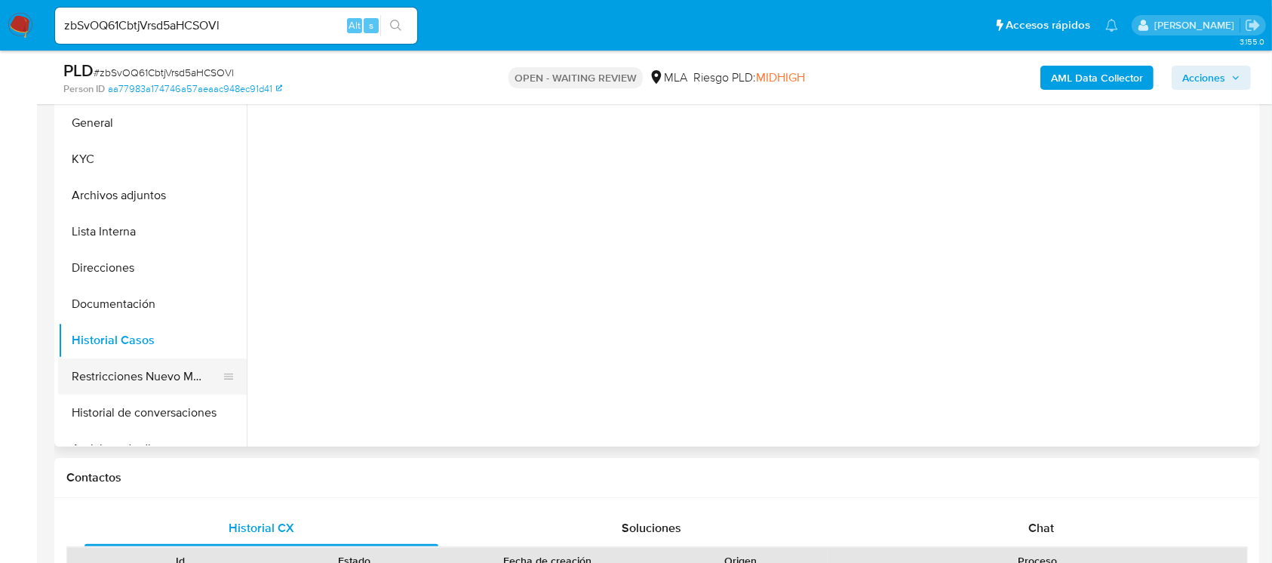
click at [175, 379] on button "Restricciones Nuevo Mundo" at bounding box center [146, 376] width 176 height 36
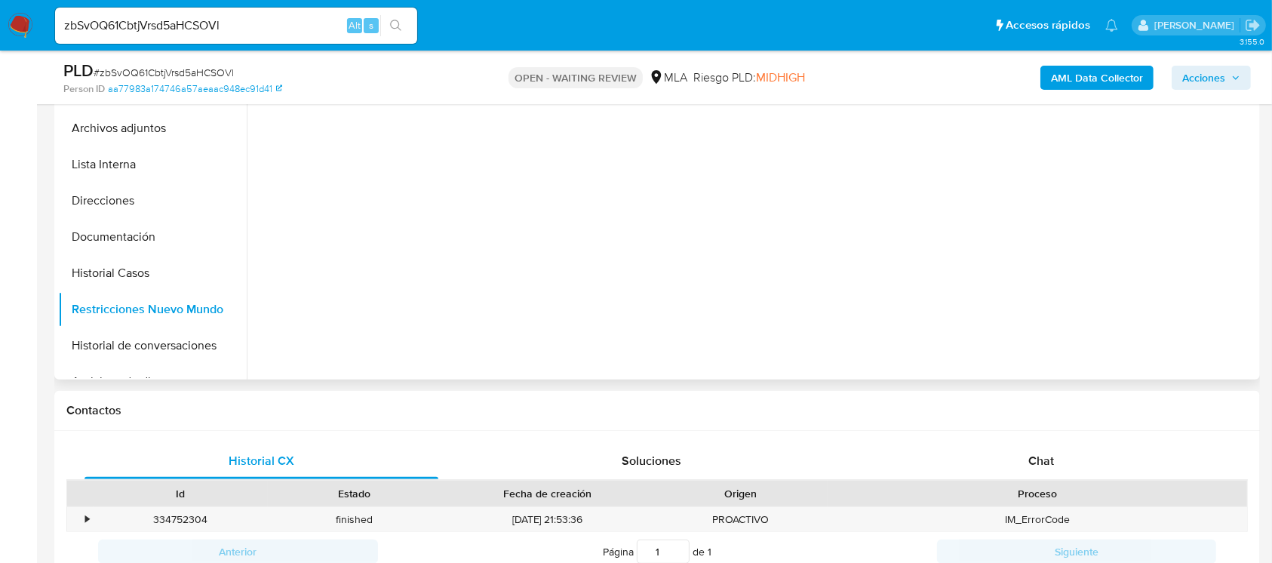
scroll to position [402, 0]
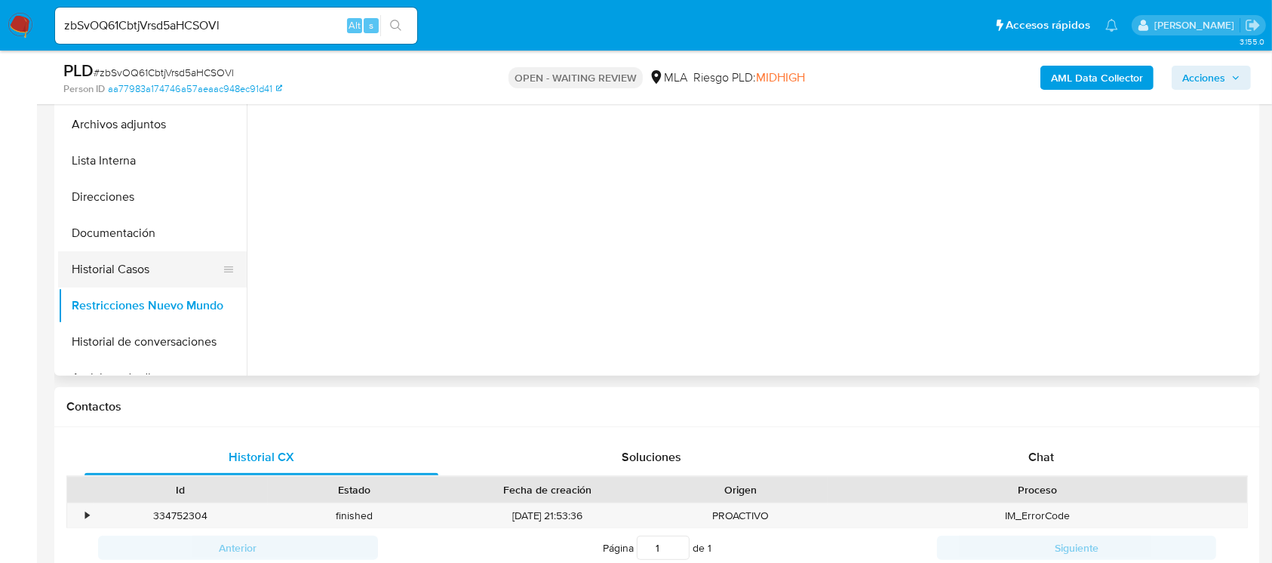
click at [137, 267] on button "Historial Casos" at bounding box center [146, 269] width 176 height 36
click at [137, 299] on button "Restricciones Nuevo Mundo" at bounding box center [146, 305] width 176 height 36
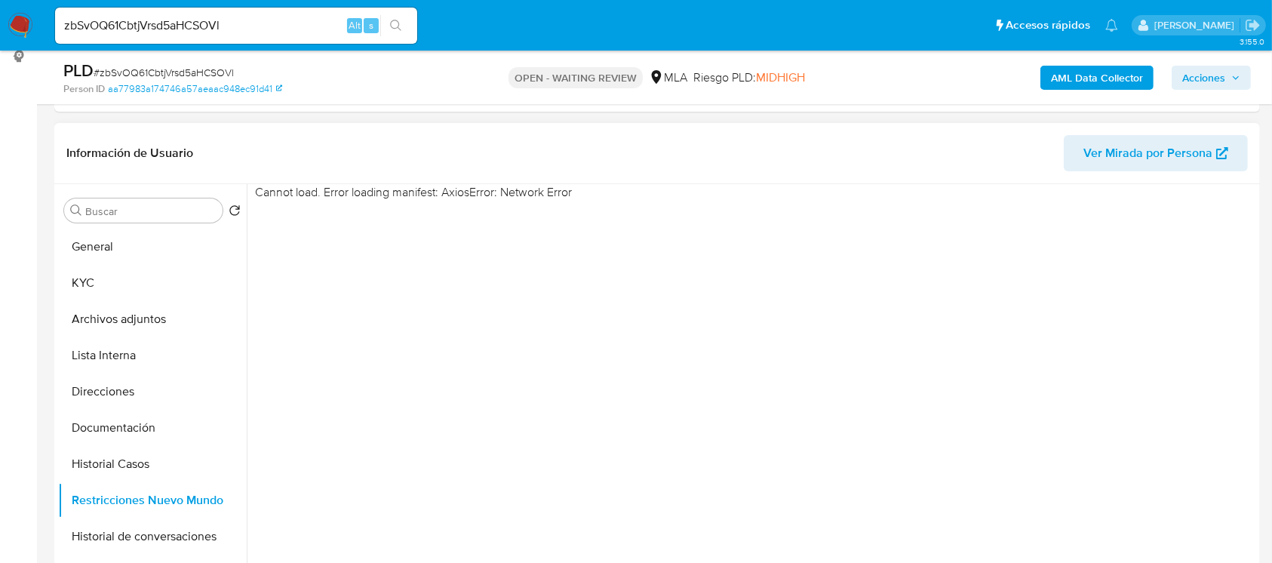
scroll to position [201, 0]
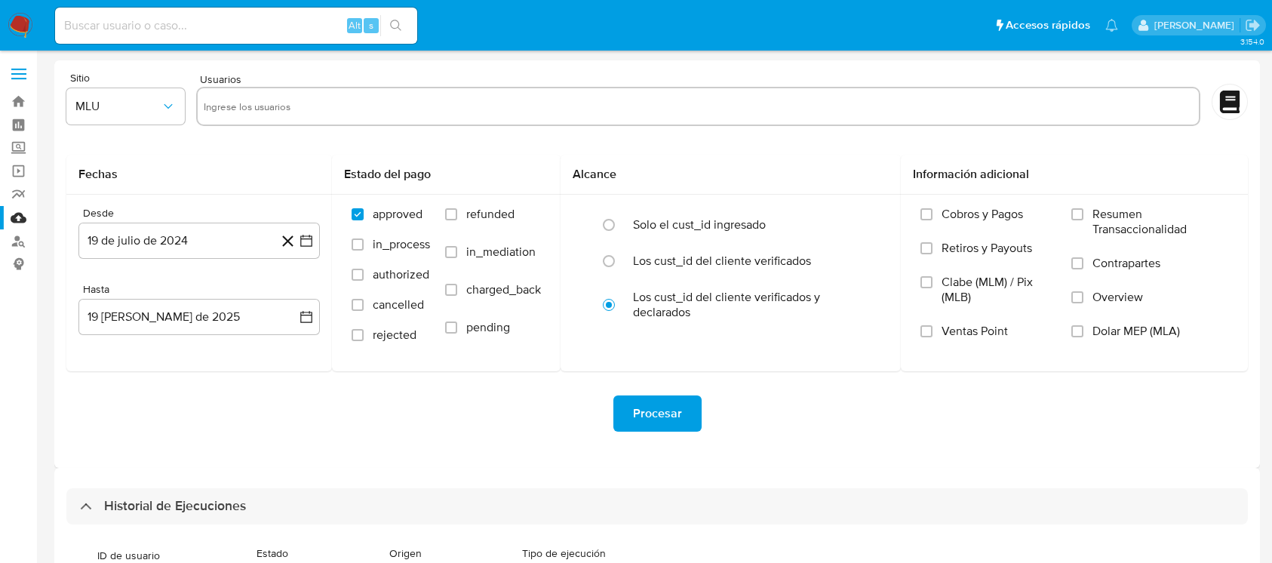
select select "10"
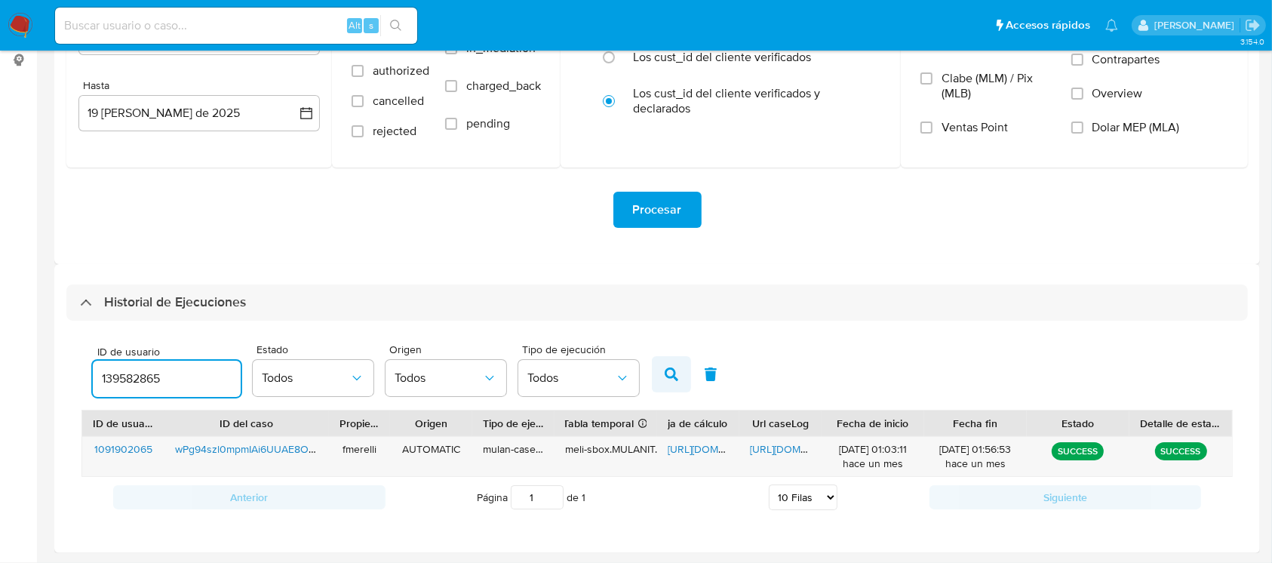
type input "139582865"
click at [667, 370] on icon "button" at bounding box center [671, 374] width 14 height 14
click at [766, 441] on span "[URL][DOMAIN_NAME]" at bounding box center [802, 448] width 104 height 15
click at [703, 449] on span "[URL][DOMAIN_NAME]" at bounding box center [719, 448] width 104 height 15
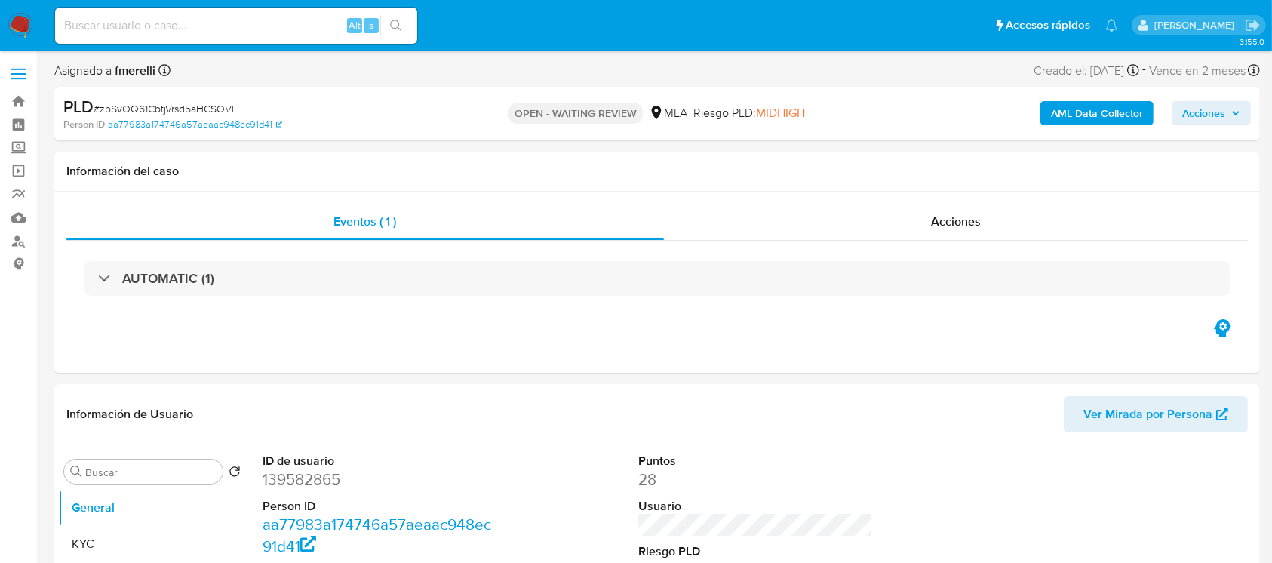
select select "10"
click at [212, 99] on div "PLD # zbSvOQ61CbtjVrsd5aHCSOVl" at bounding box center [258, 107] width 390 height 23
copy span "zbSvOQ61CbtjVrsd5aHCSOVl"
click at [23, 19] on img at bounding box center [21, 26] width 26 height 26
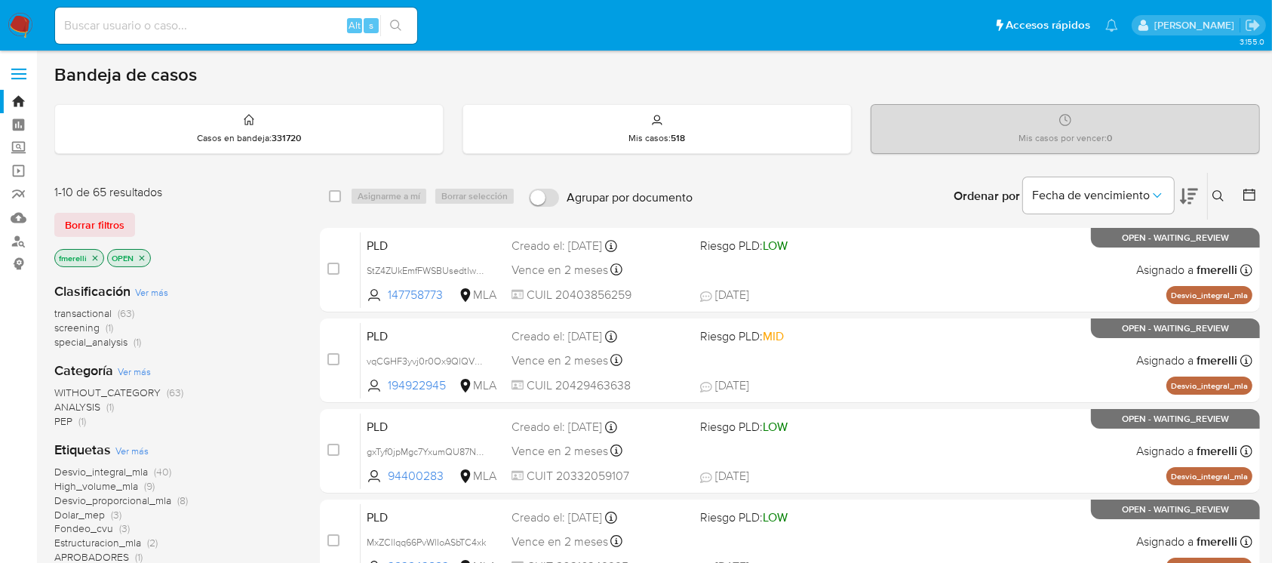
click at [199, 297] on div "Clasificación Ver más transactional (63) screening (1) special_analysis (1)" at bounding box center [174, 315] width 241 height 67
click at [1222, 196] on icon at bounding box center [1218, 196] width 12 height 12
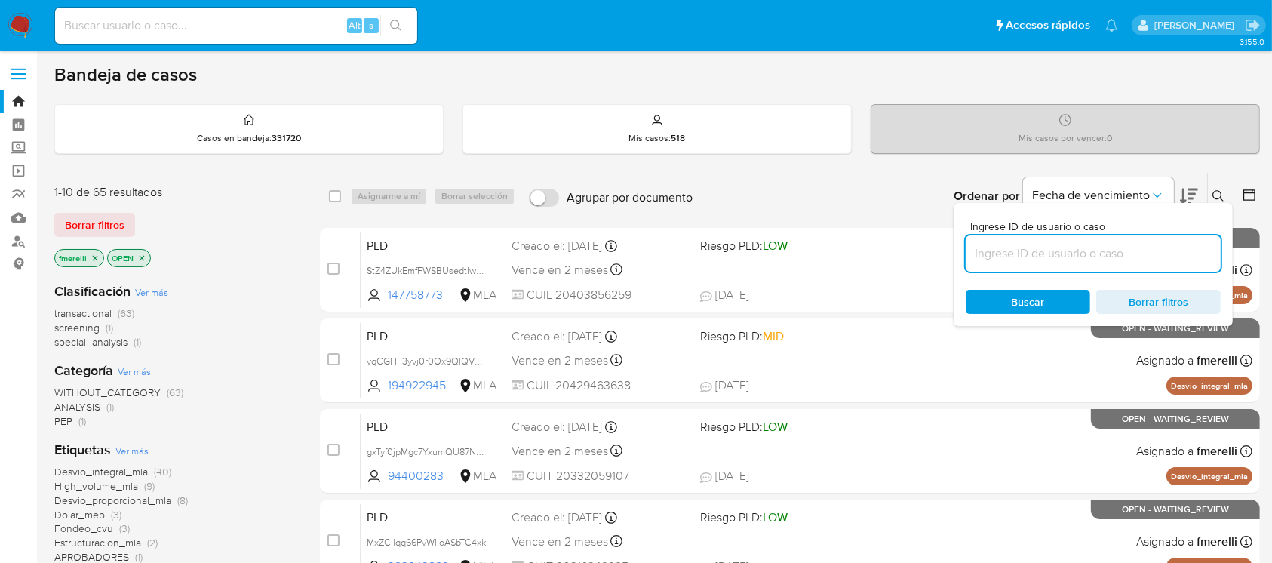
click at [1127, 252] on input at bounding box center [1092, 254] width 255 height 20
type input "zbSvOQ61CbtjVrsd5aHCSOVl"
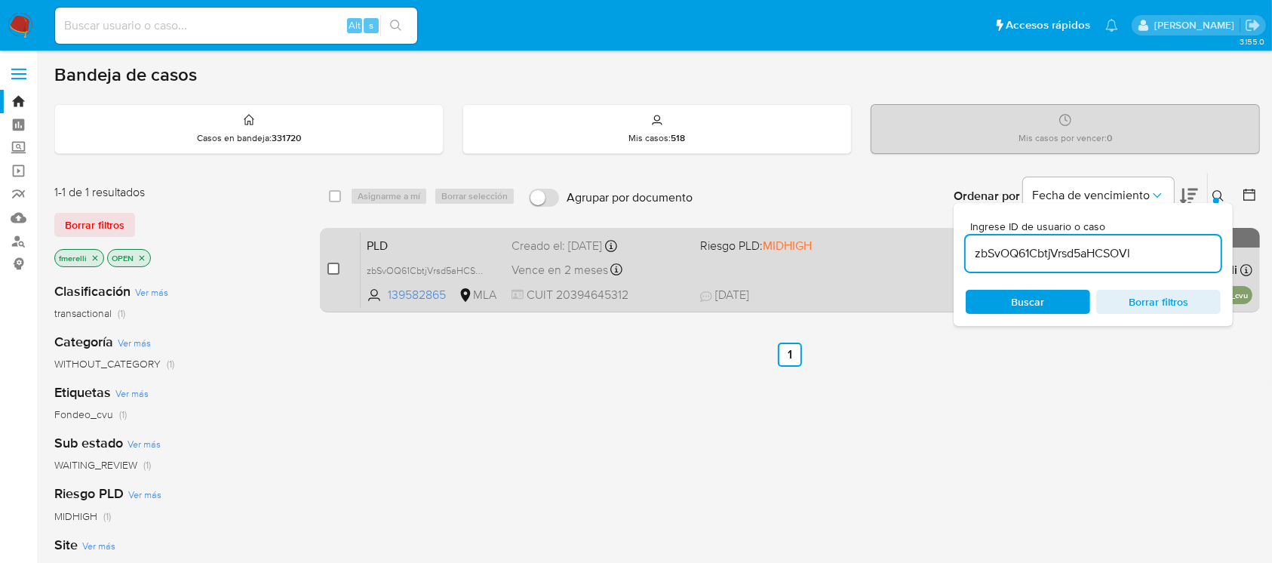
click at [329, 266] on input "checkbox" at bounding box center [333, 268] width 12 height 12
checkbox input "true"
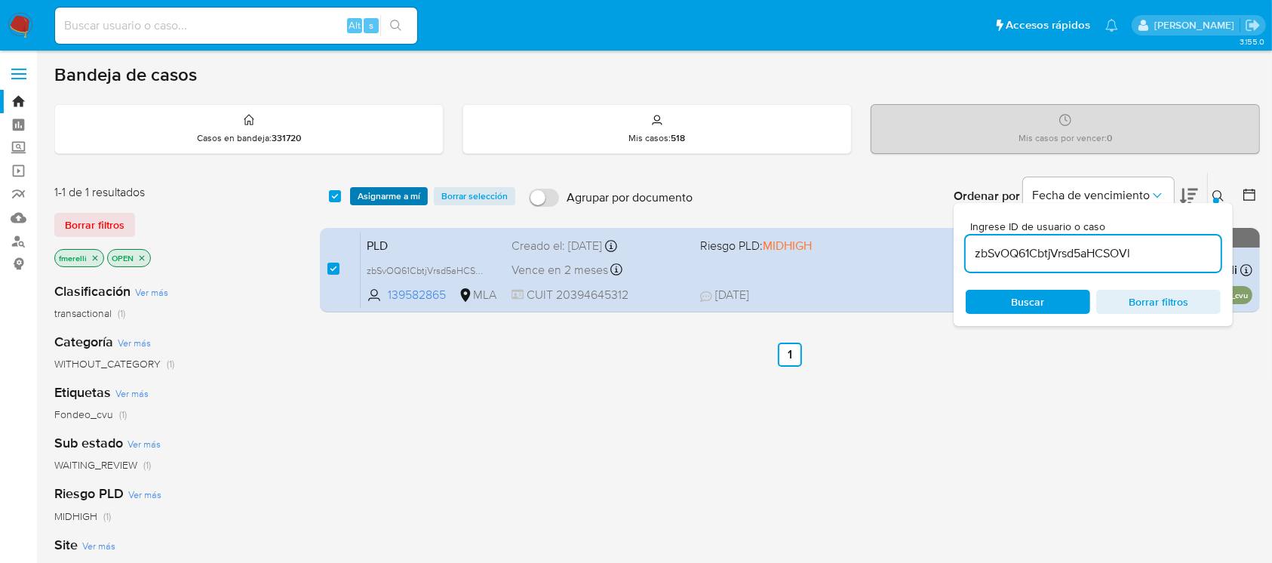
click at [393, 203] on span "Asignarme a mí" at bounding box center [388, 196] width 63 height 15
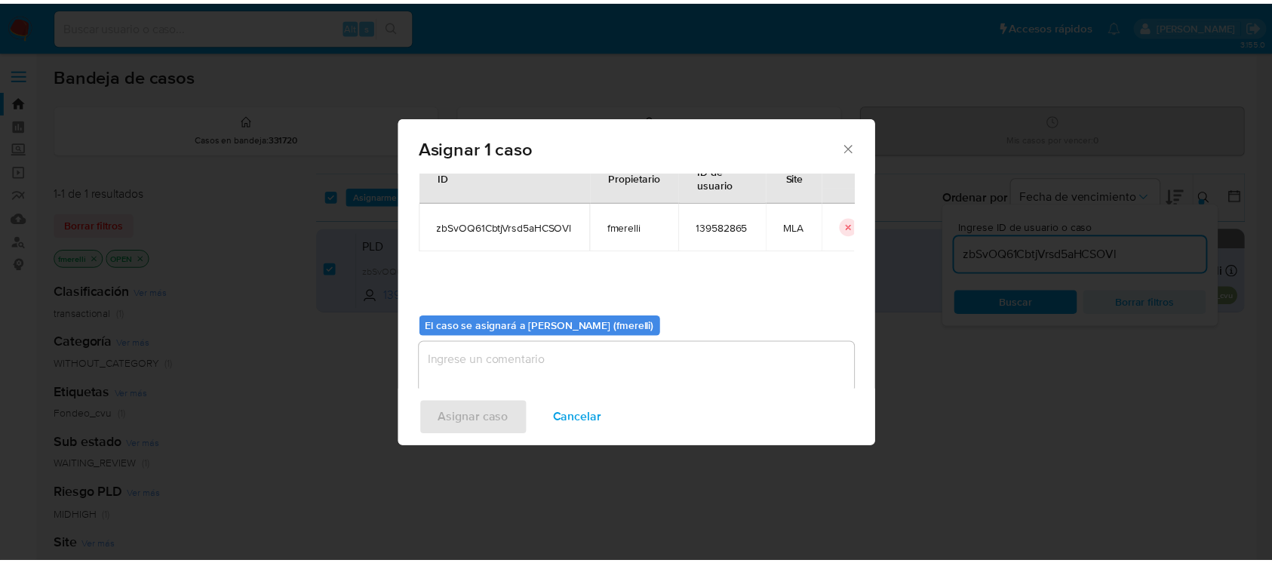
scroll to position [77, 0]
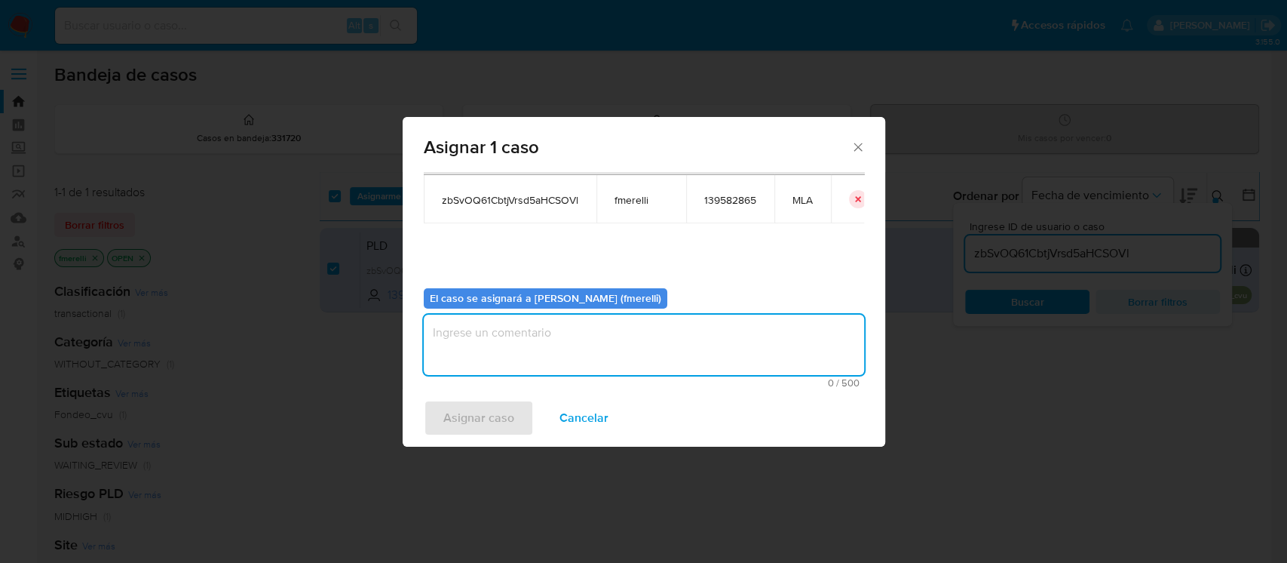
click at [496, 335] on textarea "assign-modal" at bounding box center [644, 344] width 440 height 60
click at [486, 419] on span "Asignar caso" at bounding box center [478, 417] width 71 height 33
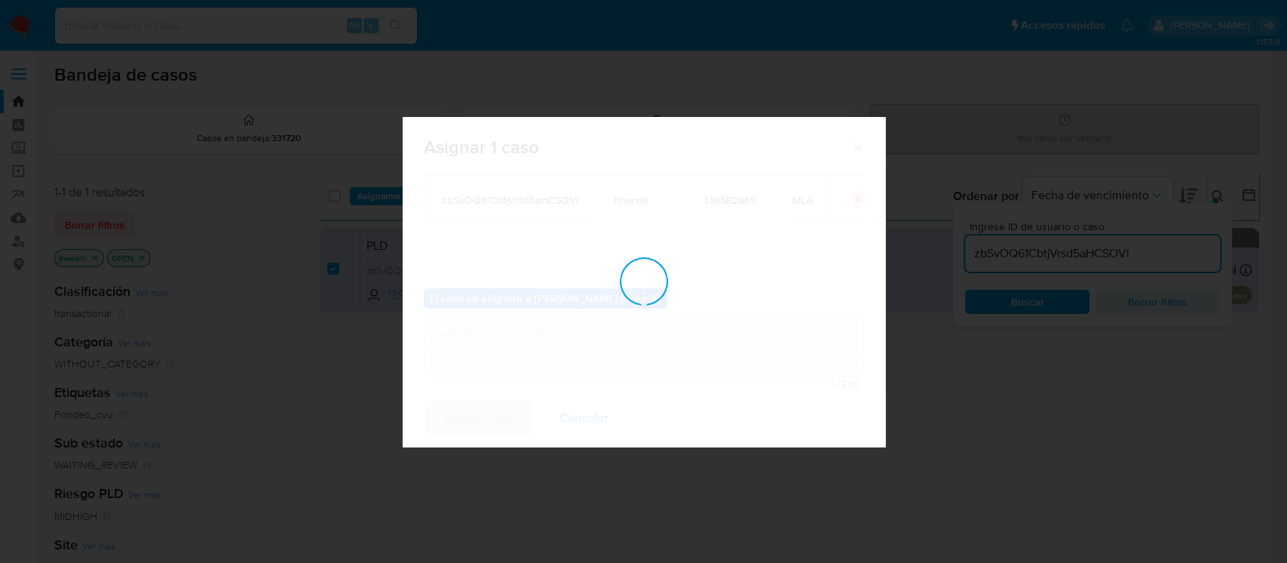
checkbox input "false"
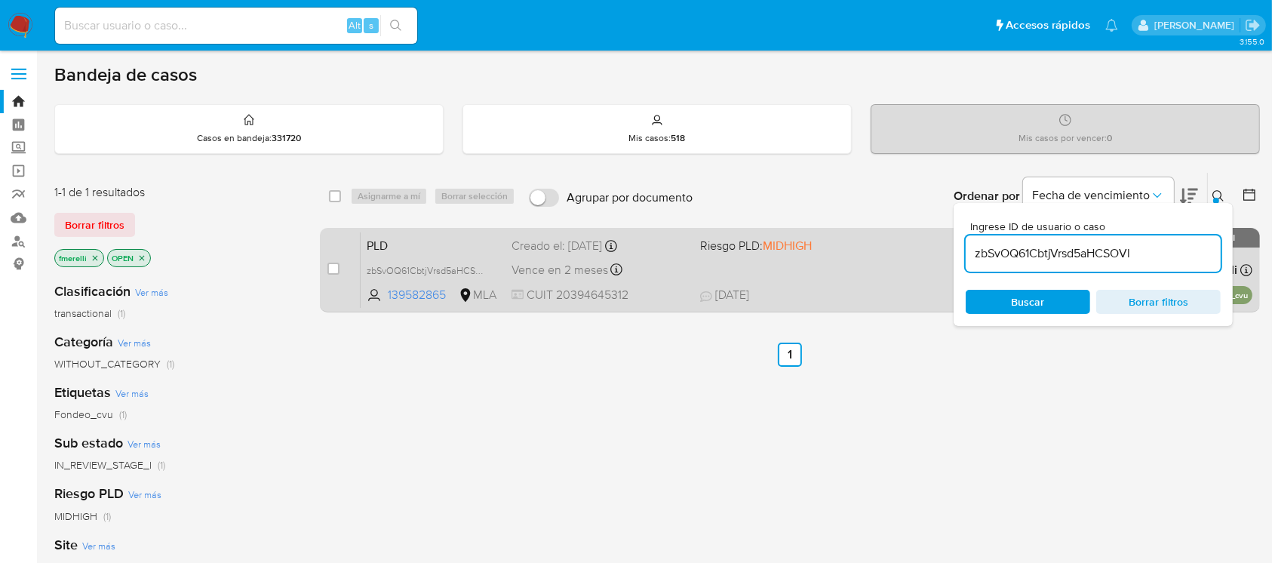
click at [640, 299] on span "CUIT 20394645312" at bounding box center [599, 295] width 176 height 17
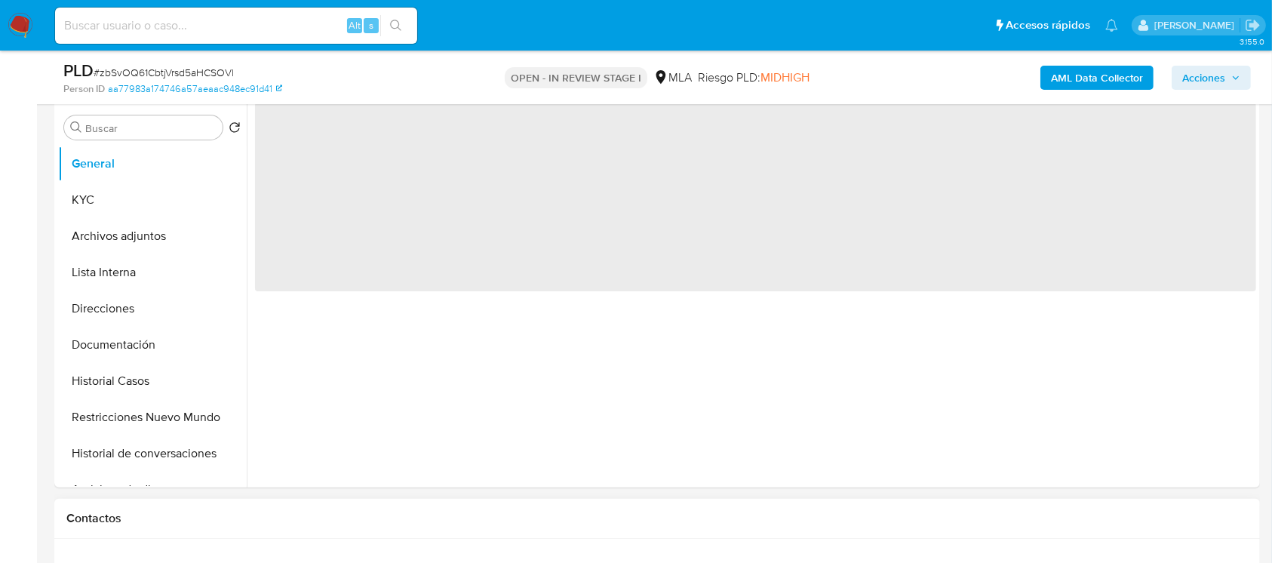
scroll to position [603, 0]
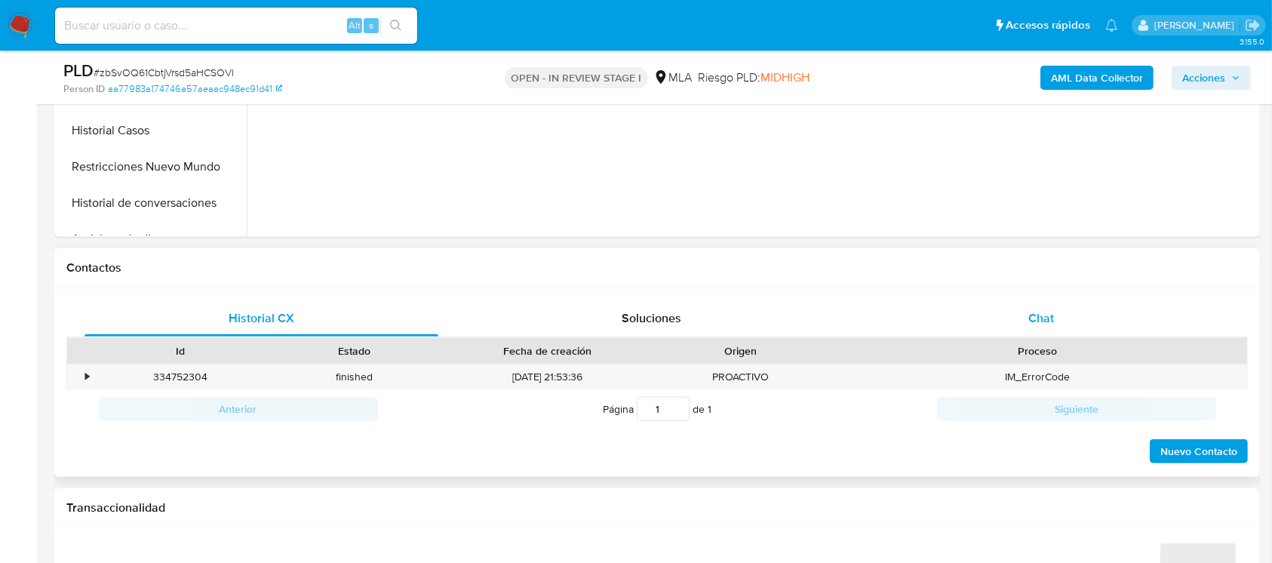
click at [996, 302] on div "Chat" at bounding box center [1041, 318] width 354 height 36
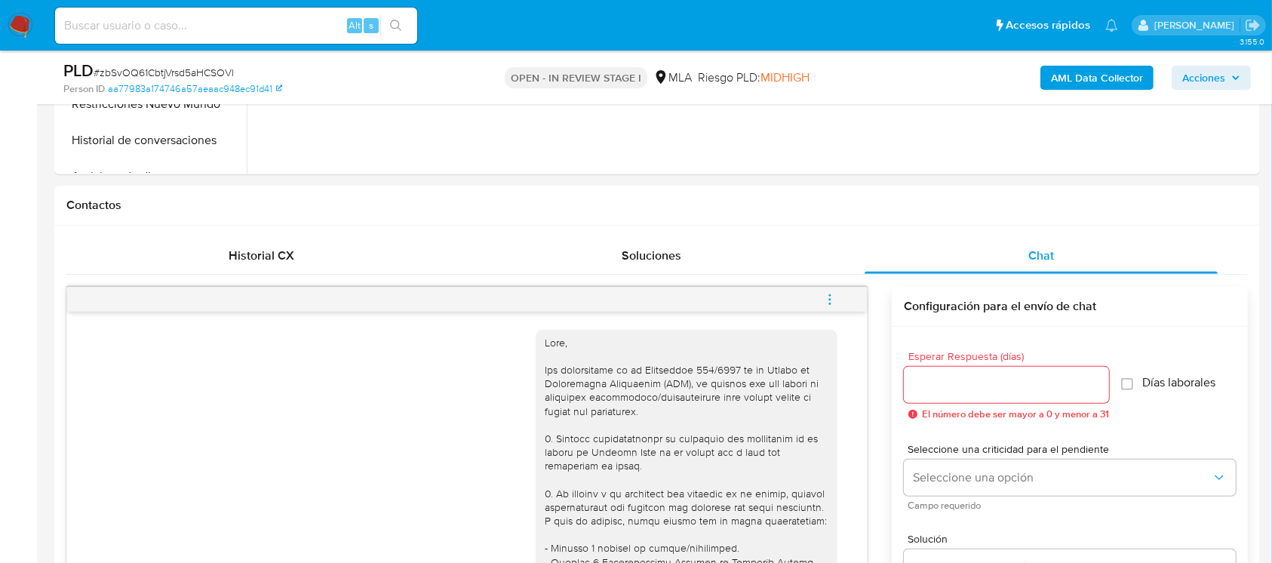
select select "10"
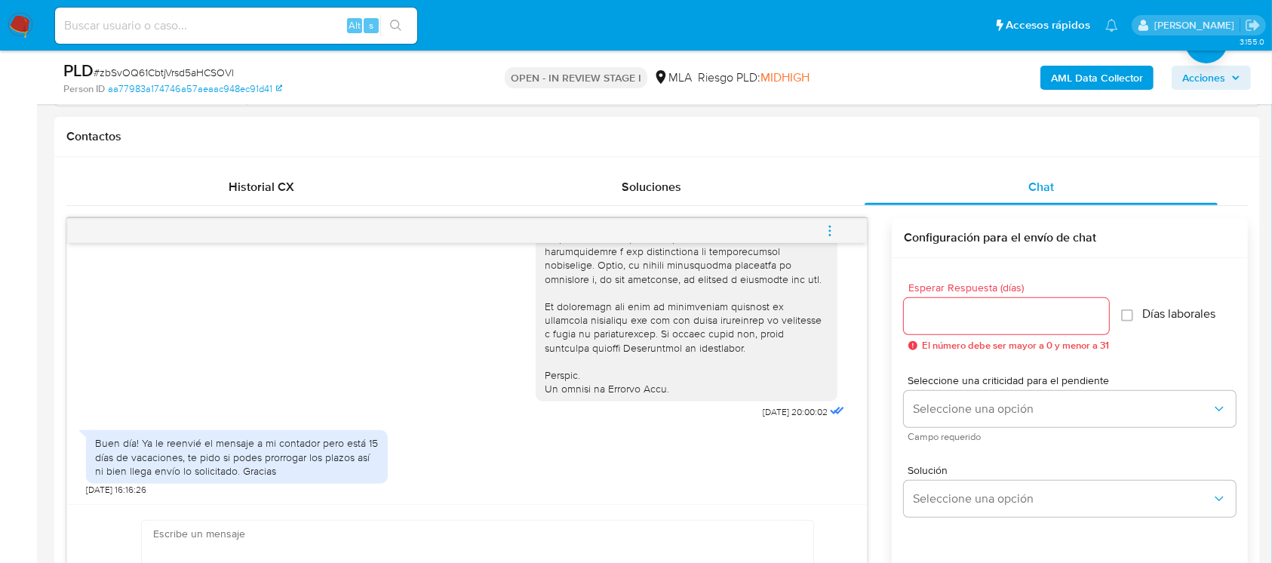
scroll to position [704, 0]
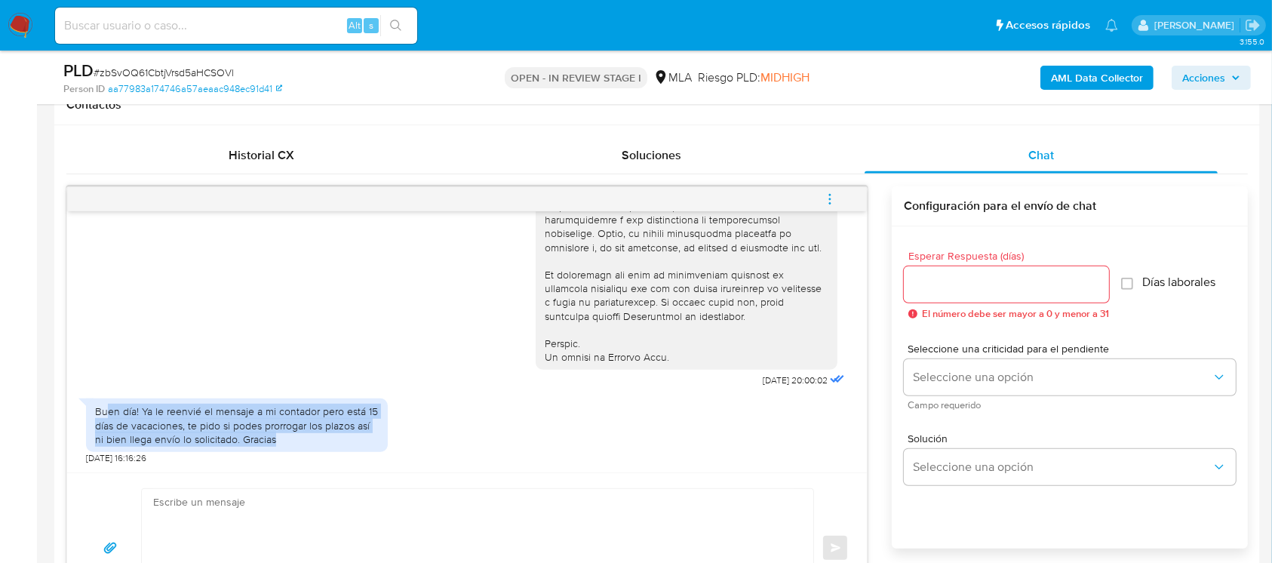
drag, startPoint x: 121, startPoint y: 412, endPoint x: 295, endPoint y: 434, distance: 175.7
click at [295, 434] on div "Buen día! Ya le reenvié el mensaje a mi contador pero está 15 días de vacacione…" at bounding box center [237, 424] width 284 height 41
click at [335, 443] on div "Buen día! Ya le reenvié el mensaje a mi contador pero está 15 días de vacacione…" at bounding box center [237, 424] width 284 height 41
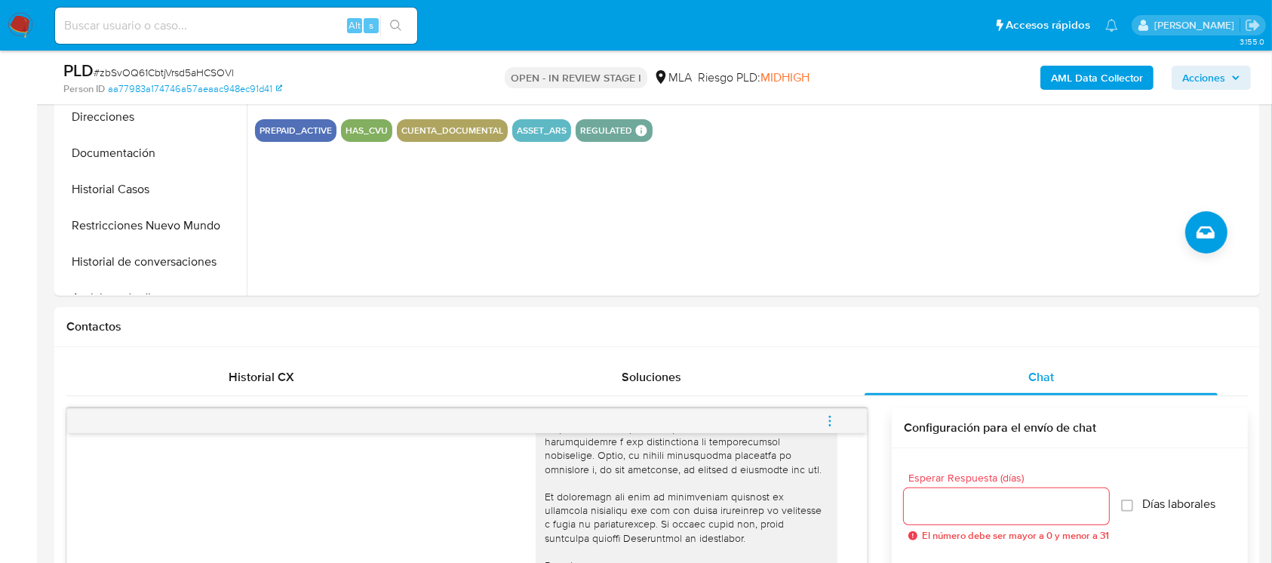
scroll to position [201, 0]
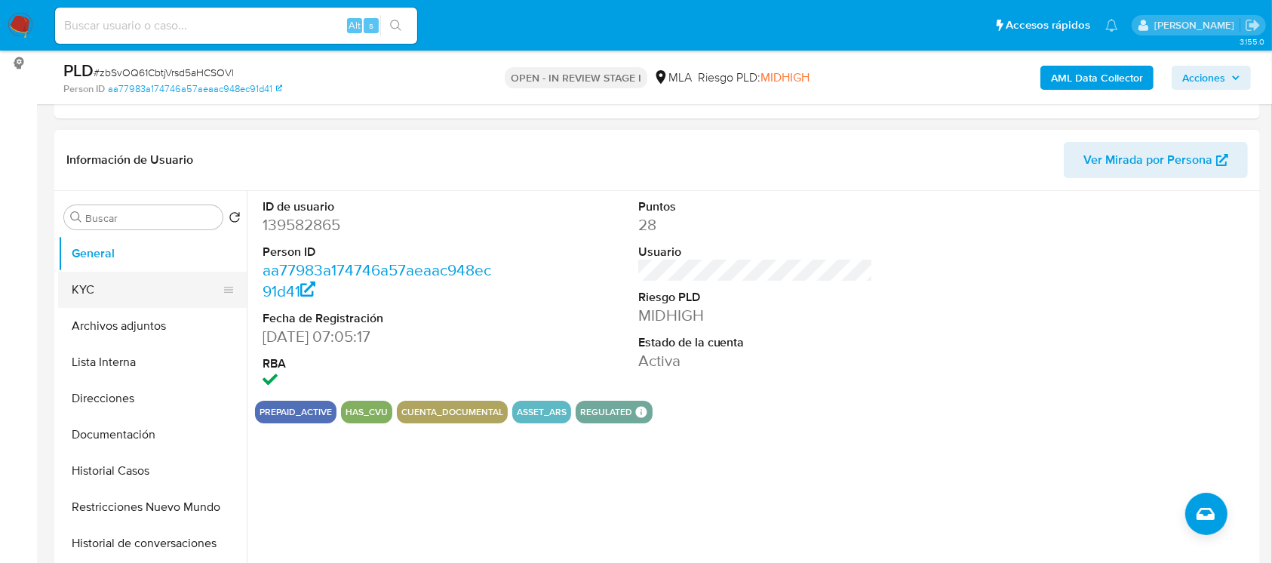
click at [91, 296] on button "KYC" at bounding box center [146, 289] width 176 height 36
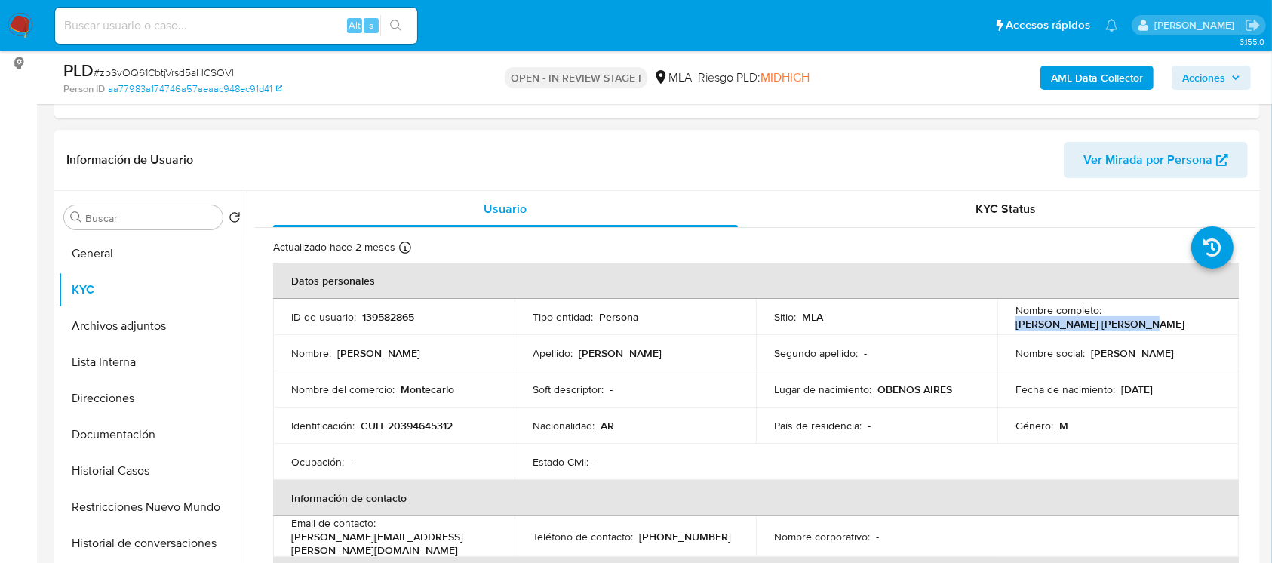
drag, startPoint x: 1011, startPoint y: 328, endPoint x: 1152, endPoint y: 320, distance: 141.3
click at [1152, 320] on div "Nombre completo : [PERSON_NAME] [PERSON_NAME]" at bounding box center [1117, 316] width 205 height 27
copy p "[PERSON_NAME] [PERSON_NAME]"
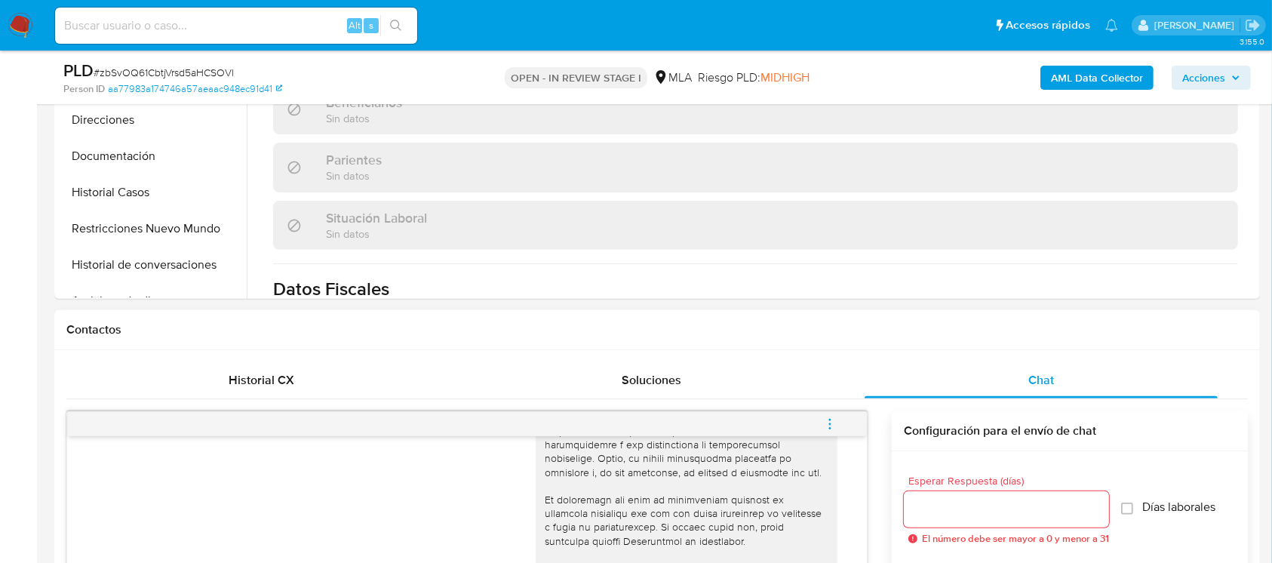
scroll to position [804, 0]
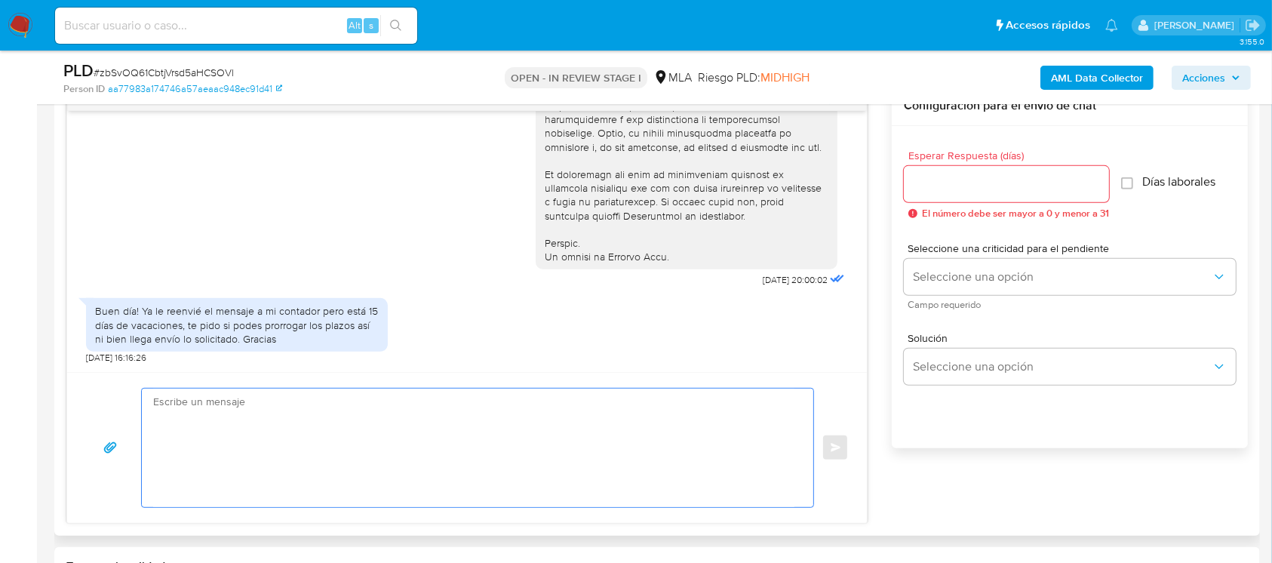
click at [531, 477] on textarea at bounding box center [473, 447] width 641 height 118
paste textarea "[PERSON_NAME] [PERSON_NAME]"
paste textarea "En función de las operaciones registradas en tu cuenta de Mercado Pago, necesit…"
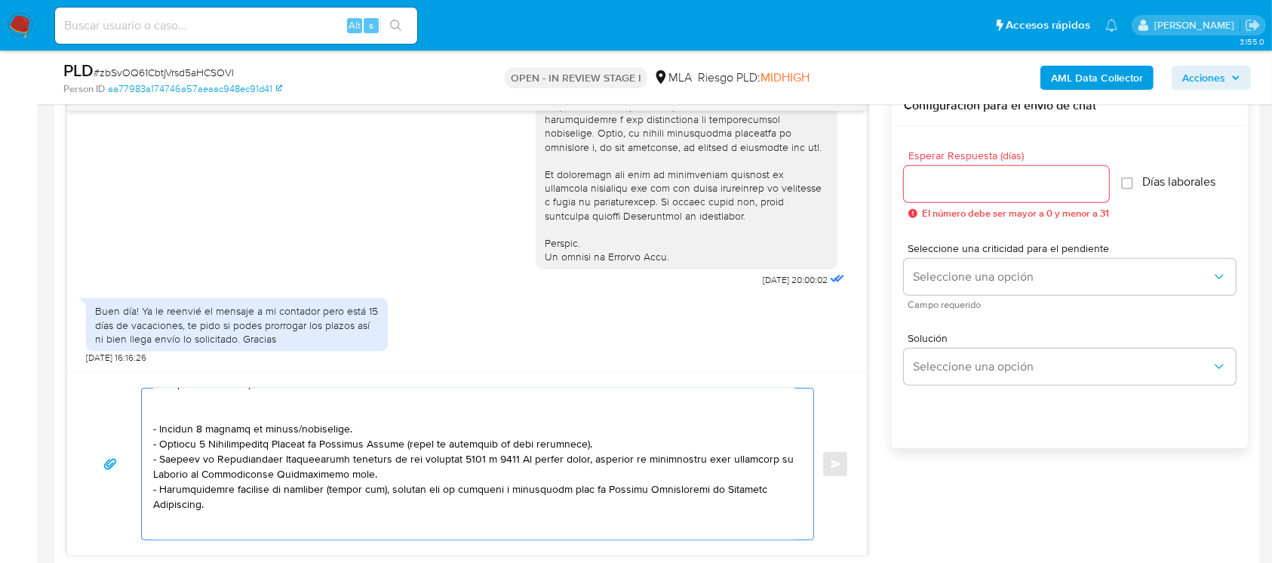
scroll to position [0, 0]
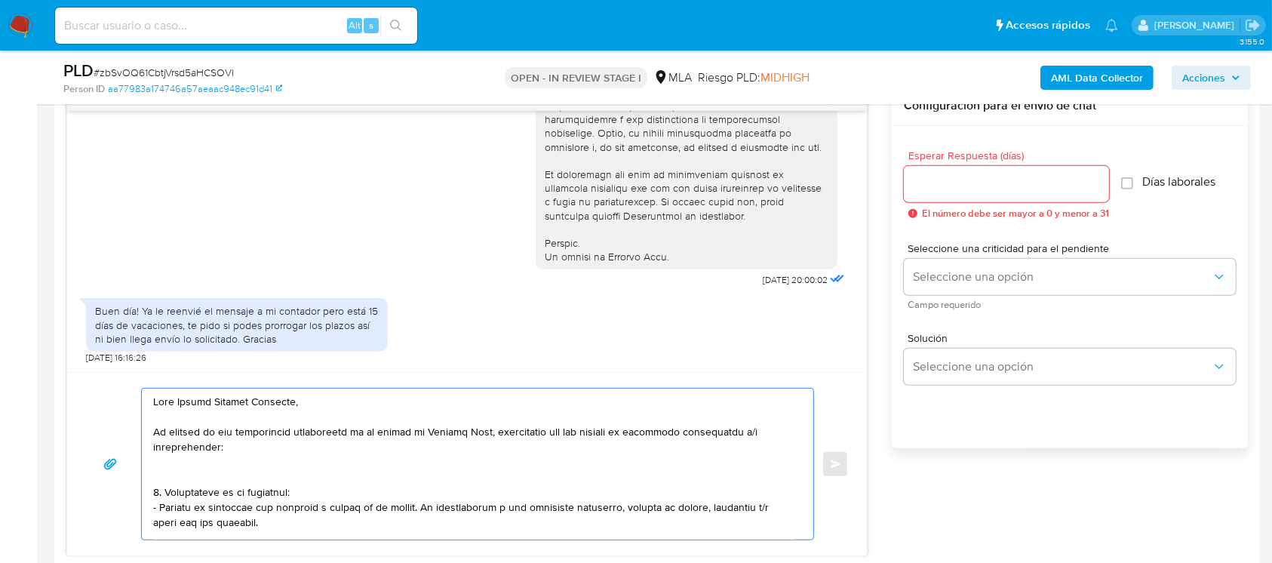
click at [222, 467] on textarea at bounding box center [473, 463] width 641 height 151
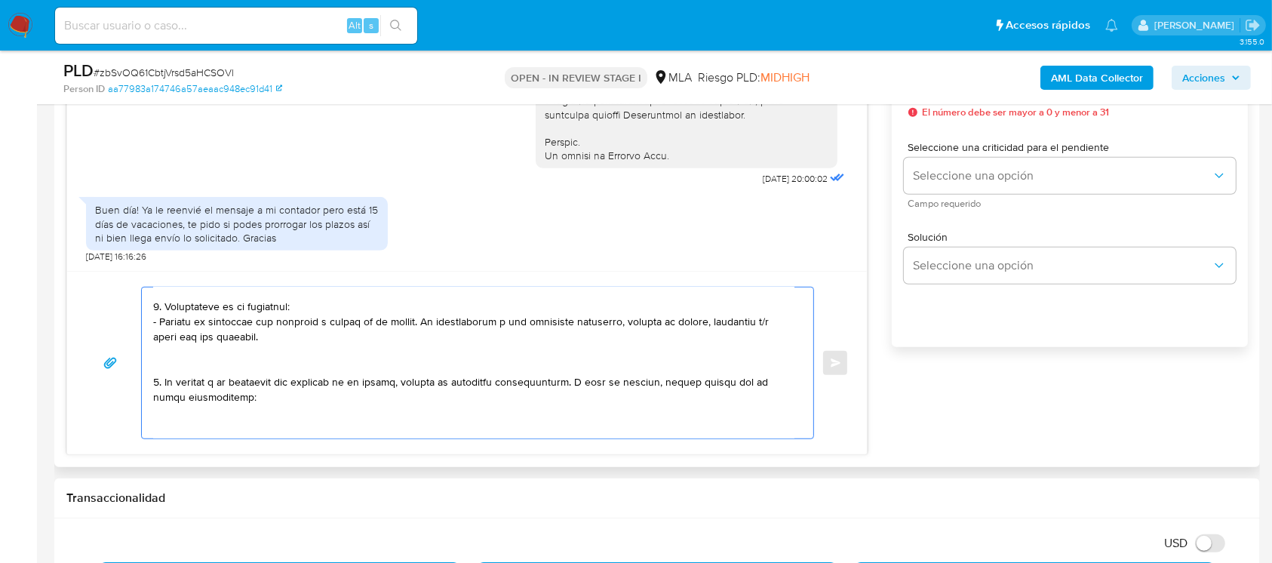
scroll to position [100, 0]
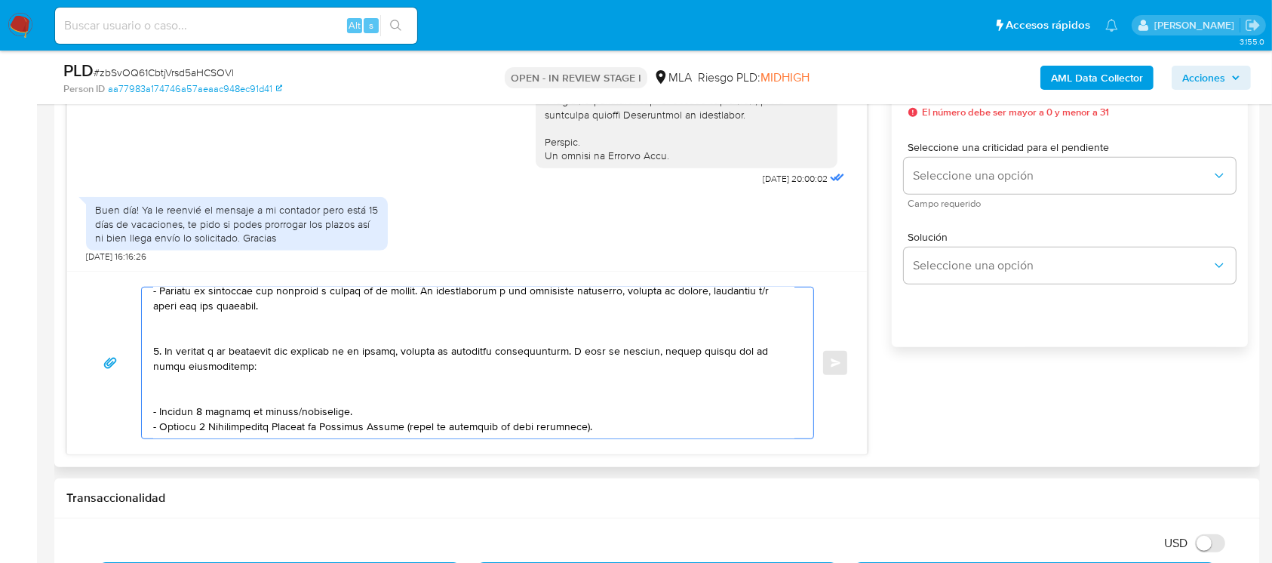
click at [233, 342] on textarea at bounding box center [473, 362] width 641 height 151
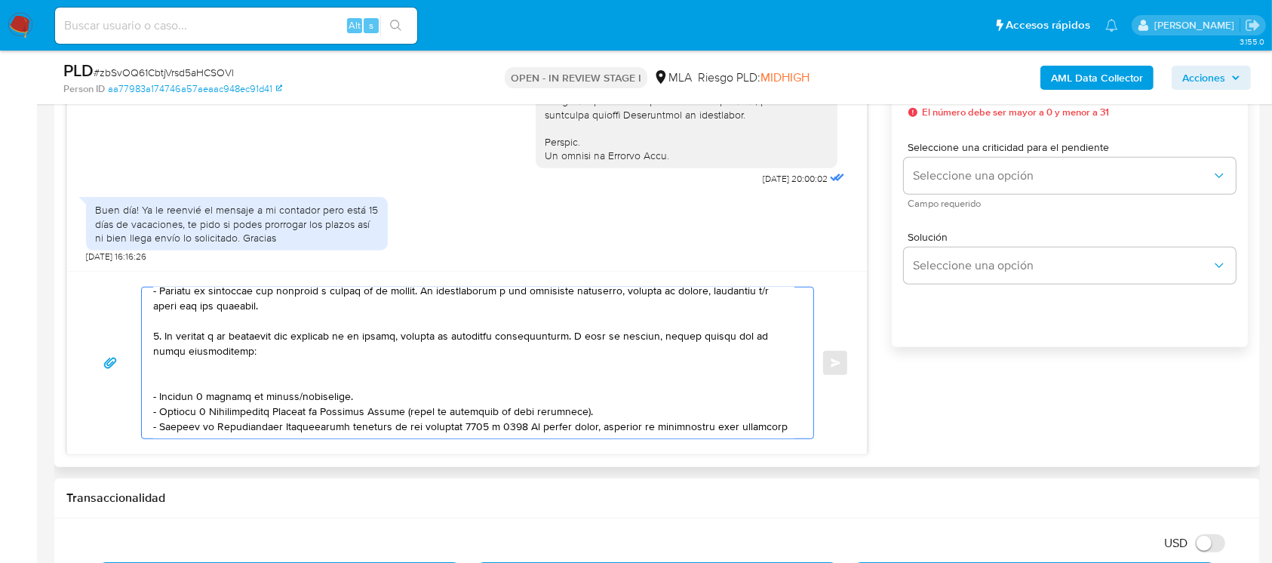
click at [207, 371] on textarea at bounding box center [473, 362] width 641 height 151
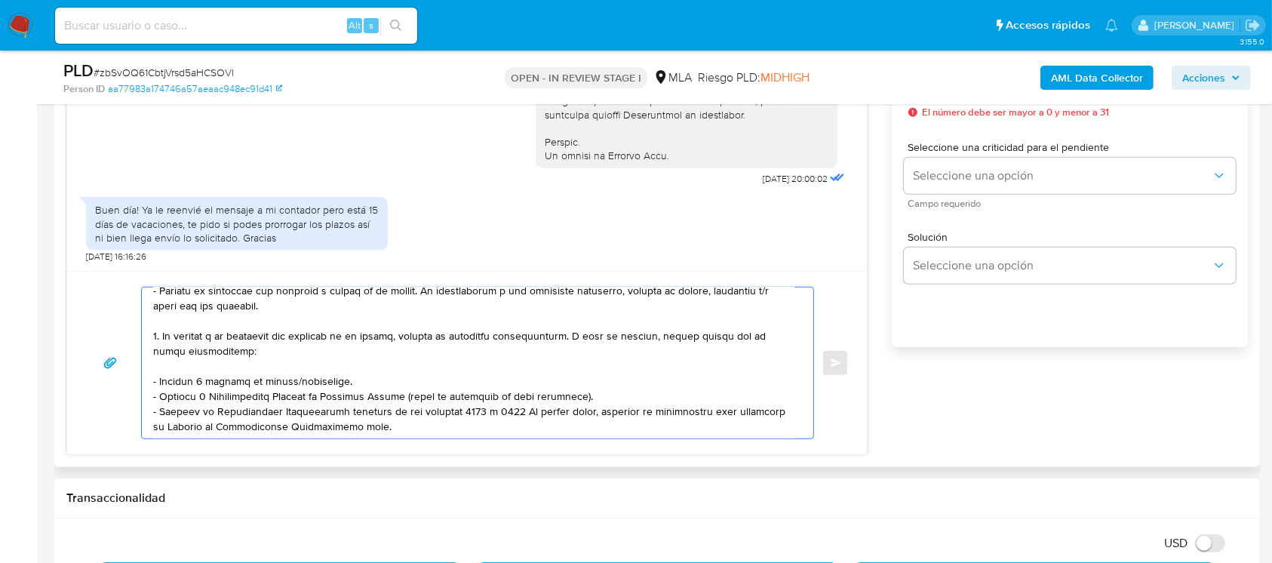
click at [250, 379] on textarea at bounding box center [473, 362] width 641 height 151
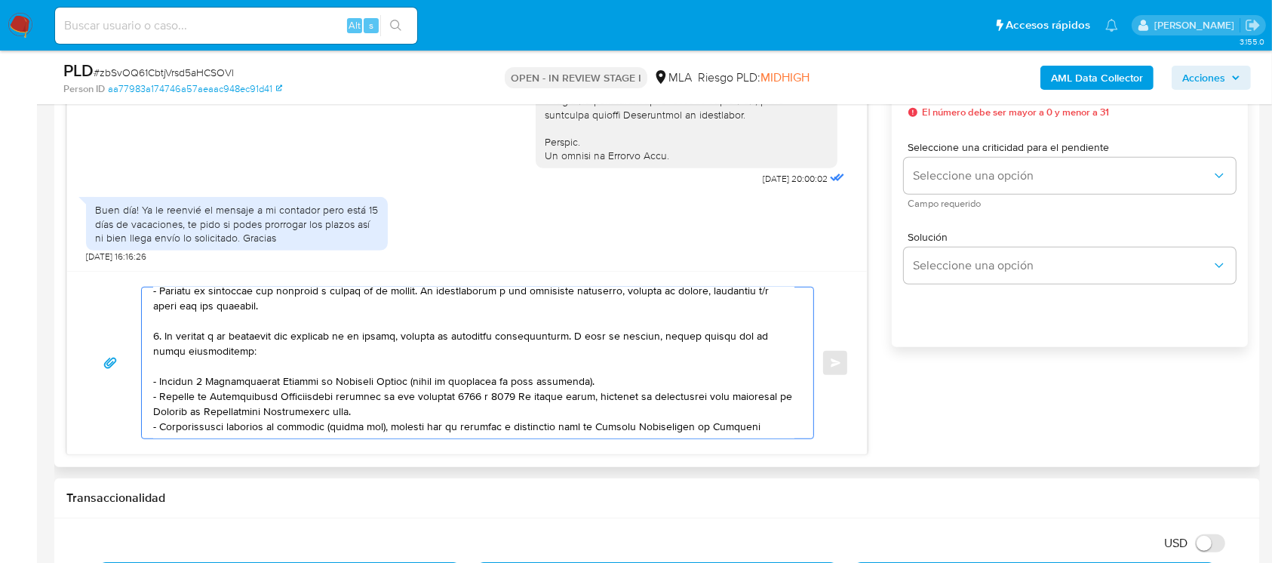
click at [379, 419] on textarea at bounding box center [473, 362] width 641 height 151
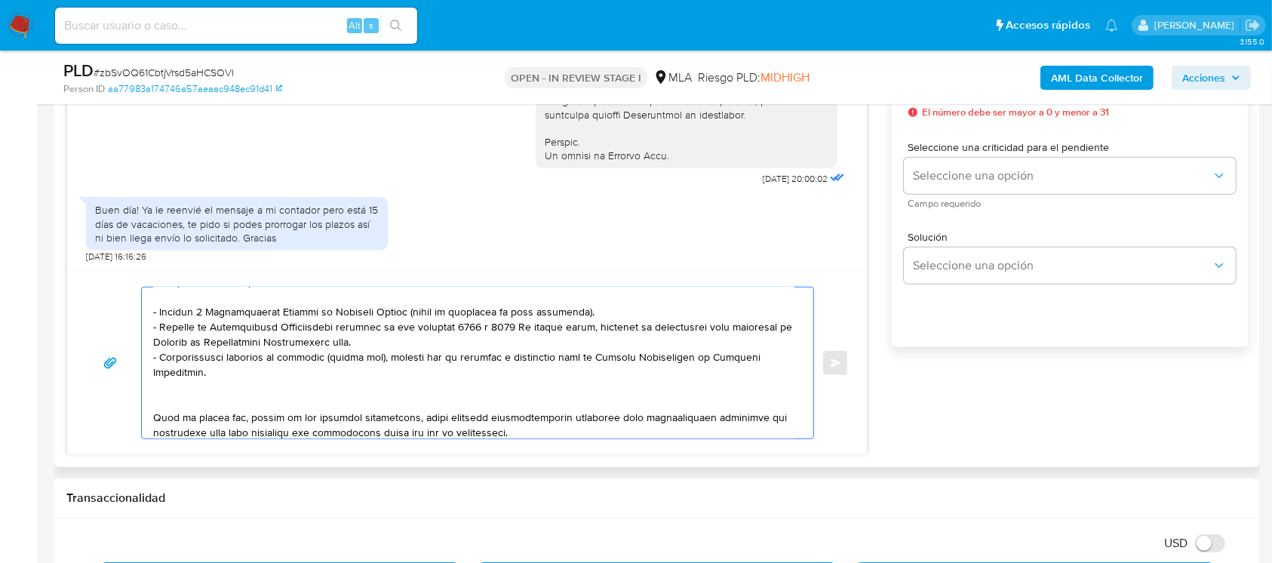
scroll to position [201, 0]
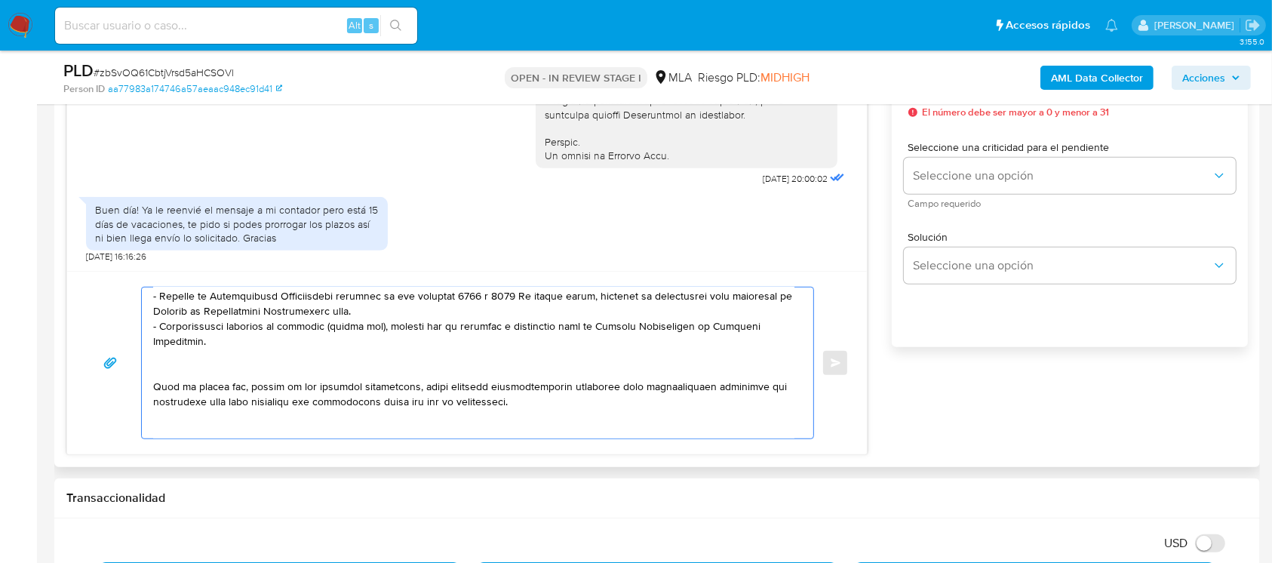
click at [251, 364] on textarea at bounding box center [473, 362] width 641 height 151
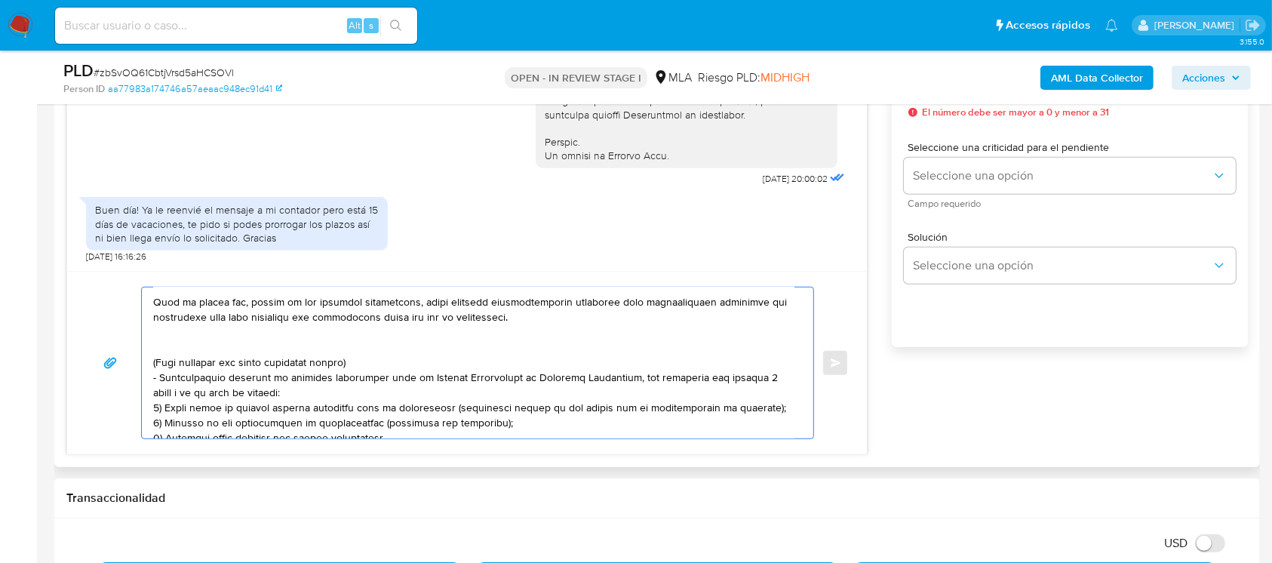
scroll to position [302, 0]
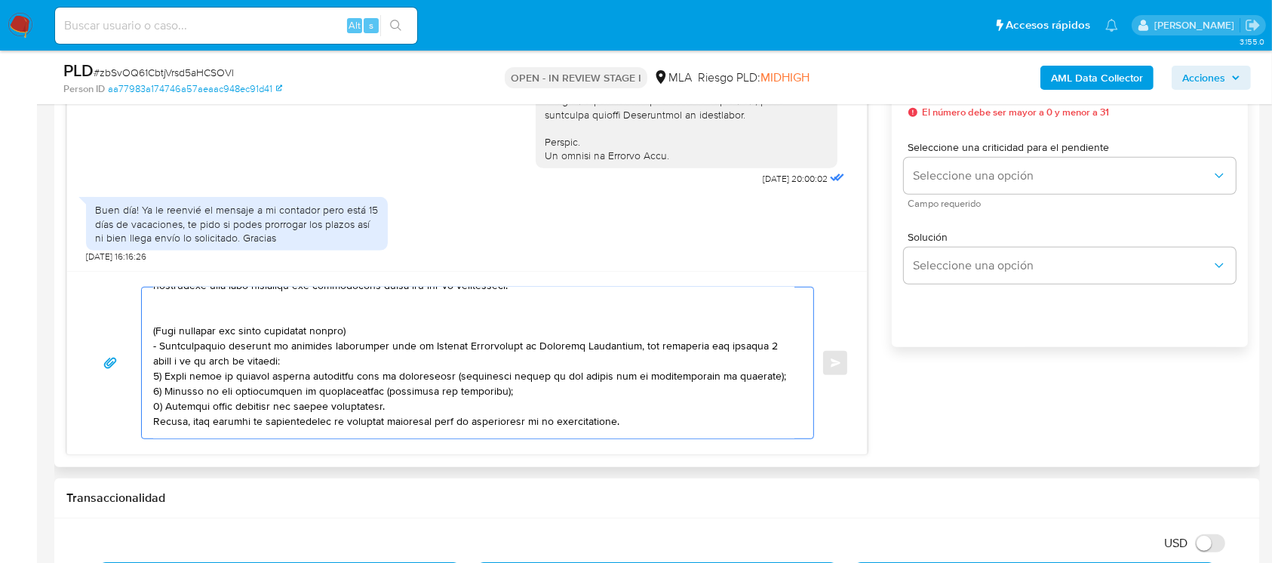
click at [230, 319] on textarea at bounding box center [473, 362] width 641 height 151
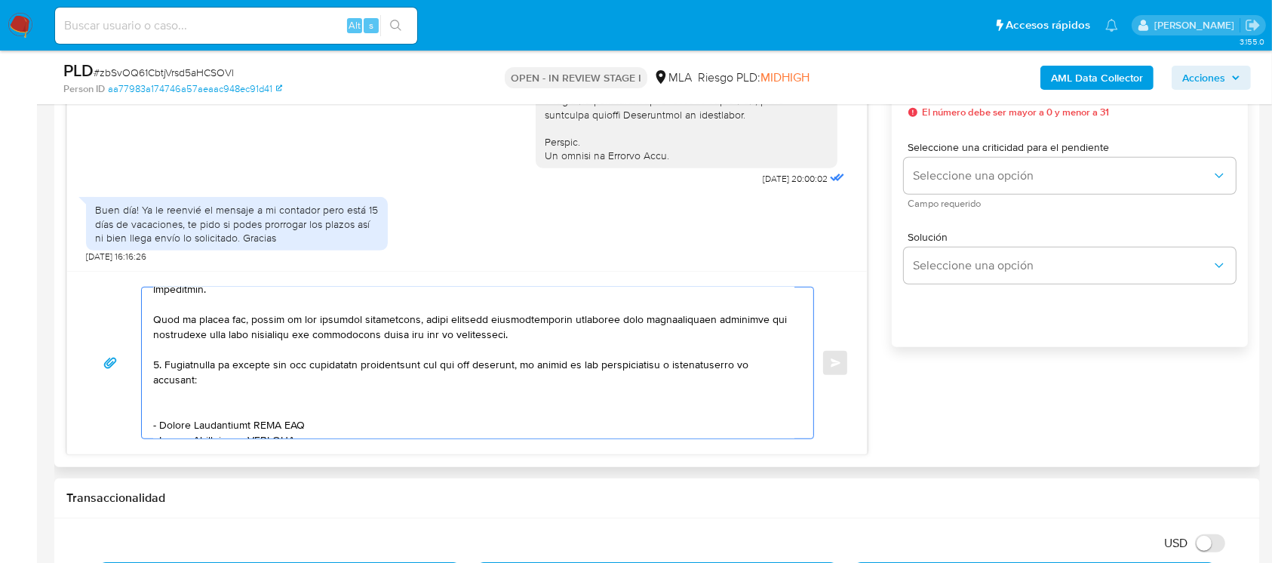
scroll to position [294, 0]
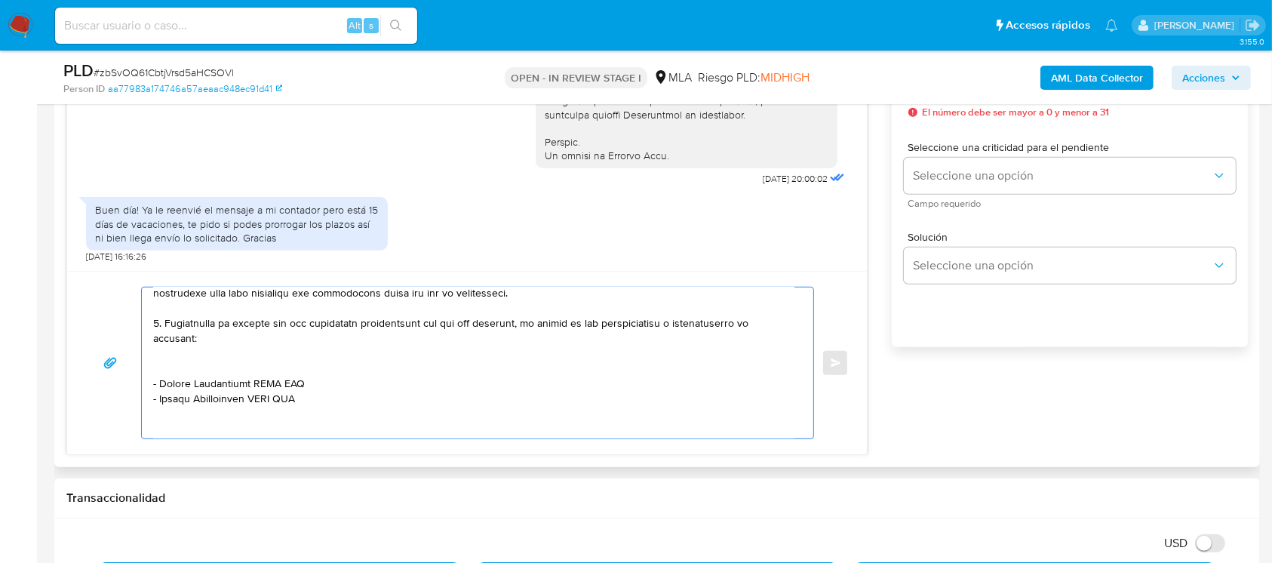
click at [204, 360] on textarea at bounding box center [473, 362] width 641 height 151
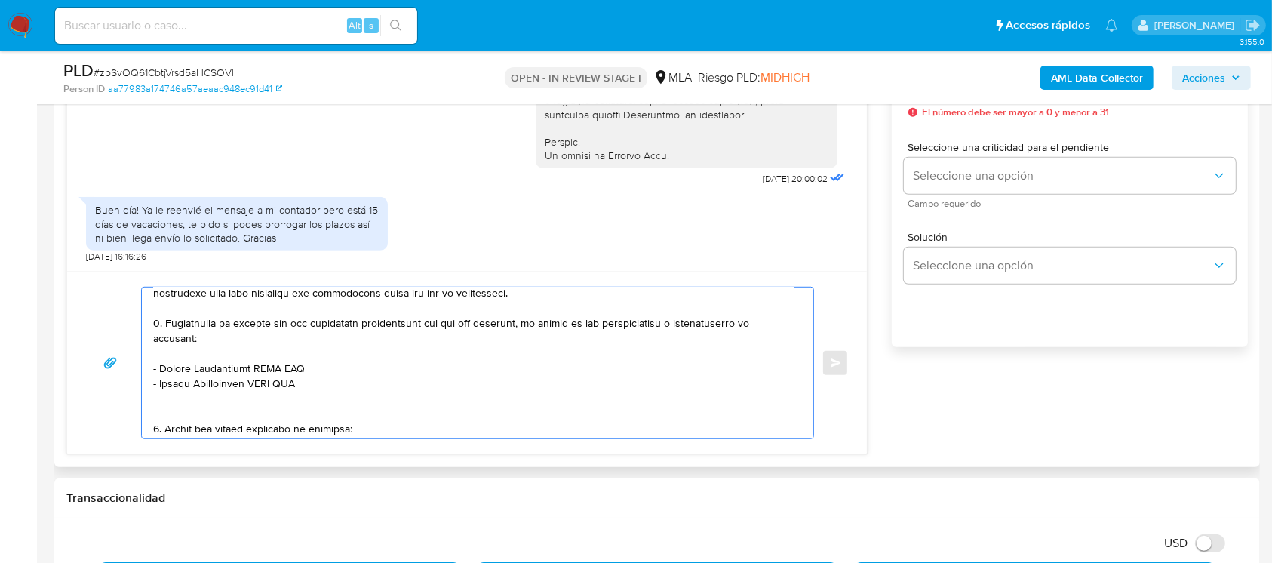
paste textarea "Geronimo Alejandro Samaniego Almada"
paste textarea "20388552051"
paste textarea "SAMPIETRO CIRO"
paste textarea "20407345399"
paste textarea "MORIGI CLAUDIO OSCAR"
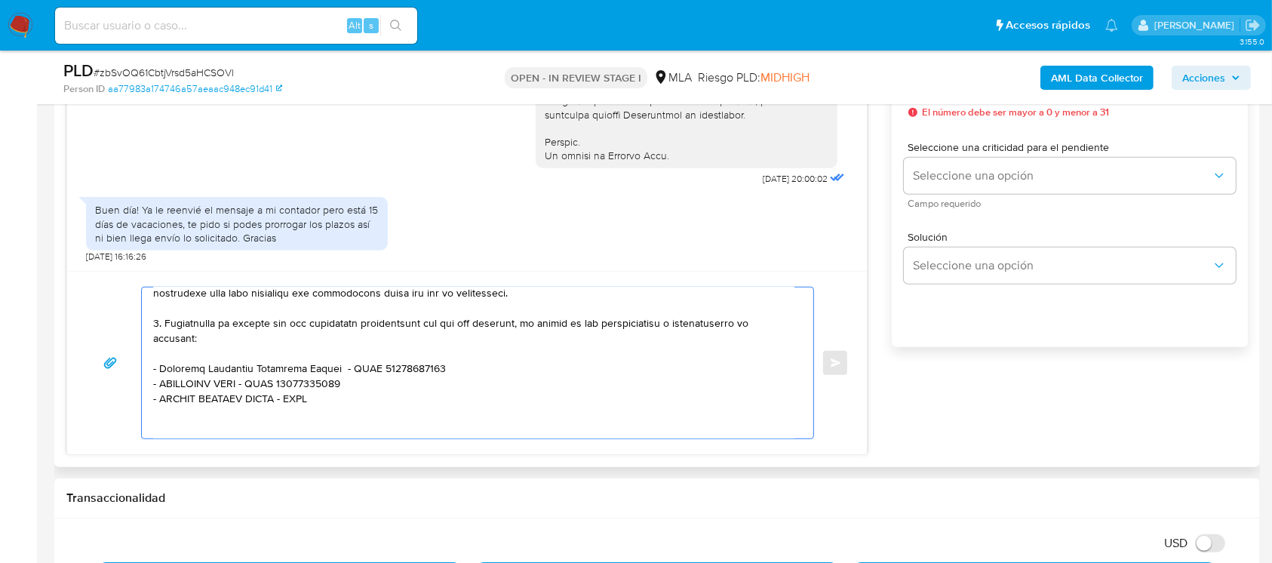
paste textarea "20223602216"
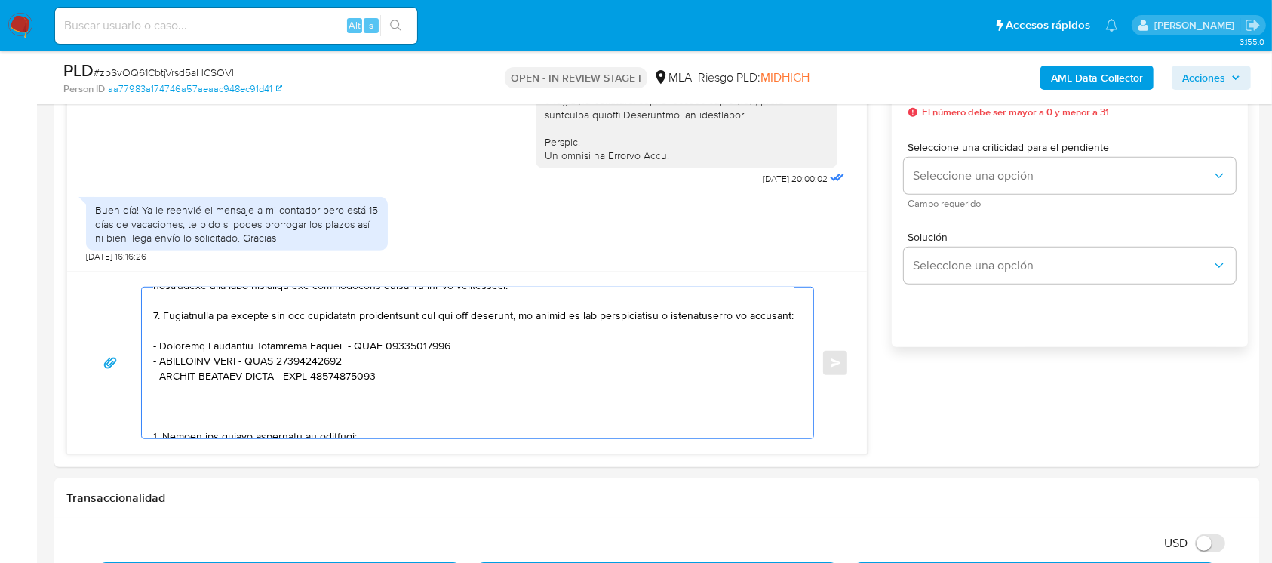
paste textarea "Secar Security Argentina Sa"
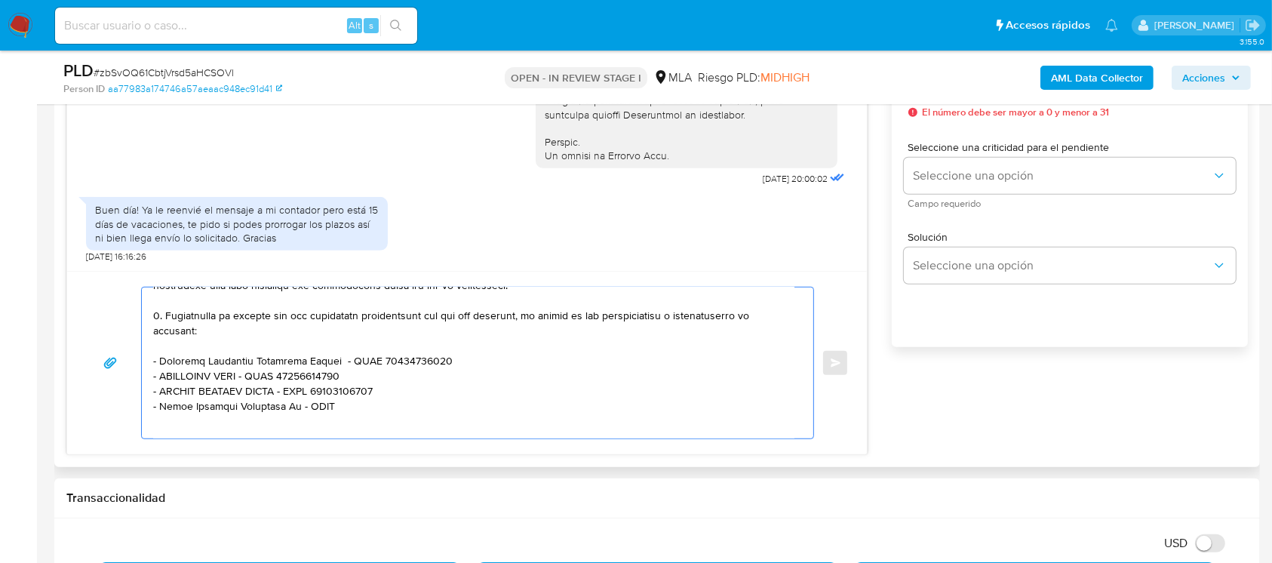
paste textarea "30678239549"
paste textarea "Bbva Banco Frances S.a."
paste textarea "30500003193"
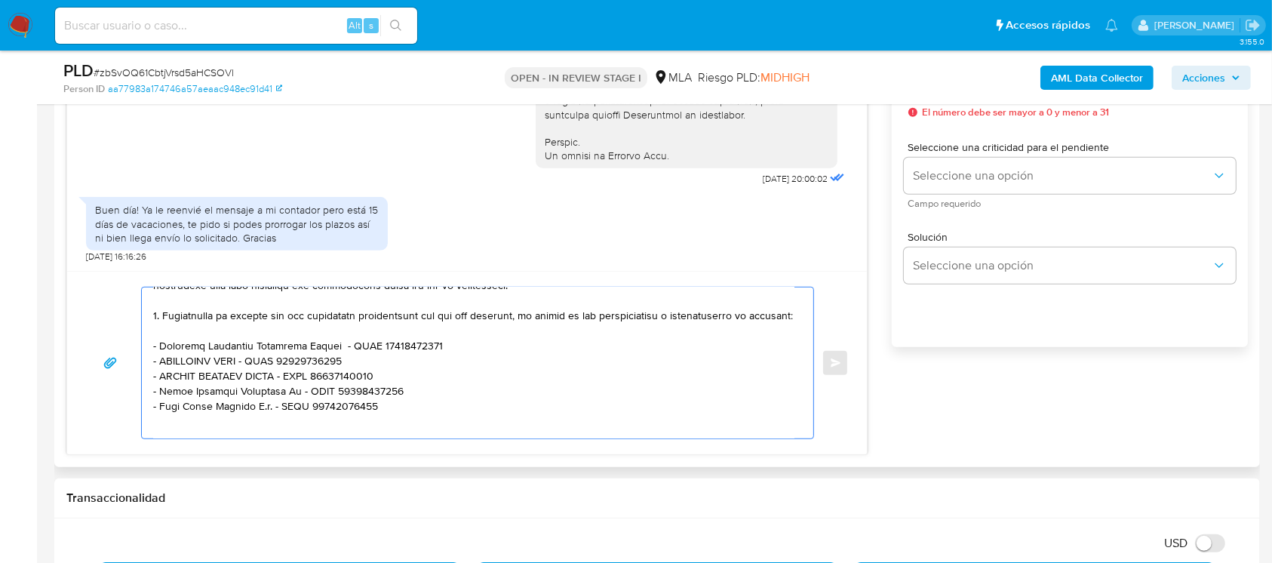
scroll to position [317, 0]
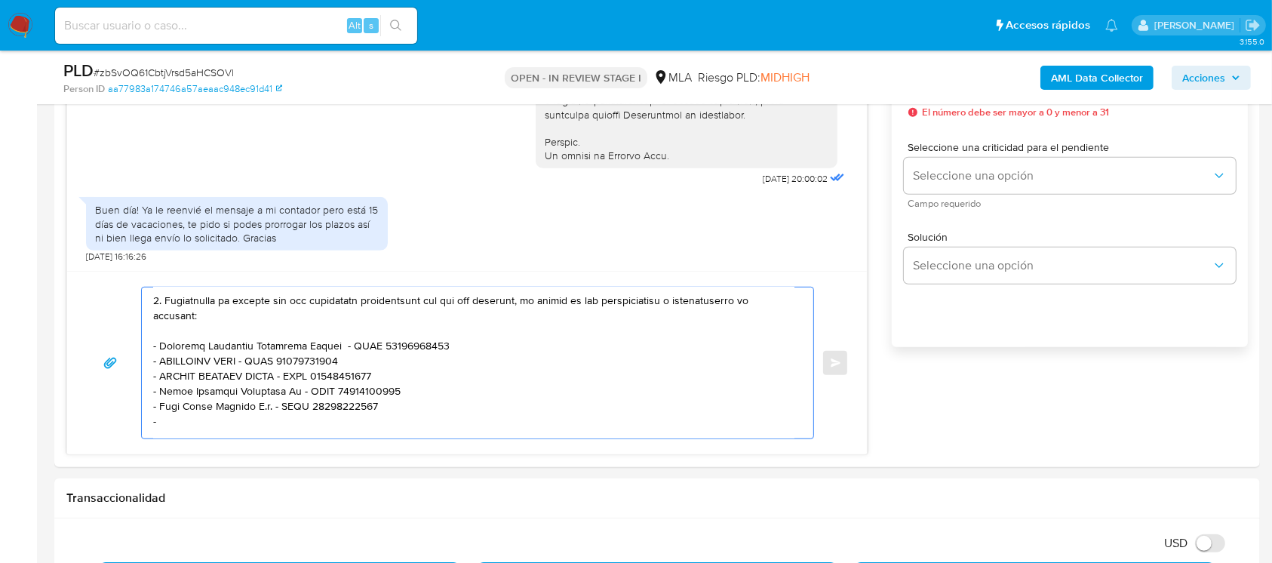
paste textarea "VC DISTRIBUIDORA"
paste textarea "30712502076"
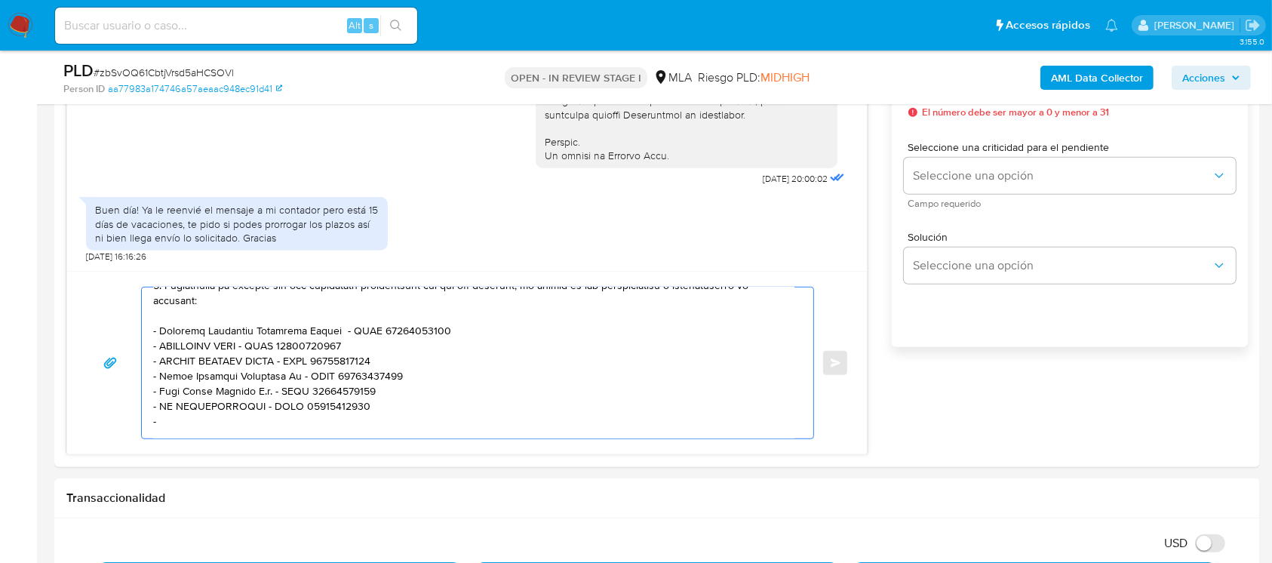
paste textarea "Banco Comafi S.a."
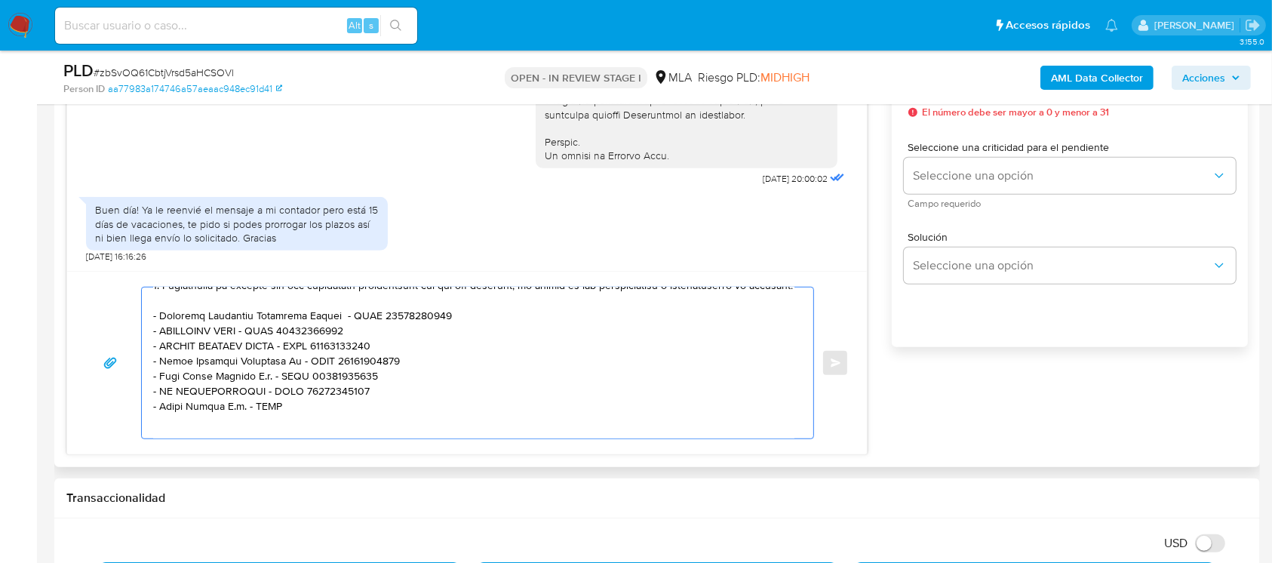
paste textarea "30604731018"
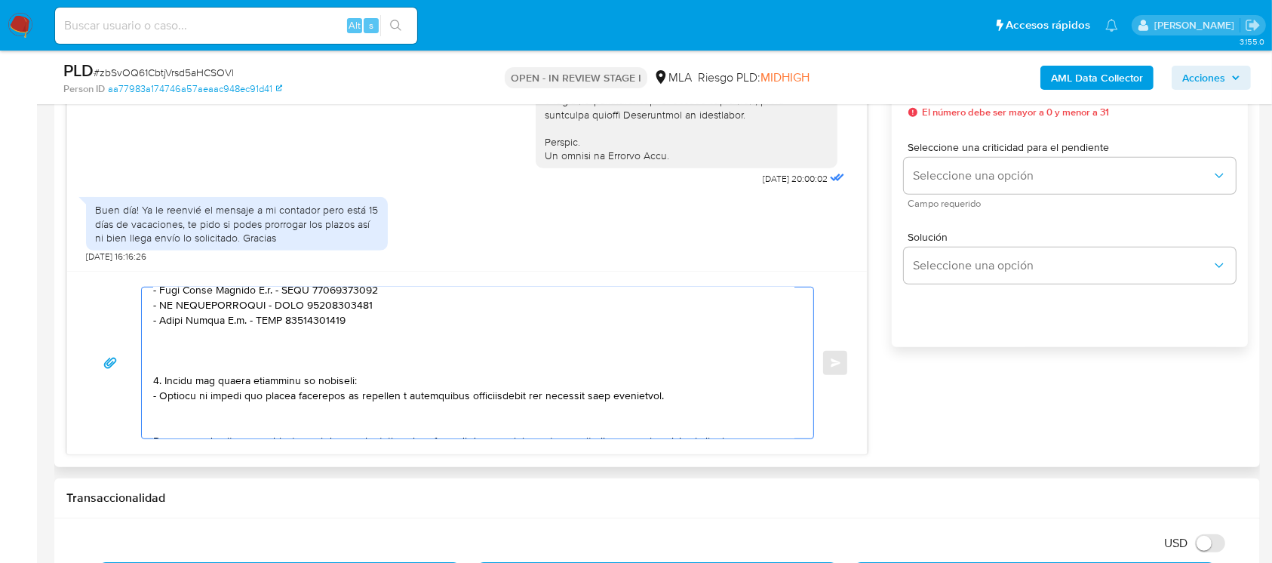
scroll to position [448, 0]
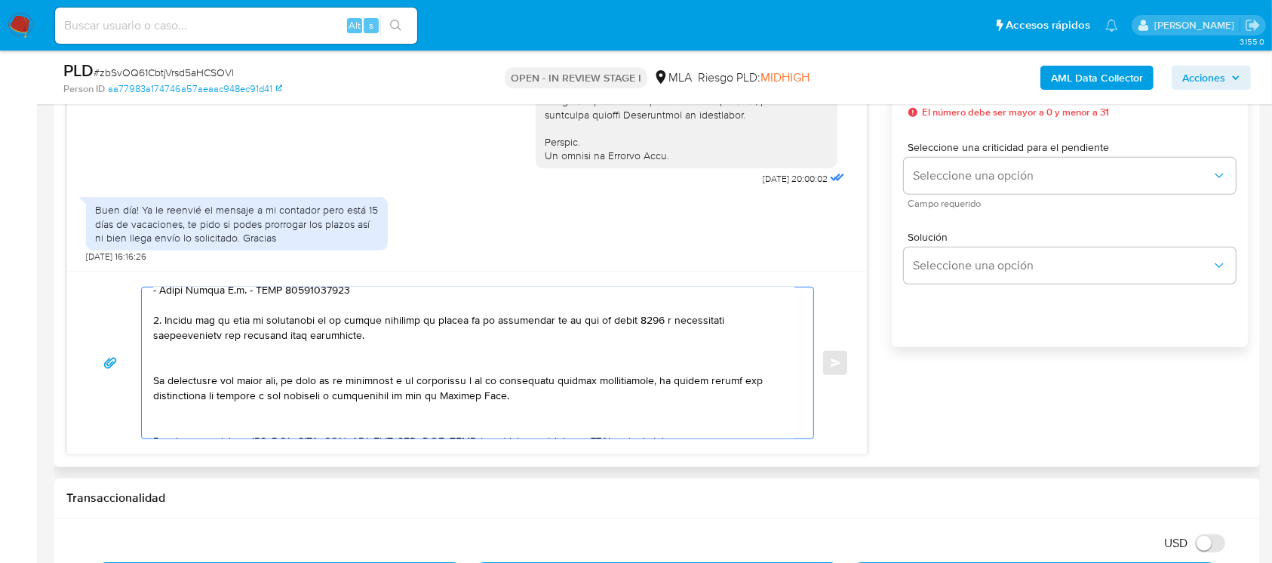
click at [317, 390] on textarea at bounding box center [473, 362] width 641 height 151
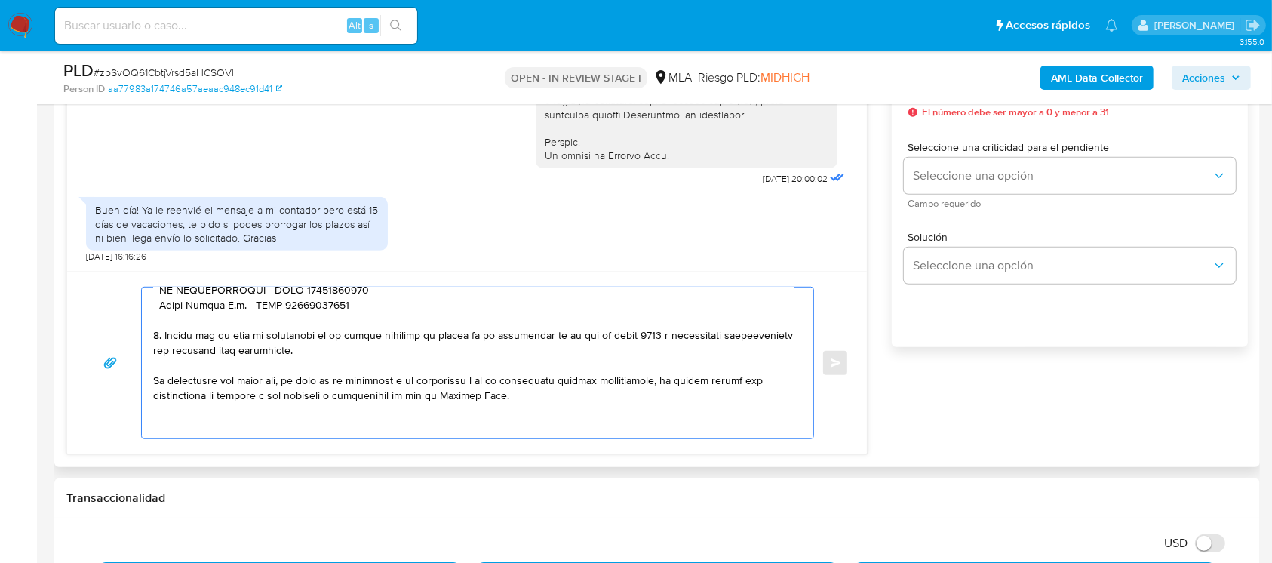
scroll to position [549, 0]
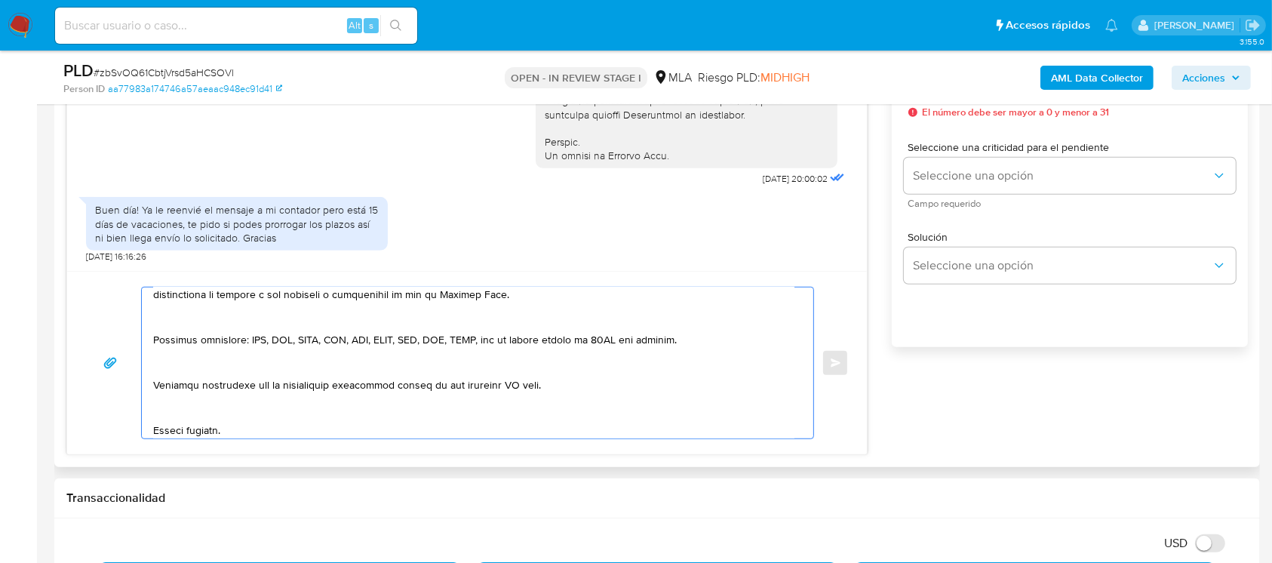
click at [262, 326] on textarea at bounding box center [473, 362] width 641 height 151
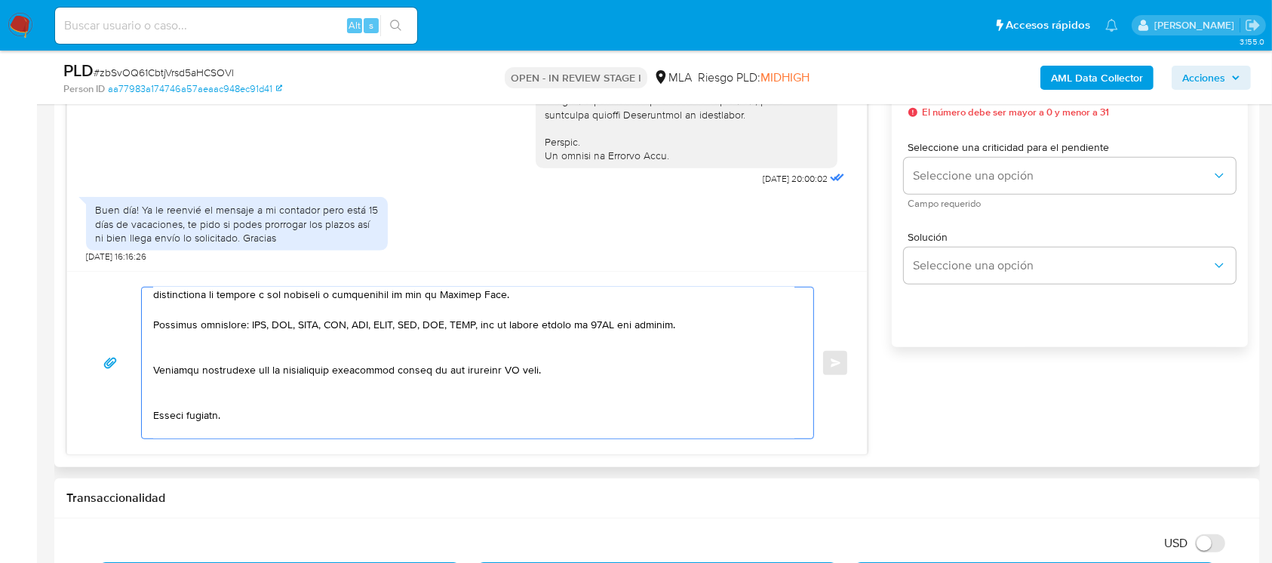
scroll to position [533, 0]
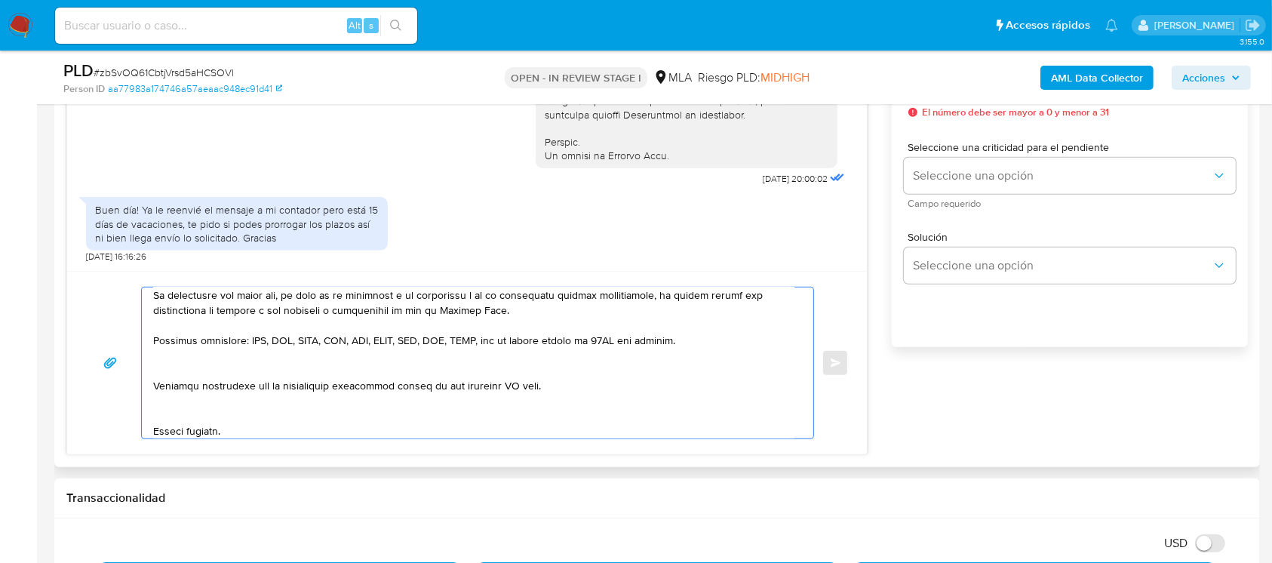
click at [245, 374] on textarea at bounding box center [473, 362] width 641 height 151
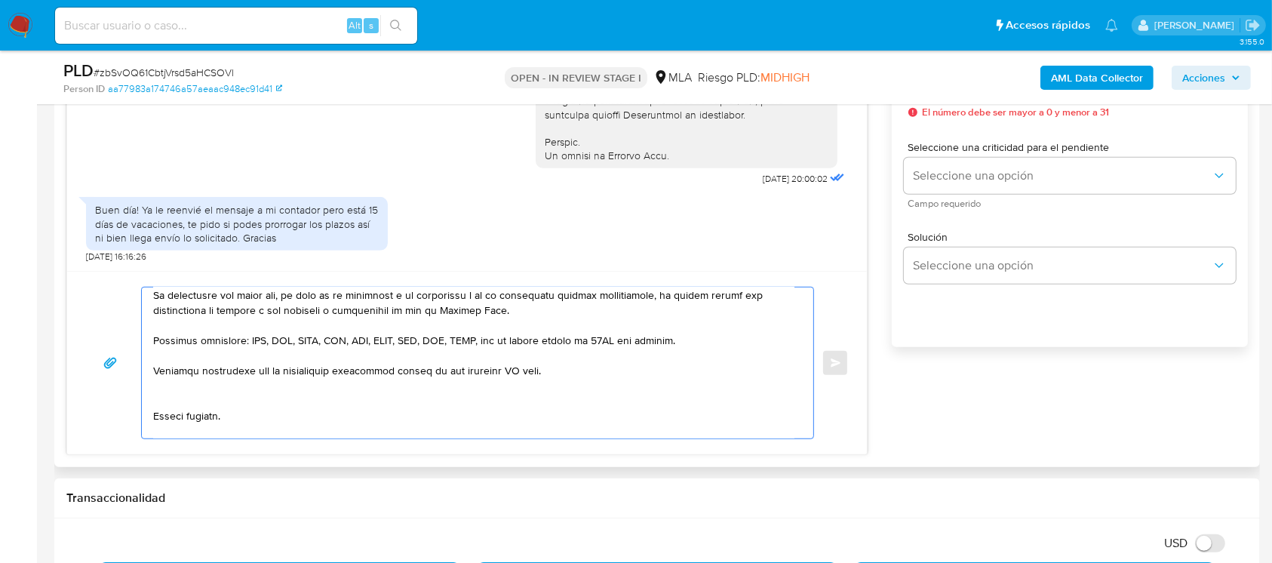
click at [233, 413] on textarea at bounding box center [473, 362] width 641 height 151
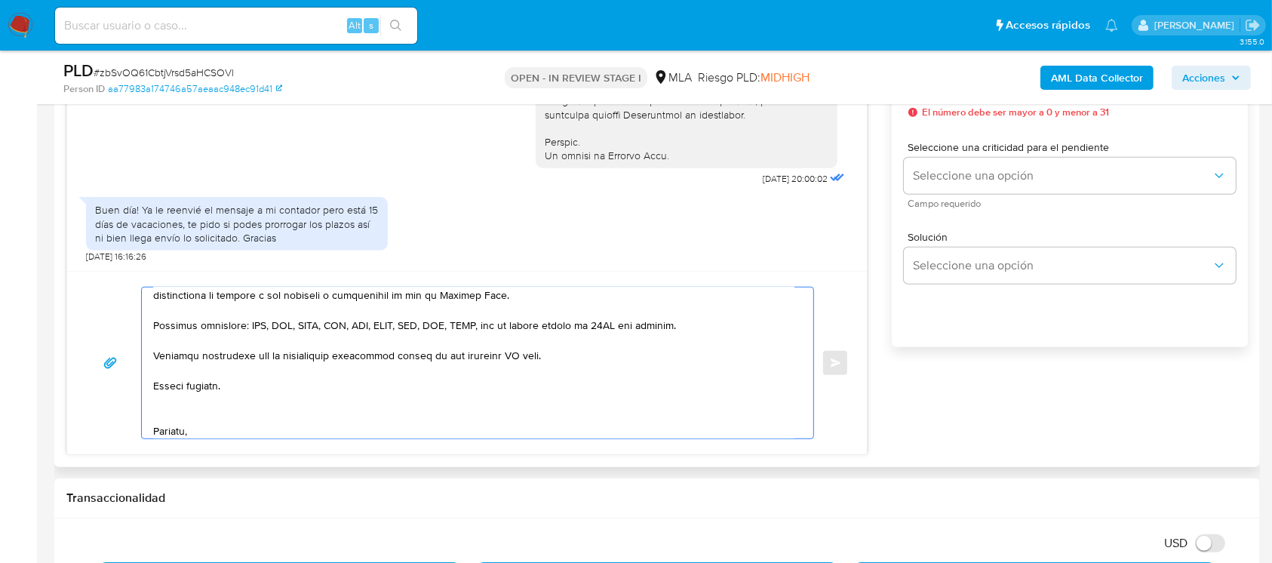
click at [218, 427] on textarea at bounding box center [473, 362] width 641 height 151
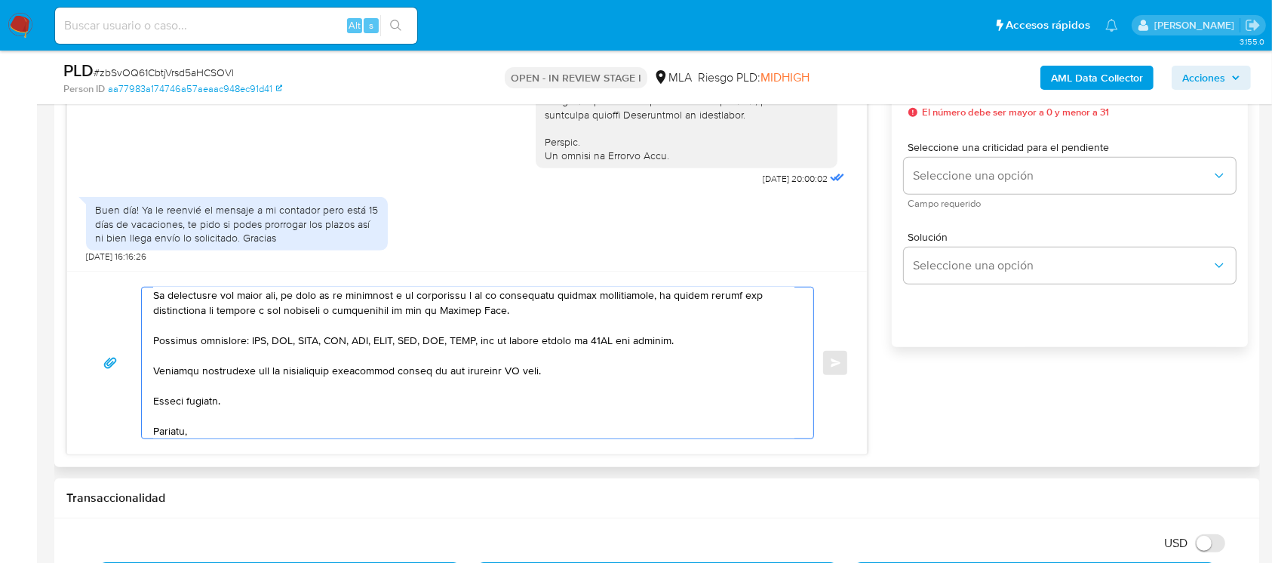
click at [514, 385] on textarea at bounding box center [473, 362] width 641 height 151
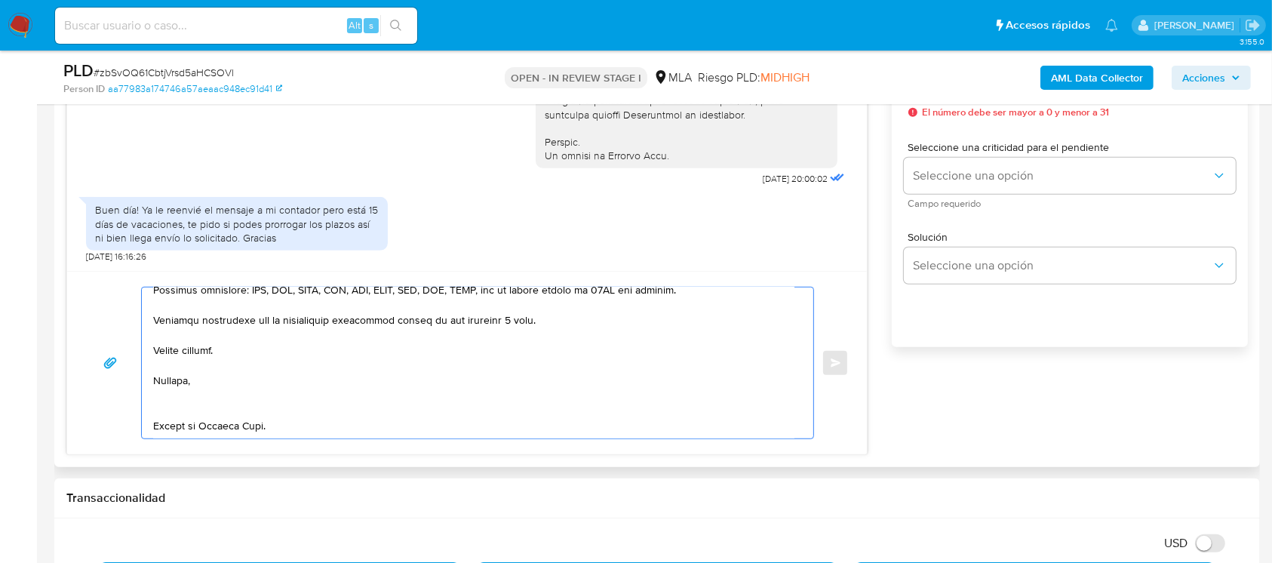
scroll to position [633, 0]
click at [201, 382] on textarea at bounding box center [473, 362] width 641 height 151
click at [210, 374] on textarea at bounding box center [473, 362] width 641 height 151
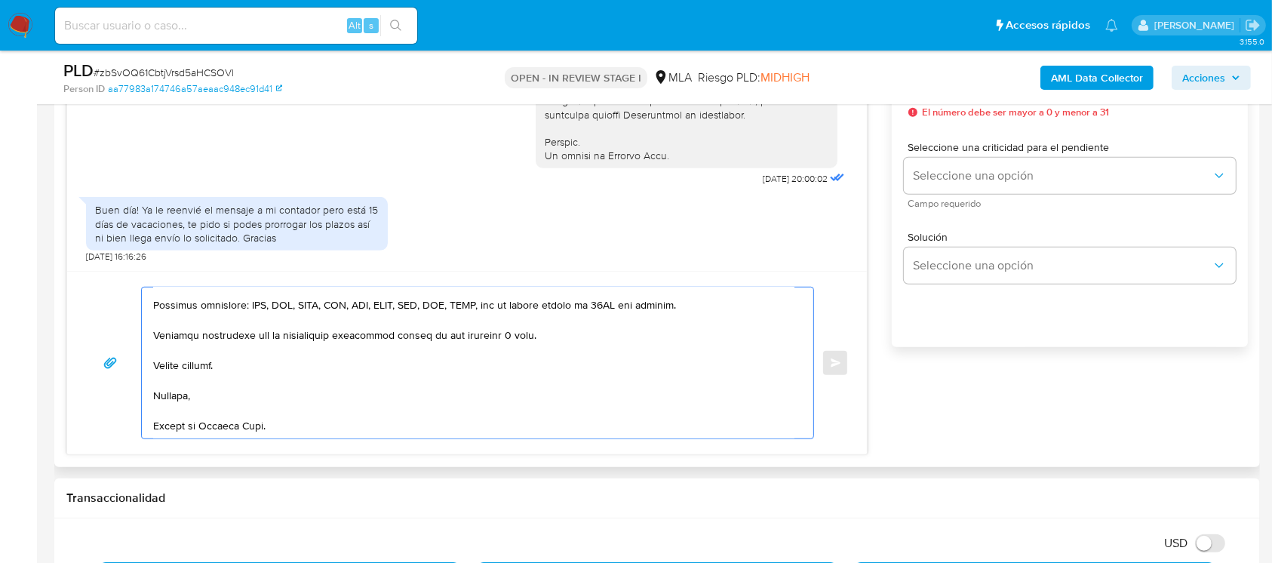
drag, startPoint x: 170, startPoint y: 411, endPoint x: 170, endPoint y: 428, distance: 16.6
click at [170, 428] on textarea at bounding box center [473, 362] width 641 height 151
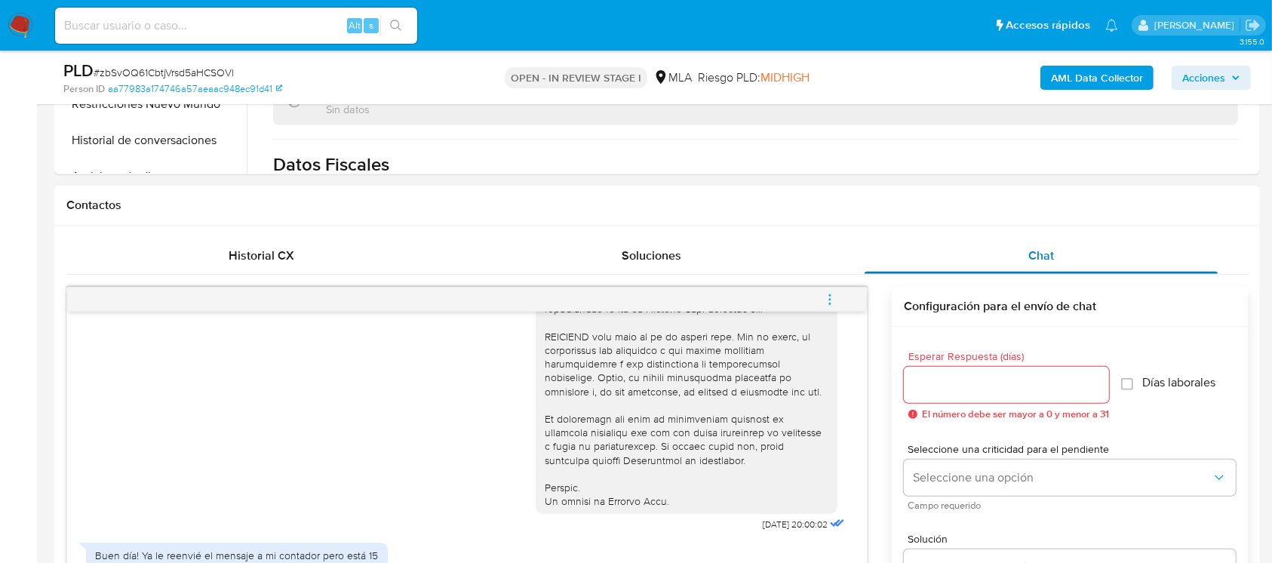
scroll to position [579, 0]
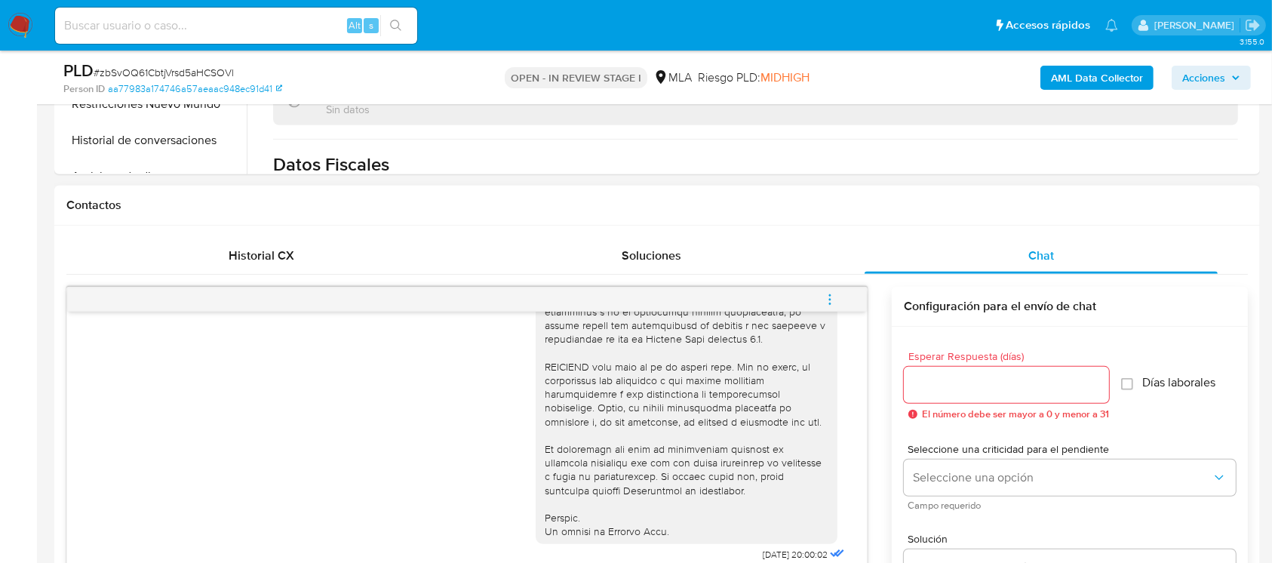
type textarea "Hola Franco Ernesto Brunacci, En función de las operaciones registradas en tu c…"
click at [959, 386] on input "Esperar Respuesta (días)" at bounding box center [1005, 385] width 205 height 20
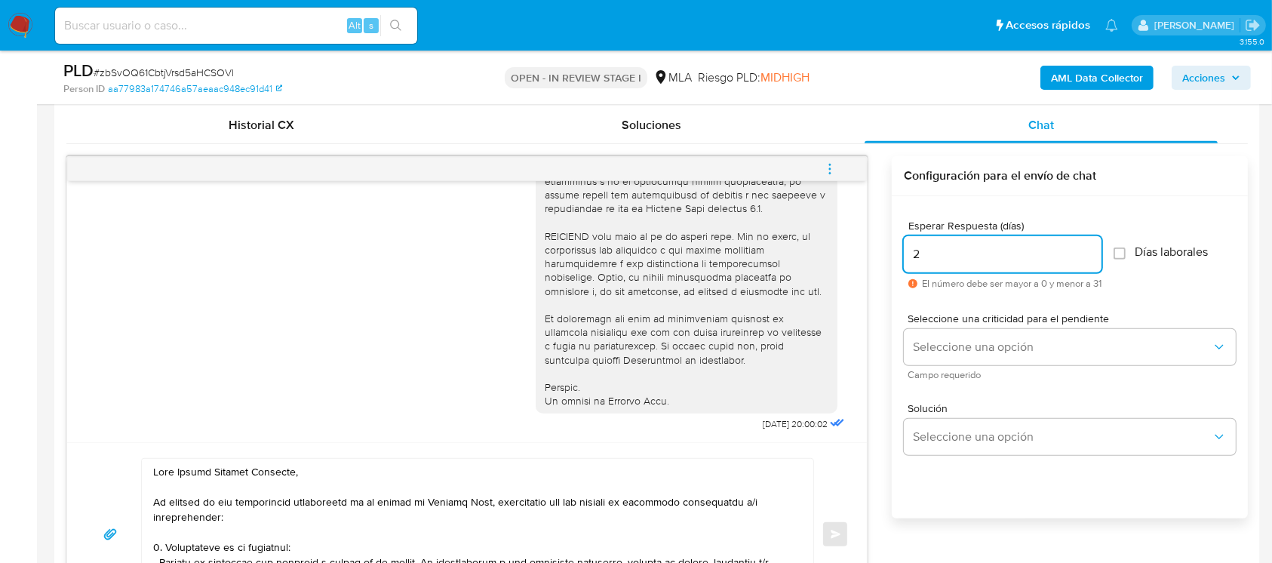
scroll to position [804, 0]
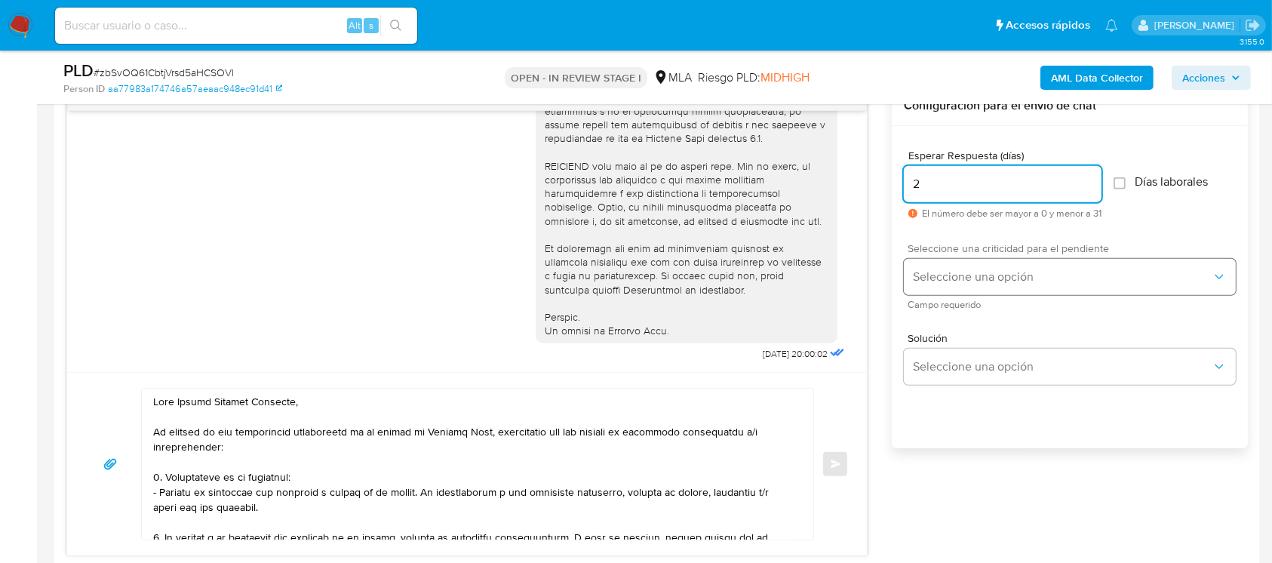
type input "2"
click at [965, 278] on span "Seleccione una opción" at bounding box center [1062, 276] width 299 height 15
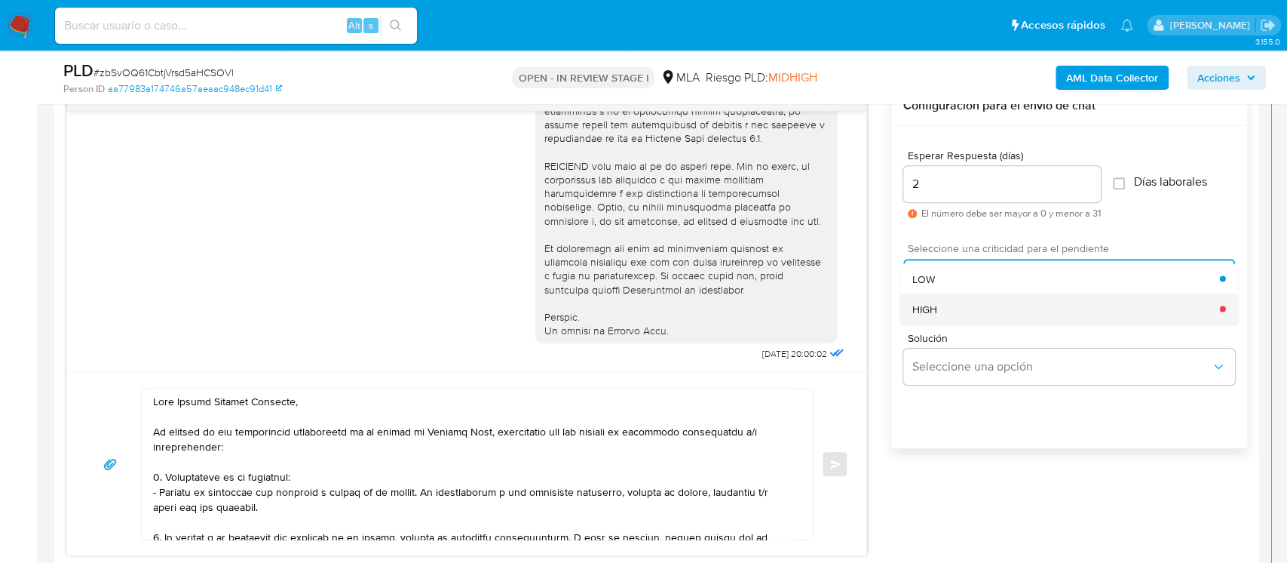
click at [977, 306] on div "HIGH" at bounding box center [1067, 308] width 308 height 30
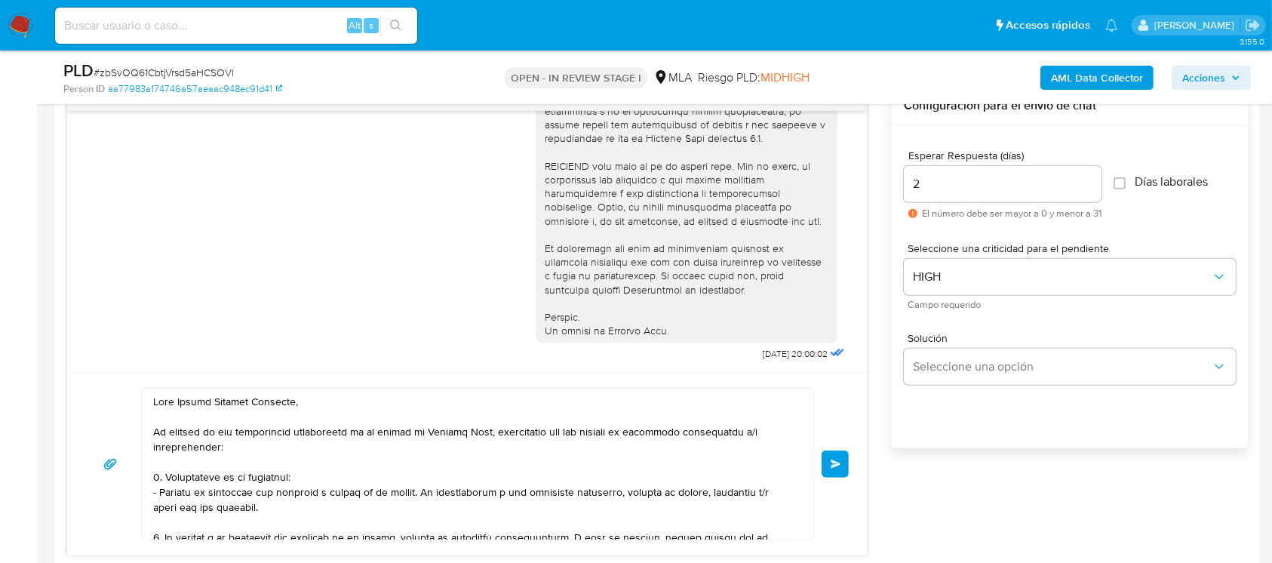
click at [836, 465] on span "Enviar" at bounding box center [835, 463] width 11 height 9
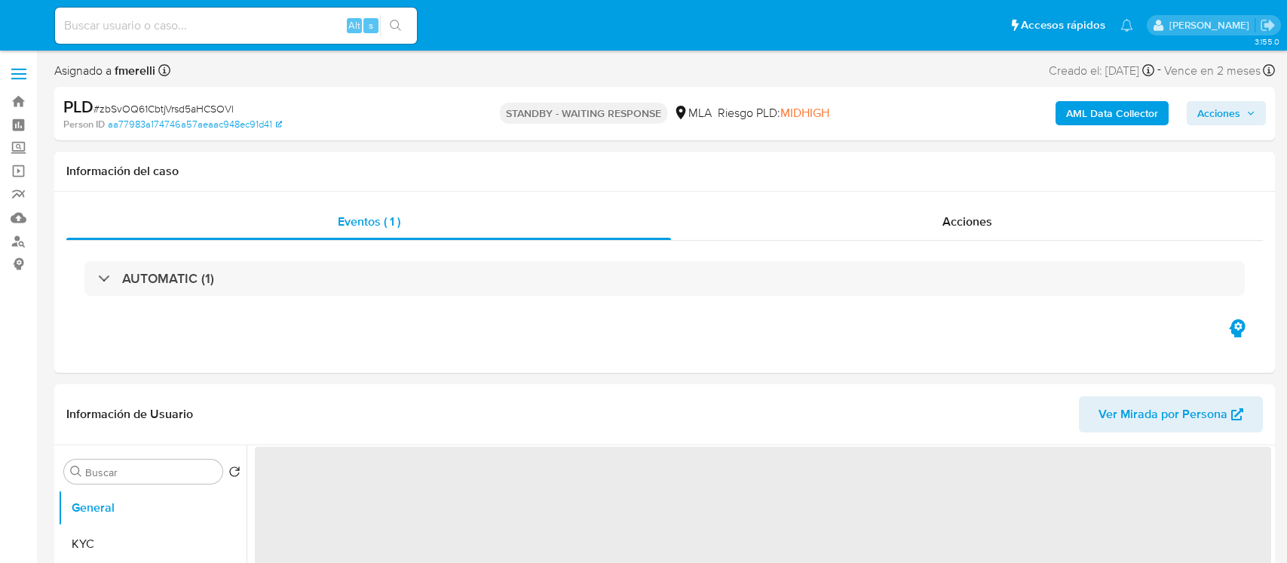
select select "10"
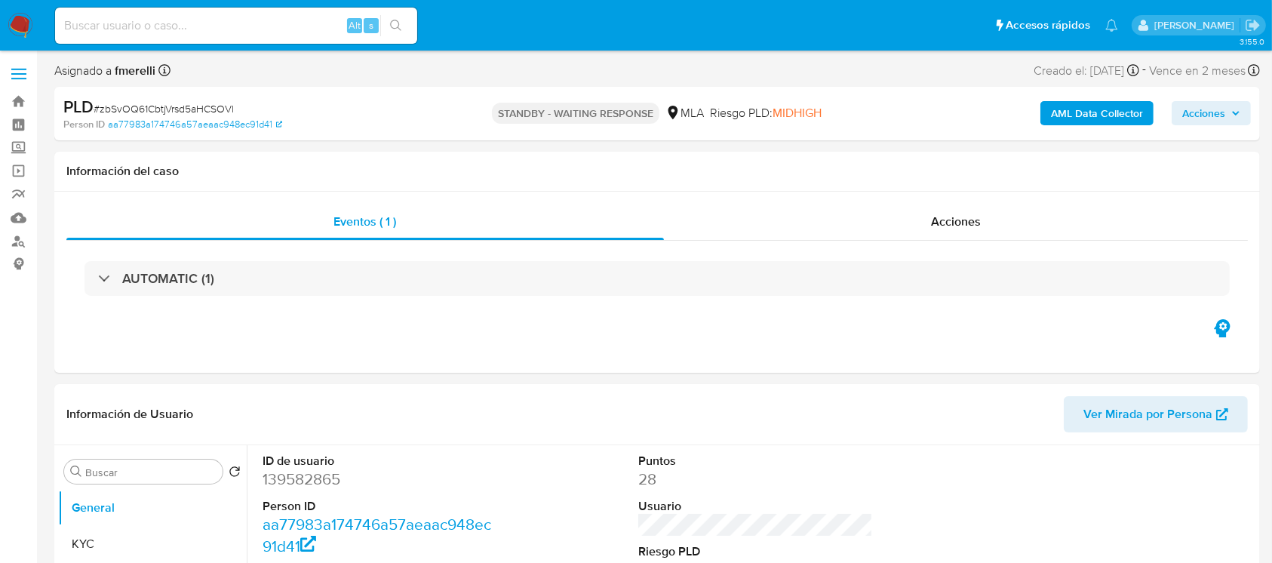
click at [273, 24] on input at bounding box center [236, 26] width 362 height 20
paste input "Js1NQ6FCx0YoTVfR7XIpctR2"
type input "Js1NQ6FCx0YoTVfR7XIpctR2"
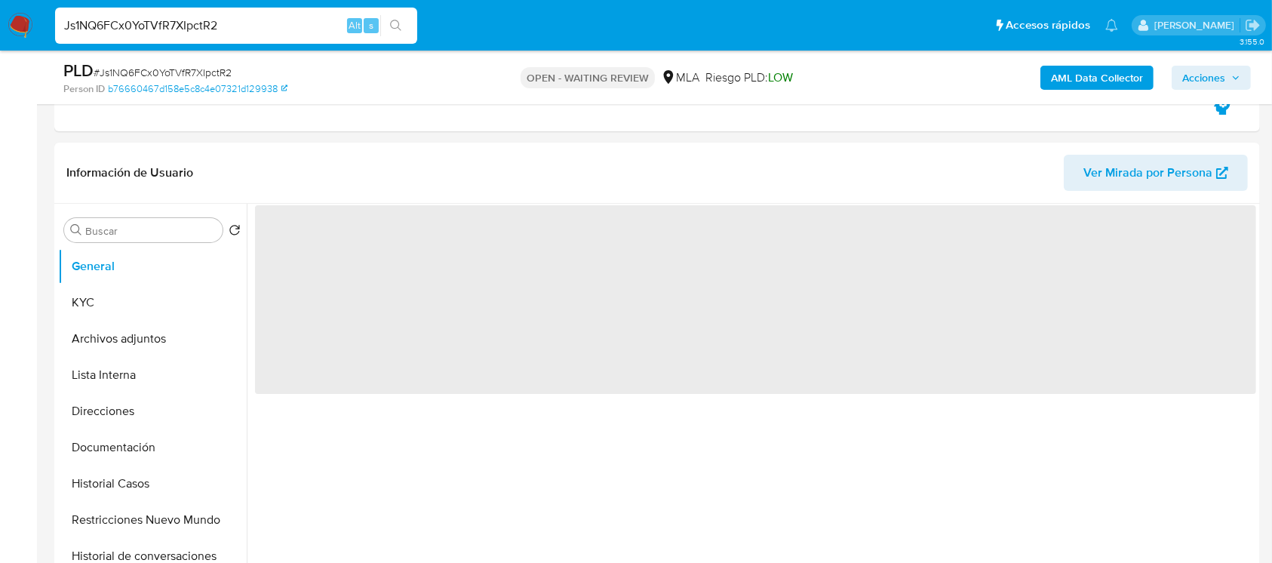
scroll to position [502, 0]
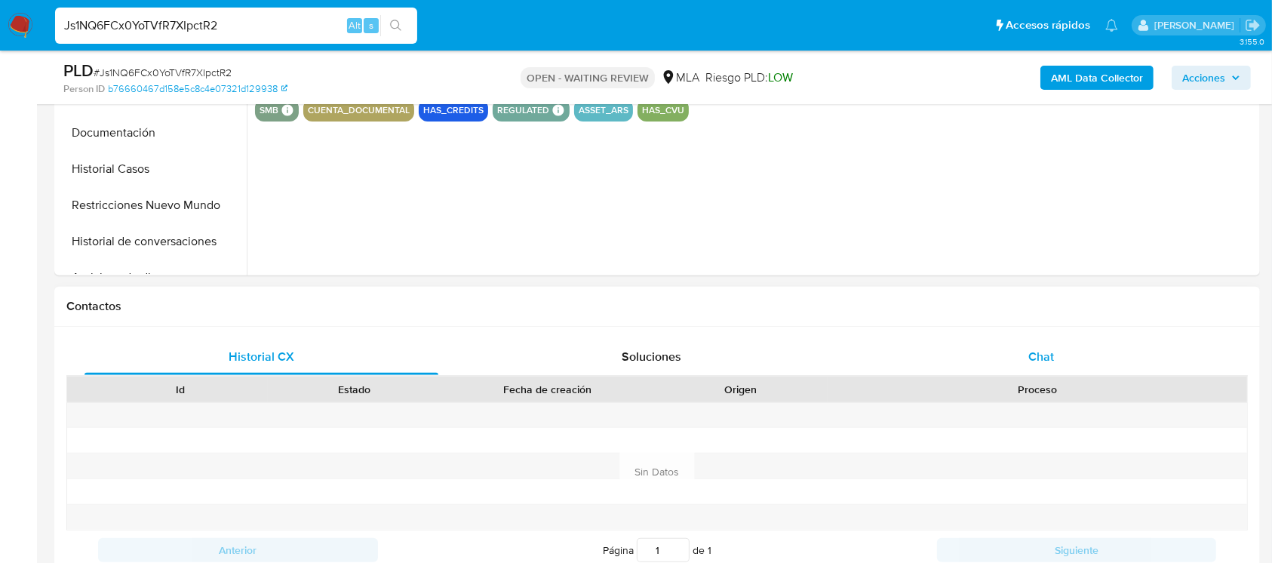
click at [1015, 341] on div "Chat" at bounding box center [1041, 357] width 354 height 36
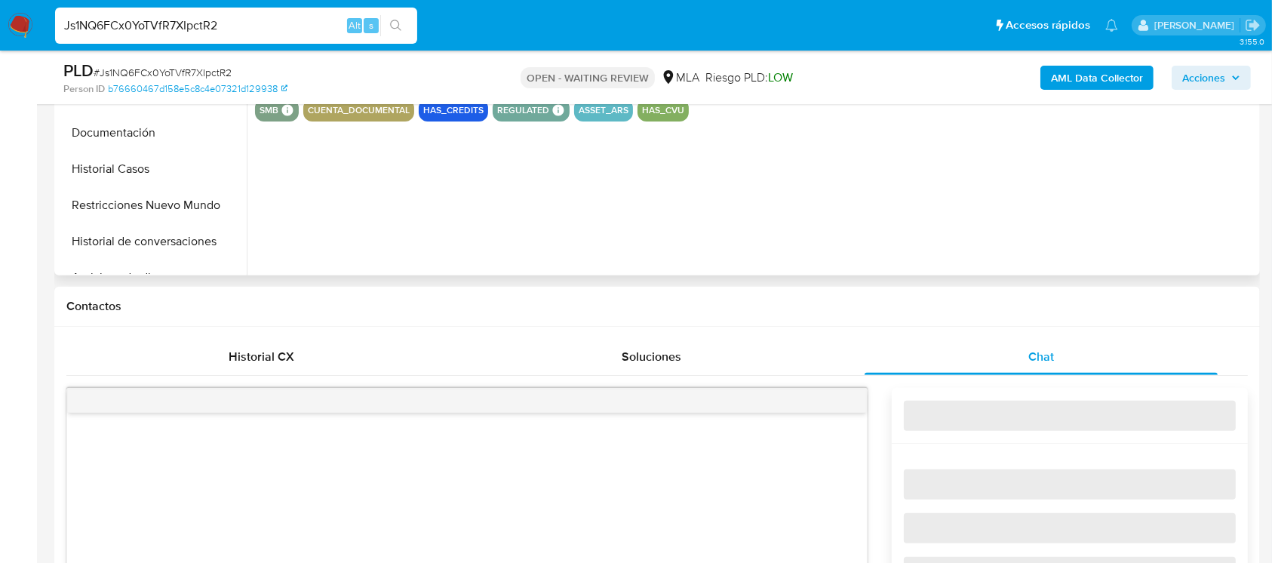
select select "10"
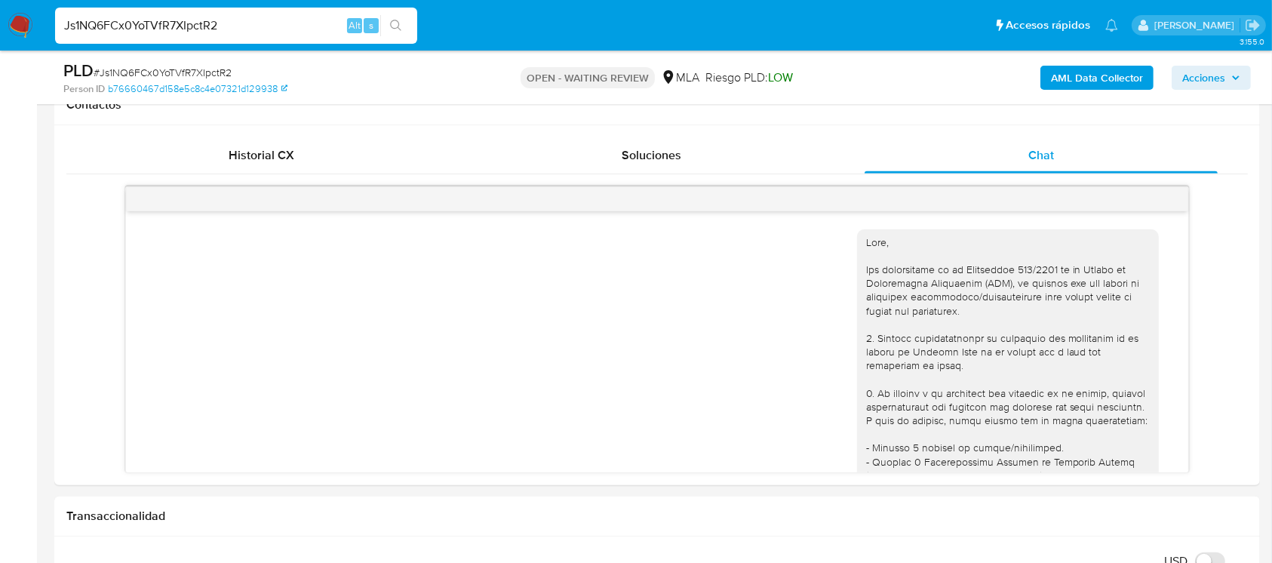
scroll to position [775, 0]
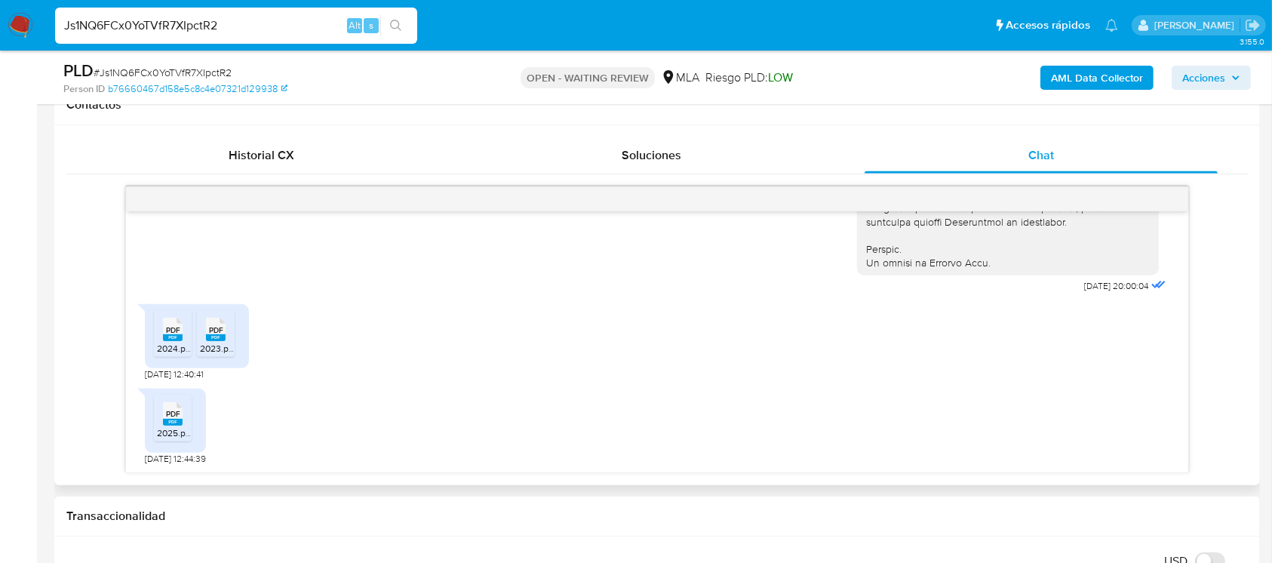
click at [186, 345] on span "2024.pdf" at bounding box center [175, 348] width 36 height 13
click at [210, 339] on rect at bounding box center [216, 337] width 20 height 7
click at [187, 438] on li "PDF PDF 2025.pdf" at bounding box center [173, 417] width 38 height 47
click at [302, 31] on input "Js1NQ6FCx0YoTVfR7XIpctR2" at bounding box center [236, 26] width 362 height 20
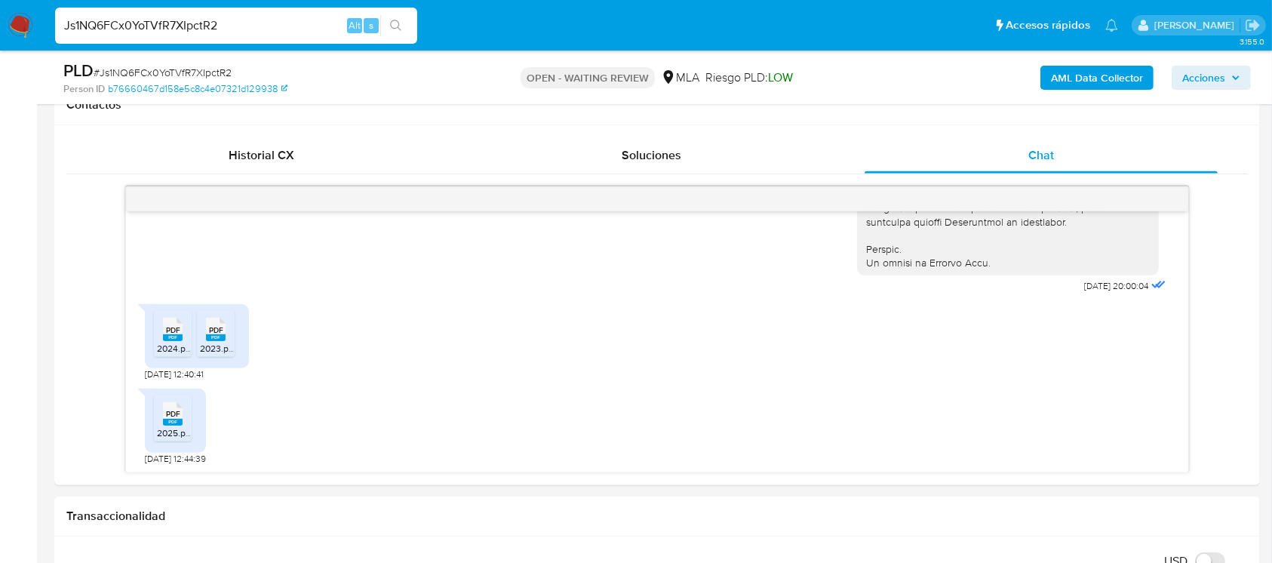
paste input "5OsglhO5U0N5eW6pN8nJN8wb"
type input "5OsglhO5U0N5eW6pN8nJN8wb"
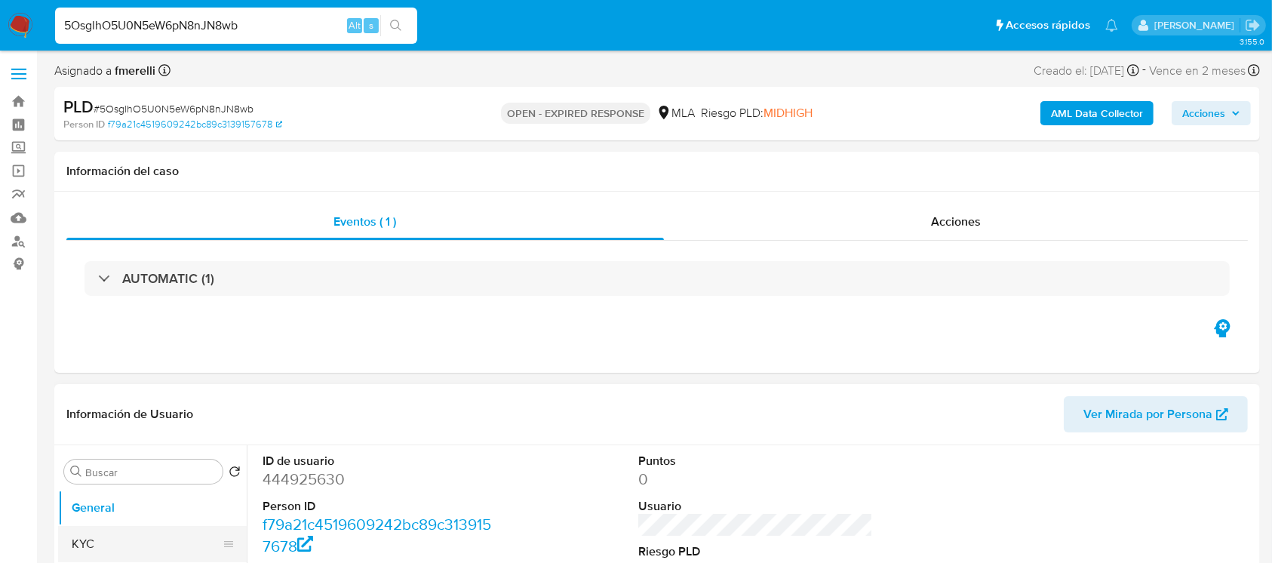
click at [96, 558] on button "KYC" at bounding box center [146, 544] width 176 height 36
select select "10"
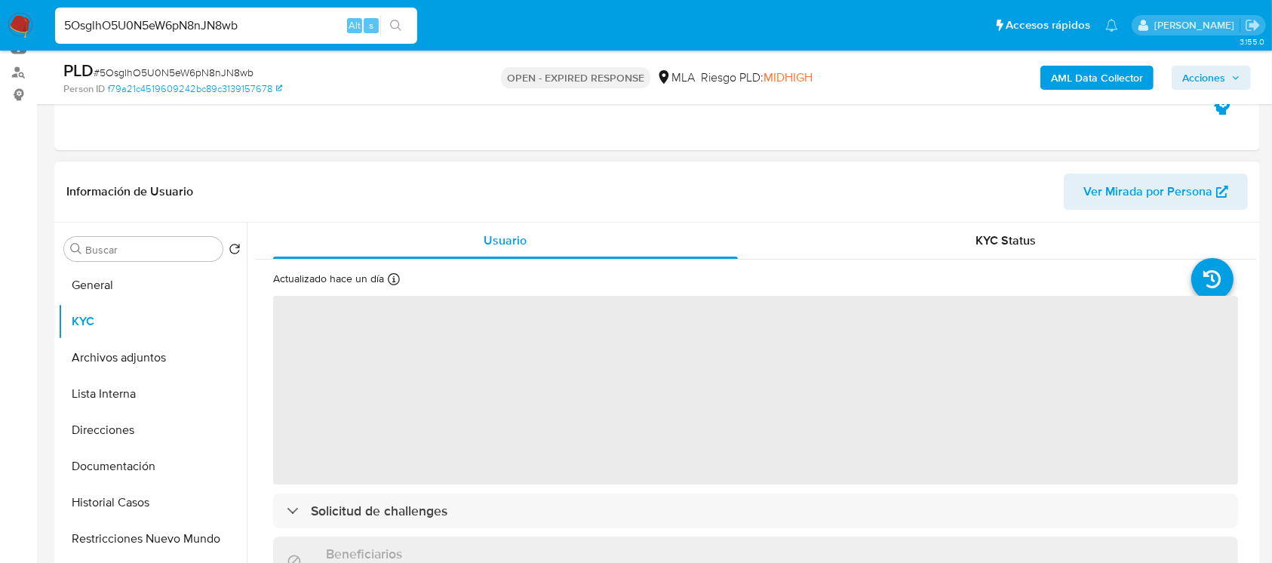
scroll to position [201, 0]
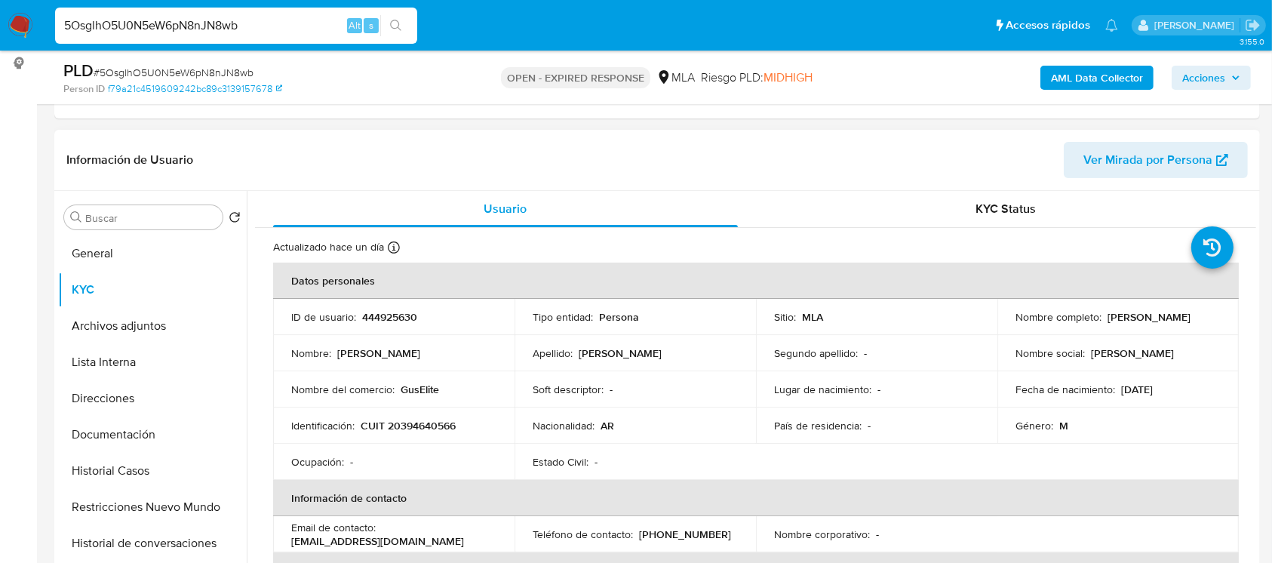
click at [404, 422] on p "CUIT 20394640566" at bounding box center [407, 426] width 95 height 14
copy p "20394640566"
drag, startPoint x: 1102, startPoint y: 312, endPoint x: 1201, endPoint y: 311, distance: 99.6
click at [1201, 311] on div "Nombre completo : [PERSON_NAME]" at bounding box center [1117, 317] width 205 height 14
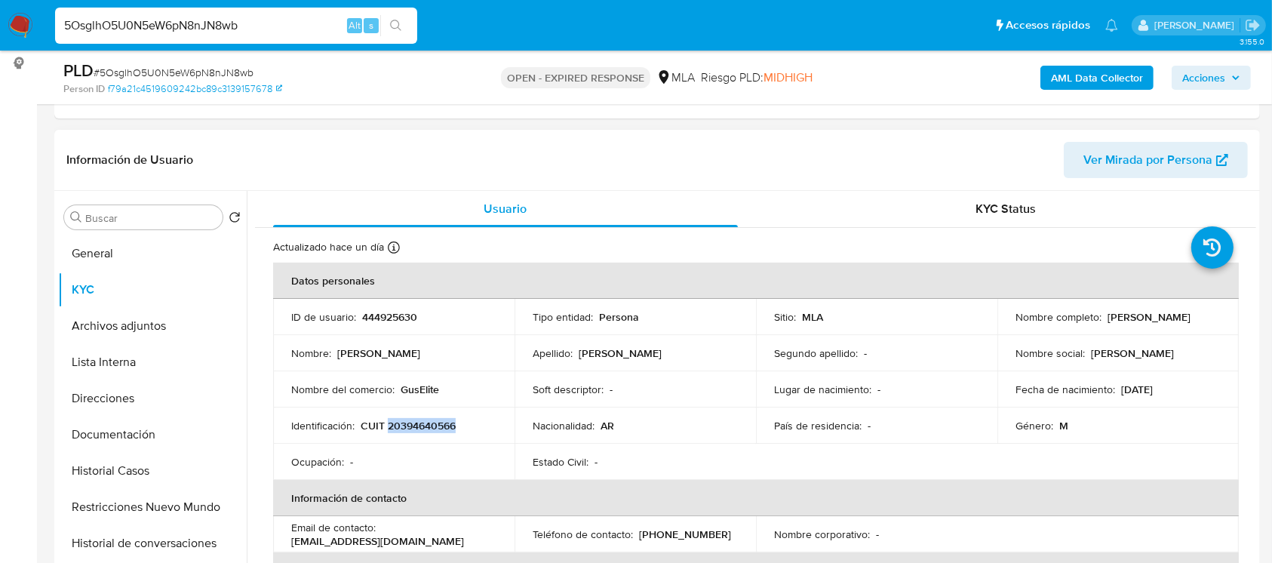
copy p "[PERSON_NAME]"
click at [406, 314] on p "444925630" at bounding box center [389, 317] width 55 height 14
copy p "444925630"
click at [373, 319] on p "444925630" at bounding box center [389, 317] width 55 height 14
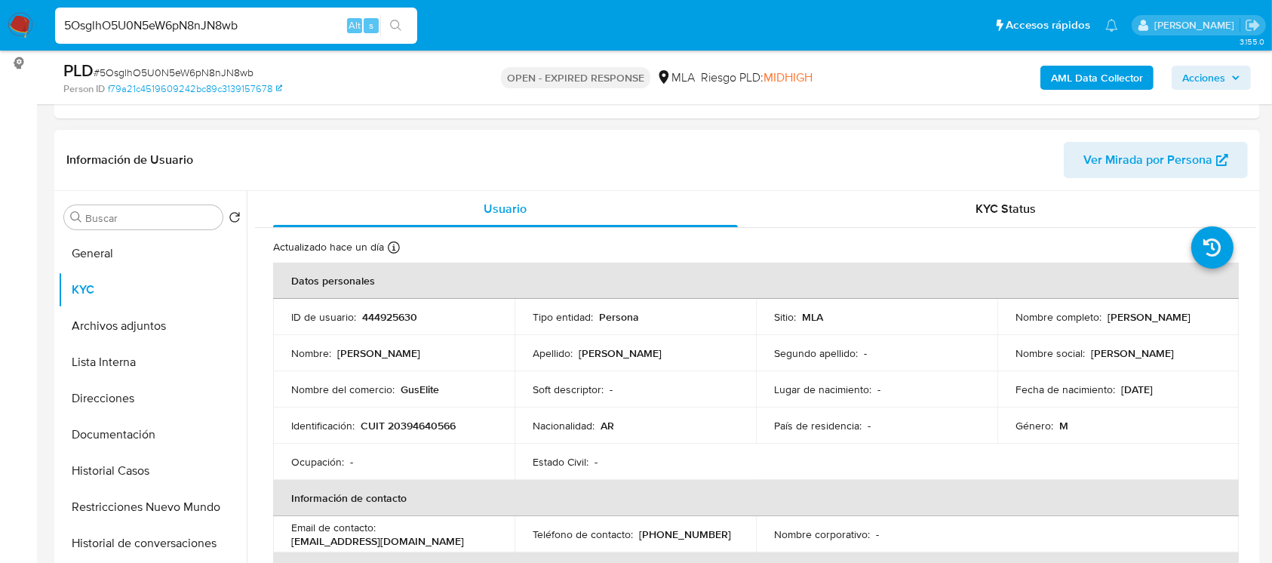
click at [373, 319] on p "444925630" at bounding box center [389, 317] width 55 height 14
click at [356, 314] on div "ID de usuario : 444925630" at bounding box center [393, 317] width 205 height 14
click at [367, 317] on p "444925630" at bounding box center [389, 317] width 55 height 14
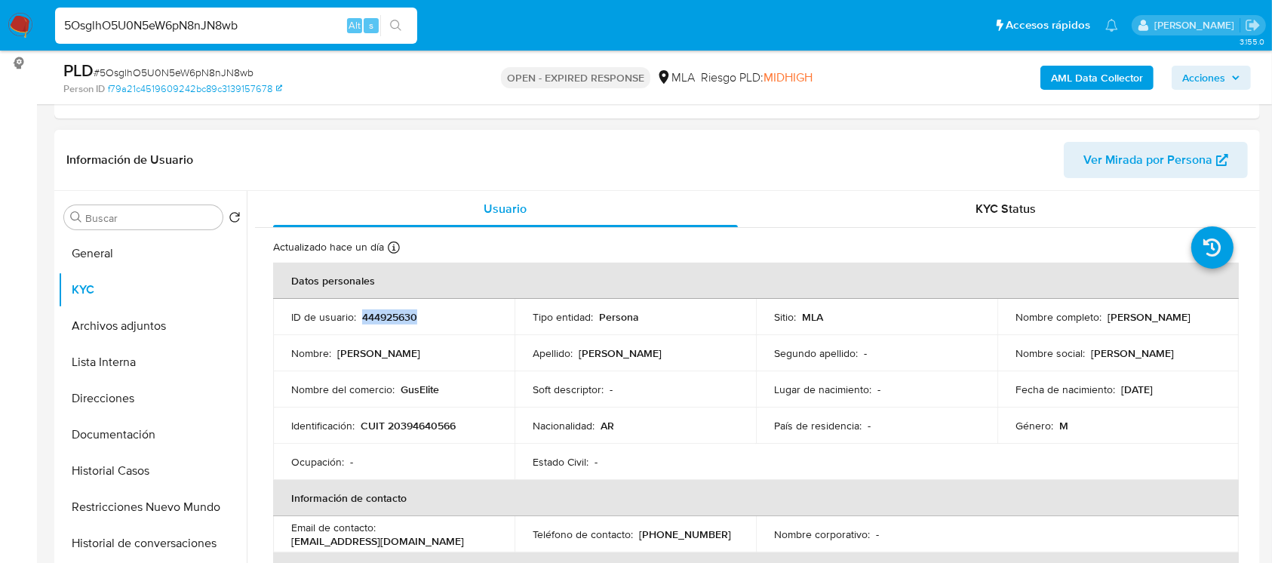
click at [367, 317] on p "444925630" at bounding box center [389, 317] width 55 height 14
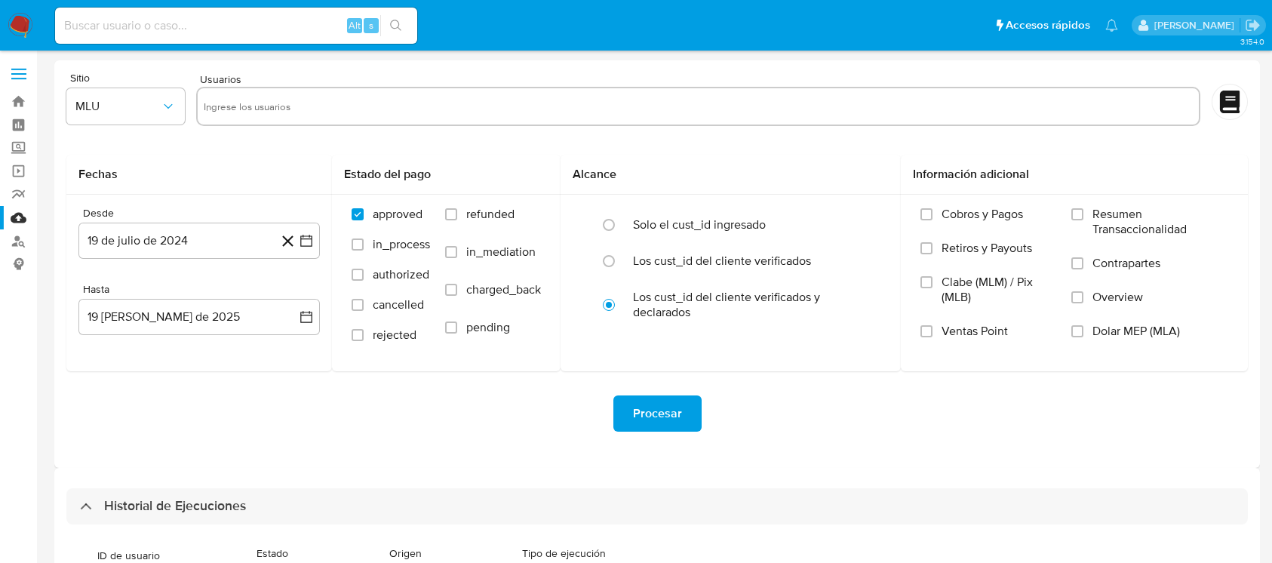
select select "10"
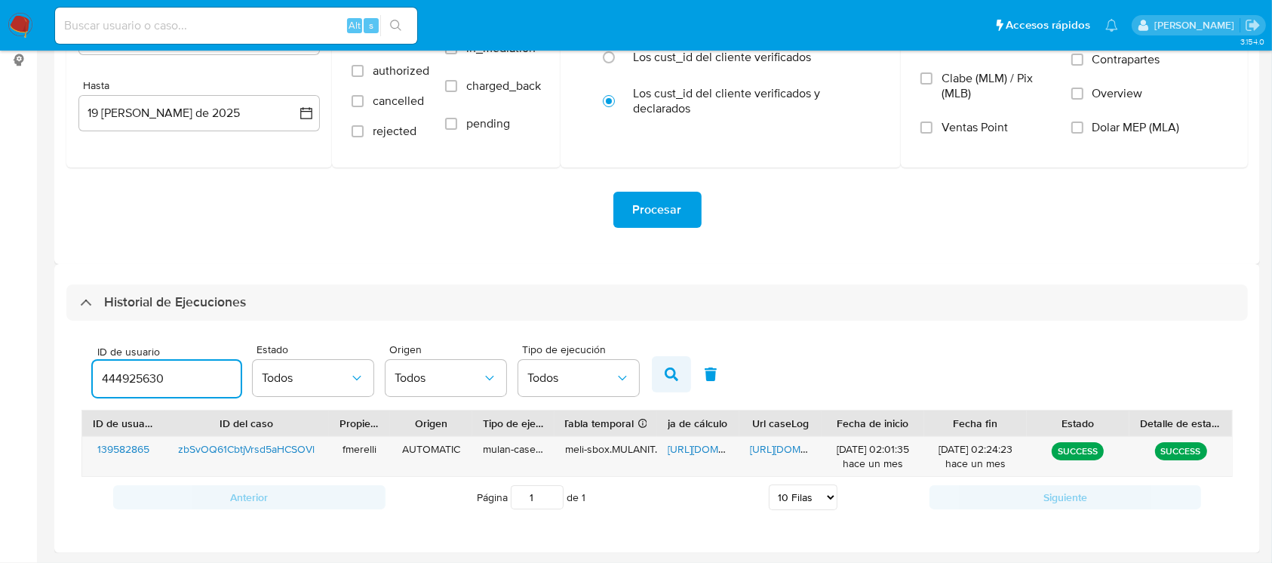
type input "444925630"
click at [673, 375] on icon "button" at bounding box center [671, 374] width 14 height 14
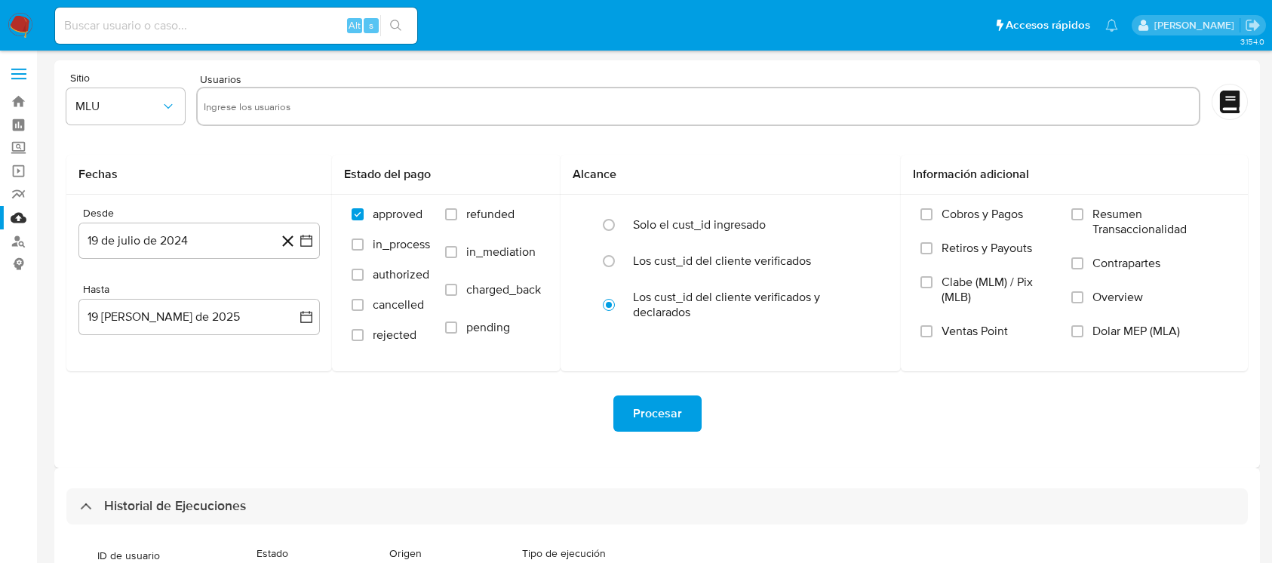
select select "10"
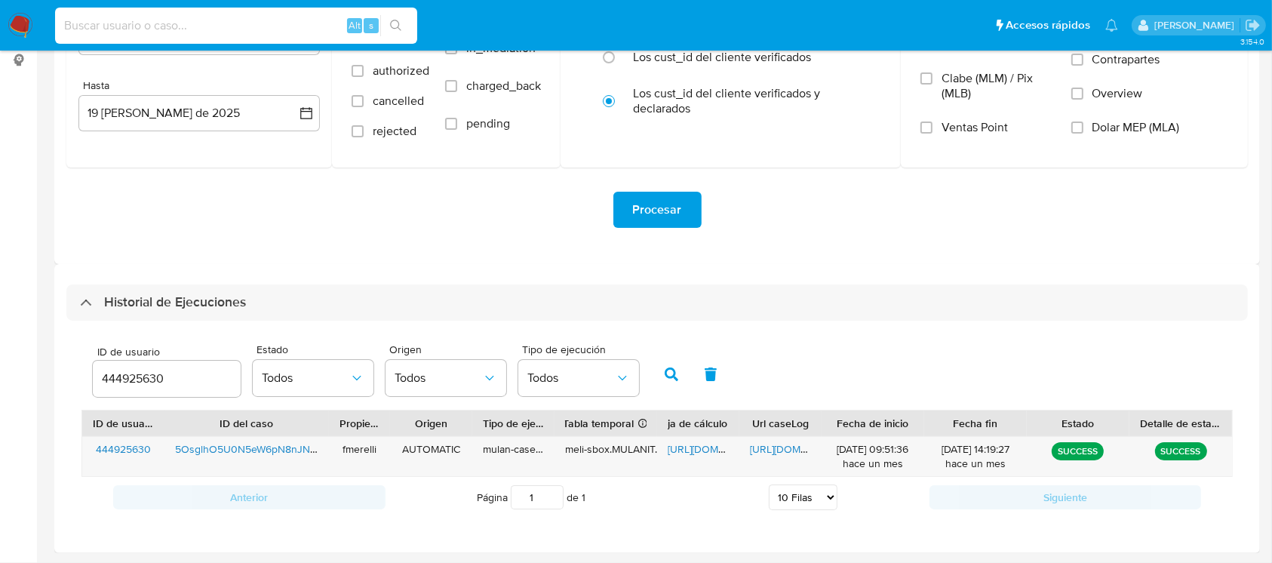
click at [260, 23] on input at bounding box center [236, 26] width 362 height 20
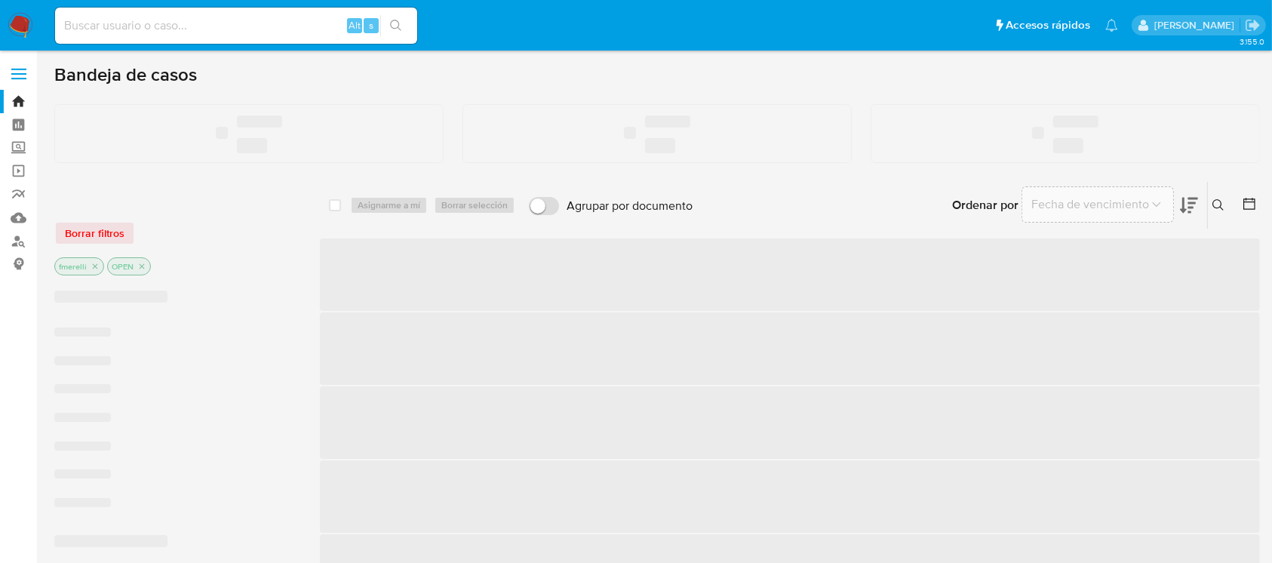
click at [301, 45] on div "Alt s" at bounding box center [236, 26] width 362 height 42
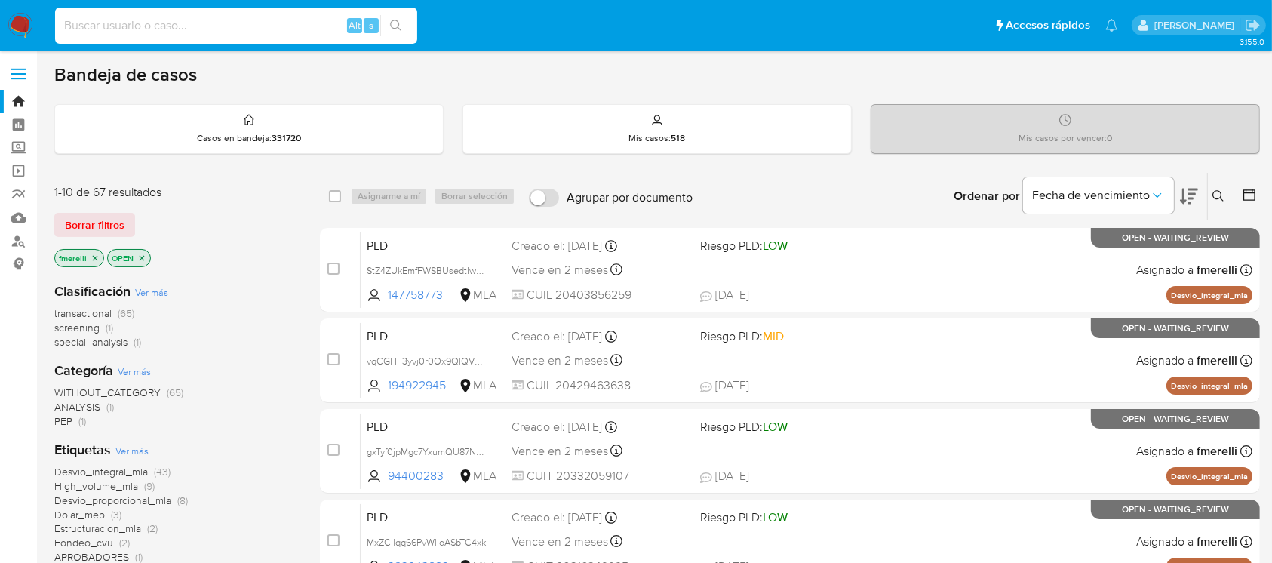
click at [258, 21] on input at bounding box center [236, 26] width 362 height 20
paste input "wwH9OEWGpFOdtE50IxAbu5dz"
type input "wwH9OEWGpFOdtE50IxAbu5dz"
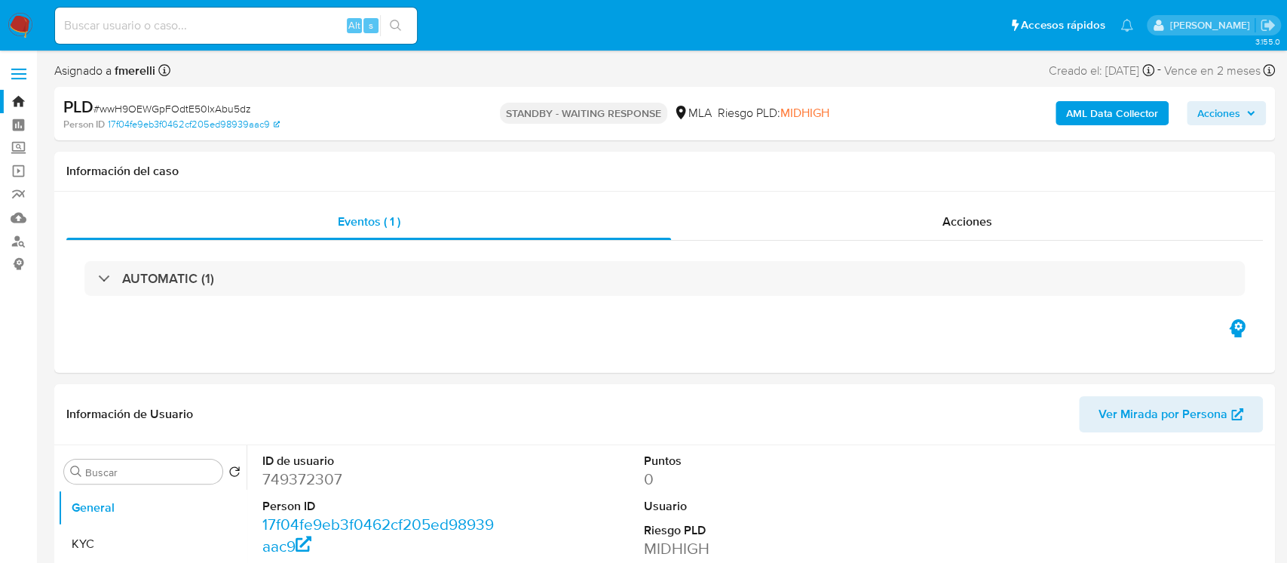
select select "10"
click at [234, 21] on input at bounding box center [236, 26] width 362 height 20
paste input "TVxntGg9x2ehRPheY4qakX34"
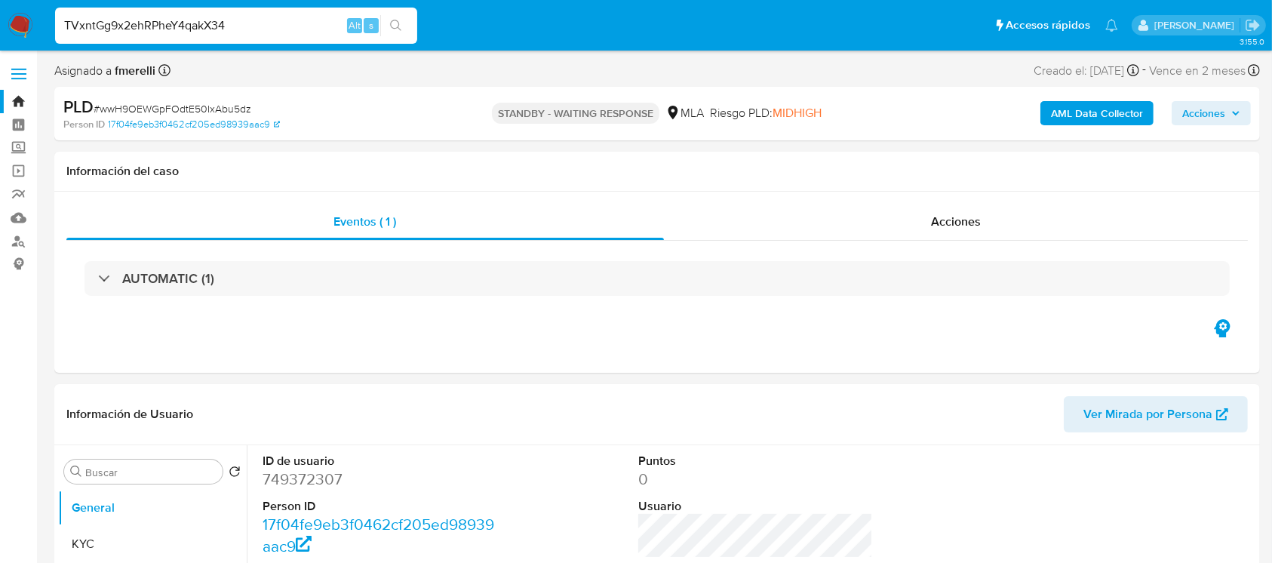
type input "TVxntGg9x2ehRPheY4qakX34"
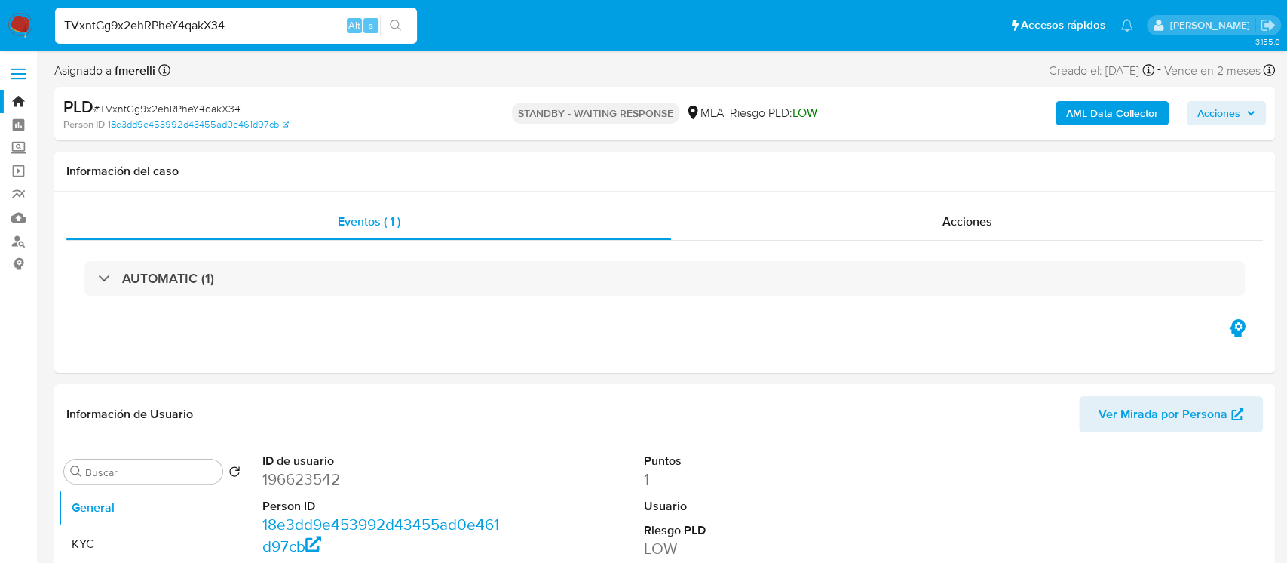
select select "10"
click at [268, 30] on input "TVxntGg9x2ehRPheY4qakX34" at bounding box center [236, 26] width 362 height 20
paste input "MlmMbpsCRzaTNXPAxizlgKQk"
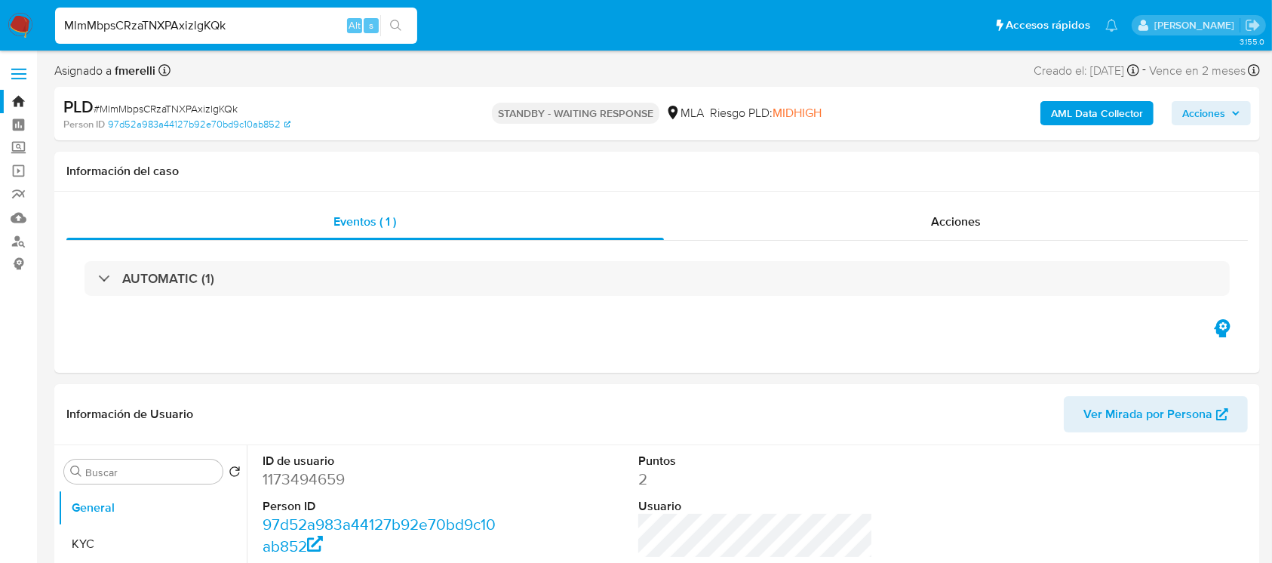
click at [268, 30] on input "MlmMbpsCRzaTNXPAxizlgKQk" at bounding box center [236, 26] width 362 height 20
paste input "inoJw8a7apjO9GonYjnFn7Uc"
type input "inoJw8a7apjO9GonYjnFn7Uc"
select select "10"
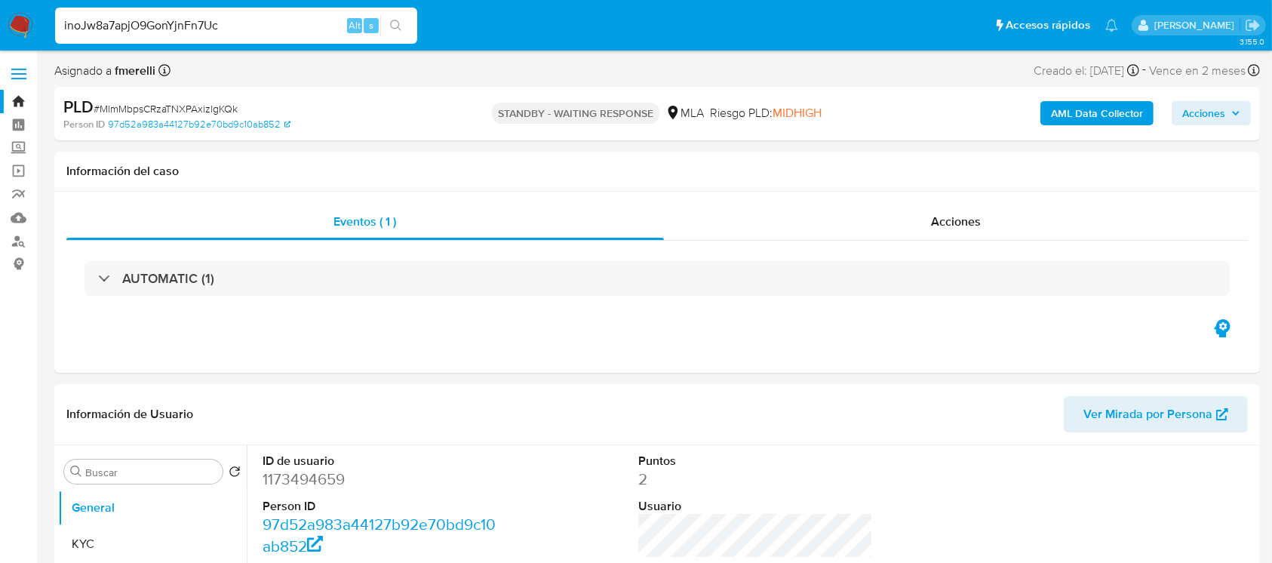
type input "inoJw8a7apjO9GonYjnFn7Uc"
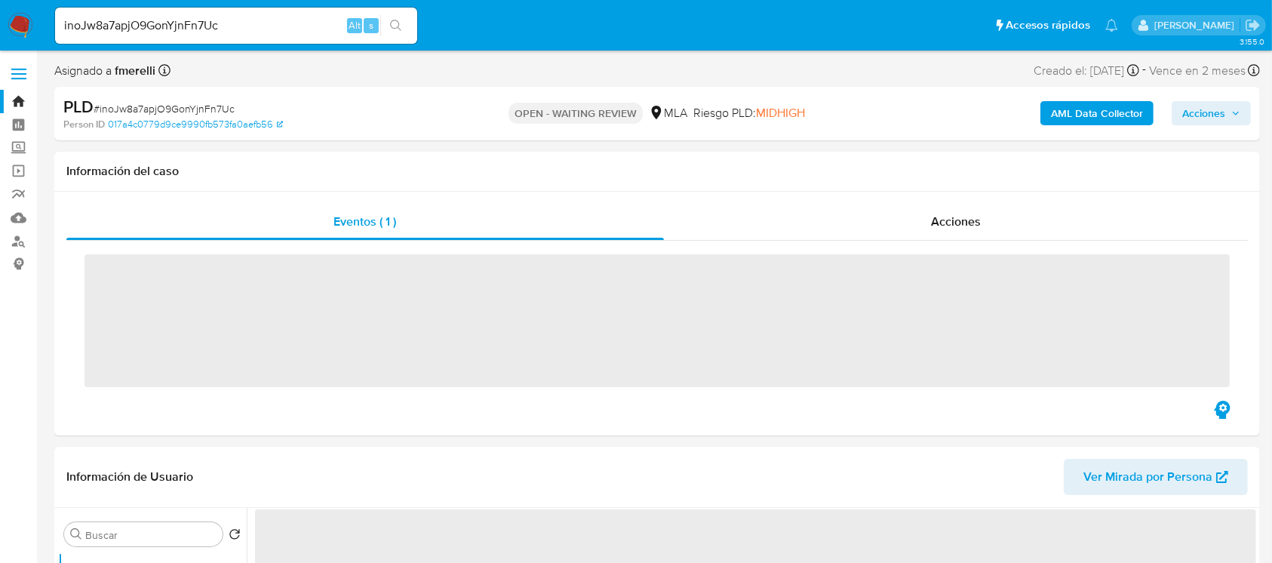
select select "10"
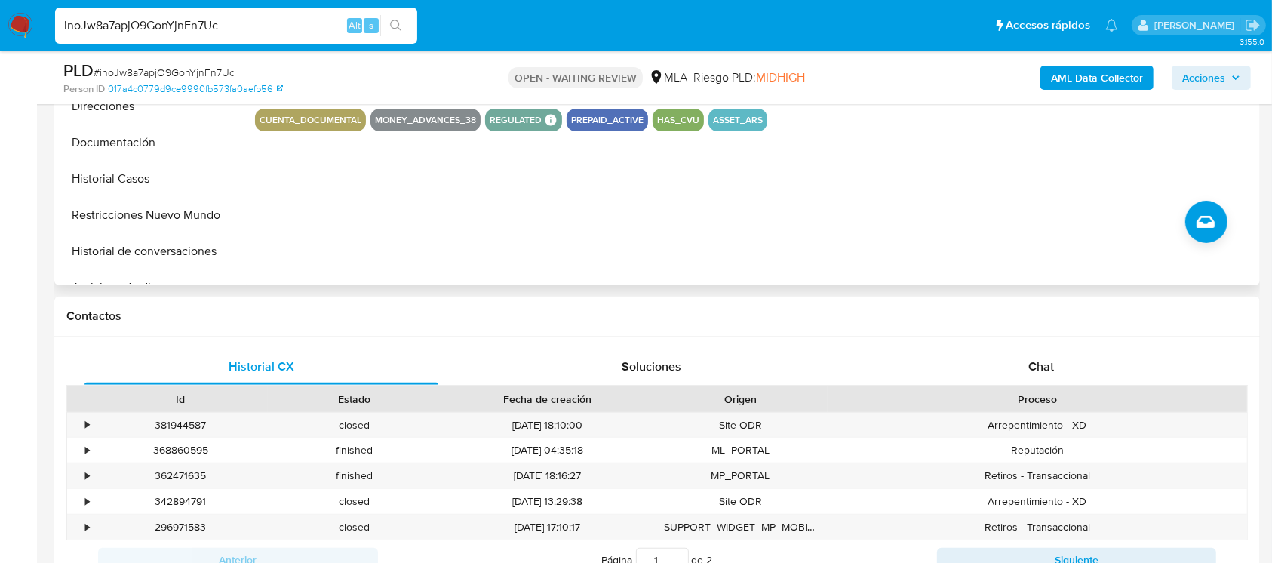
scroll to position [525, 0]
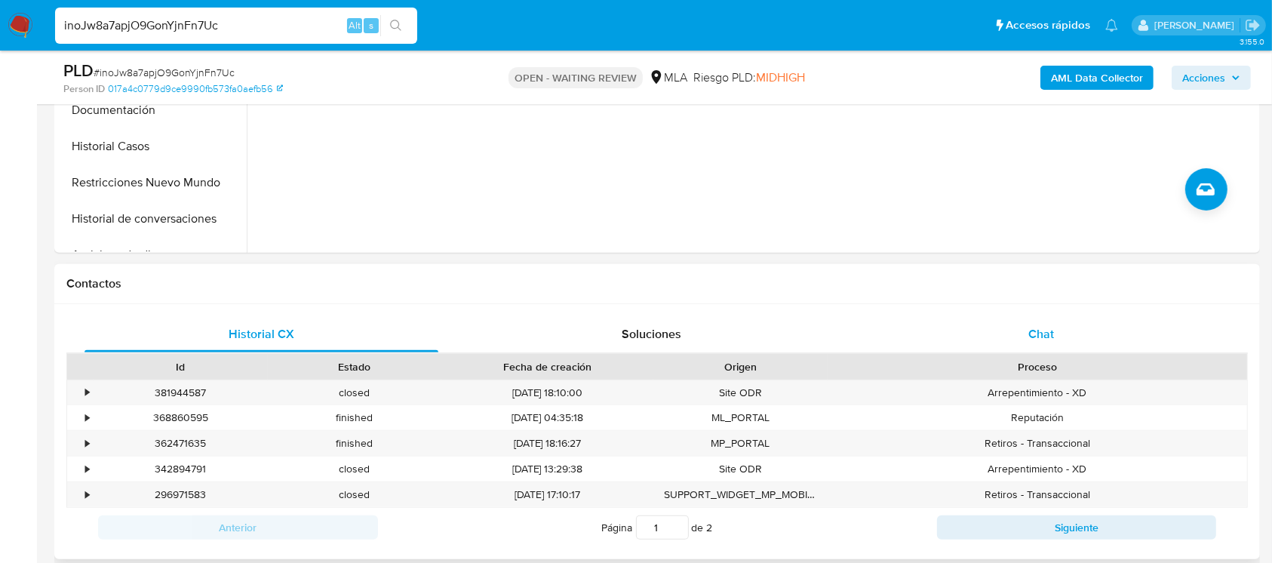
click at [1002, 338] on div "Chat" at bounding box center [1041, 334] width 354 height 36
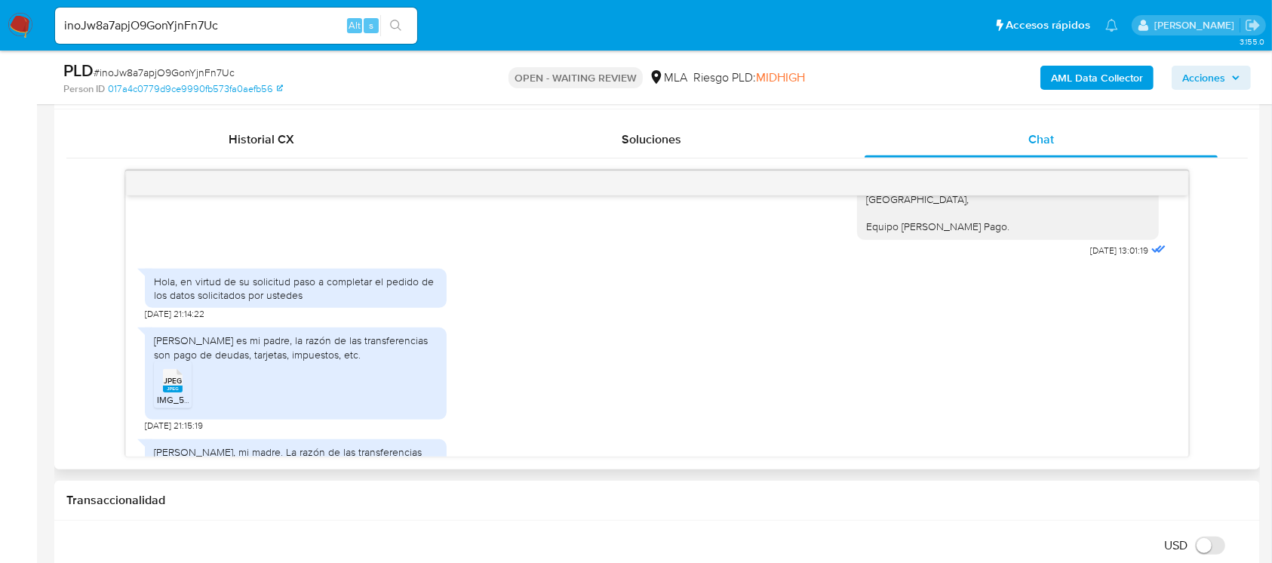
scroll to position [1367, 0]
drag, startPoint x: 181, startPoint y: 370, endPoint x: 395, endPoint y: 374, distance: 214.2
click at [395, 362] on div "[PERSON_NAME] es mi padre, la razón de las transferencias son pago de deudas, t…" at bounding box center [296, 348] width 284 height 27
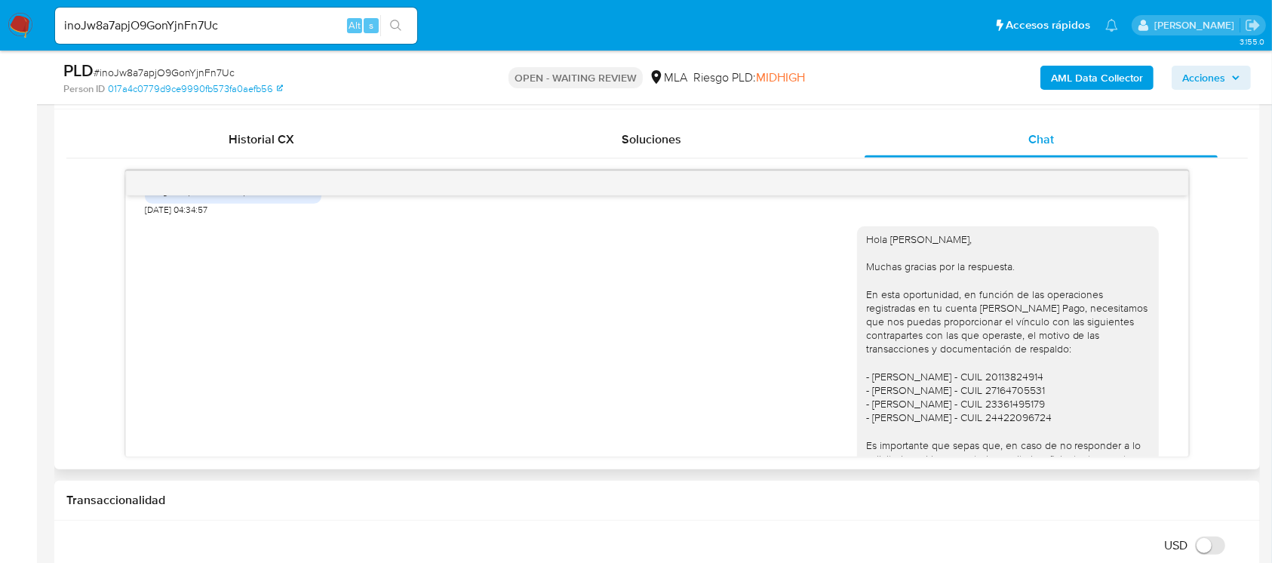
scroll to position [944, 0]
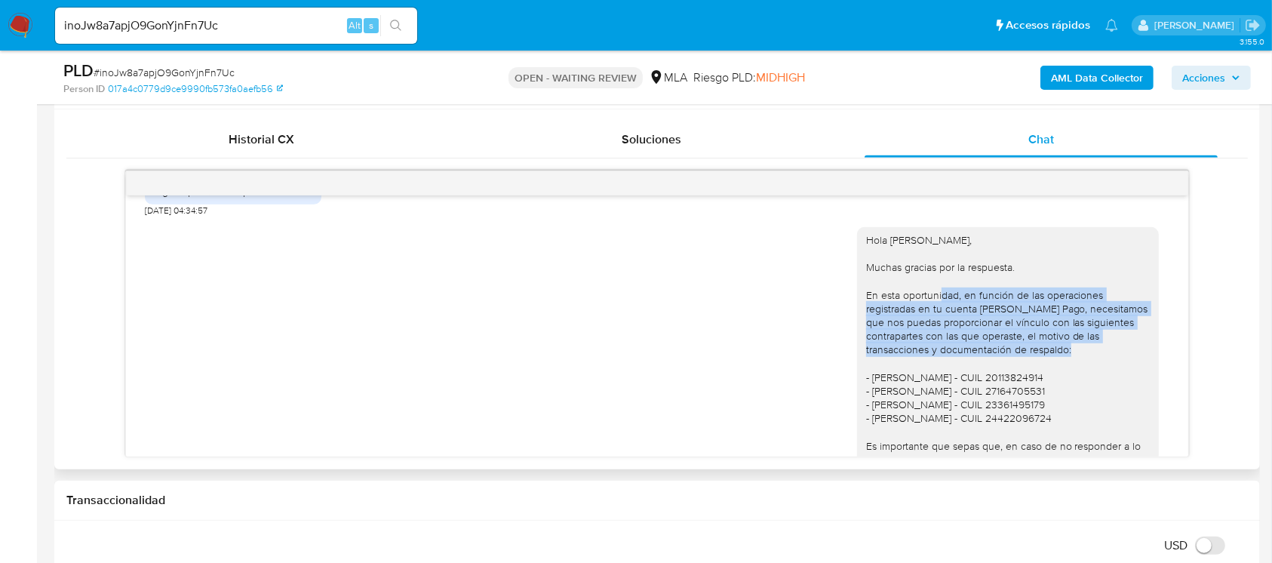
drag, startPoint x: 852, startPoint y: 319, endPoint x: 1005, endPoint y: 382, distance: 165.0
click at [1005, 382] on div "Hola [PERSON_NAME], Muchas gracias por la respuesta. En esta oportunidad, en fu…" at bounding box center [1008, 445] width 284 height 425
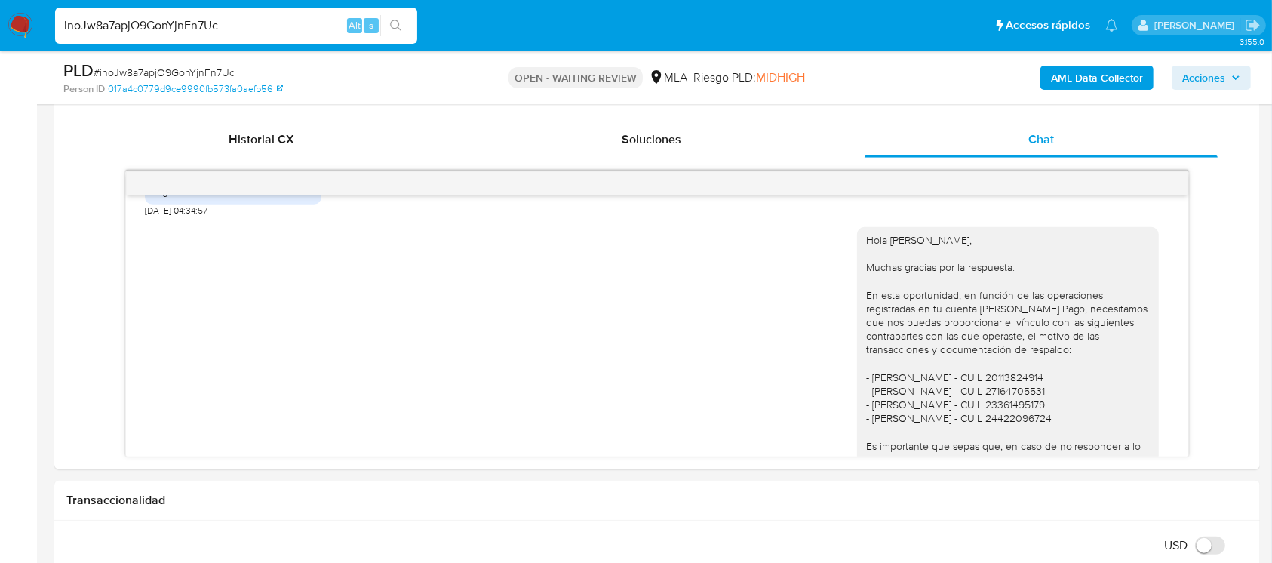
click at [234, 26] on input "inoJw8a7apjO9GonYjnFn7Uc" at bounding box center [236, 26] width 362 height 20
paste input "RgQHM4btjH8jUD9sBRMI9mTd"
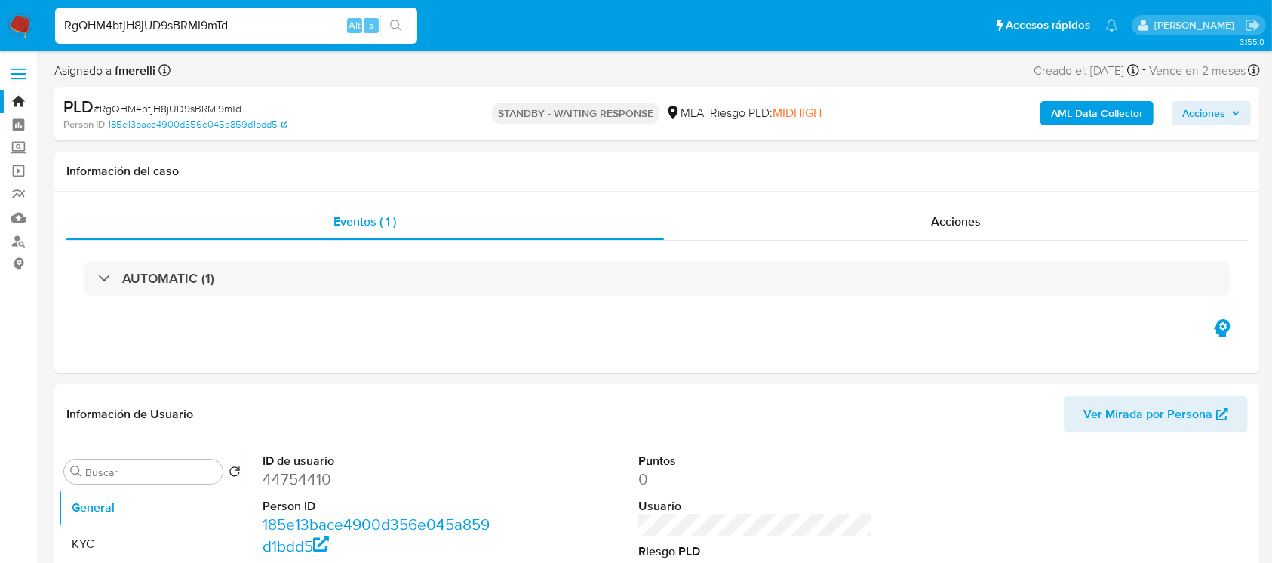
click at [234, 26] on input "RgQHM4btjH8jUD9sBRMI9mTd" at bounding box center [236, 26] width 362 height 20
paste input "DMfASEH8jmO9HJK9ubjvv2dI"
click at [234, 26] on input "RgQHM4btjH8jUD9sBRMI9mTd" at bounding box center [236, 26] width 362 height 20
type input "DMfASEH8jmO9HJK9ubjvv2dI"
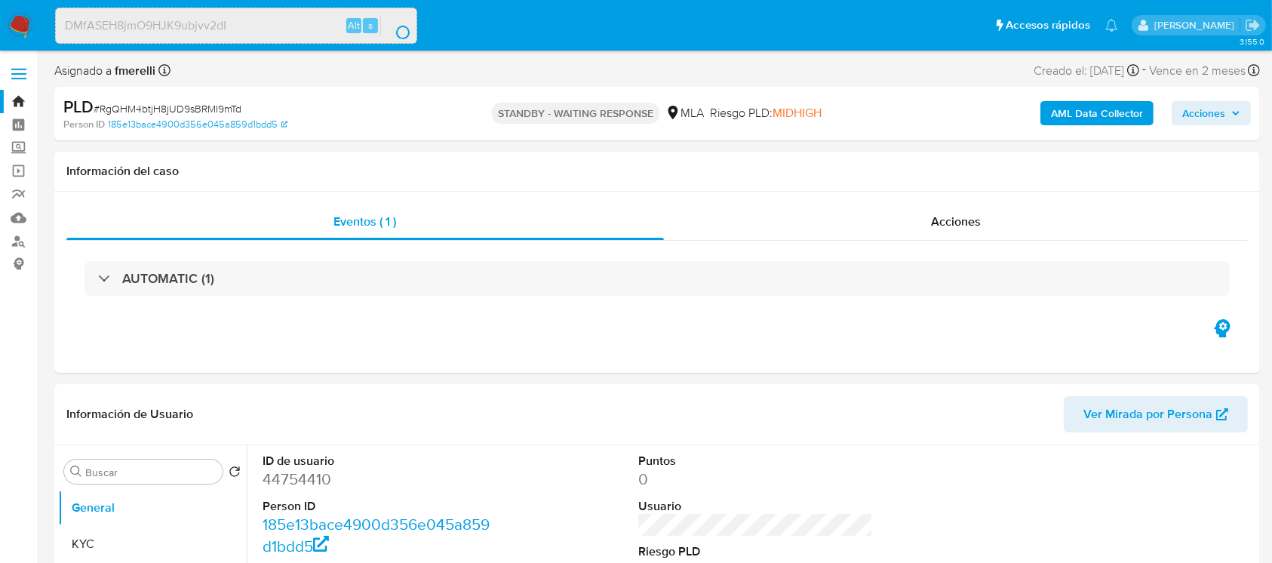
select select "10"
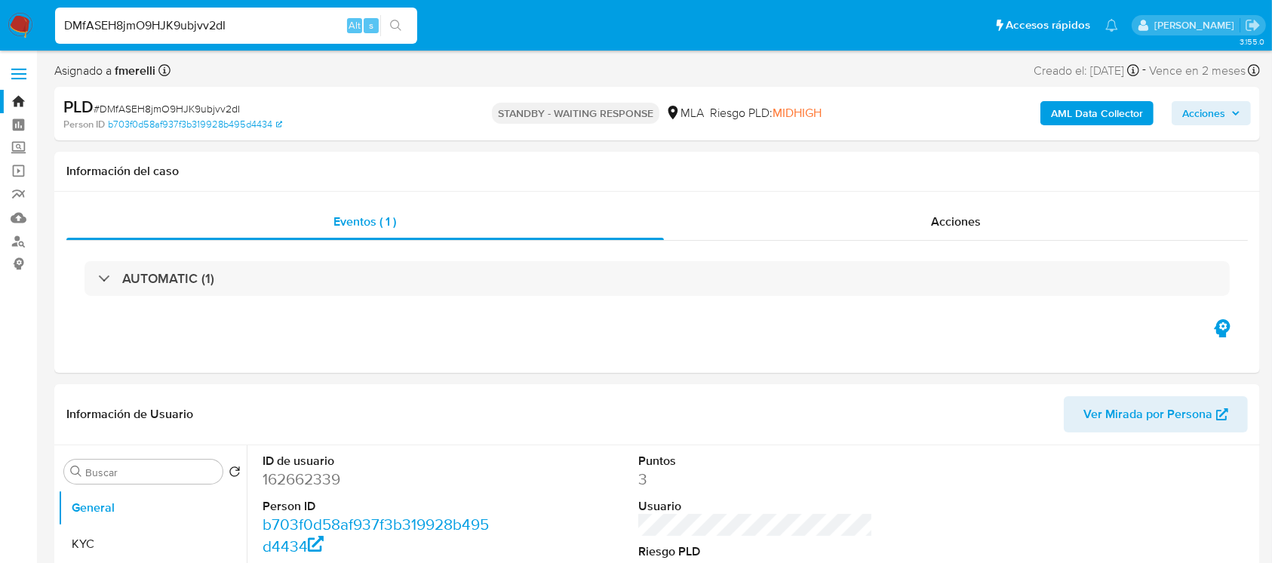
click at [234, 26] on input "DMfASEH8jmO9HJK9ubjvv2dI" at bounding box center [236, 26] width 362 height 20
paste input "KfueDQGKZwkS0H21MSZBuVax"
type input "DMfASEH8jmO9HJK9ubjvv2dIKfueDQGKZwkS0H21MSZBuVax"
select select "10"
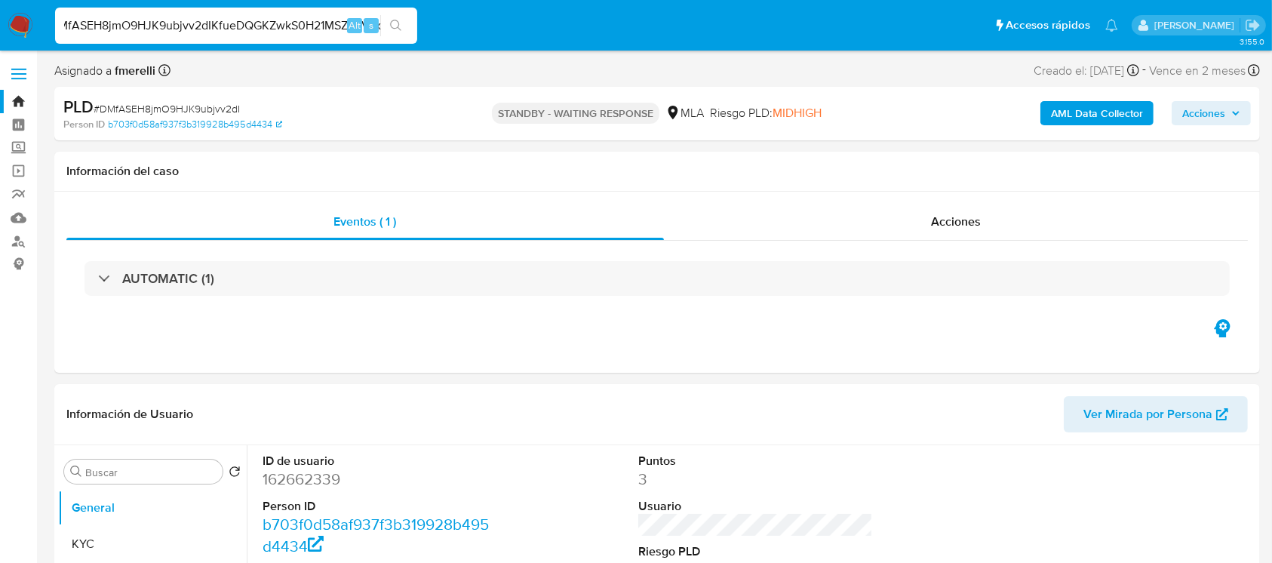
click at [234, 26] on input "DMfASEH8jmO9HJK9ubjvv2dIKfueDQGKZwkS0H21MSZBuVax" at bounding box center [236, 26] width 362 height 20
paste input
type input "KfueDQGKZwkS0H21MSZBuVax"
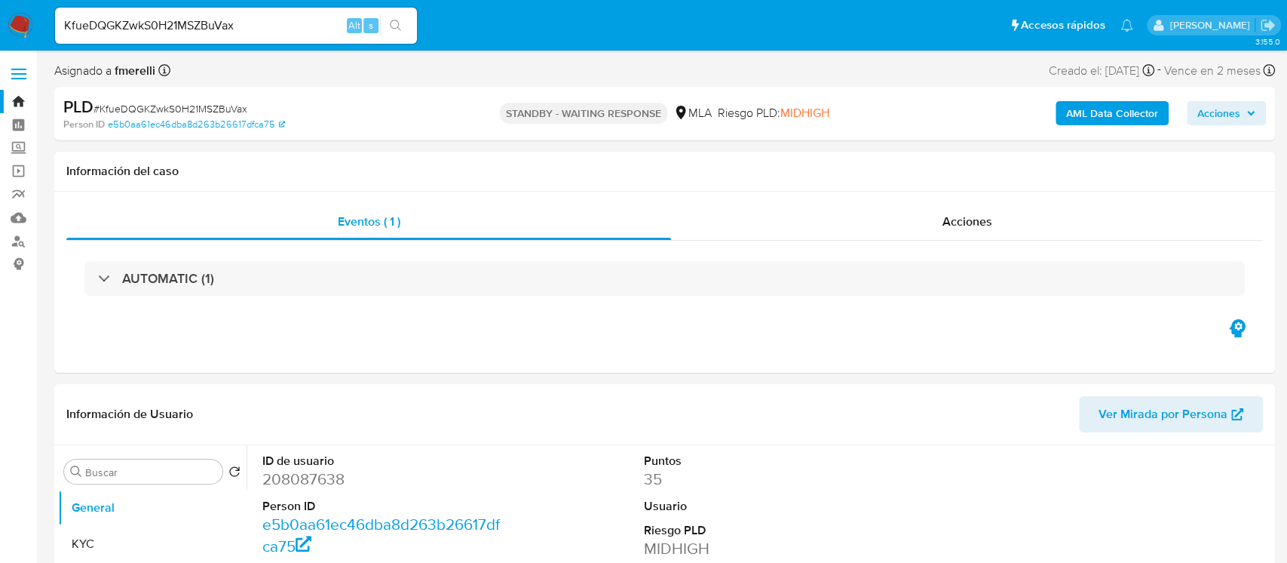
select select "10"
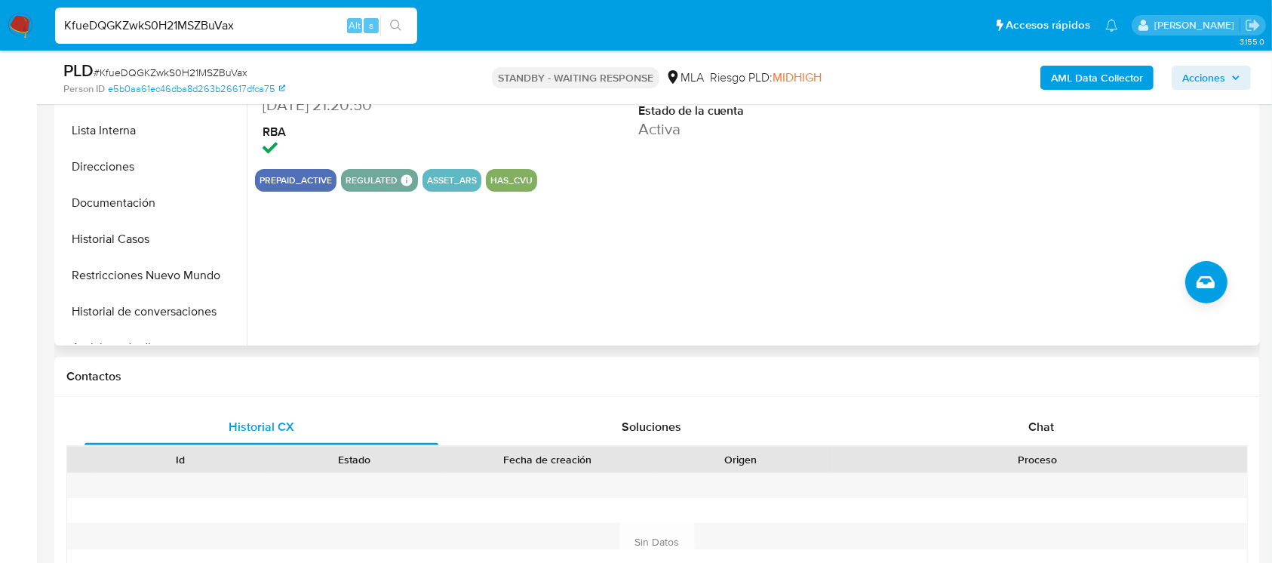
scroll to position [431, 0]
click at [275, 27] on input "KfueDQGKZwkS0H21MSZBuVax" at bounding box center [236, 26] width 362 height 20
paste input "G79FlqTBaXhuBWZM7SyjJeX8"
type input "G79FlqTBaXhuBWZM7SyjJeX8"
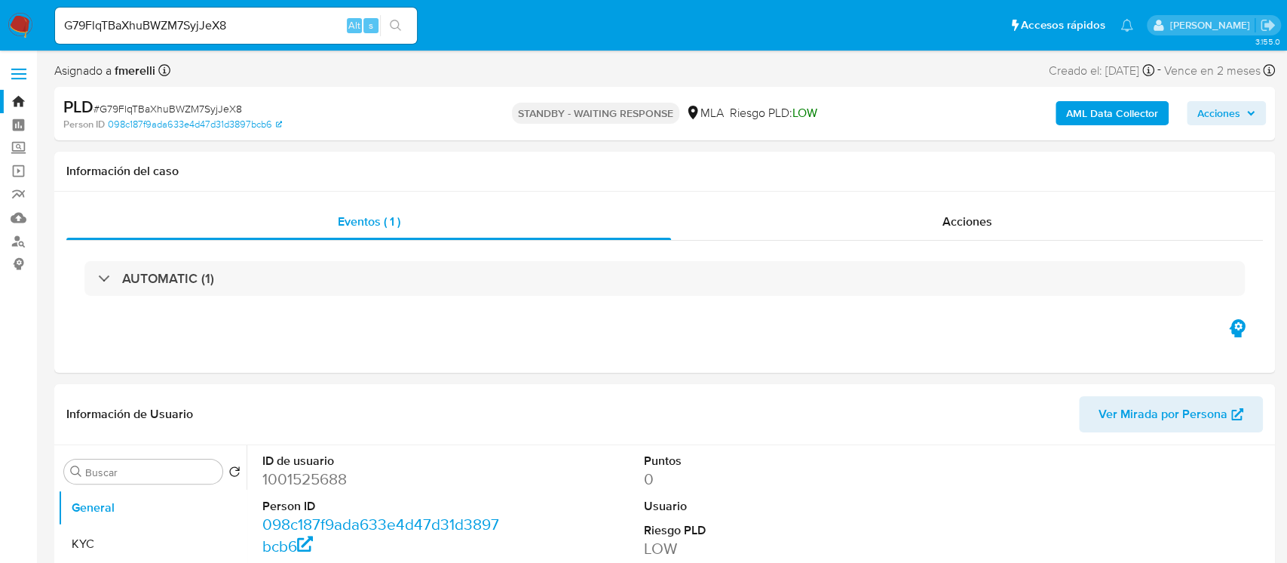
select select "10"
click at [217, 32] on input "G79FlqTBaXhuBWZM7SyjJeX8" at bounding box center [236, 26] width 362 height 20
paste input "X0Uphh5k4pthfSptaviaeH6F"
click at [217, 32] on input "G79FlqTBaXhuBWZM7SyjJeX8" at bounding box center [236, 26] width 362 height 20
type input "X0Uphh5k4pthfSptaviaeH6F"
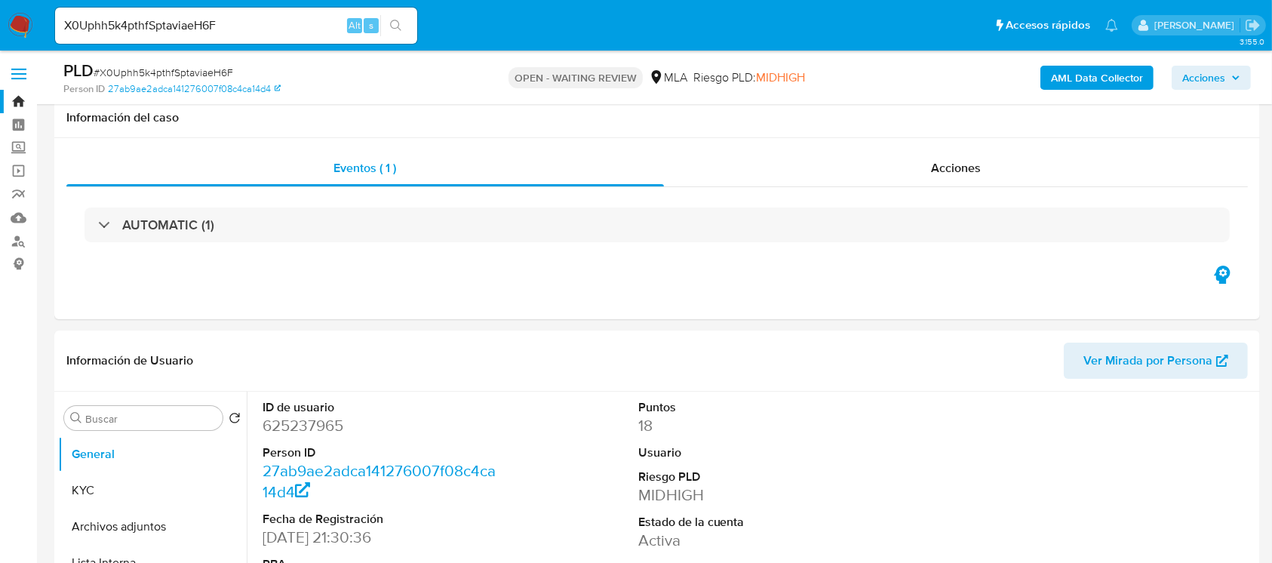
scroll to position [517, 0]
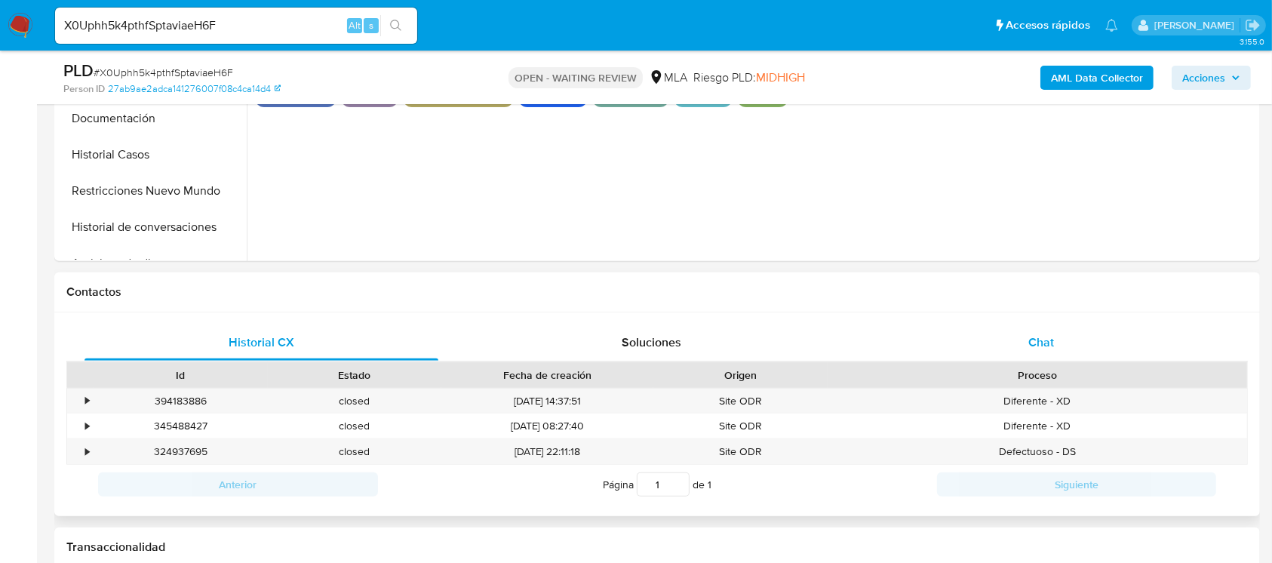
click at [1005, 347] on div "Chat" at bounding box center [1041, 342] width 354 height 36
select select "10"
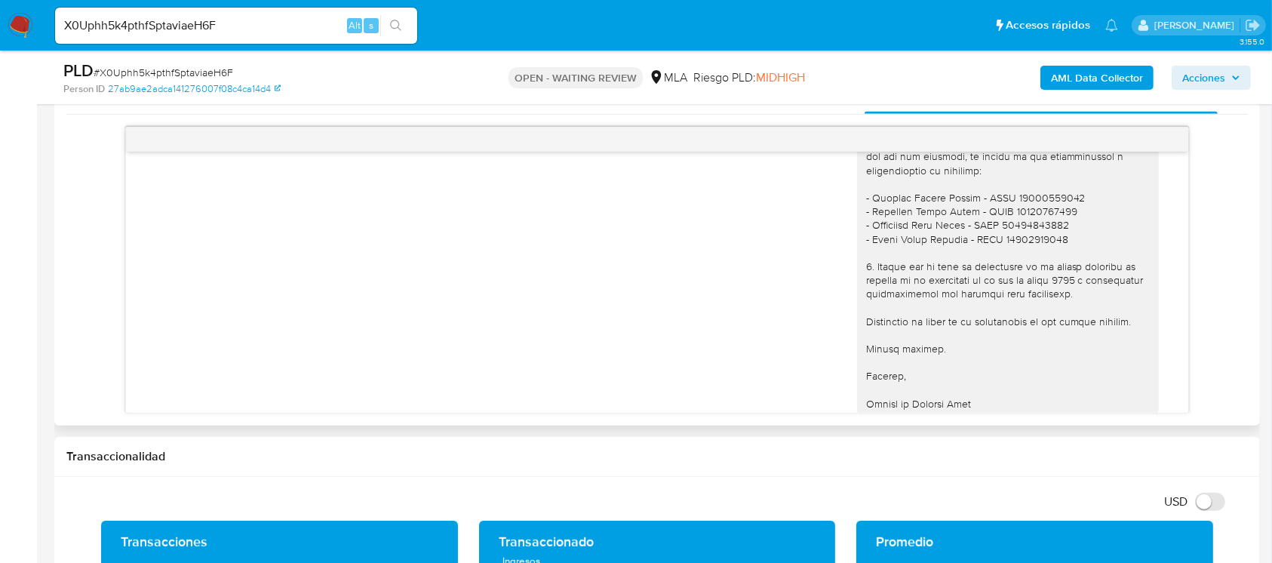
scroll to position [1983, 0]
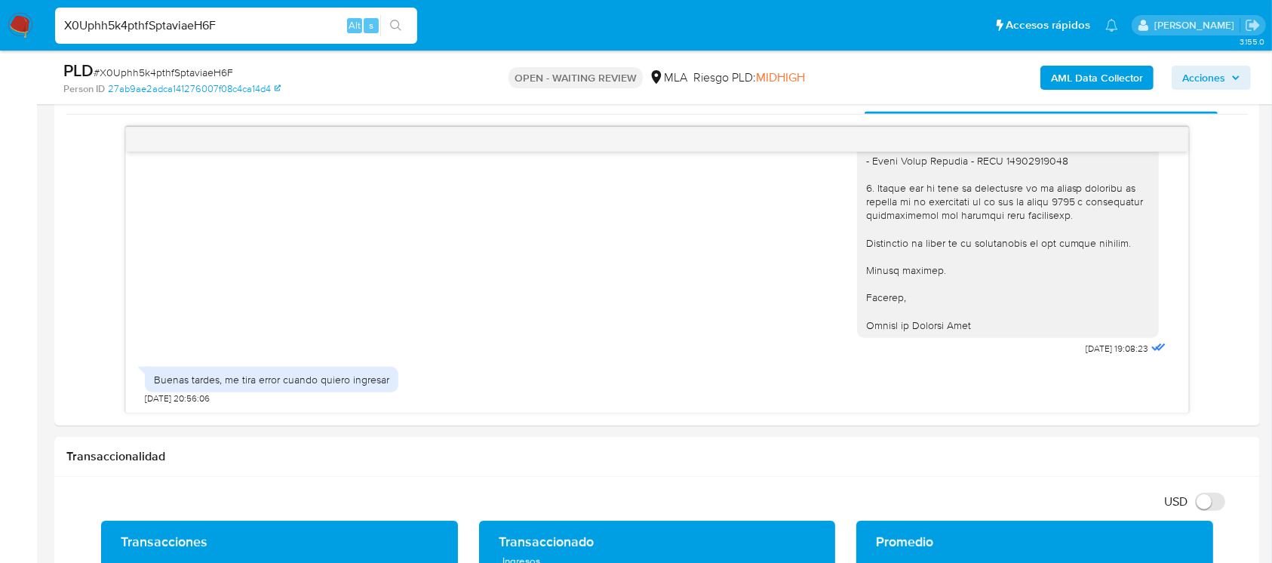
click at [265, 25] on input "X0Uphh5k4pthfSptaviaeH6F" at bounding box center [236, 26] width 362 height 20
paste input "PI5BtwVpuuaDoRLvUf21D1tn"
type input "PI5BtwVpuuaDoRLvUf21D1tn"
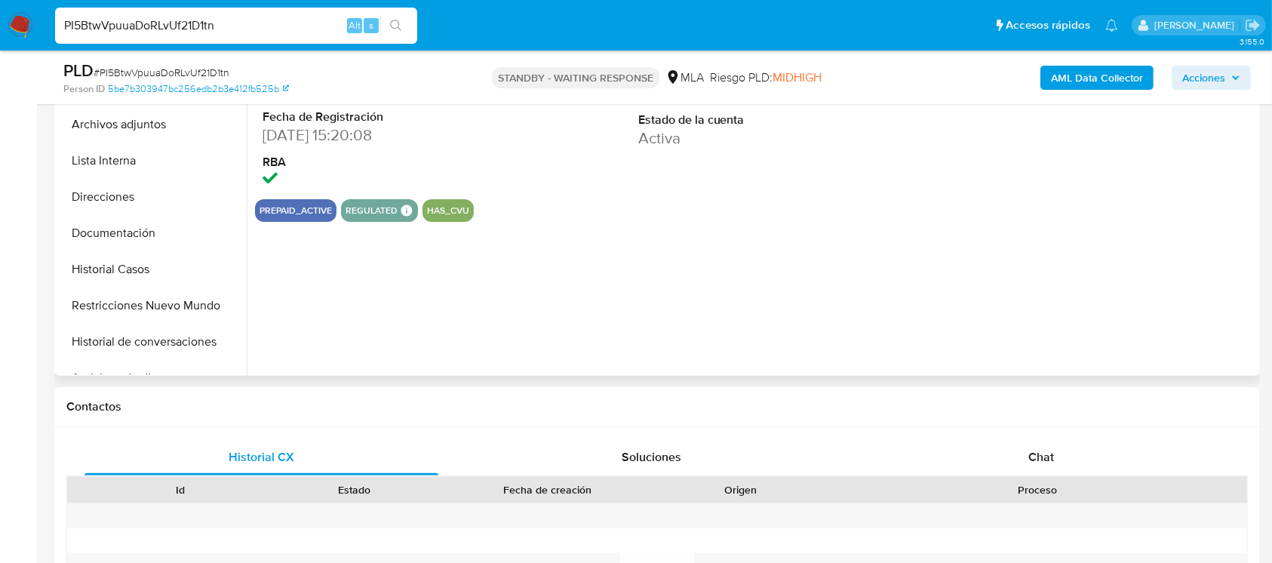
scroll to position [480, 0]
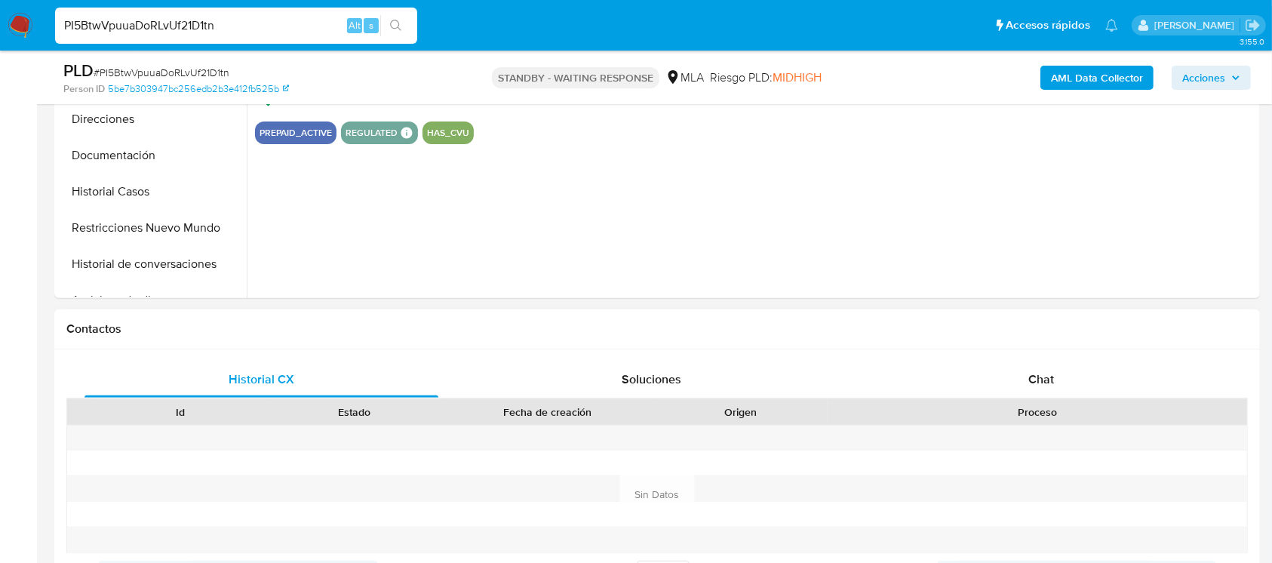
click at [1051, 358] on div "Historial CX Soluciones Chat Id Estado Fecha de creación Origen Proceso Anterio…" at bounding box center [656, 476] width 1205 height 255
select select "10"
click at [1036, 371] on span "Chat" at bounding box center [1041, 378] width 26 height 17
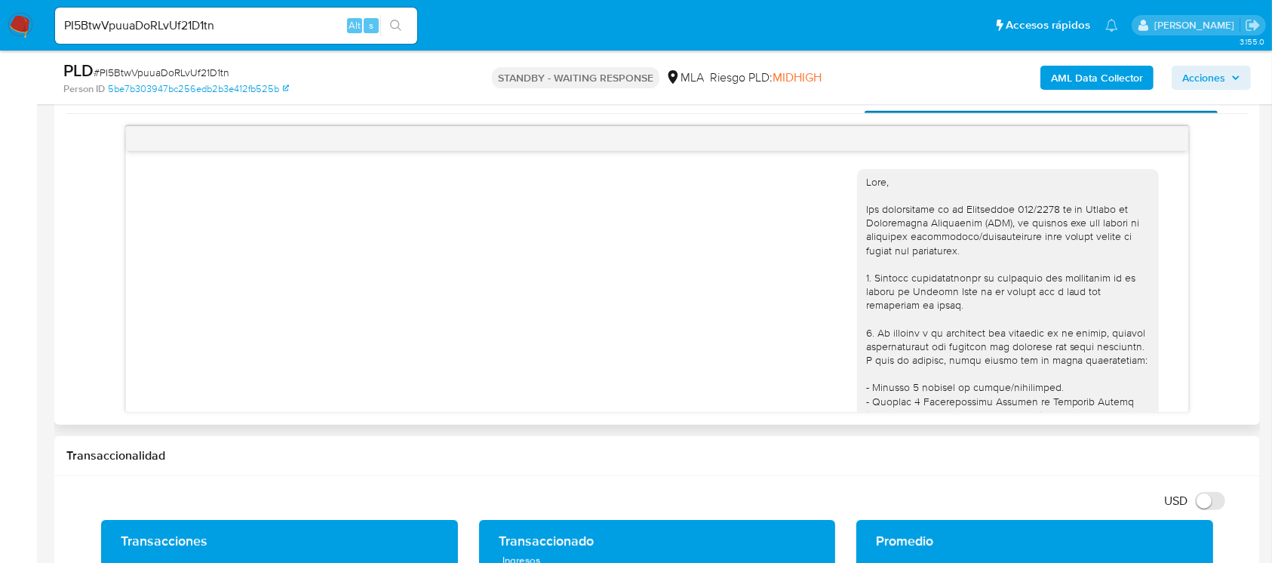
scroll to position [1657, 0]
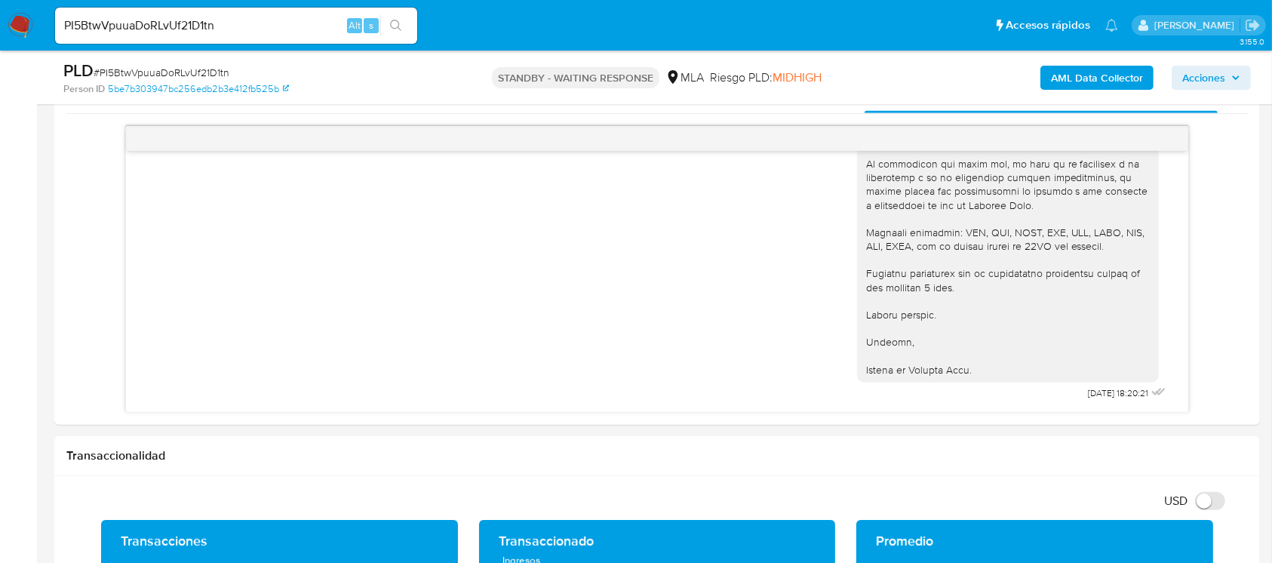
click at [13, 23] on img at bounding box center [21, 26] width 26 height 26
